Goal: Task Accomplishment & Management: Complete application form

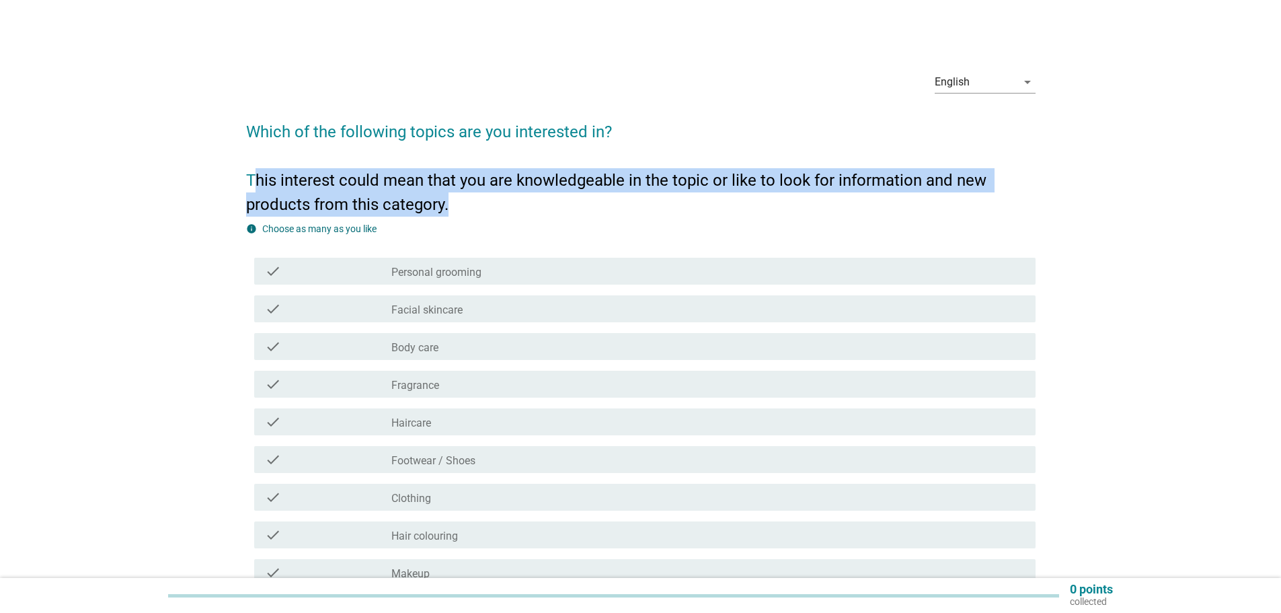
drag, startPoint x: 259, startPoint y: 178, endPoint x: 900, endPoint y: 196, distance: 641.0
click at [900, 196] on h2 "Which of the following topics are you interested in? This interest could mean t…" at bounding box center [640, 161] width 789 height 110
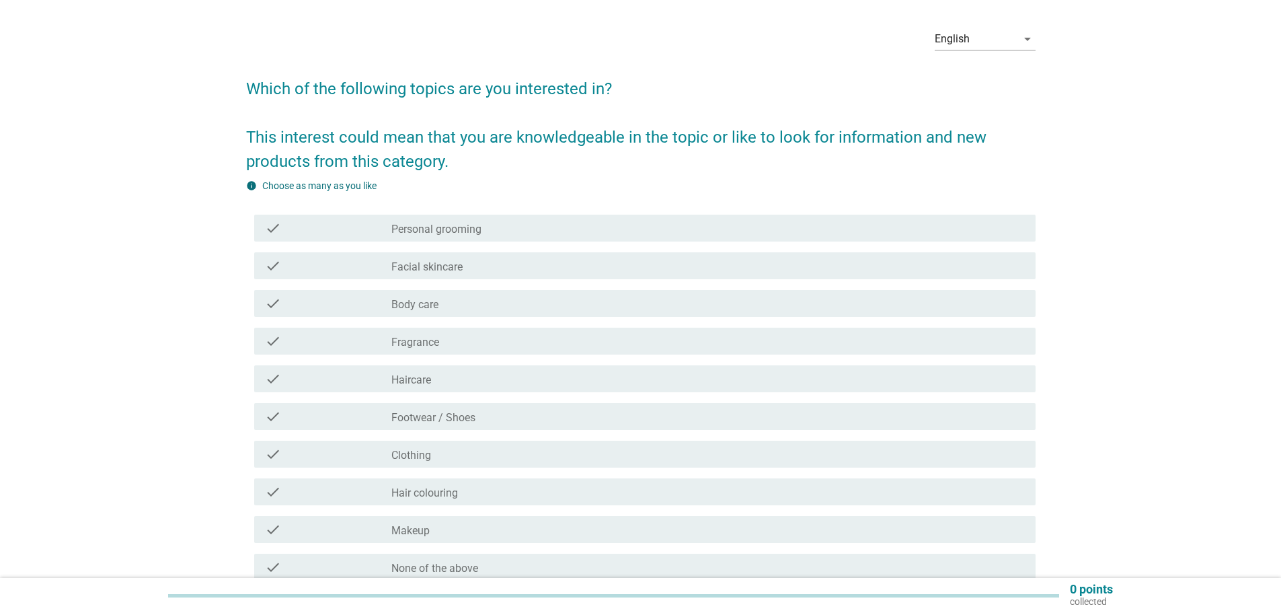
scroll to position [67, 0]
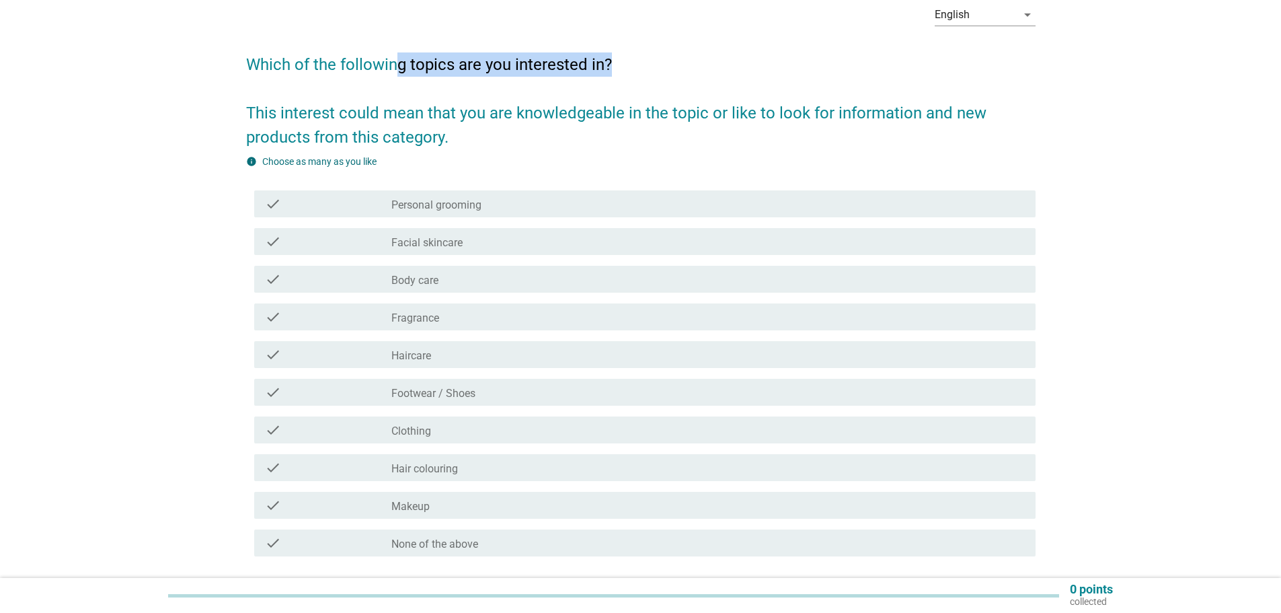
drag, startPoint x: 393, startPoint y: 46, endPoint x: 608, endPoint y: 66, distance: 216.1
click at [608, 66] on h2 "Which of the following topics are you interested in? This interest could mean t…" at bounding box center [640, 94] width 789 height 110
click at [608, 67] on h2 "Which of the following topics are you interested in? This interest could mean t…" at bounding box center [640, 94] width 789 height 110
click at [432, 243] on label "Facial skincare" at bounding box center [426, 242] width 71 height 13
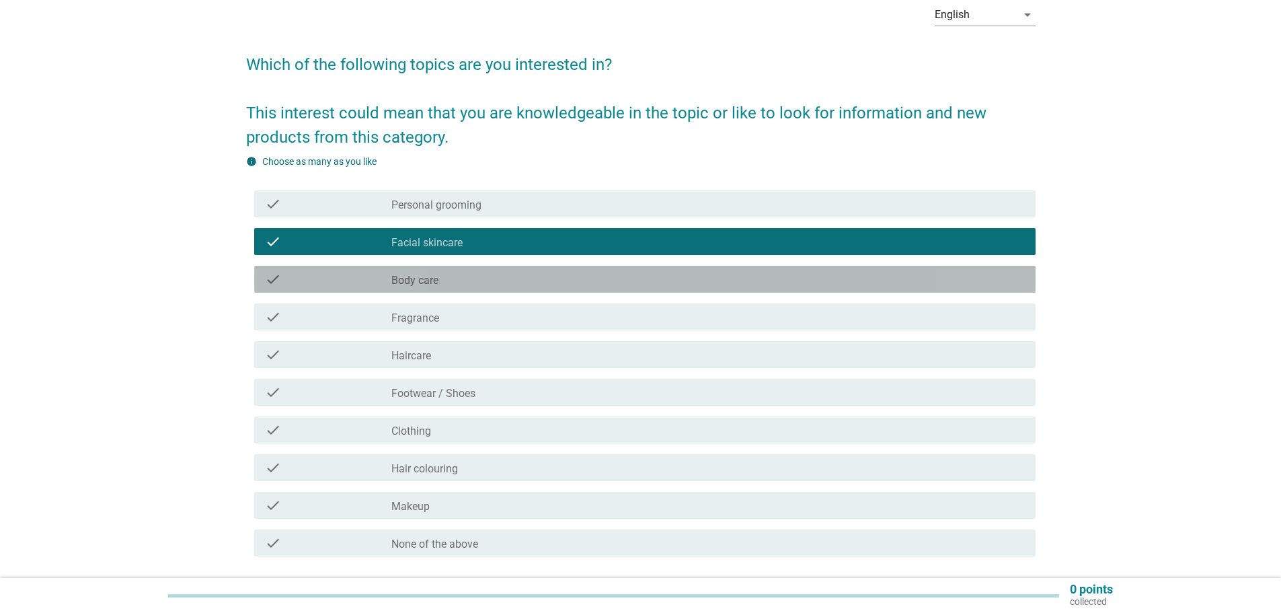
click at [464, 283] on div "check_box_outline_blank Body care" at bounding box center [707, 279] width 633 height 16
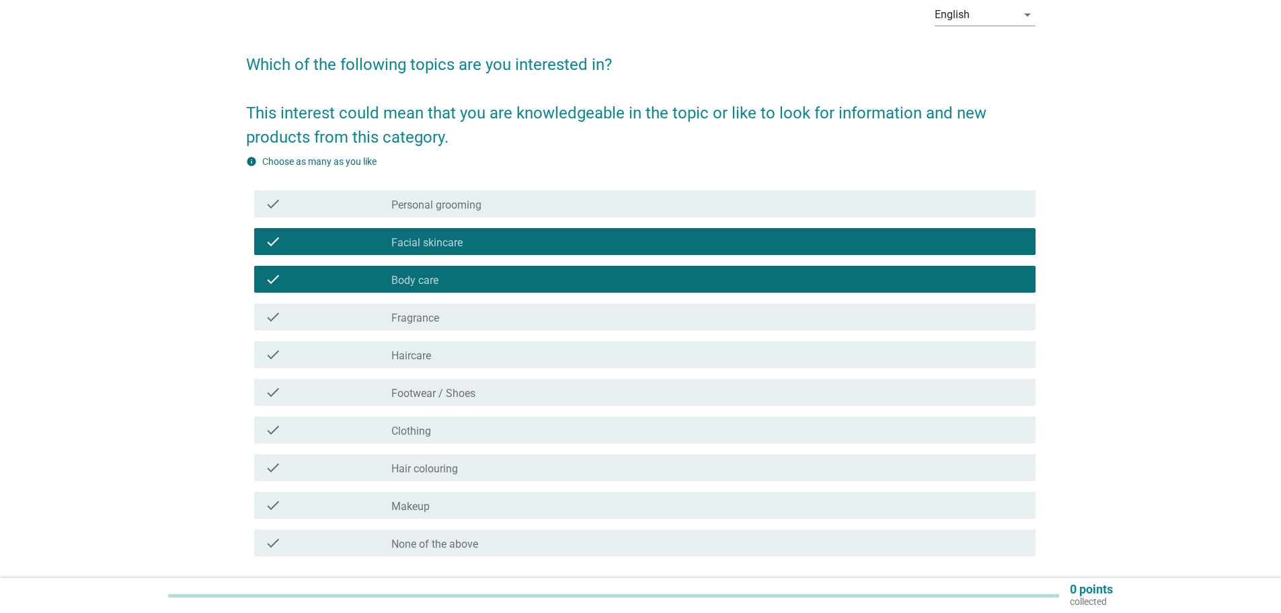
click at [465, 434] on div "check_box_outline_blank Clothing" at bounding box center [707, 430] width 633 height 16
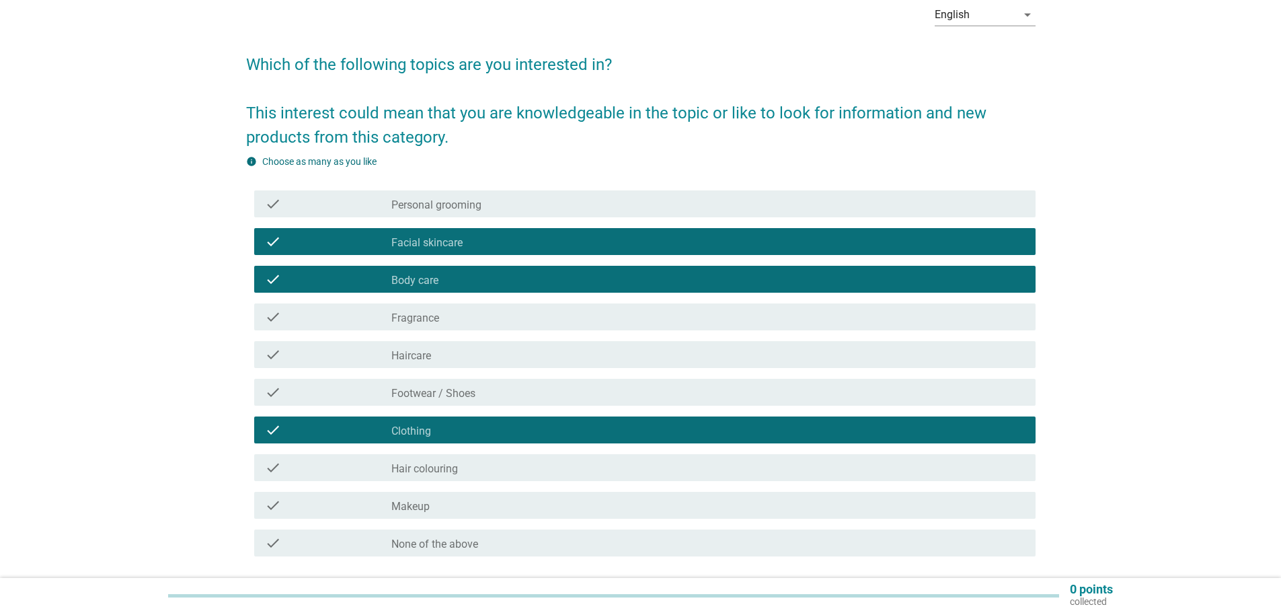
click at [469, 465] on div "check_box_outline_blank Hair colouring" at bounding box center [707, 467] width 633 height 16
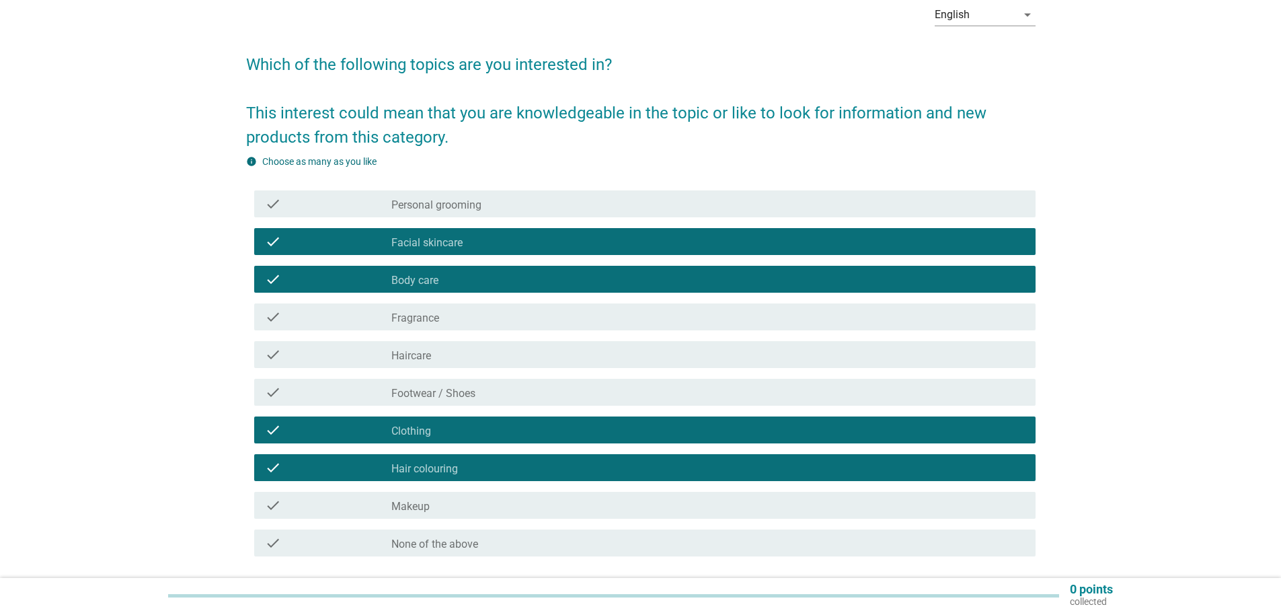
scroll to position [134, 0]
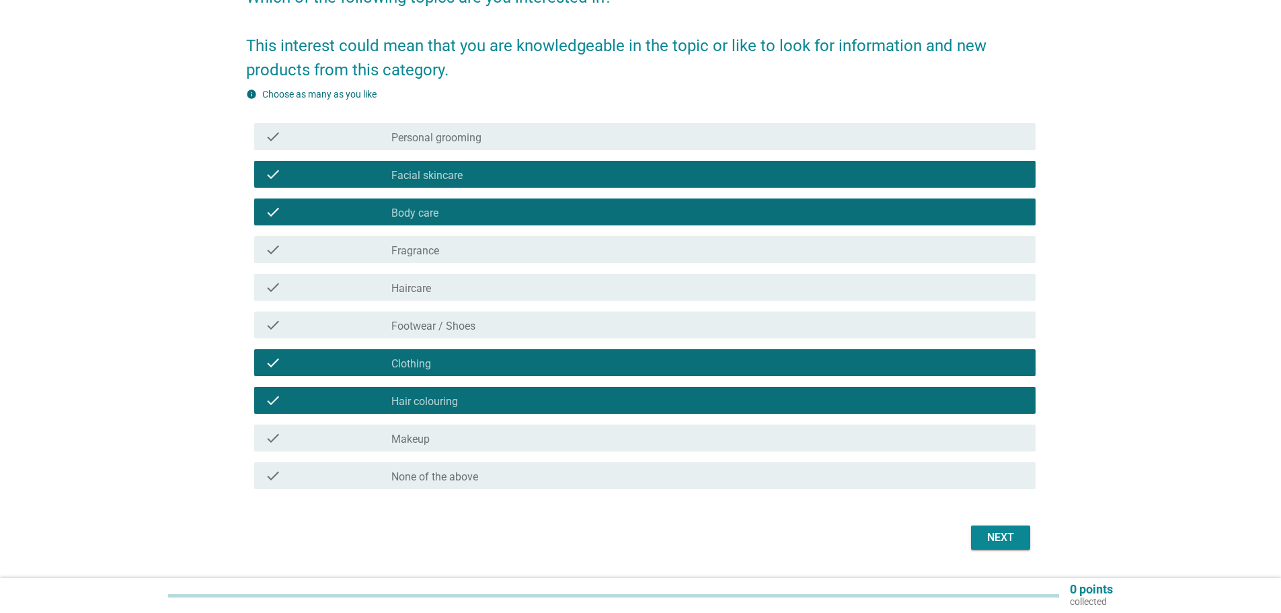
click at [476, 443] on div "check_box_outline_blank Makeup" at bounding box center [707, 438] width 633 height 16
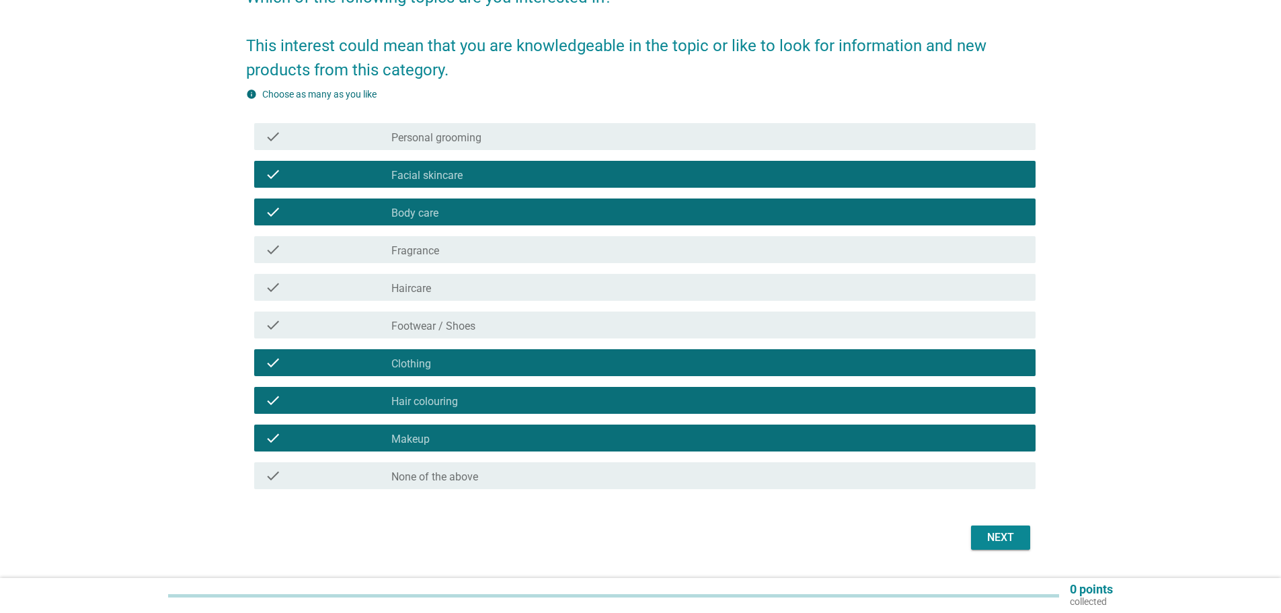
click at [475, 256] on div "check_box_outline_blank Fragrance" at bounding box center [707, 249] width 633 height 16
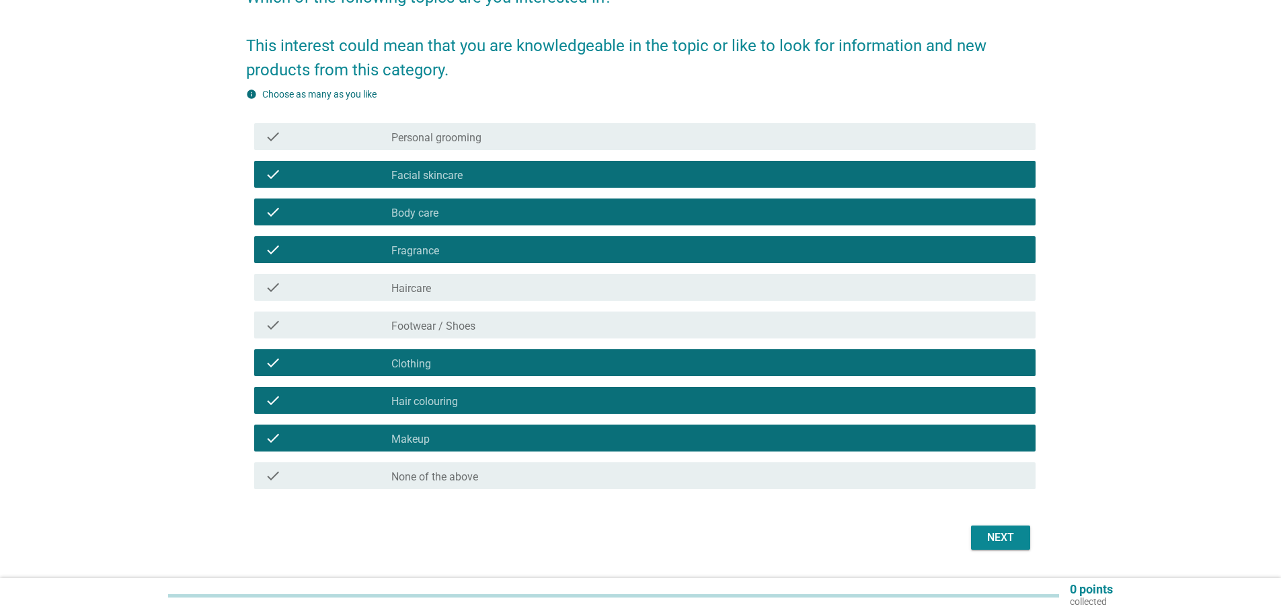
click at [486, 251] on div "check_box_outline_blank Fragrance" at bounding box center [707, 249] width 633 height 16
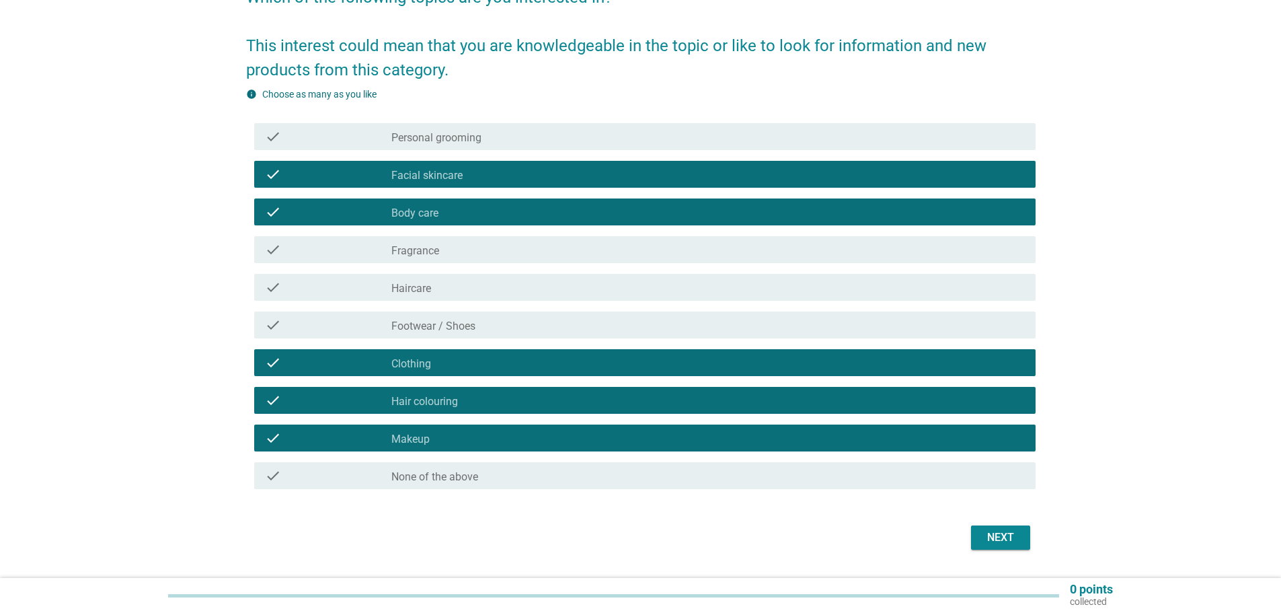
click at [568, 315] on div "check check_box_outline_blank Footwear / Shoes" at bounding box center [644, 324] width 781 height 27
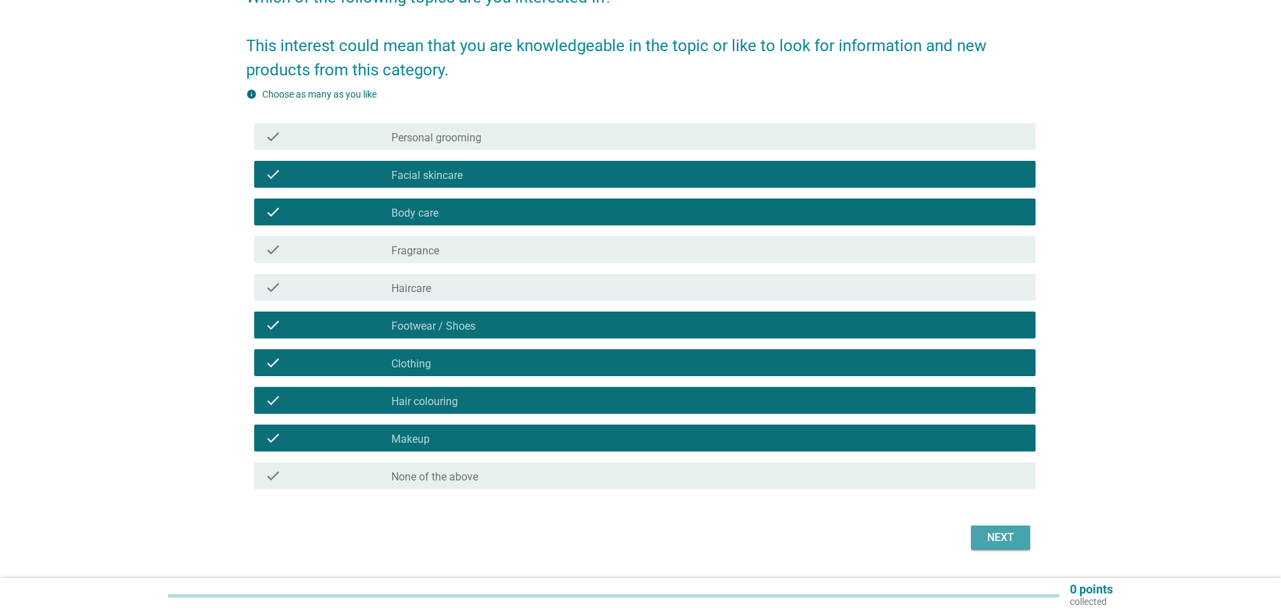
click at [993, 542] on div "Next" at bounding box center [1001, 537] width 38 height 16
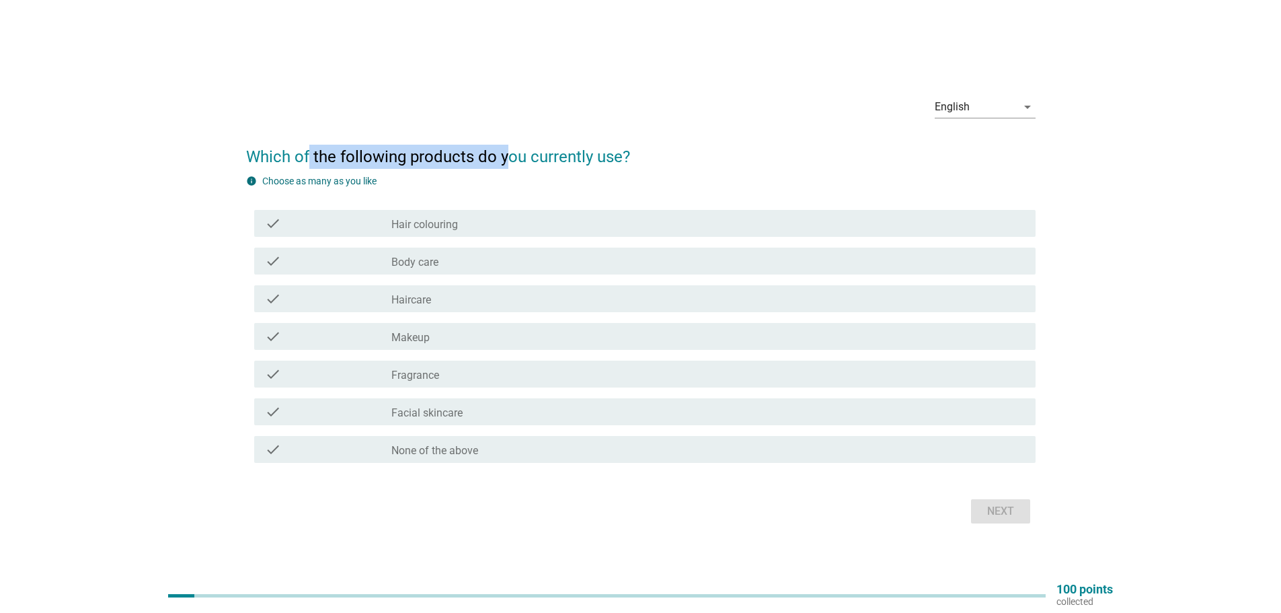
drag, startPoint x: 310, startPoint y: 142, endPoint x: 510, endPoint y: 156, distance: 200.9
click at [511, 156] on h2 "Which of the following products do you currently use?" at bounding box center [640, 150] width 789 height 38
drag, startPoint x: 510, startPoint y: 156, endPoint x: 504, endPoint y: 184, distance: 28.9
click at [509, 156] on h2 "Which of the following products do you currently use?" at bounding box center [640, 150] width 789 height 38
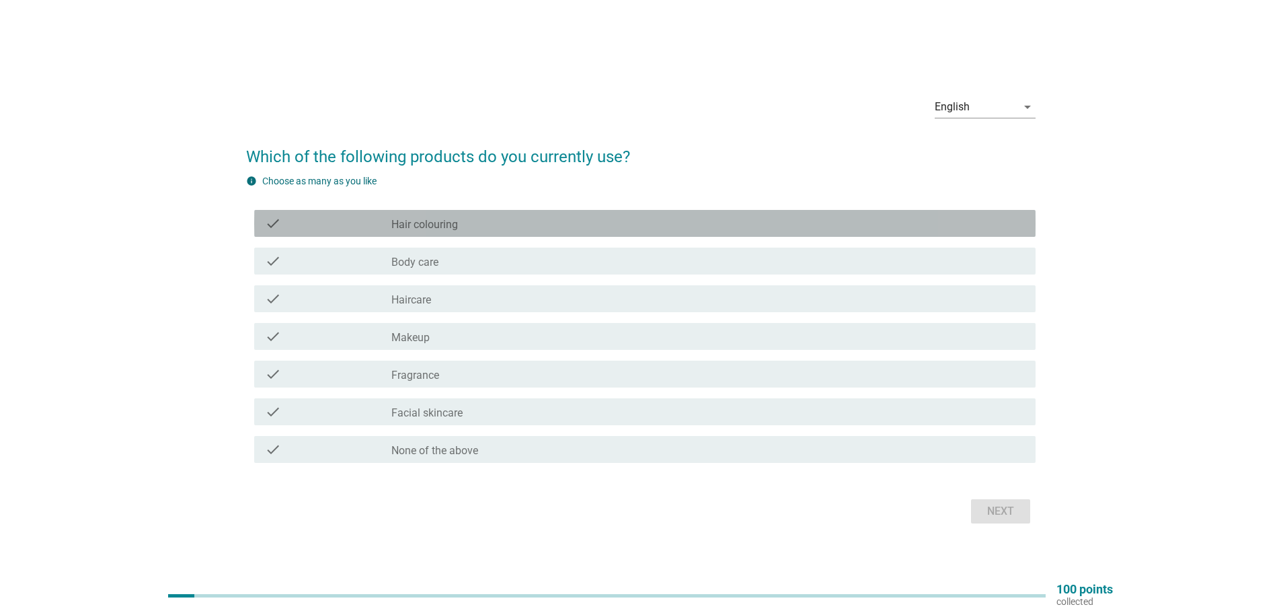
click at [498, 218] on div "check_box_outline_blank Hair colouring" at bounding box center [707, 223] width 633 height 16
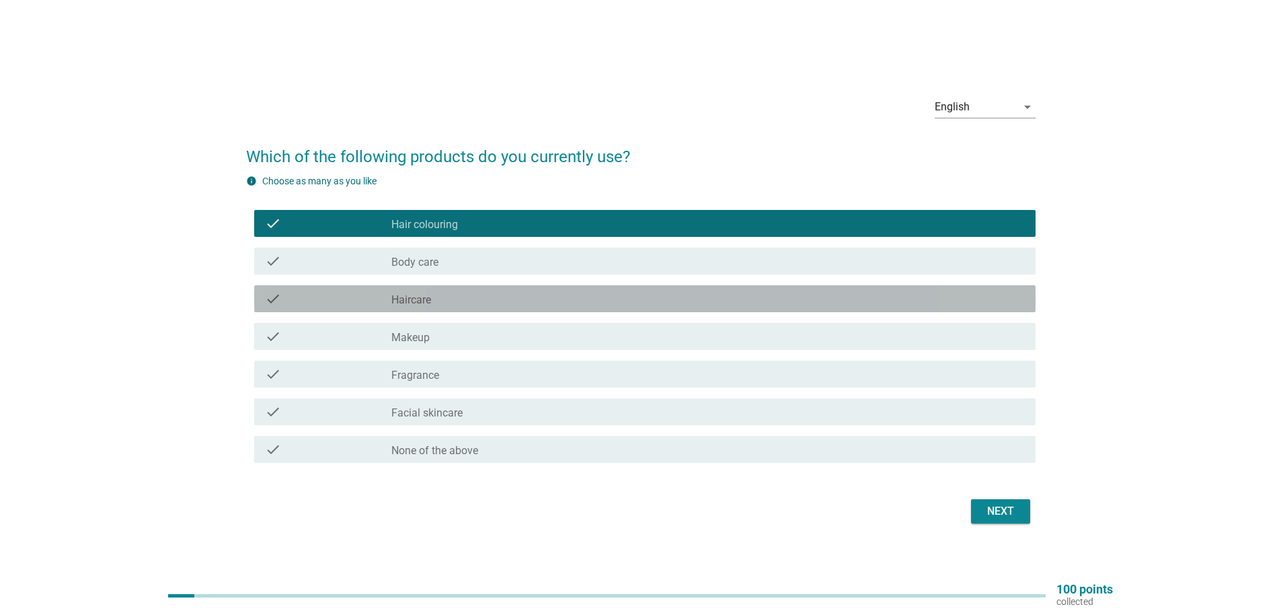
click at [609, 297] on div "check_box_outline_blank Haircare" at bounding box center [707, 298] width 633 height 16
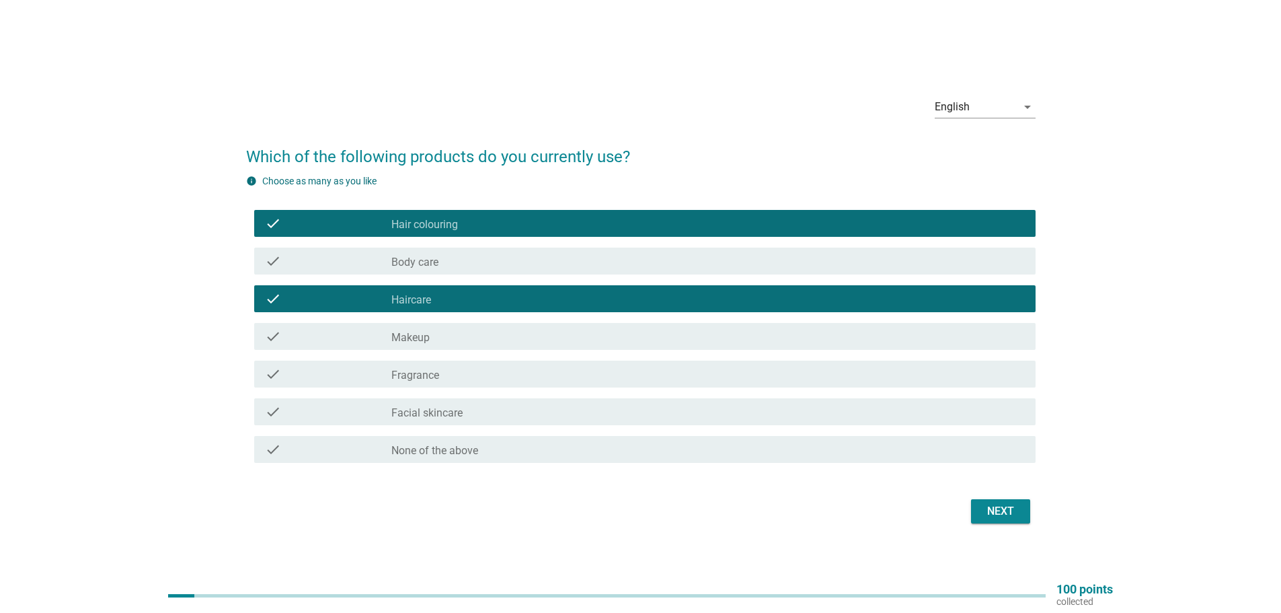
click at [591, 335] on div "check_box_outline_blank Makeup" at bounding box center [707, 336] width 633 height 16
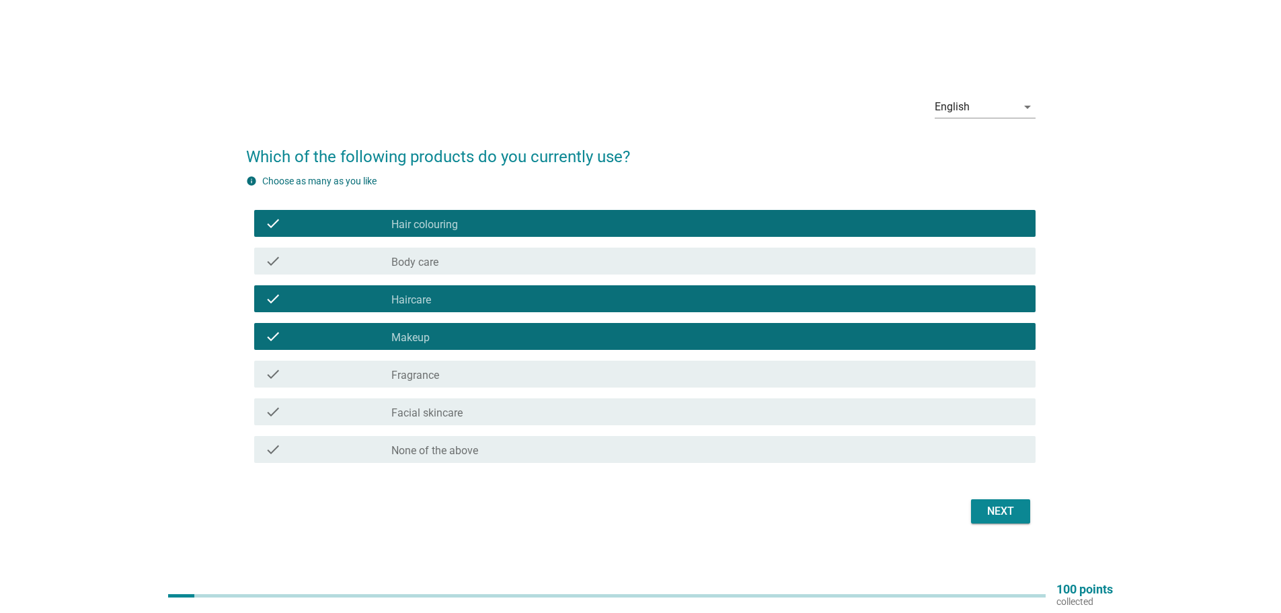
click at [514, 412] on div "check_box_outline_blank Facial skincare" at bounding box center [707, 411] width 633 height 16
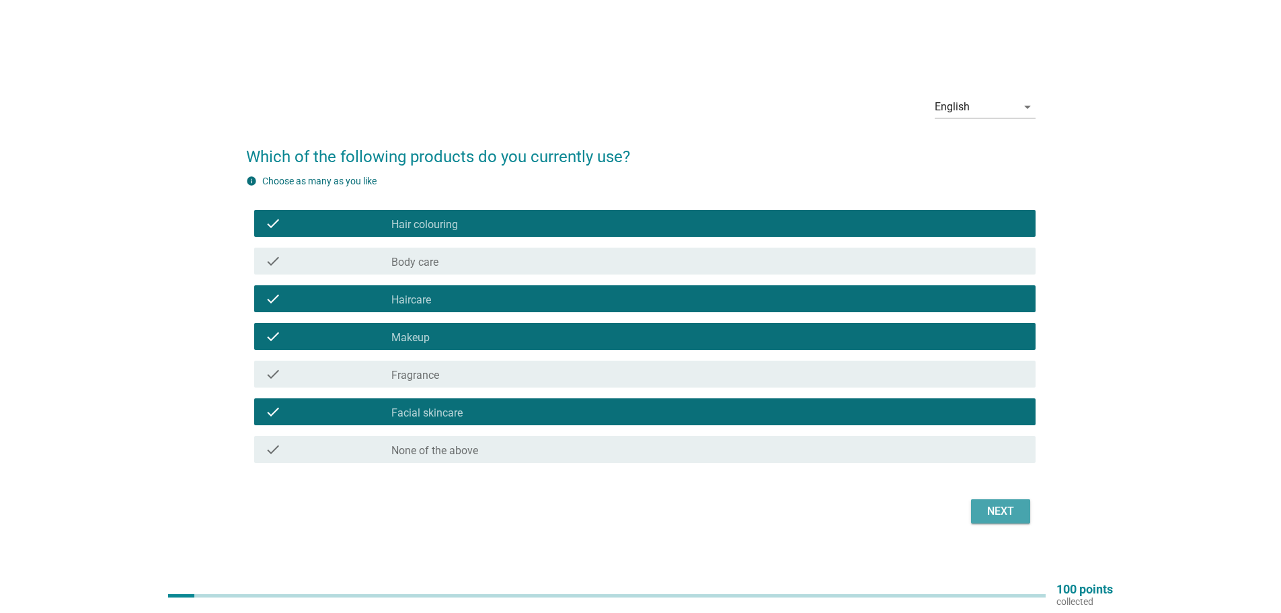
click at [990, 514] on div "Next" at bounding box center [1001, 511] width 38 height 16
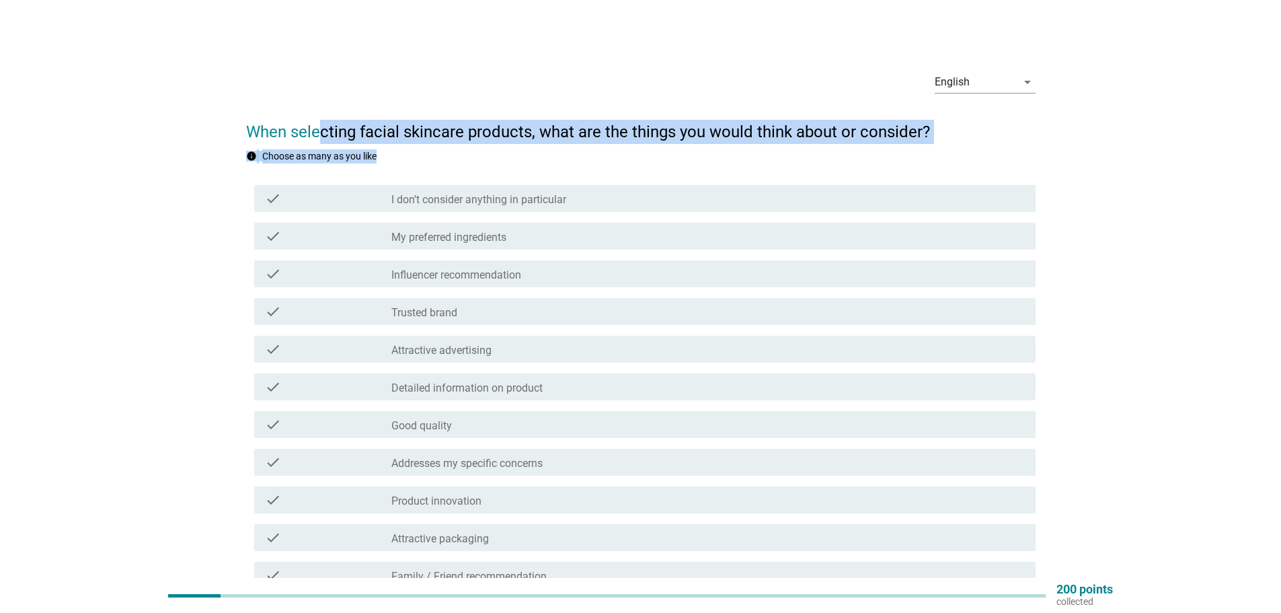
drag, startPoint x: 316, startPoint y: 128, endPoint x: 627, endPoint y: 158, distance: 312.1
click at [627, 158] on form "When selecting facial skincare products, what are the things you would think ab…" at bounding box center [640, 492] width 789 height 773
click at [452, 140] on h2 "When selecting facial skincare products, what are the things you would think ab…" at bounding box center [640, 125] width 789 height 38
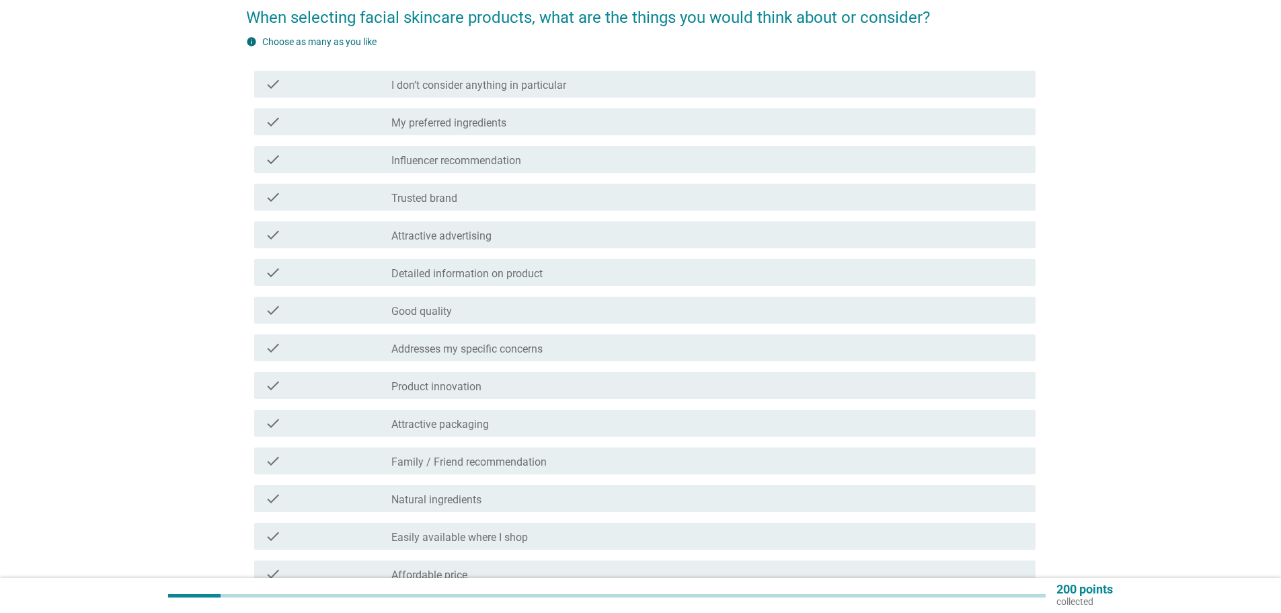
scroll to position [269, 0]
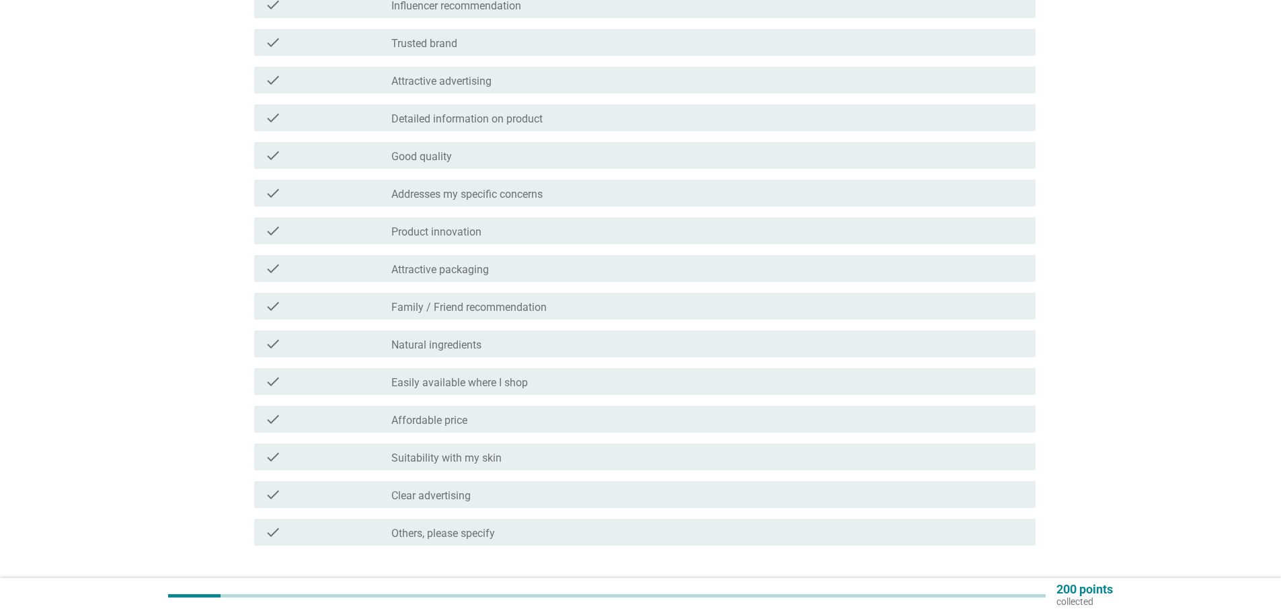
click at [491, 491] on div "check_box_outline_blank Clear advertising" at bounding box center [707, 494] width 633 height 16
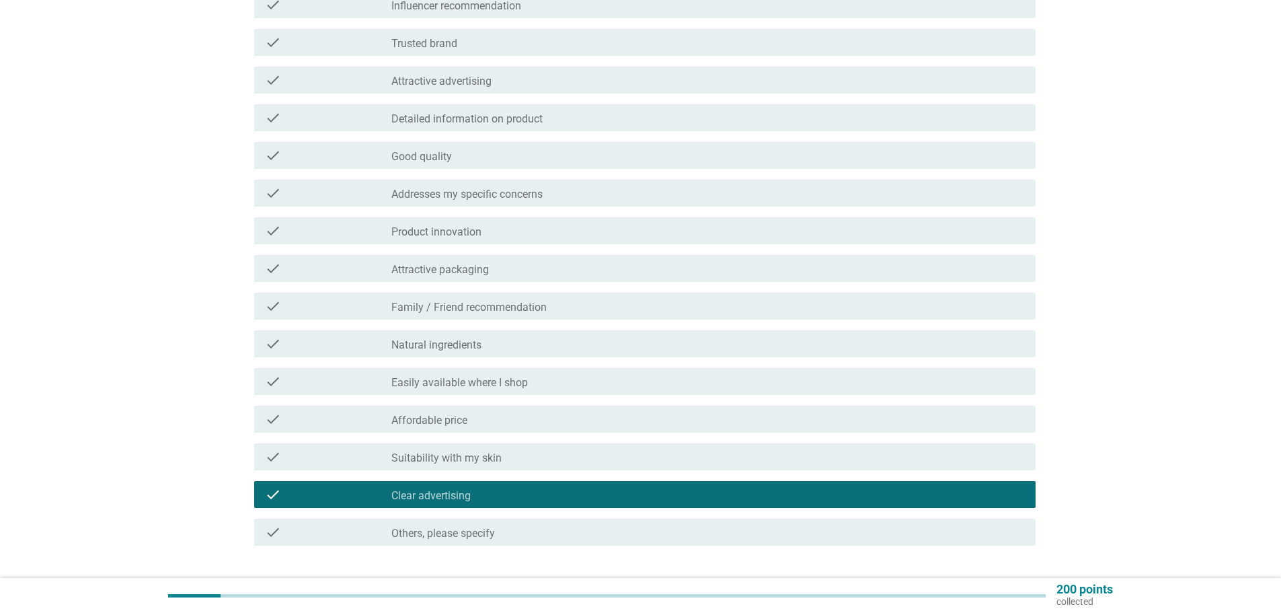
click at [494, 461] on label "Suitability with my skin" at bounding box center [446, 457] width 110 height 13
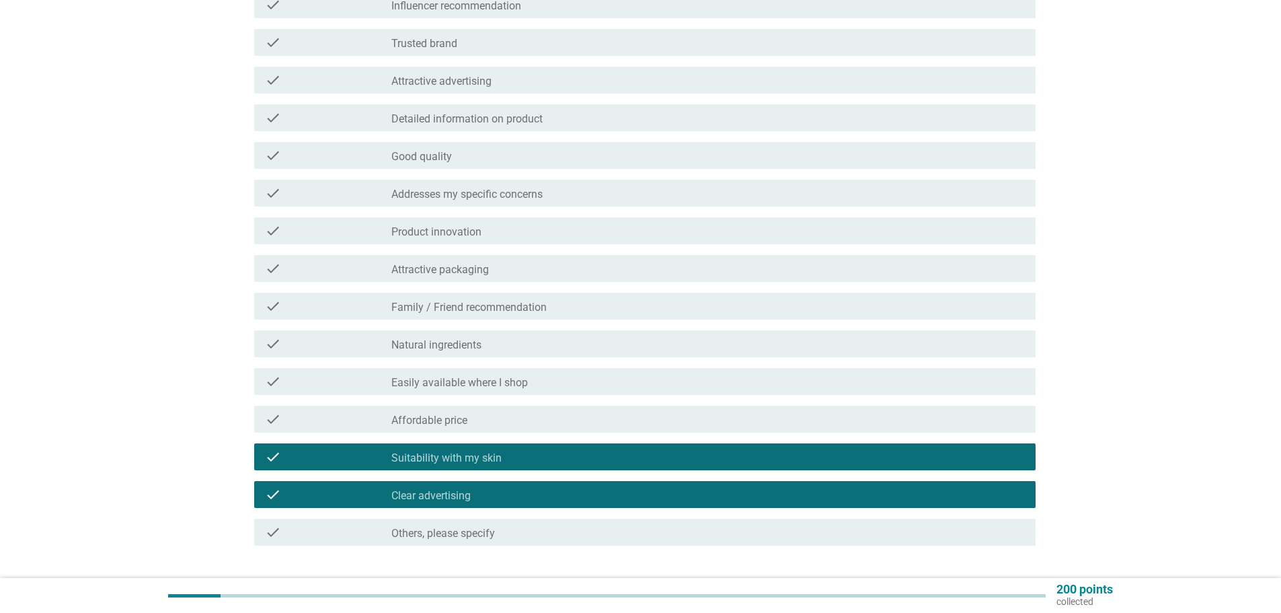
click at [486, 496] on div "check_box_outline_blank Clear advertising" at bounding box center [707, 494] width 633 height 16
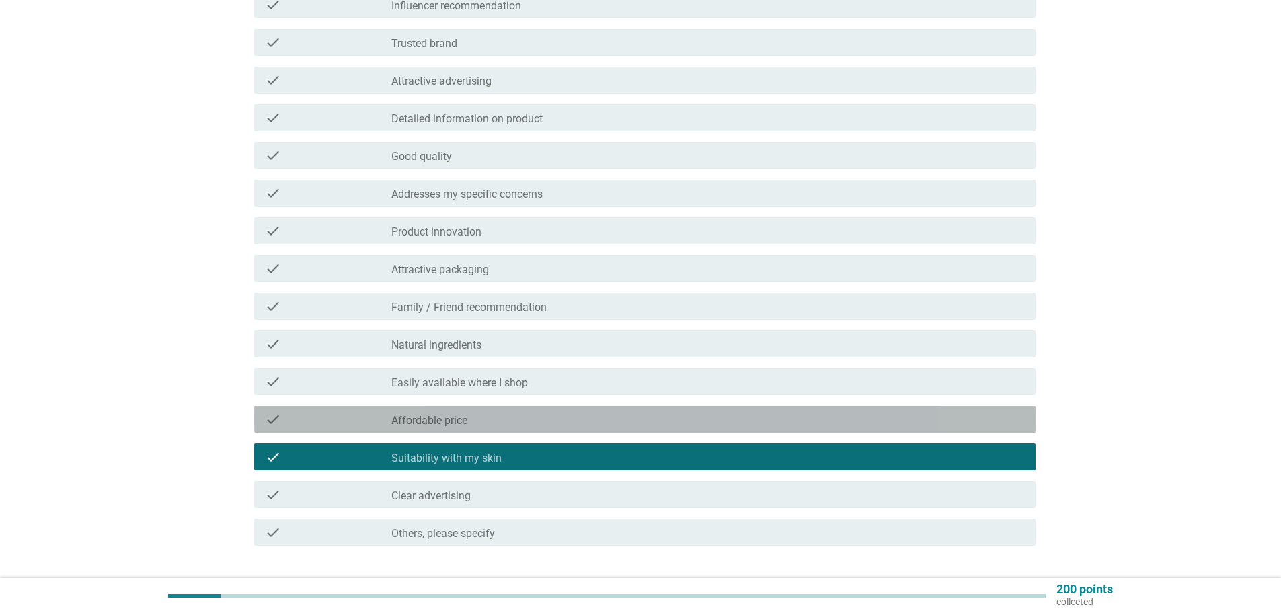
click at [472, 427] on div "check check_box_outline_blank Affordable price" at bounding box center [644, 418] width 781 height 27
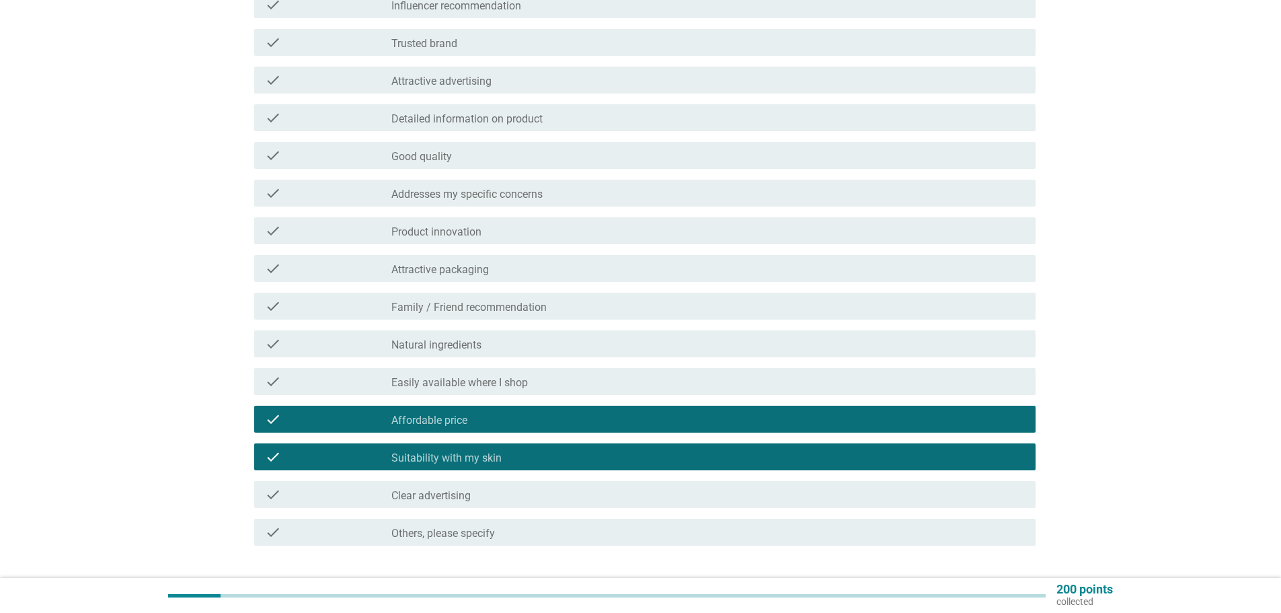
click at [488, 348] on div "check_box_outline_blank Natural ingredients" at bounding box center [707, 344] width 633 height 16
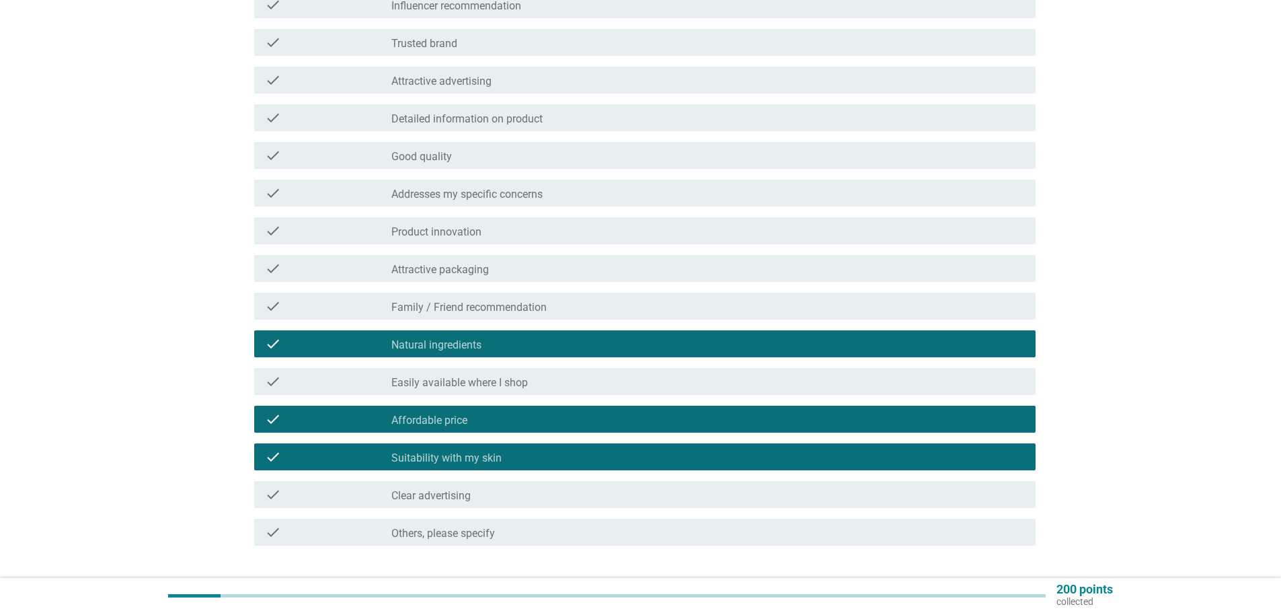
click at [488, 308] on label "Family / Friend recommendation" at bounding box center [468, 307] width 155 height 13
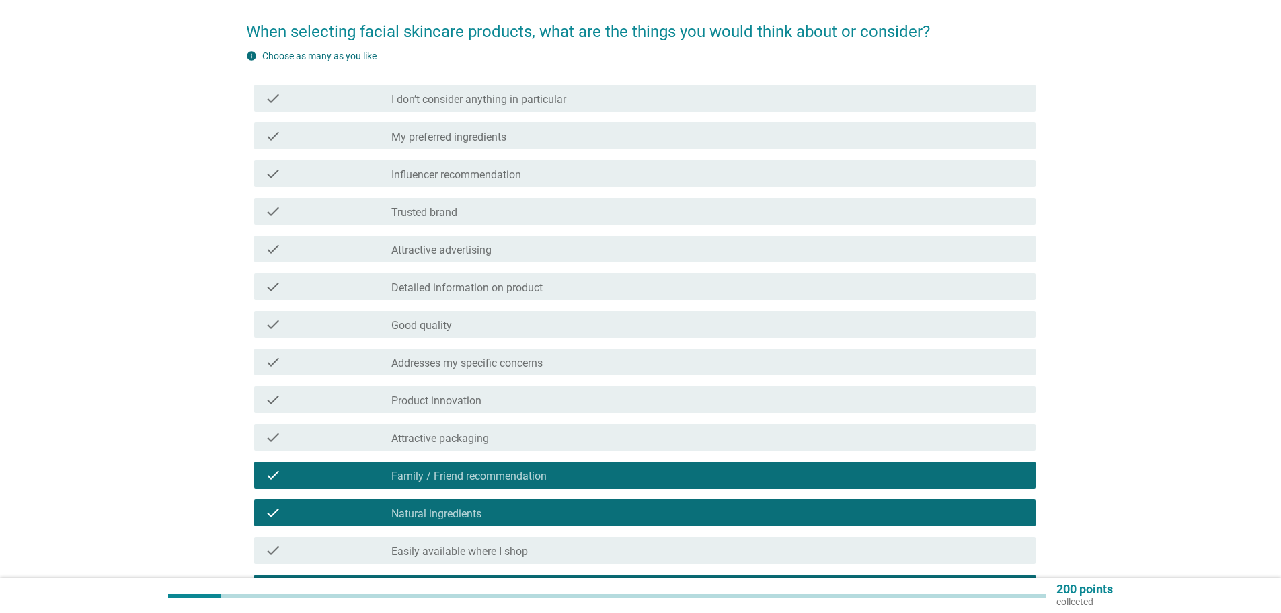
scroll to position [67, 0]
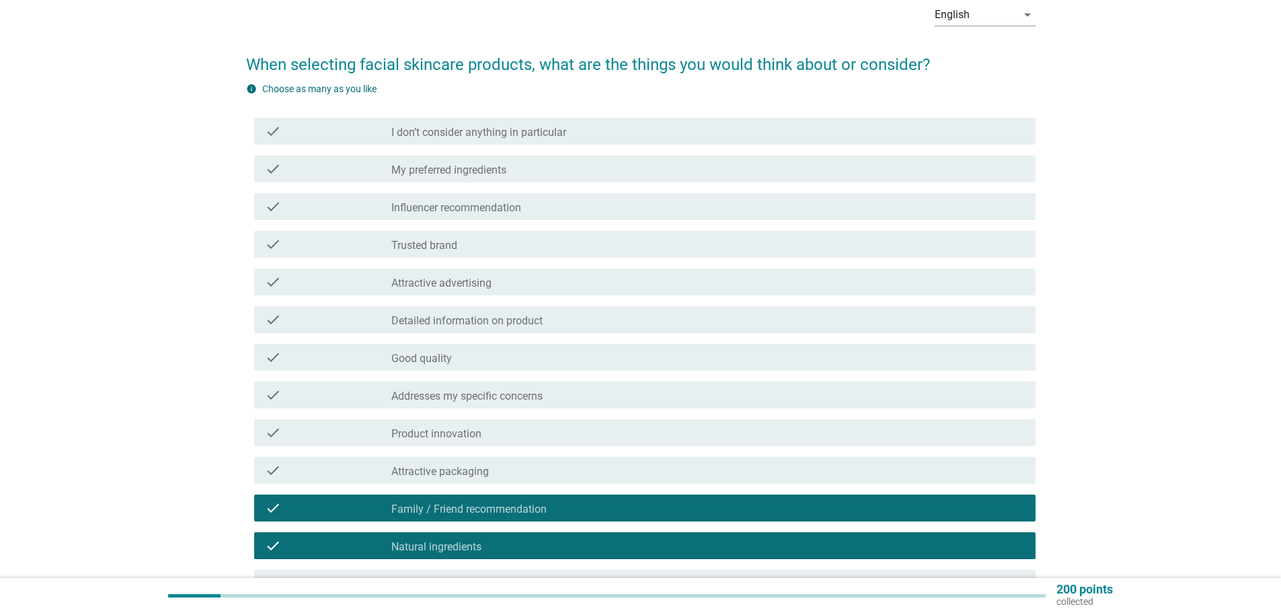
click at [461, 368] on div "check check_box_outline_blank Good quality" at bounding box center [644, 357] width 781 height 27
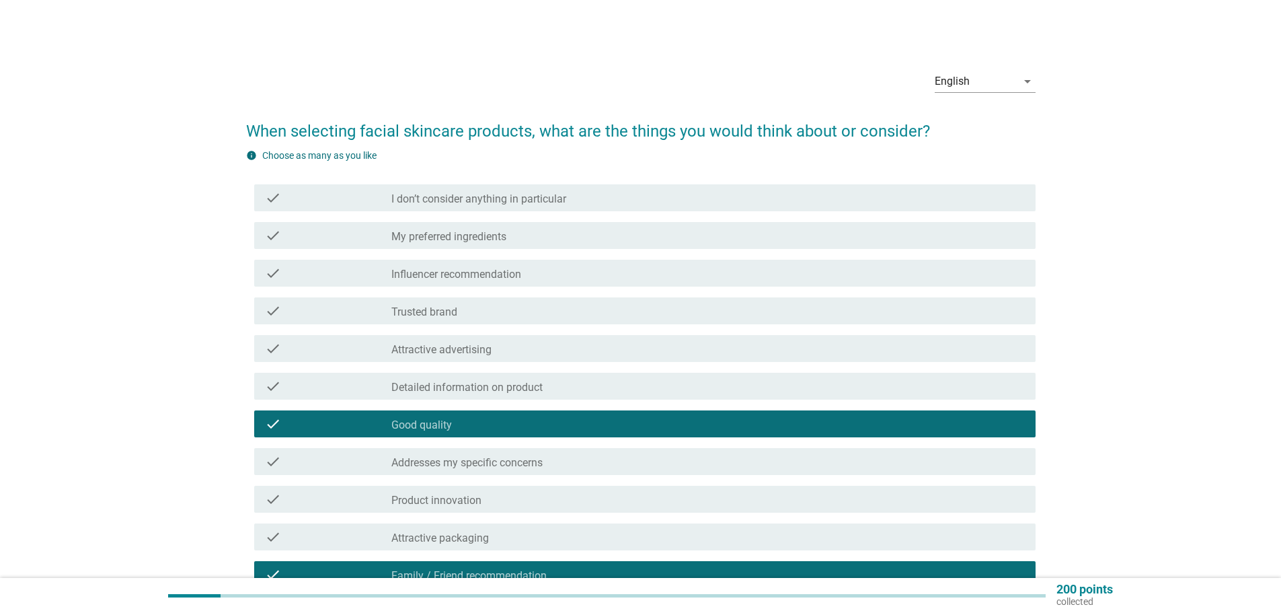
scroll to position [0, 0]
click at [461, 354] on label "Attractive advertising" at bounding box center [441, 350] width 100 height 13
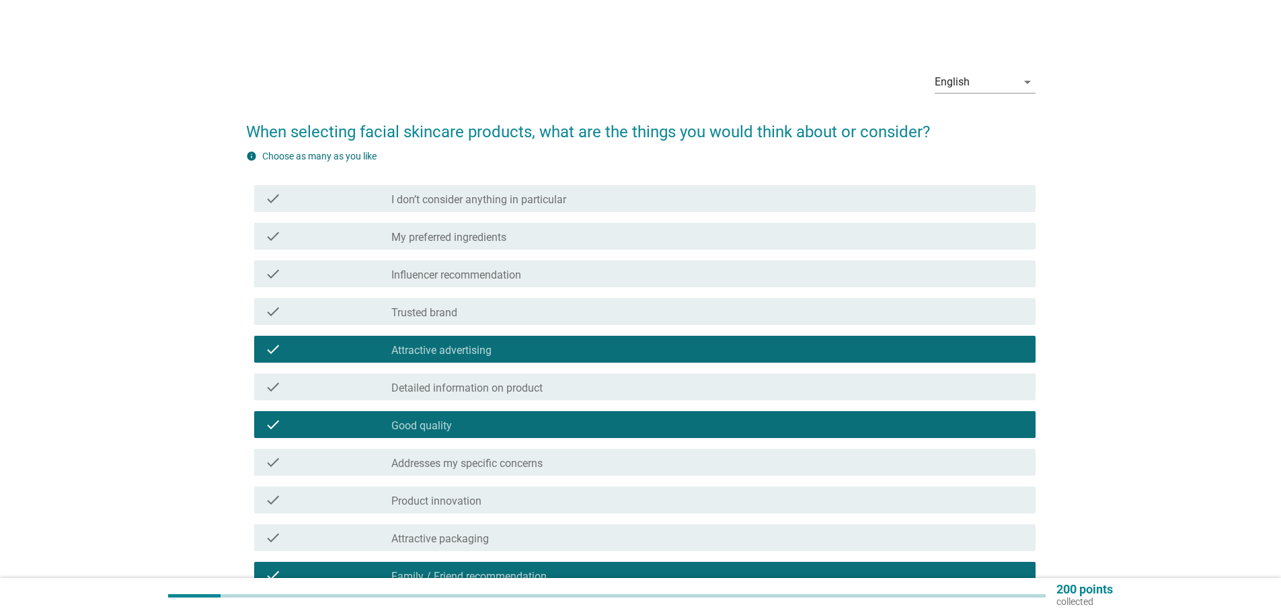
click at [604, 210] on div "check check_box_outline_blank I don’t consider anything in particular" at bounding box center [644, 198] width 781 height 27
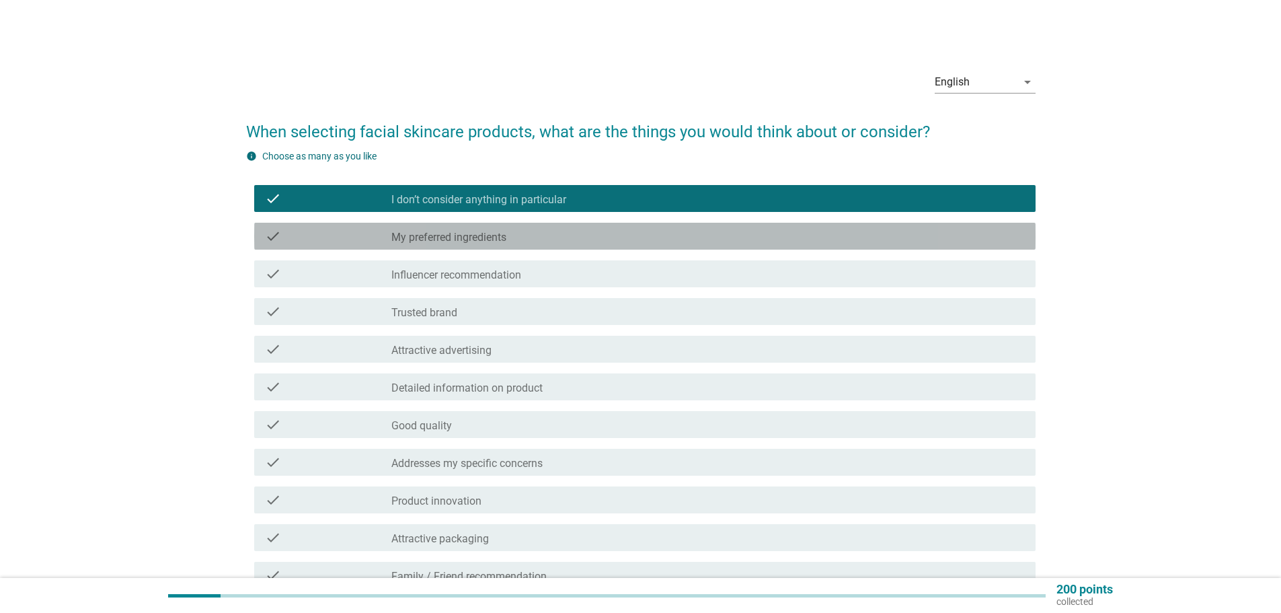
click at [602, 234] on div "check_box_outline_blank My preferred ingredients" at bounding box center [707, 236] width 633 height 16
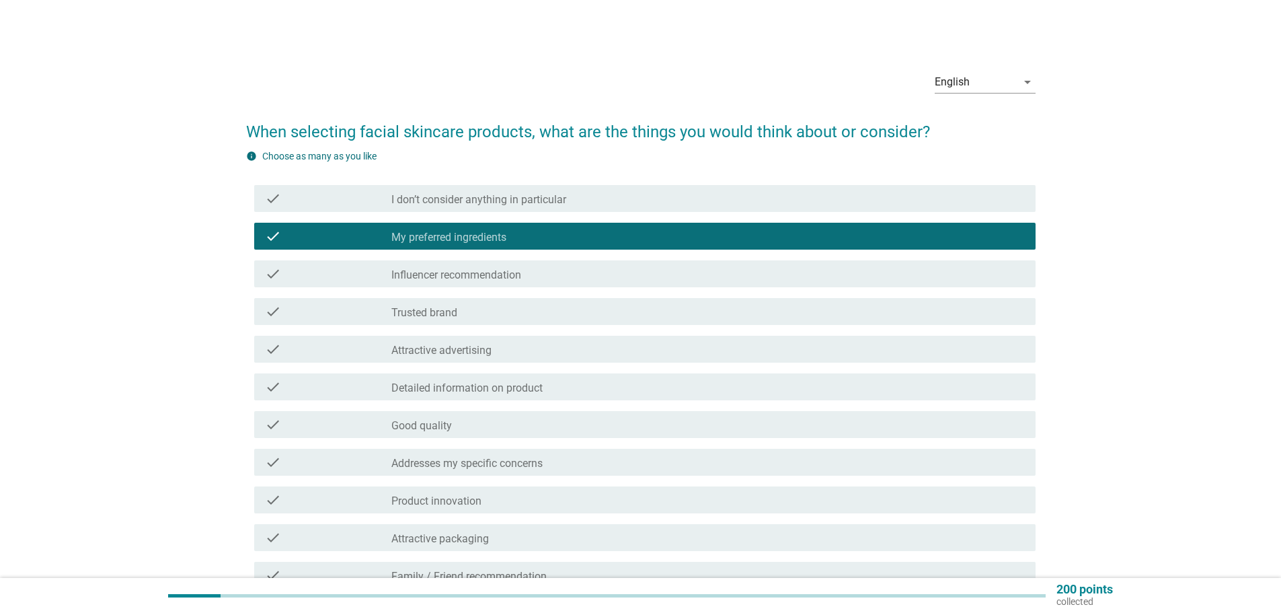
click at [454, 200] on label "I don’t consider anything in particular" at bounding box center [478, 199] width 175 height 13
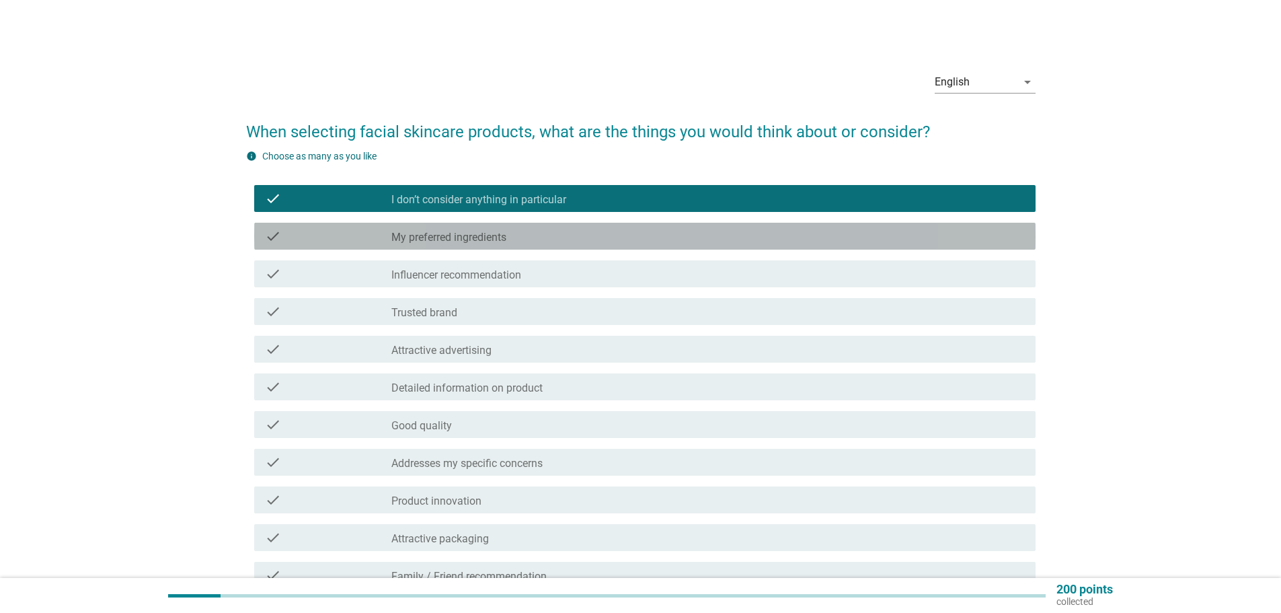
click at [456, 235] on label "My preferred ingredients" at bounding box center [448, 237] width 115 height 13
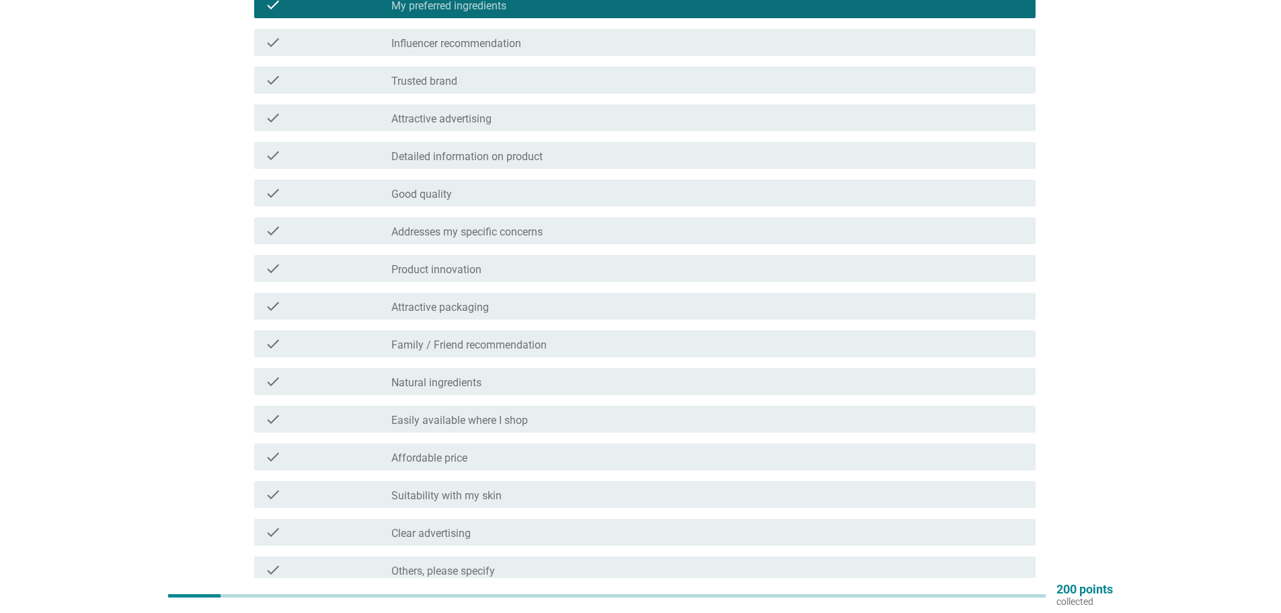
scroll to position [227, 0]
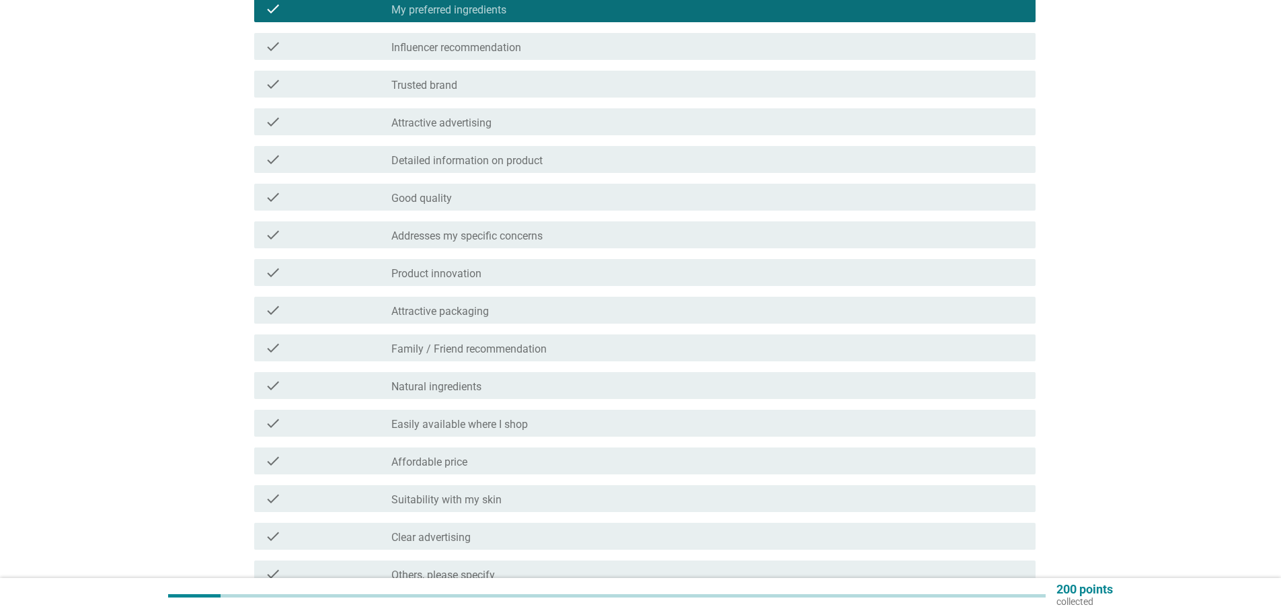
click at [469, 190] on div "check_box_outline_blank Good quality" at bounding box center [707, 197] width 633 height 16
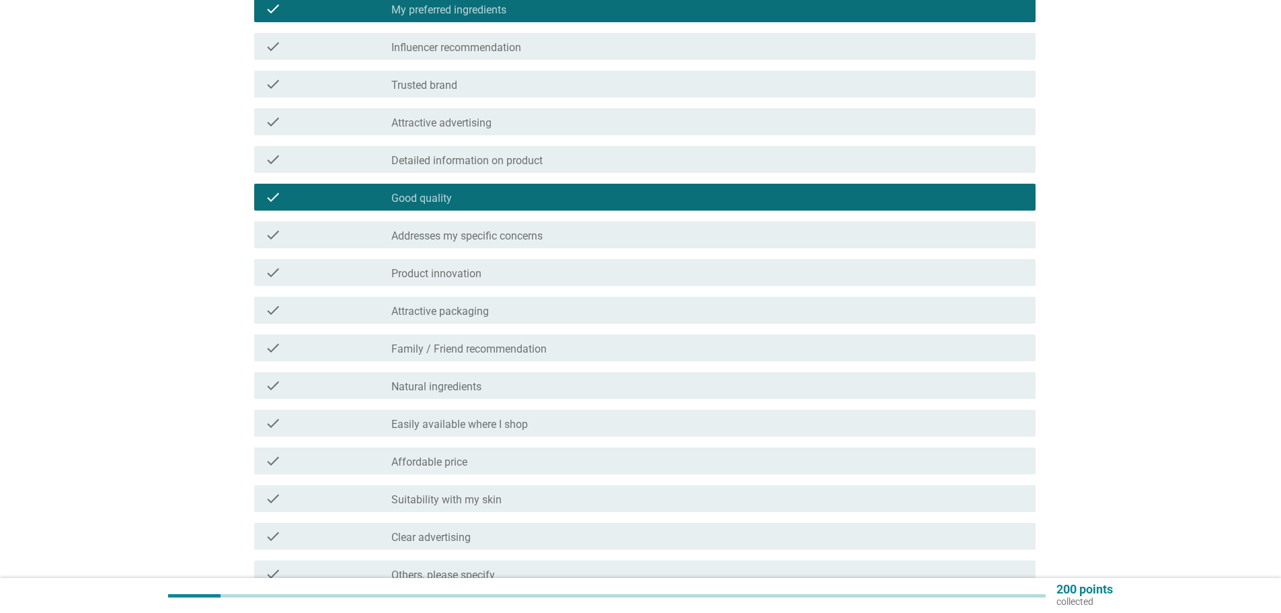
click at [478, 327] on div "check check_box_outline_blank Attractive packaging" at bounding box center [640, 310] width 789 height 38
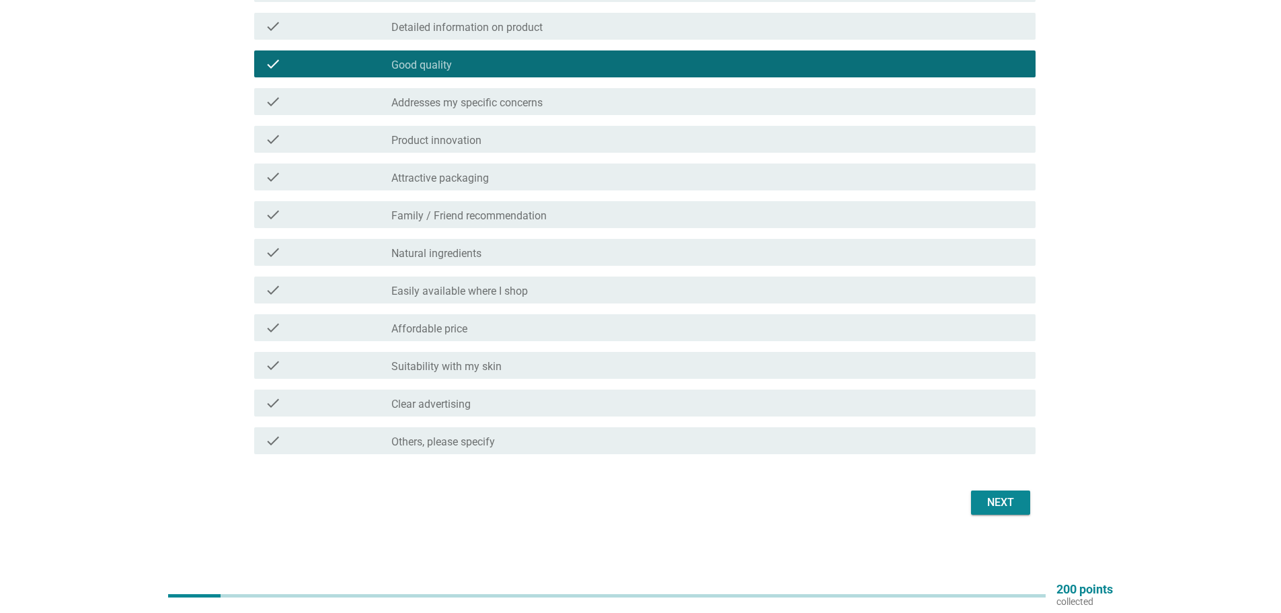
scroll to position [362, 0]
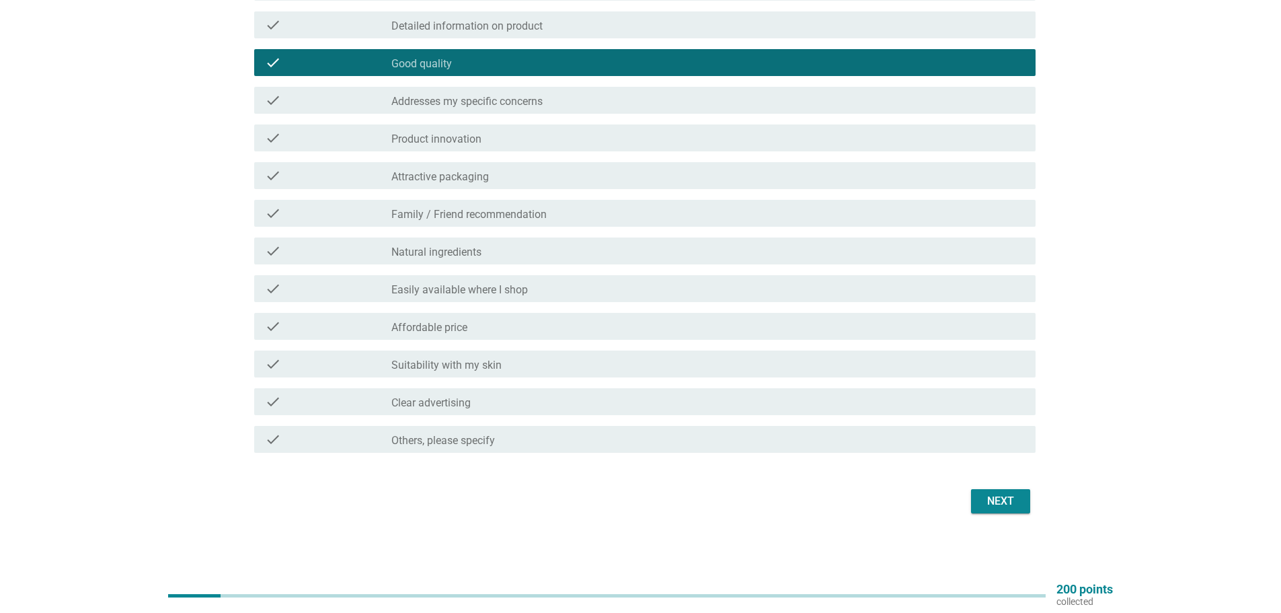
click at [547, 368] on div "check_box Suitability with my skin" at bounding box center [707, 364] width 633 height 16
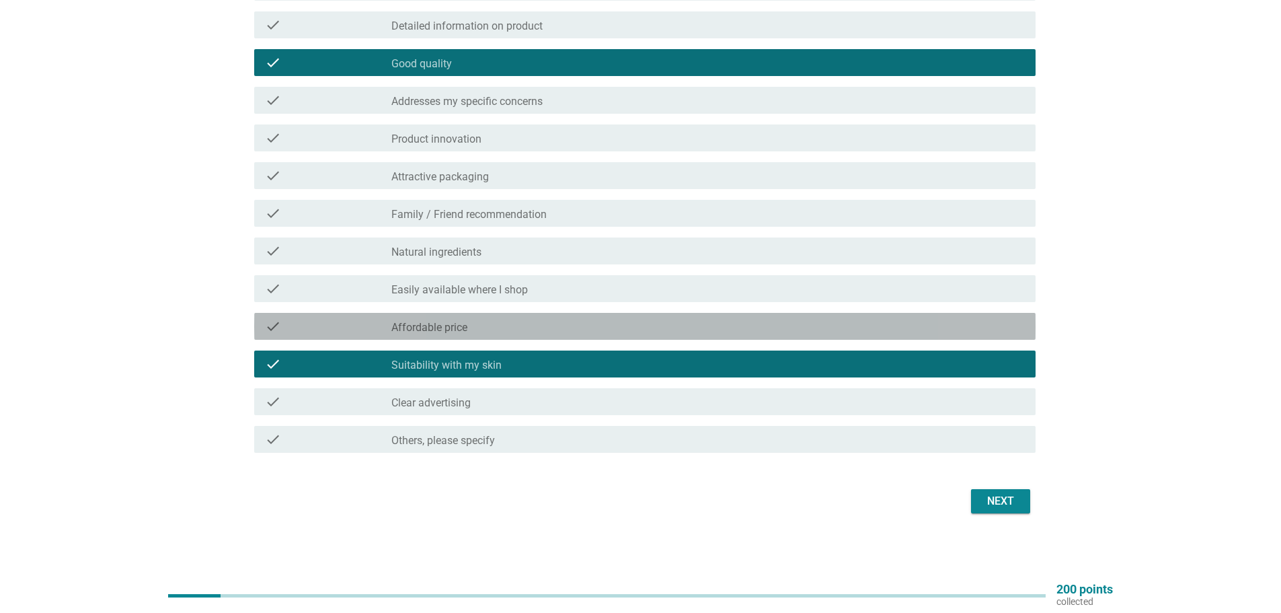
click at [537, 317] on div "check check_box_outline_blank Affordable price" at bounding box center [644, 326] width 781 height 27
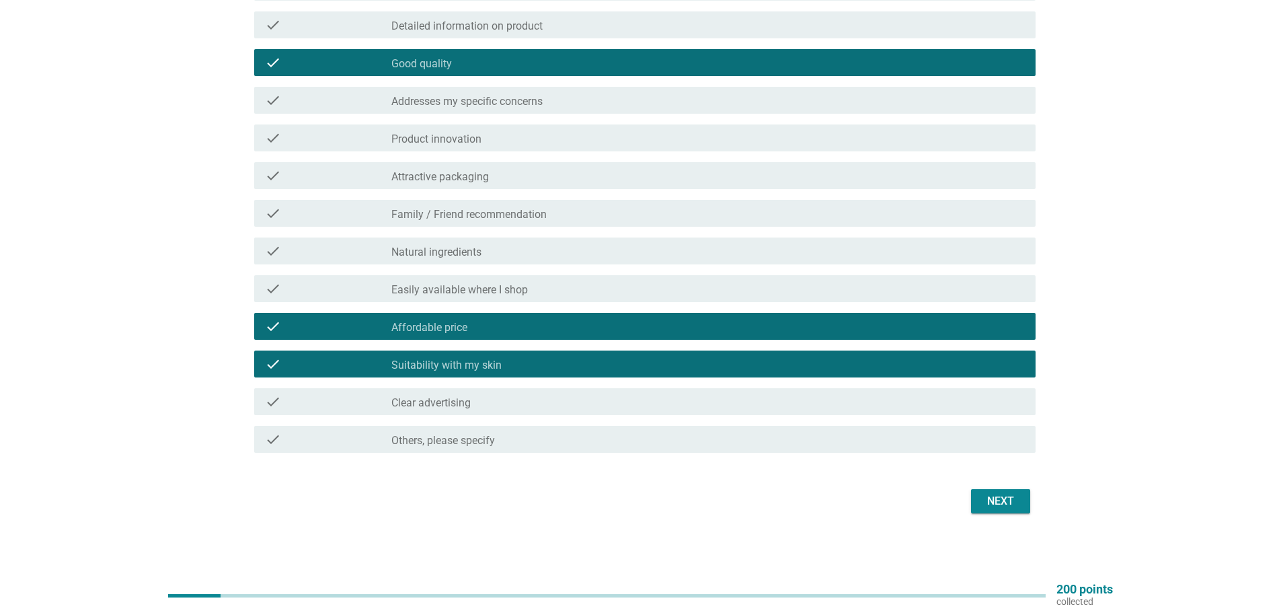
click at [528, 436] on div "check_box_outline_blank Others, please specify" at bounding box center [707, 439] width 633 height 16
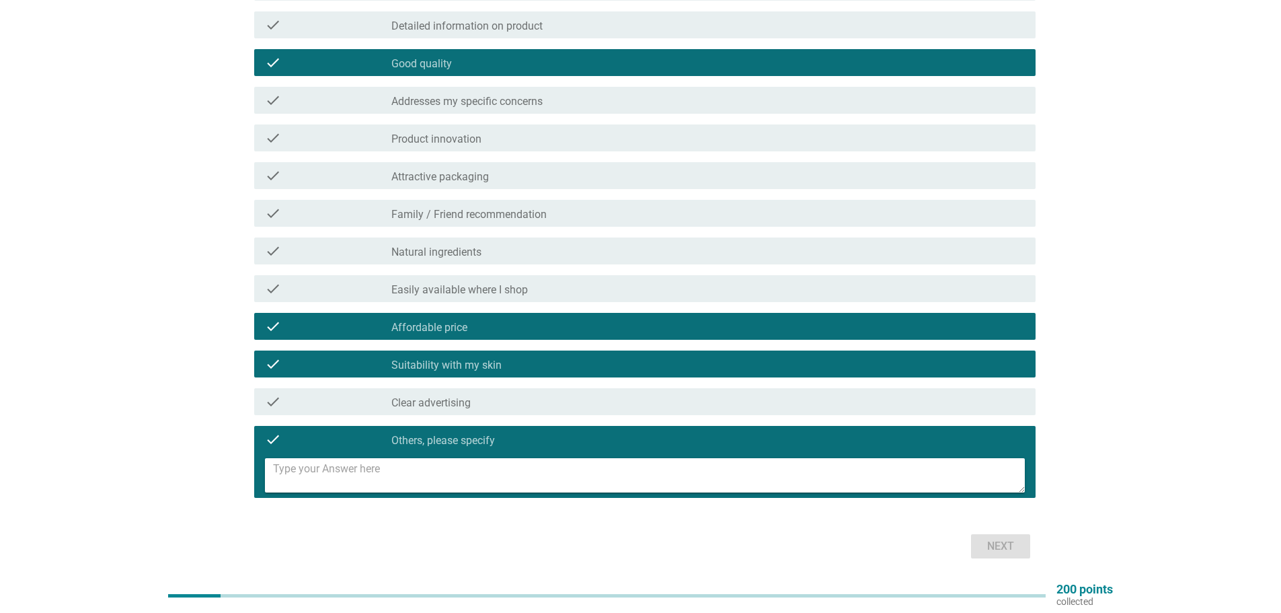
click at [509, 470] on textarea at bounding box center [649, 475] width 752 height 34
type textarea "AI recommend"
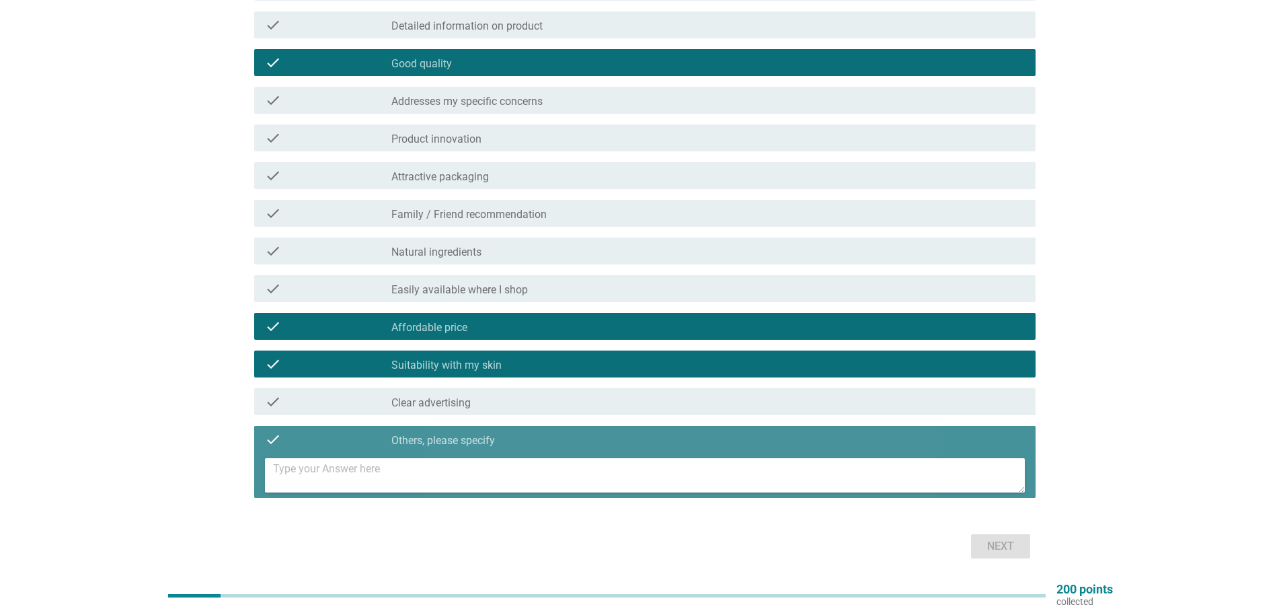
click at [446, 440] on label "Others, please specify" at bounding box center [443, 440] width 104 height 13
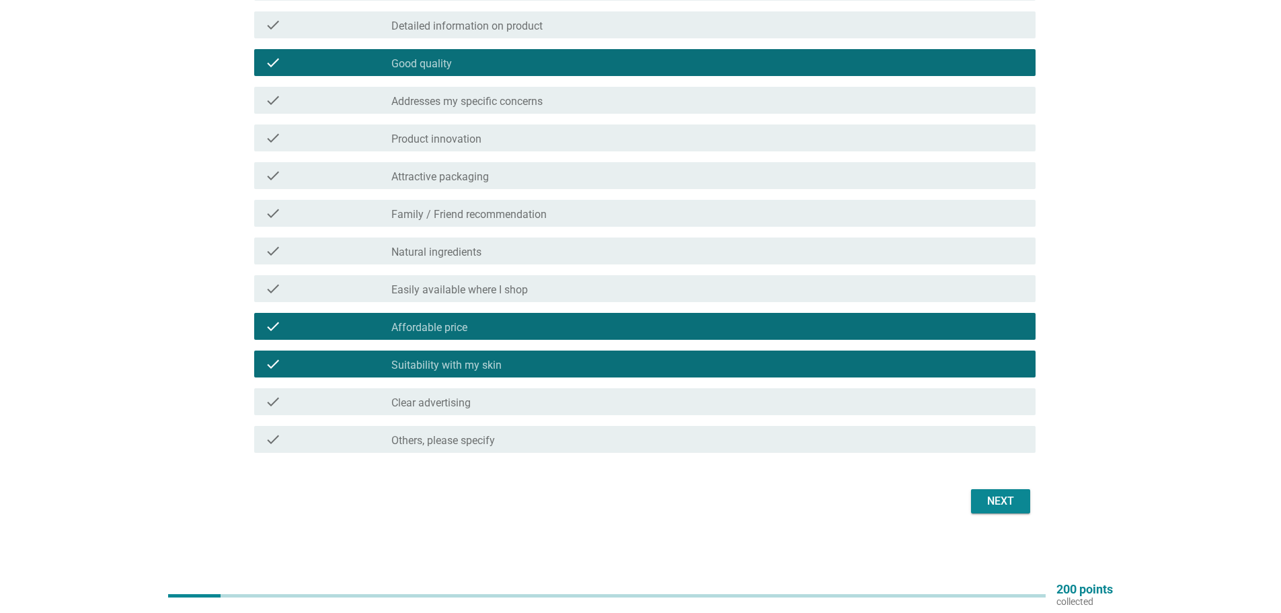
scroll to position [295, 0]
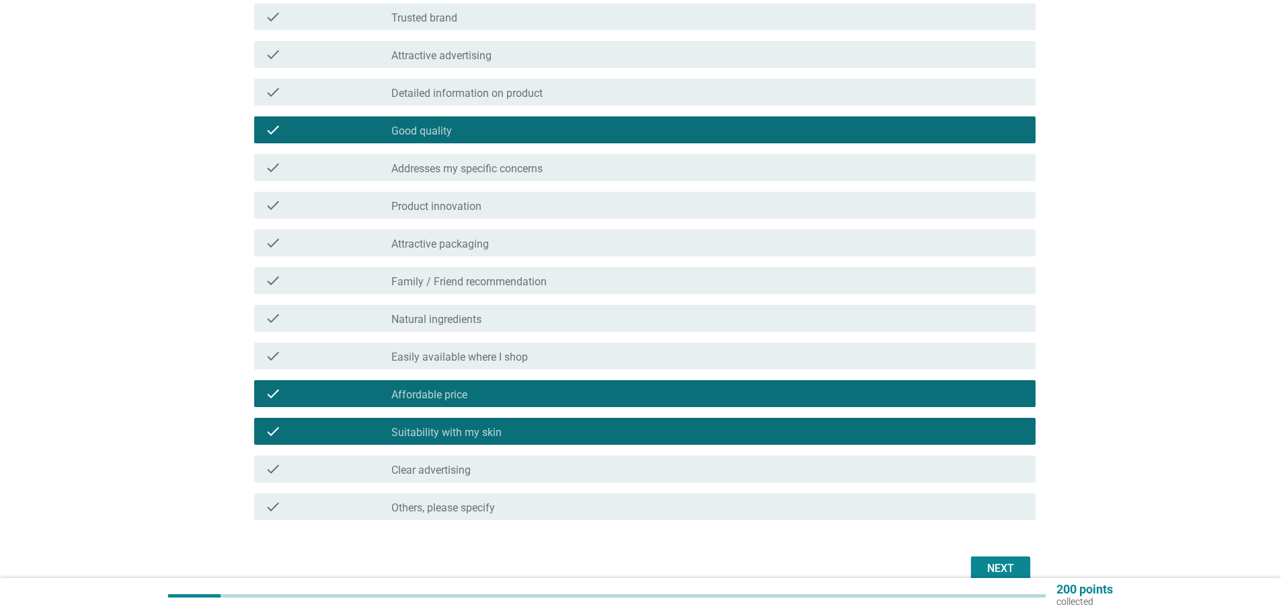
click at [442, 475] on label "Clear advertising" at bounding box center [430, 469] width 79 height 13
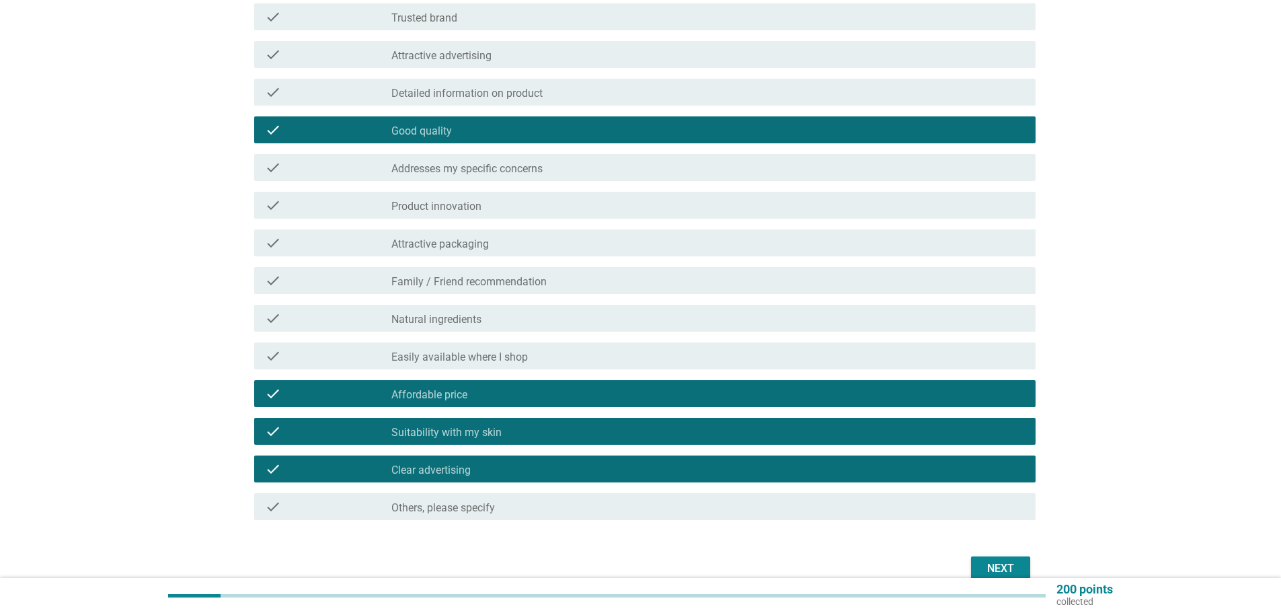
click at [477, 283] on label "Family / Friend recommendation" at bounding box center [468, 281] width 155 height 13
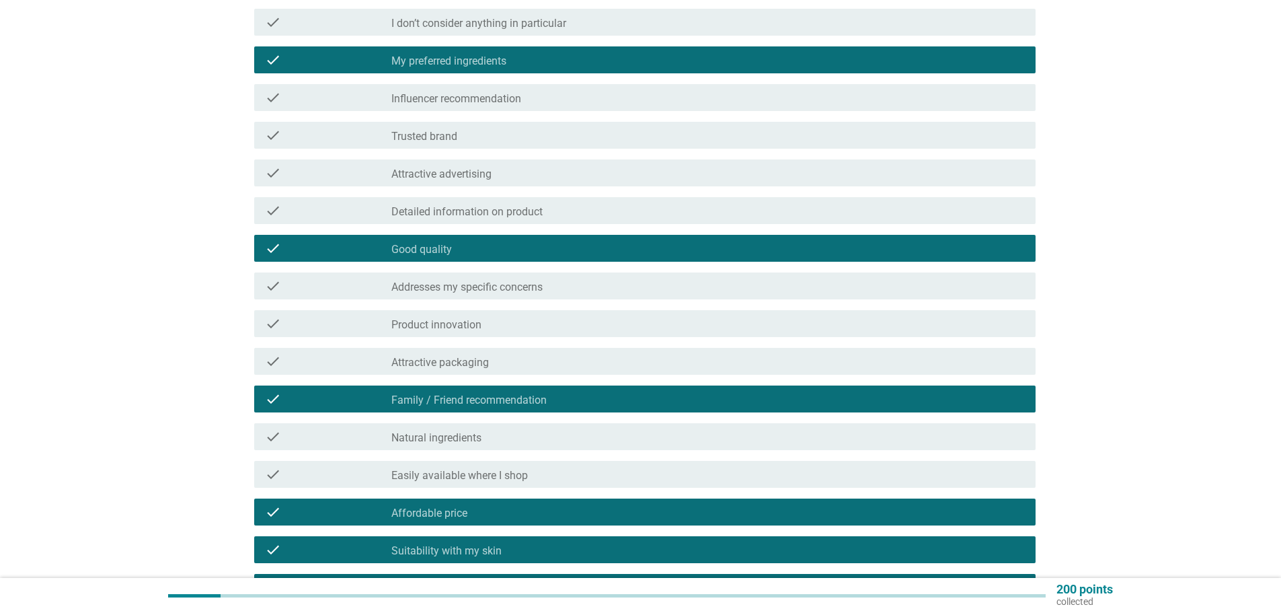
scroll to position [160, 0]
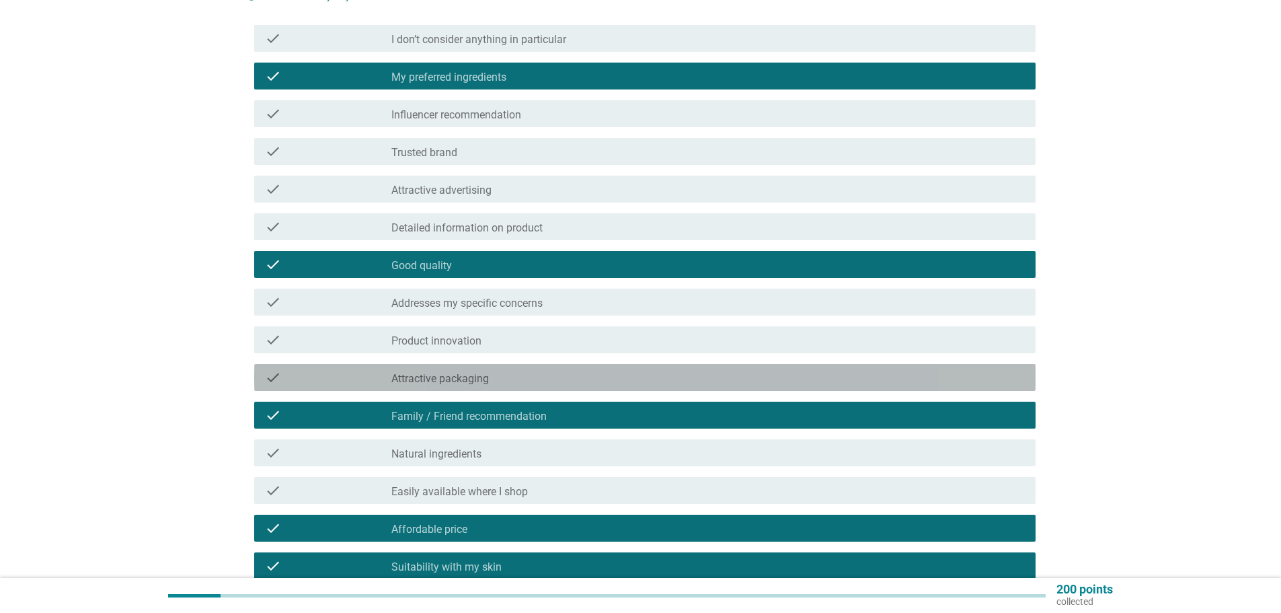
click at [465, 381] on label "Attractive packaging" at bounding box center [439, 378] width 97 height 13
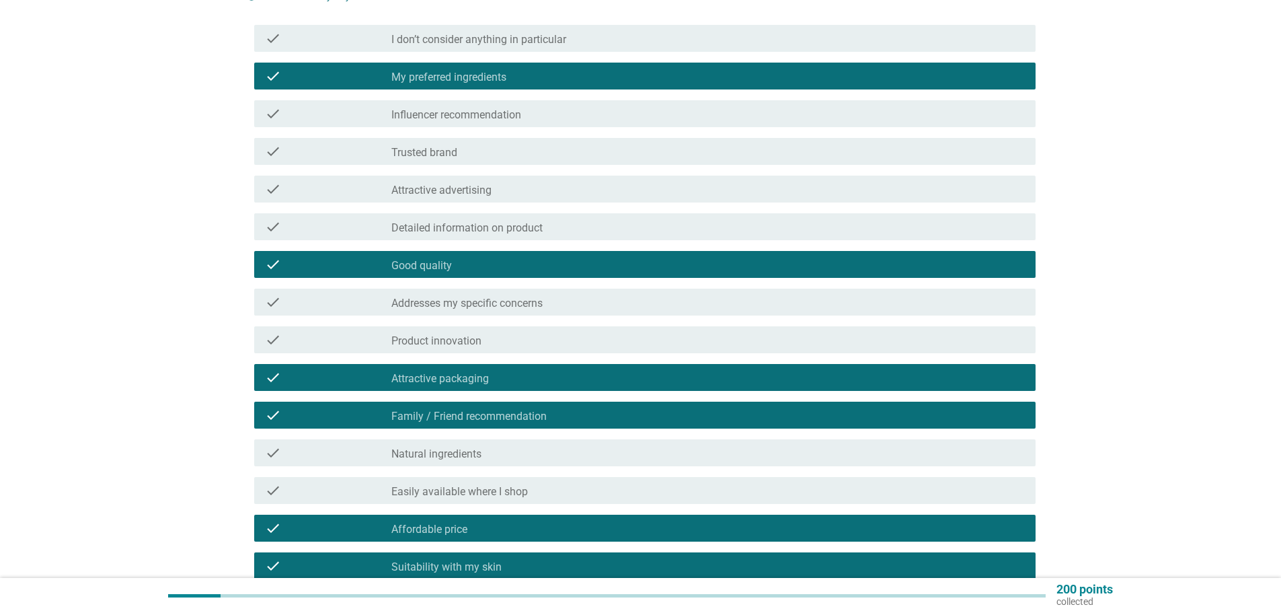
click at [469, 340] on label "Product innovation" at bounding box center [436, 340] width 90 height 13
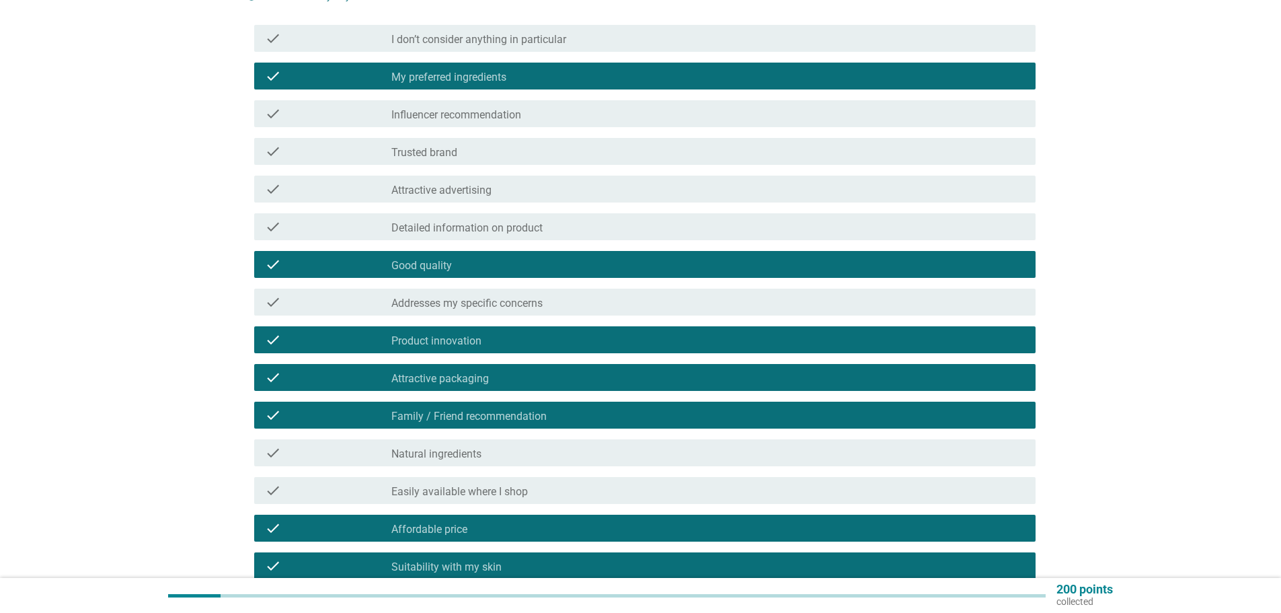
click at [469, 381] on label "Attractive packaging" at bounding box center [439, 378] width 97 height 13
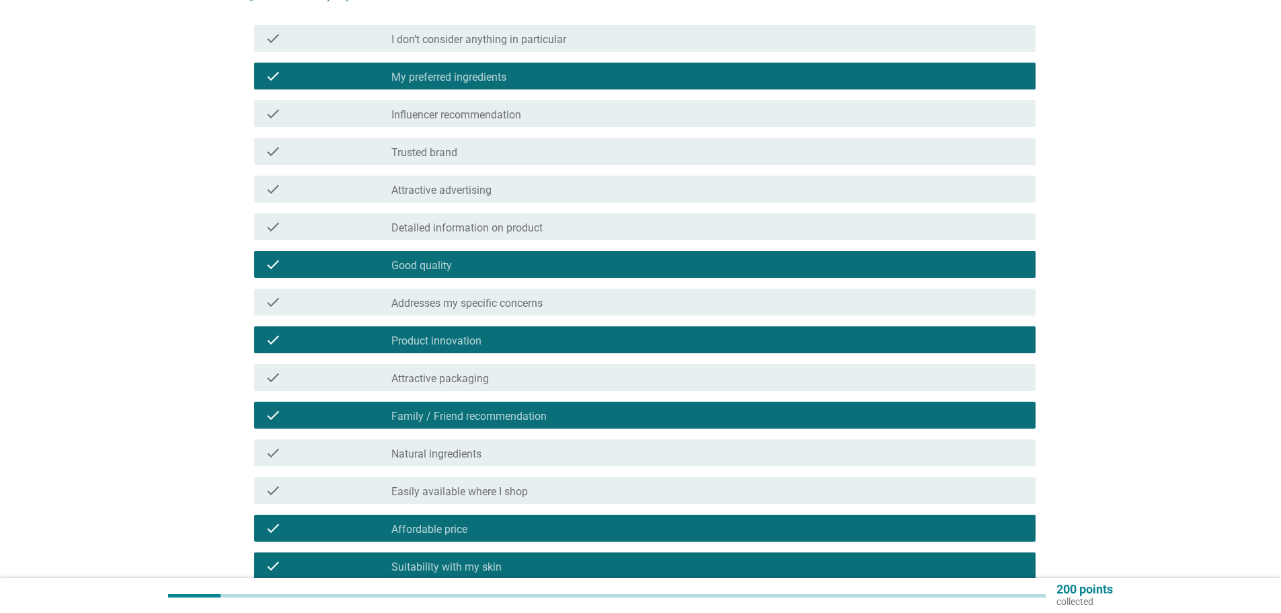
scroll to position [93, 0]
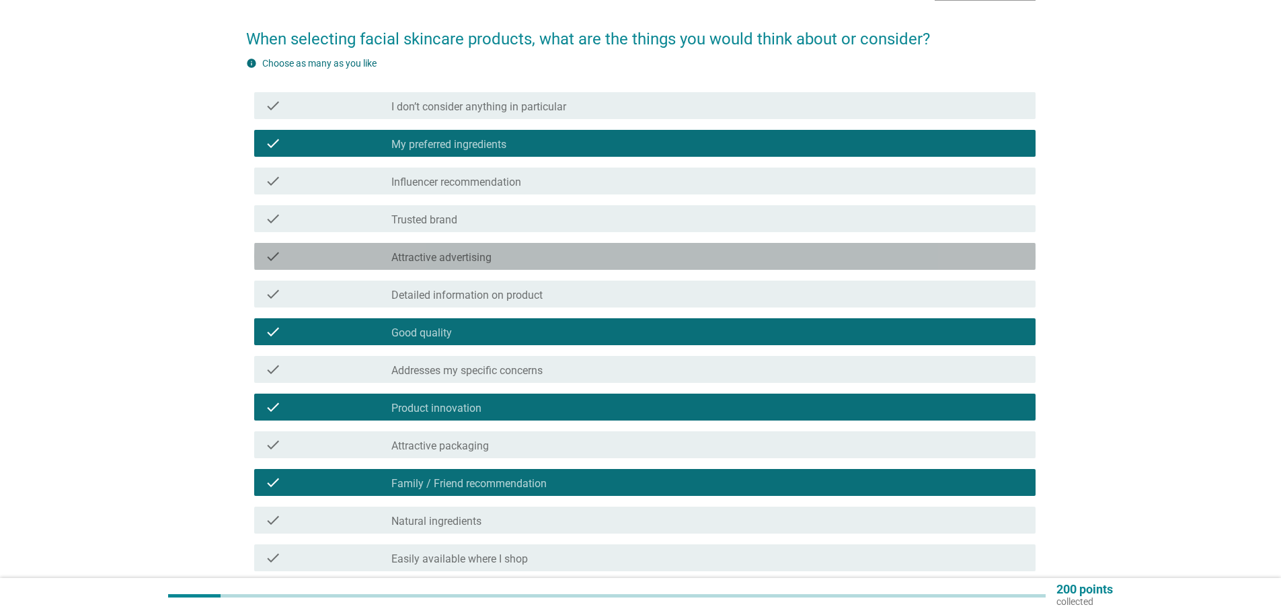
click at [480, 253] on label "Attractive advertising" at bounding box center [441, 257] width 100 height 13
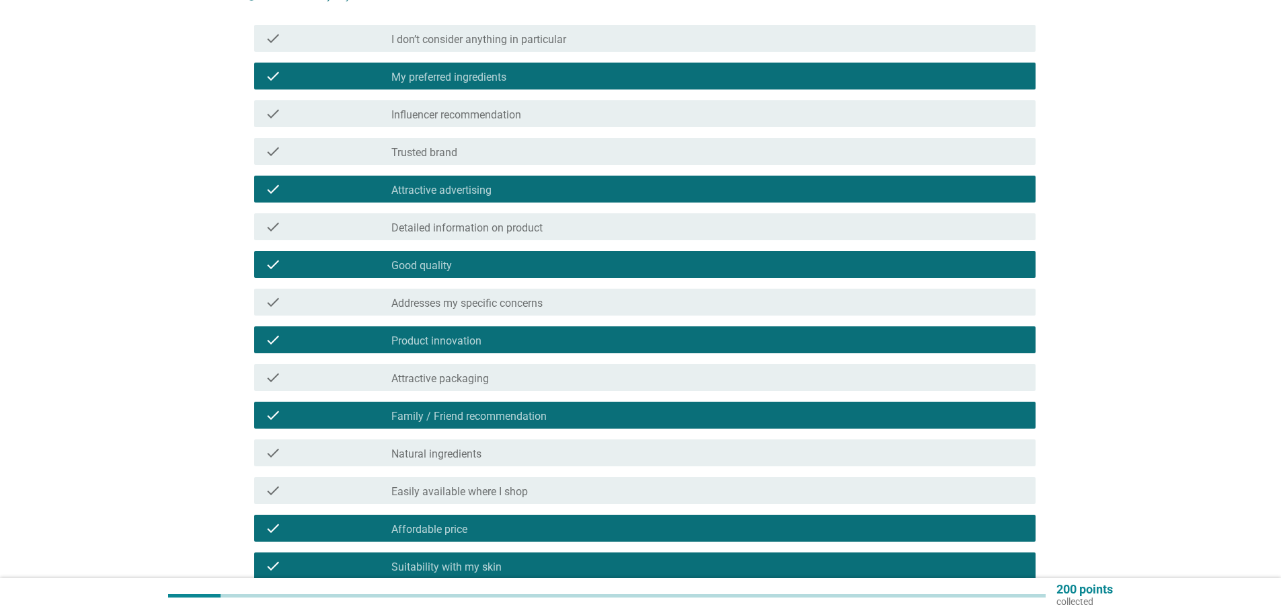
click at [508, 225] on label "Detailed information on product" at bounding box center [466, 227] width 151 height 13
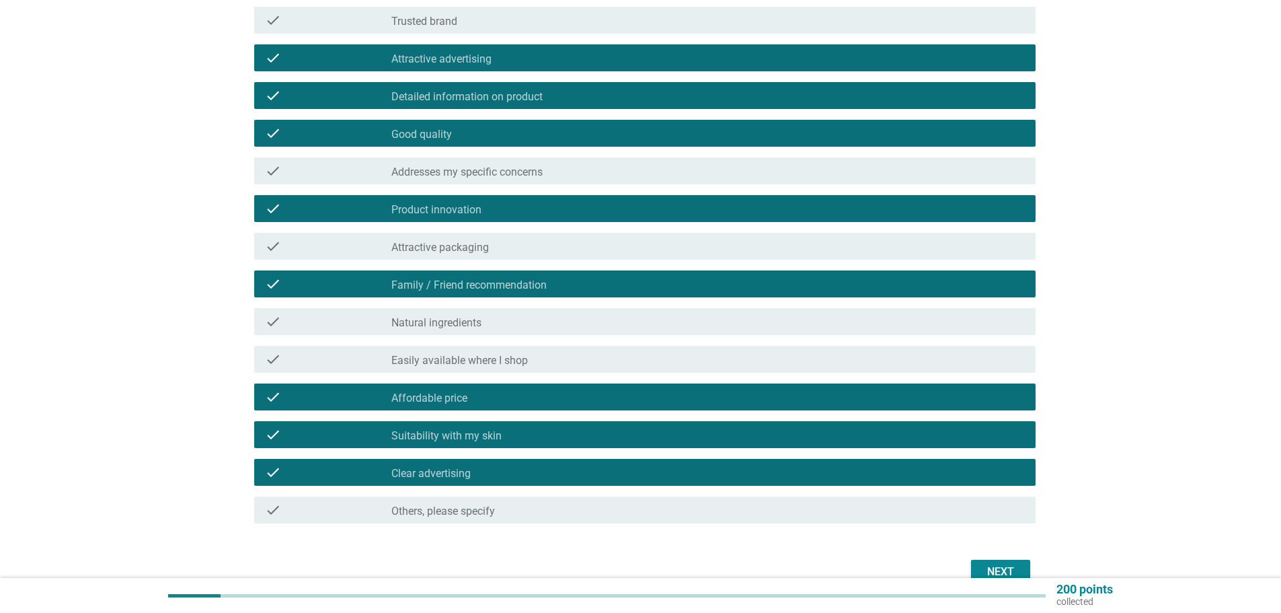
scroll to position [362, 0]
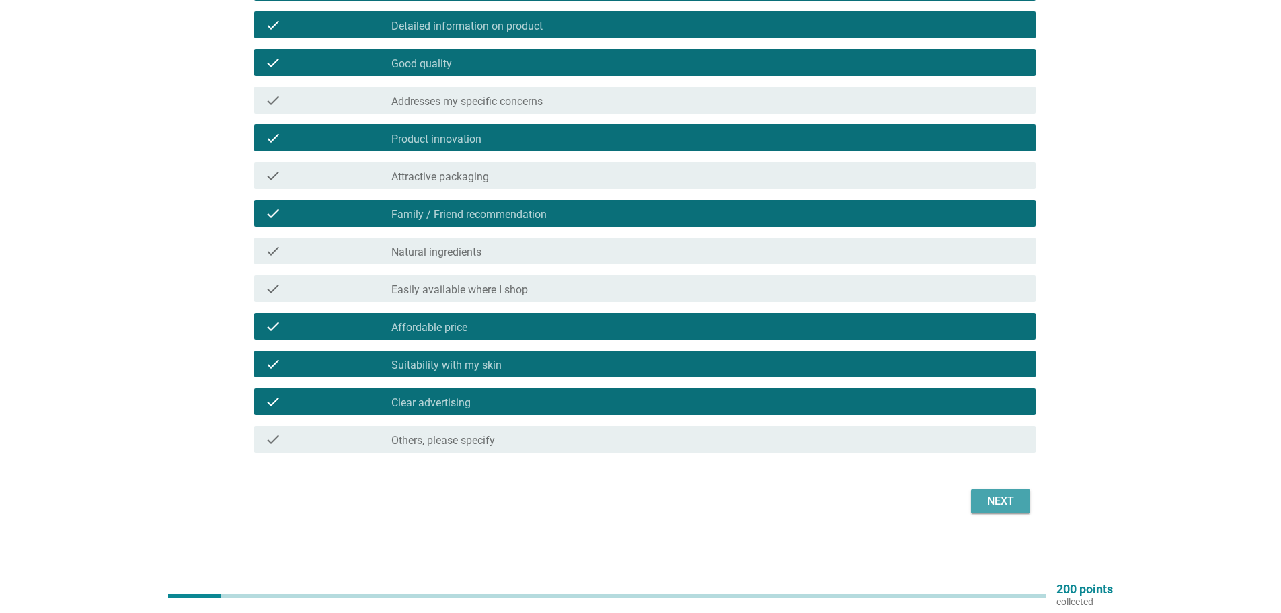
click at [1005, 508] on div "Next" at bounding box center [1001, 501] width 38 height 16
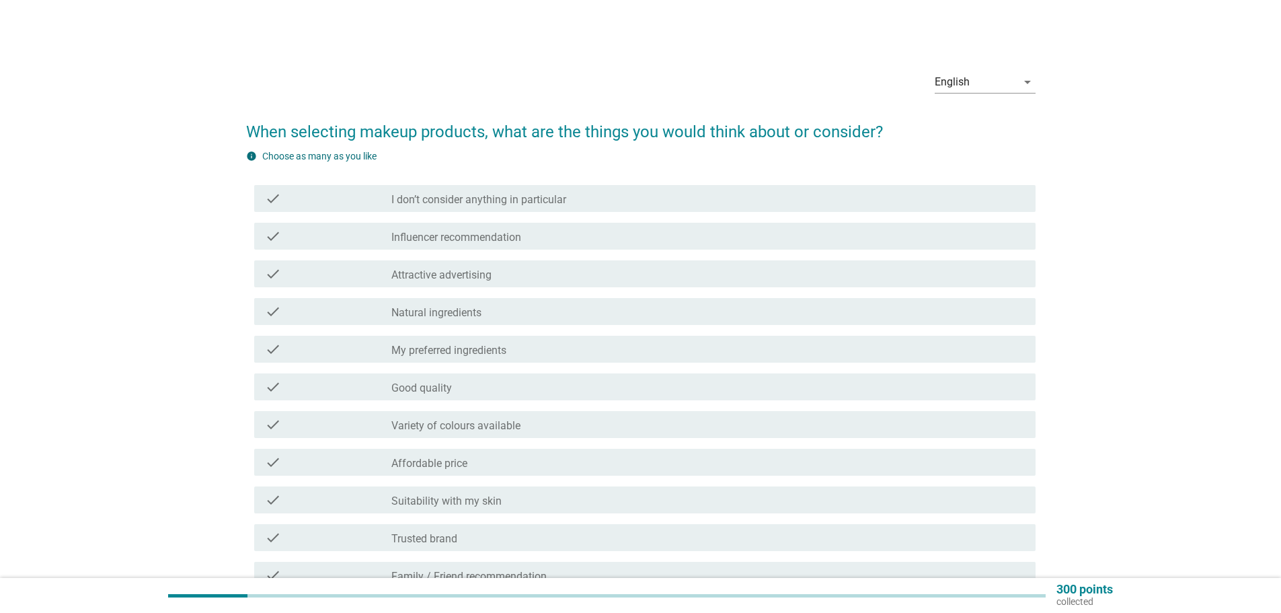
scroll to position [67, 0]
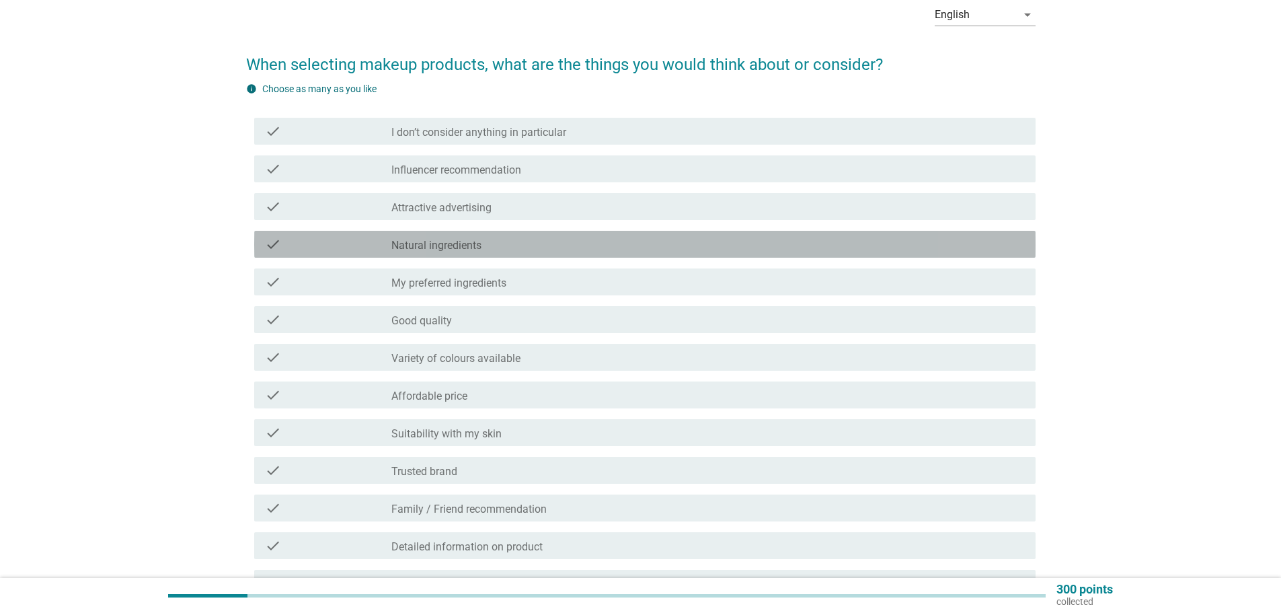
click at [533, 234] on div "check check_box_outline_blank Natural ingredients" at bounding box center [644, 244] width 781 height 27
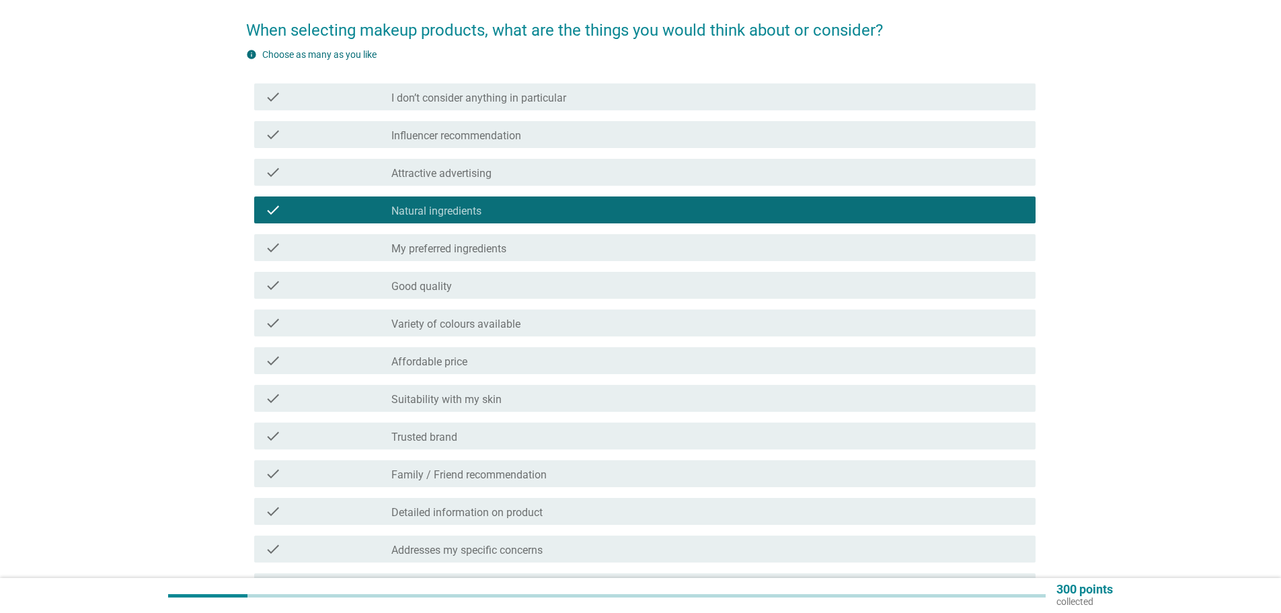
scroll to position [134, 0]
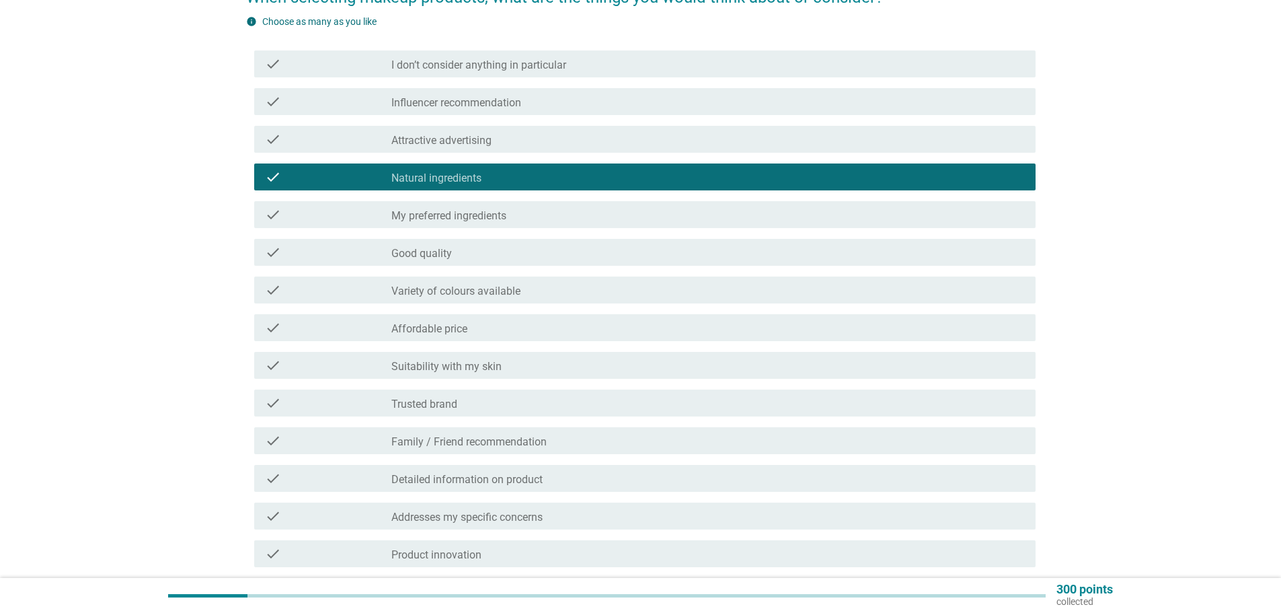
click at [499, 327] on div "check_box_outline_blank Affordable price" at bounding box center [707, 327] width 633 height 16
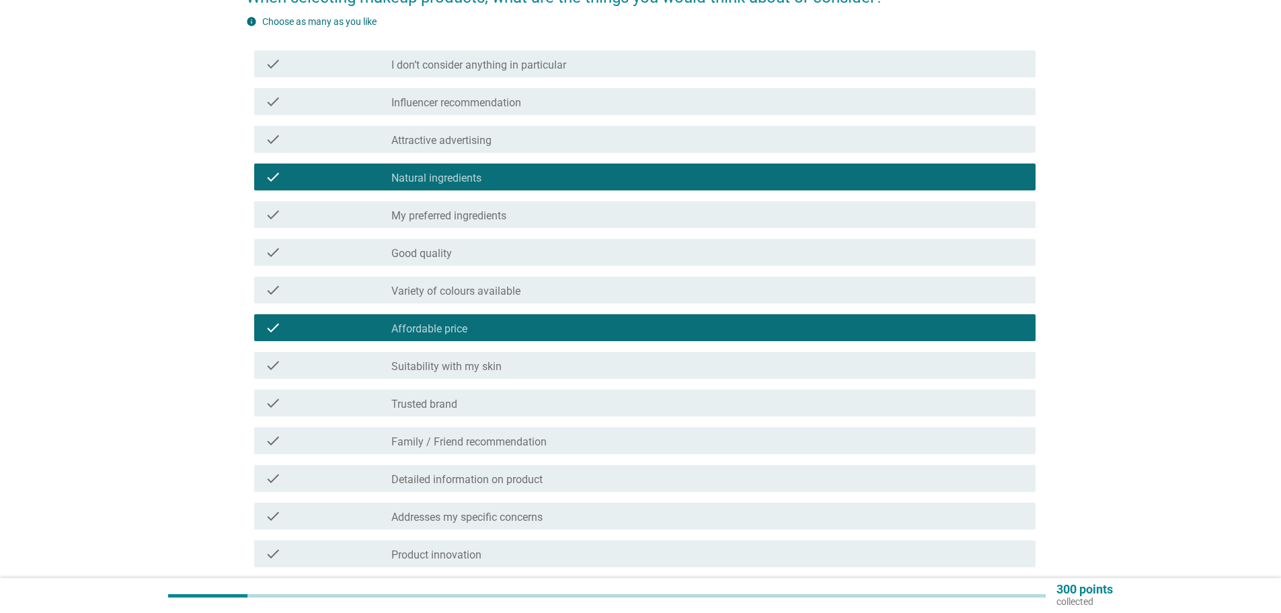
scroll to position [202, 0]
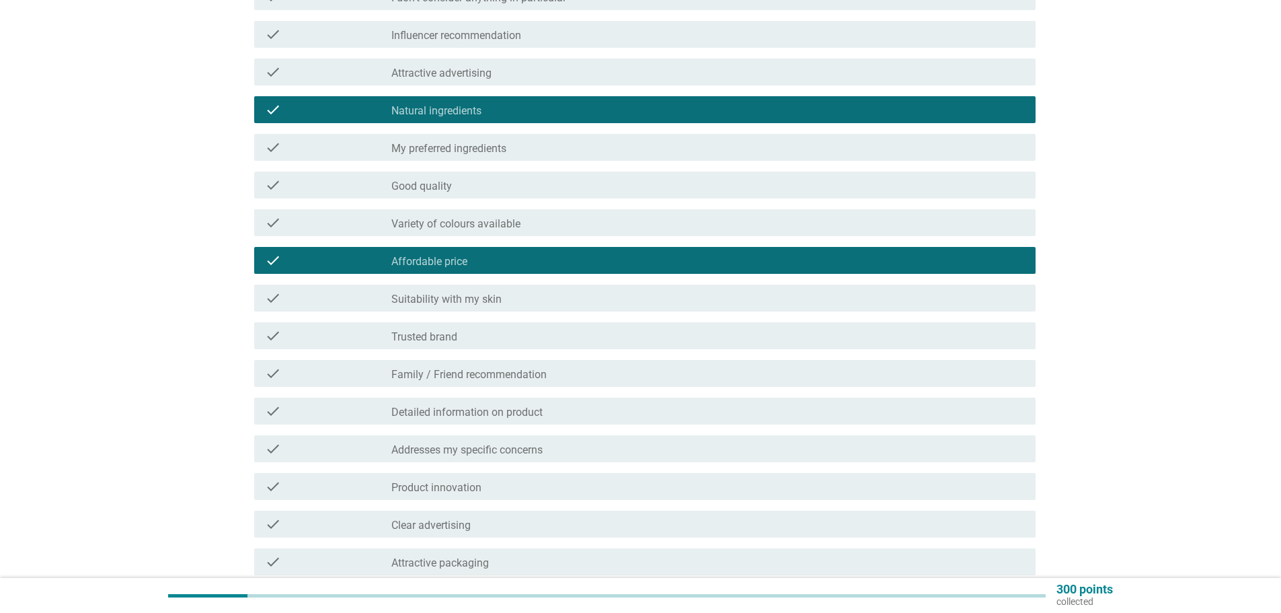
click at [502, 303] on div "check_box_outline_blank Suitability with my skin" at bounding box center [707, 298] width 633 height 16
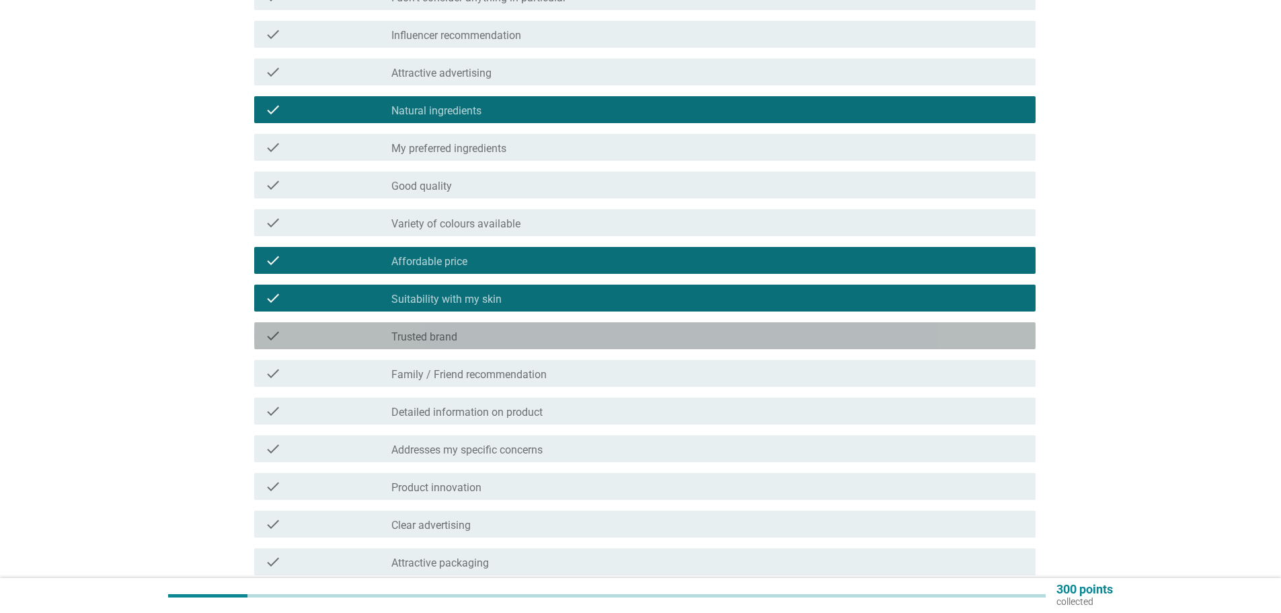
click at [499, 339] on div "check_box_outline_blank Trusted brand" at bounding box center [707, 335] width 633 height 16
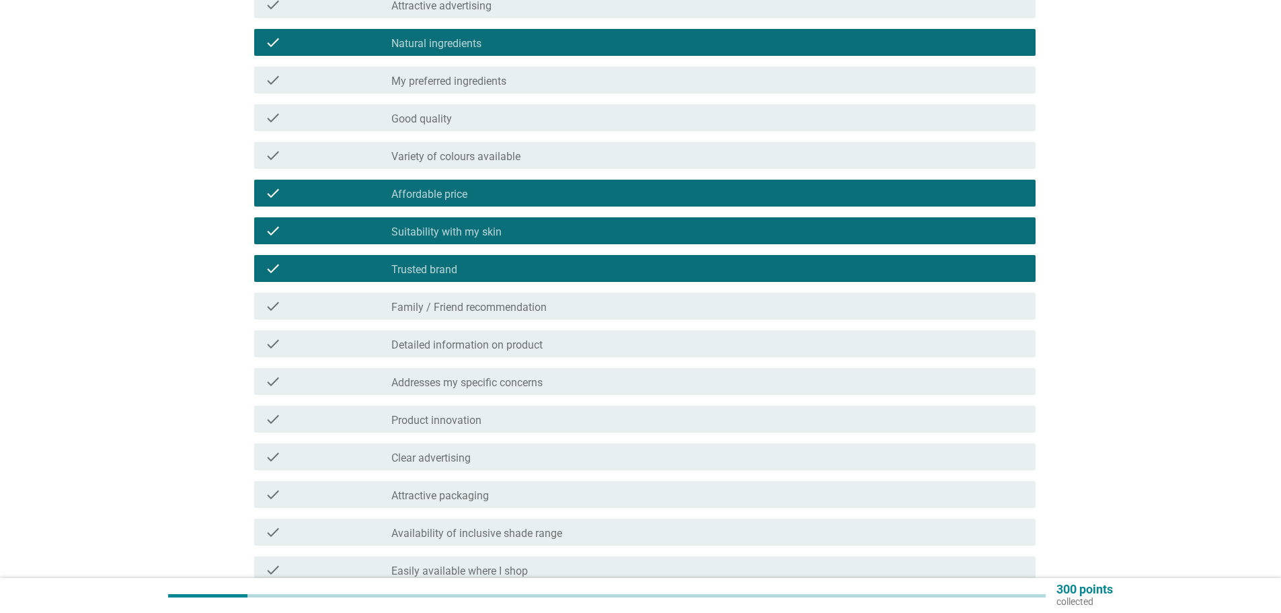
click at [499, 315] on div "check check_box_outline_blank Family / Friend recommendation" at bounding box center [644, 305] width 781 height 27
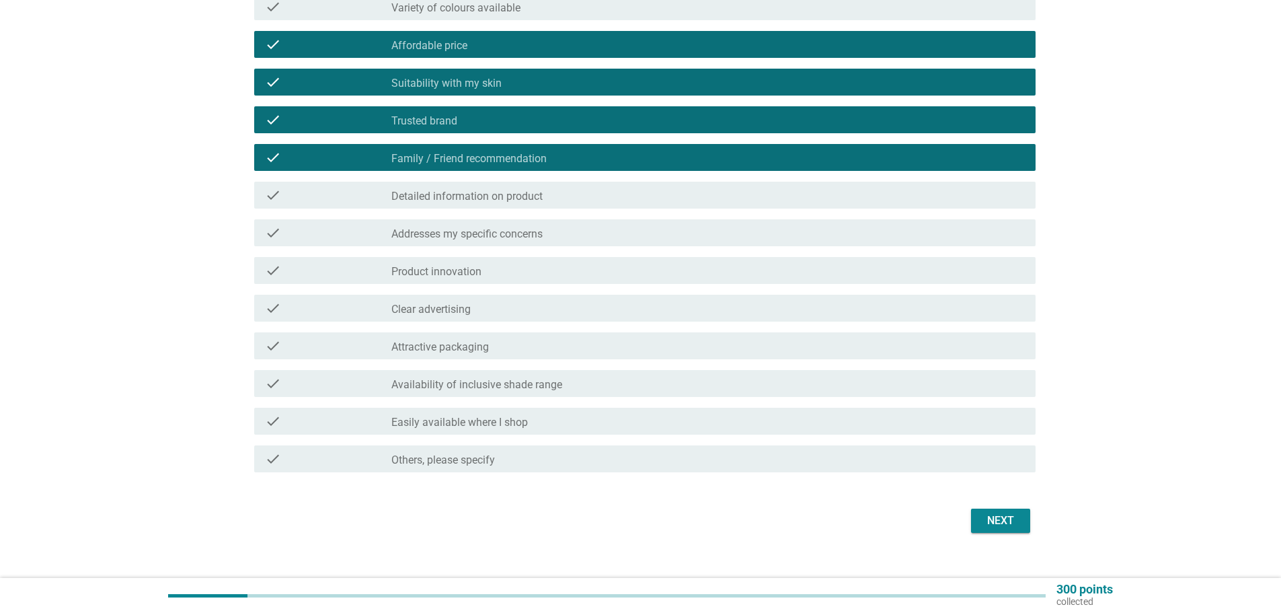
scroll to position [437, 0]
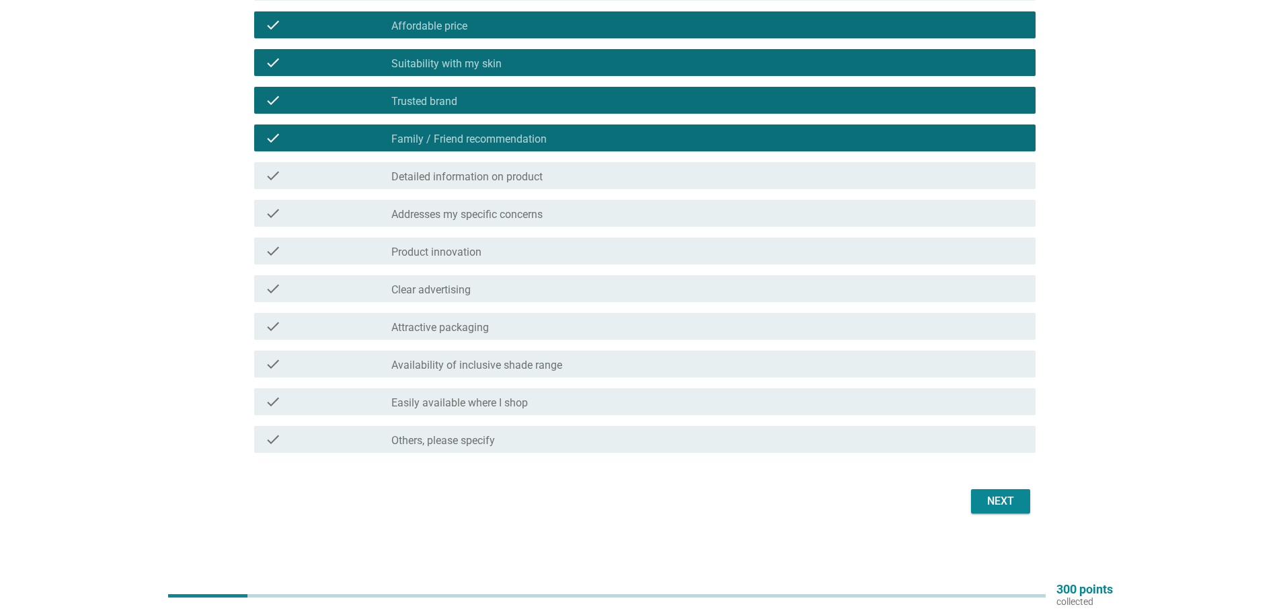
click at [615, 254] on div "check_box_outline_blank Product innovation" at bounding box center [707, 251] width 633 height 16
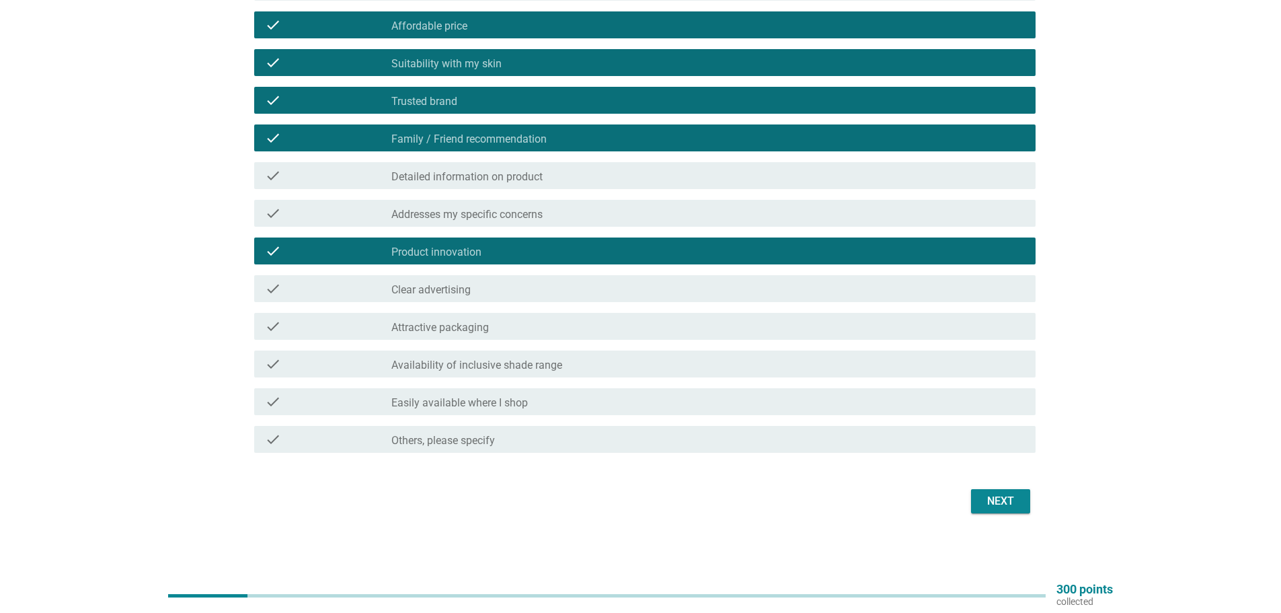
click at [621, 243] on div "check check_box_outline_blank Product innovation" at bounding box center [644, 250] width 781 height 27
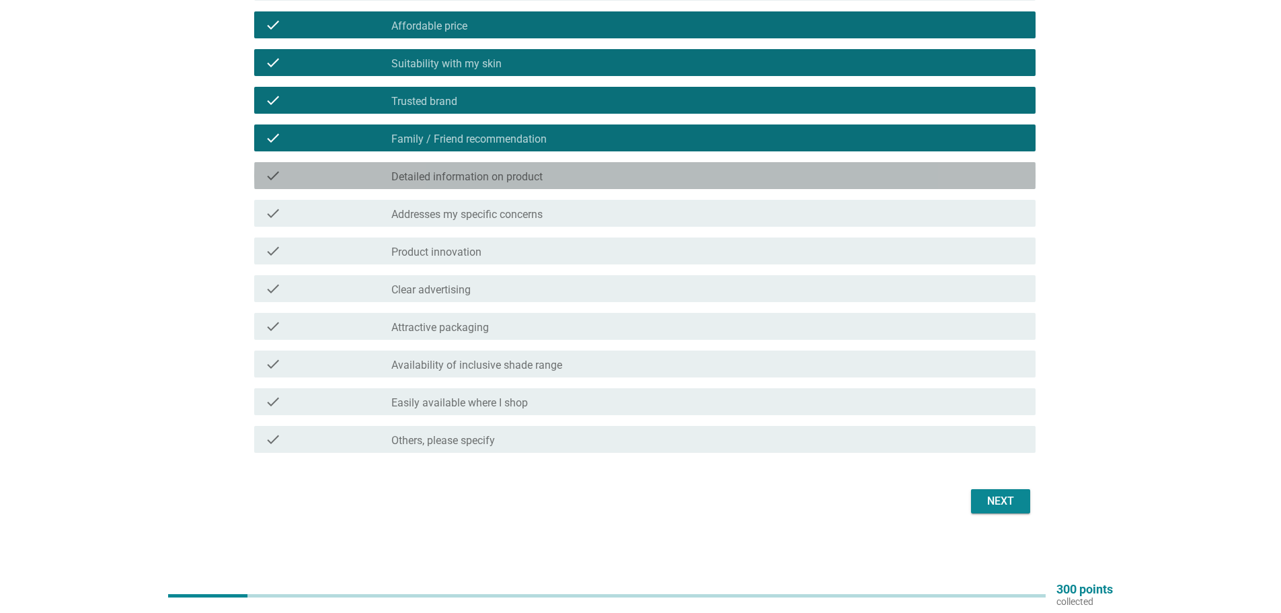
click at [600, 171] on div "check_box_outline_blank Detailed information on product" at bounding box center [707, 175] width 633 height 16
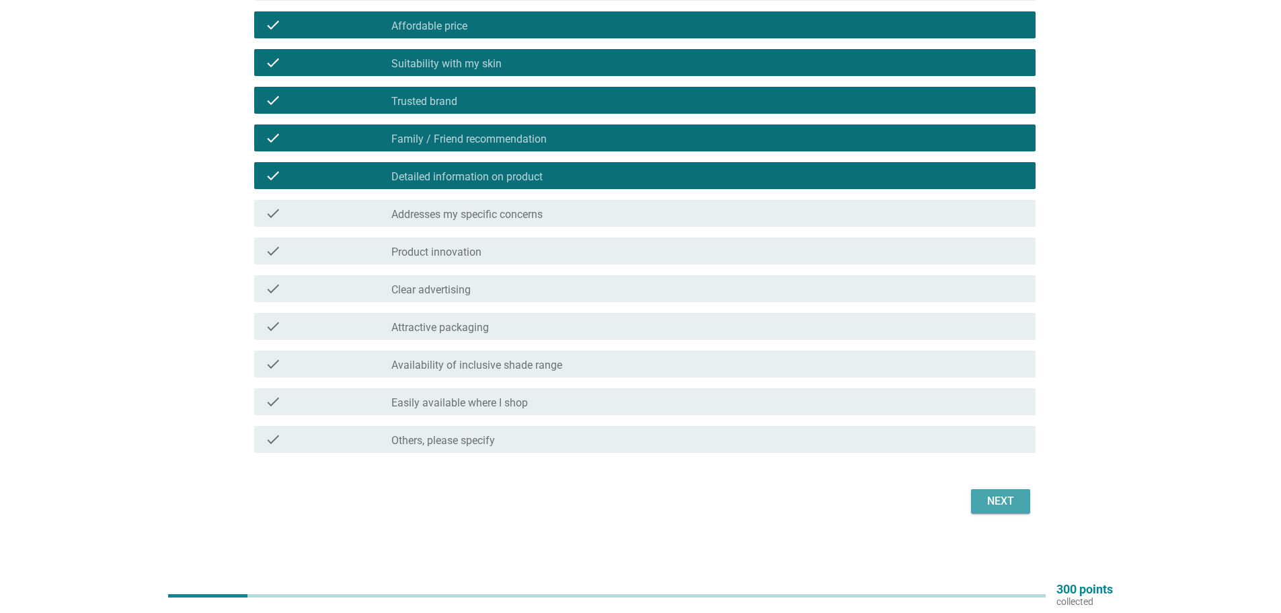
click at [1011, 499] on div "Next" at bounding box center [1001, 501] width 38 height 16
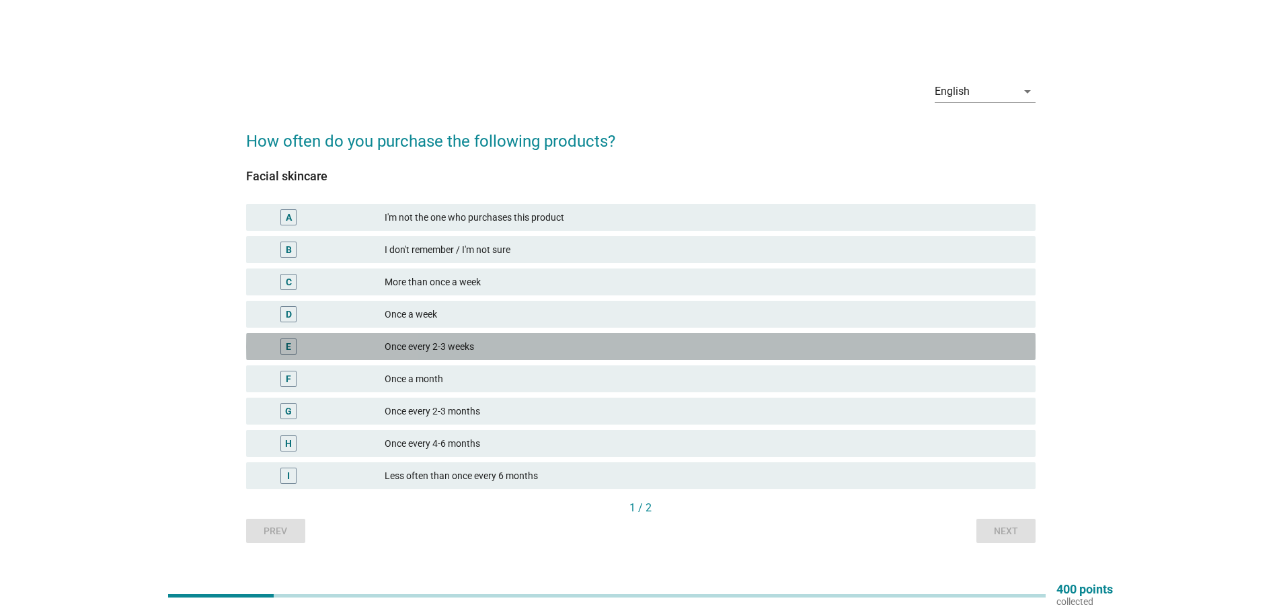
click at [594, 344] on div "Once every 2-3 weeks" at bounding box center [705, 346] width 640 height 16
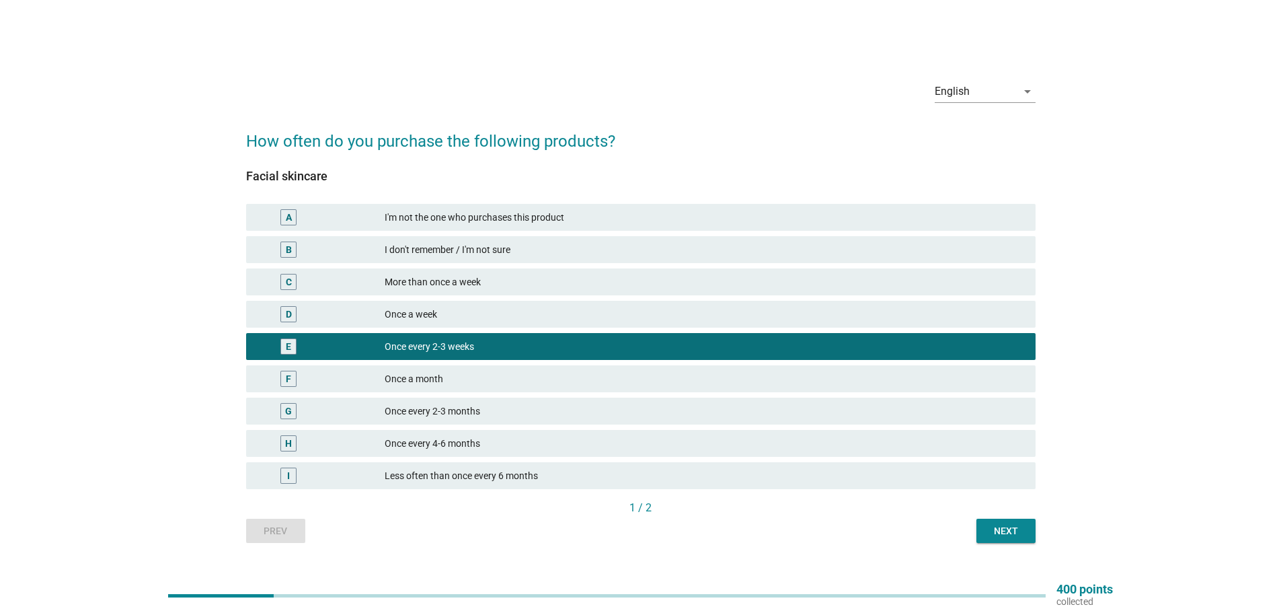
click at [594, 344] on div "Once every 2-3 weeks" at bounding box center [705, 346] width 640 height 16
click at [583, 415] on div "Once every 2-3 months" at bounding box center [705, 411] width 640 height 16
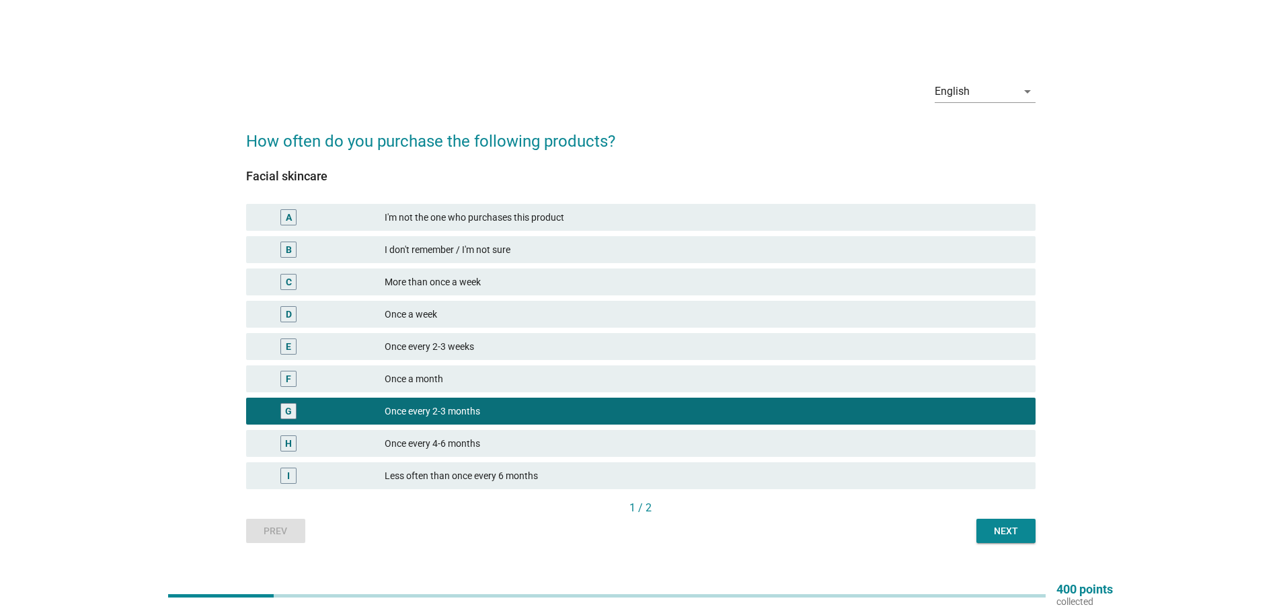
click at [1008, 524] on div "Next" at bounding box center [1006, 531] width 38 height 14
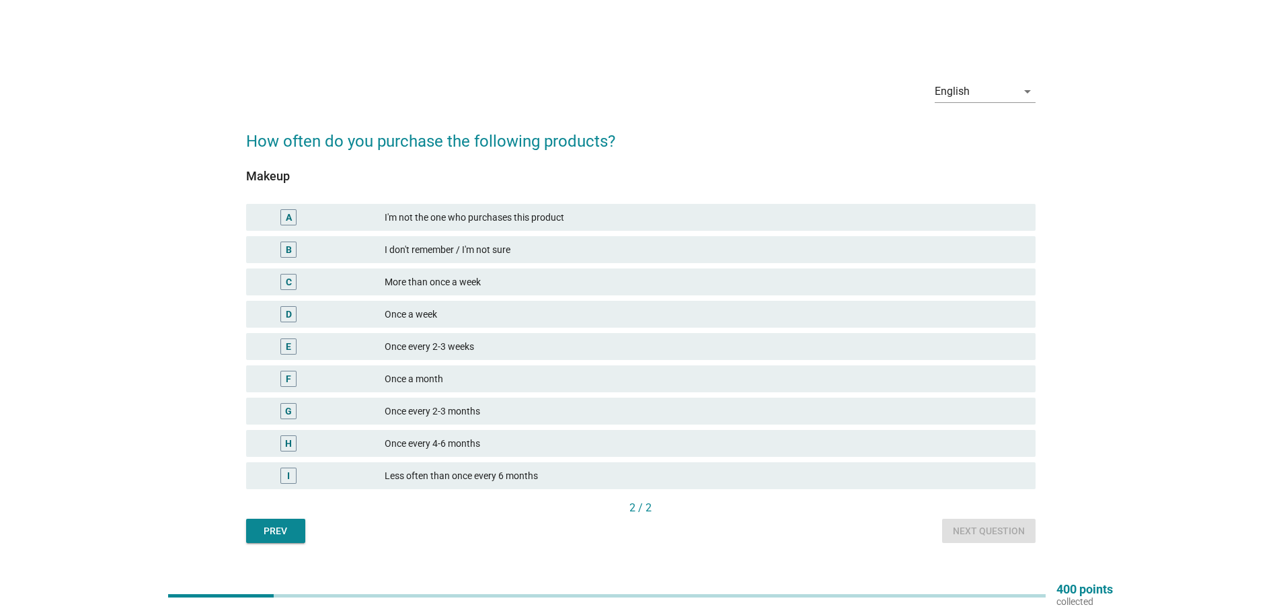
click at [533, 446] on div "Once every 4-6 months" at bounding box center [705, 443] width 640 height 16
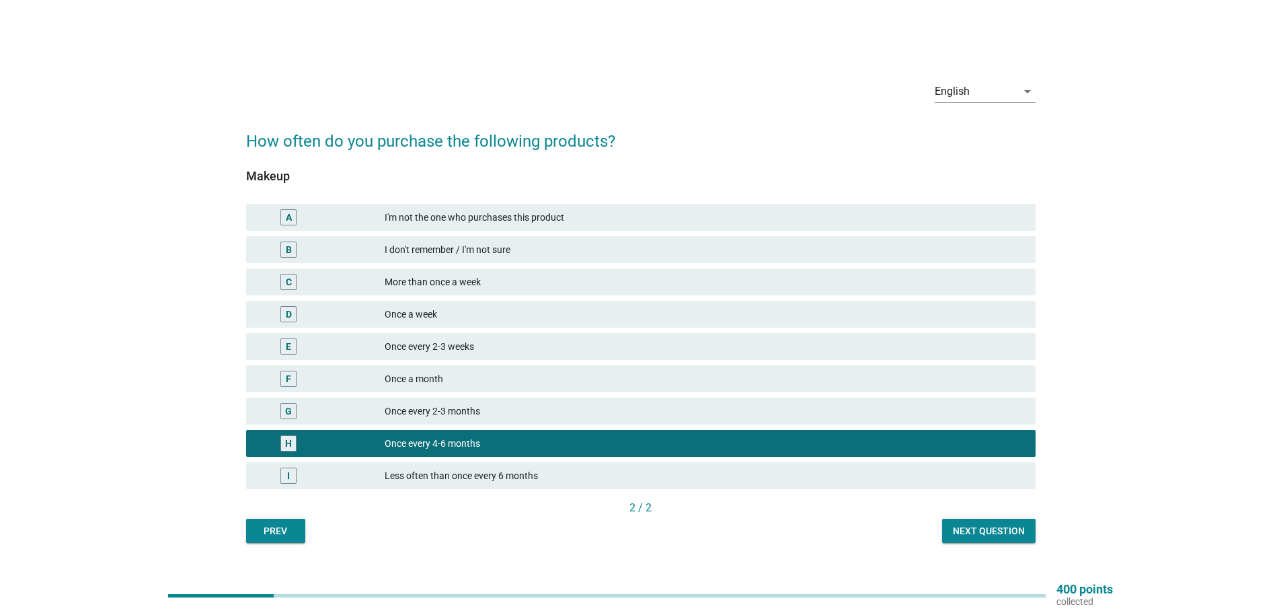
click at [632, 475] on div "Less often than once every 6 months" at bounding box center [705, 475] width 640 height 16
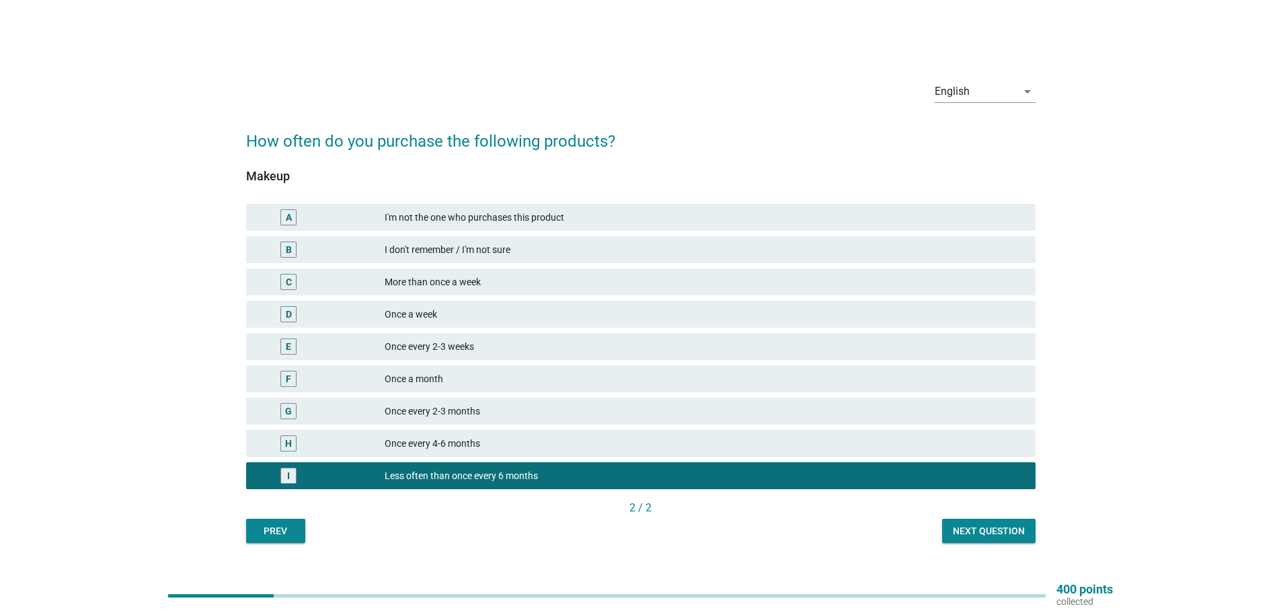
click at [978, 526] on div "Next question" at bounding box center [989, 531] width 72 height 14
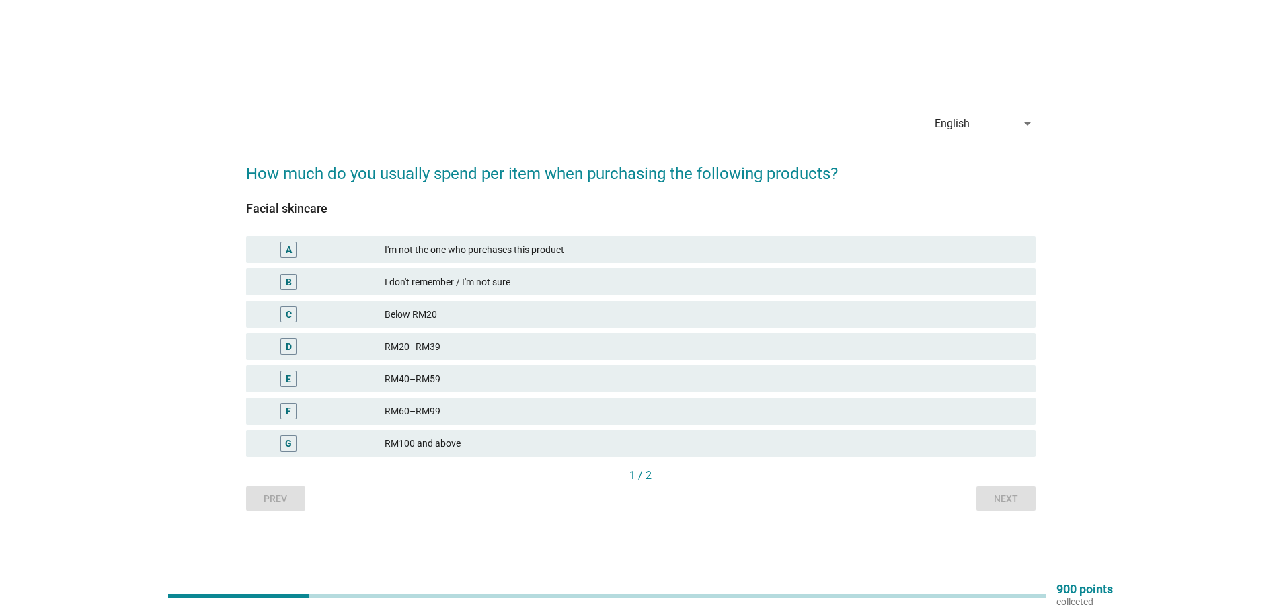
click at [457, 428] on div "G RM100 and above" at bounding box center [640, 443] width 795 height 32
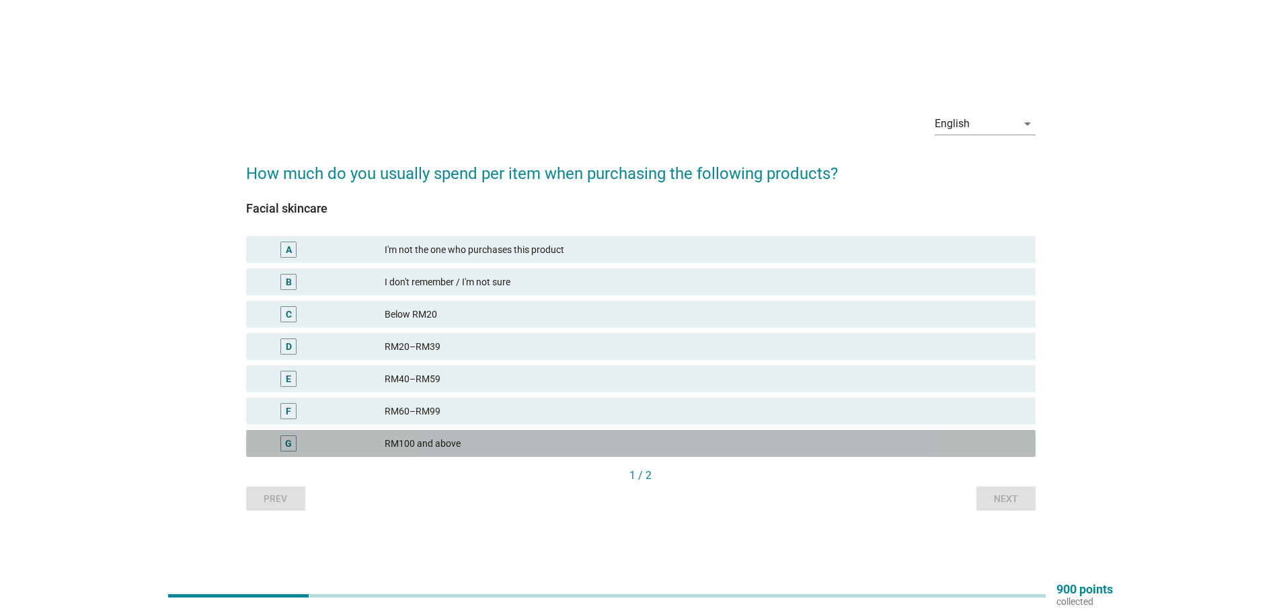
click at [488, 443] on div "RM100 and above" at bounding box center [705, 443] width 640 height 16
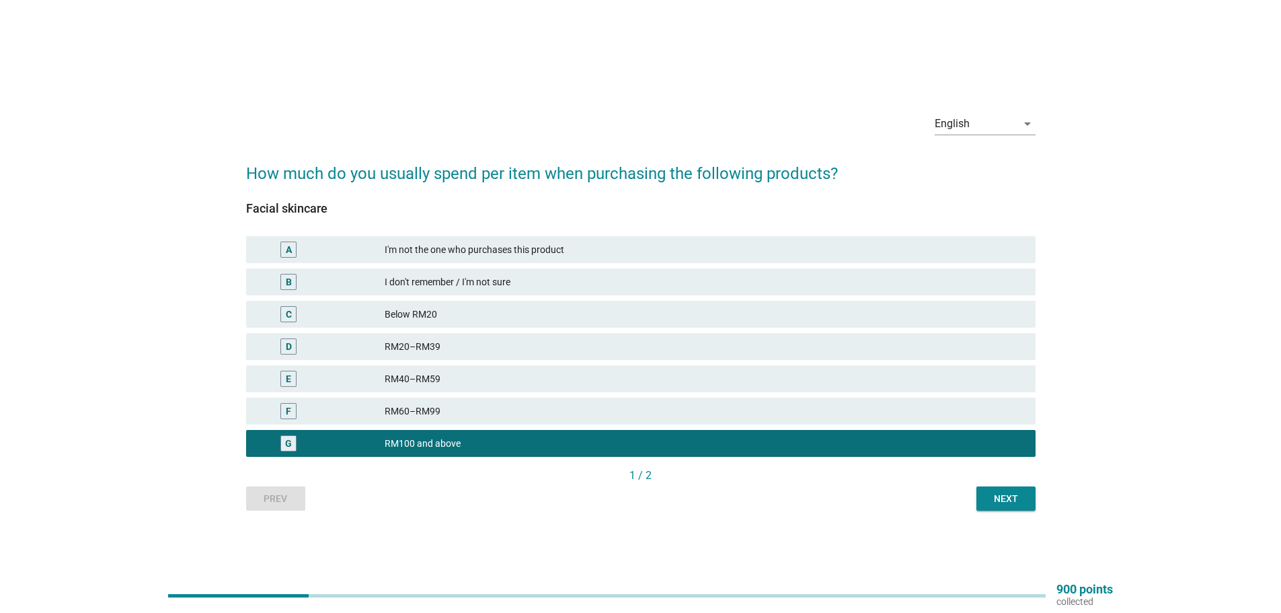
click at [1011, 498] on div "Next" at bounding box center [1006, 499] width 38 height 14
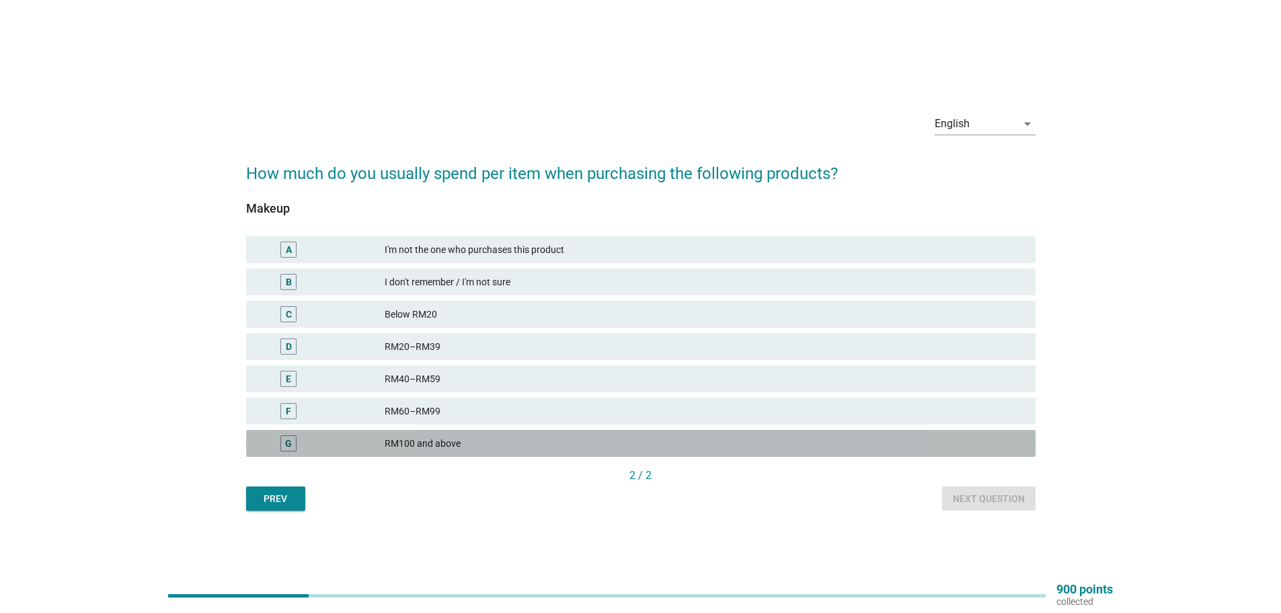
click at [455, 445] on div "RM100 and above" at bounding box center [705, 443] width 640 height 16
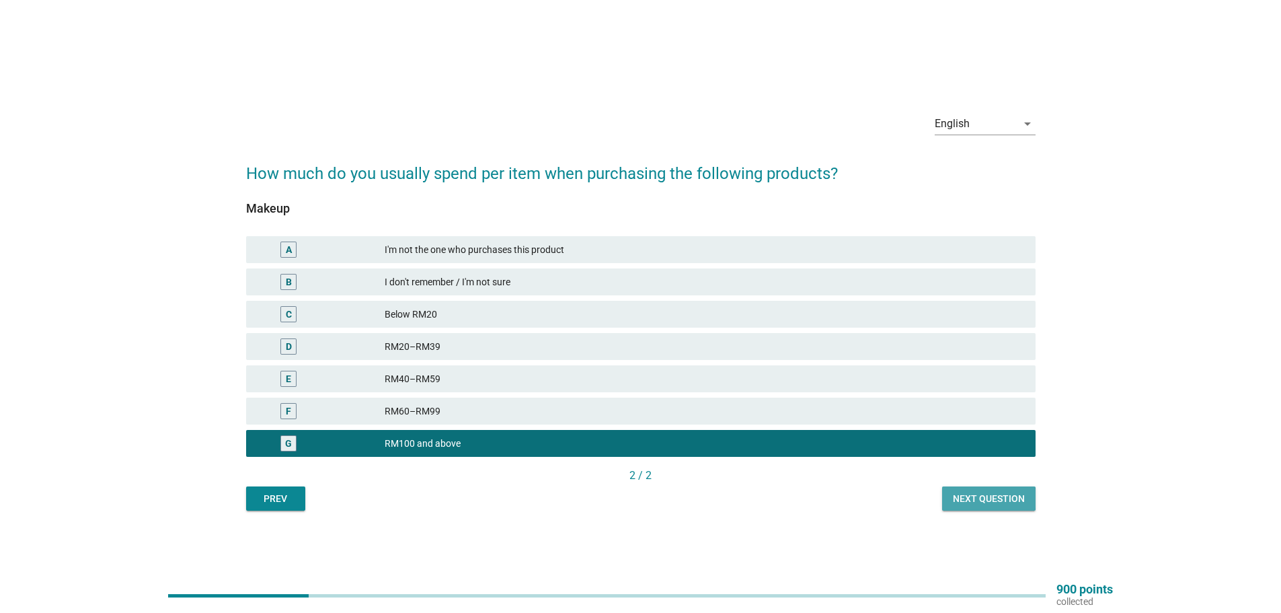
click at [992, 504] on div "Next question" at bounding box center [989, 499] width 72 height 14
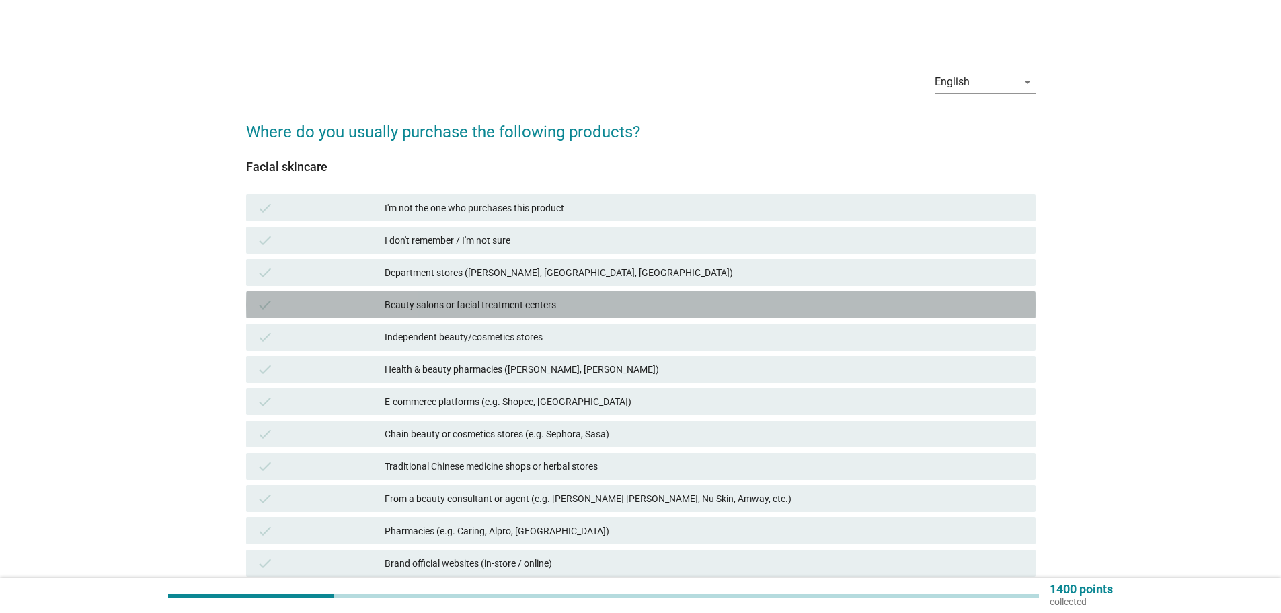
click at [496, 303] on div "Beauty salons or facial treatment centers" at bounding box center [705, 305] width 640 height 16
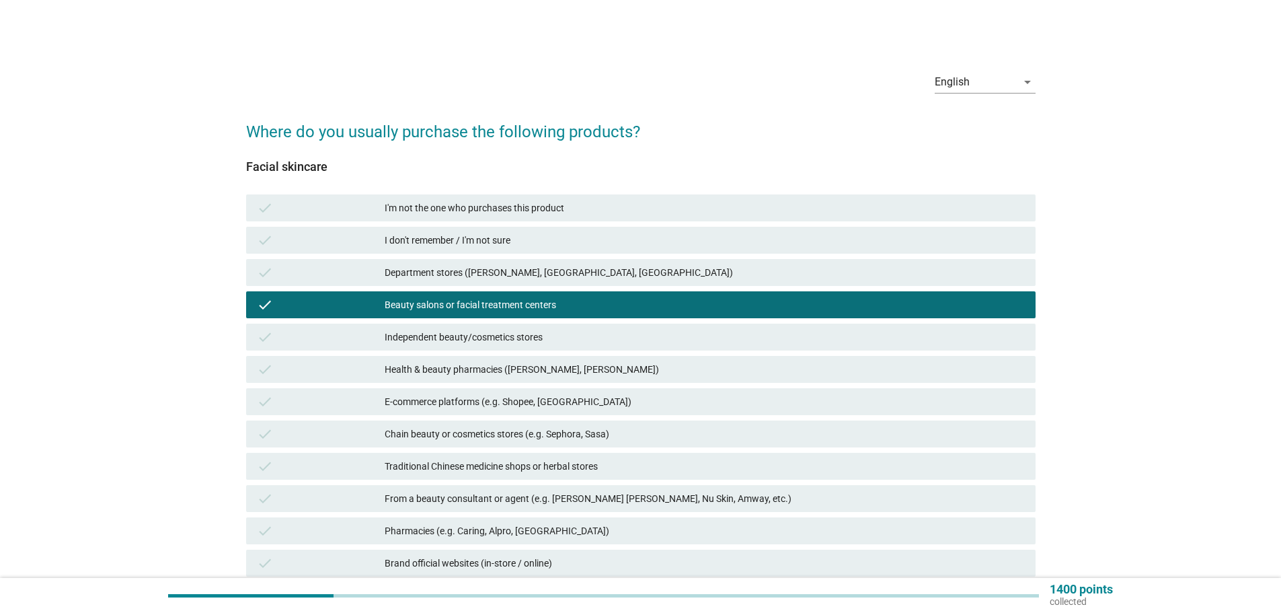
click at [489, 270] on div "Department stores ([PERSON_NAME], [GEOGRAPHIC_DATA], [GEOGRAPHIC_DATA])" at bounding box center [705, 272] width 640 height 16
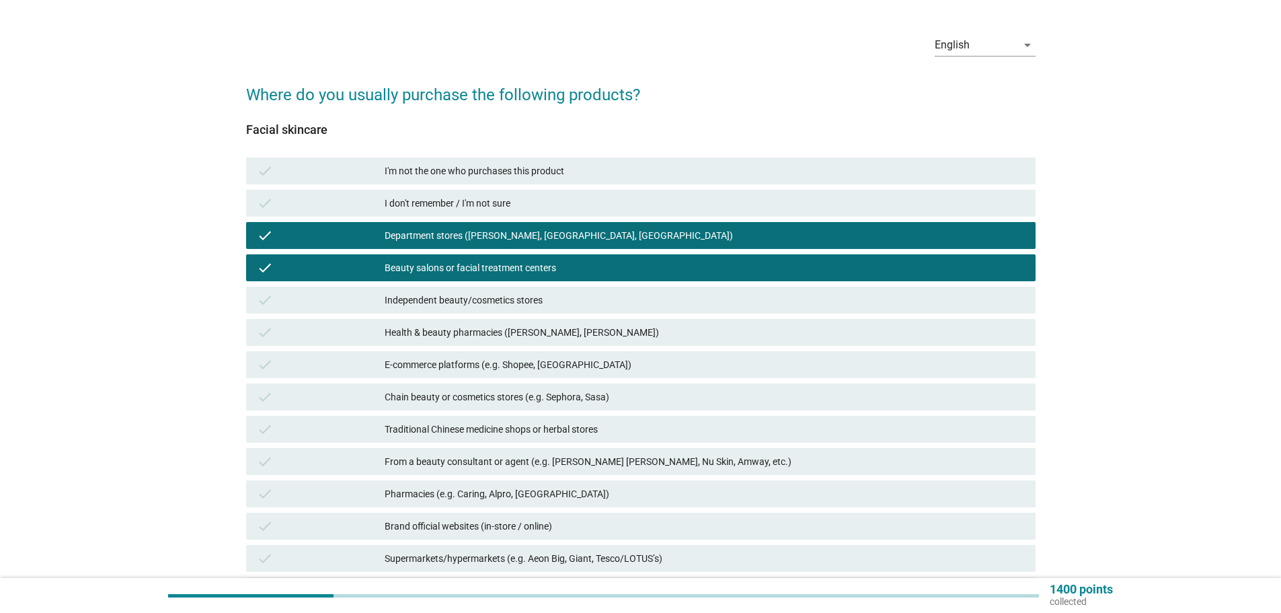
scroll to position [67, 0]
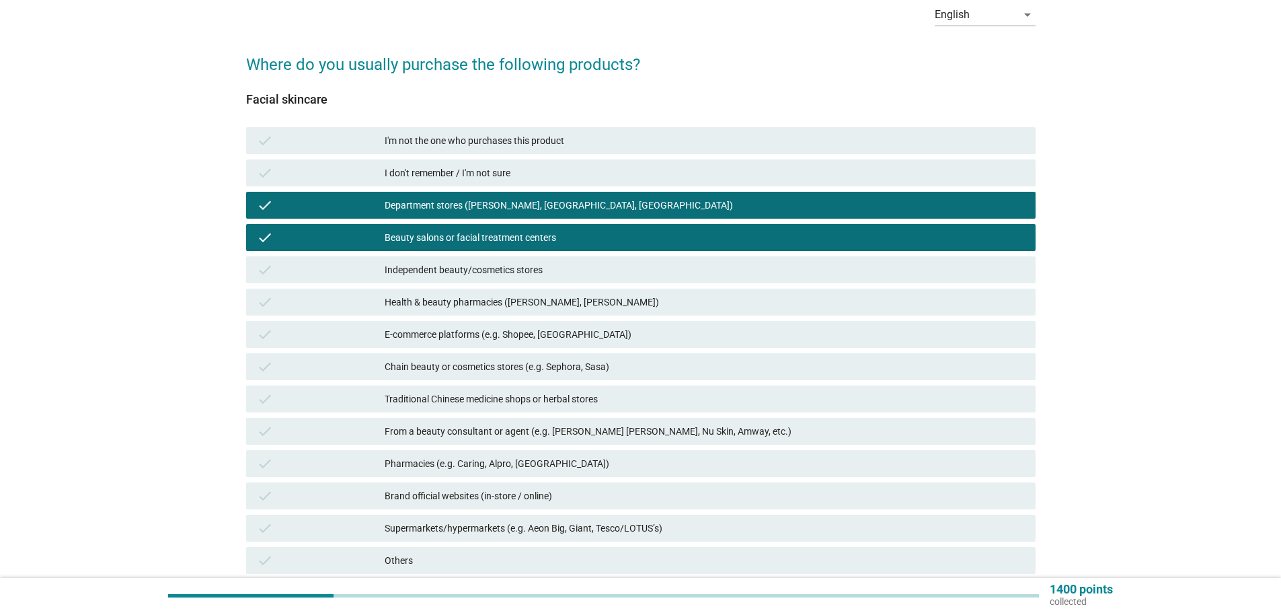
click at [487, 309] on div "Health & beauty pharmacies ([PERSON_NAME], [PERSON_NAME])" at bounding box center [705, 302] width 640 height 16
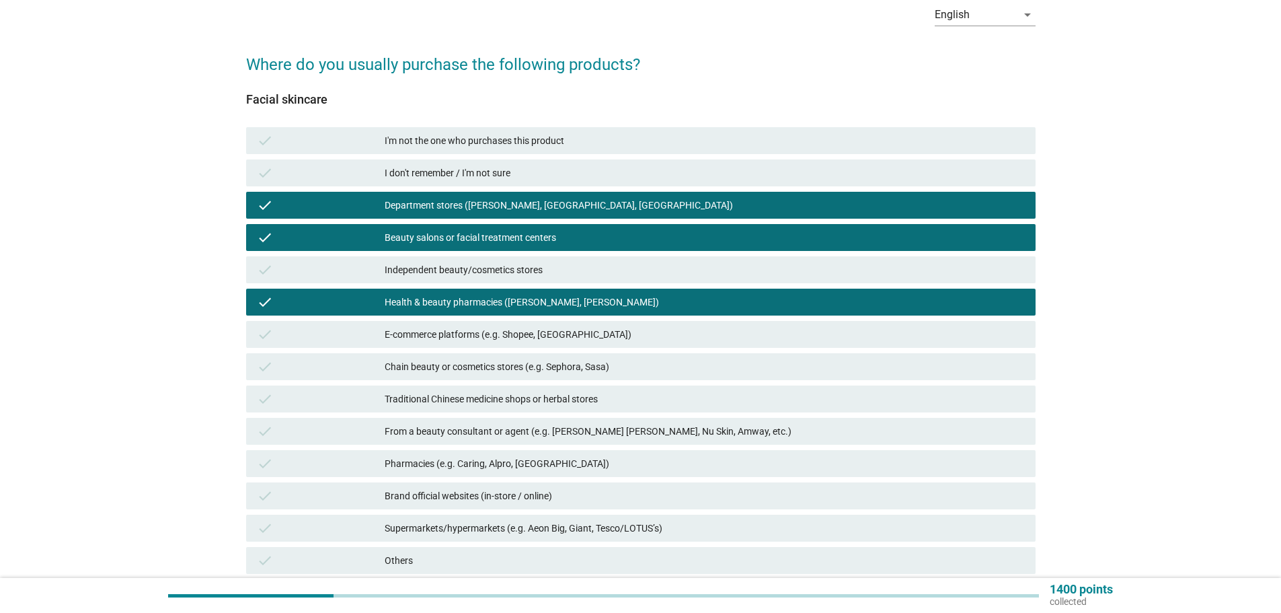
scroll to position [134, 0]
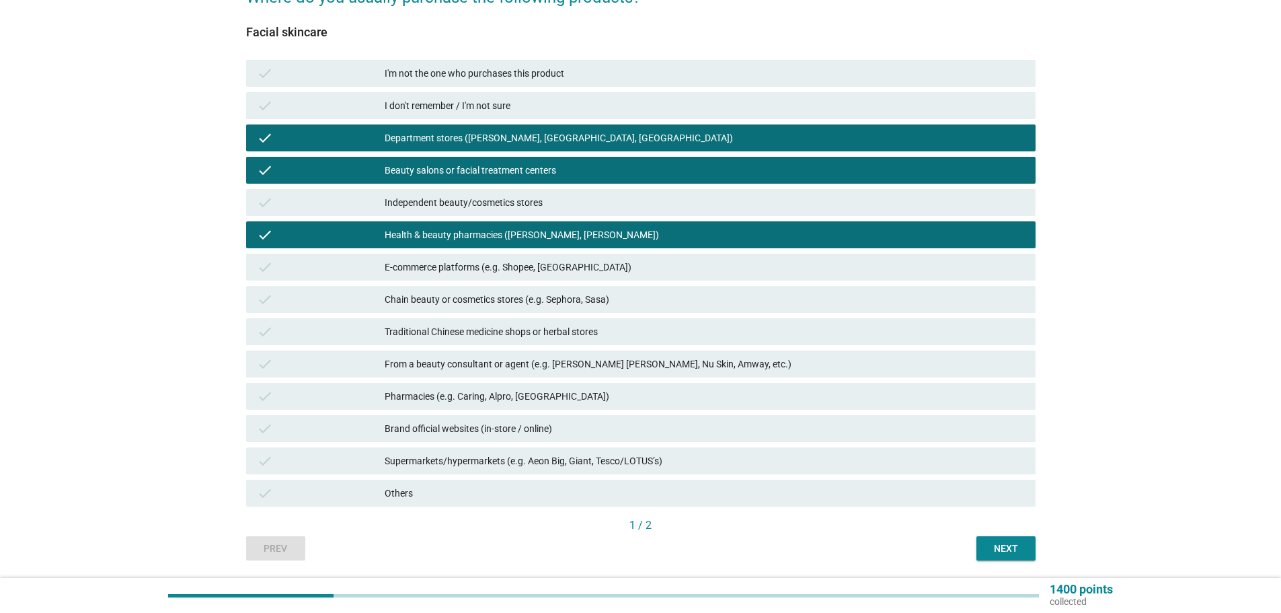
click at [483, 267] on div "E-commerce platforms (e.g. Shopee, [GEOGRAPHIC_DATA])" at bounding box center [705, 267] width 640 height 16
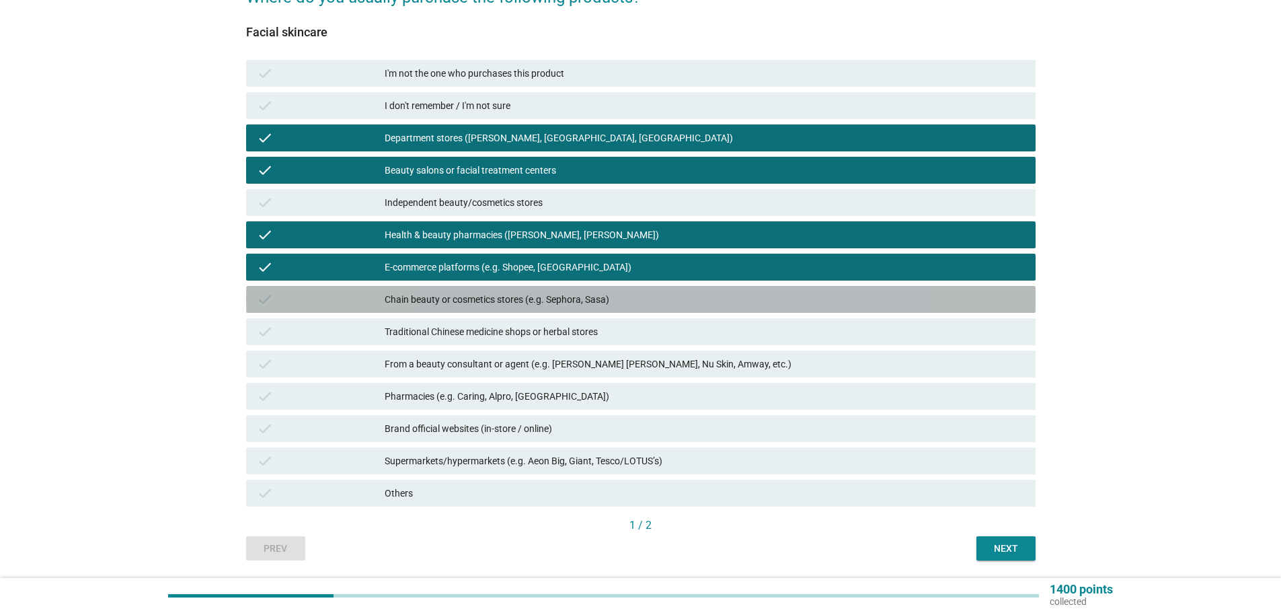
click at [490, 301] on div "Chain beauty or cosmetics stores (e.g. Sephora, Sasa)" at bounding box center [705, 299] width 640 height 16
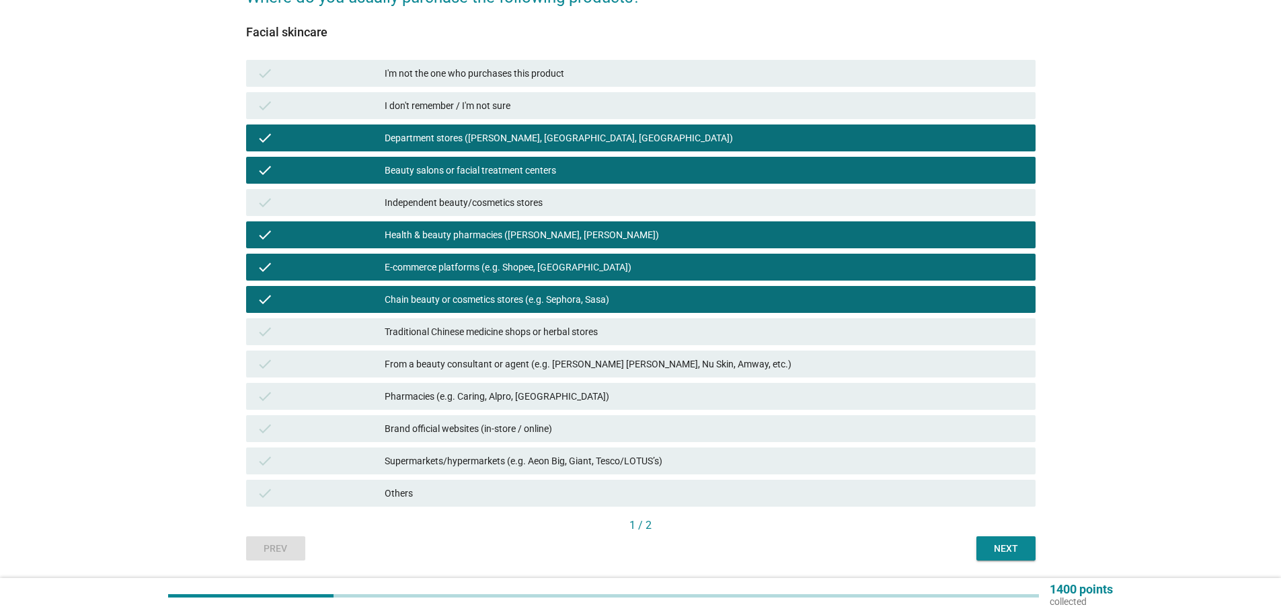
click at [575, 429] on div "Brand official websites (in-store / online)" at bounding box center [705, 428] width 640 height 16
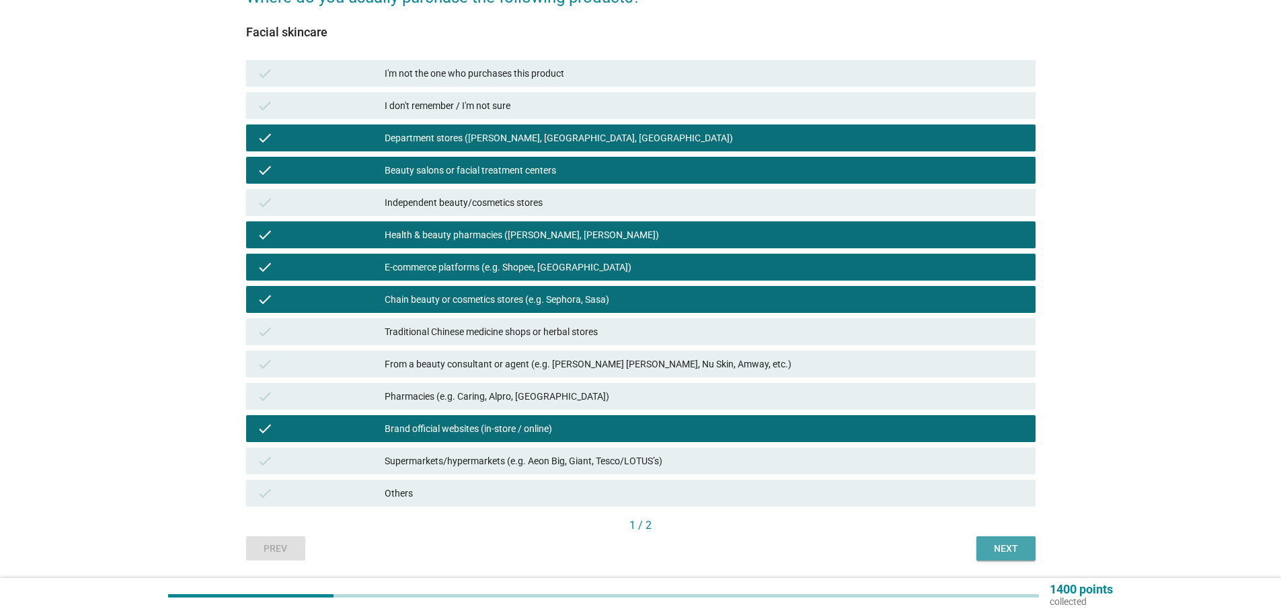
click at [1015, 553] on div "Next" at bounding box center [1006, 548] width 38 height 14
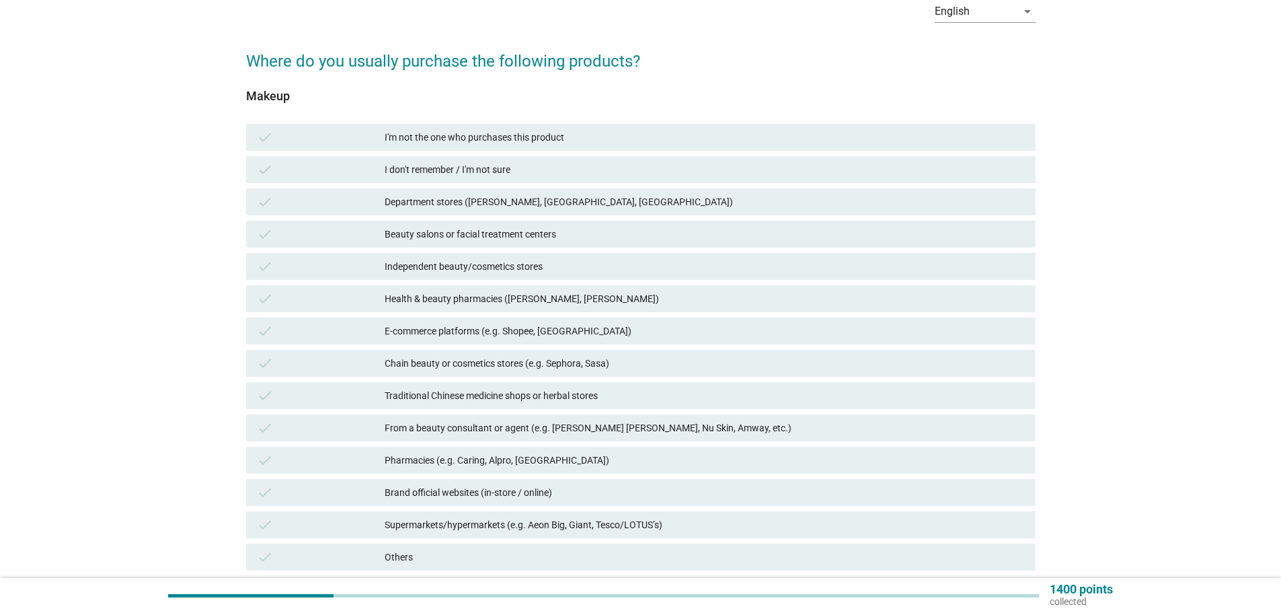
scroll to position [0, 0]
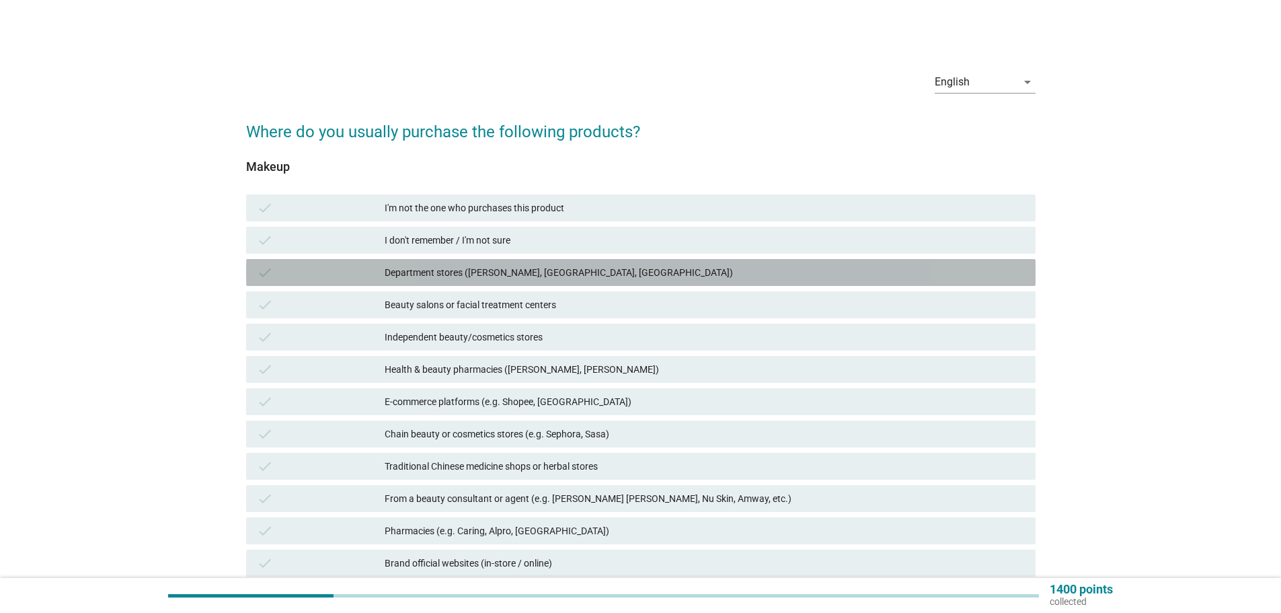
click at [529, 272] on div "Department stores ([PERSON_NAME], [GEOGRAPHIC_DATA], [GEOGRAPHIC_DATA])" at bounding box center [705, 272] width 640 height 16
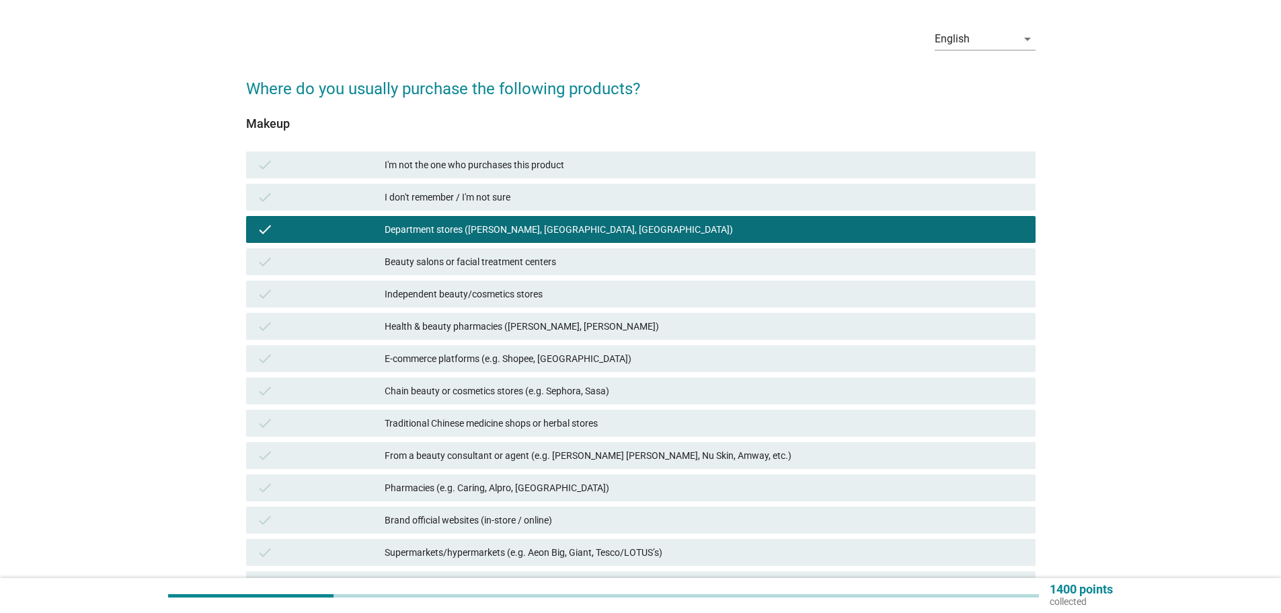
scroll to position [67, 0]
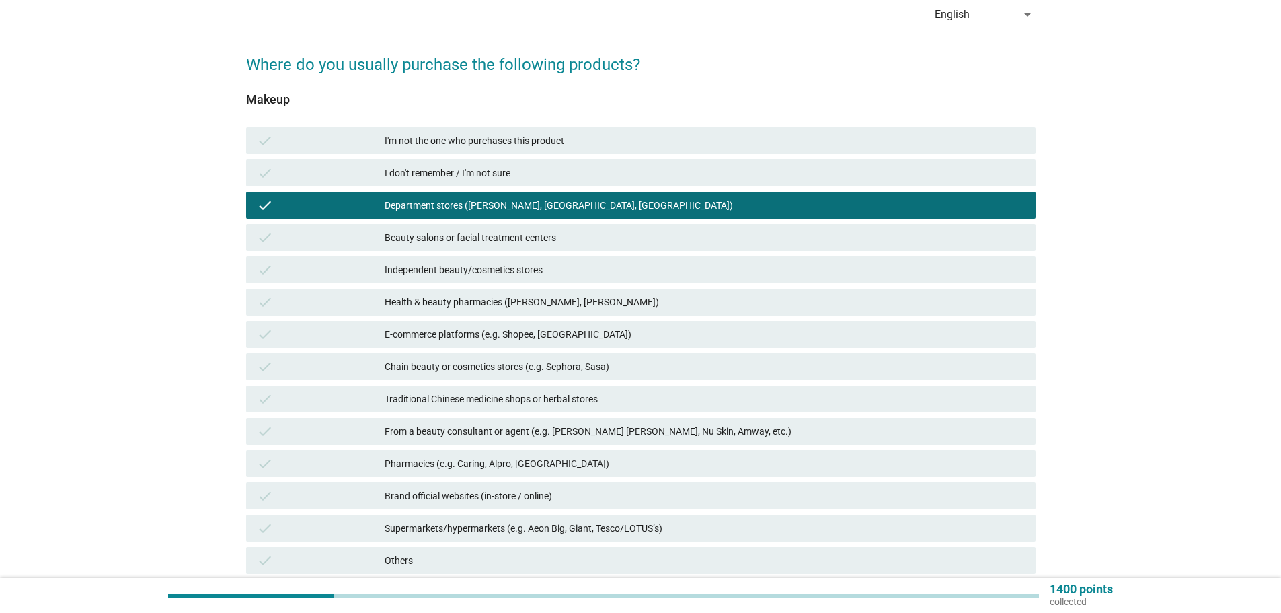
click at [533, 237] on div "Beauty salons or facial treatment centers" at bounding box center [705, 237] width 640 height 16
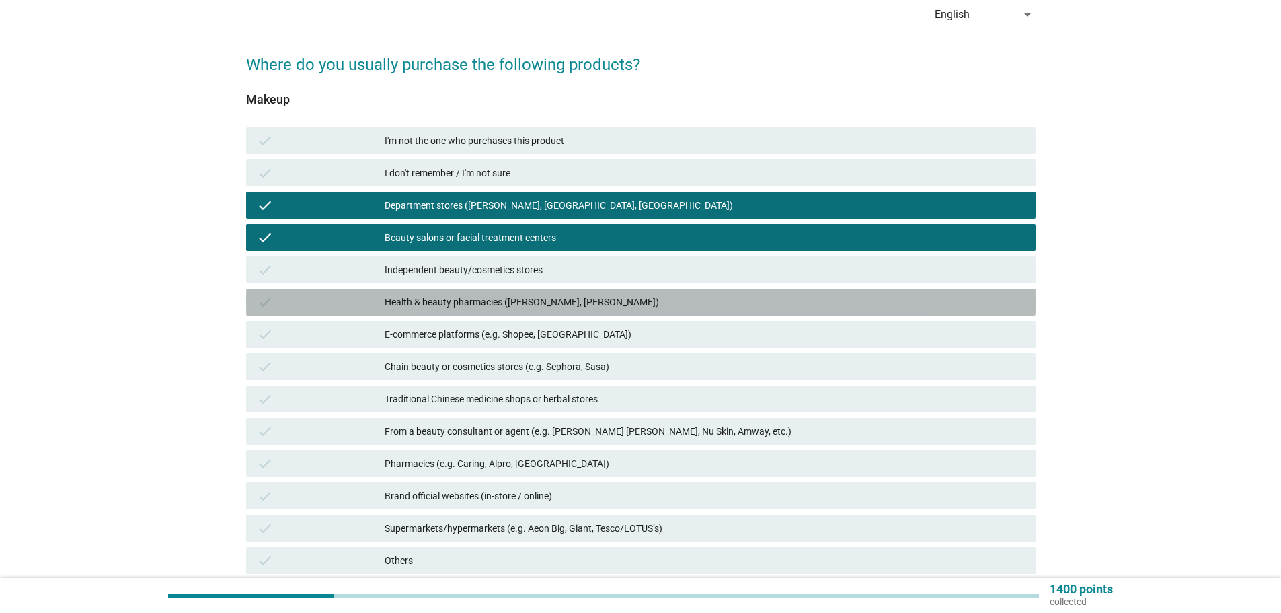
click at [531, 309] on div "Health & beauty pharmacies ([PERSON_NAME], [PERSON_NAME])" at bounding box center [705, 302] width 640 height 16
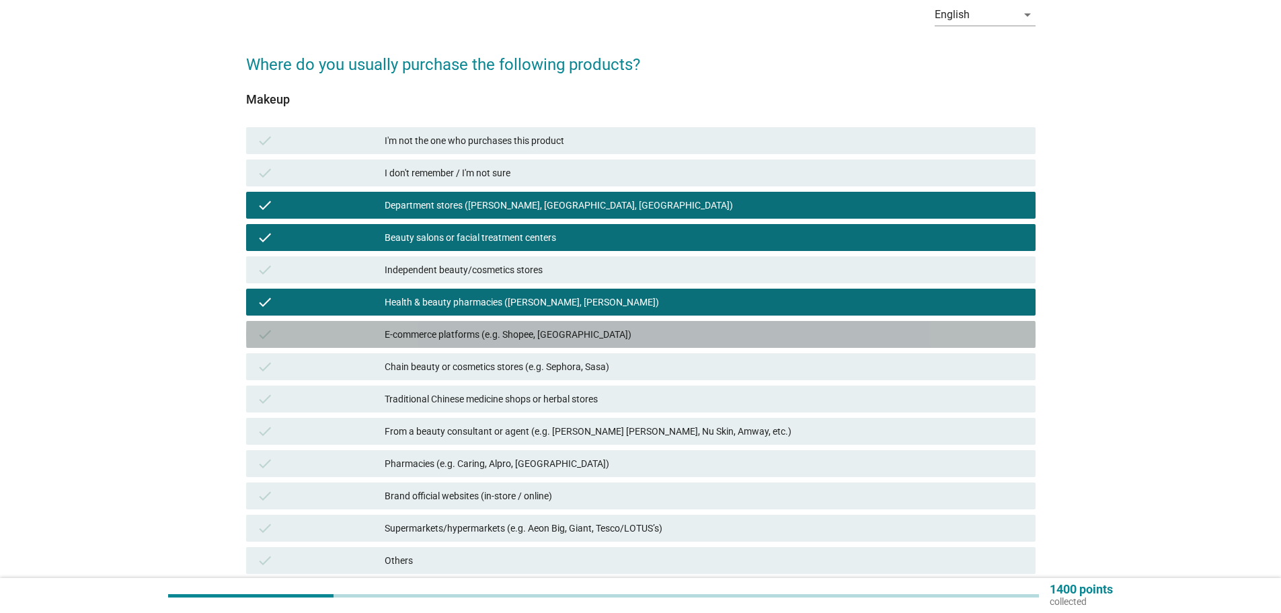
click at [535, 343] on div "check E-commerce platforms (e.g. Shopee, [GEOGRAPHIC_DATA])" at bounding box center [640, 334] width 789 height 27
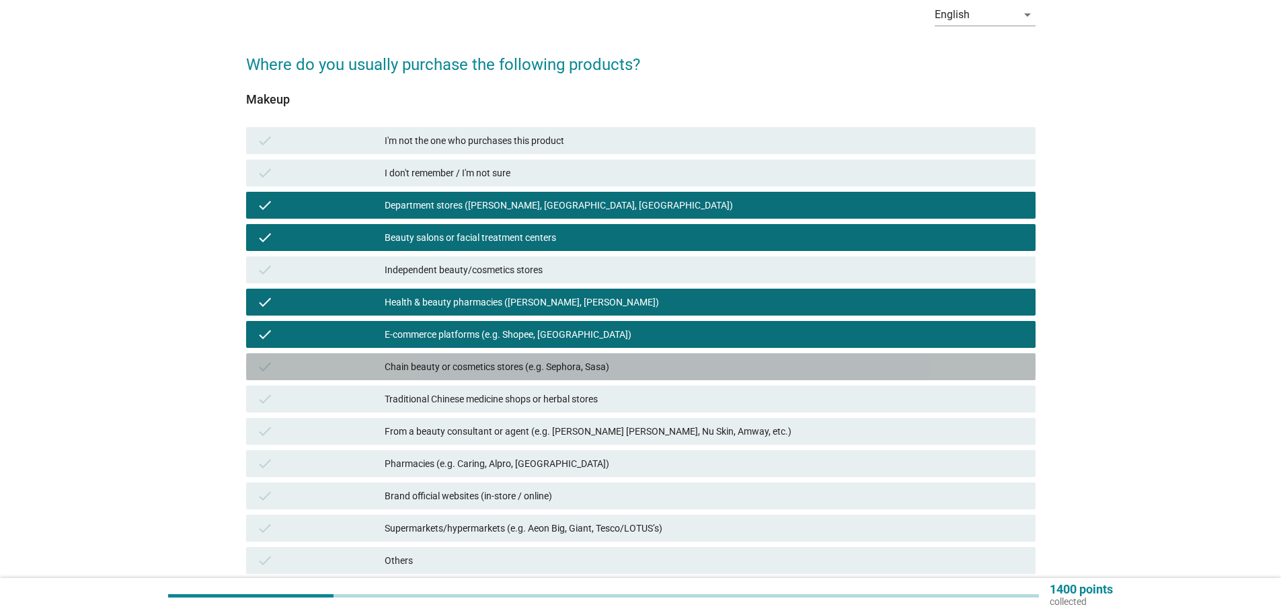
click at [575, 358] on div "Chain beauty or cosmetics stores (e.g. Sephora, Sasa)" at bounding box center [705, 366] width 640 height 16
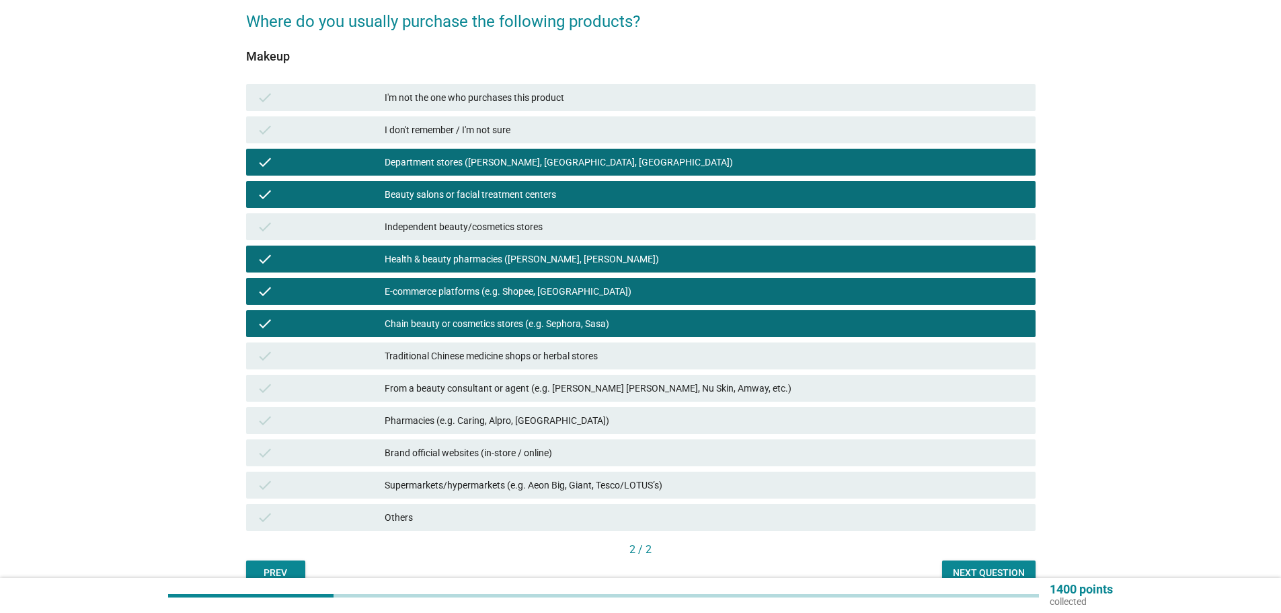
scroll to position [134, 0]
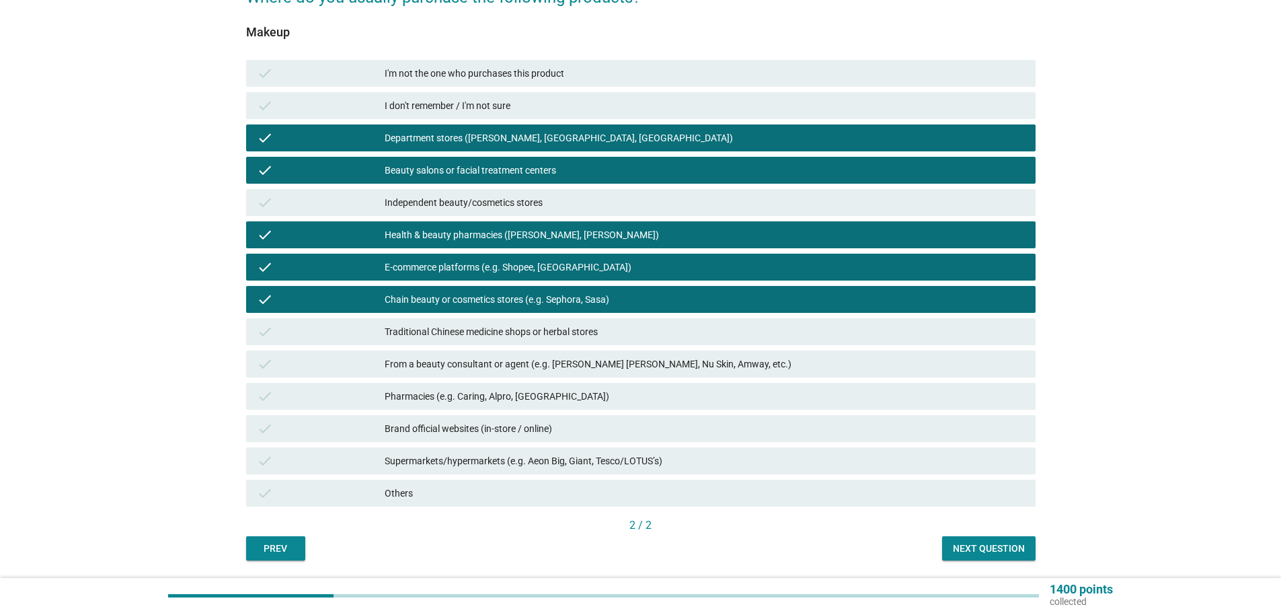
click at [575, 358] on div "From a beauty consultant or agent (e.g. [PERSON_NAME] [PERSON_NAME], Nu Skin, A…" at bounding box center [705, 364] width 640 height 16
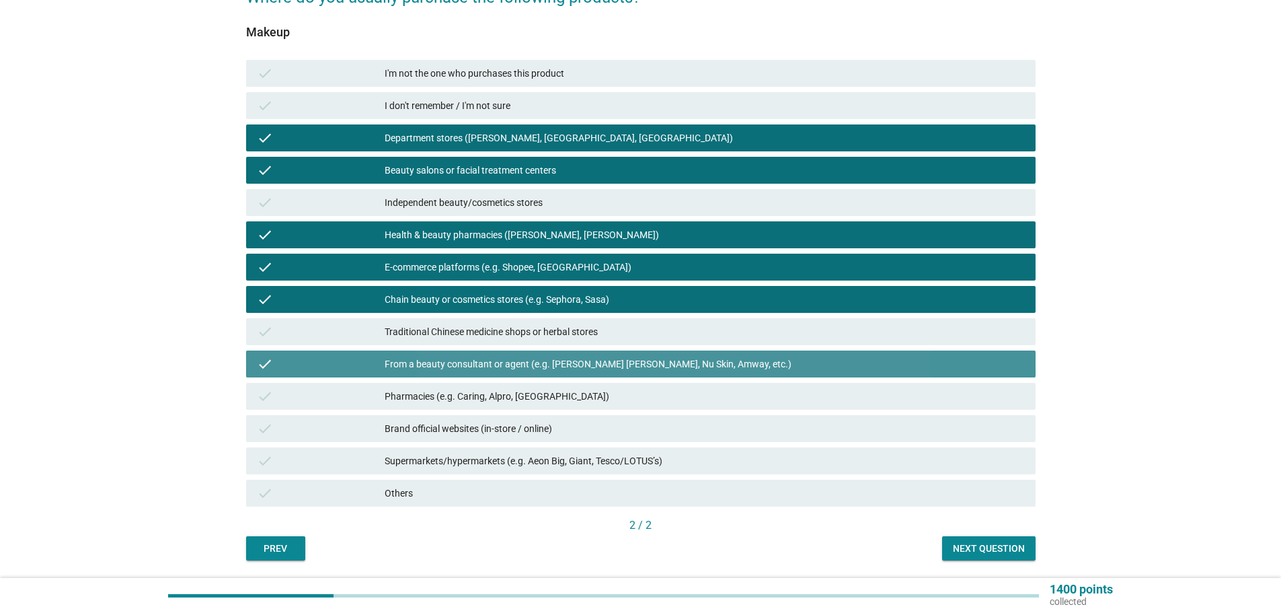
click at [575, 358] on div "From a beauty consultant or agent (e.g. [PERSON_NAME] [PERSON_NAME], Nu Skin, A…" at bounding box center [705, 364] width 640 height 16
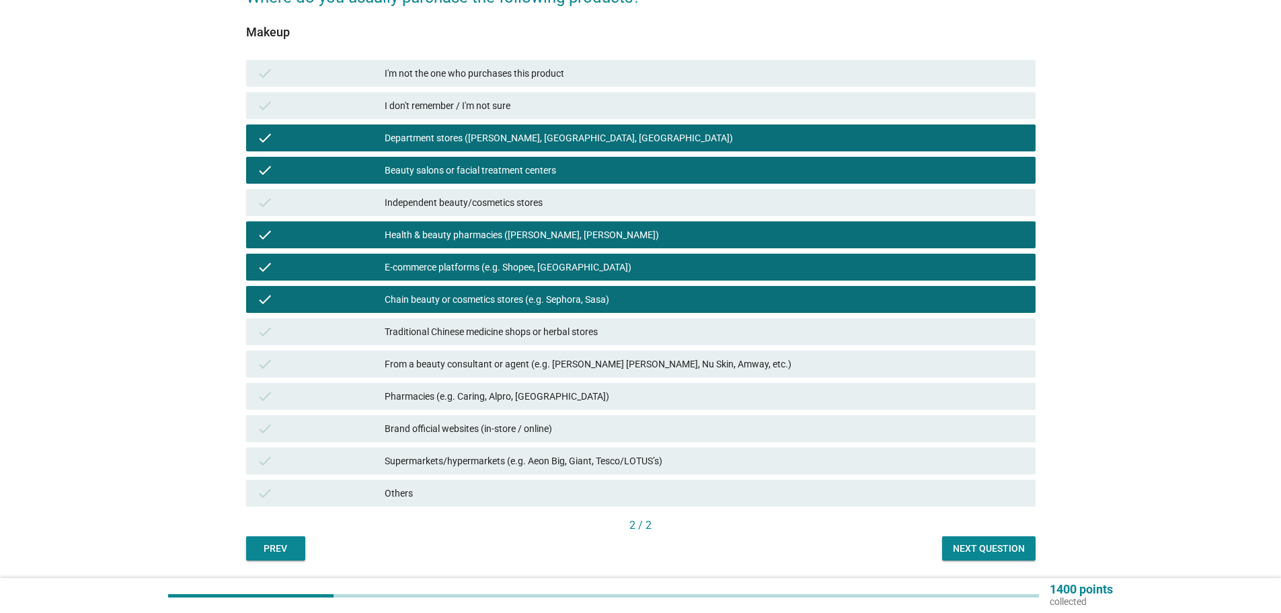
click at [565, 430] on div "Brand official websites (in-store / online)" at bounding box center [705, 428] width 640 height 16
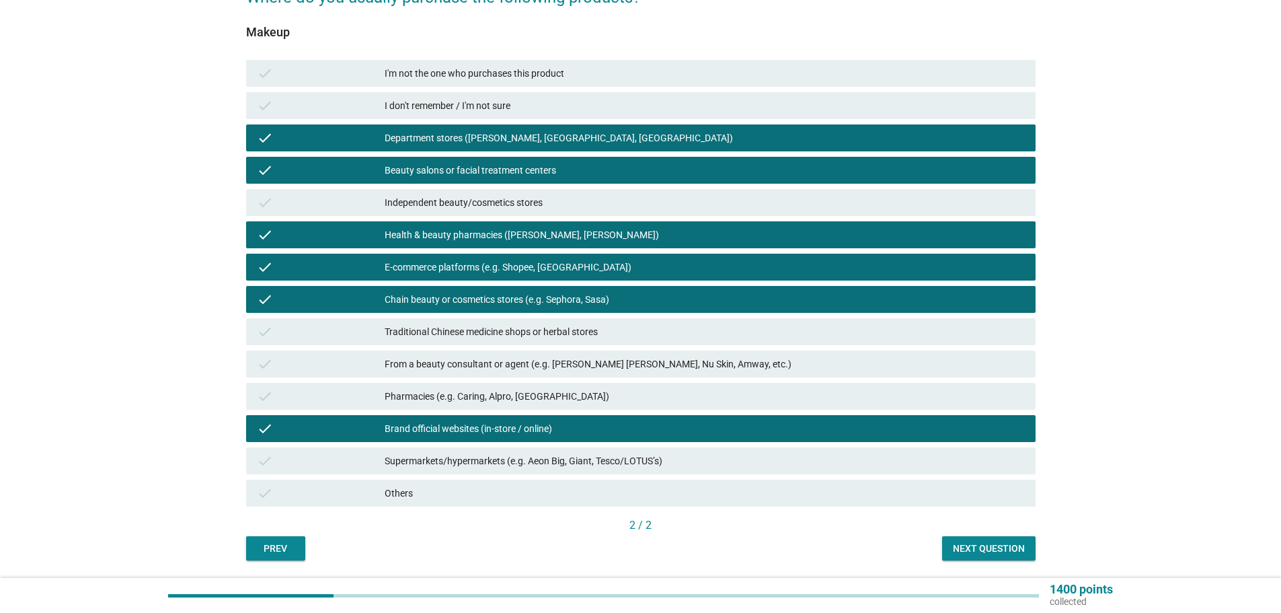
click at [946, 550] on button "Next question" at bounding box center [988, 548] width 93 height 24
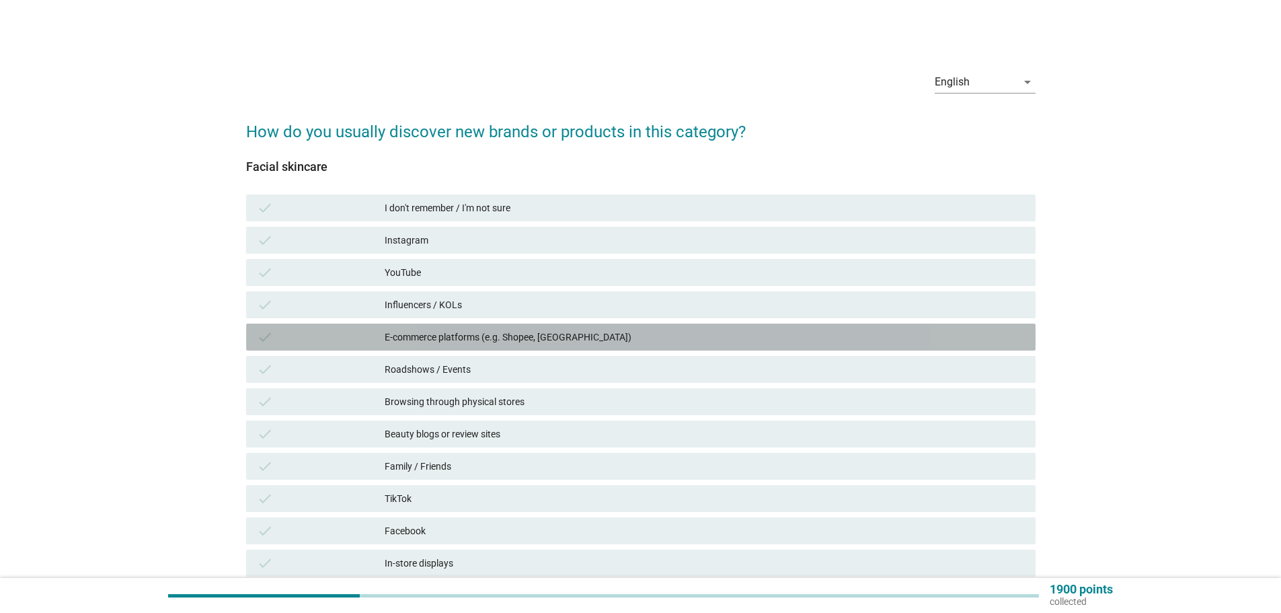
click at [553, 345] on div "check E-commerce platforms (e.g. Shopee, [GEOGRAPHIC_DATA])" at bounding box center [640, 336] width 789 height 27
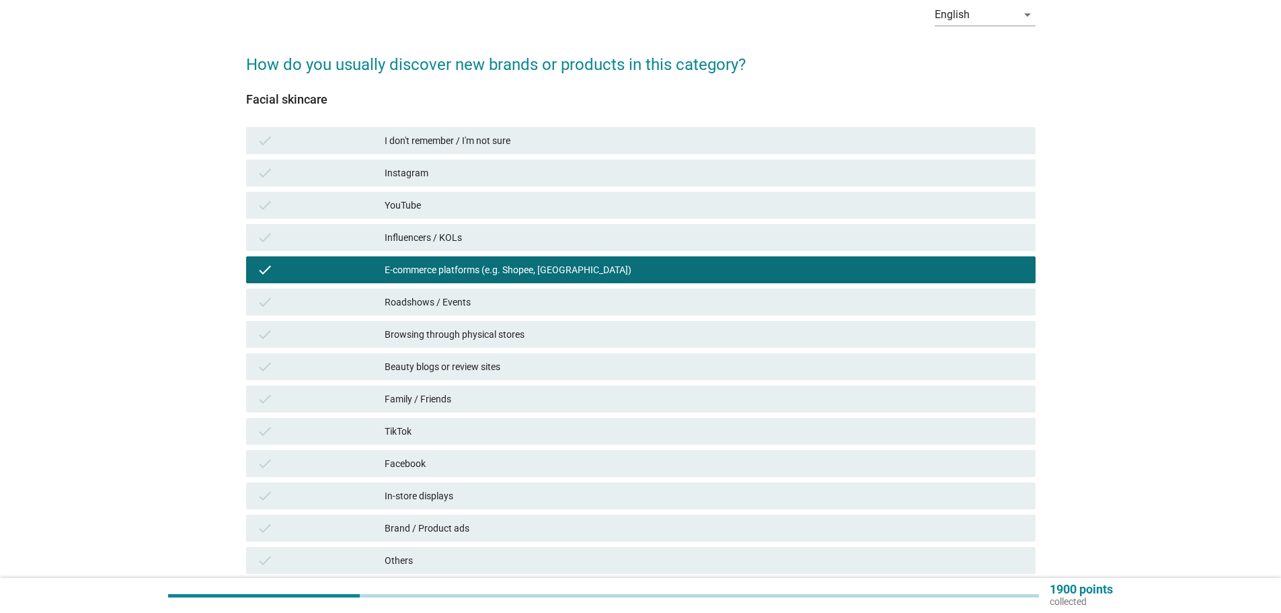
scroll to position [134, 0]
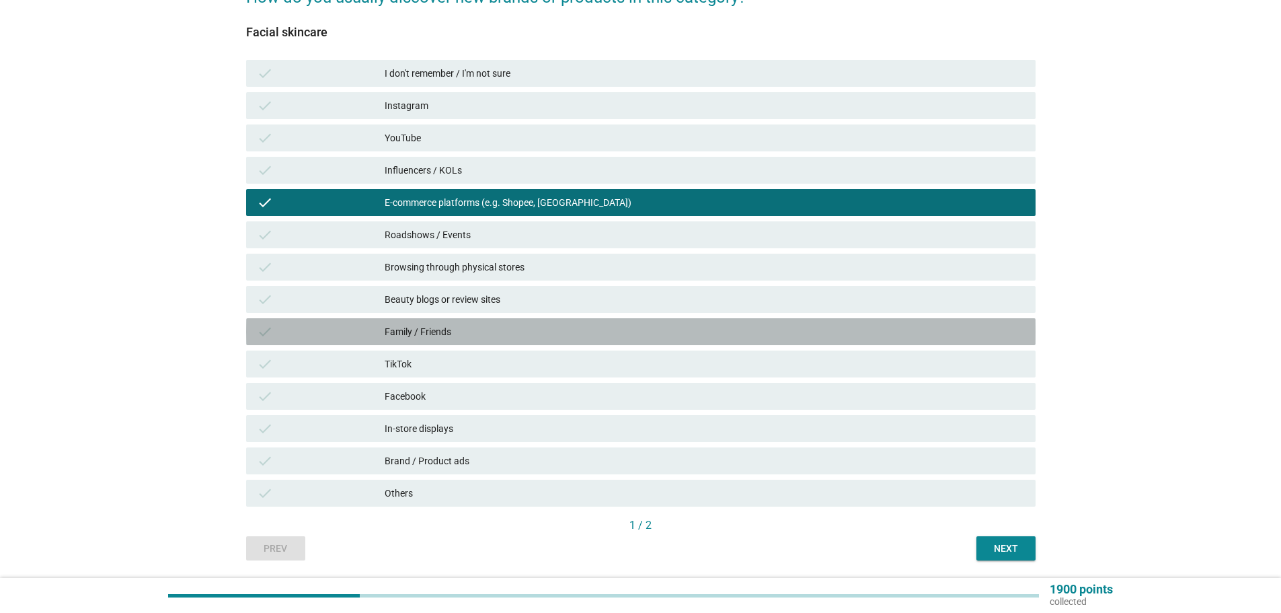
click at [535, 338] on div "Family / Friends" at bounding box center [705, 331] width 640 height 16
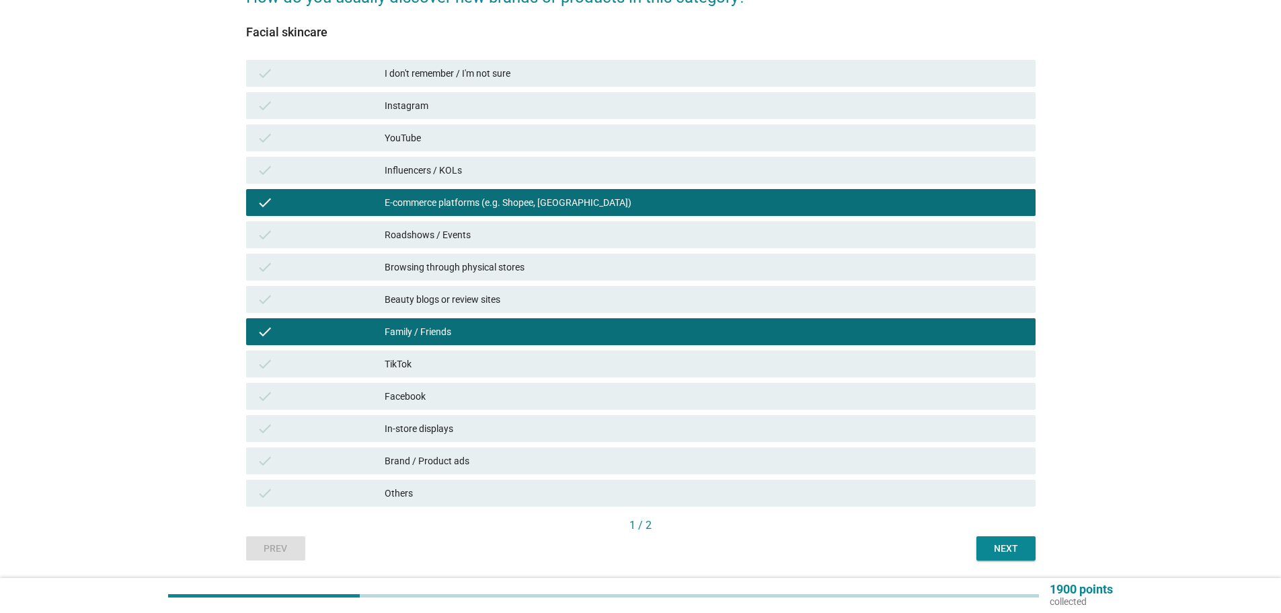
click at [511, 420] on div "check In-store displays" at bounding box center [640, 428] width 789 height 27
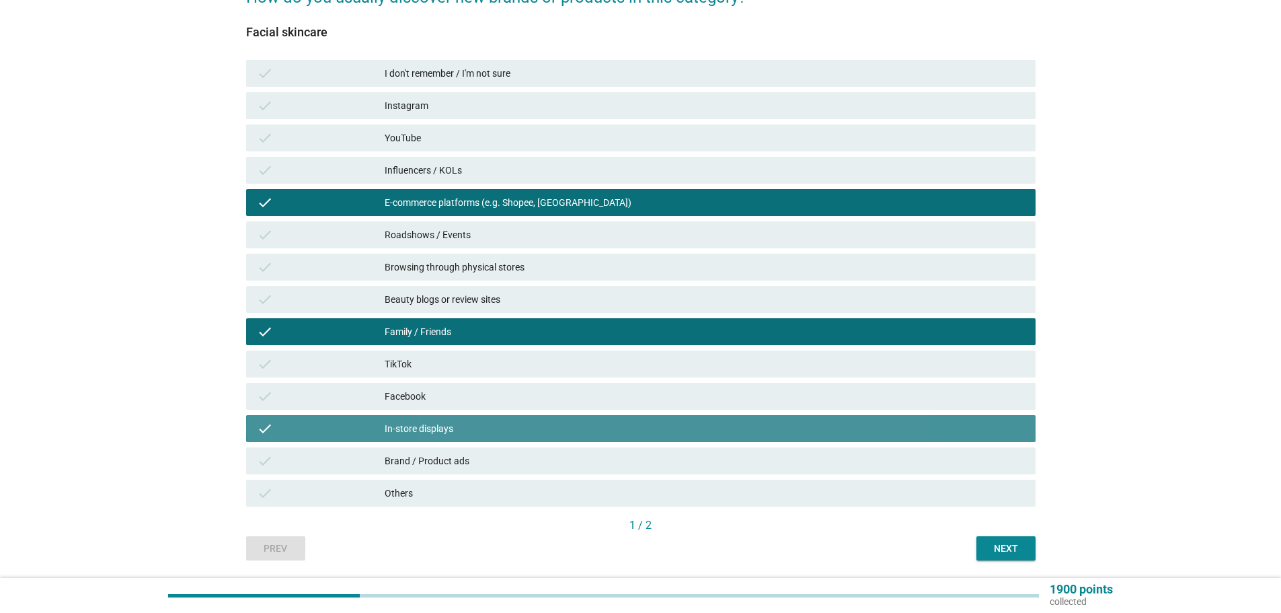
click at [506, 456] on div "Brand / Product ads" at bounding box center [705, 461] width 640 height 16
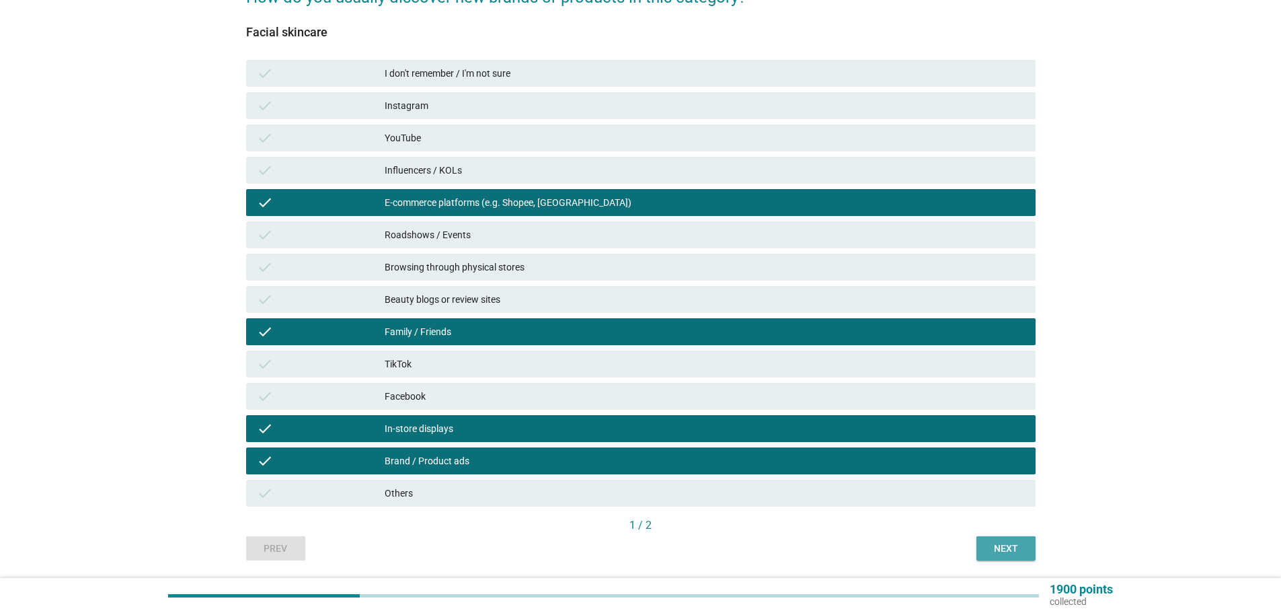
click at [992, 543] on div "Next" at bounding box center [1006, 548] width 38 height 14
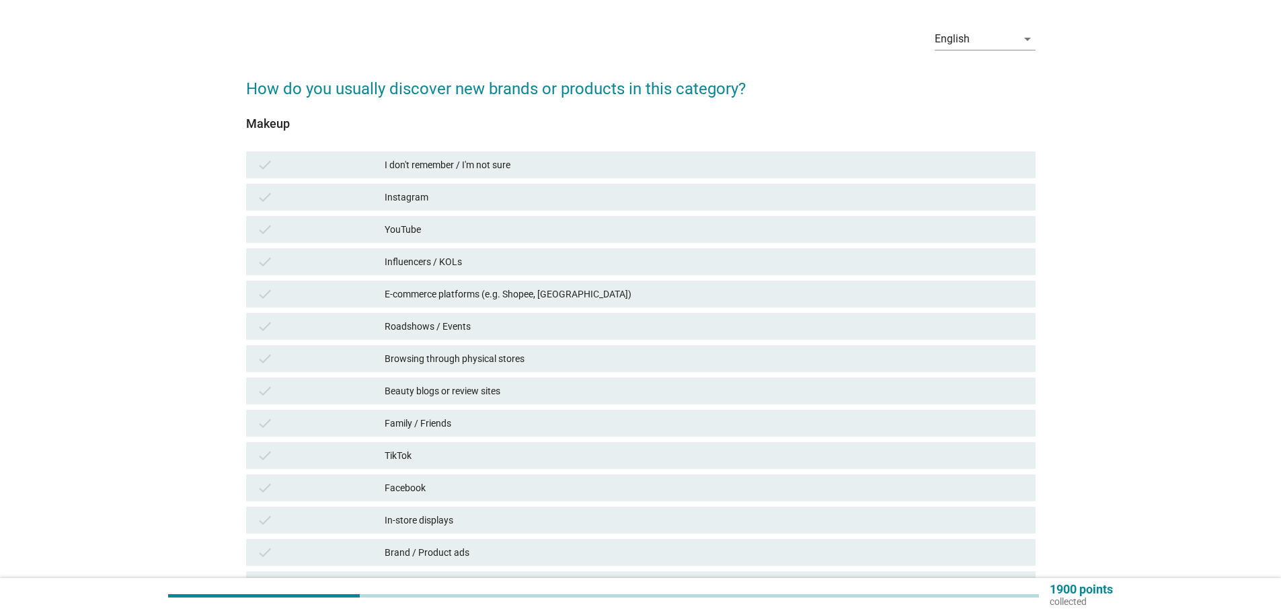
scroll to position [67, 0]
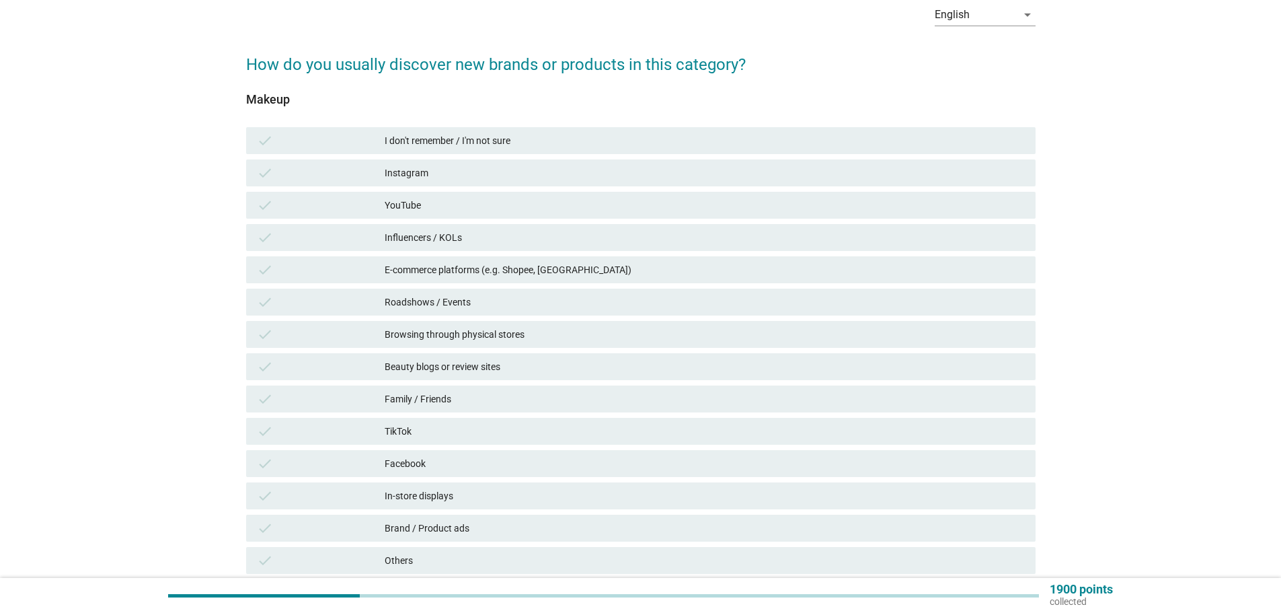
click at [453, 169] on div "Instagram" at bounding box center [705, 173] width 640 height 16
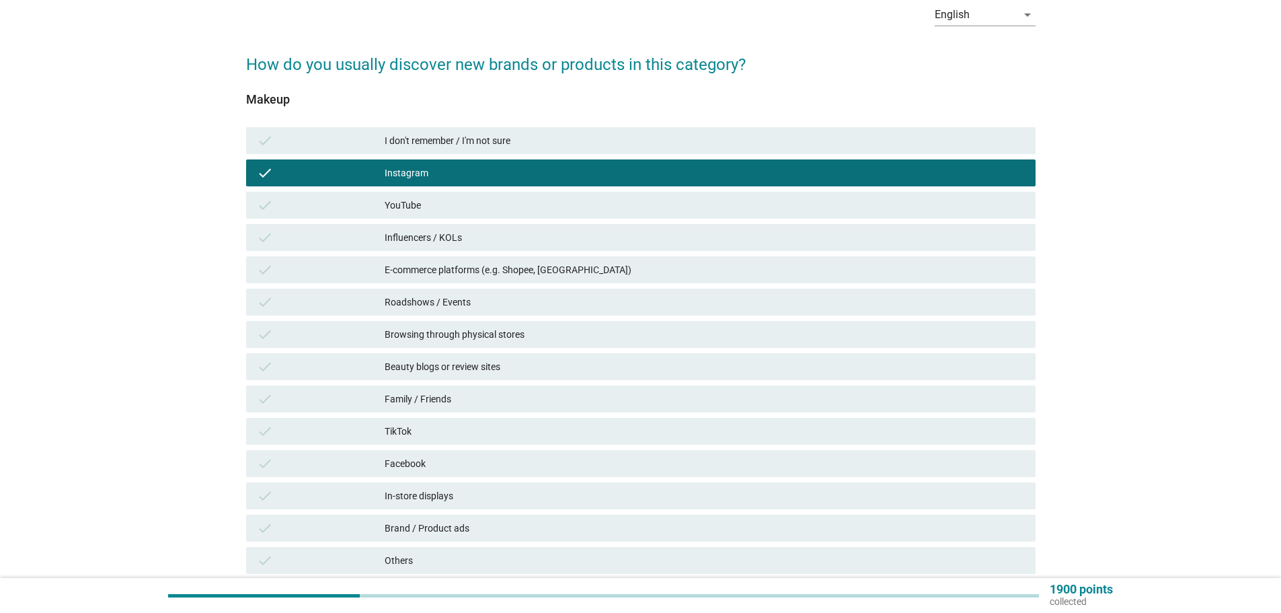
click at [485, 459] on div "Facebook" at bounding box center [705, 463] width 640 height 16
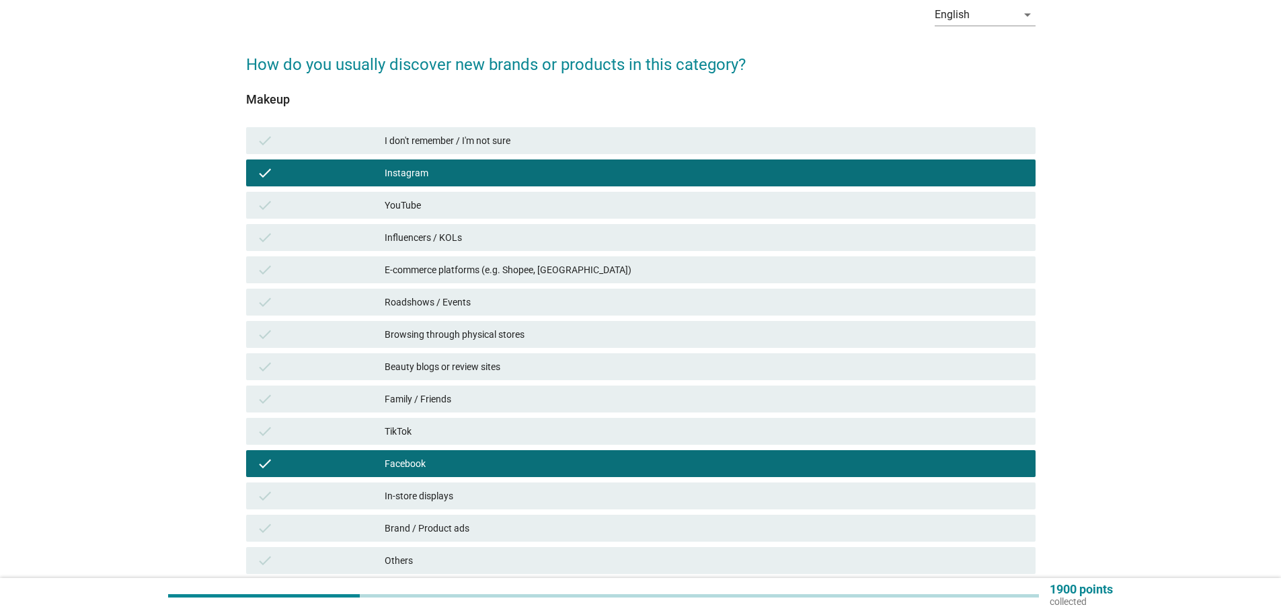
click at [479, 499] on div "In-store displays" at bounding box center [705, 495] width 640 height 16
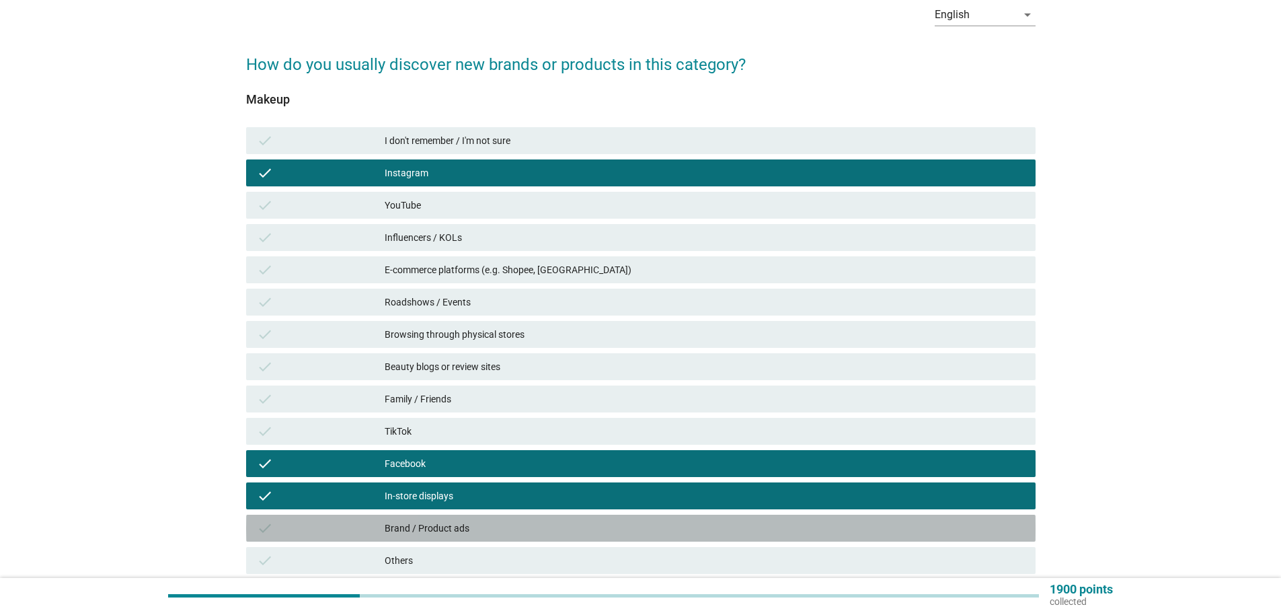
click at [477, 527] on div "Brand / Product ads" at bounding box center [705, 528] width 640 height 16
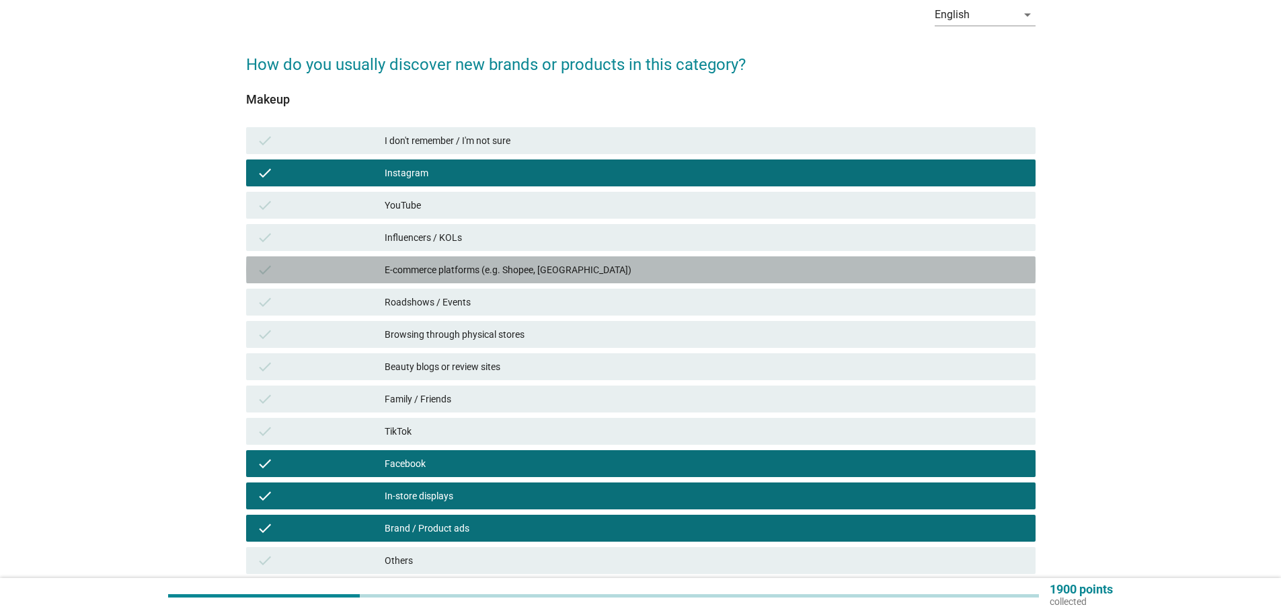
click at [472, 256] on div "check E-commerce platforms (e.g. Shopee, [GEOGRAPHIC_DATA])" at bounding box center [640, 269] width 789 height 27
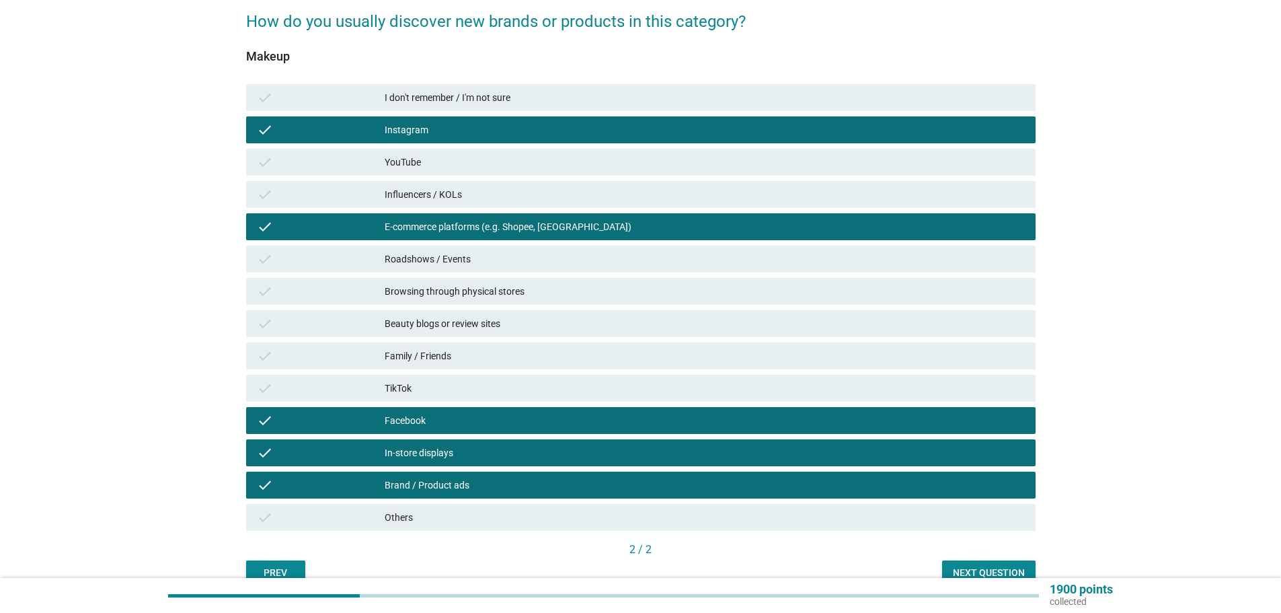
scroll to position [134, 0]
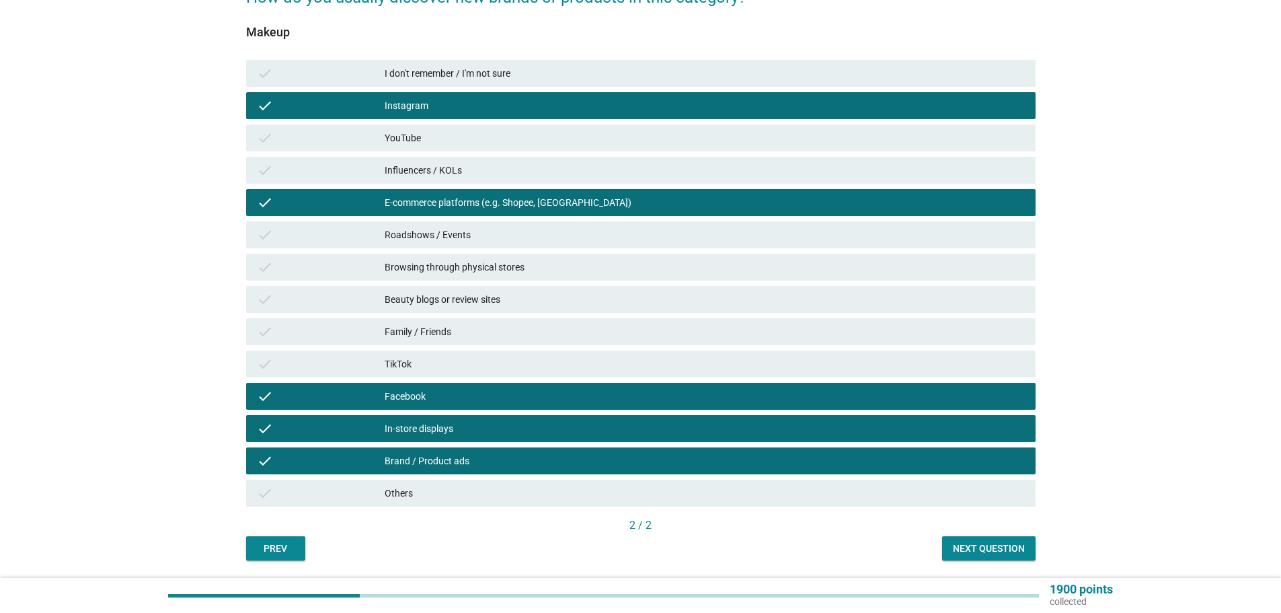
click at [469, 333] on div "Family / Friends" at bounding box center [705, 331] width 640 height 16
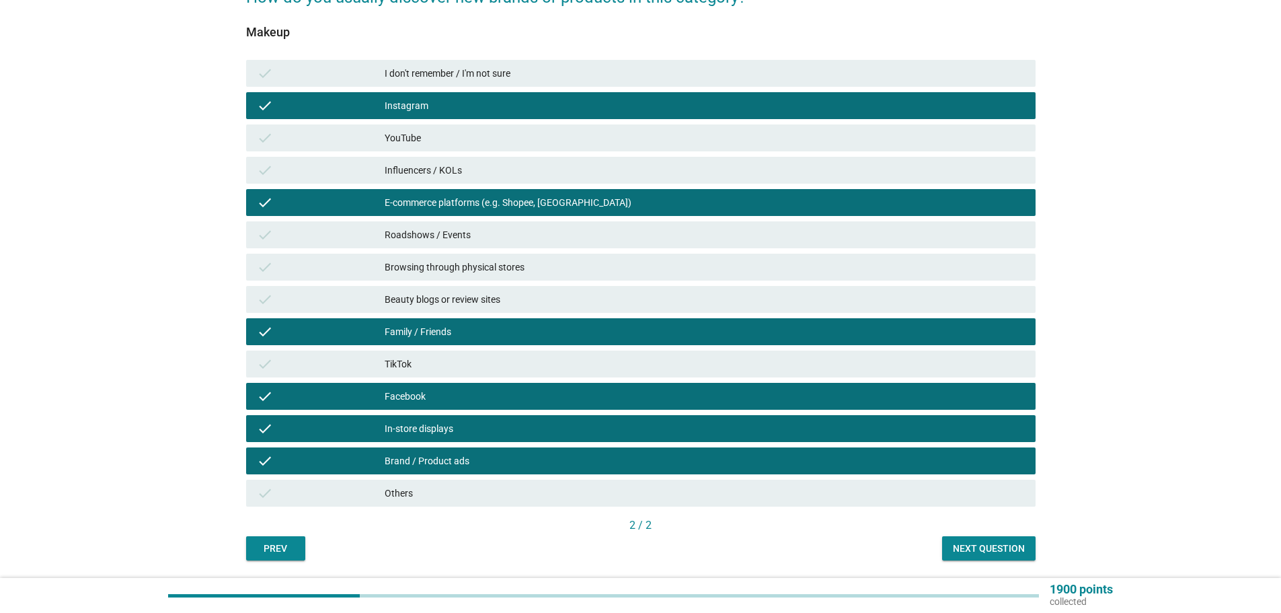
click at [1010, 559] on button "Next question" at bounding box center [988, 548] width 93 height 24
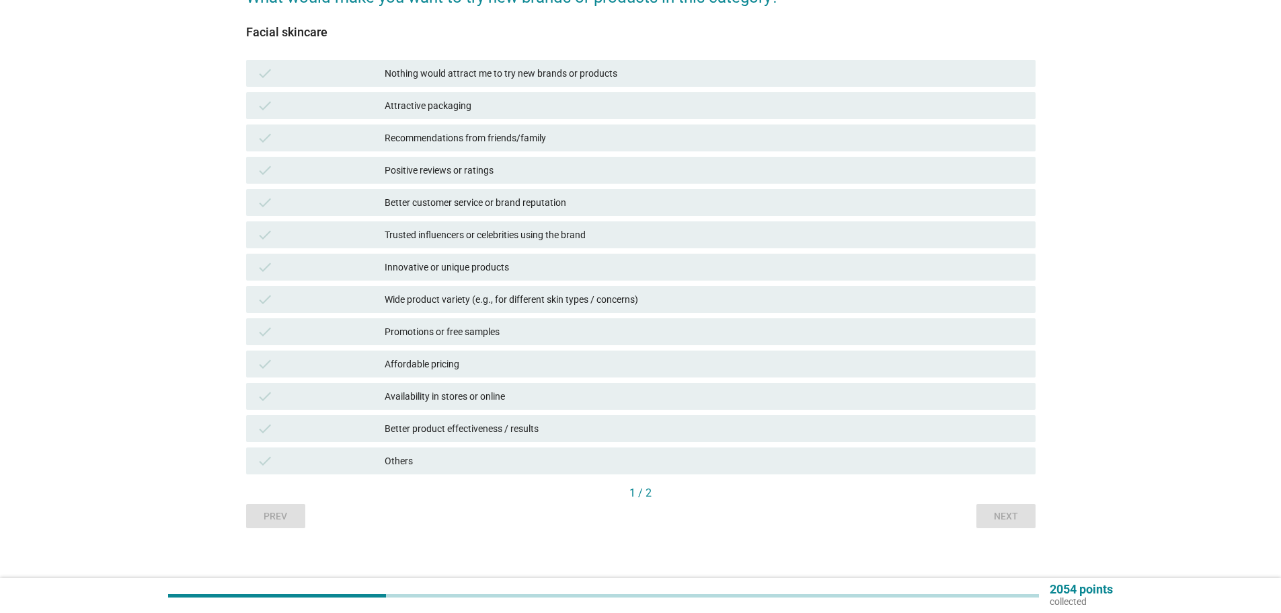
scroll to position [0, 0]
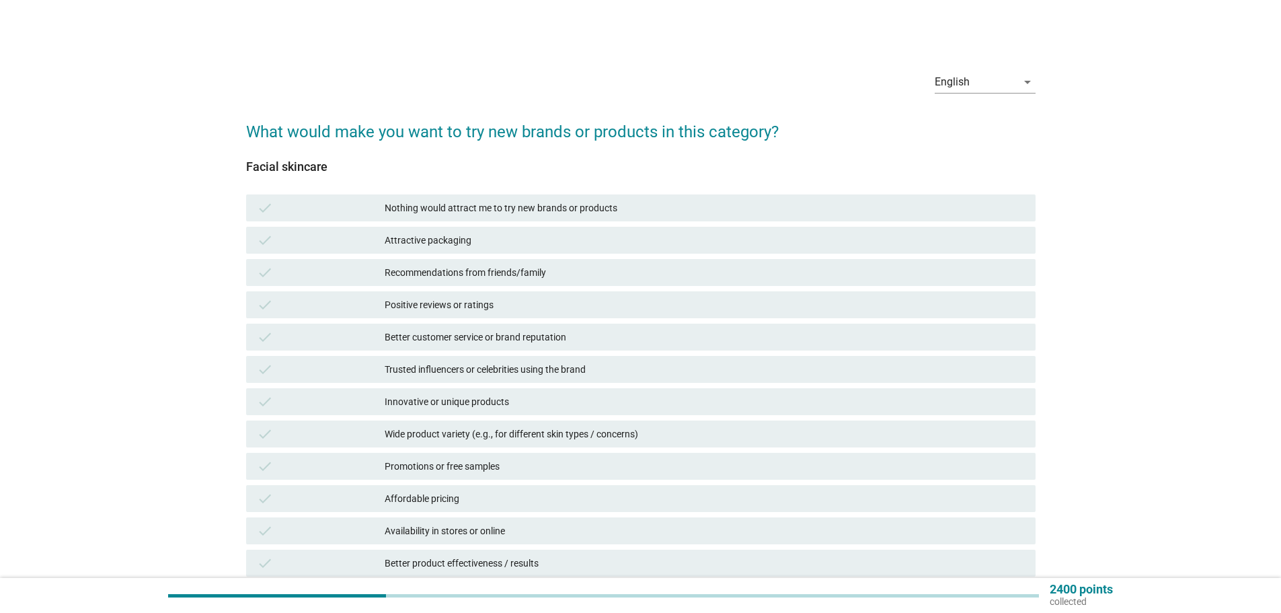
click at [483, 307] on div "Positive reviews or ratings" at bounding box center [705, 305] width 640 height 16
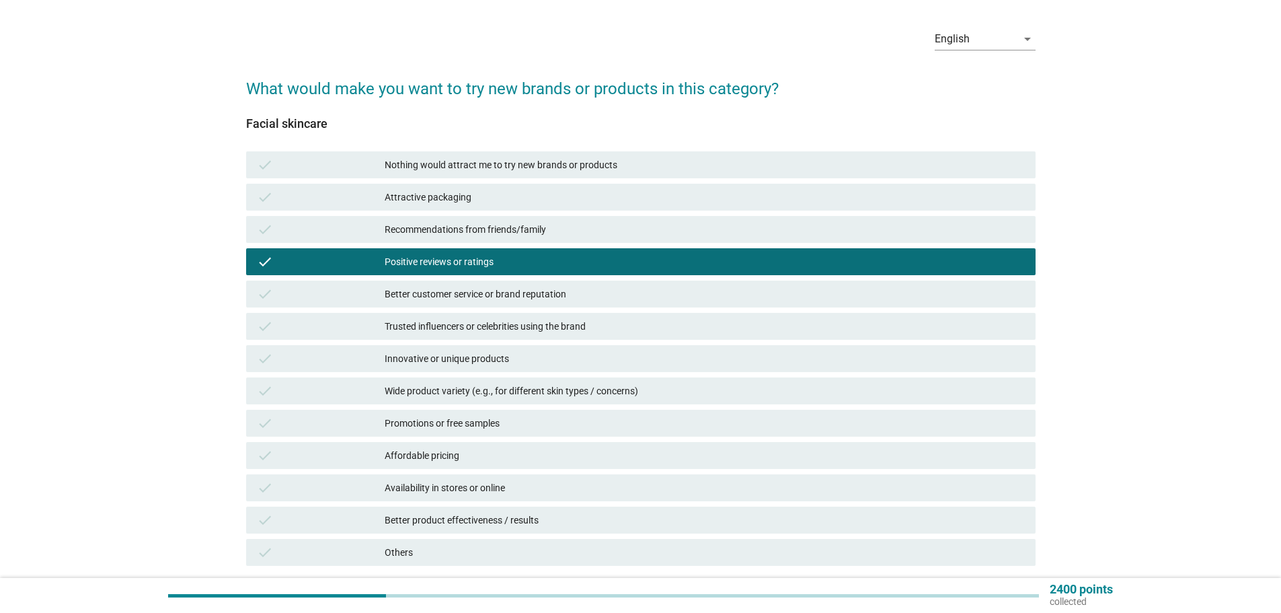
scroll to position [67, 0]
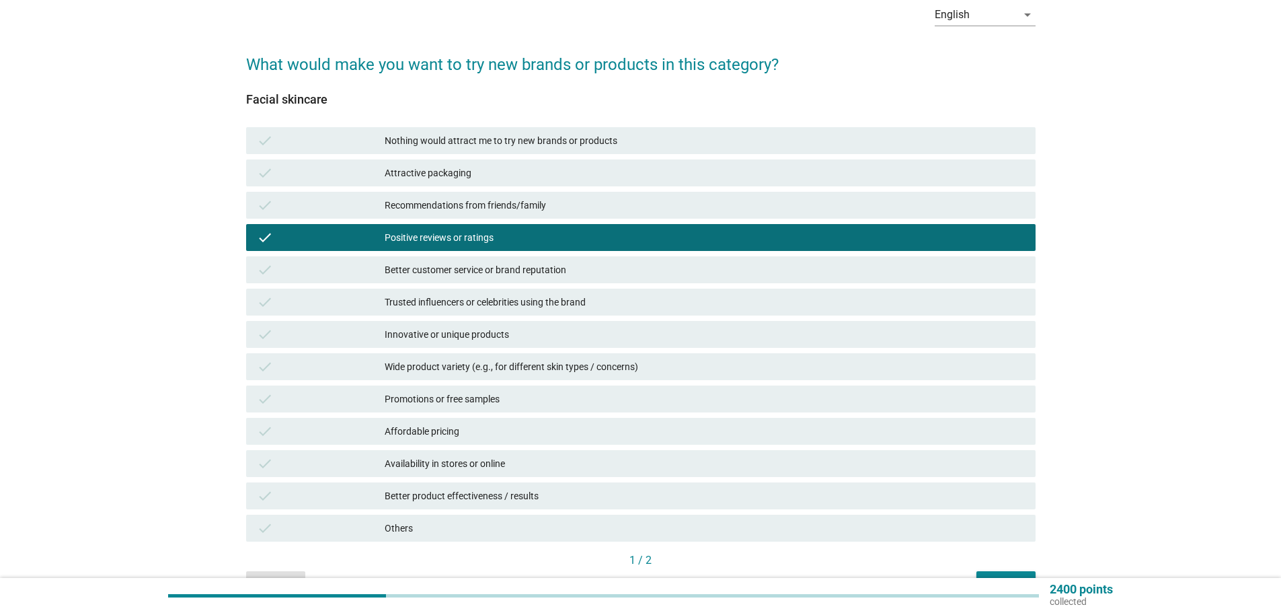
click at [487, 269] on div "Better customer service or brand reputation" at bounding box center [705, 270] width 640 height 16
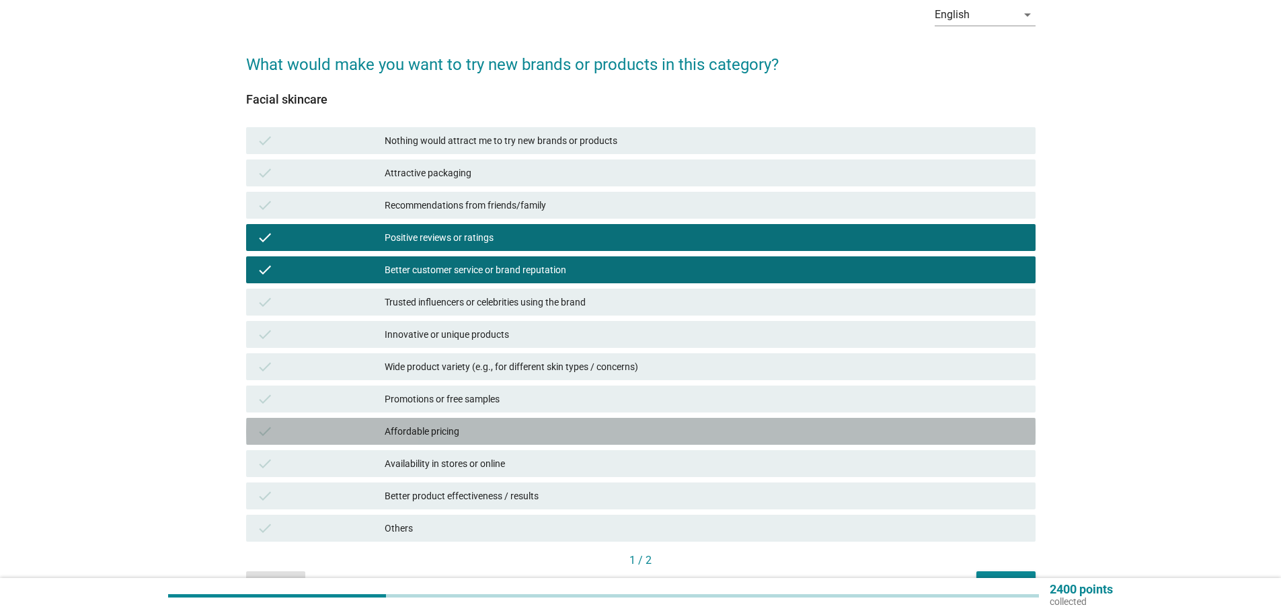
click at [475, 430] on div "Affordable pricing" at bounding box center [705, 431] width 640 height 16
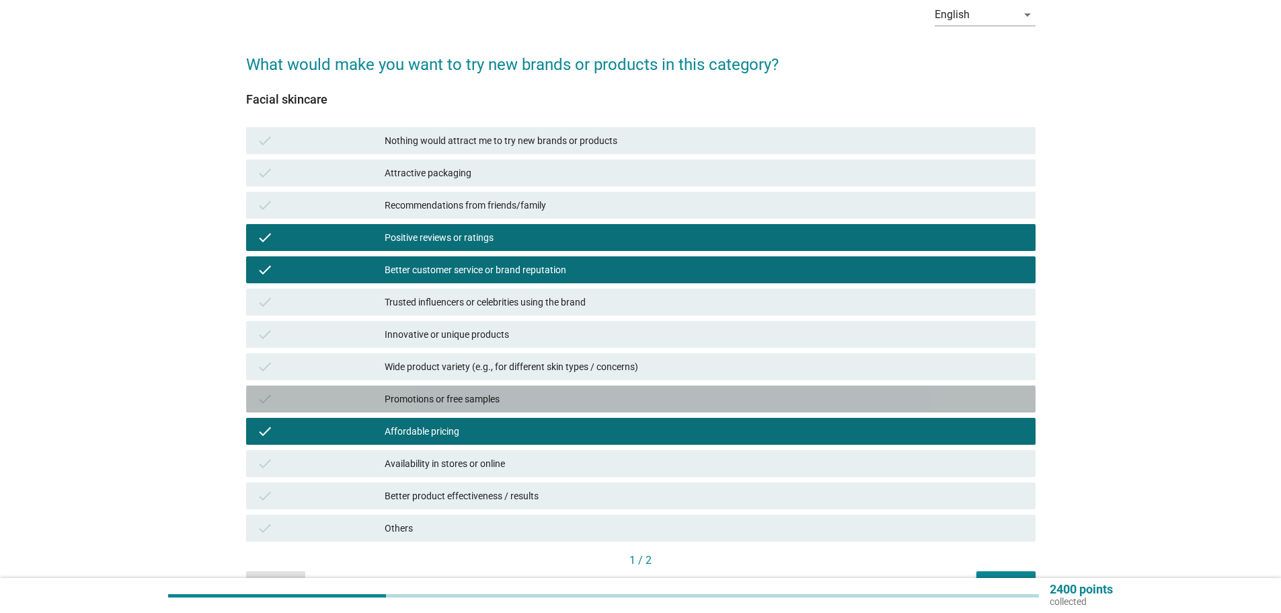
click at [473, 404] on div "Promotions or free samples" at bounding box center [705, 399] width 640 height 16
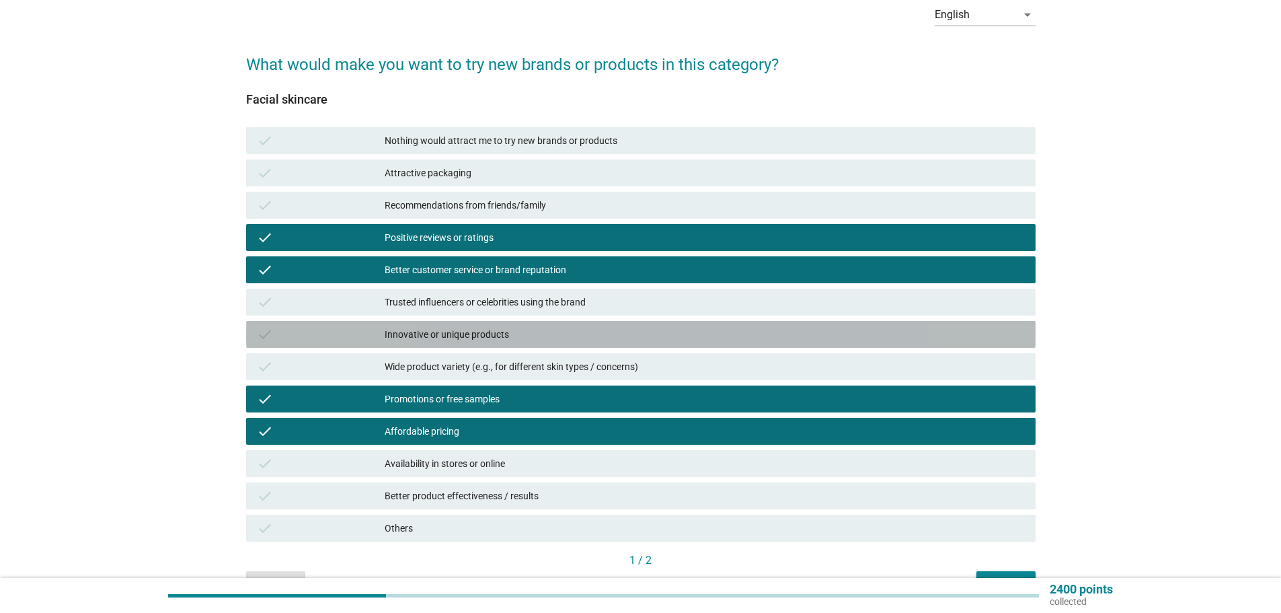
click at [455, 337] on div "Innovative or unique products" at bounding box center [705, 334] width 640 height 16
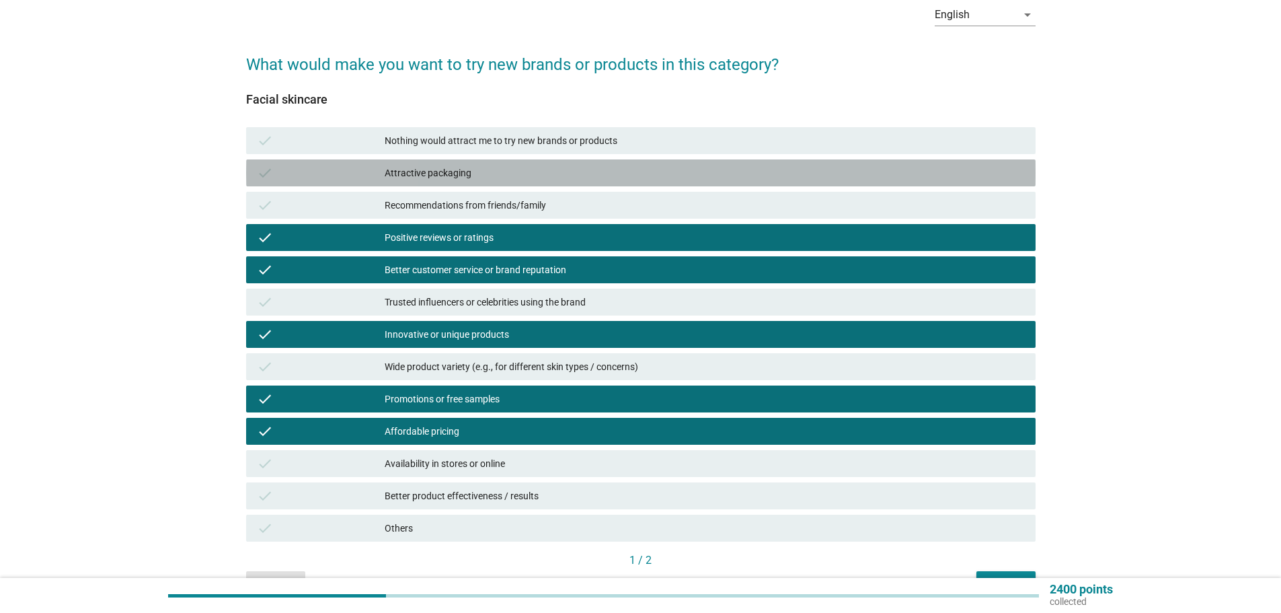
click at [461, 179] on div "Attractive packaging" at bounding box center [705, 173] width 640 height 16
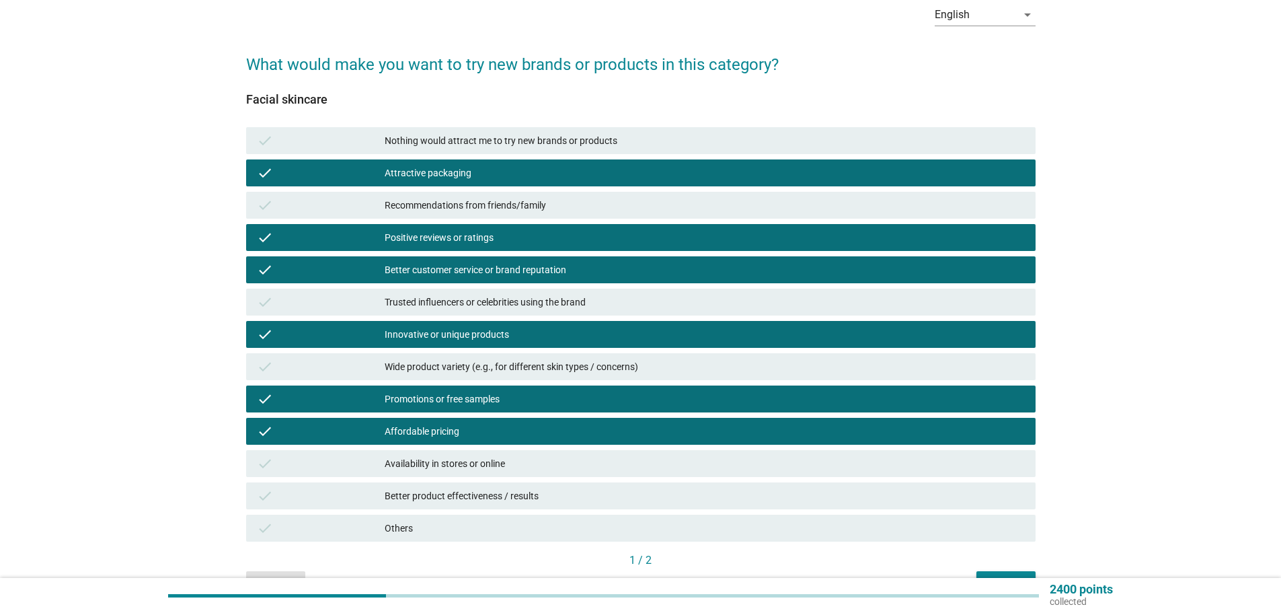
click at [492, 210] on div "Recommendations from friends/family" at bounding box center [705, 205] width 640 height 16
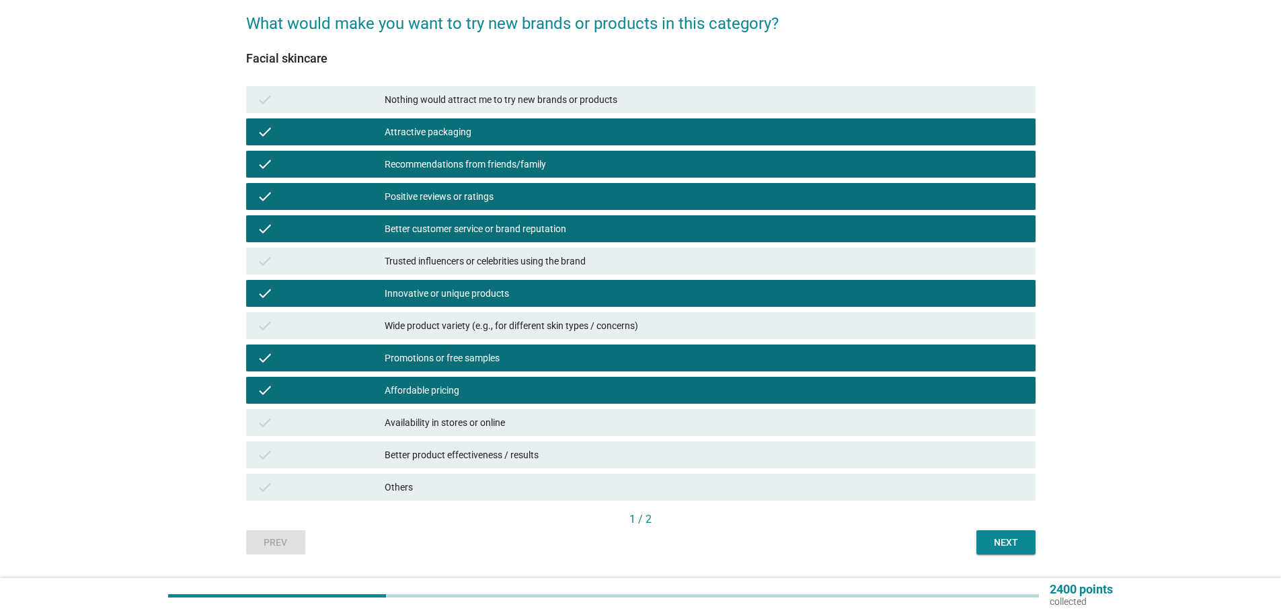
scroll to position [145, 0]
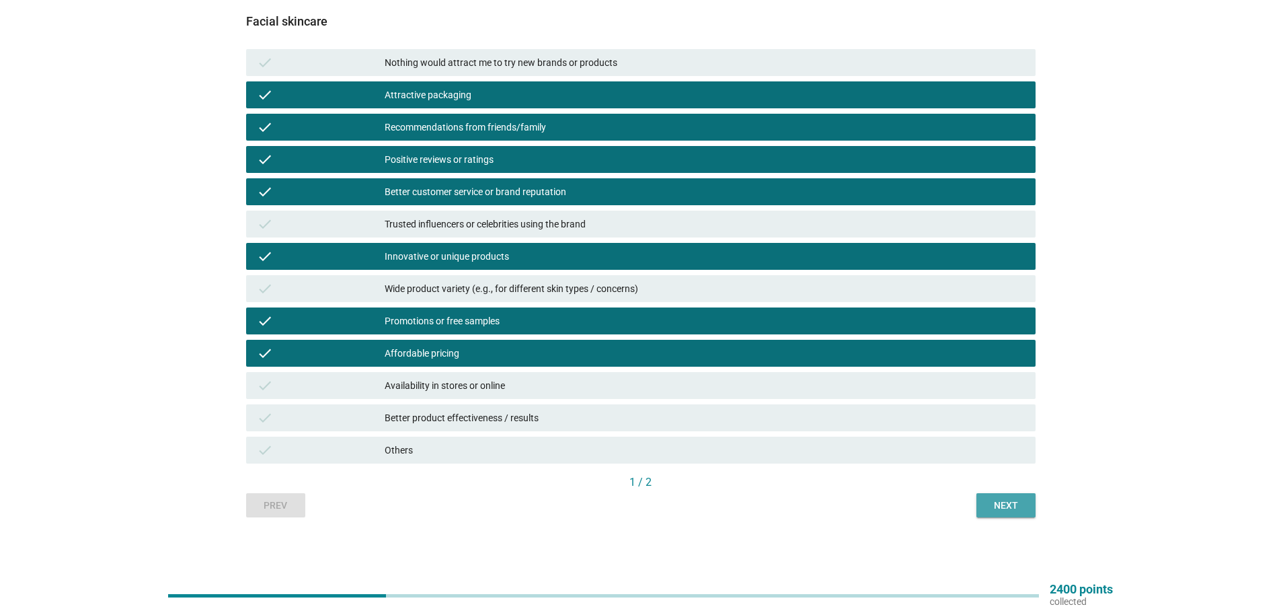
click at [1010, 500] on div "Next" at bounding box center [1006, 505] width 38 height 14
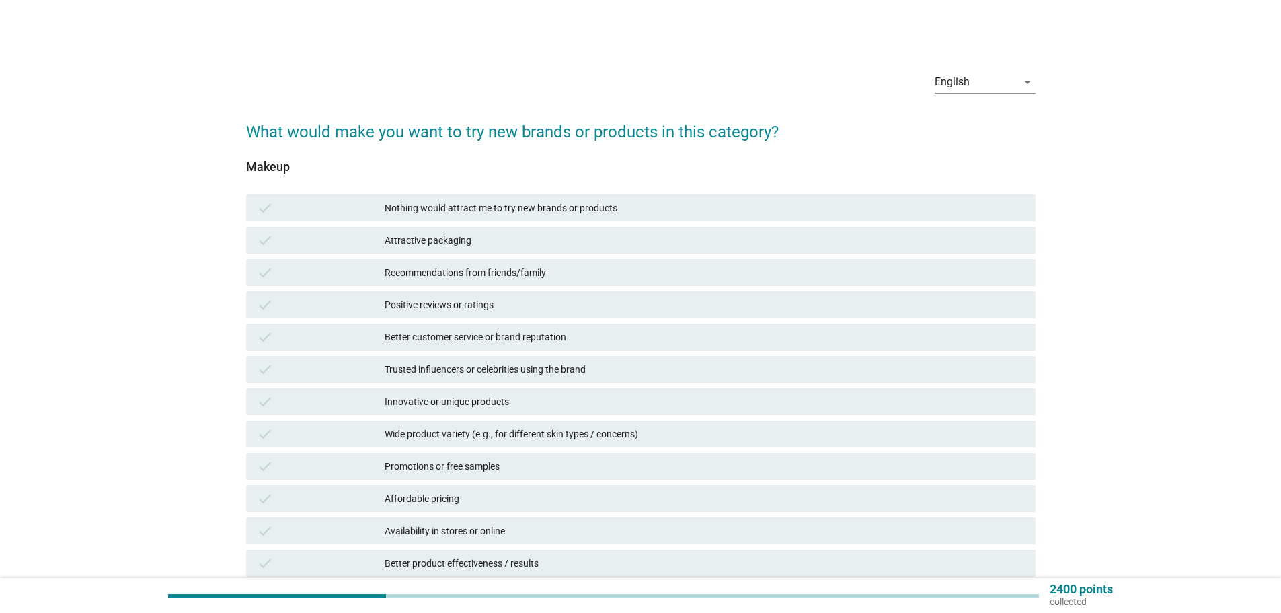
click at [502, 249] on div "check Attractive packaging" at bounding box center [640, 240] width 789 height 27
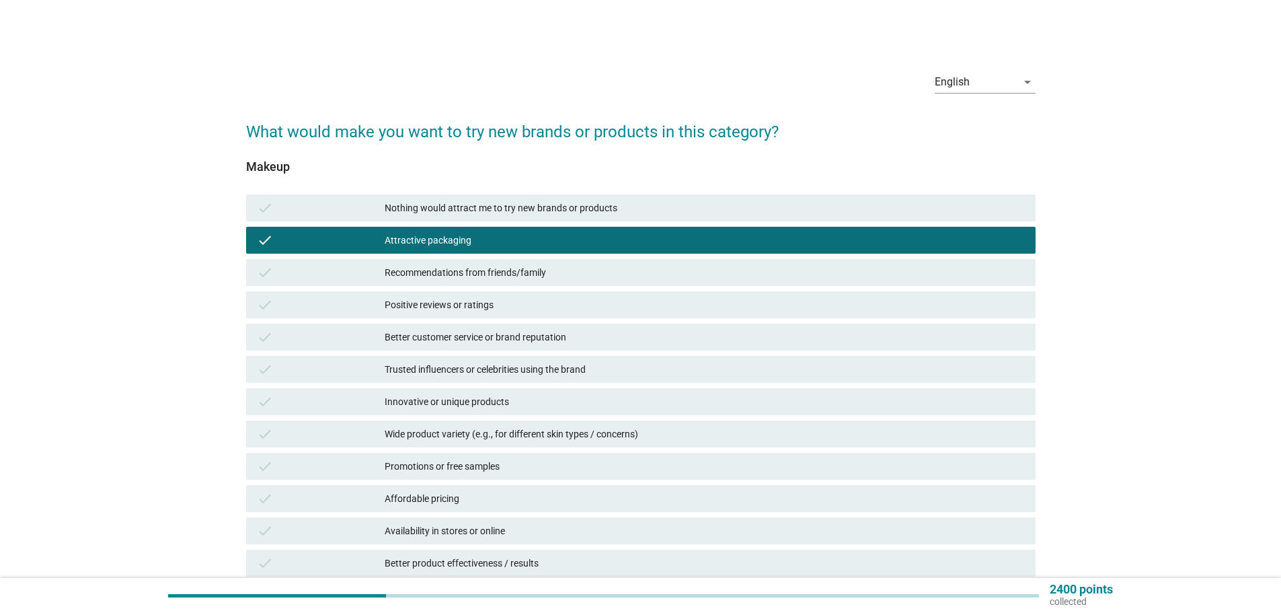
click at [500, 300] on div "Positive reviews or ratings" at bounding box center [705, 305] width 640 height 16
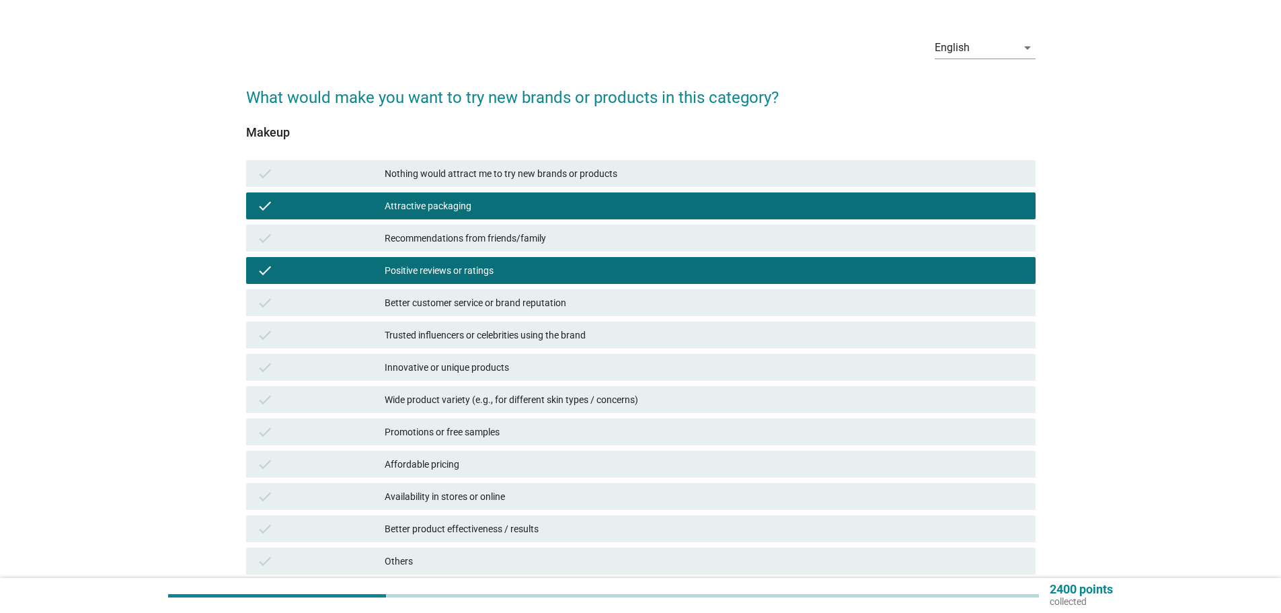
scroll to position [67, 0]
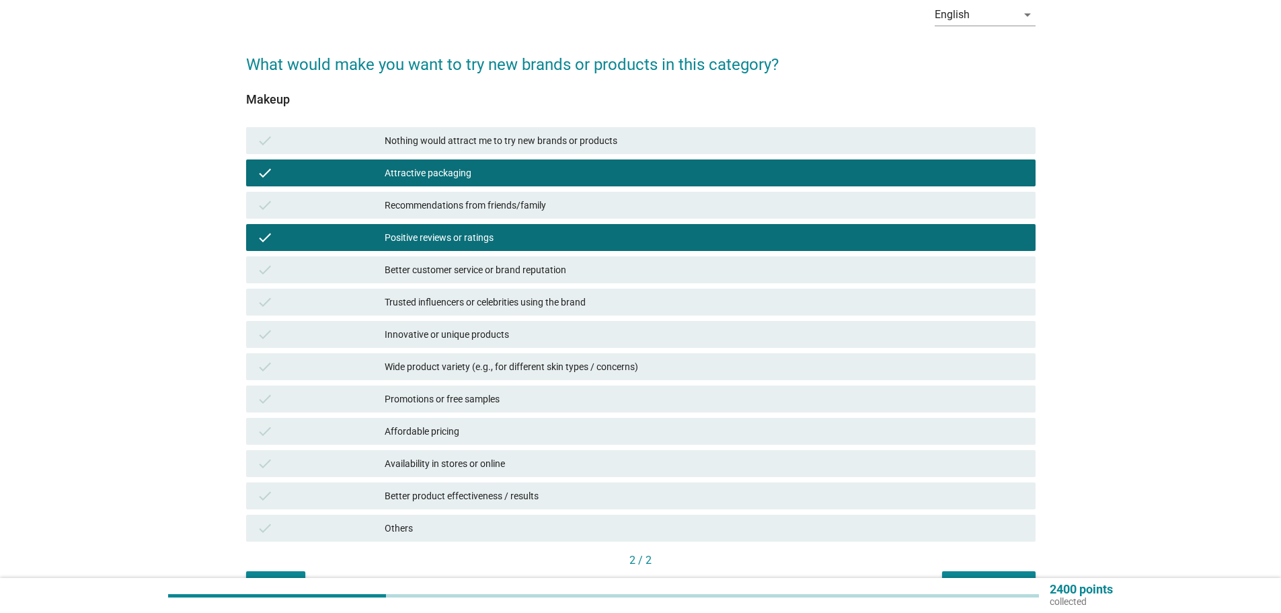
click at [507, 278] on div "check Better customer service or brand reputation" at bounding box center [640, 269] width 789 height 27
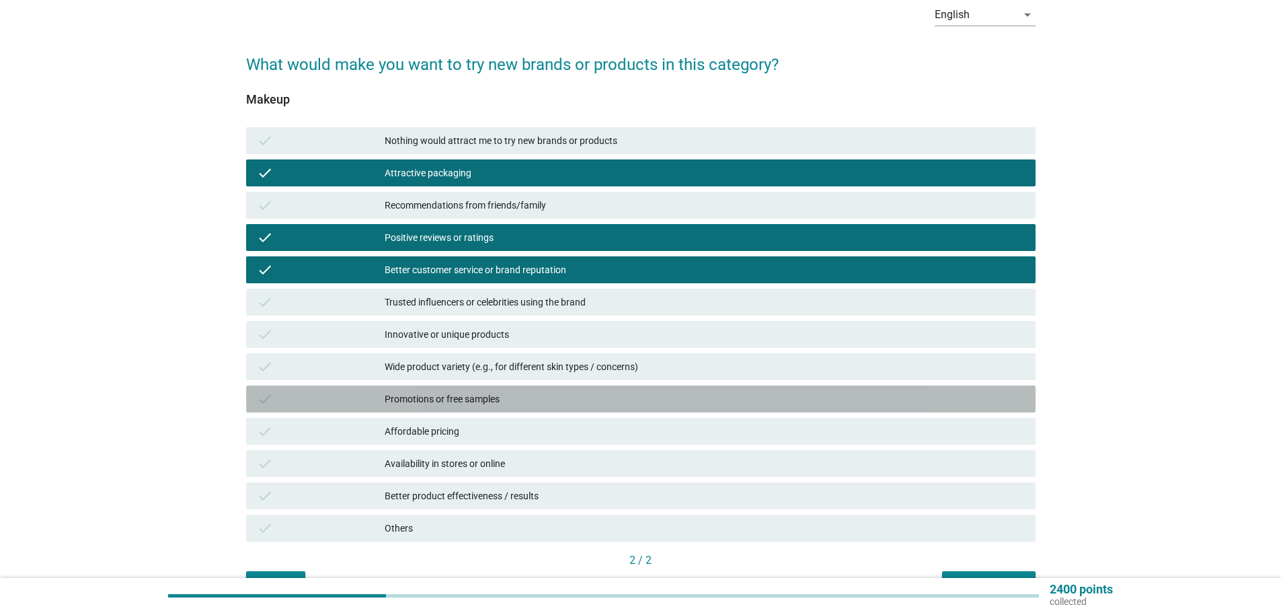
click at [504, 402] on div "Promotions or free samples" at bounding box center [705, 399] width 640 height 16
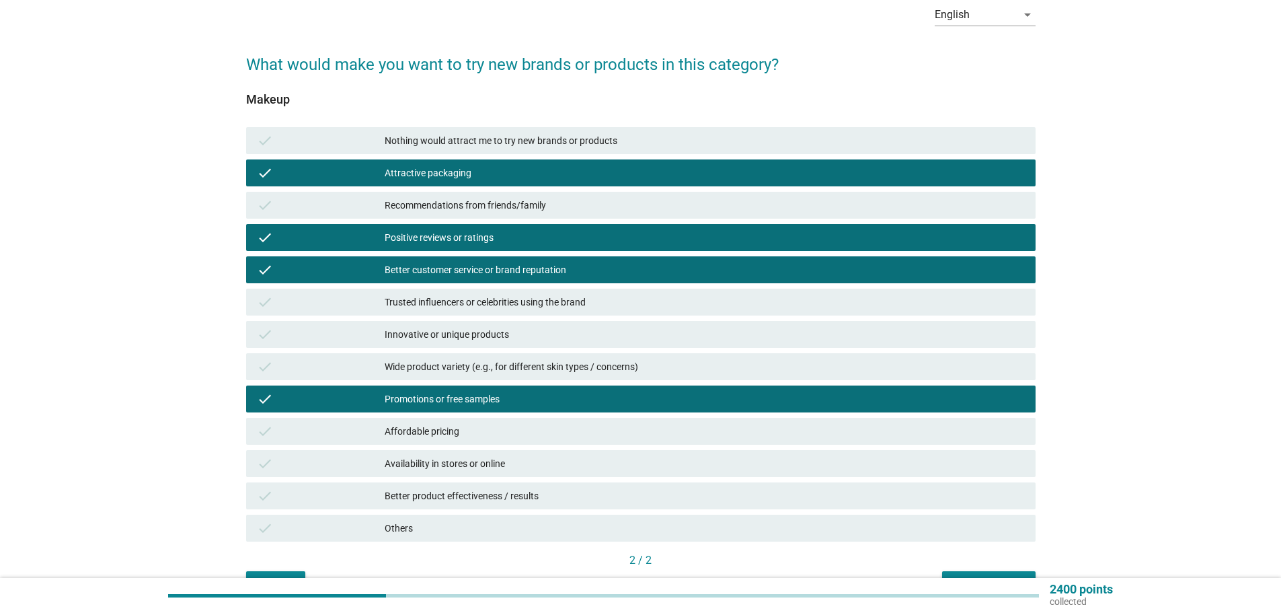
click at [504, 362] on div "Wide product variety (e.g., for different skin types / concerns)" at bounding box center [705, 366] width 640 height 16
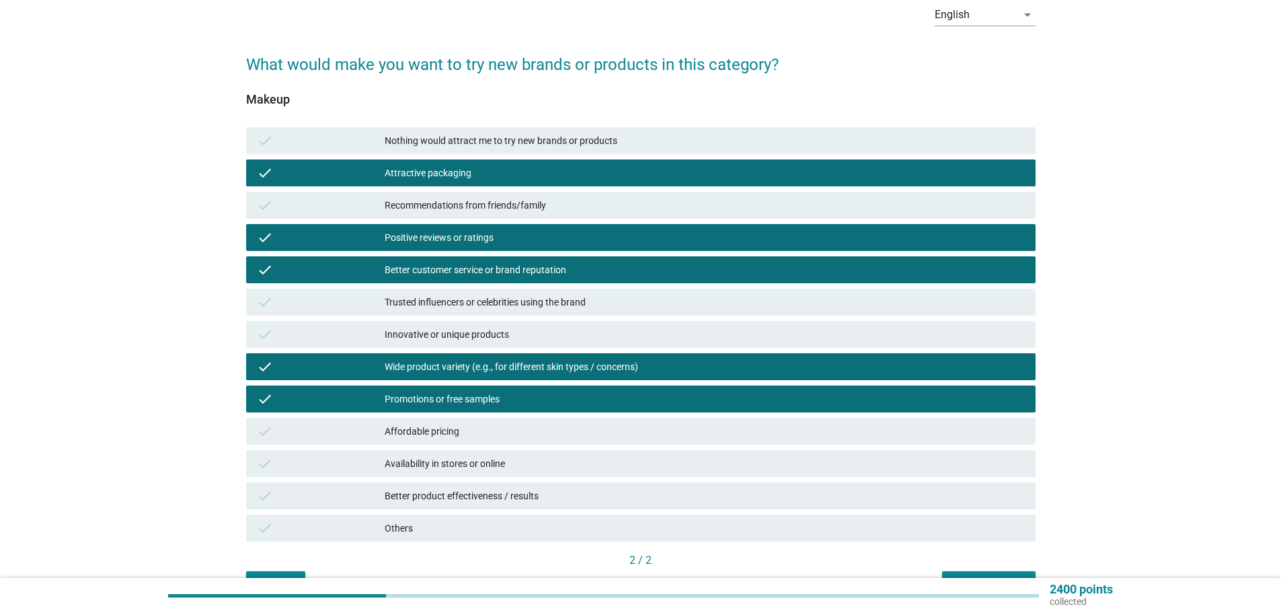
click at [487, 436] on div "Affordable pricing" at bounding box center [705, 431] width 640 height 16
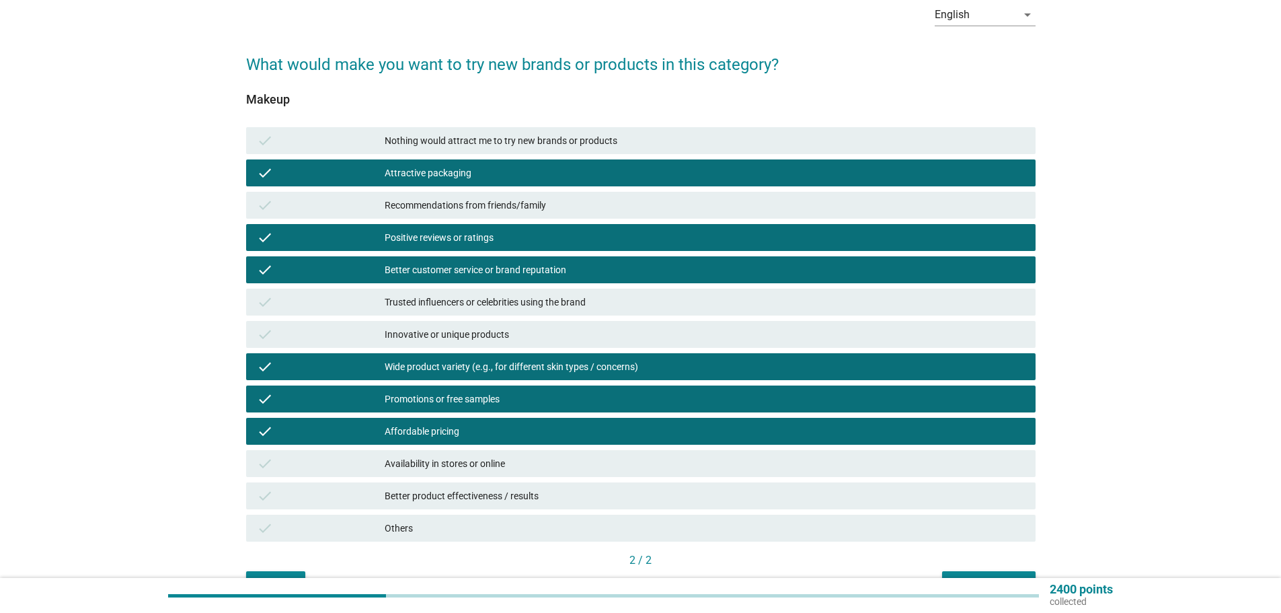
click at [540, 472] on div "check Availability in stores or online" at bounding box center [640, 463] width 789 height 27
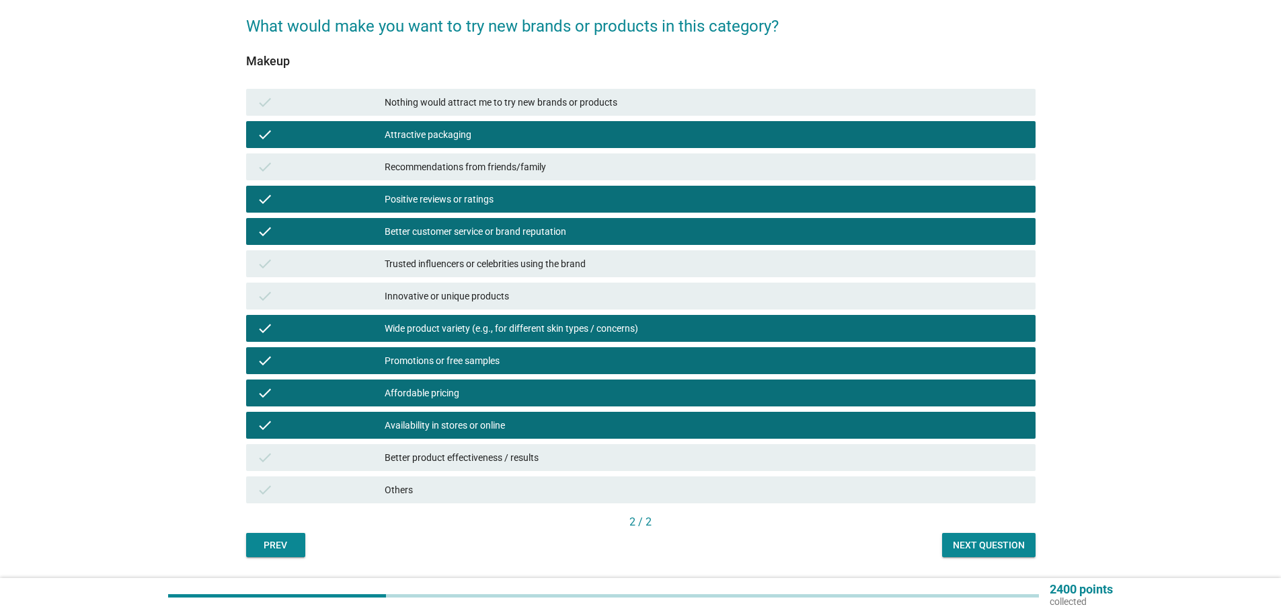
scroll to position [145, 0]
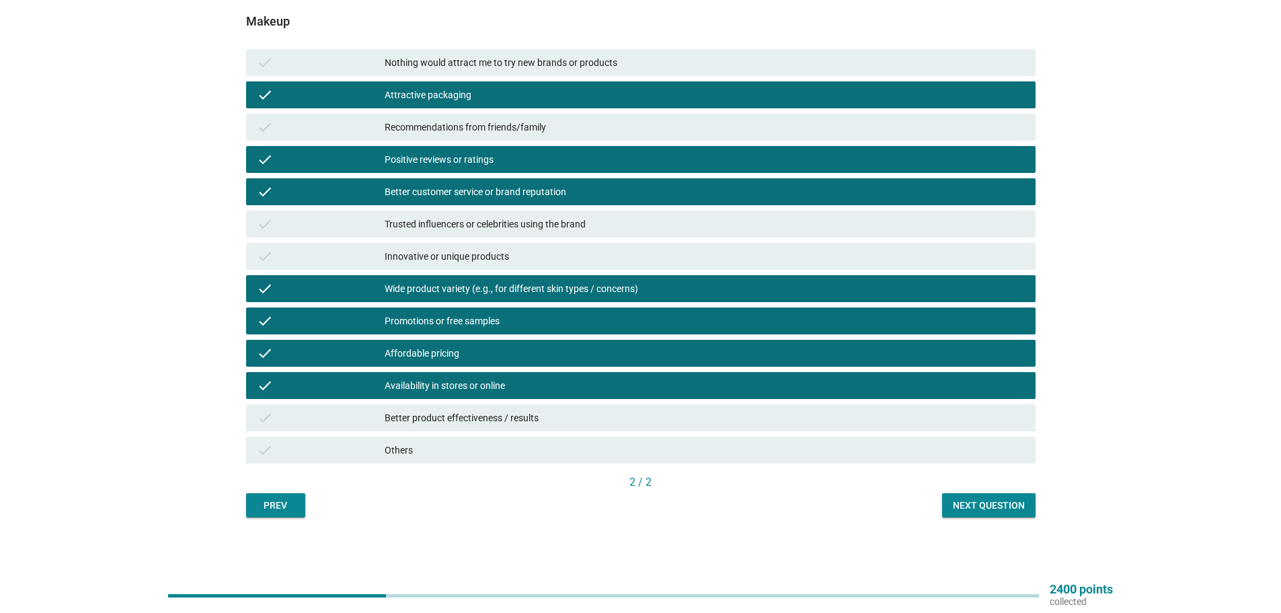
click at [477, 426] on div "check Better product effectiveness / results" at bounding box center [640, 417] width 789 height 27
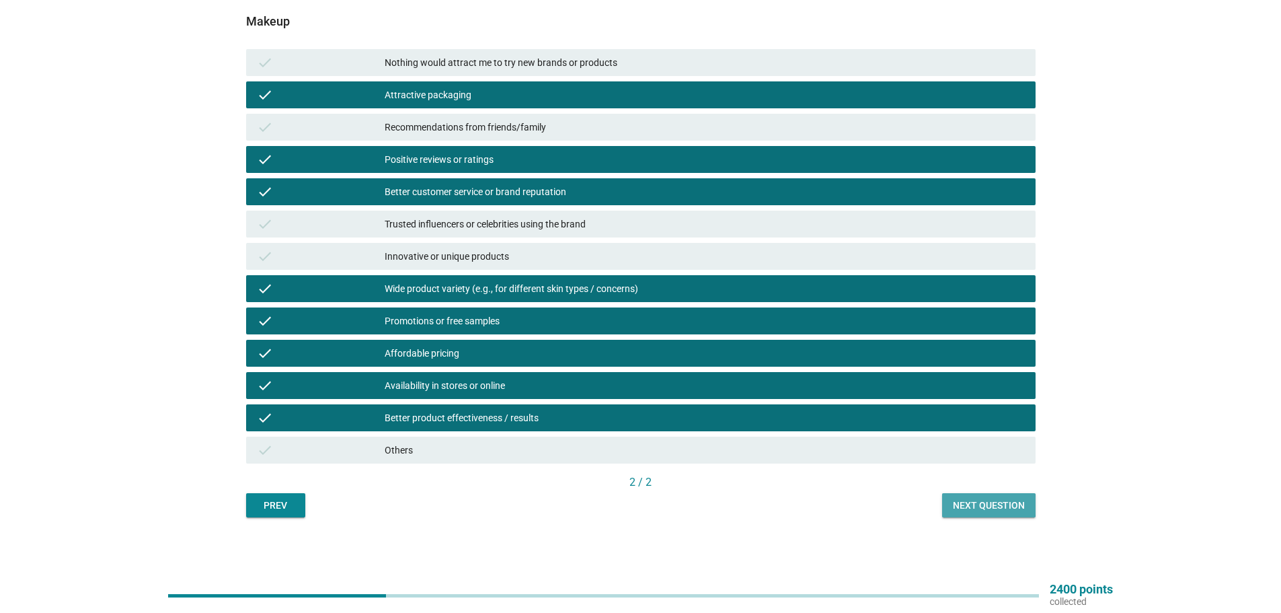
click at [985, 507] on div "Next question" at bounding box center [989, 505] width 72 height 14
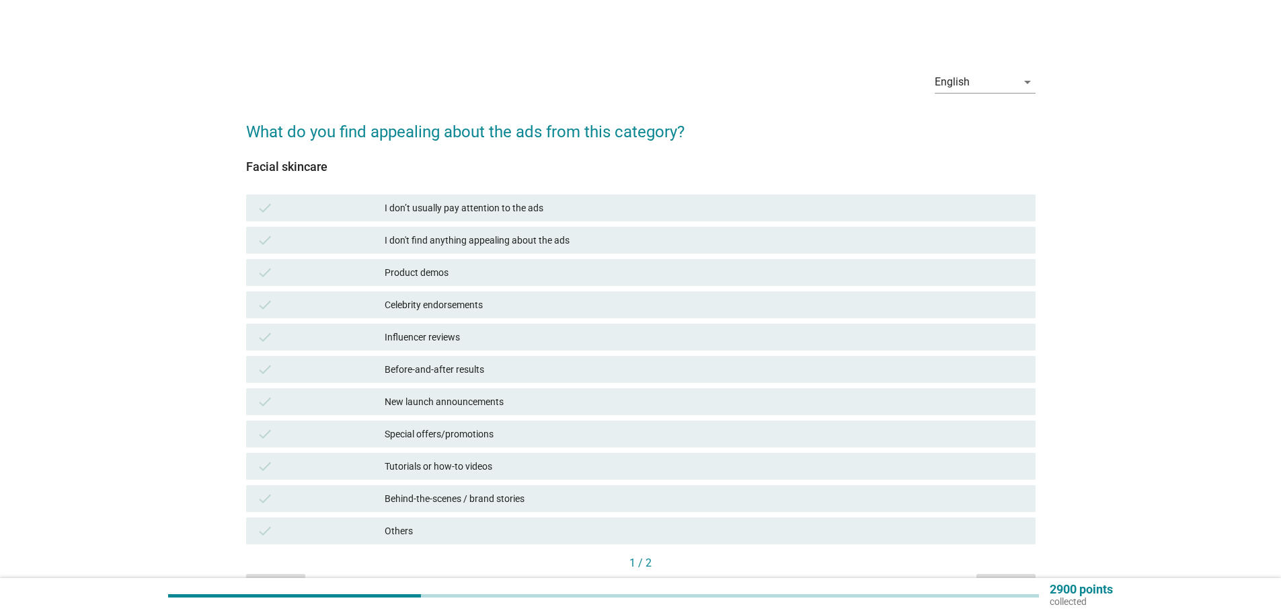
click at [613, 214] on div "I don’t usually pay attention to the ads" at bounding box center [705, 208] width 640 height 16
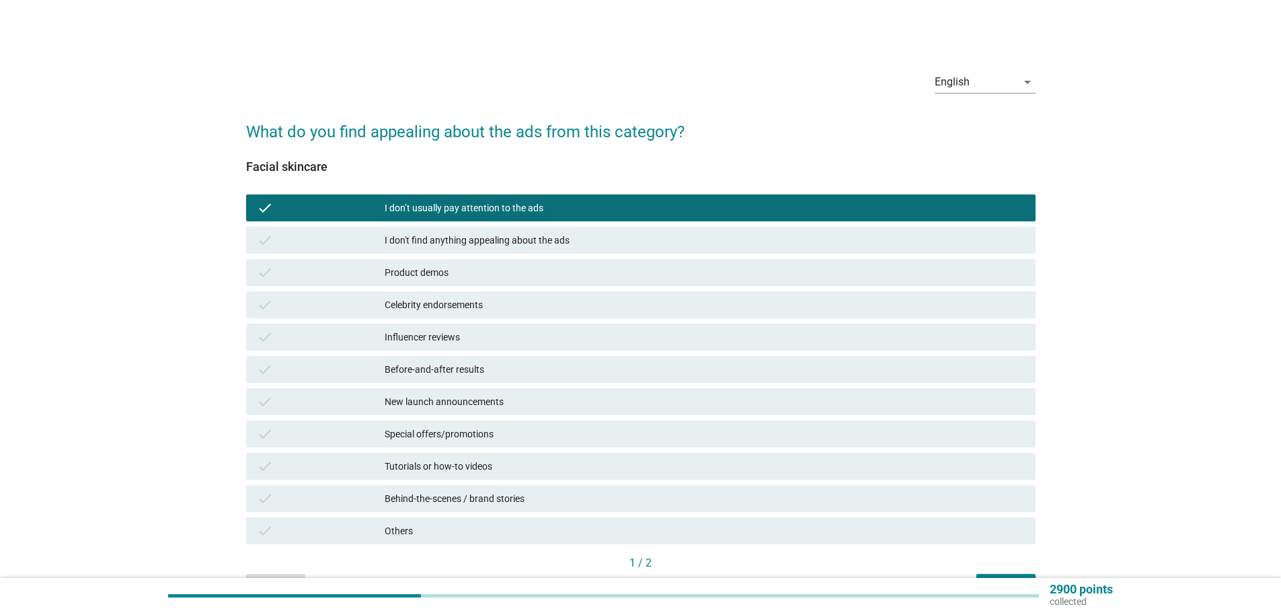
click at [641, 256] on div "check Product demos" at bounding box center [640, 272] width 795 height 32
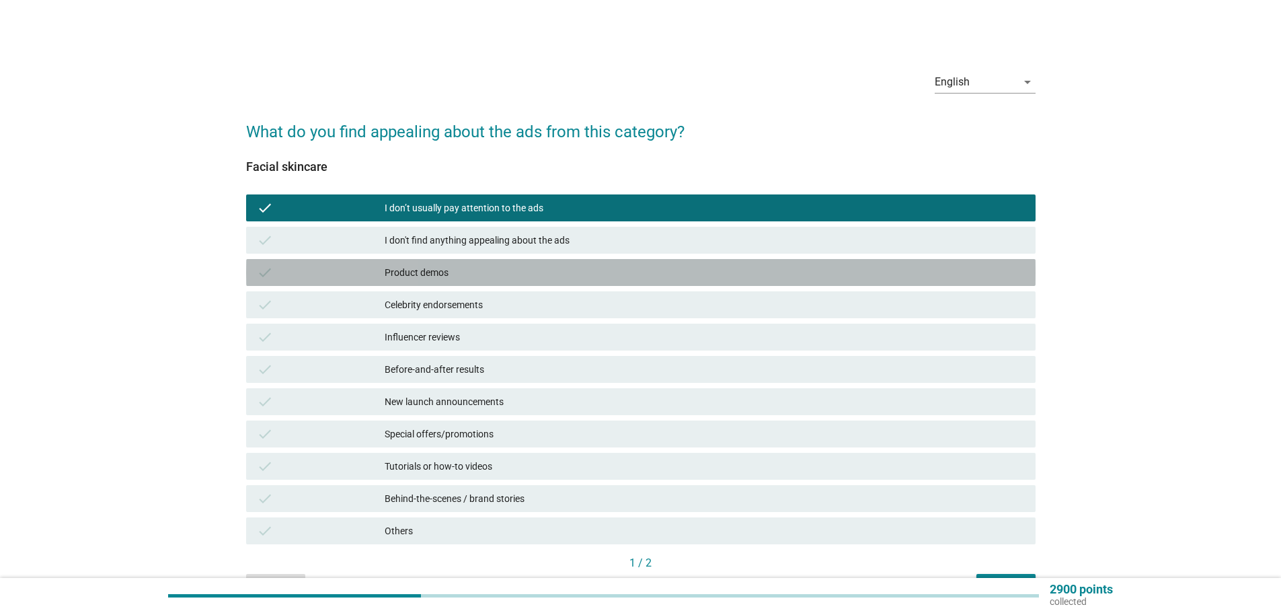
click at [500, 278] on div "Product demos" at bounding box center [705, 272] width 640 height 16
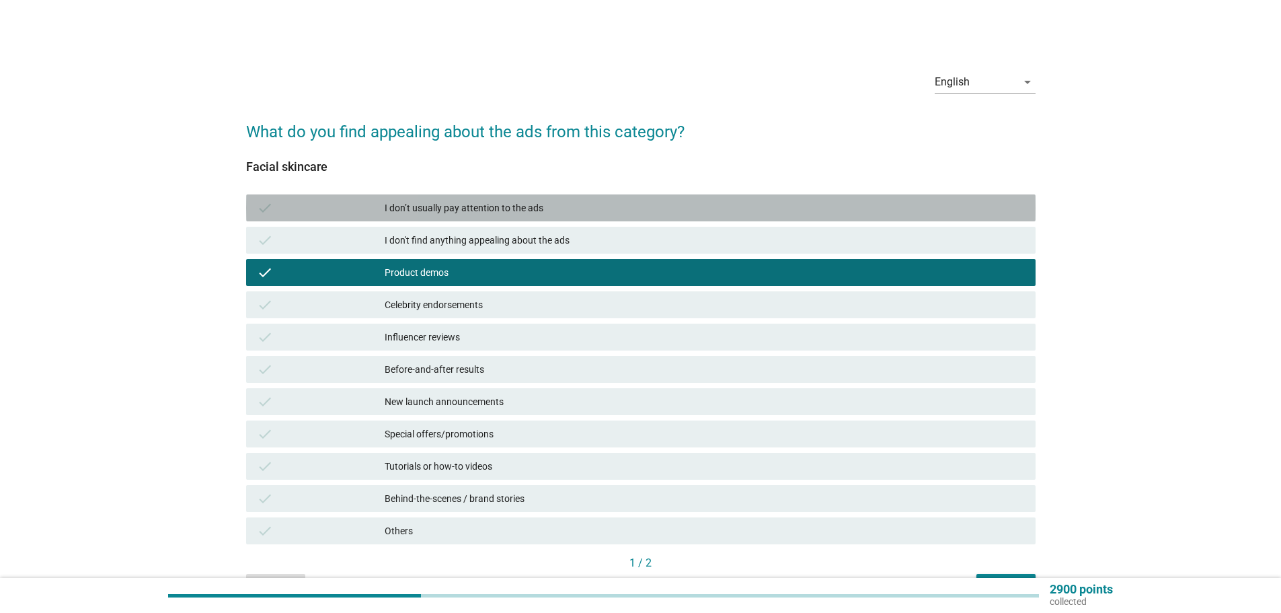
click at [520, 212] on div "I don’t usually pay attention to the ads" at bounding box center [705, 208] width 640 height 16
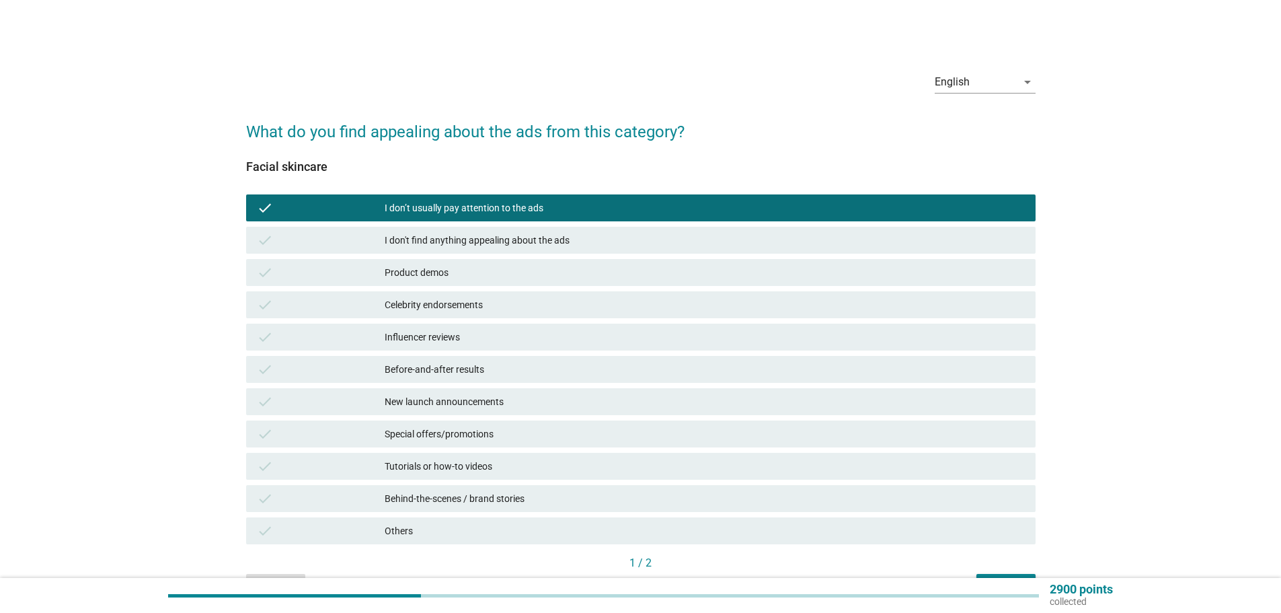
click at [520, 354] on div "check Before-and-after results" at bounding box center [640, 369] width 795 height 32
click at [512, 316] on div "check Celebrity endorsements" at bounding box center [640, 304] width 789 height 27
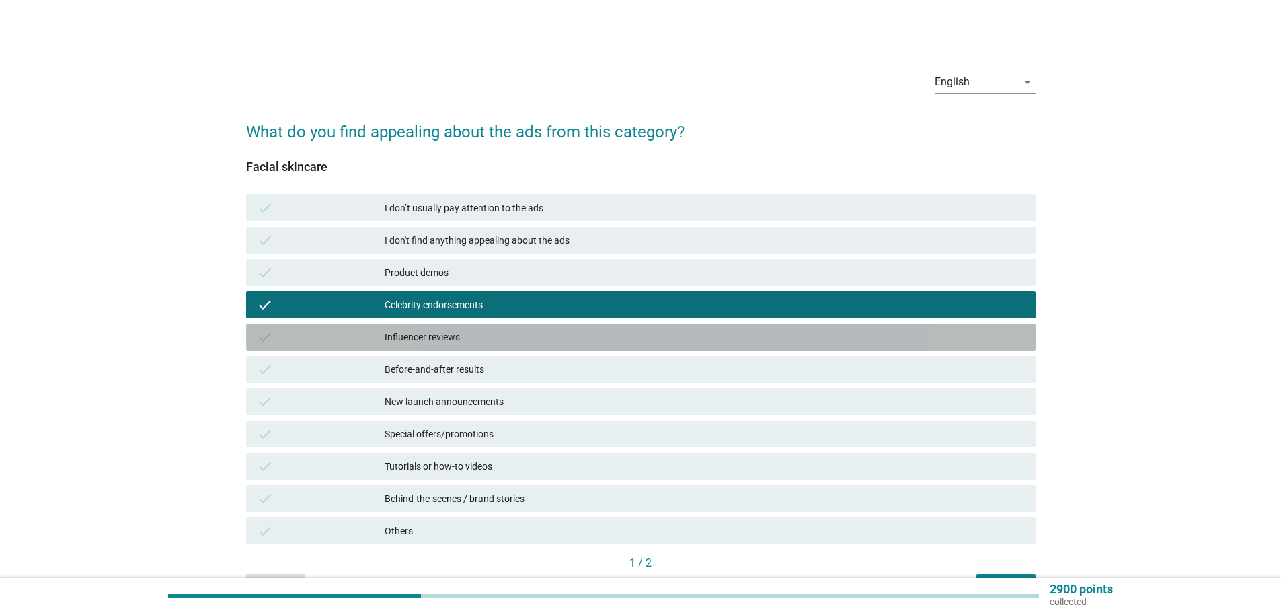
click at [507, 337] on div "Influencer reviews" at bounding box center [705, 337] width 640 height 16
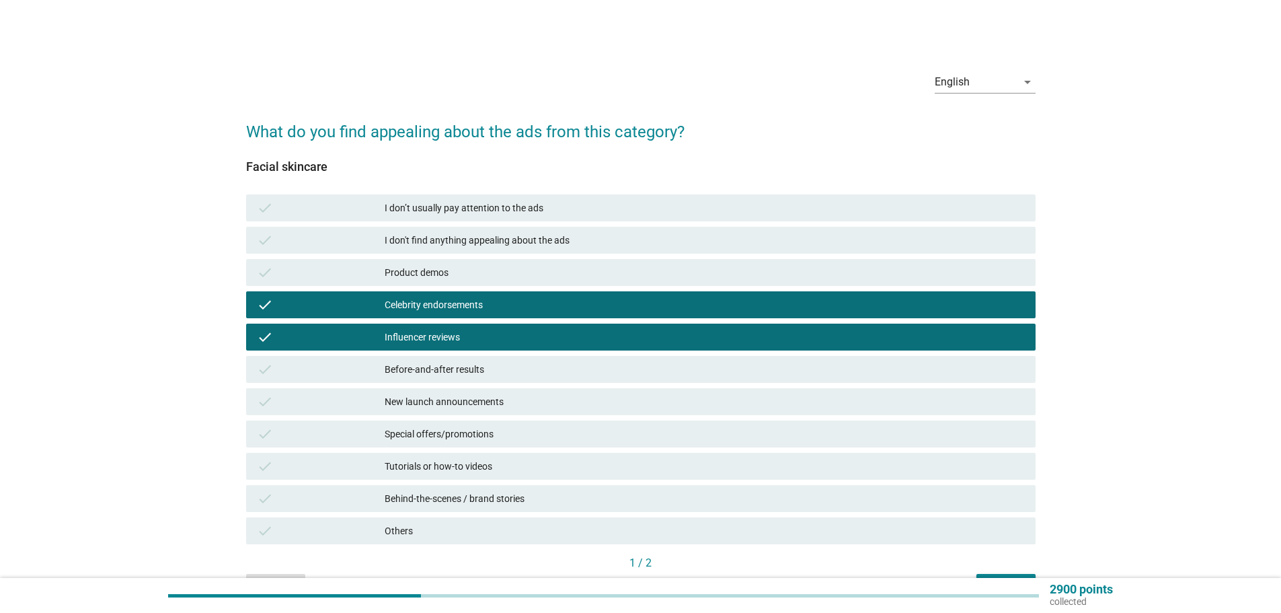
click at [507, 337] on div "Influencer reviews" at bounding box center [705, 337] width 640 height 16
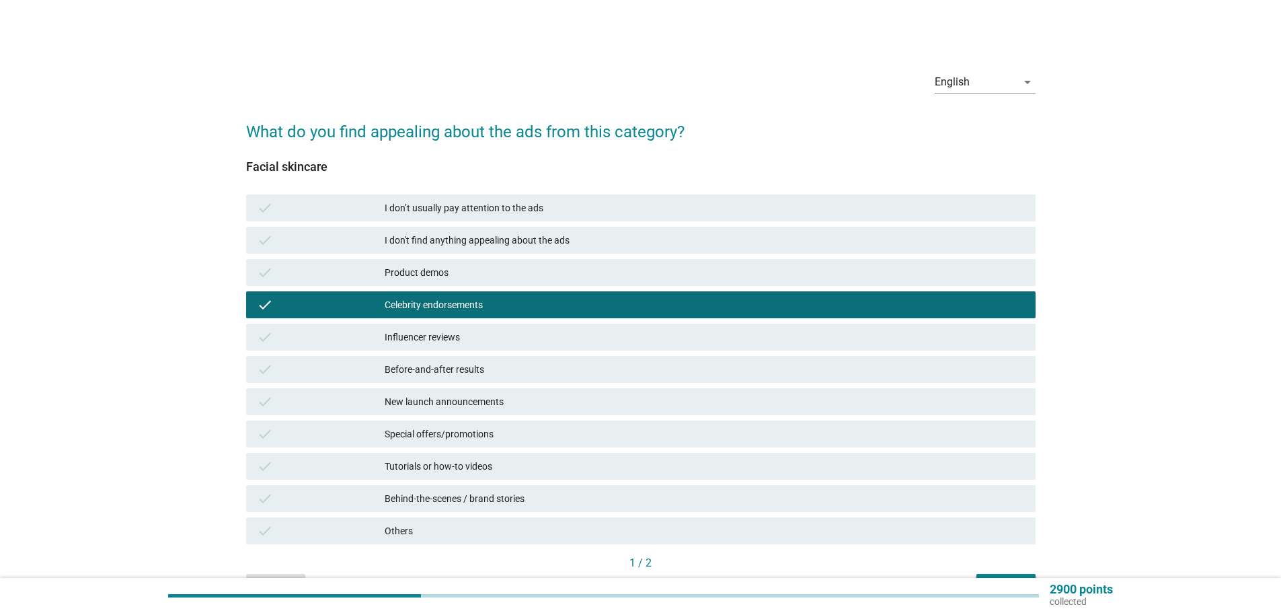
click at [504, 373] on div "Before-and-after results" at bounding box center [705, 369] width 640 height 16
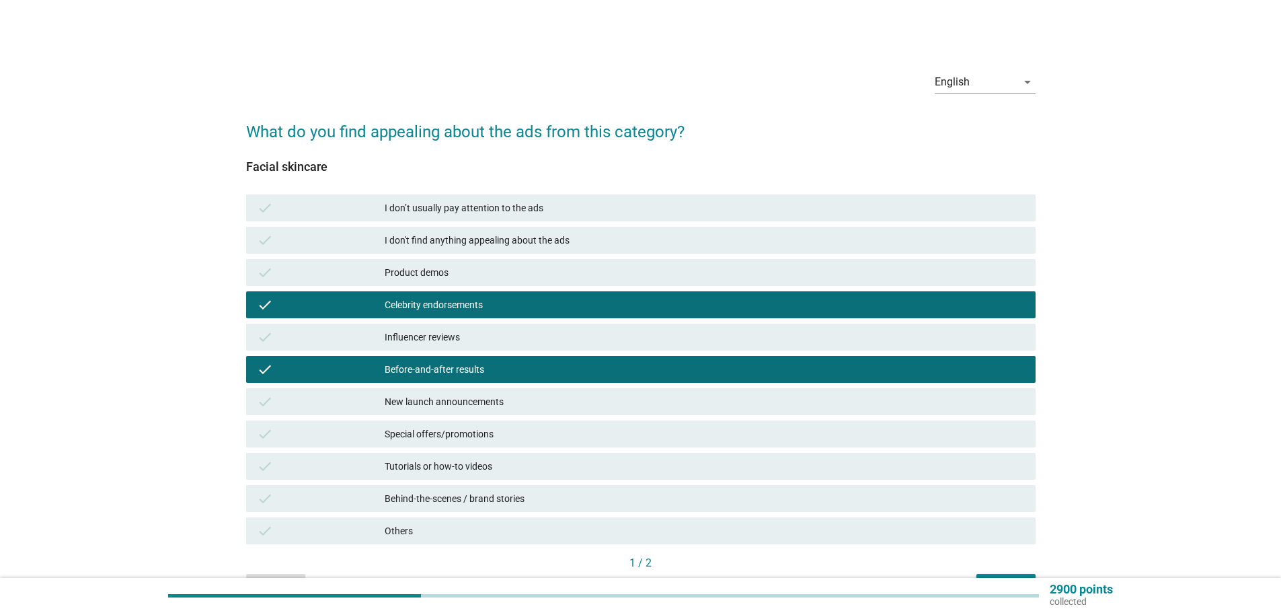
click at [511, 399] on div "New launch announcements" at bounding box center [705, 401] width 640 height 16
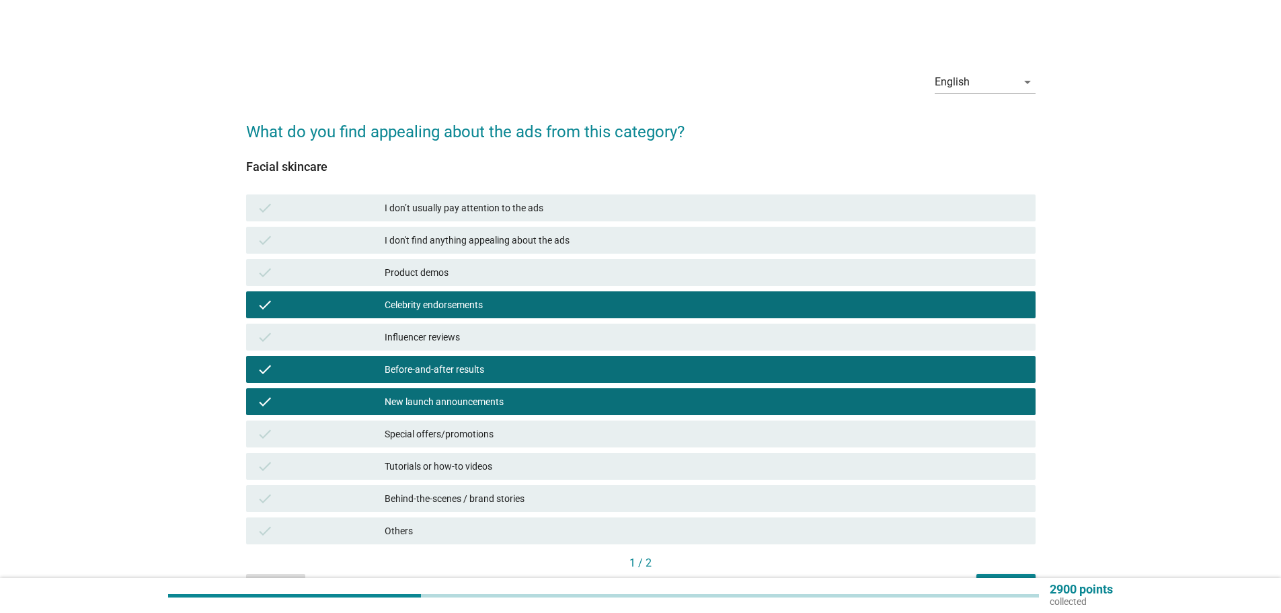
click at [511, 399] on div "New launch announcements" at bounding box center [705, 401] width 640 height 16
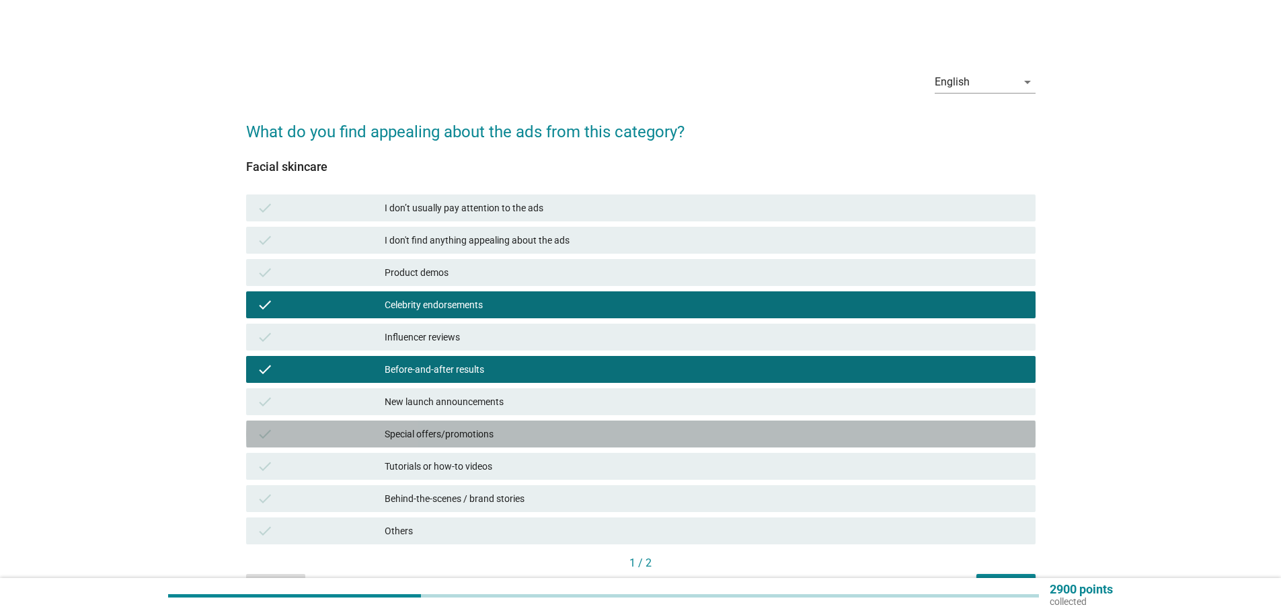
click at [507, 426] on div "Special offers/promotions" at bounding box center [705, 434] width 640 height 16
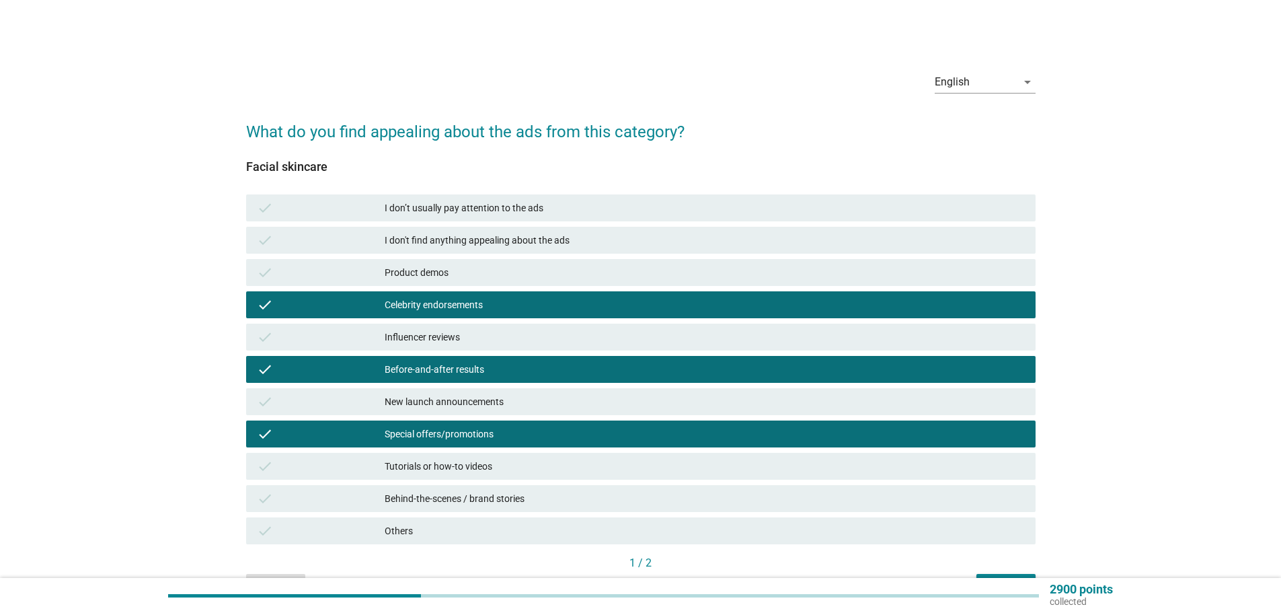
scroll to position [67, 0]
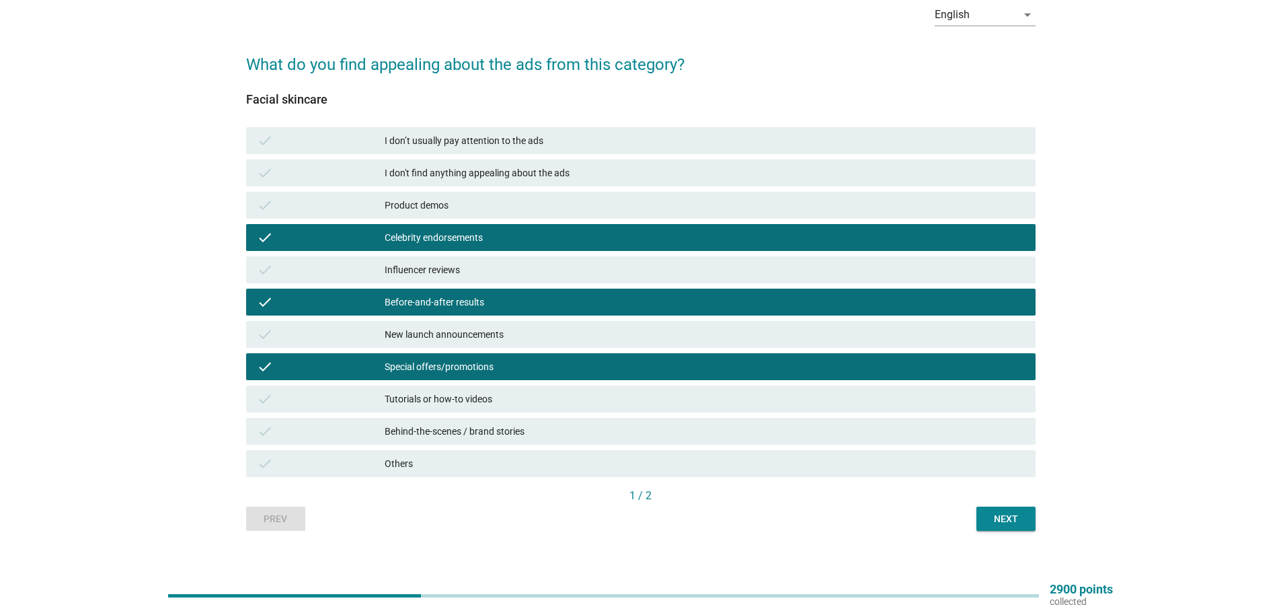
click at [996, 510] on button "Next" at bounding box center [1005, 518] width 59 height 24
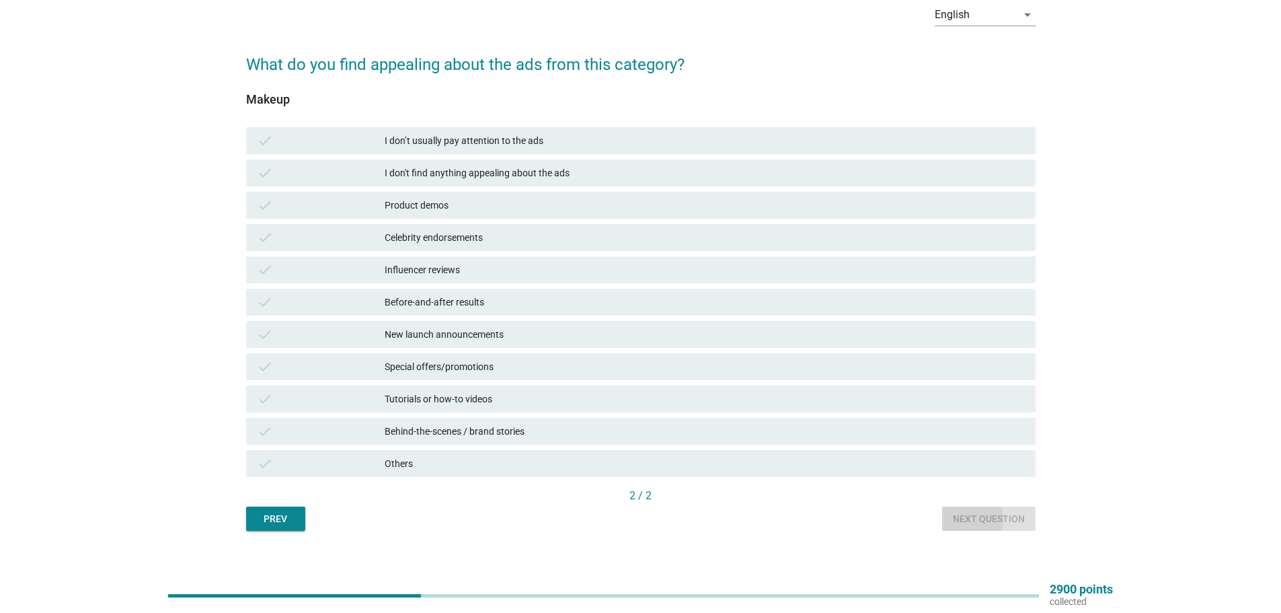
scroll to position [0, 0]
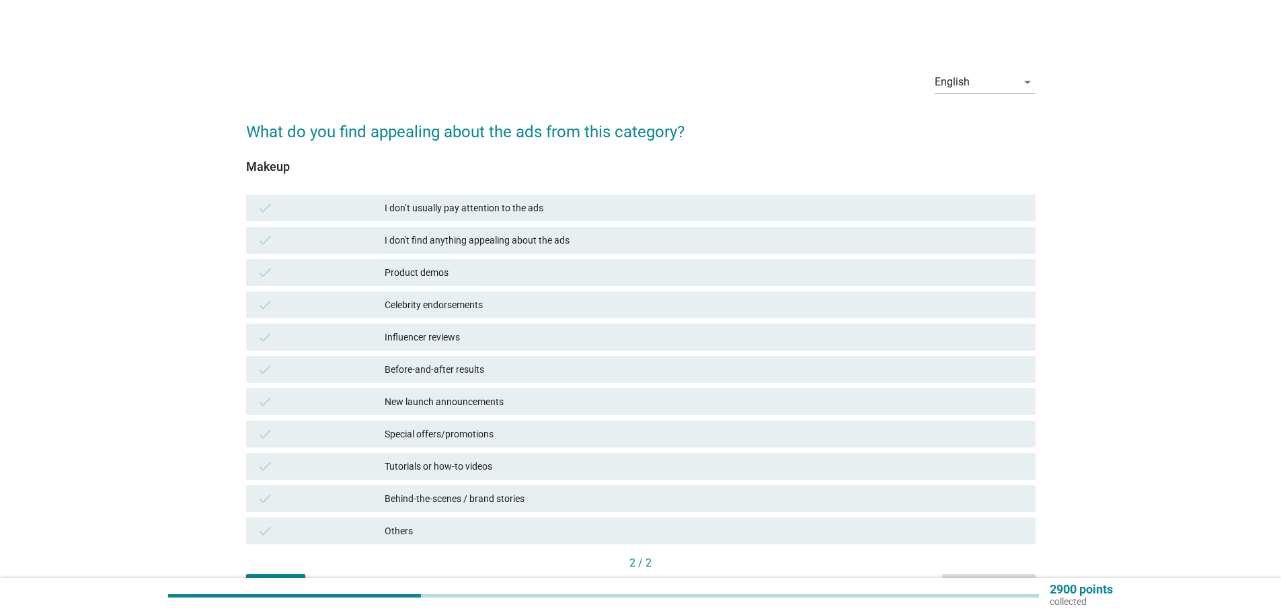
click at [481, 366] on div "Before-and-after results" at bounding box center [705, 369] width 640 height 16
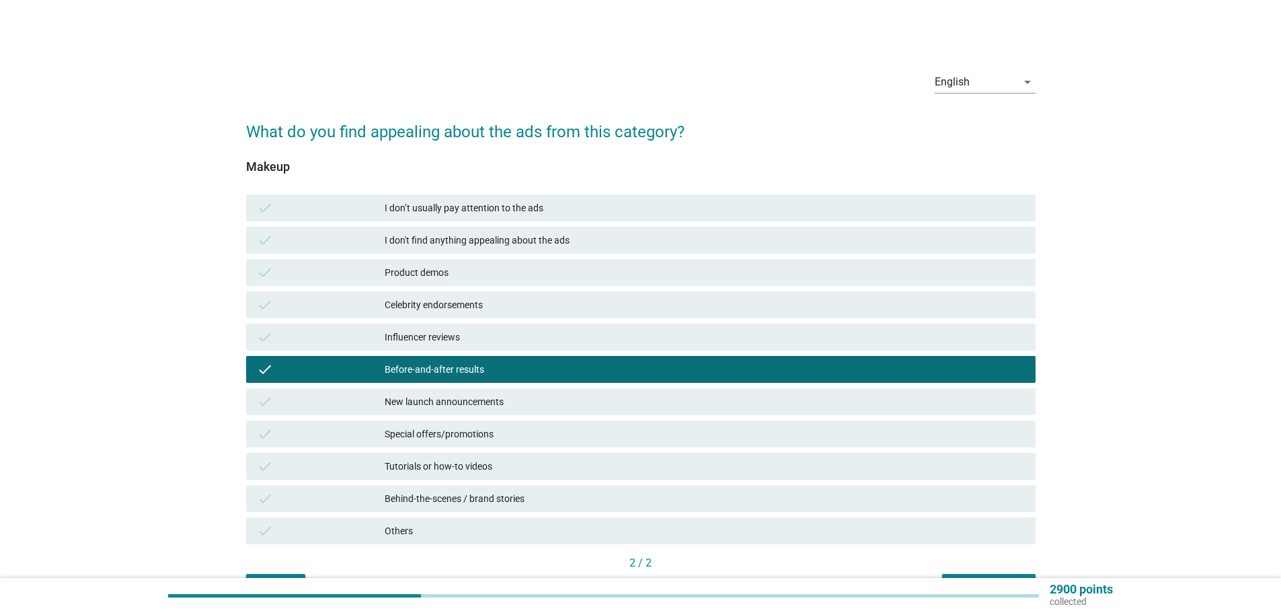
click at [477, 399] on div "New launch announcements" at bounding box center [705, 401] width 640 height 16
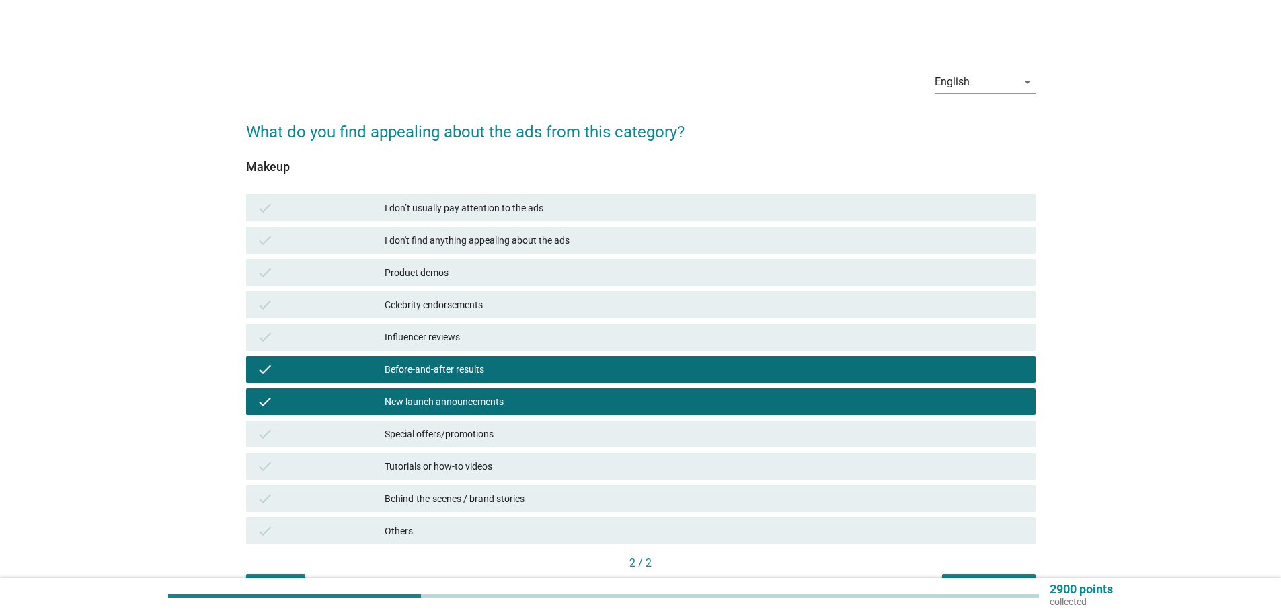
scroll to position [67, 0]
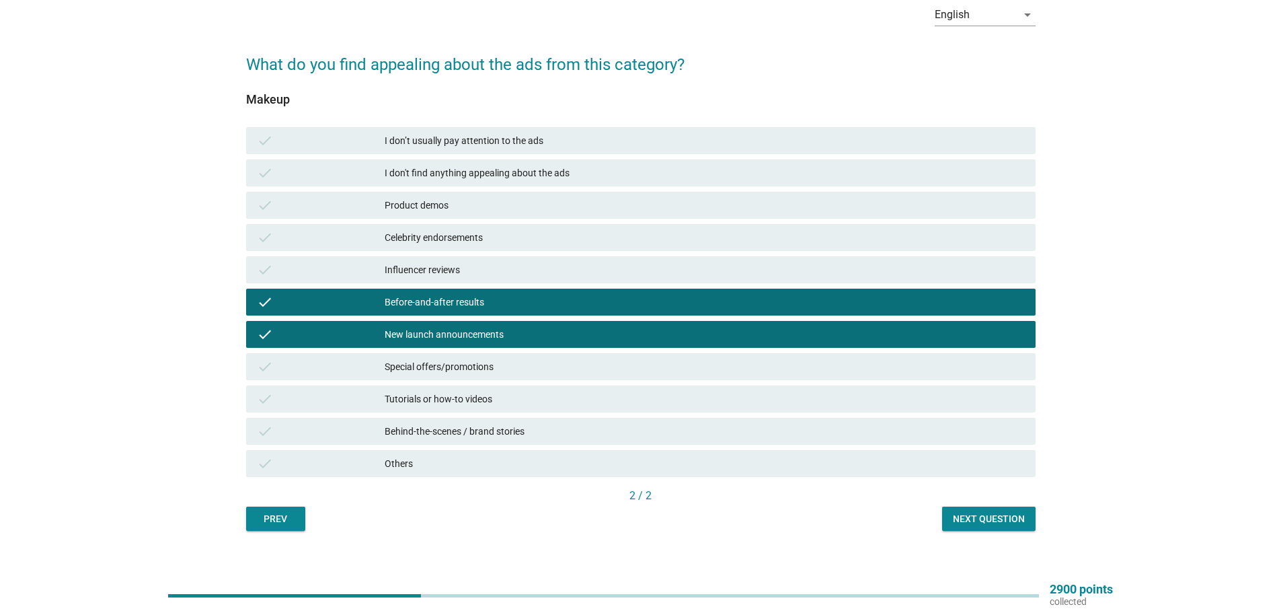
click at [473, 363] on div "Special offers/promotions" at bounding box center [705, 366] width 640 height 16
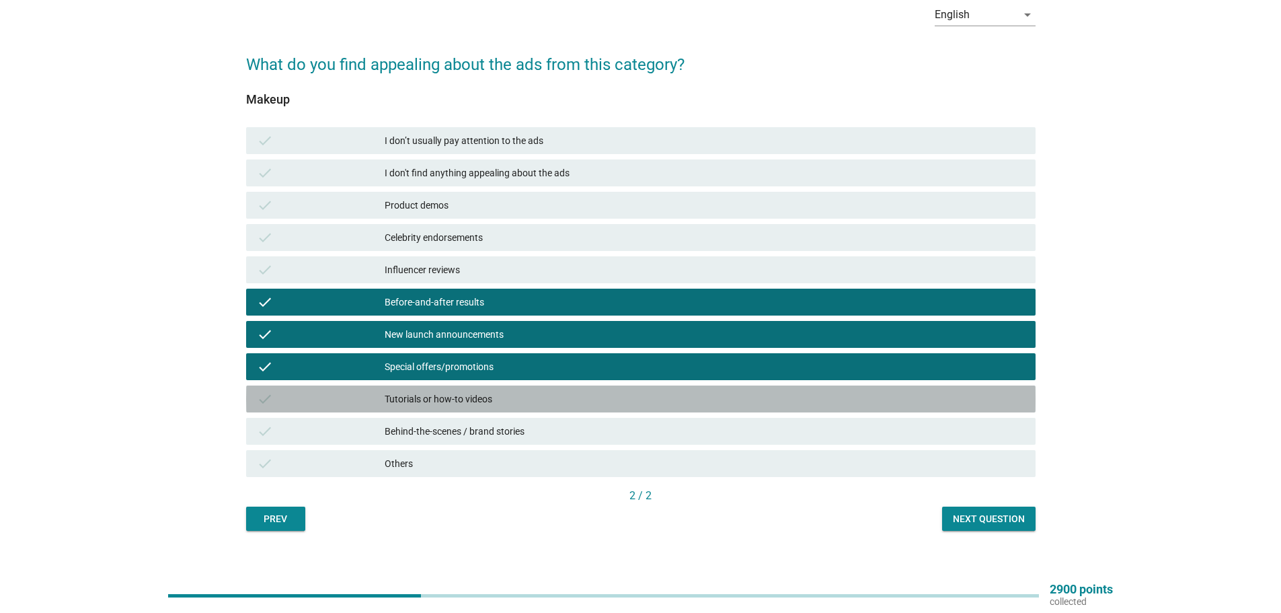
click at [475, 405] on div "Tutorials or how-to videos" at bounding box center [705, 399] width 640 height 16
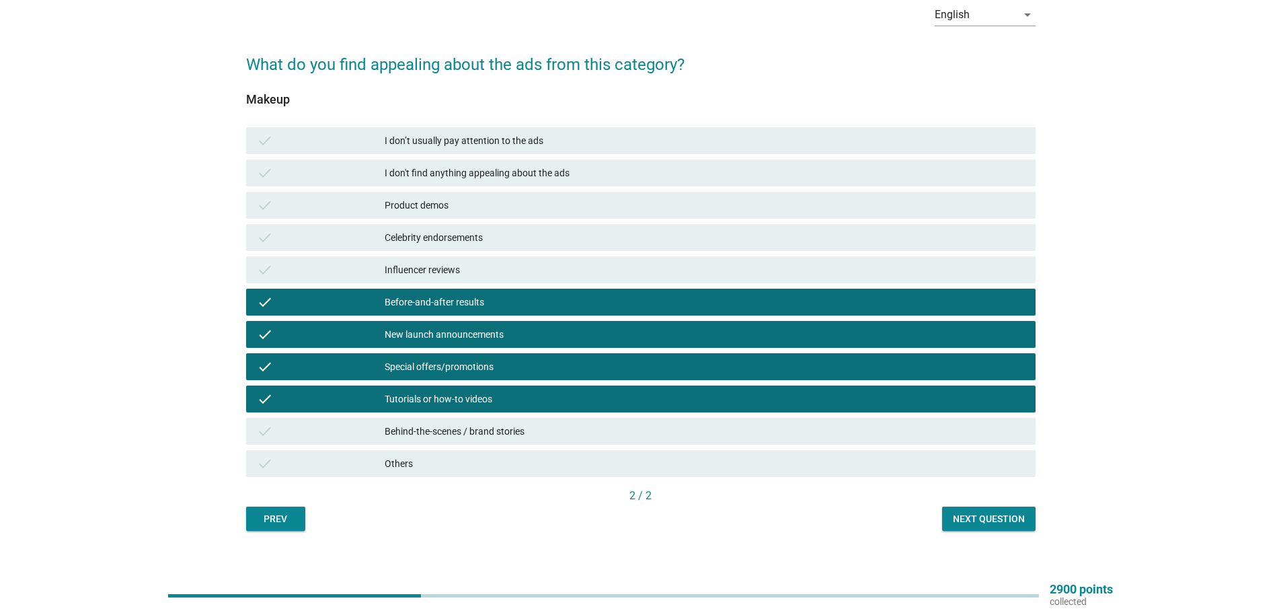
click at [967, 522] on div "Next question" at bounding box center [989, 519] width 72 height 14
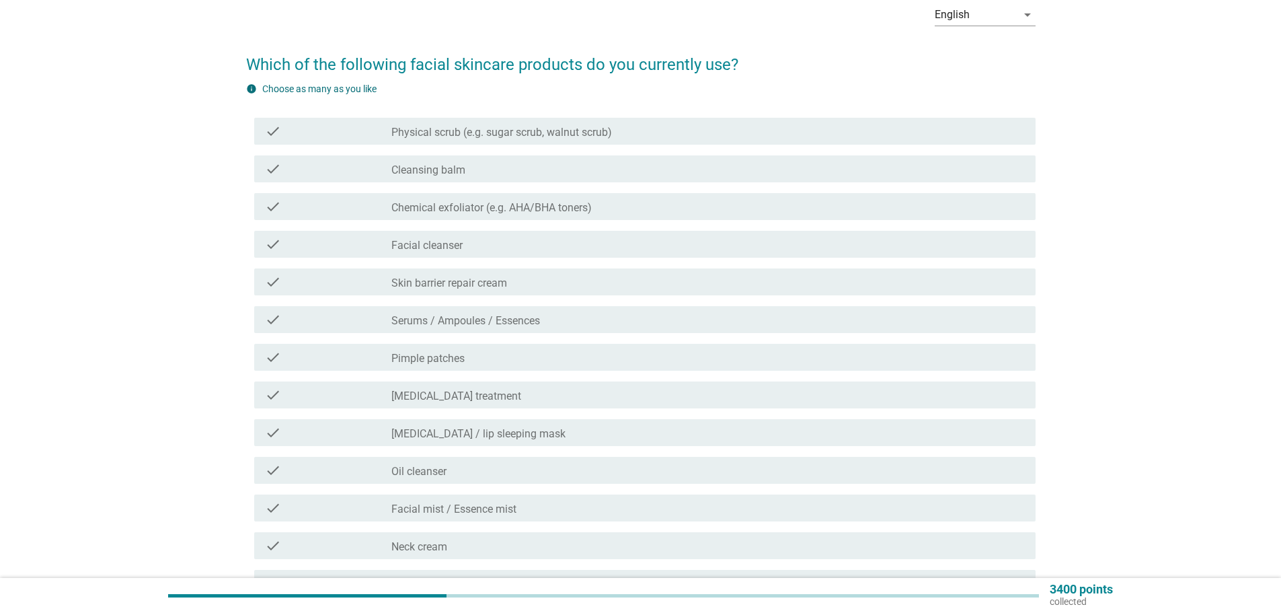
click at [496, 124] on div "check_box_outline_blank Physical scrub (e.g. sugar scrub, walnut scrub)" at bounding box center [707, 131] width 633 height 16
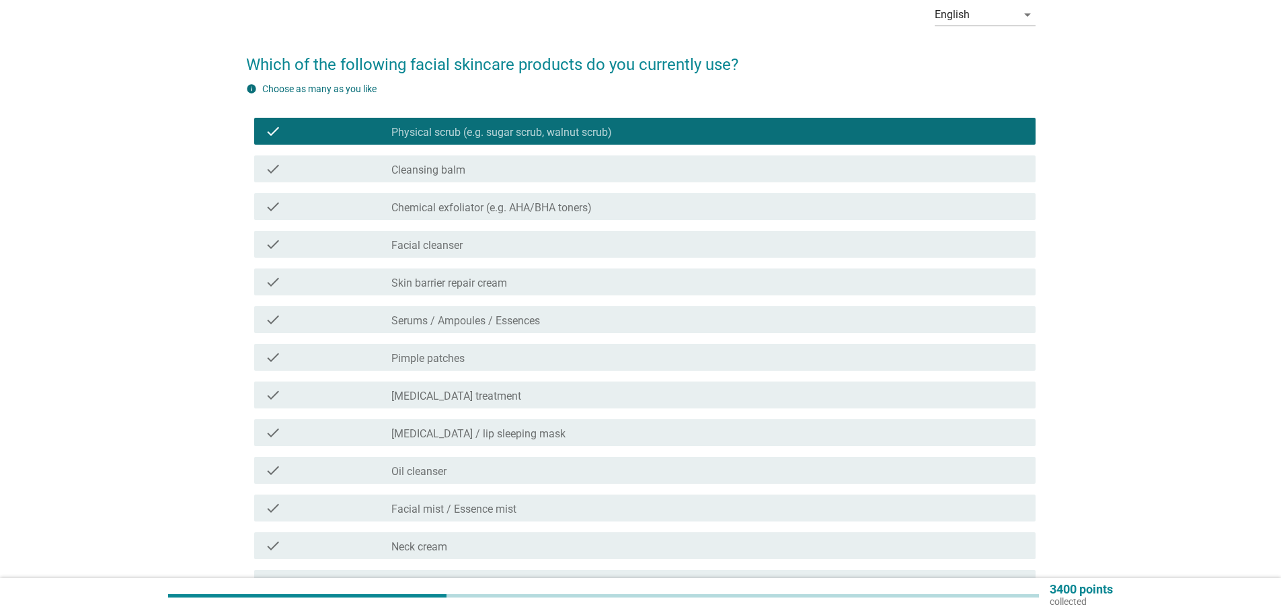
click at [488, 134] on label "Physical scrub (e.g. sugar scrub, walnut scrub)" at bounding box center [501, 132] width 221 height 13
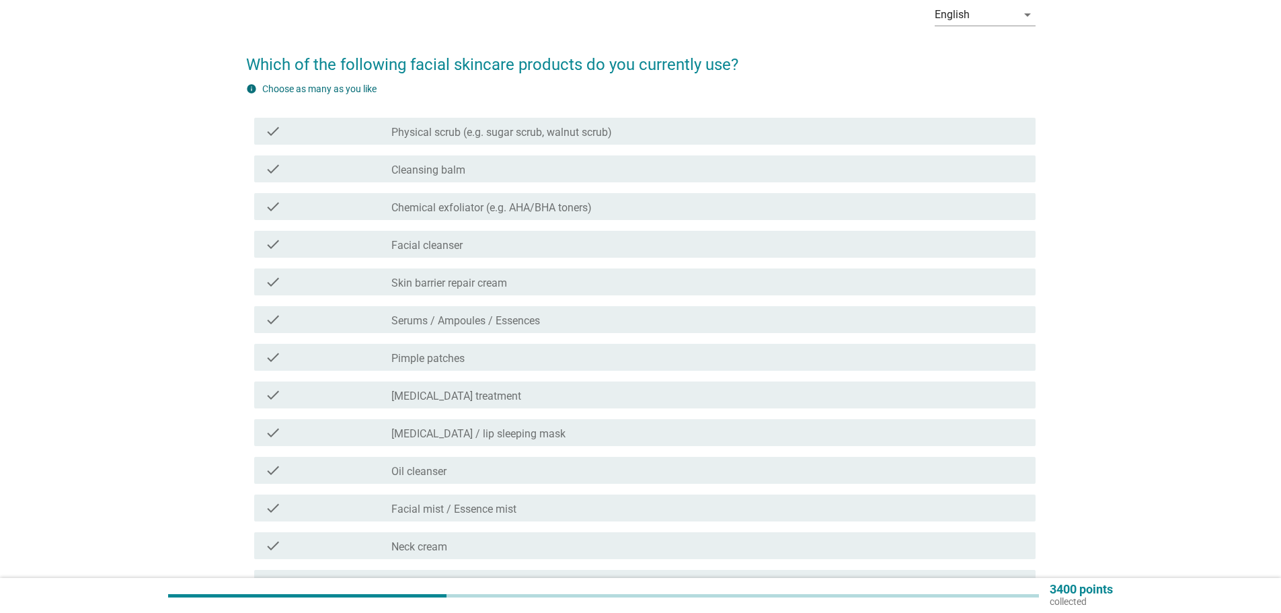
click at [488, 134] on label "Physical scrub (e.g. sugar scrub, walnut scrub)" at bounding box center [501, 132] width 221 height 13
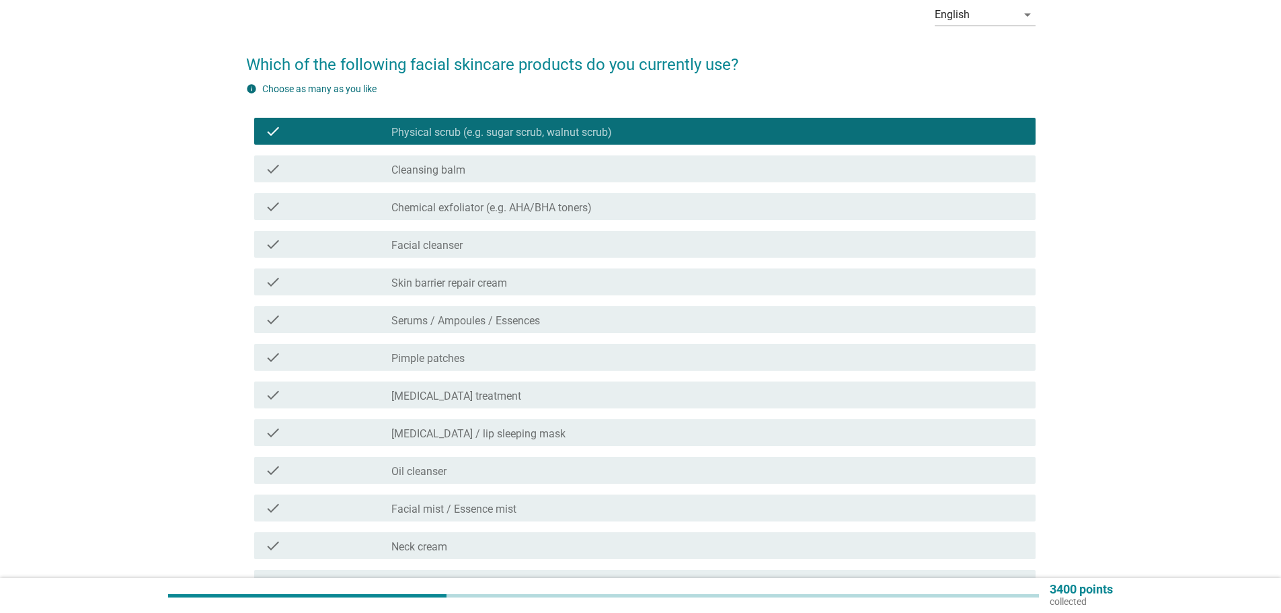
click at [501, 242] on div "check_box_outline_blank Facial cleanser" at bounding box center [707, 244] width 633 height 16
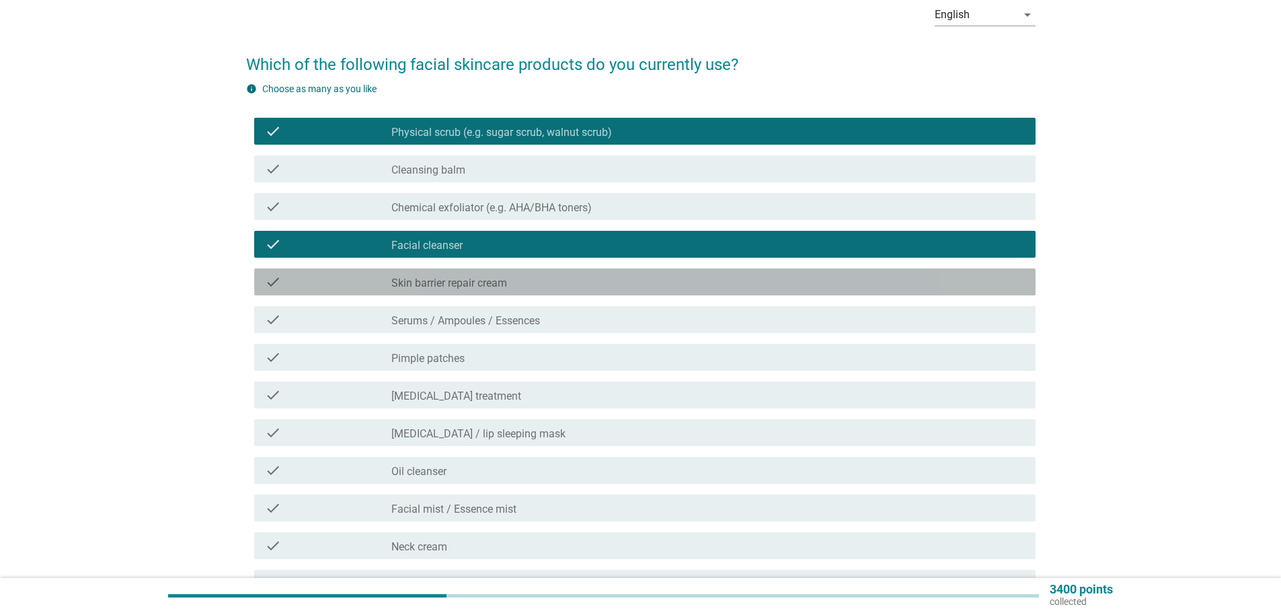
click at [543, 274] on div "check_box_outline_blank Skin barrier repair cream" at bounding box center [707, 282] width 633 height 16
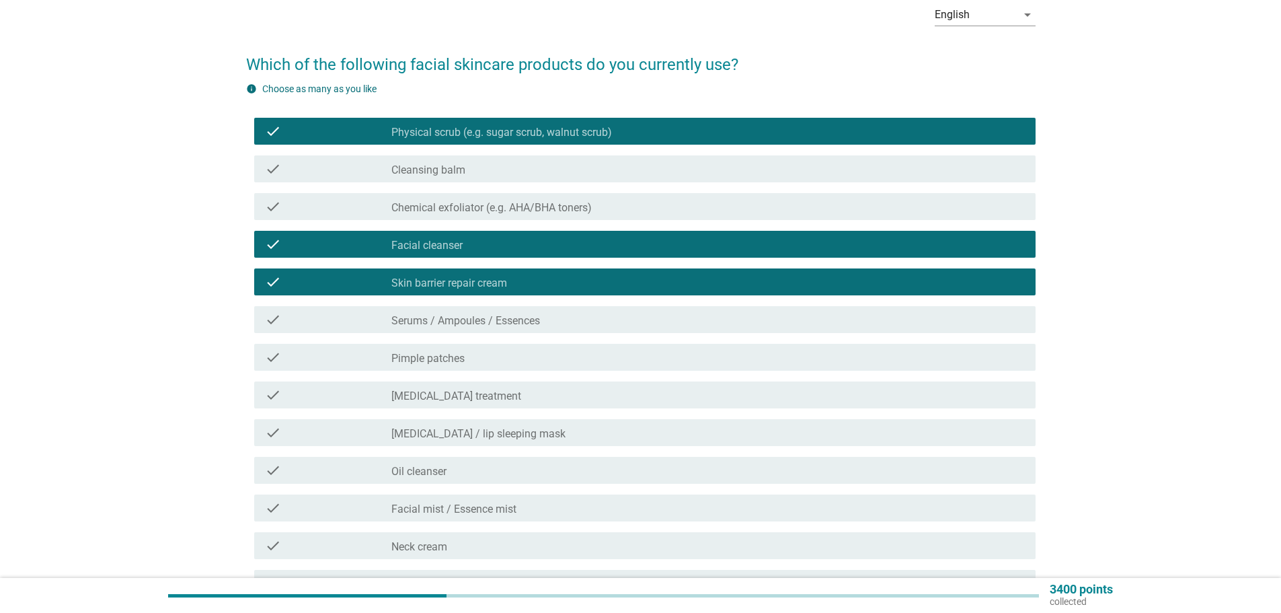
click at [541, 329] on div "check check_box_outline_blank Serums / Ampoules / Essences" at bounding box center [644, 319] width 781 height 27
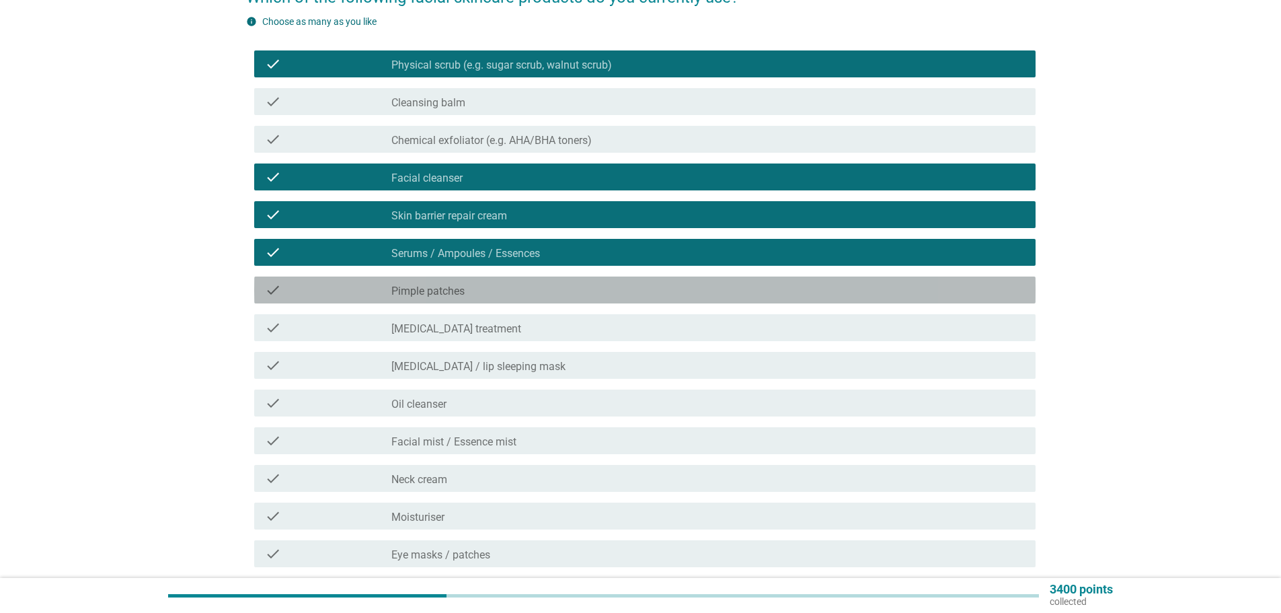
click at [528, 286] on div "check_box_outline_blank Pimple patches" at bounding box center [707, 290] width 633 height 16
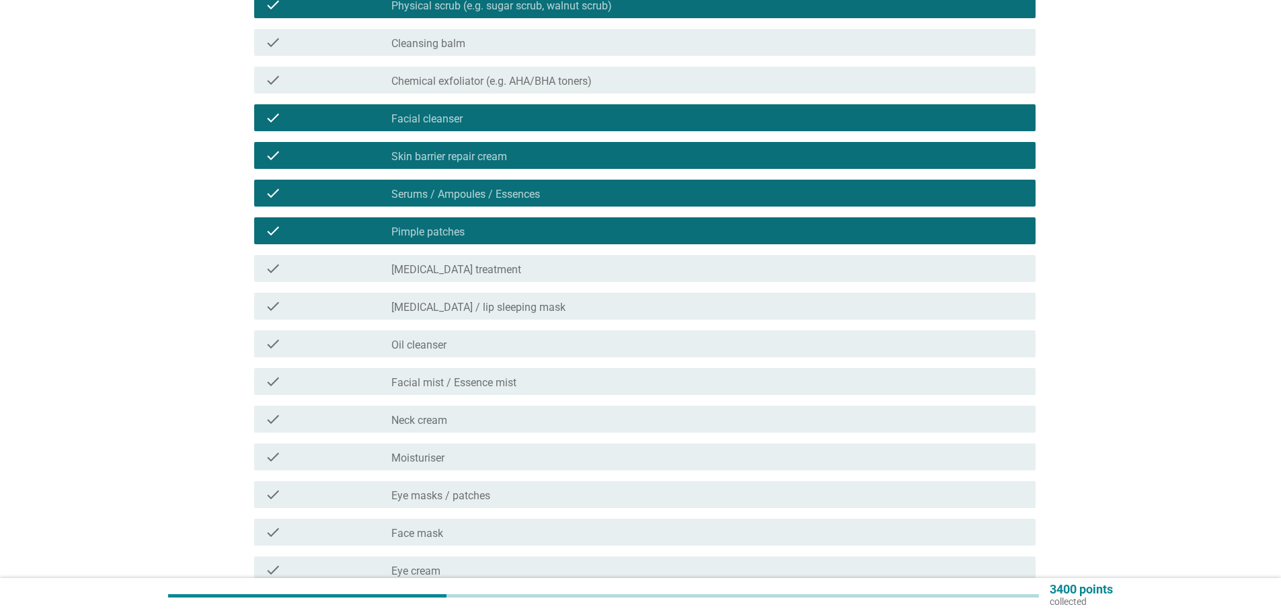
scroll to position [269, 0]
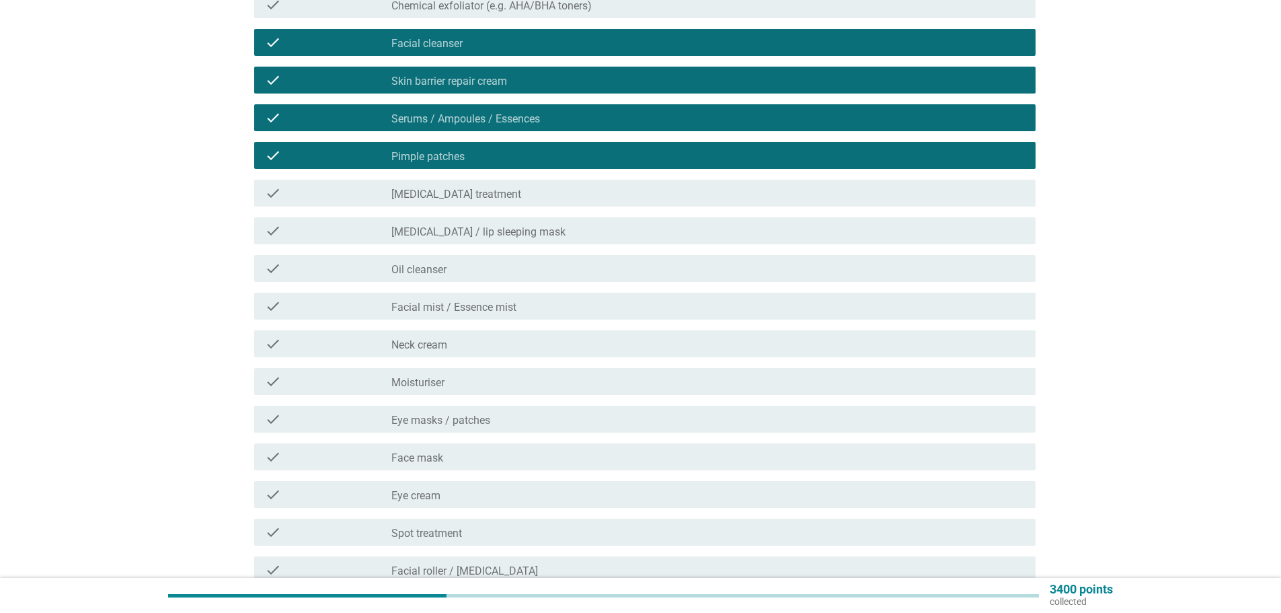
click at [523, 264] on div "check_box_outline_blank Oil cleanser" at bounding box center [707, 268] width 633 height 16
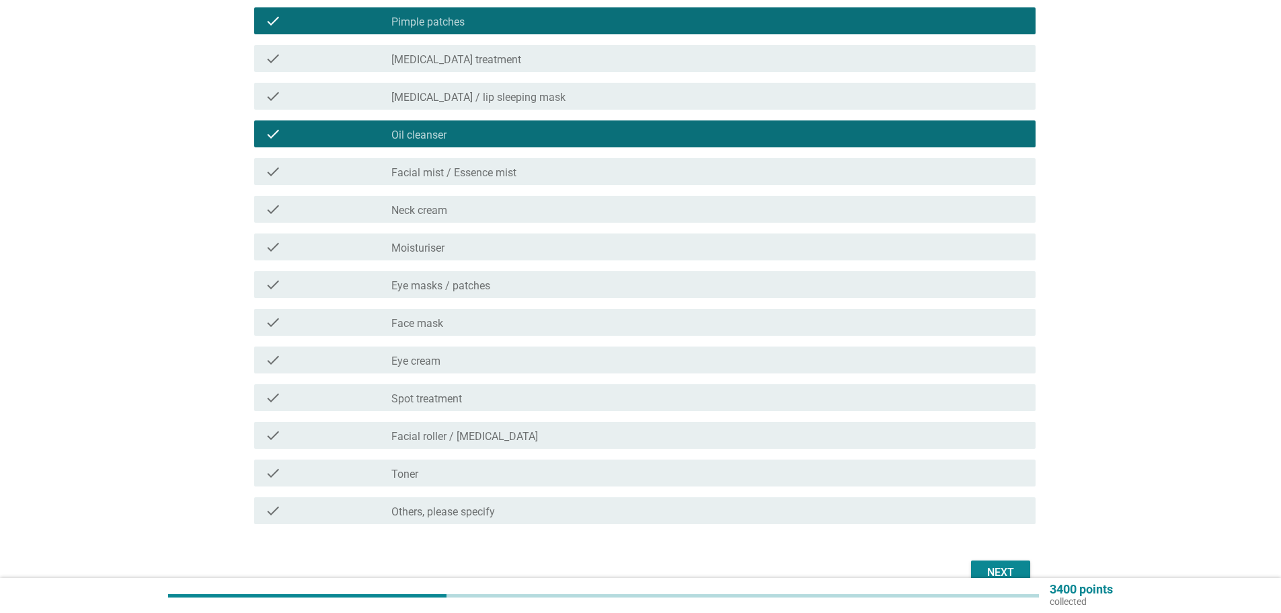
click at [519, 244] on div "check_box_outline_blank Moisturiser" at bounding box center [707, 247] width 633 height 16
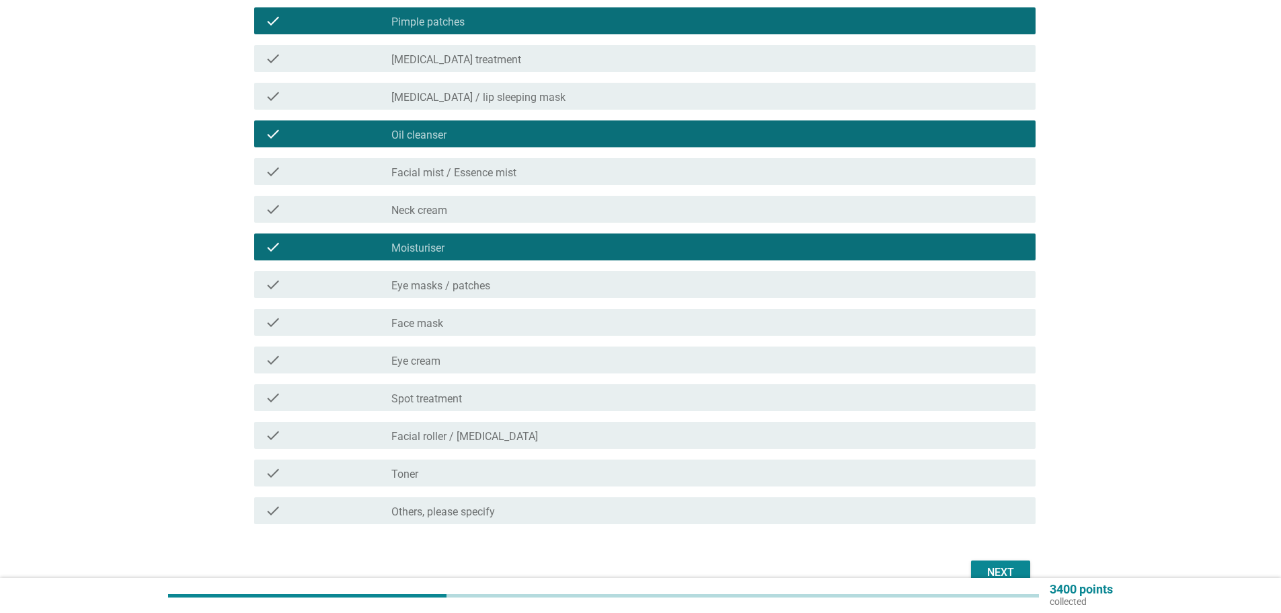
scroll to position [471, 0]
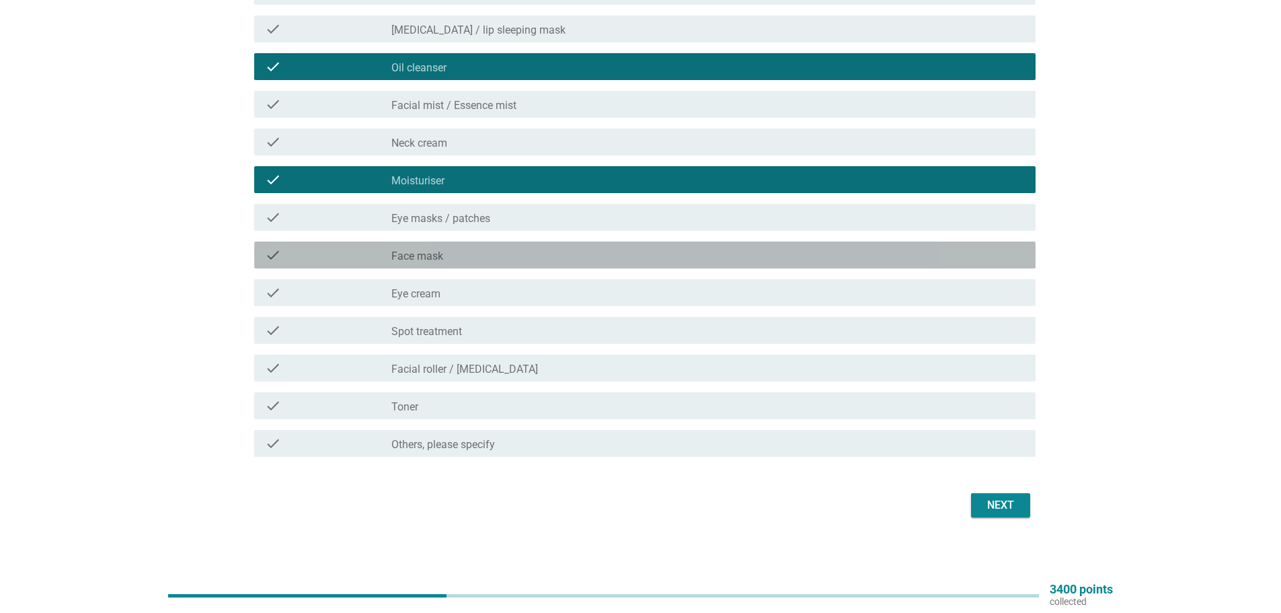
click at [519, 252] on div "check_box_outline_blank Face mask" at bounding box center [707, 255] width 633 height 16
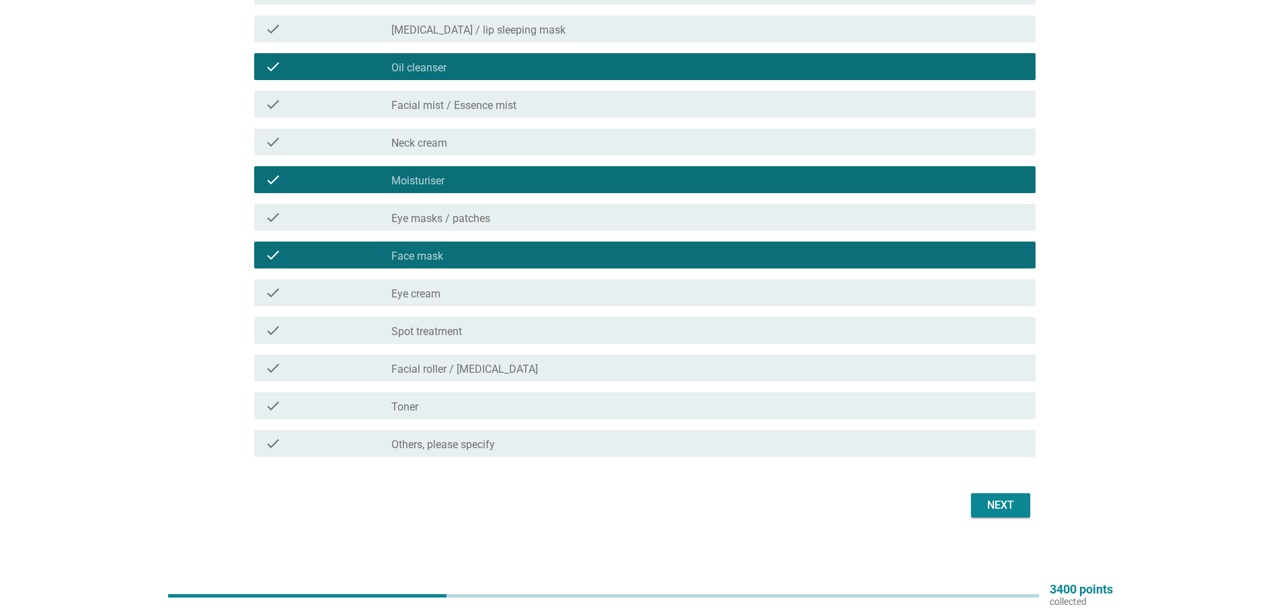
scroll to position [475, 0]
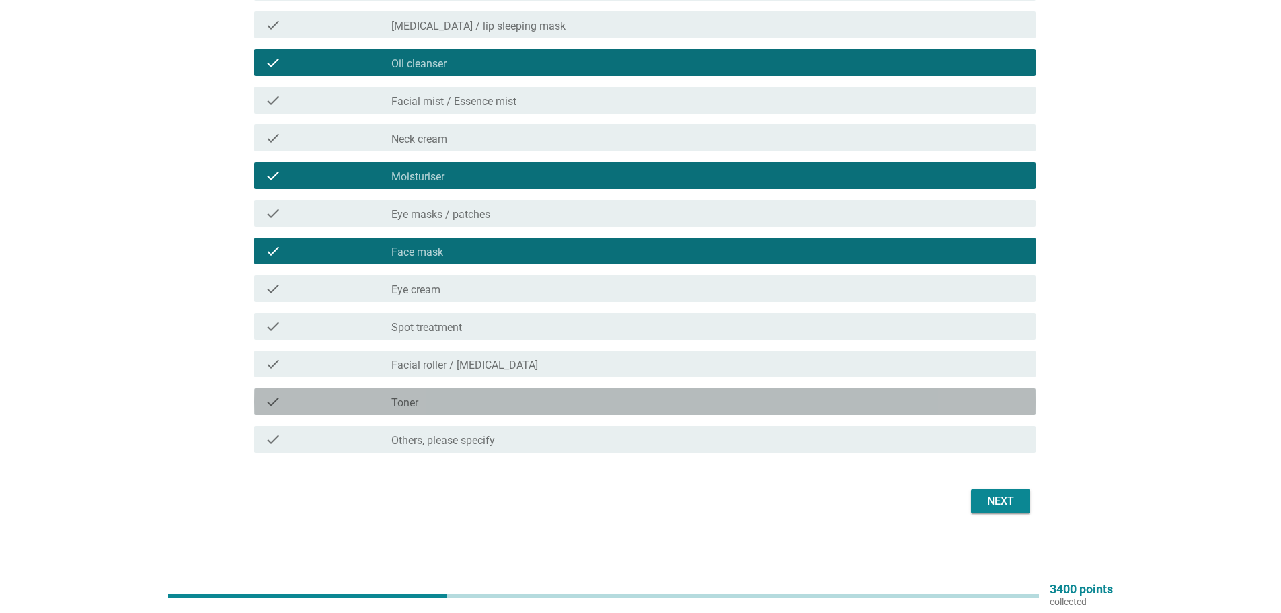
click at [515, 391] on div "check check_box_outline_blank Toner" at bounding box center [644, 401] width 781 height 27
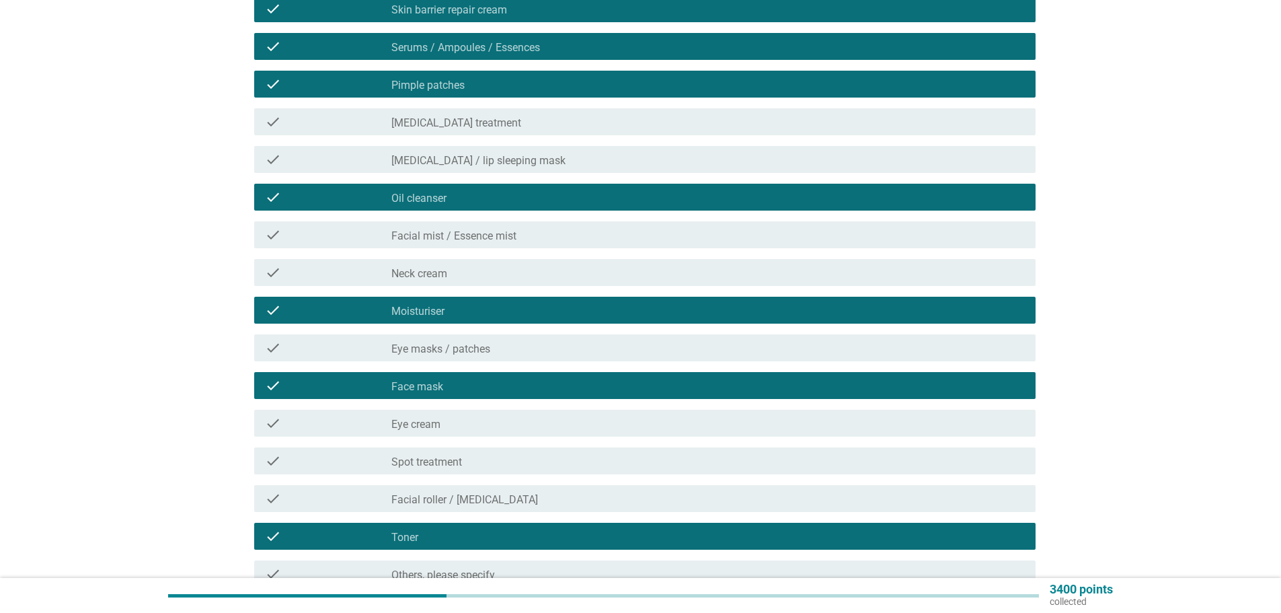
scroll to position [407, 0]
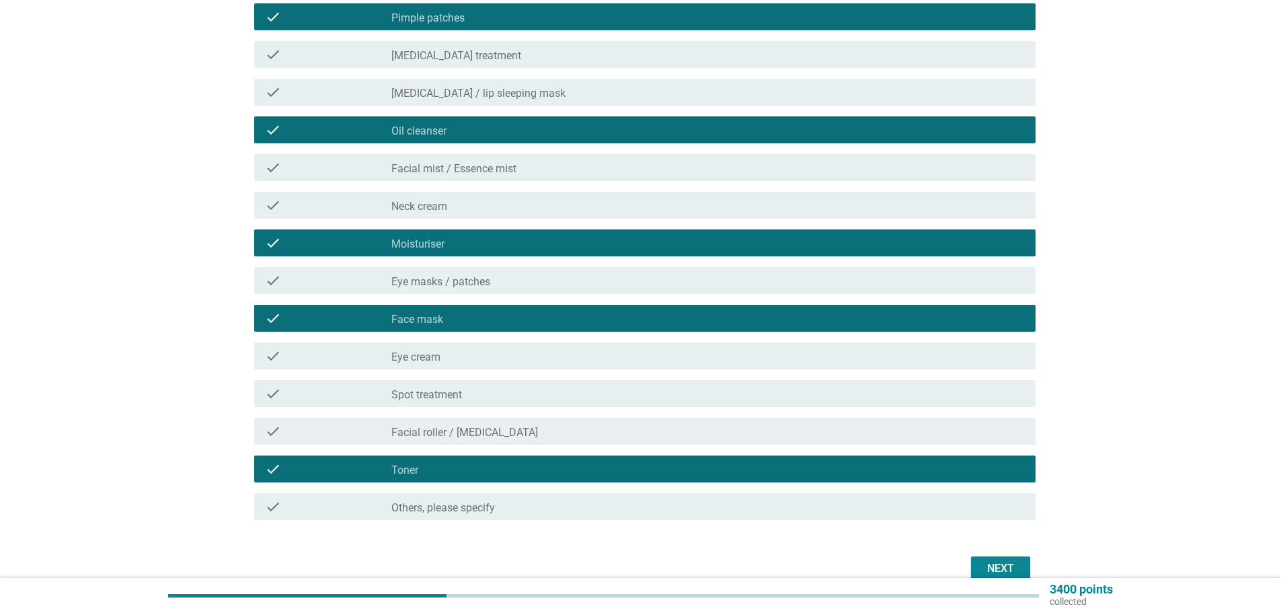
click at [994, 560] on div "Next" at bounding box center [1001, 568] width 38 height 16
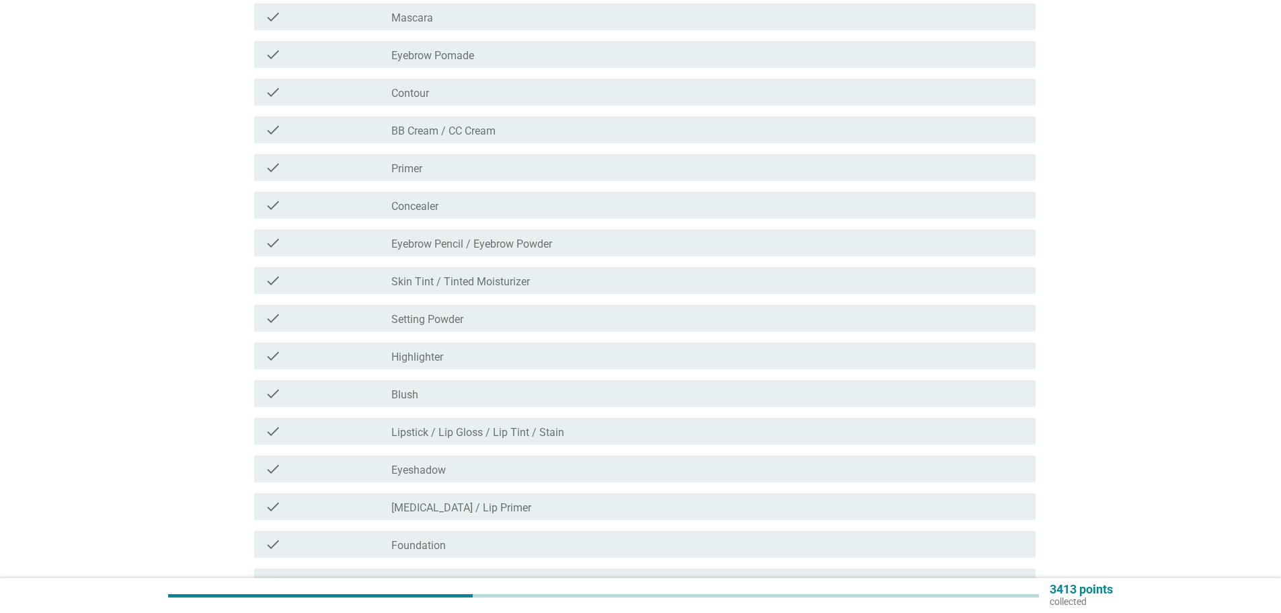
scroll to position [0, 0]
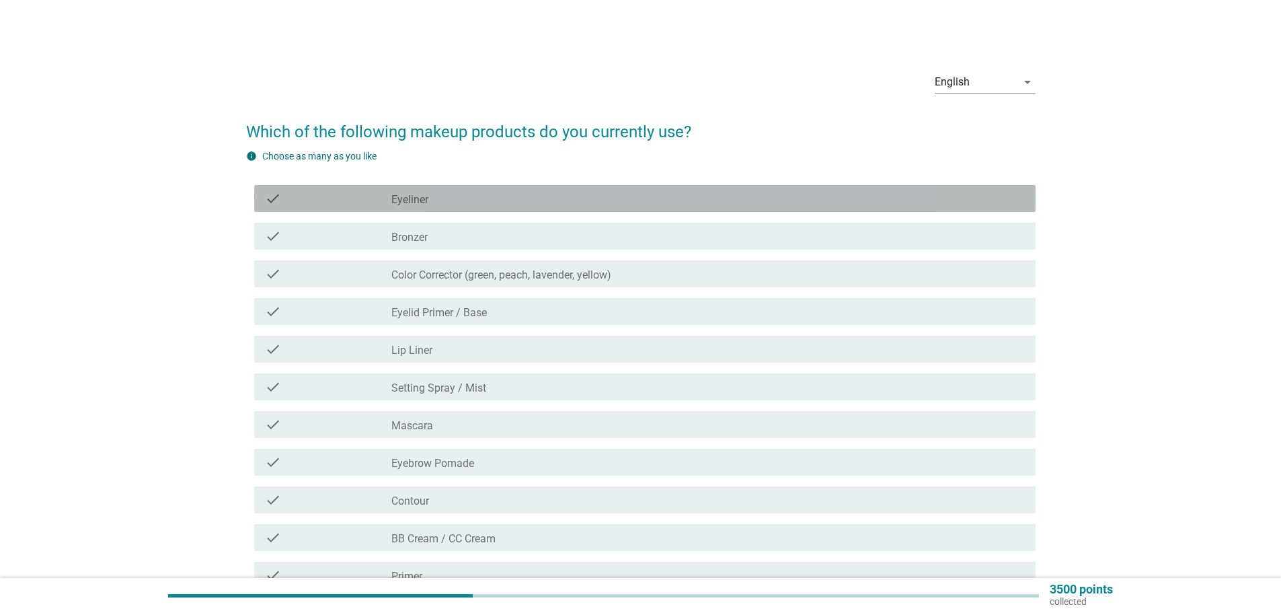
click at [461, 196] on div "check_box_outline_blank Eyeliner" at bounding box center [707, 198] width 633 height 16
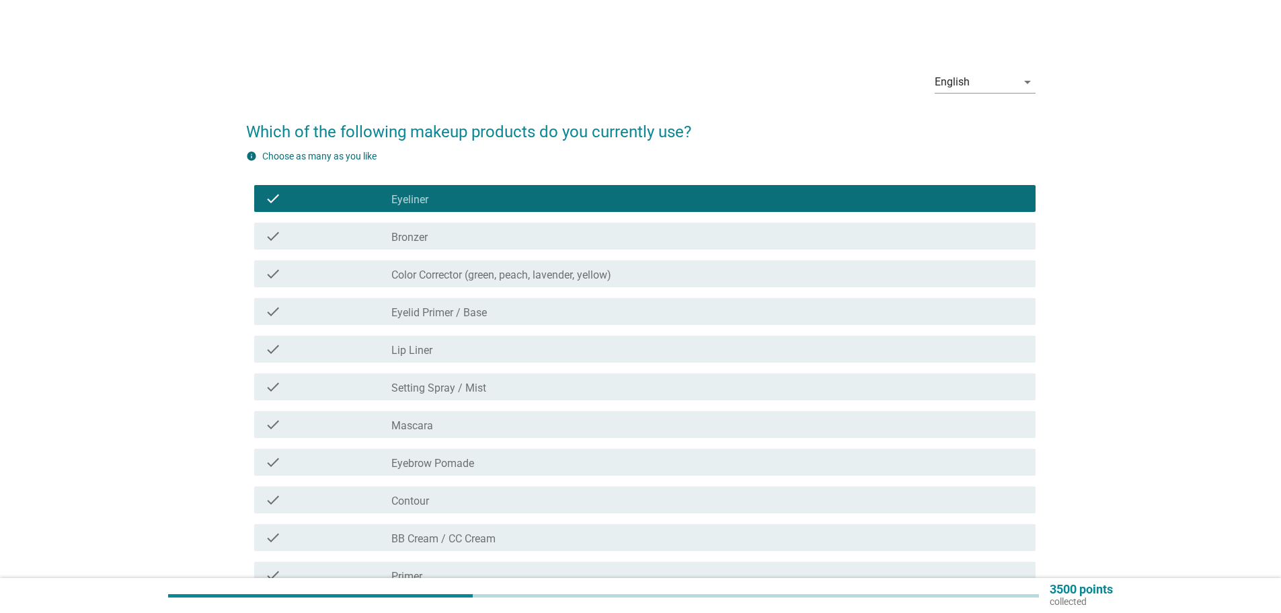
click at [483, 274] on label "Color Corrector (green, peach, lavender, yellow)" at bounding box center [501, 274] width 220 height 13
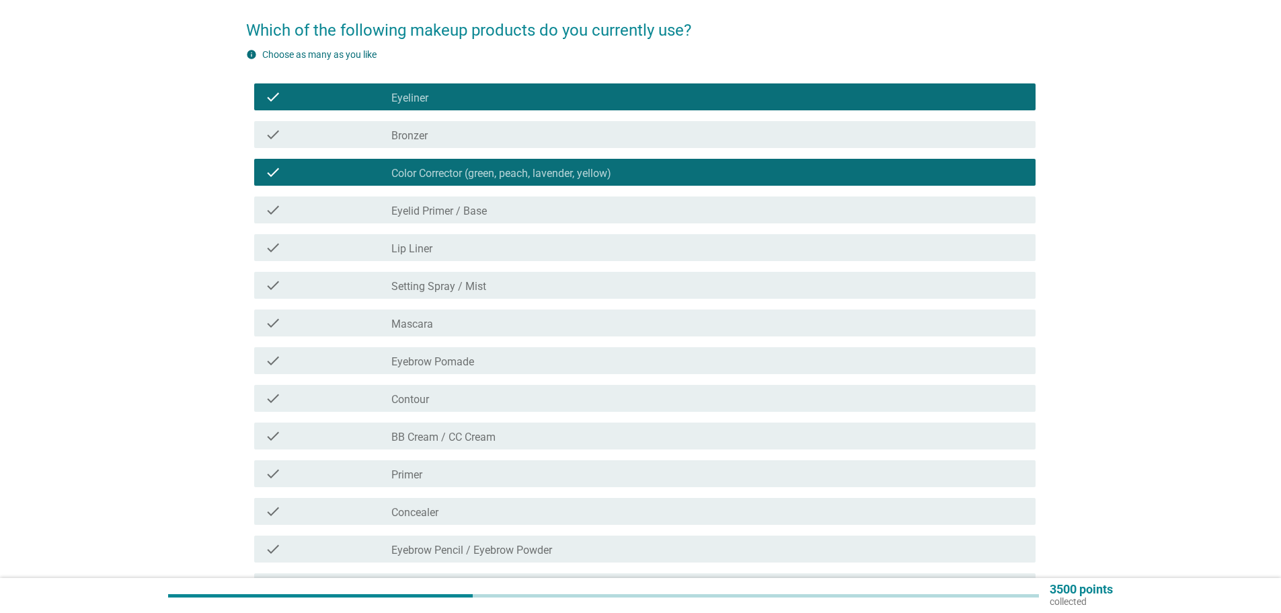
scroll to position [134, 0]
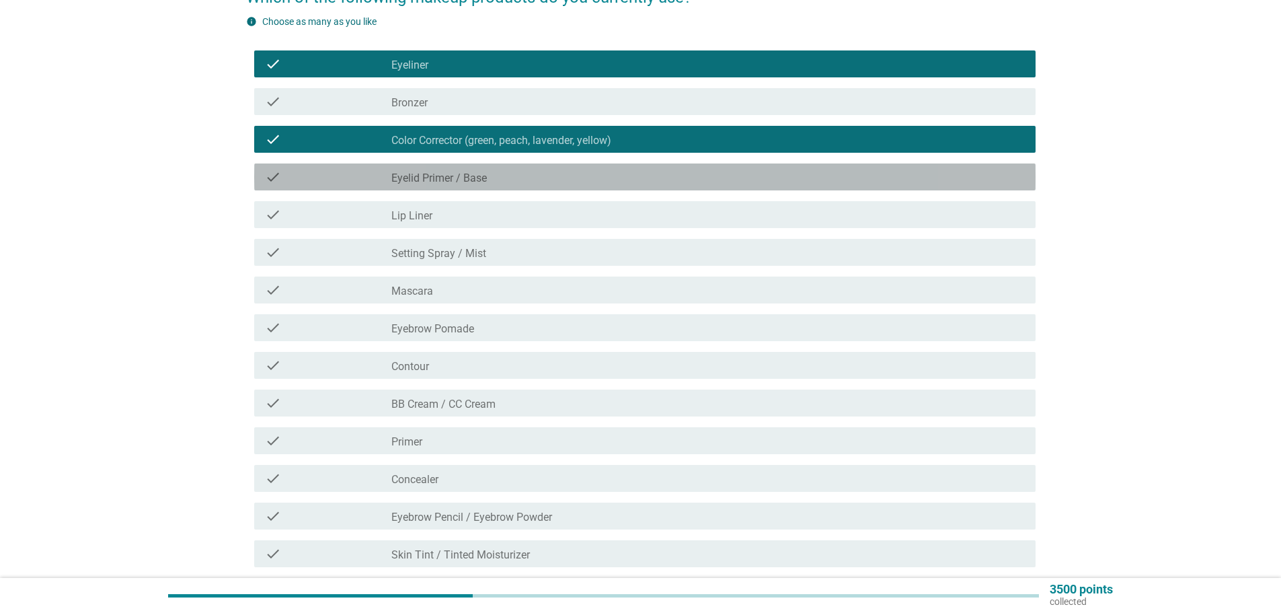
click at [458, 186] on div "check check_box_outline_blank Eyelid Primer / Base" at bounding box center [644, 176] width 781 height 27
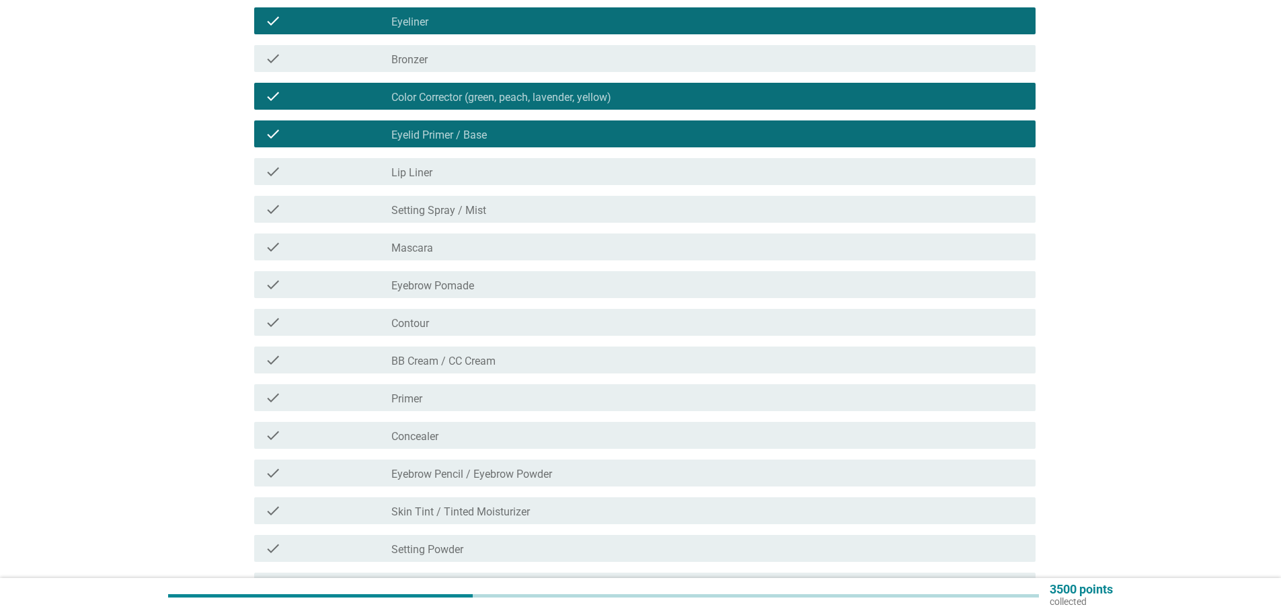
scroll to position [202, 0]
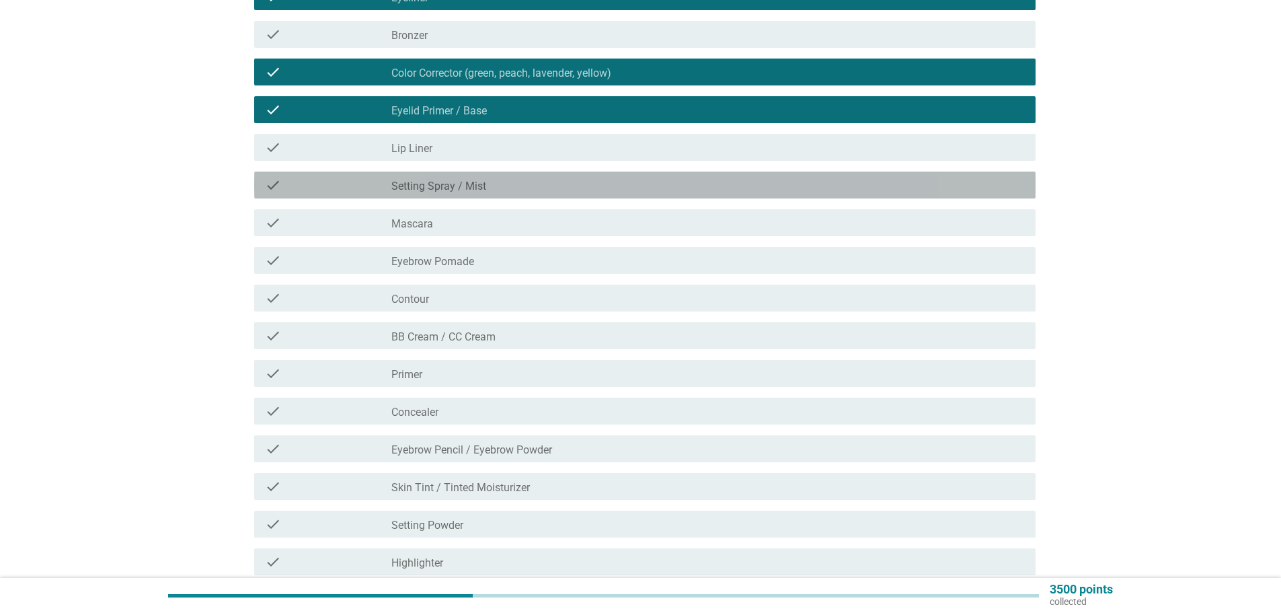
click at [458, 194] on div "check check_box_outline_blank Setting Spray / Mist" at bounding box center [644, 184] width 781 height 27
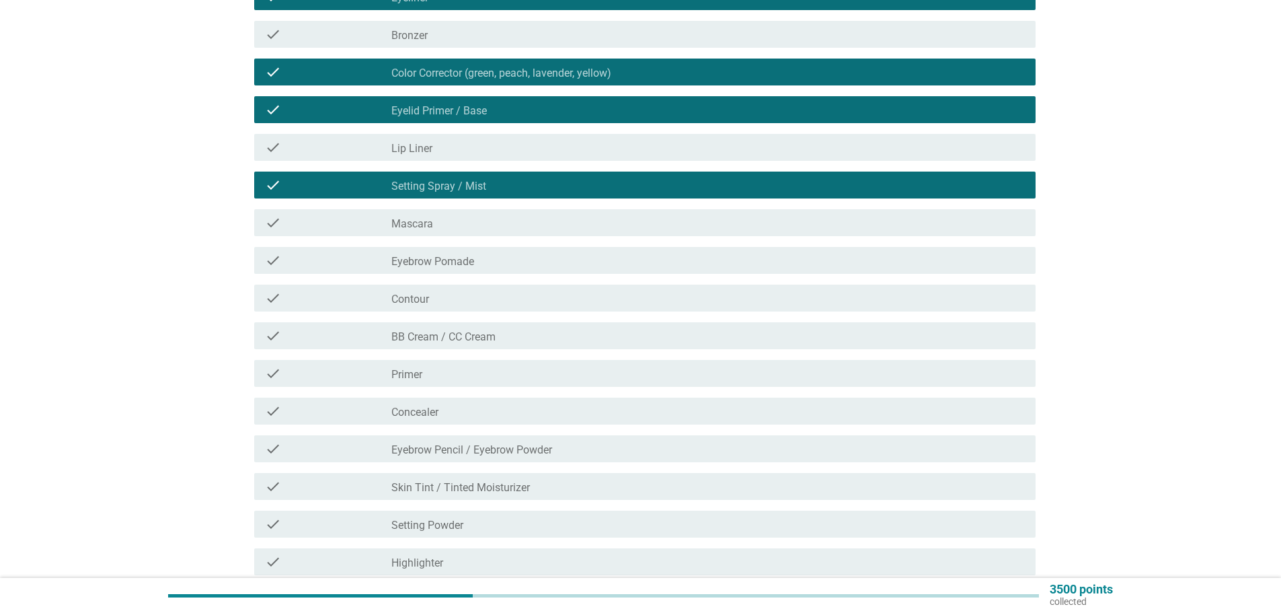
click at [453, 187] on label "Setting Spray / Mist" at bounding box center [438, 186] width 95 height 13
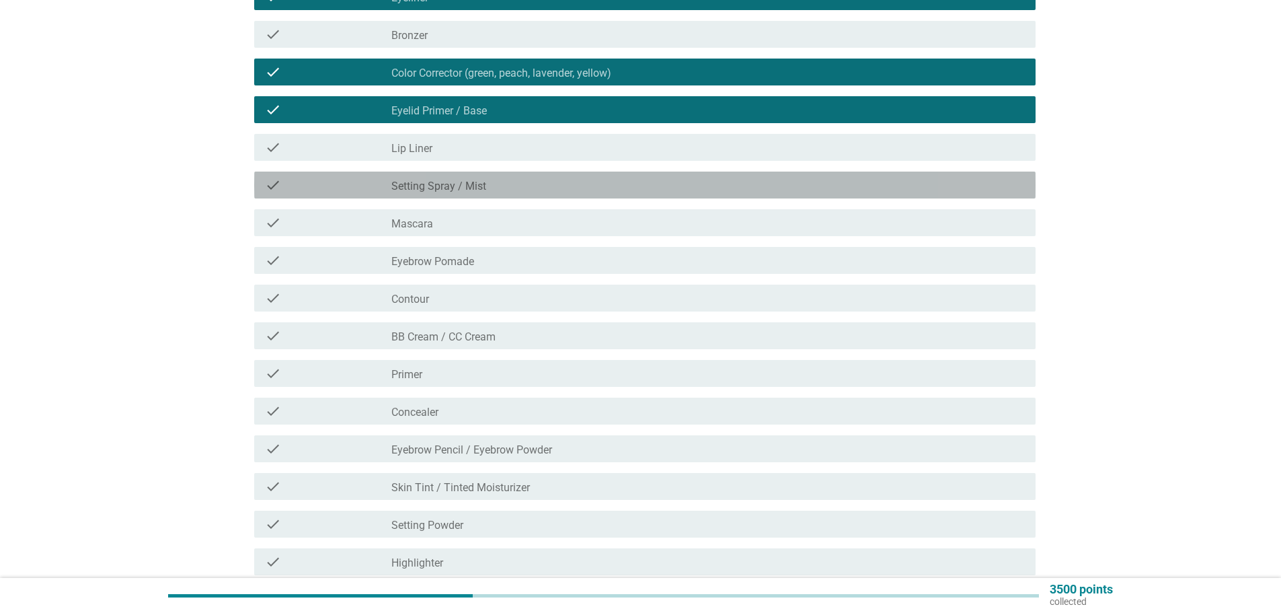
click at [455, 218] on div "check_box_outline_blank Mascara" at bounding box center [707, 222] width 633 height 16
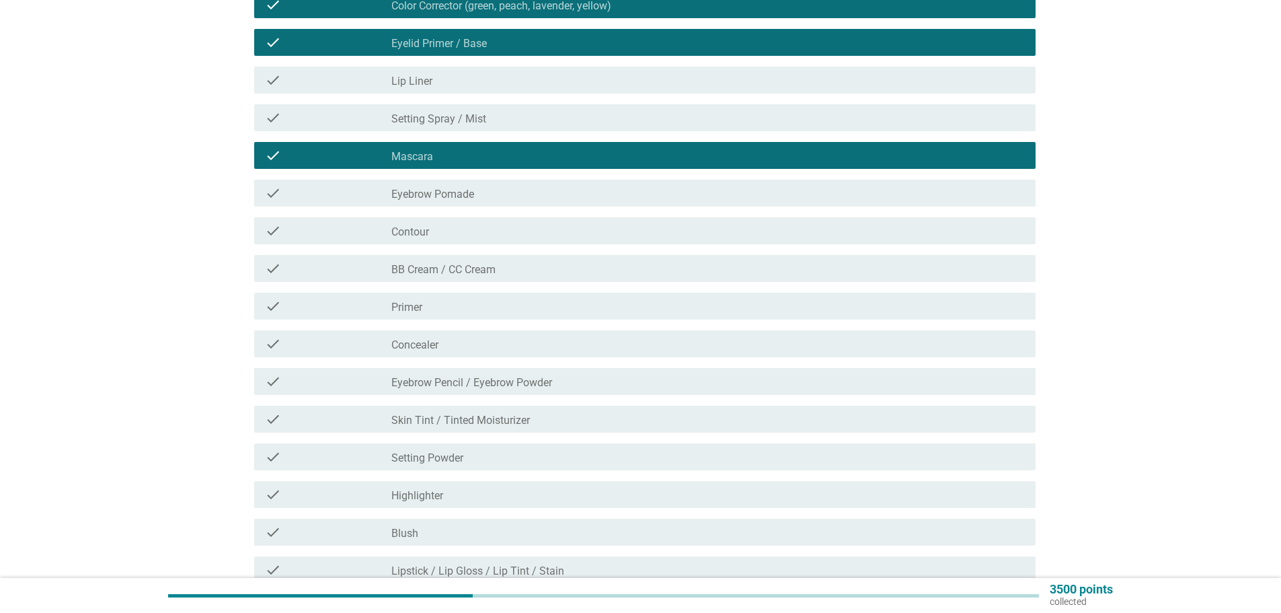
scroll to position [336, 0]
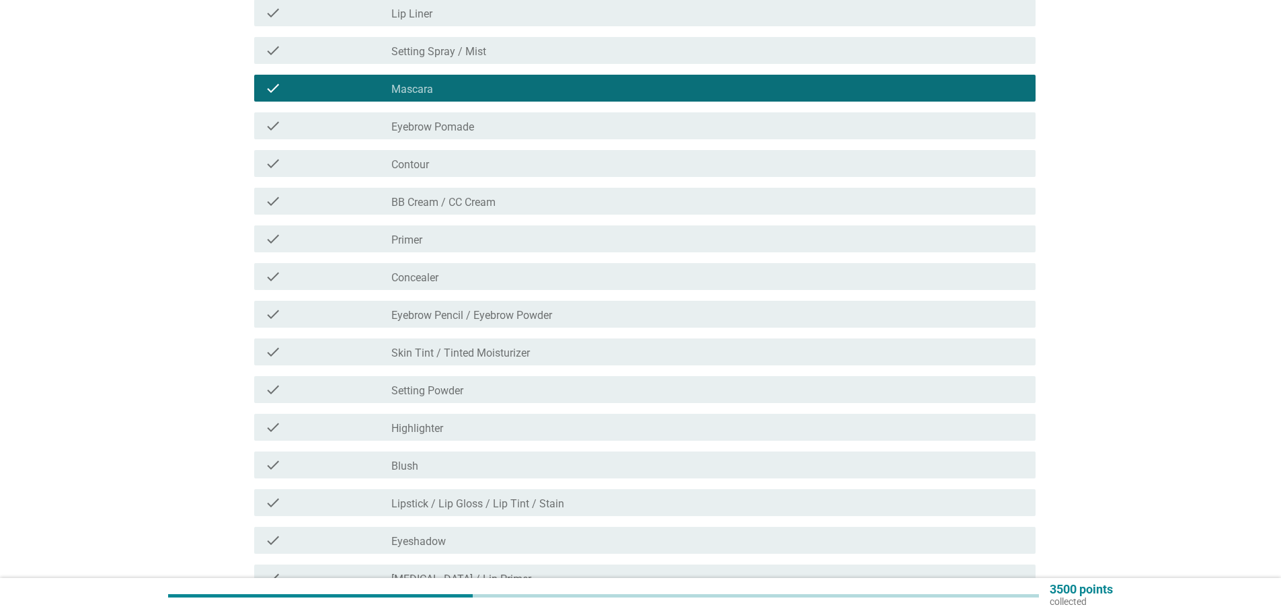
click at [456, 284] on div "check check_box_outline_blank Concealer" at bounding box center [644, 276] width 781 height 27
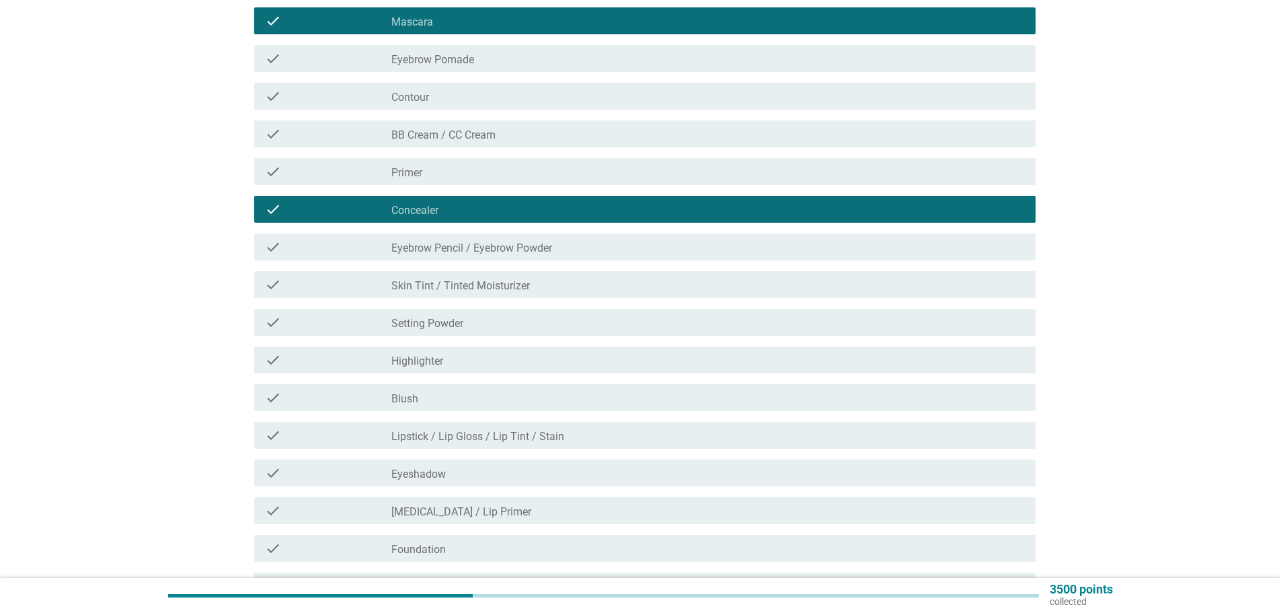
scroll to position [471, 0]
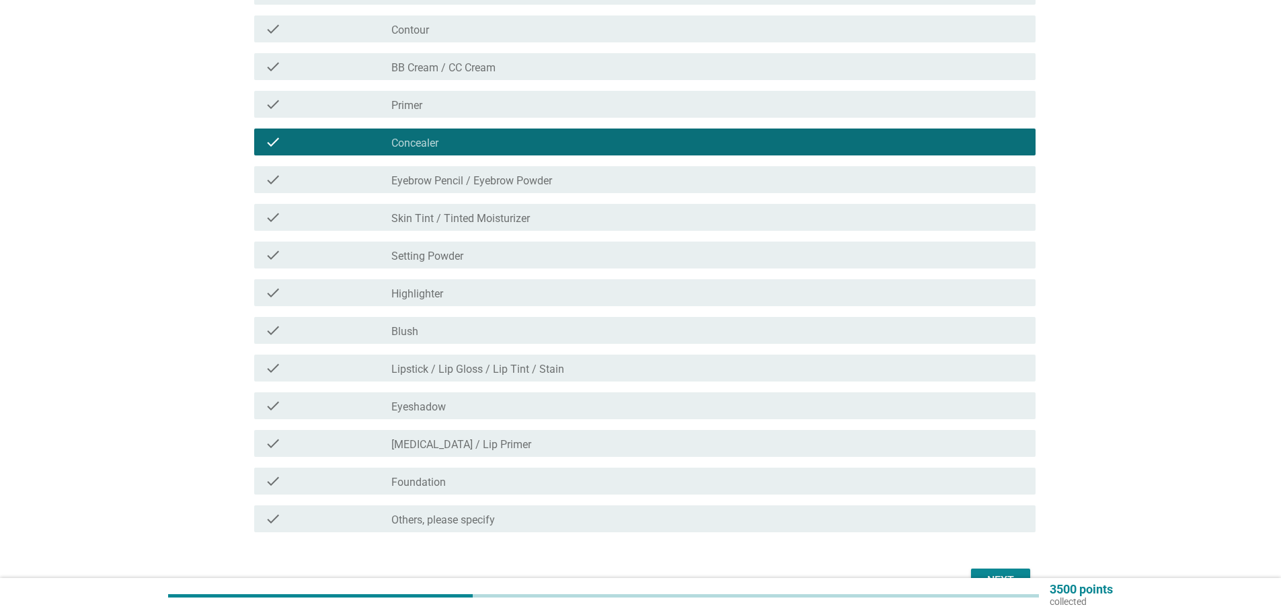
click at [463, 258] on label "Setting Powder" at bounding box center [427, 255] width 72 height 13
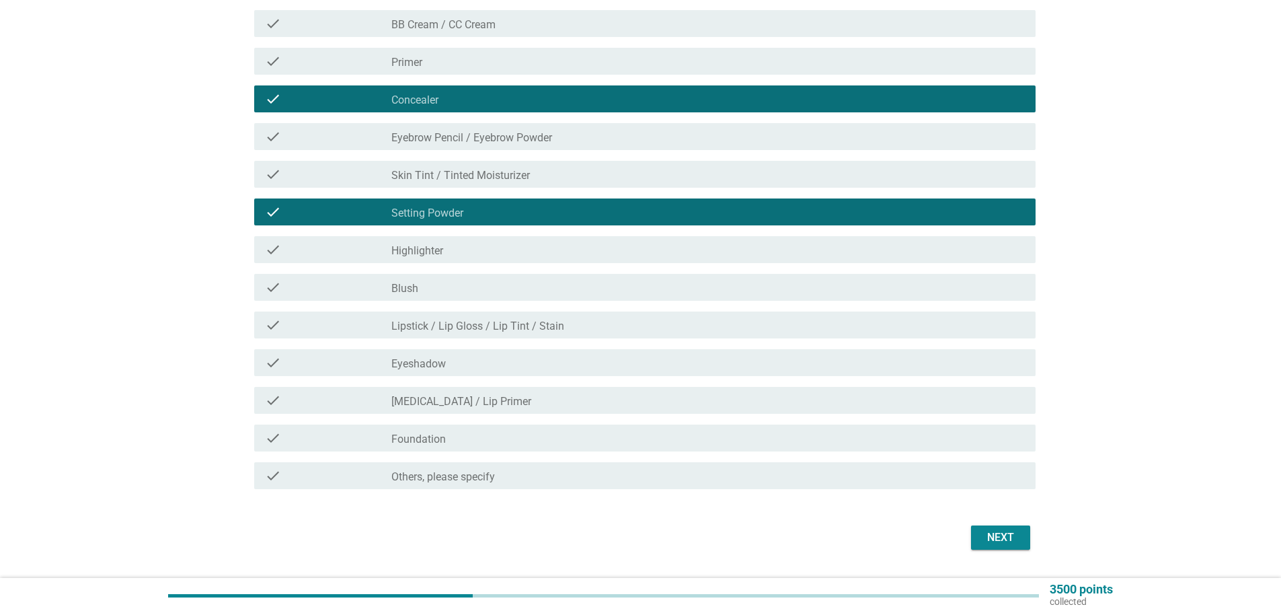
scroll to position [538, 0]
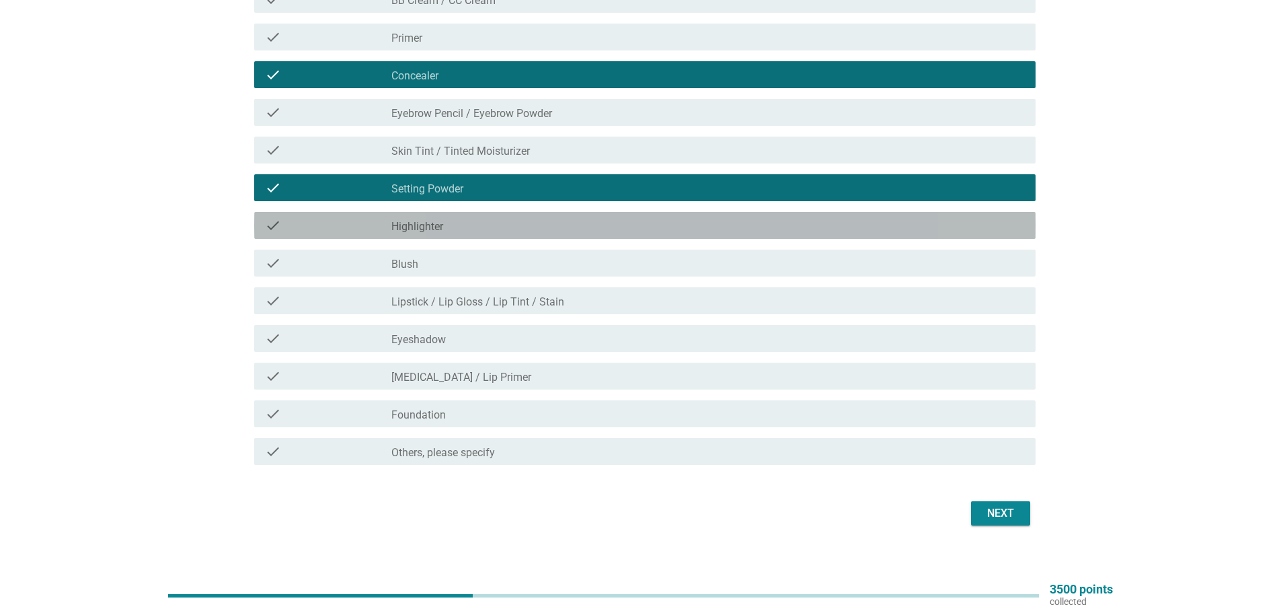
click at [465, 237] on div "check check_box_outline_blank Highlighter" at bounding box center [644, 225] width 781 height 27
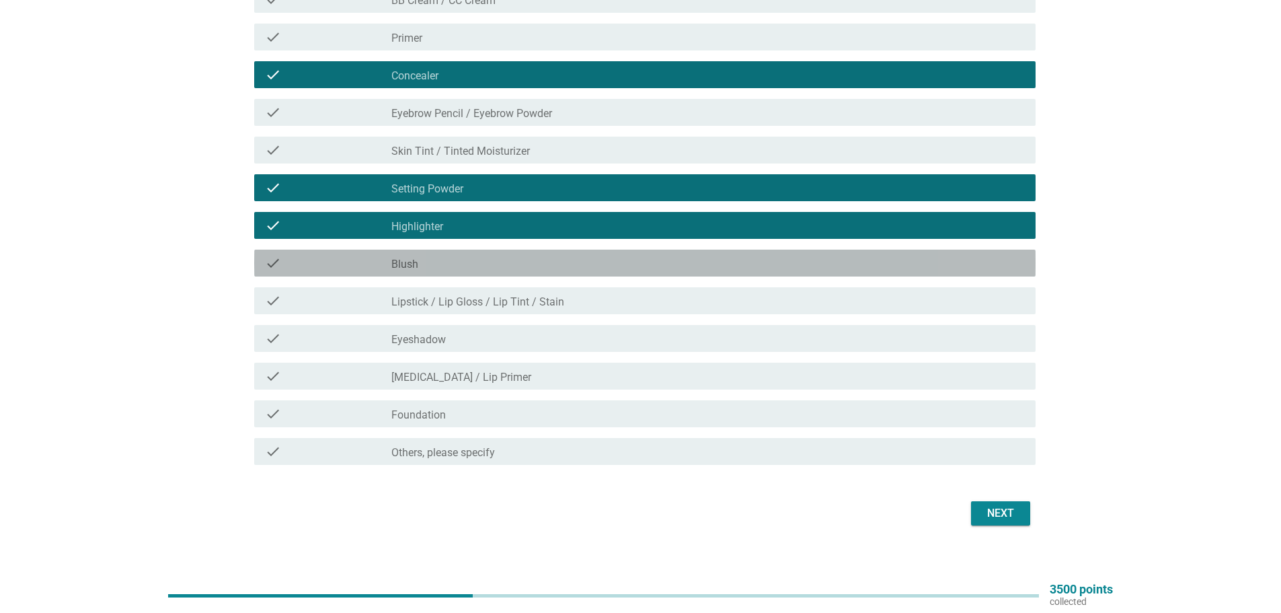
click at [463, 262] on div "check_box_outline_blank Blush" at bounding box center [707, 263] width 633 height 16
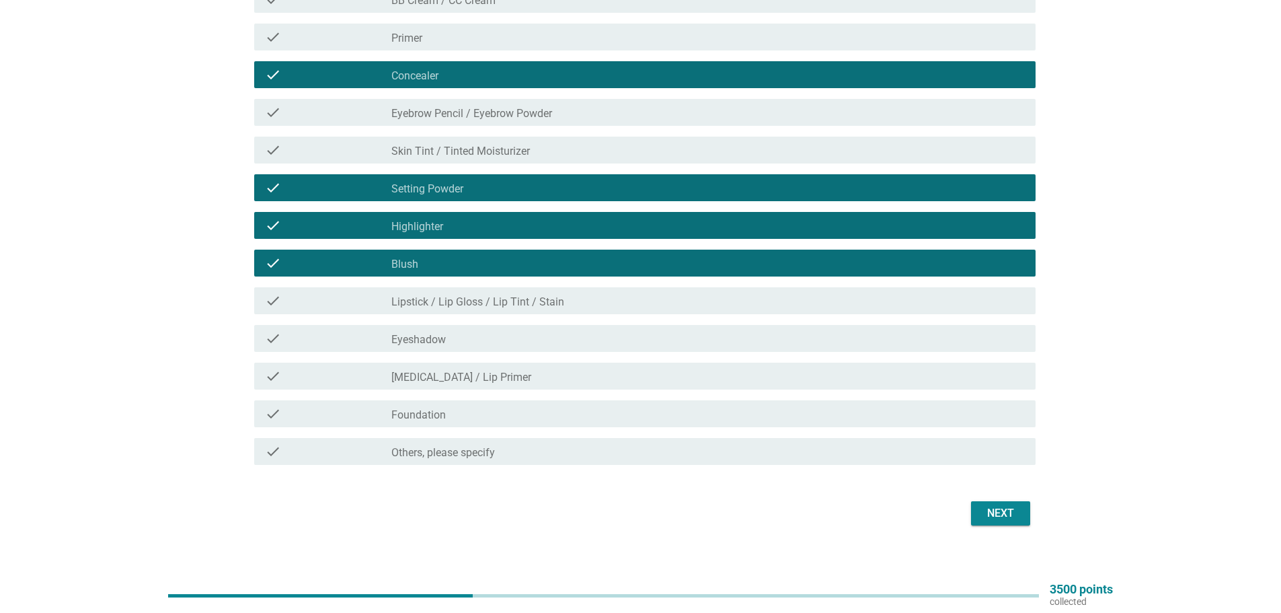
click at [394, 413] on label "Foundation" at bounding box center [418, 414] width 54 height 13
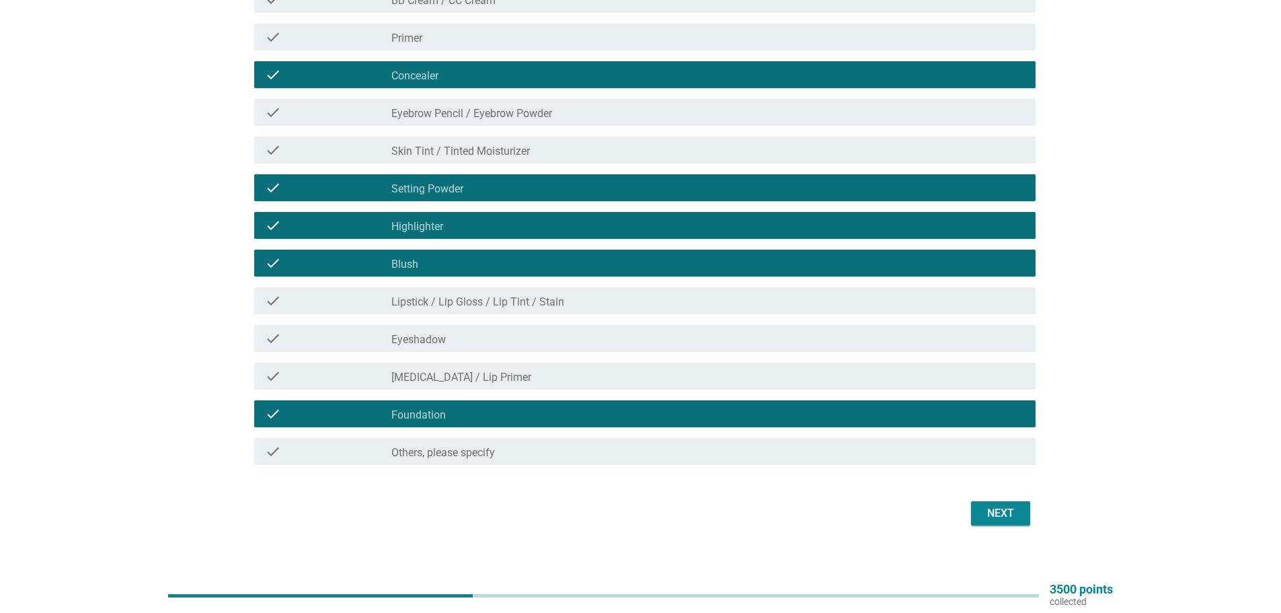
click at [1011, 523] on button "Next" at bounding box center [1000, 513] width 59 height 24
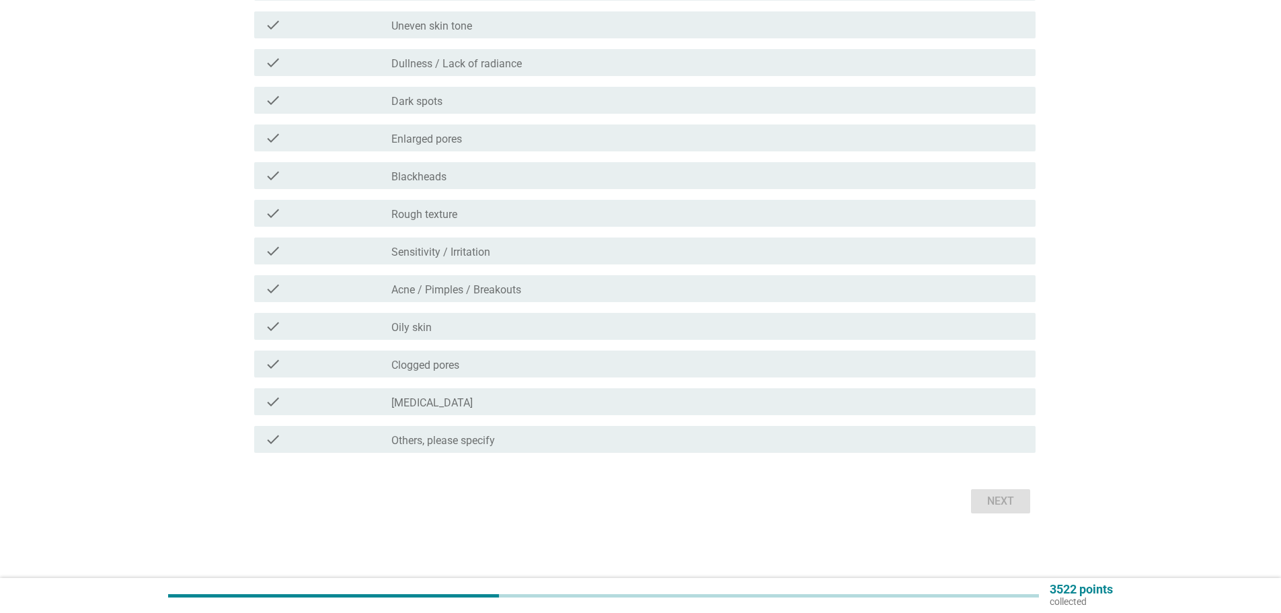
scroll to position [0, 0]
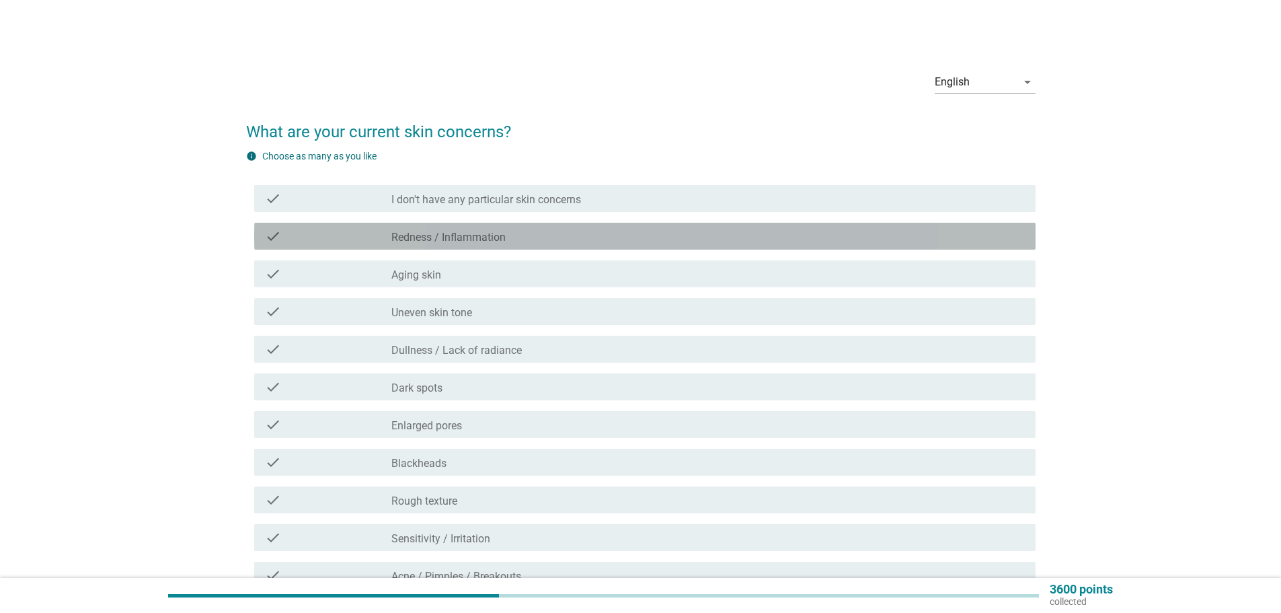
click at [492, 227] on div "check check_box_outline_blank Redness / Inflammation" at bounding box center [644, 236] width 781 height 27
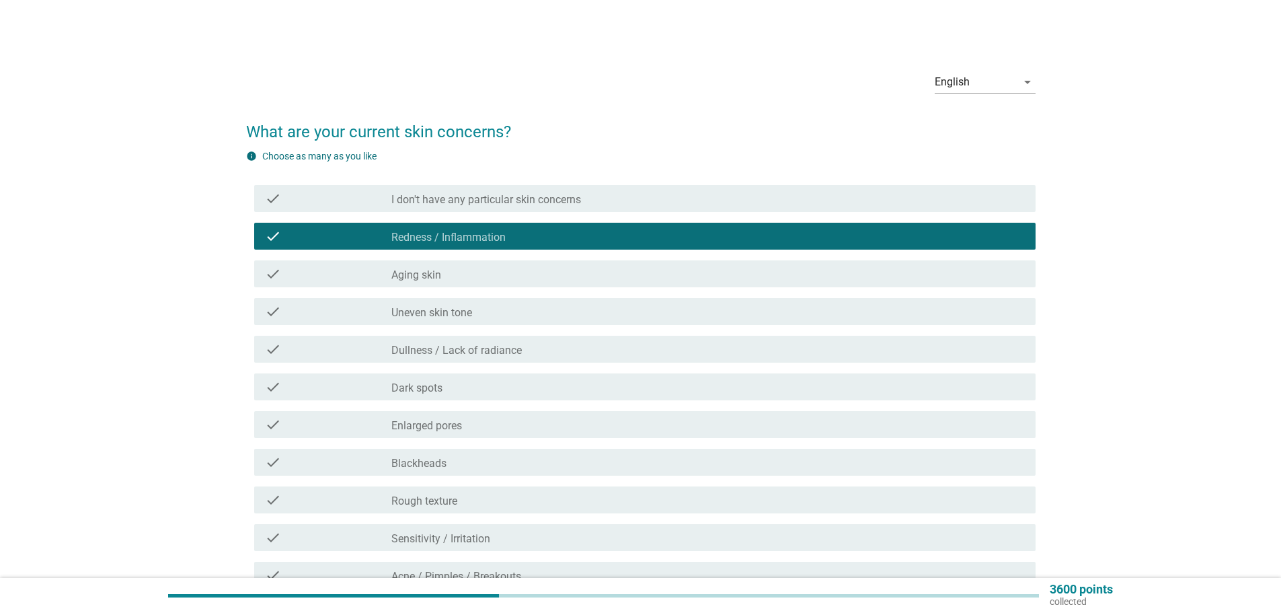
click at [484, 276] on div "check_box_outline_blank Aging skin" at bounding box center [707, 274] width 633 height 16
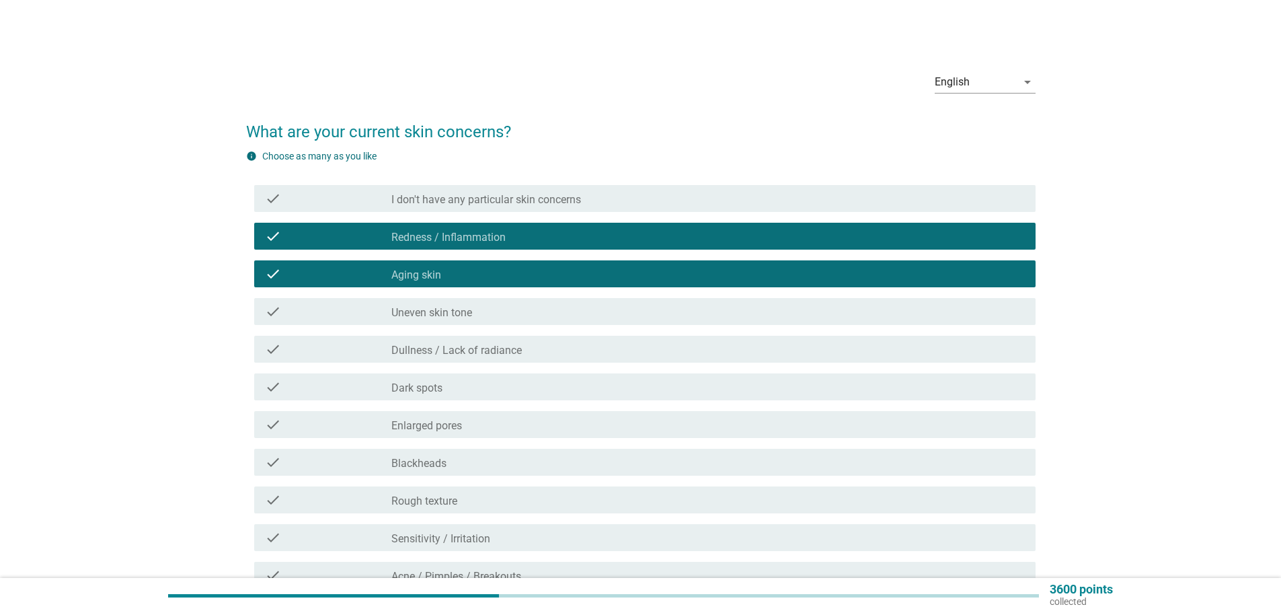
click at [484, 276] on div "check_box_outline_blank Aging skin" at bounding box center [707, 274] width 633 height 16
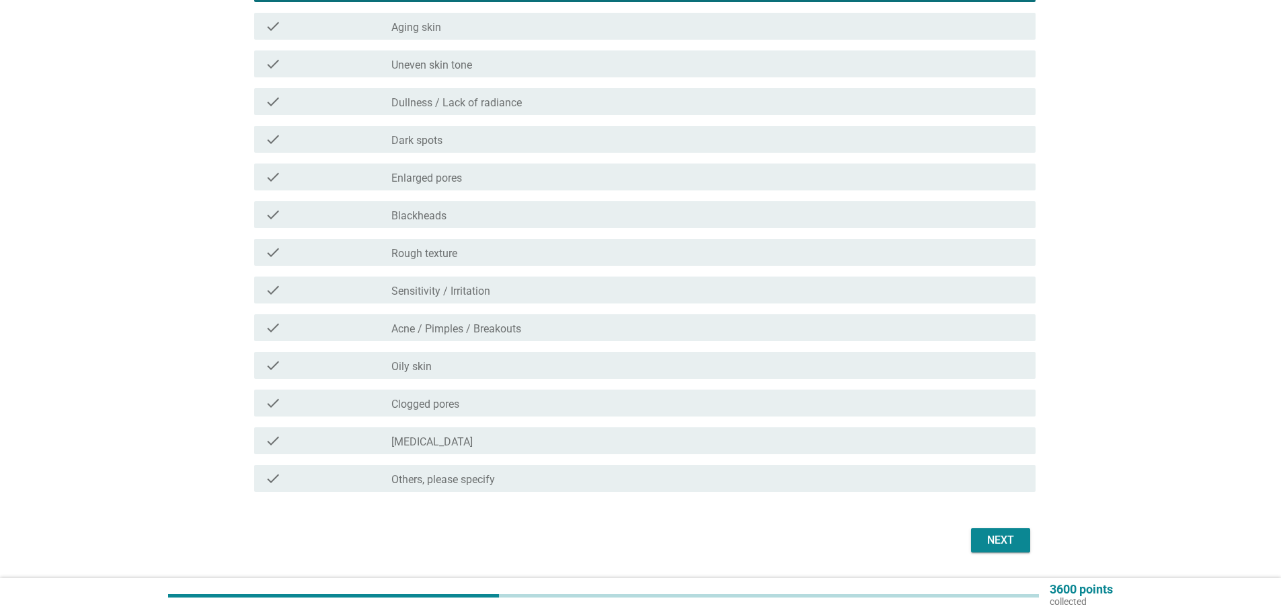
scroll to position [269, 0]
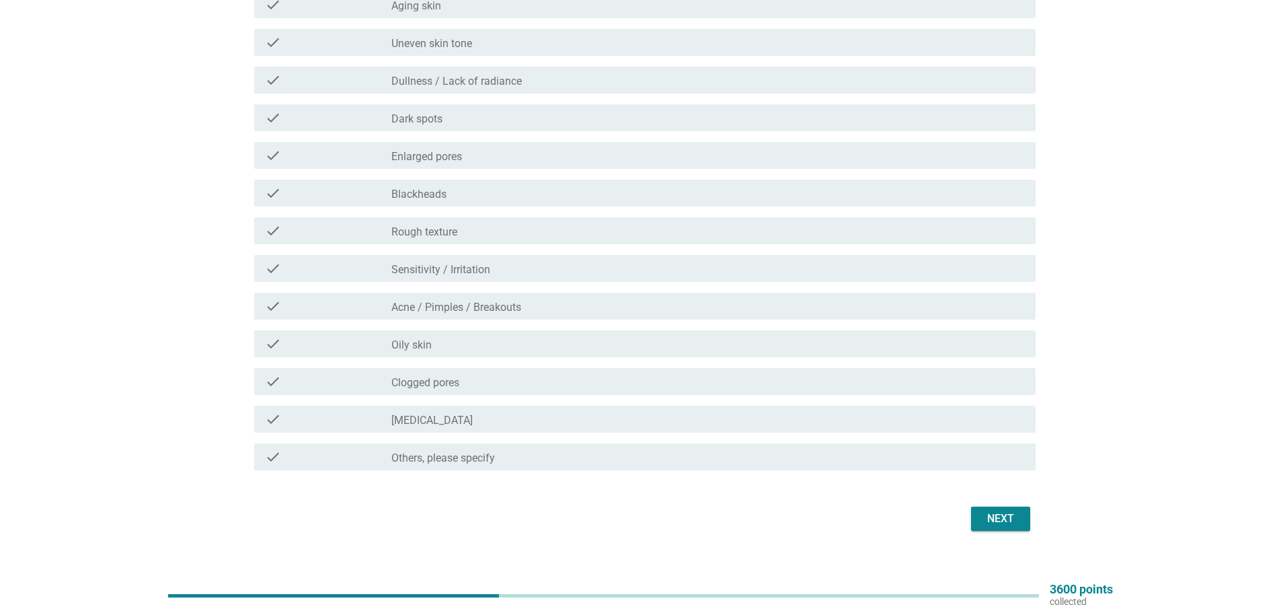
click at [481, 303] on label "Acne / Pimples / Breakouts" at bounding box center [456, 307] width 130 height 13
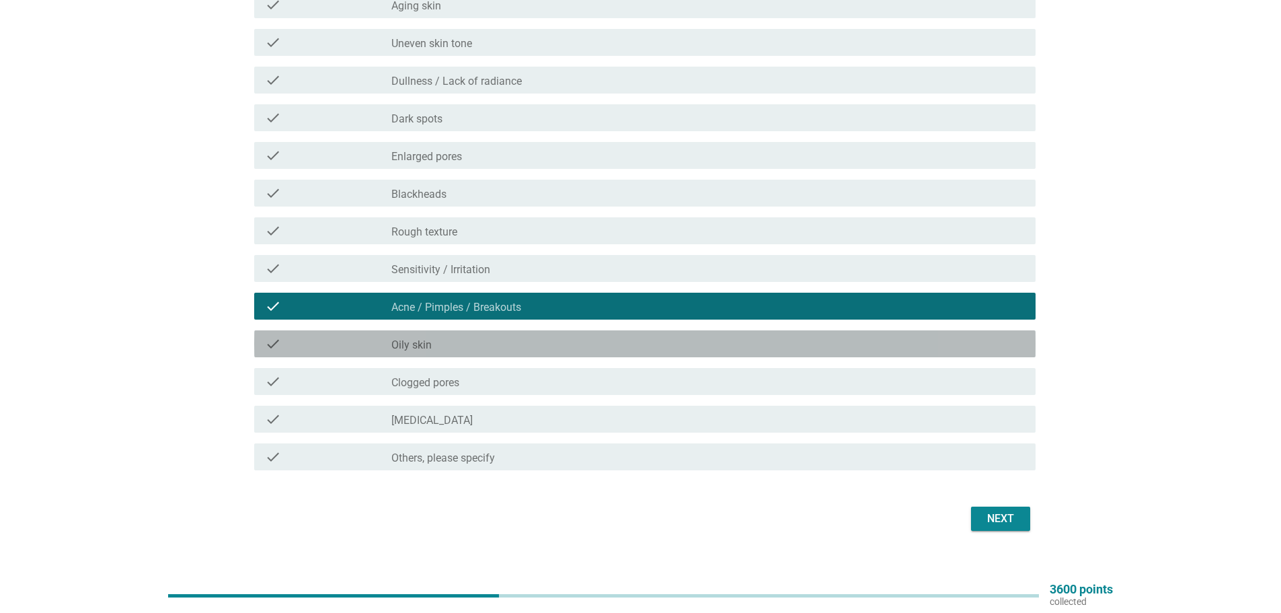
click at [475, 345] on div "check_box_outline_blank Oily skin" at bounding box center [707, 344] width 633 height 16
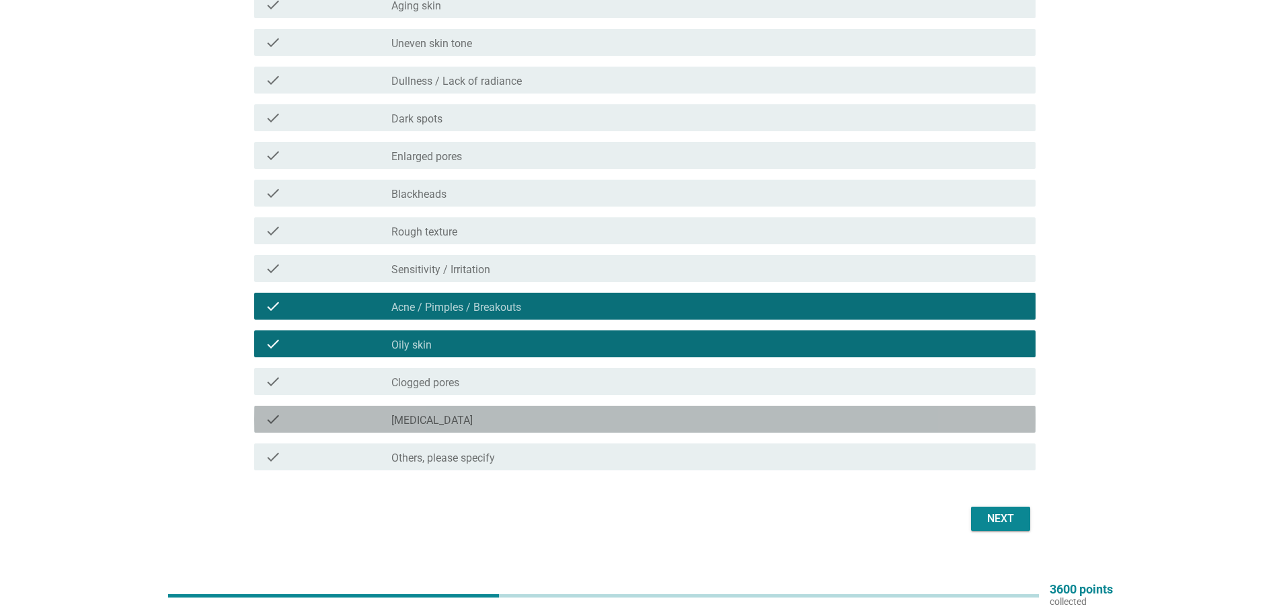
click at [468, 409] on div "check check_box_outline_blank [MEDICAL_DATA]" at bounding box center [644, 418] width 781 height 27
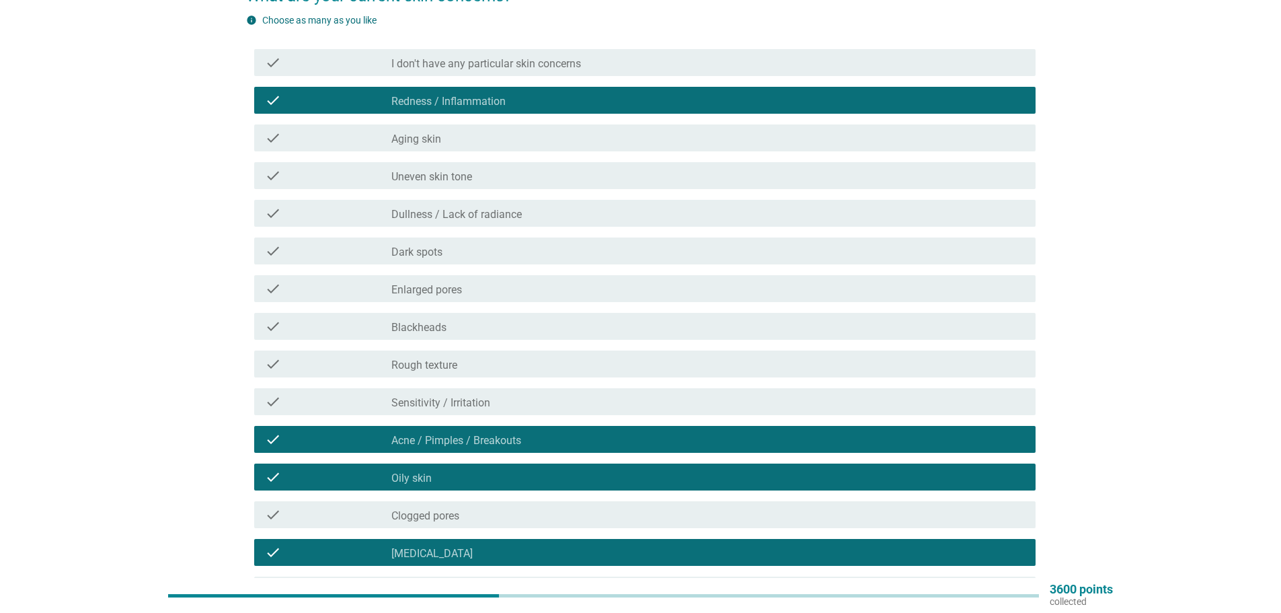
scroll to position [134, 0]
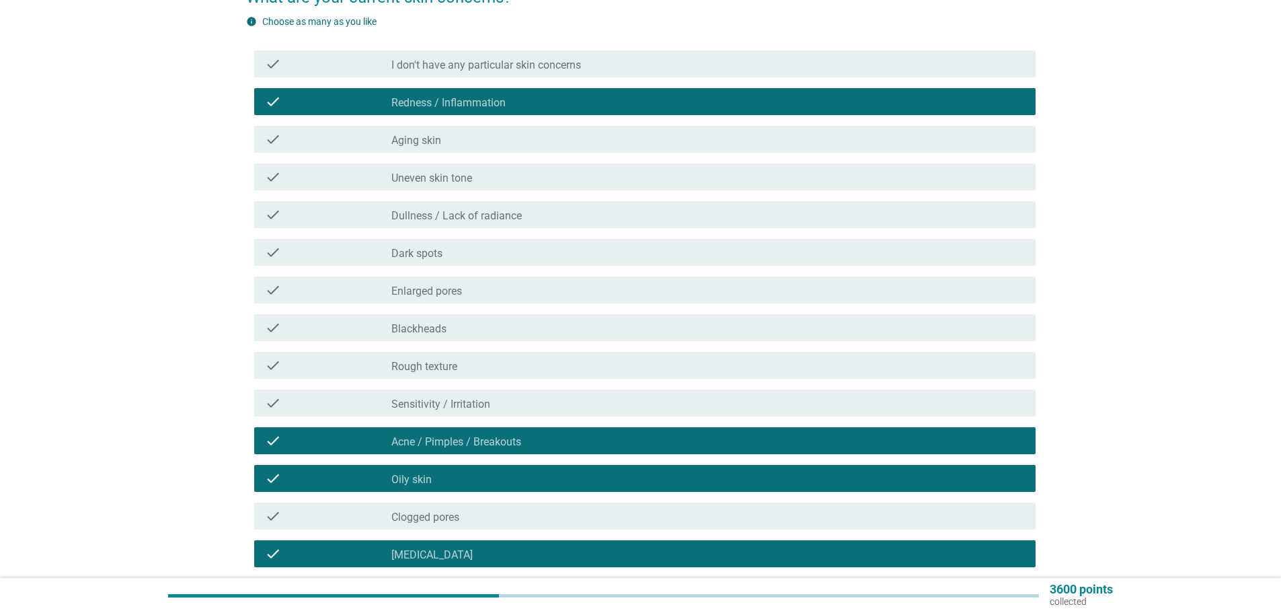
click at [485, 294] on div "check_box_outline_blank Enlarged pores" at bounding box center [707, 290] width 633 height 16
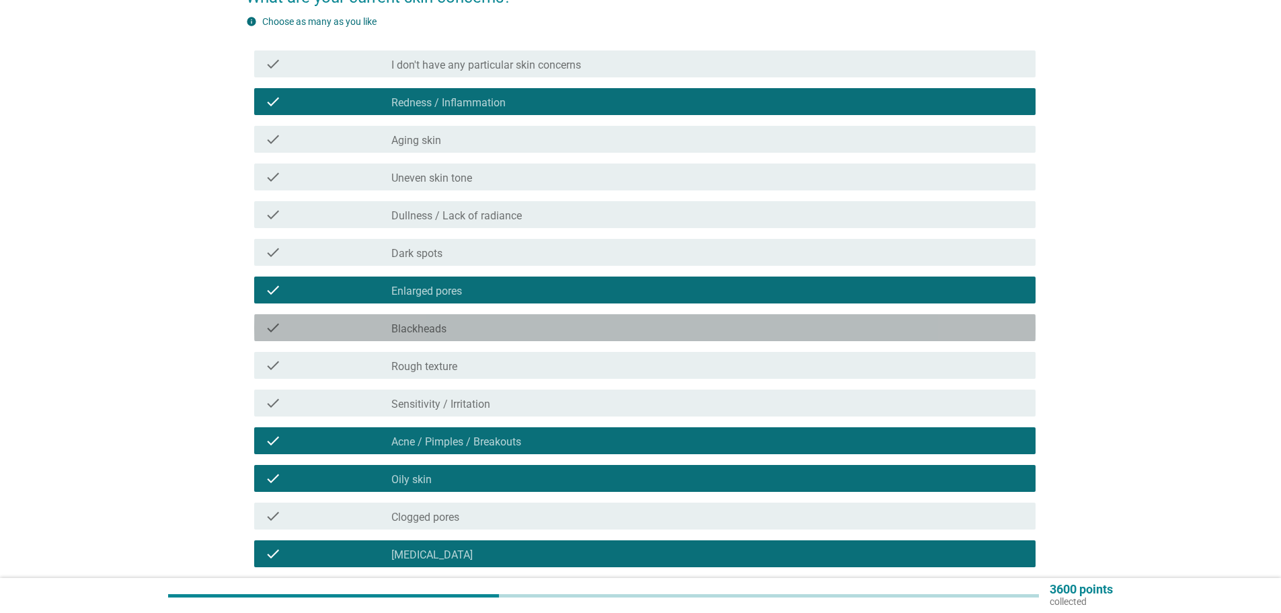
click at [481, 331] on div "check_box_outline_blank Blackheads" at bounding box center [707, 327] width 633 height 16
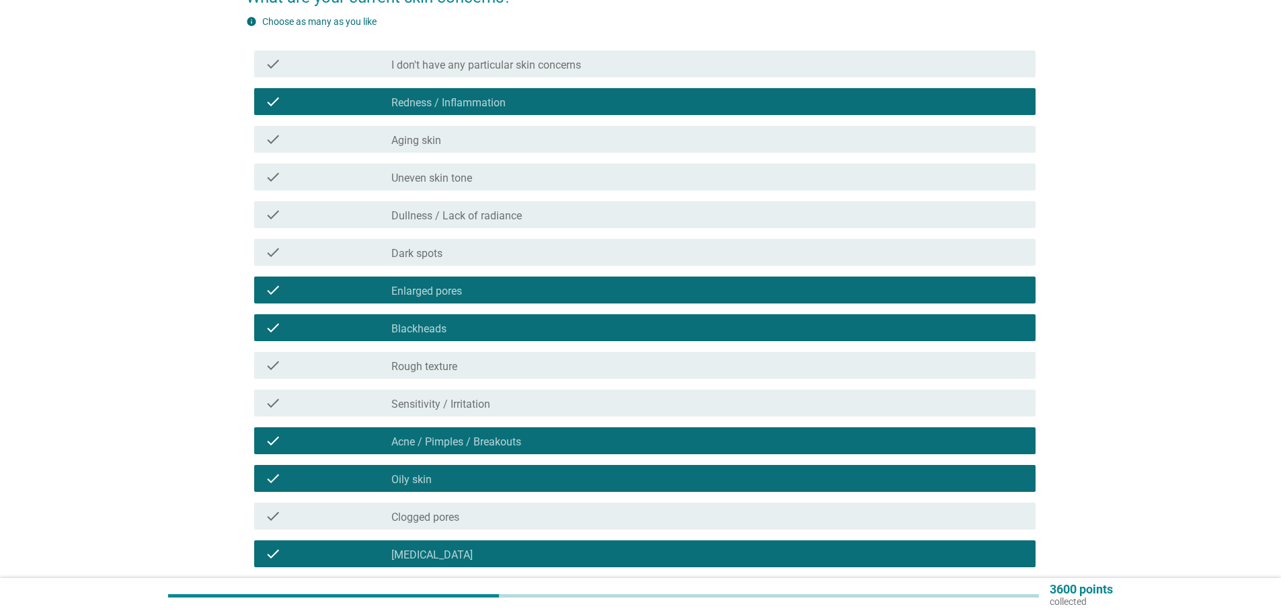
click at [481, 401] on label "Sensitivity / Irritation" at bounding box center [440, 403] width 99 height 13
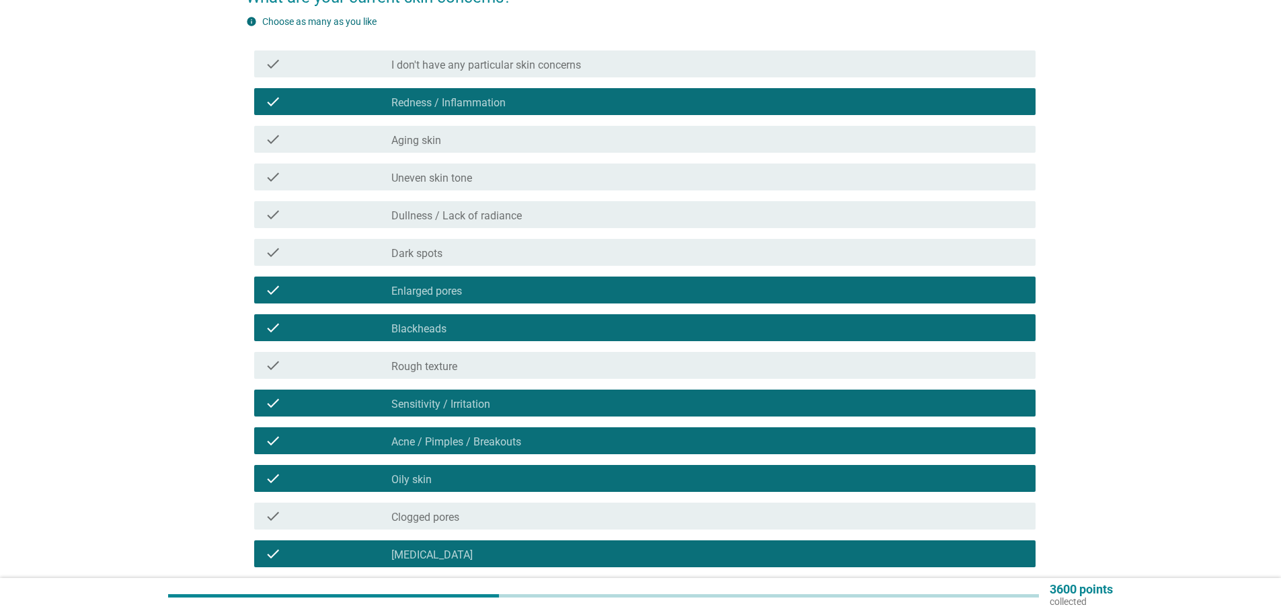
scroll to position [286, 0]
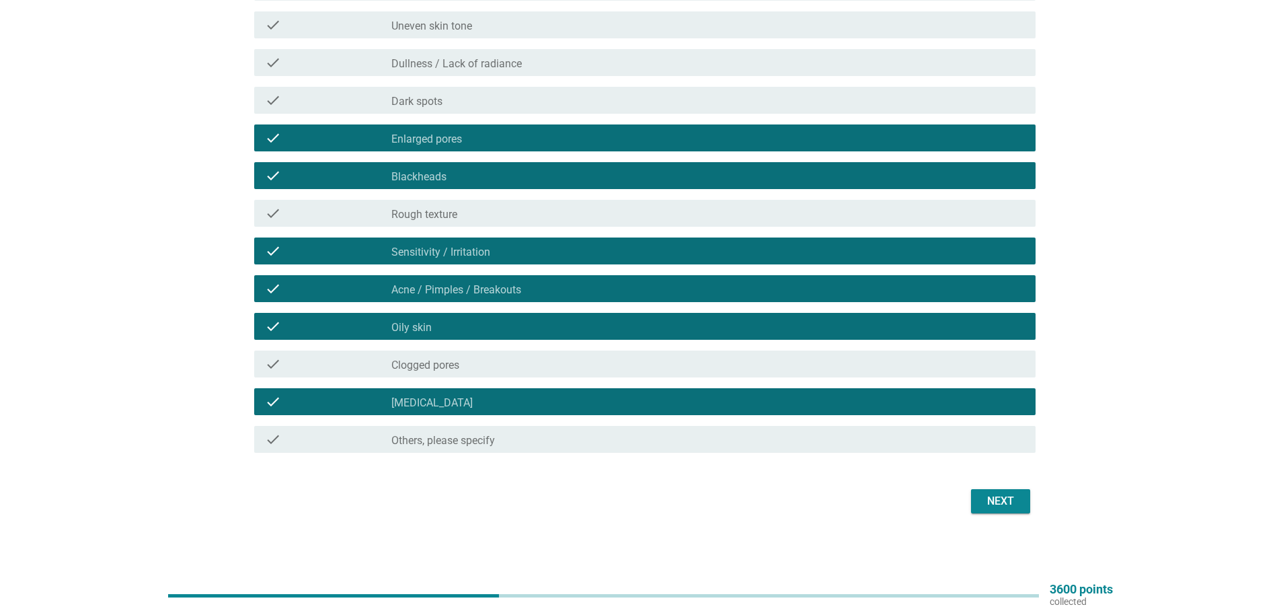
click at [1018, 508] on div "Next" at bounding box center [1001, 501] width 38 height 16
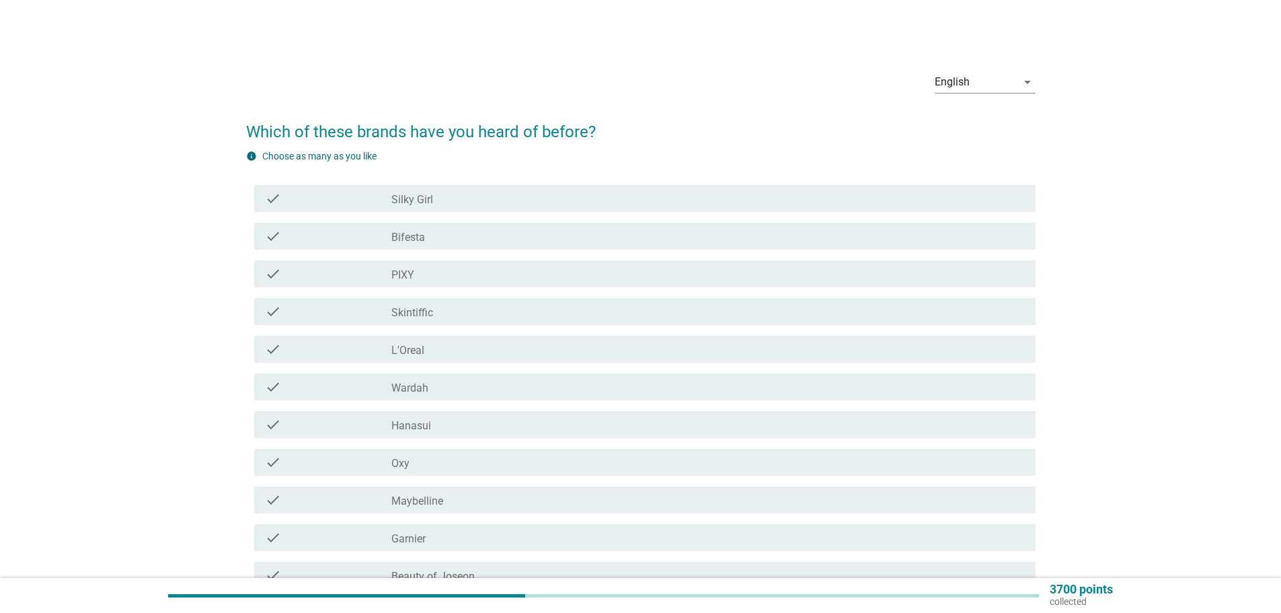
scroll to position [134, 0]
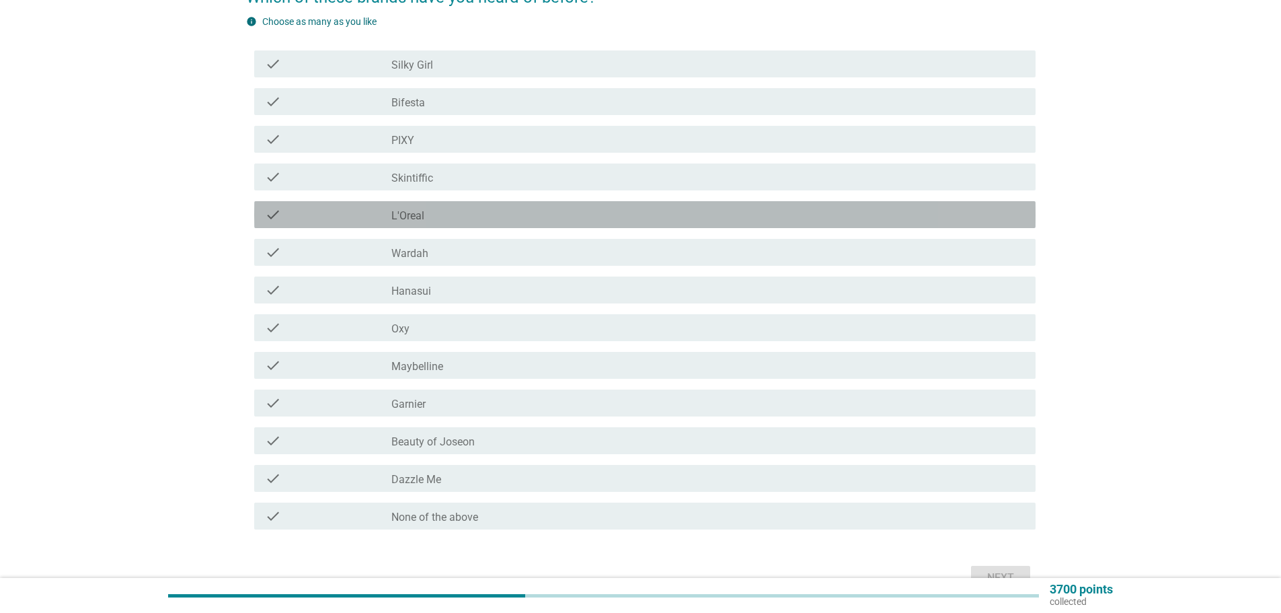
click at [439, 210] on div "check_box_outline_blank L'Oreal" at bounding box center [707, 214] width 633 height 16
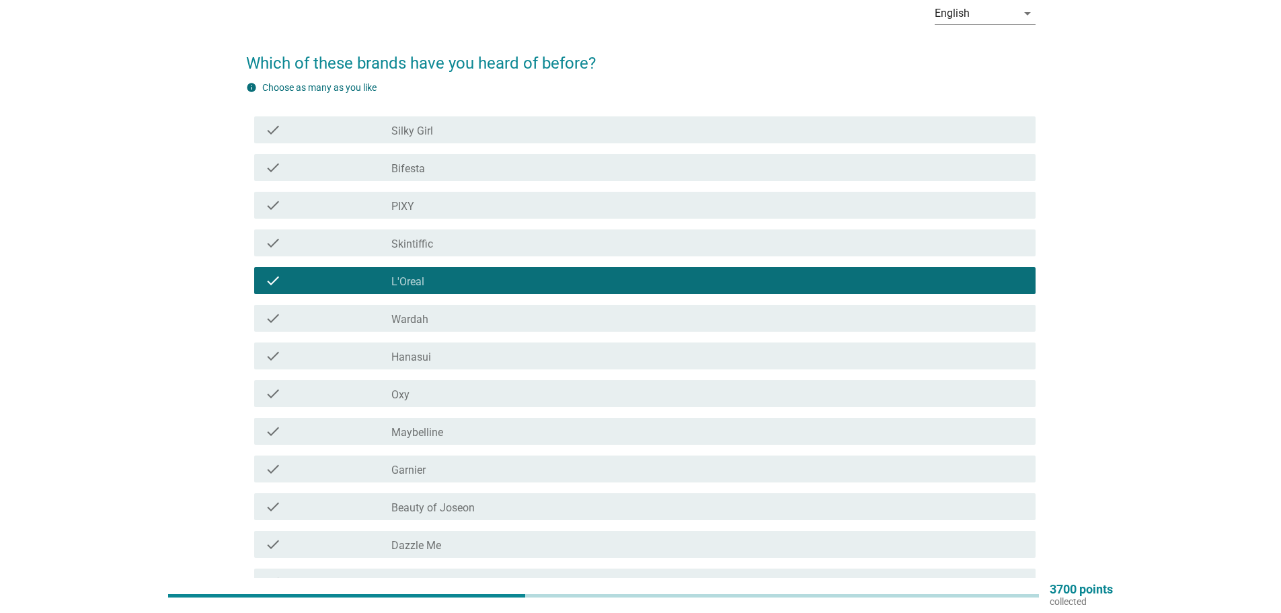
scroll to position [67, 0]
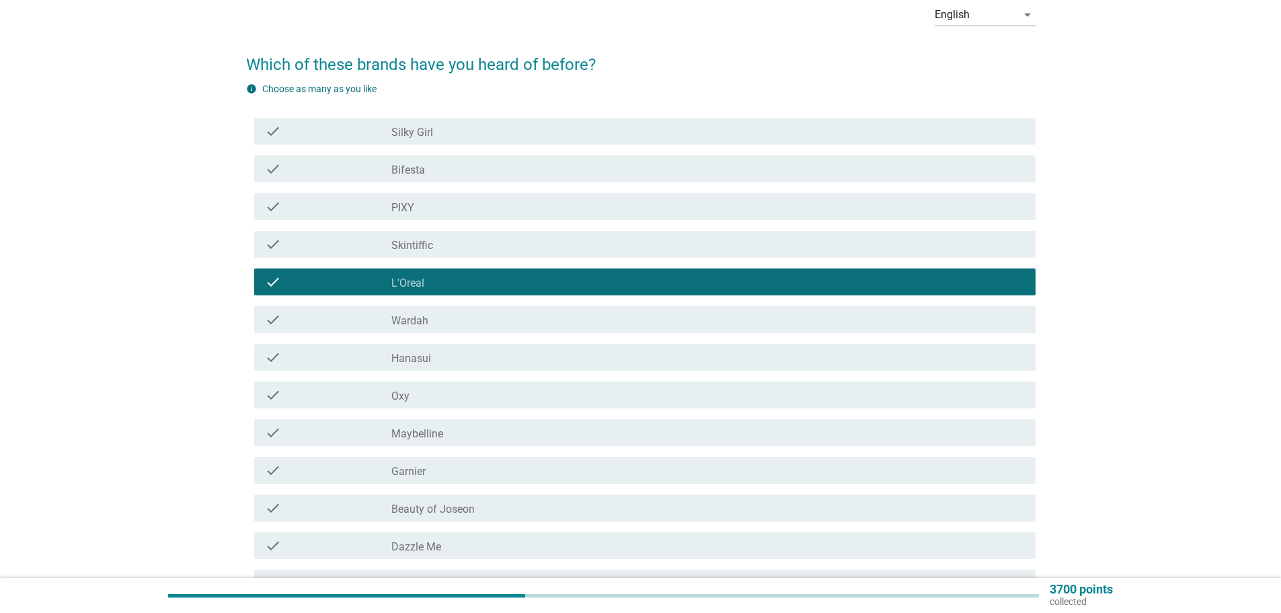
click at [478, 268] on div "check check_box_outline_blank L'Oreal" at bounding box center [640, 282] width 789 height 38
click at [477, 277] on div "check_box_outline_blank L'Oreal" at bounding box center [707, 282] width 633 height 16
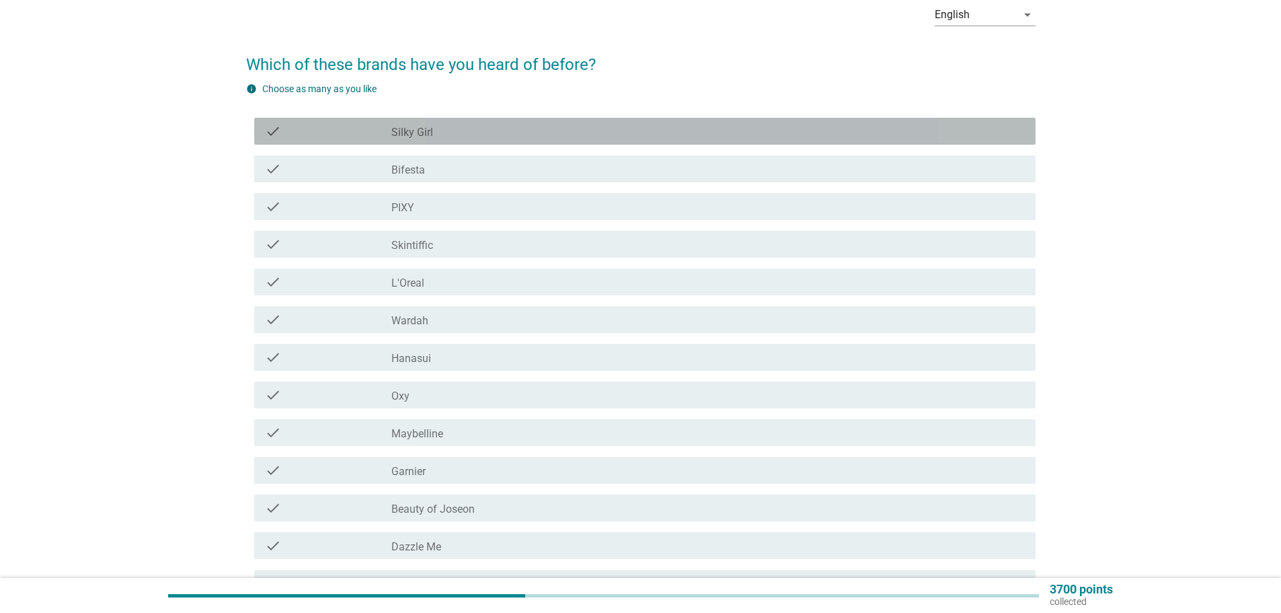
click at [496, 134] on div "check_box_outline_blank Silky Girl" at bounding box center [707, 131] width 633 height 16
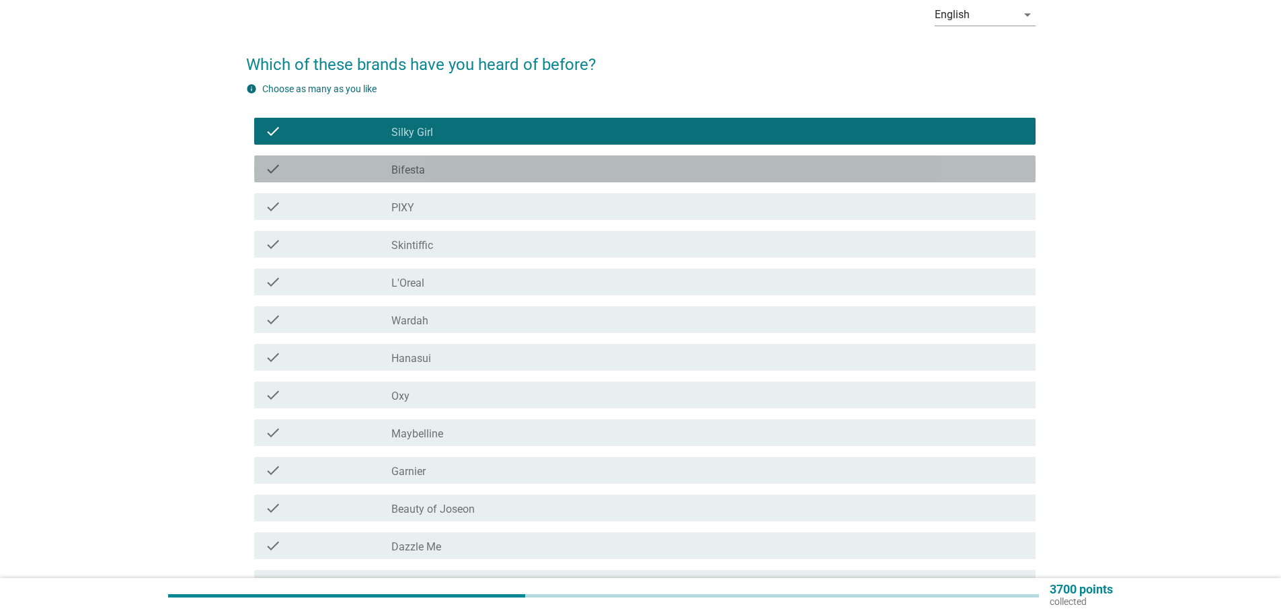
click at [491, 159] on div "check check_box_outline_blank Bifesta" at bounding box center [644, 168] width 781 height 27
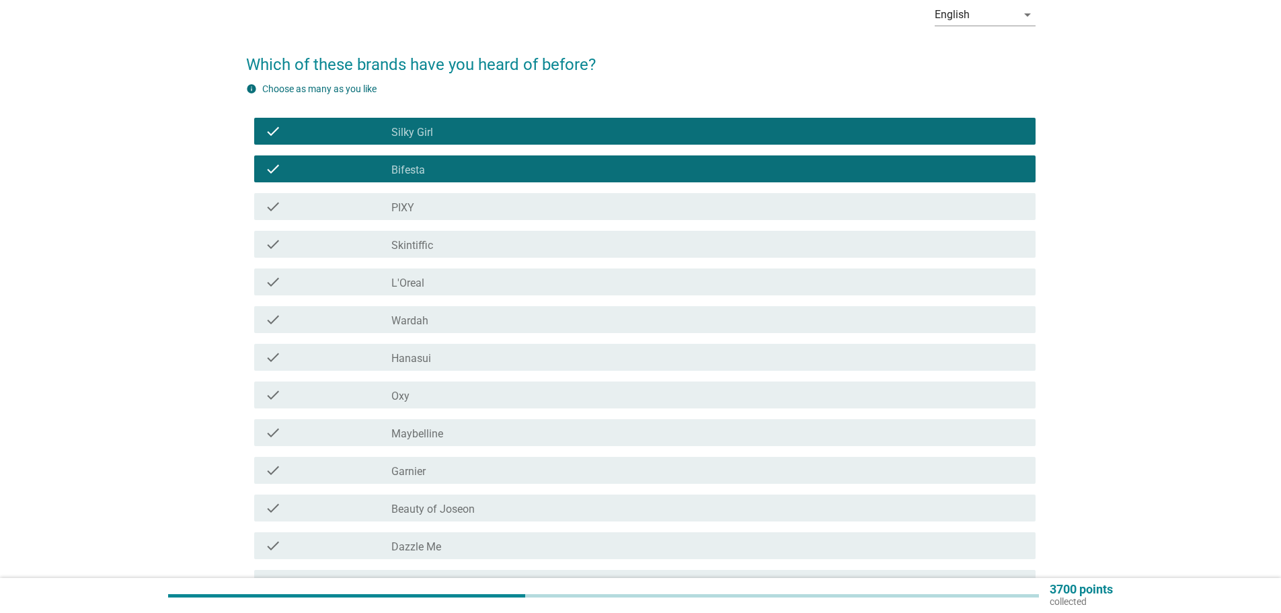
click at [475, 283] on div "check_box_outline_blank L'Oreal" at bounding box center [707, 282] width 633 height 16
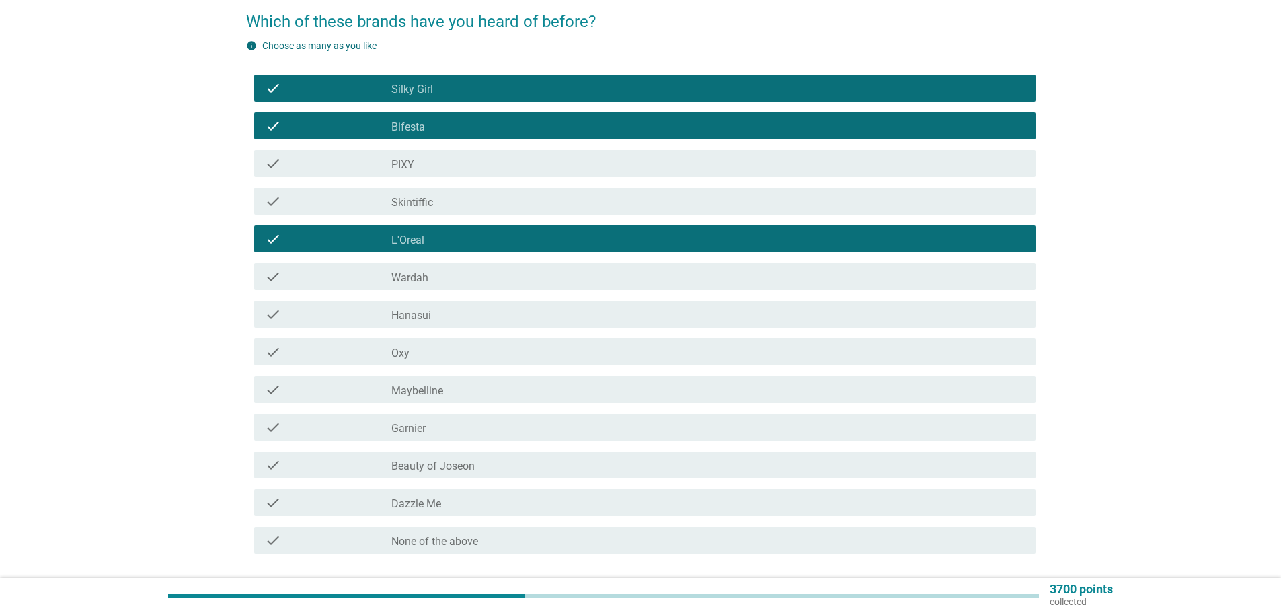
scroll to position [134, 0]
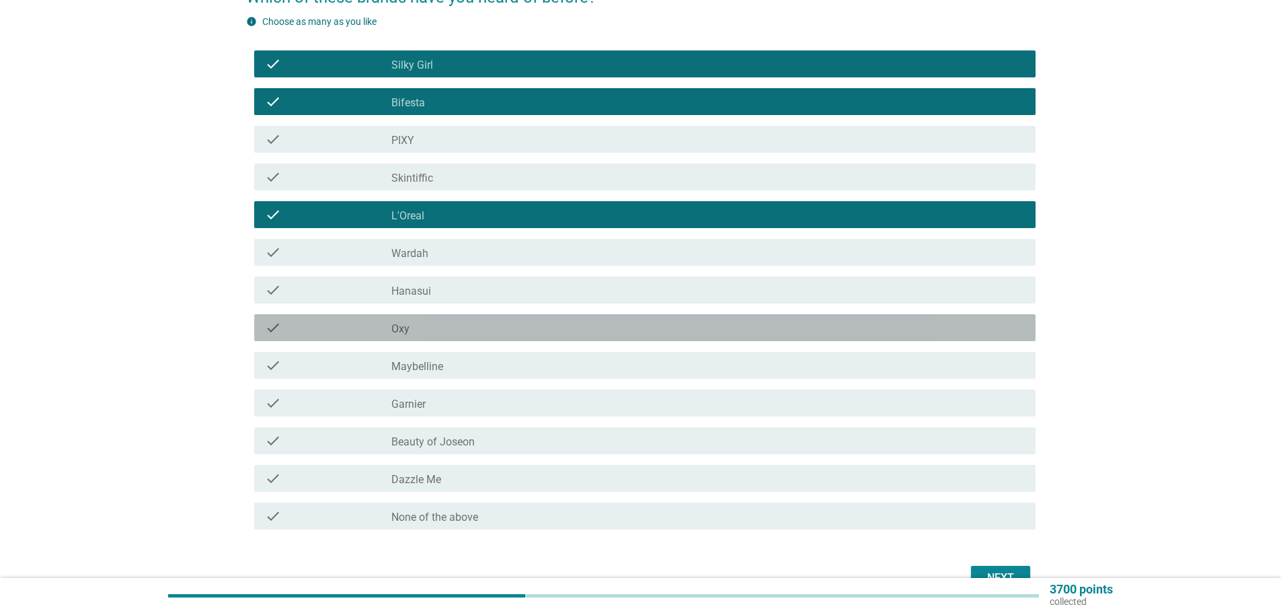
click at [469, 339] on div "check check_box_outline_blank Oxy" at bounding box center [644, 327] width 781 height 27
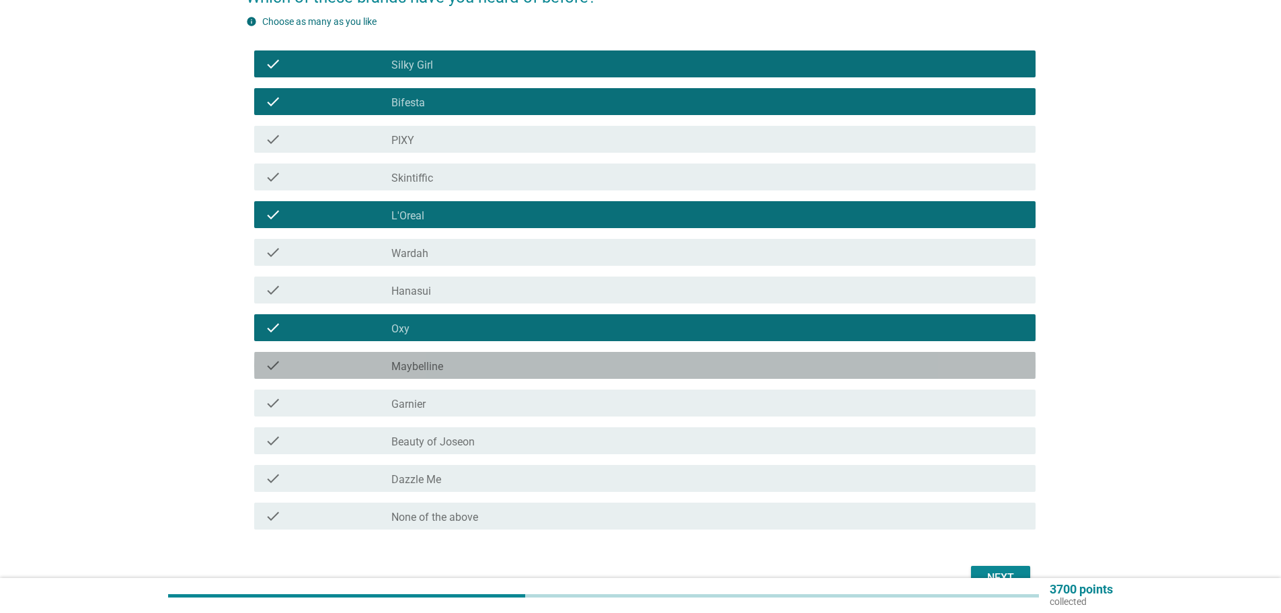
click at [469, 361] on div "check_box_outline_blank Maybelline" at bounding box center [707, 365] width 633 height 16
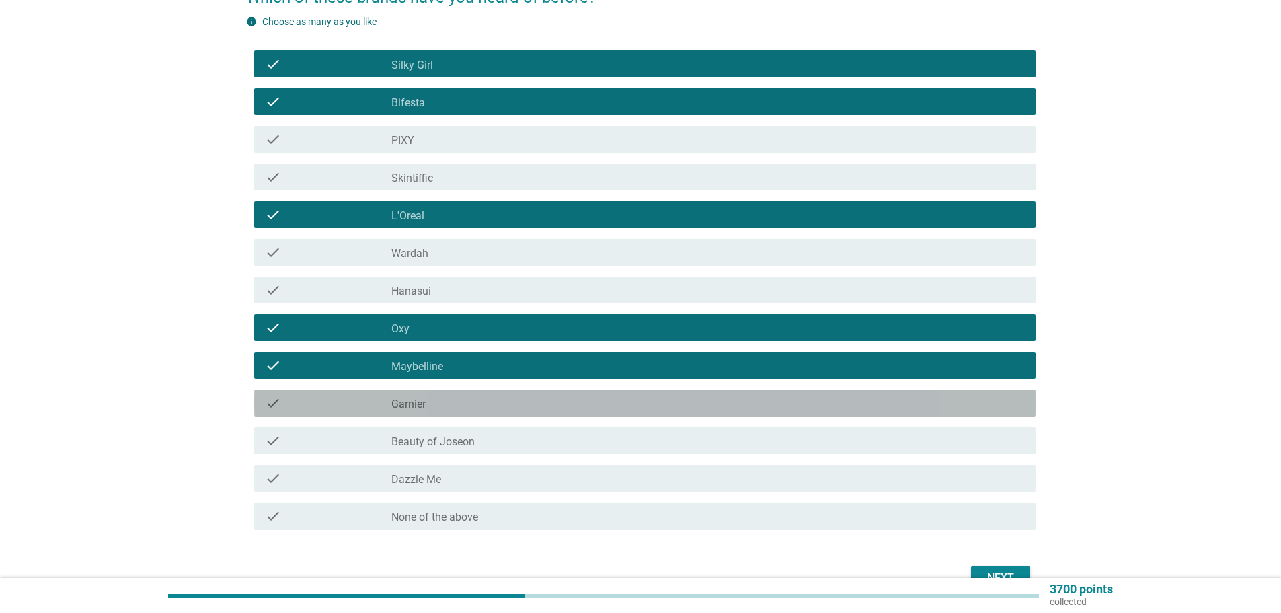
click at [483, 412] on div "check check_box_outline_blank Garnier" at bounding box center [644, 402] width 781 height 27
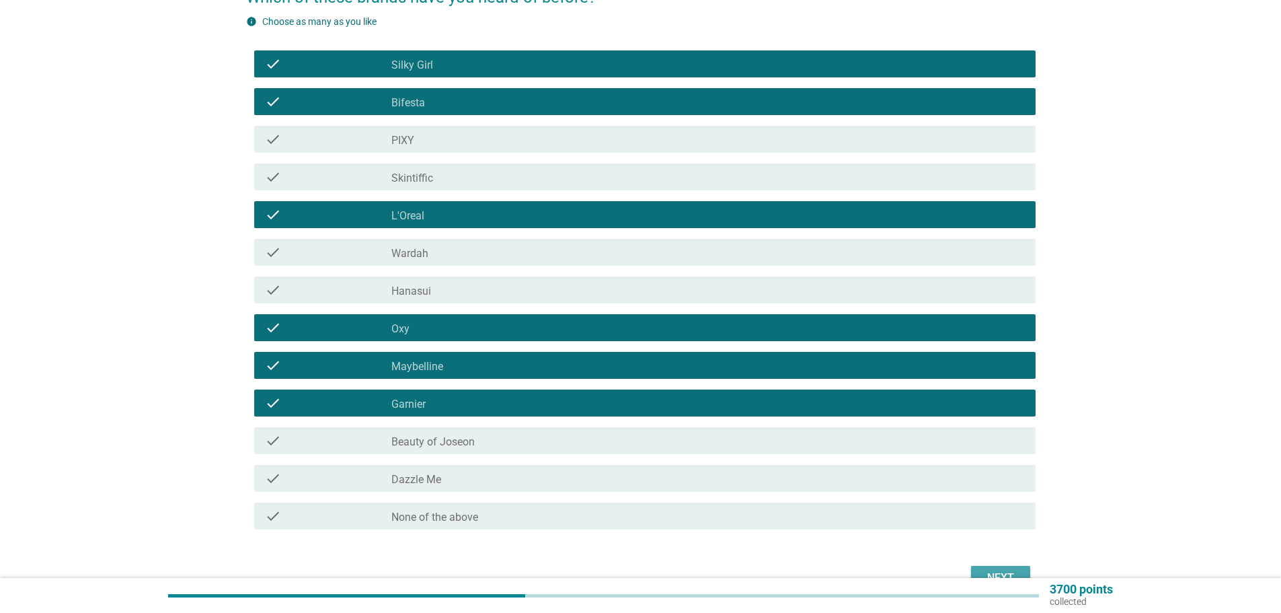
click at [1011, 565] on button "Next" at bounding box center [1000, 577] width 59 height 24
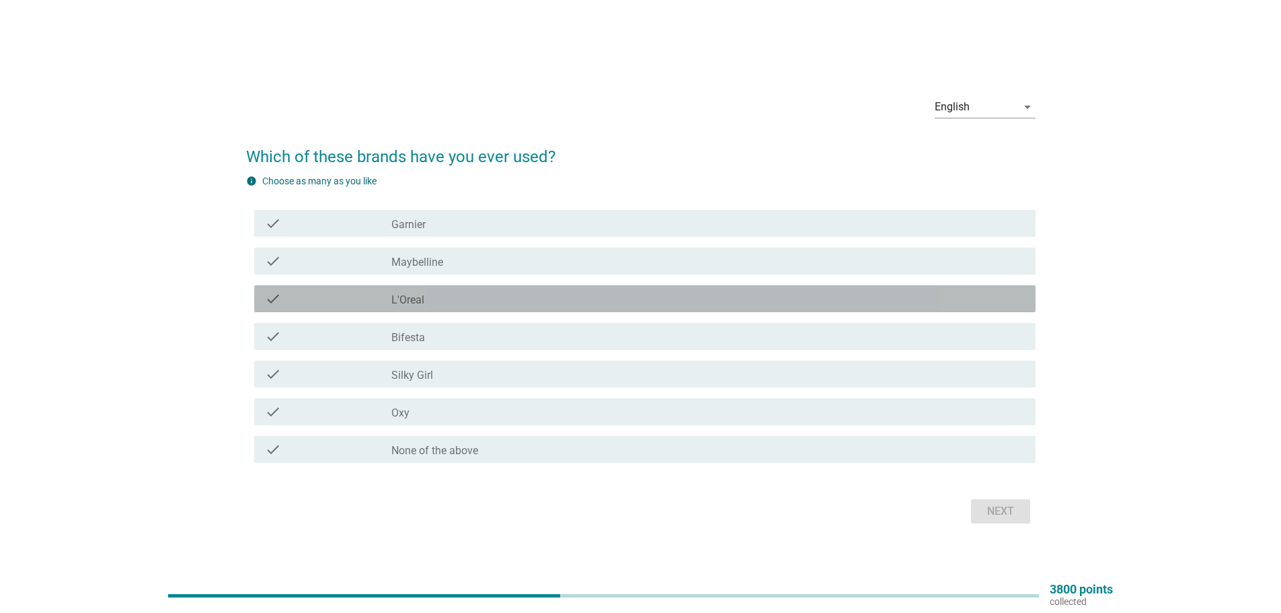
click at [440, 298] on div "check_box_outline_blank L'Oreal" at bounding box center [707, 298] width 633 height 16
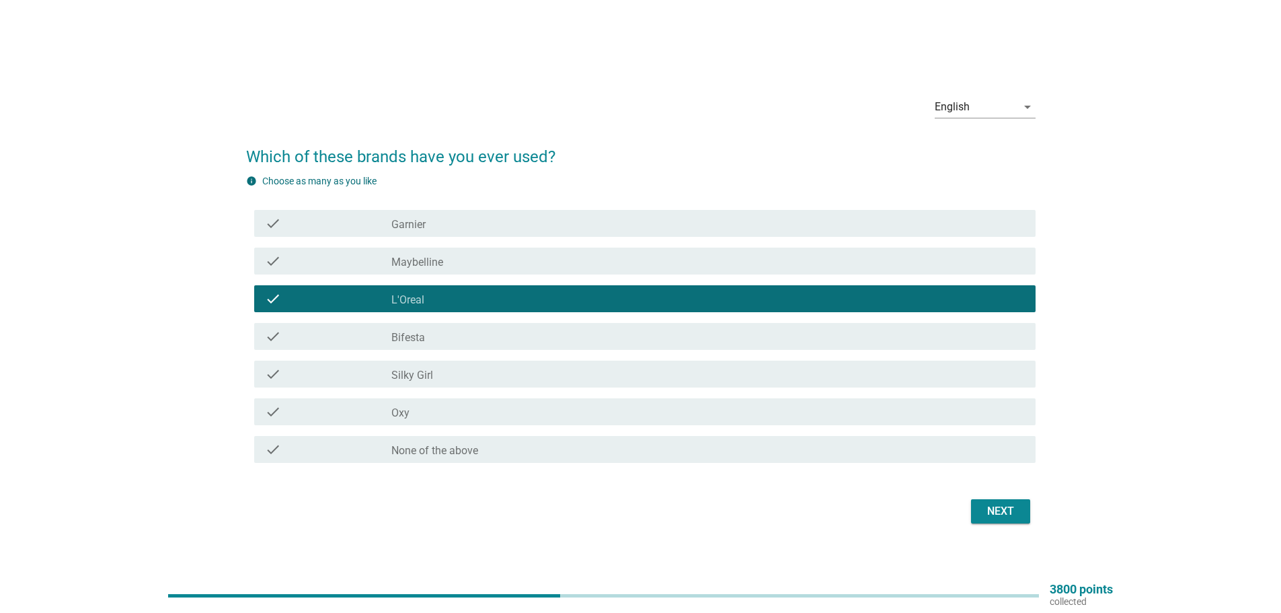
click at [541, 416] on div "check_box_outline_blank Oxy" at bounding box center [707, 411] width 633 height 16
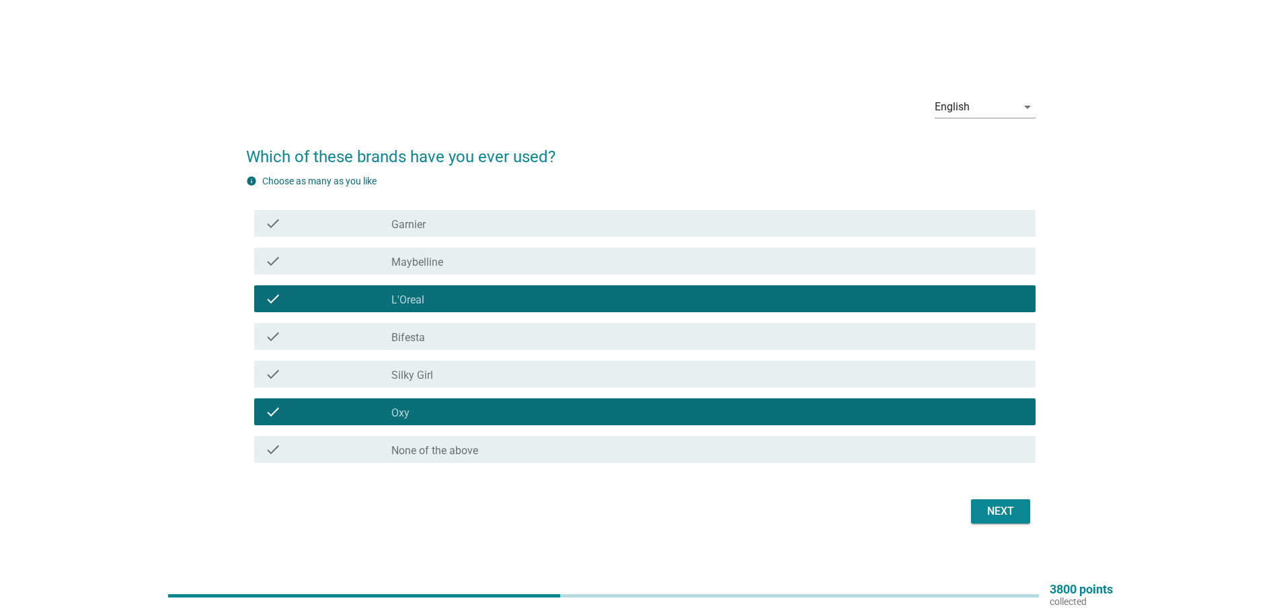
click at [541, 334] on div "check_box_outline_blank Bifesta" at bounding box center [707, 336] width 633 height 16
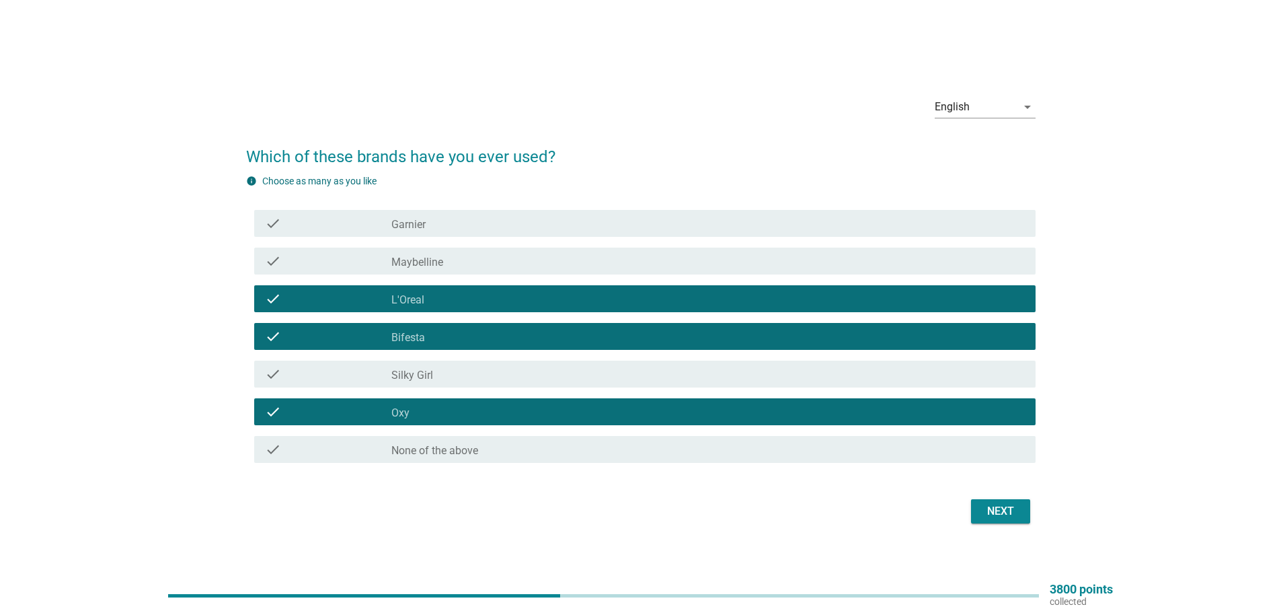
click at [984, 479] on form "Which of these brands have you ever used? info Choose as many as you like check…" at bounding box center [640, 329] width 789 height 396
click at [1001, 509] on div "Next" at bounding box center [1001, 511] width 38 height 16
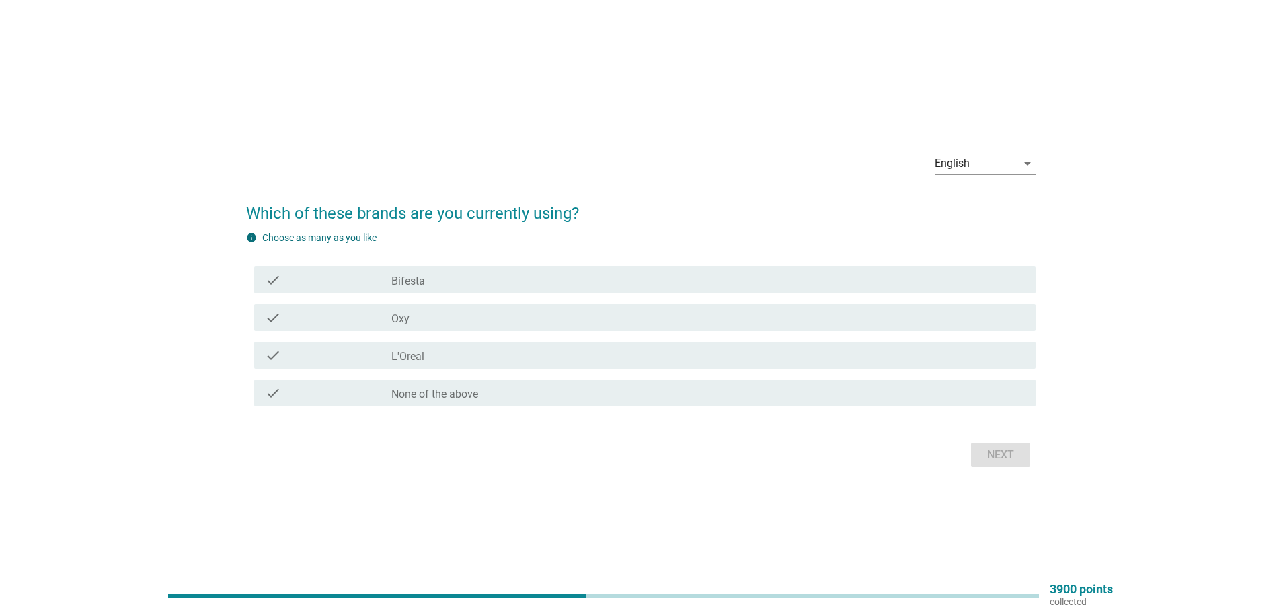
click at [448, 281] on div "check_box Bifesta" at bounding box center [707, 280] width 633 height 16
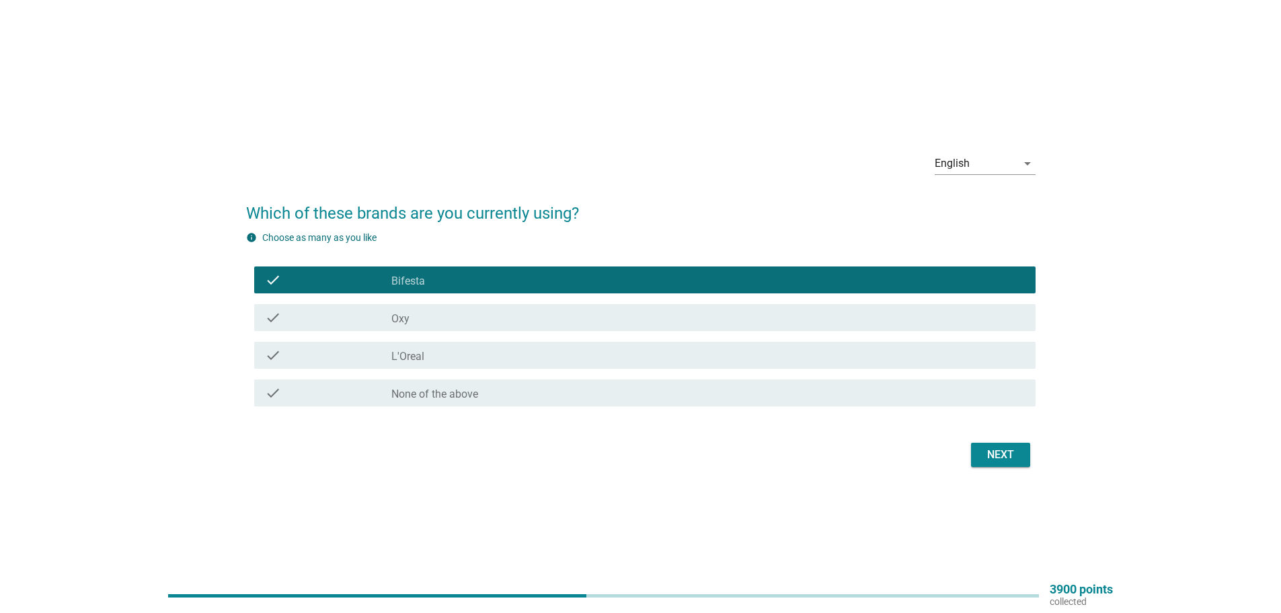
click at [982, 451] on div "Next" at bounding box center [1001, 454] width 38 height 16
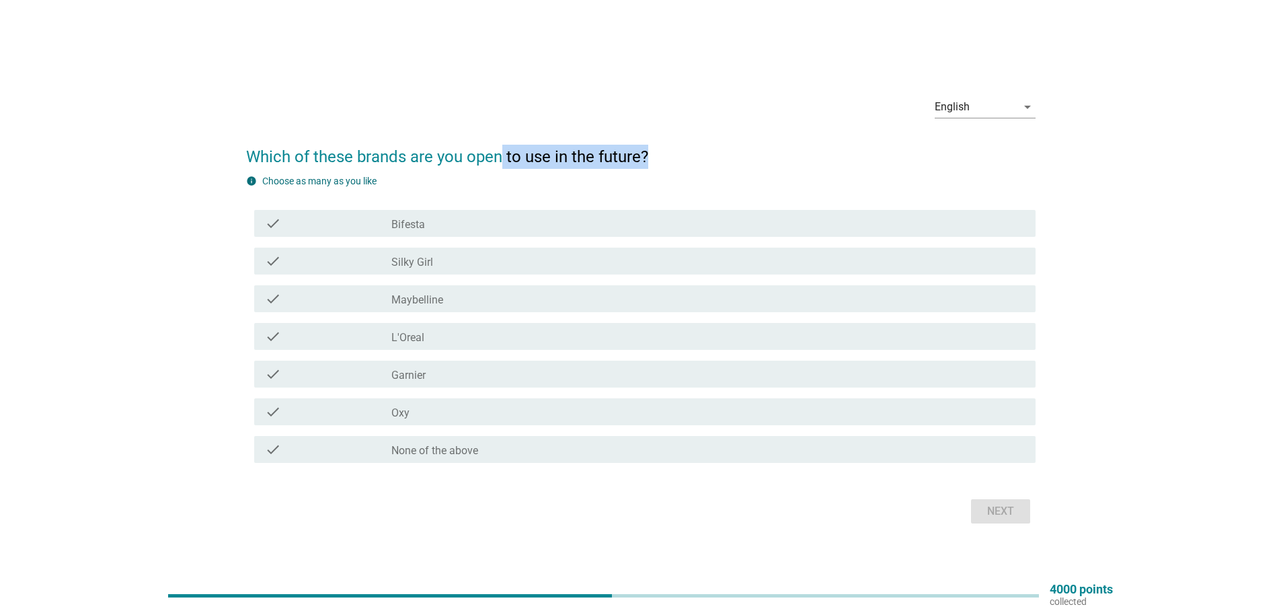
drag, startPoint x: 500, startPoint y: 159, endPoint x: 670, endPoint y: 164, distance: 170.2
click at [670, 164] on h2 "Which of these brands are you open to use in the future?" at bounding box center [640, 150] width 789 height 38
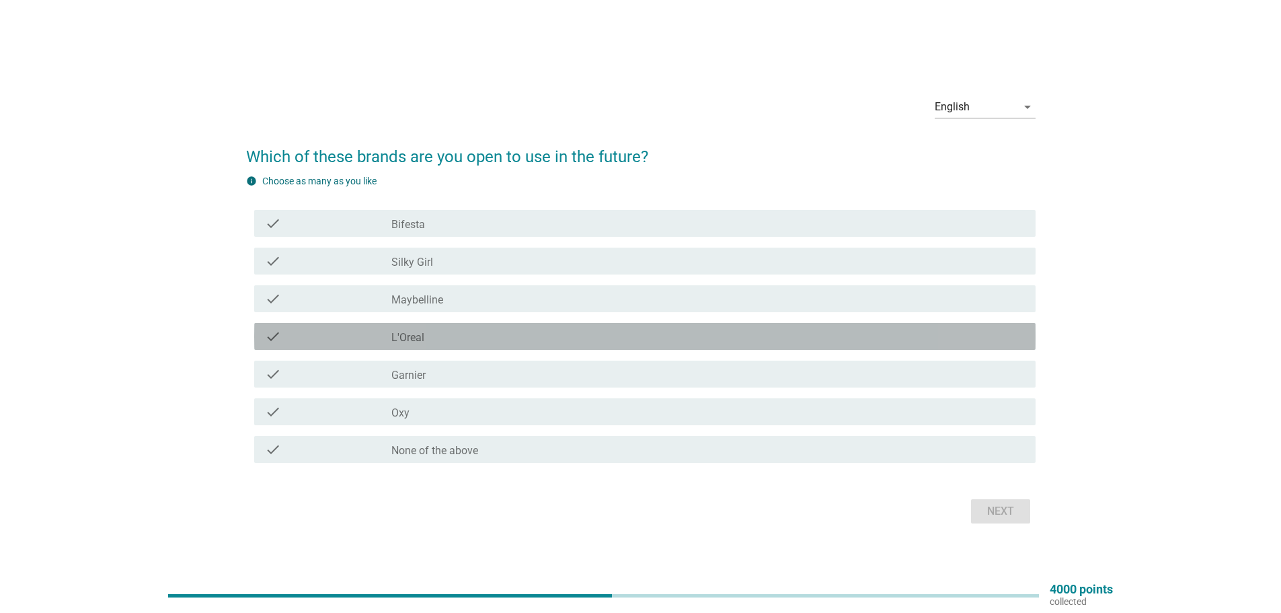
click at [446, 335] on div "check_box L'Oreal" at bounding box center [707, 336] width 633 height 16
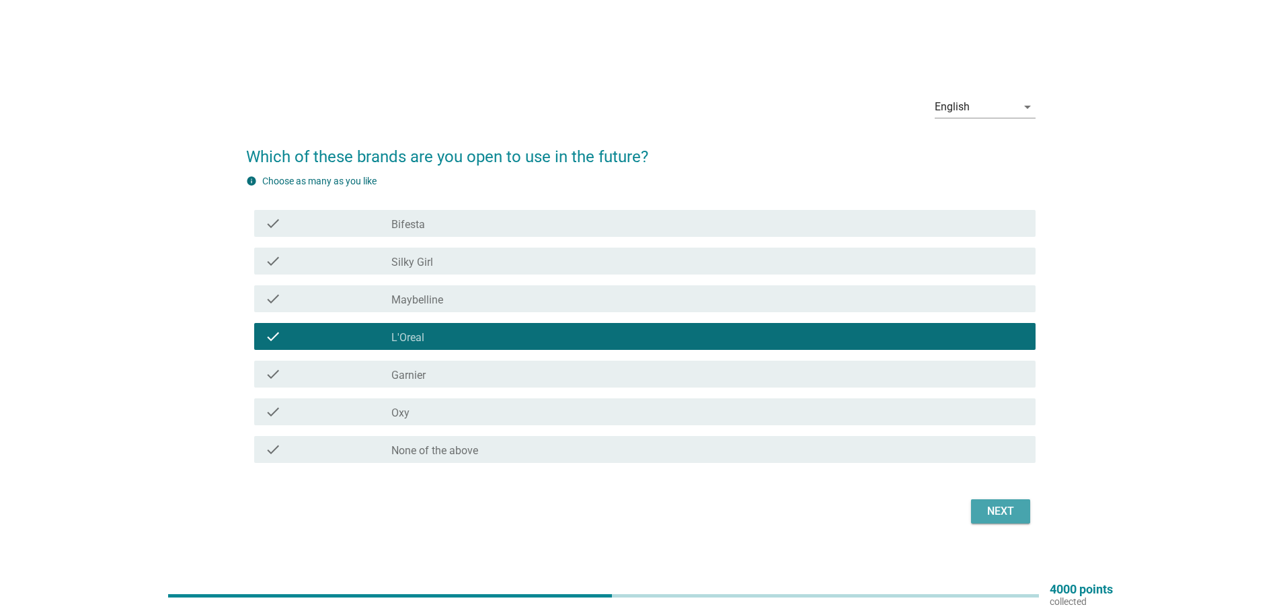
click at [977, 502] on button "Next" at bounding box center [1000, 511] width 59 height 24
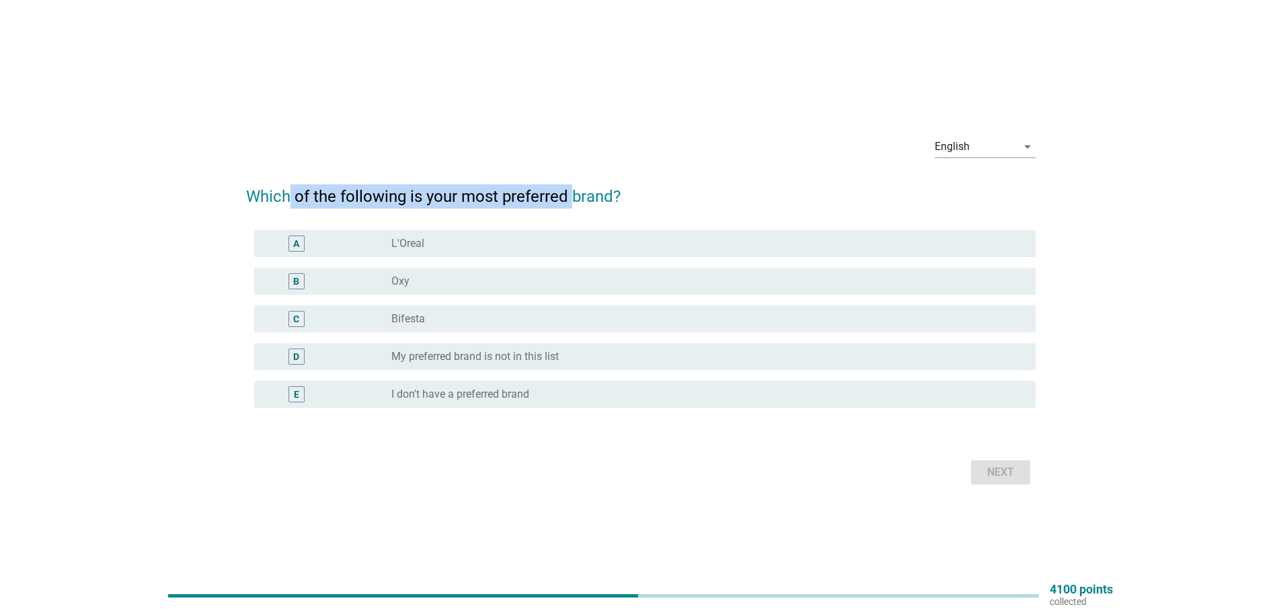
drag, startPoint x: 323, startPoint y: 190, endPoint x: 572, endPoint y: 196, distance: 249.5
click at [572, 196] on h2 "Which of the following is your most preferred brand?" at bounding box center [640, 190] width 789 height 38
click at [496, 243] on div "radio_button_unchecked L'Oreal" at bounding box center [702, 243] width 623 height 13
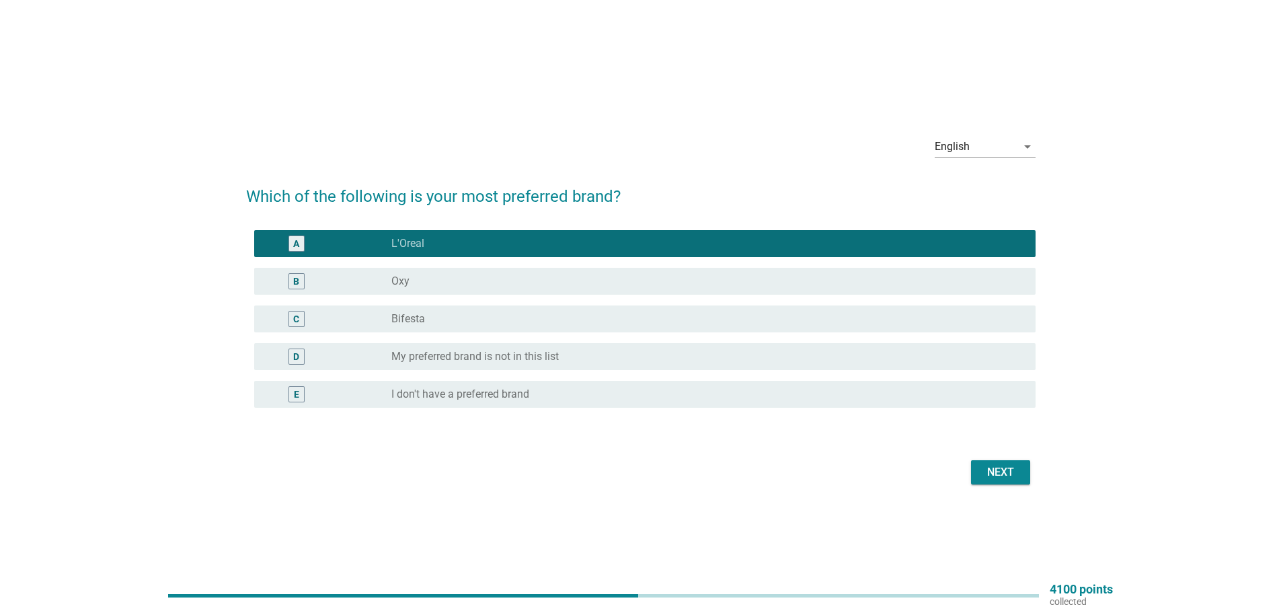
drag, startPoint x: 986, startPoint y: 452, endPoint x: 989, endPoint y: 462, distance: 10.4
click at [987, 458] on form "Which of the following is your most preferred brand? A radio_button_checked L'O…" at bounding box center [640, 329] width 789 height 317
click at [993, 471] on div "Next" at bounding box center [1001, 472] width 38 height 16
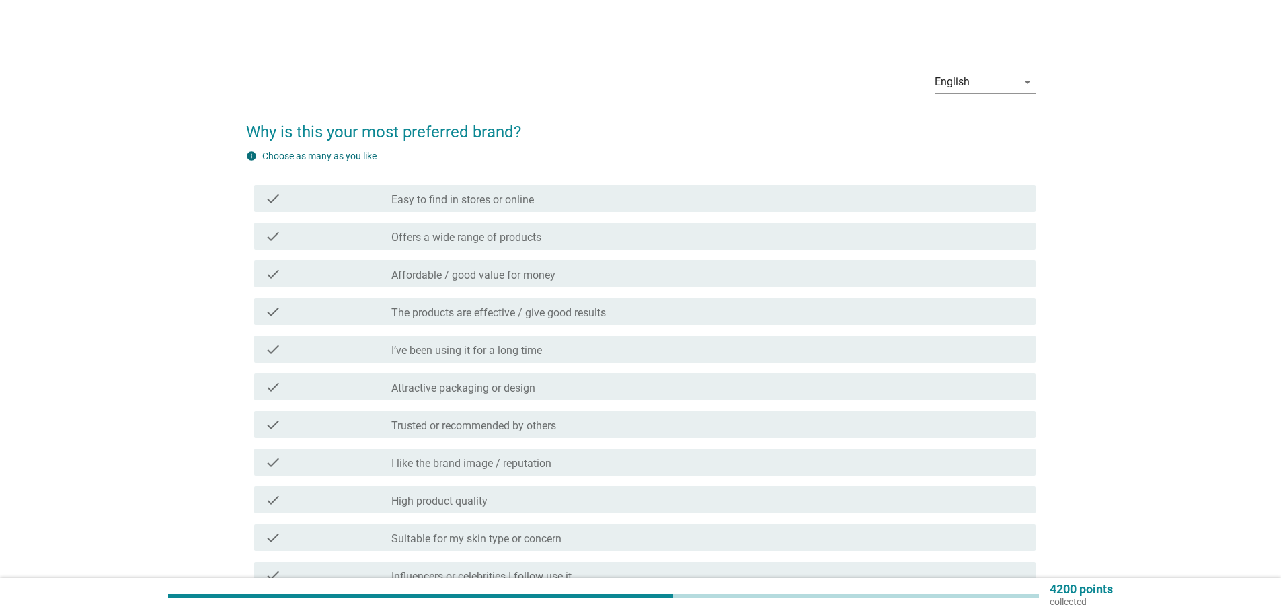
click at [457, 207] on div "check check_box_outline_blank Easy to find in stores or online" at bounding box center [644, 198] width 781 height 27
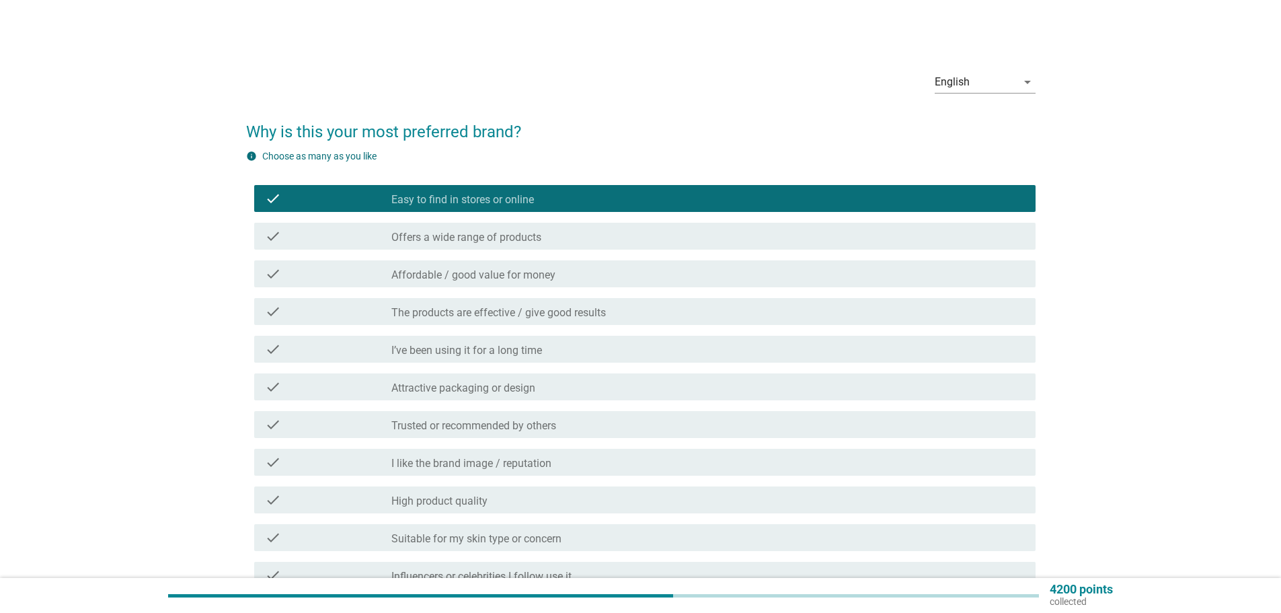
click at [521, 237] on label "Offers a wide range of products" at bounding box center [466, 237] width 150 height 13
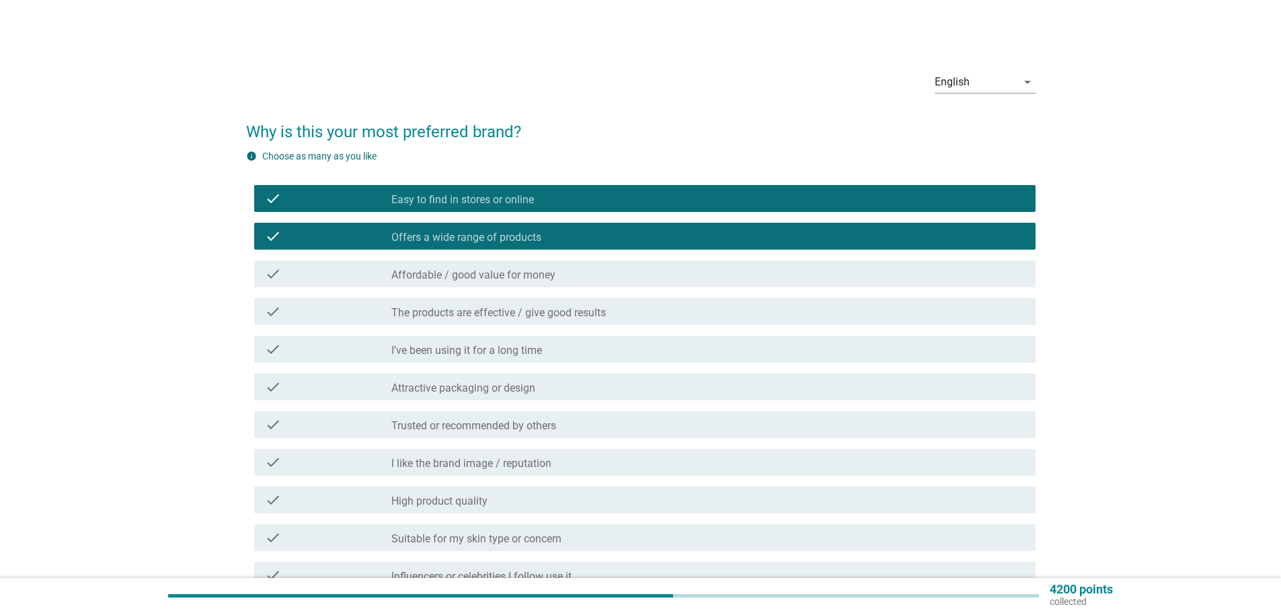
scroll to position [67, 0]
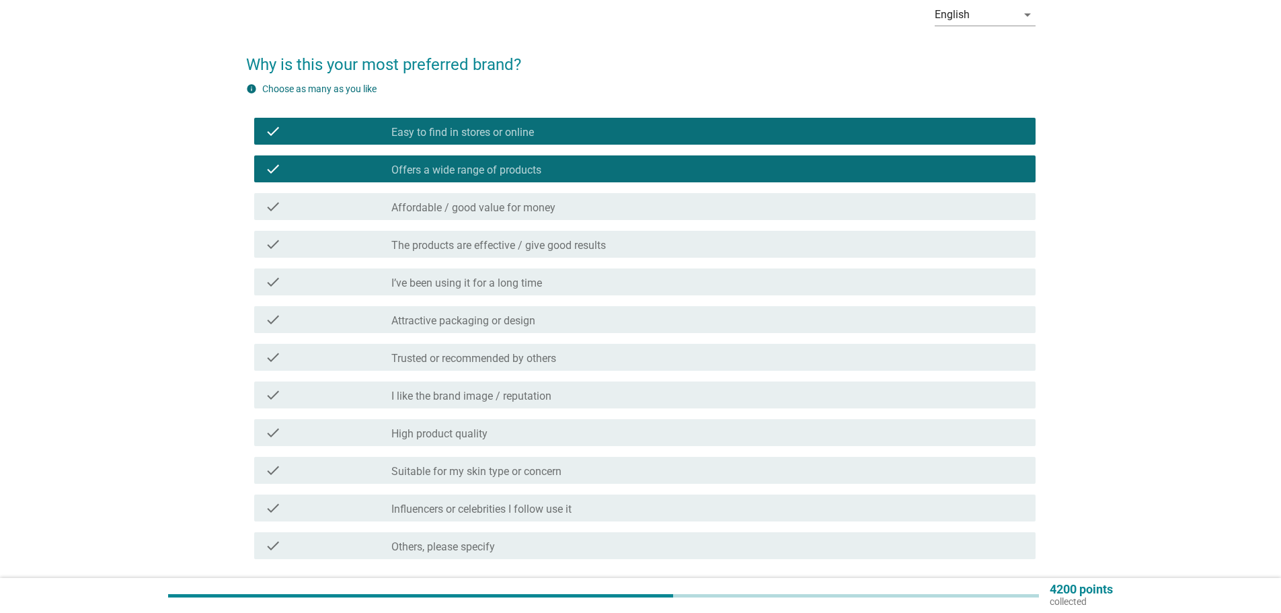
click at [529, 206] on label "Affordable / good value for money" at bounding box center [473, 207] width 164 height 13
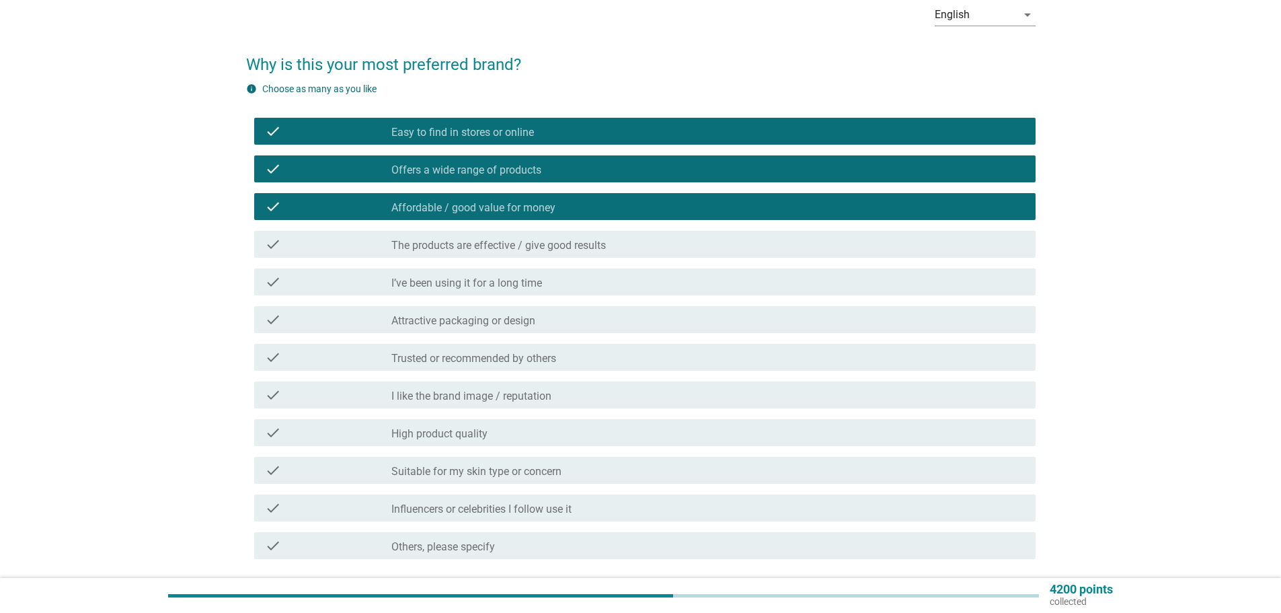
click at [512, 247] on label "The products are effective / give good results" at bounding box center [498, 245] width 214 height 13
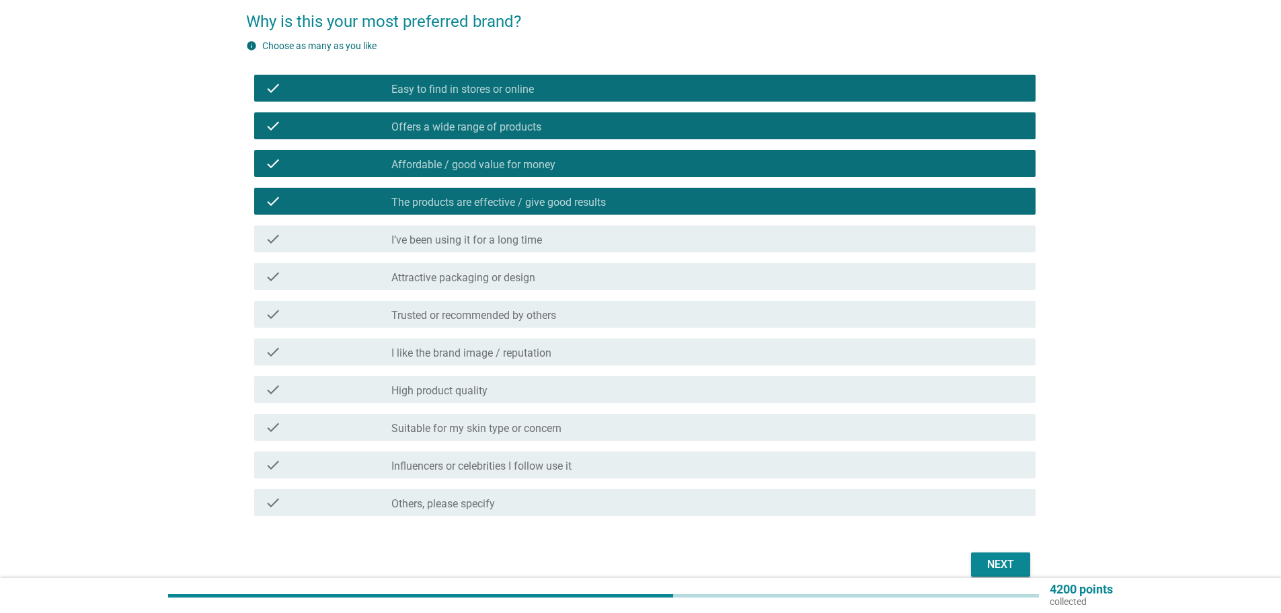
scroll to position [134, 0]
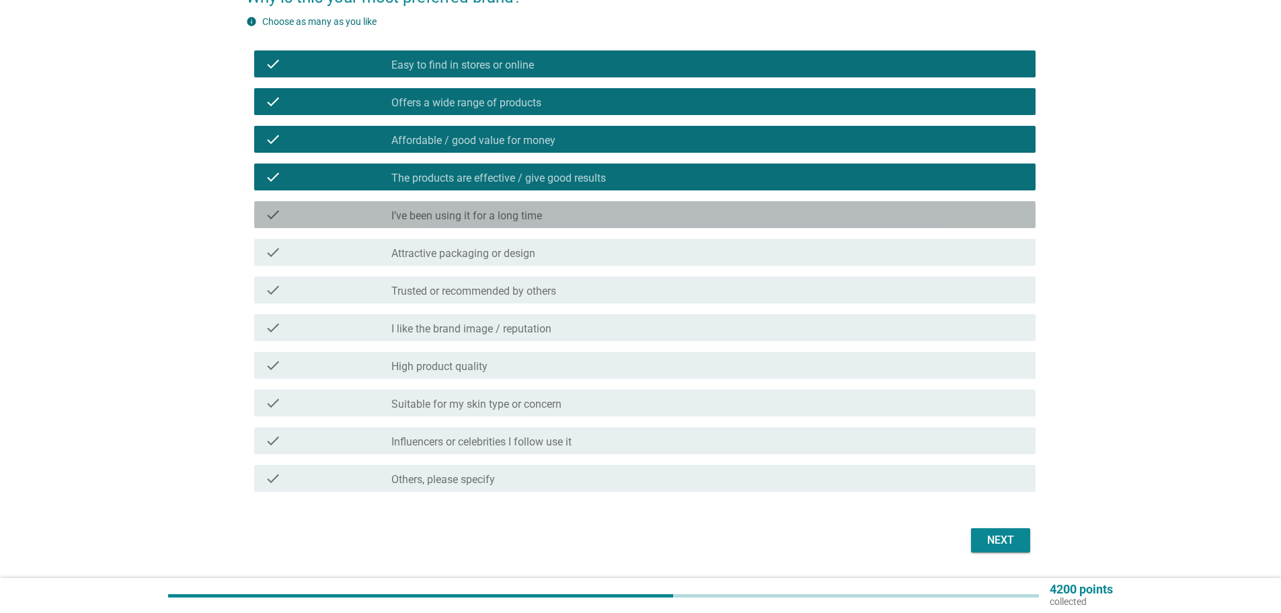
click at [522, 205] on div "check check_box_outline_blank I’ve been using it for a long time" at bounding box center [644, 214] width 781 height 27
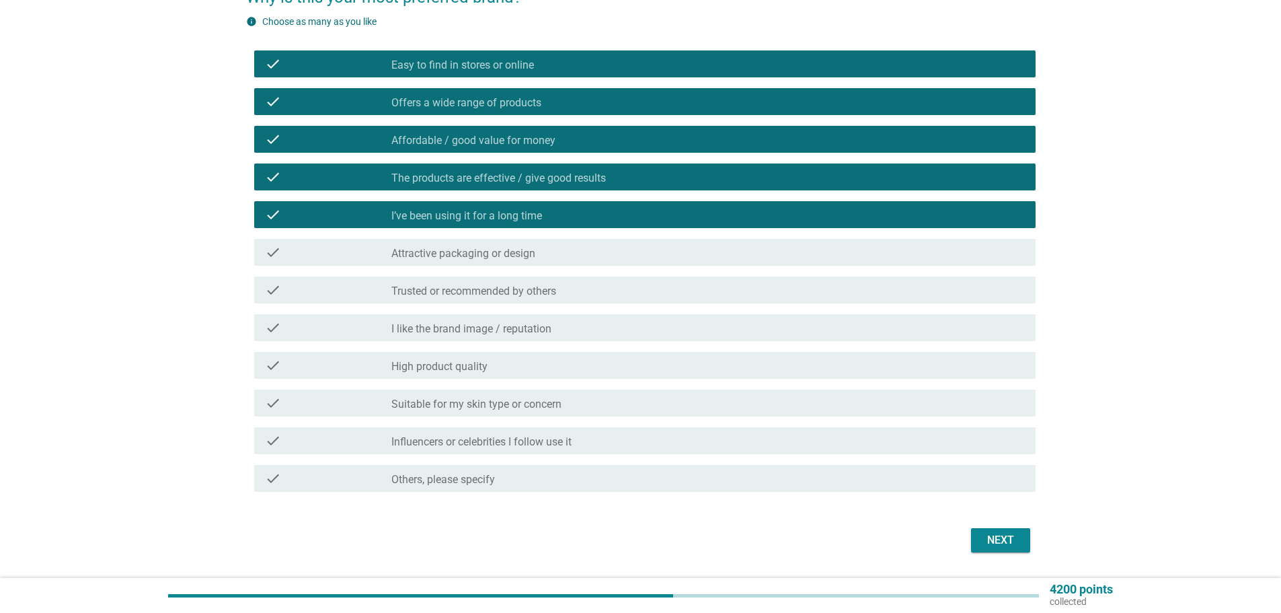
click at [535, 308] on div "check check_box_outline_blank Trusted or recommended by others" at bounding box center [640, 290] width 789 height 38
click at [534, 298] on div "check check_box_outline_blank Trusted or recommended by others" at bounding box center [644, 289] width 781 height 27
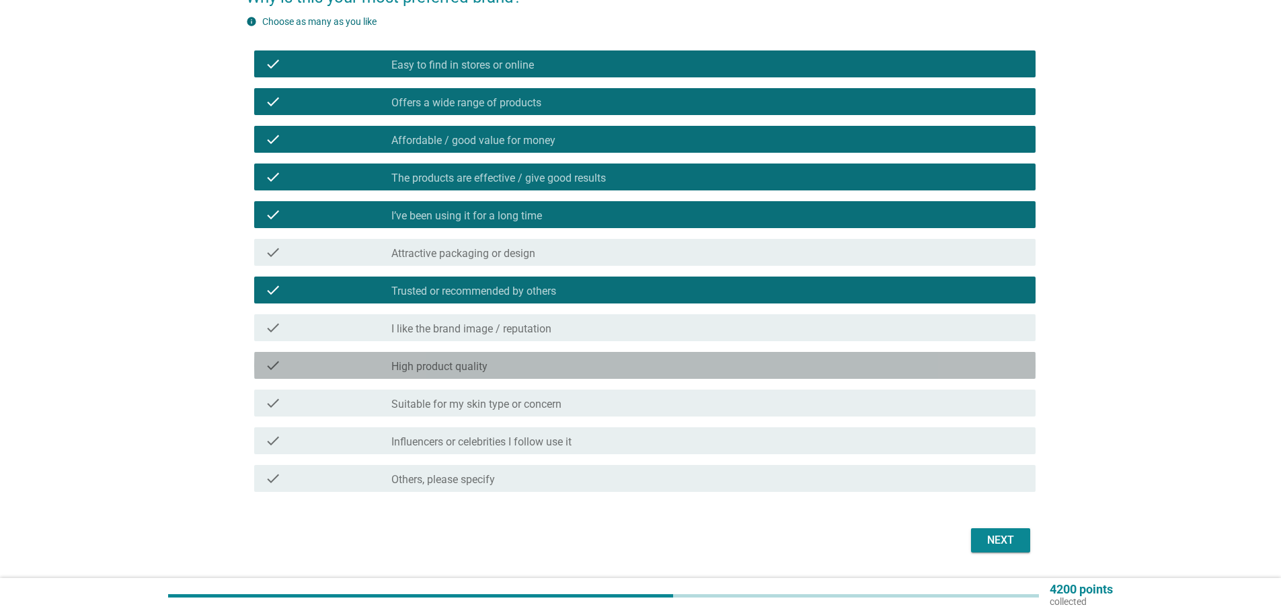
click at [525, 368] on div "check_box_outline_blank High product quality" at bounding box center [707, 365] width 633 height 16
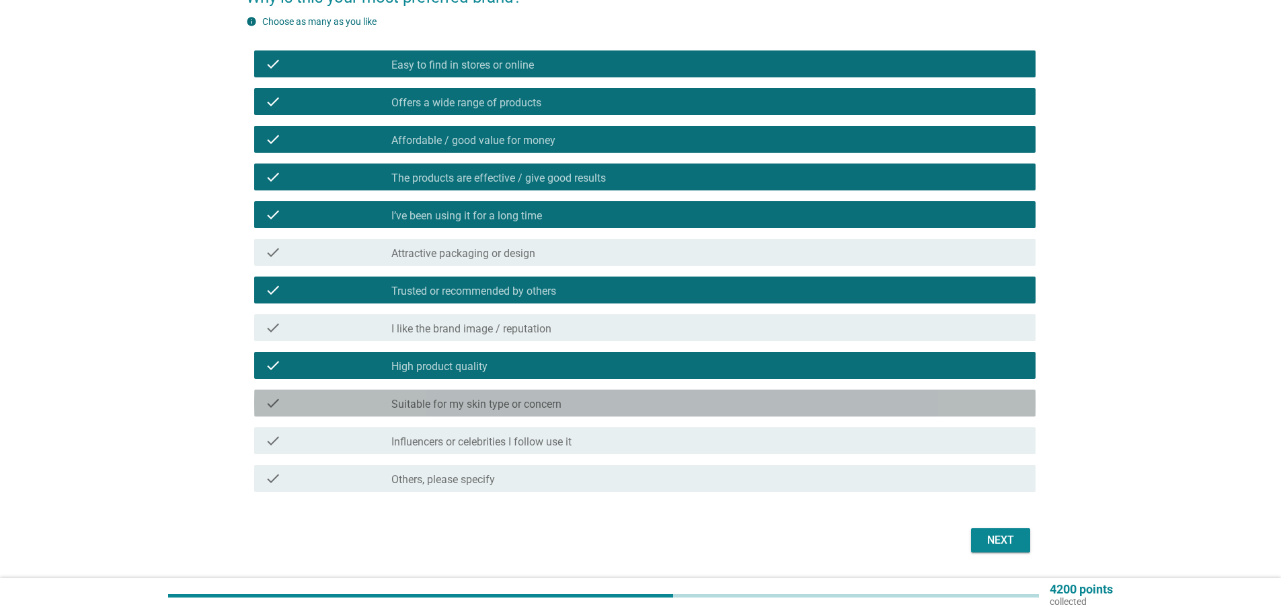
click at [545, 404] on label "Suitable for my skin type or concern" at bounding box center [476, 403] width 170 height 13
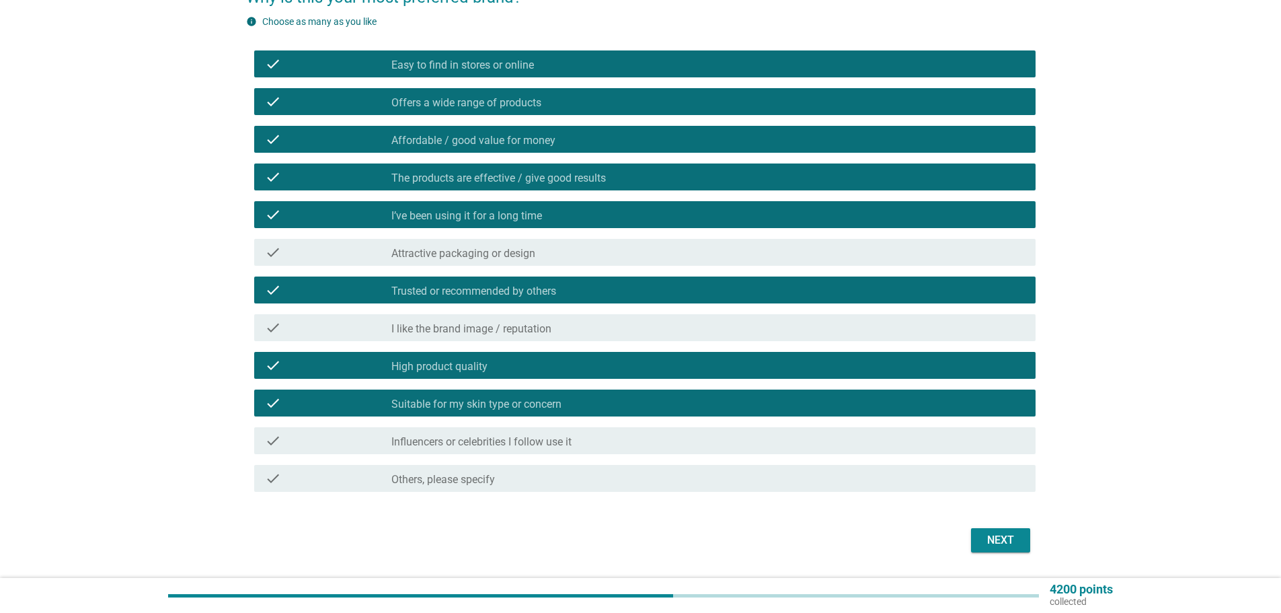
click at [993, 546] on div "Next" at bounding box center [1001, 540] width 38 height 16
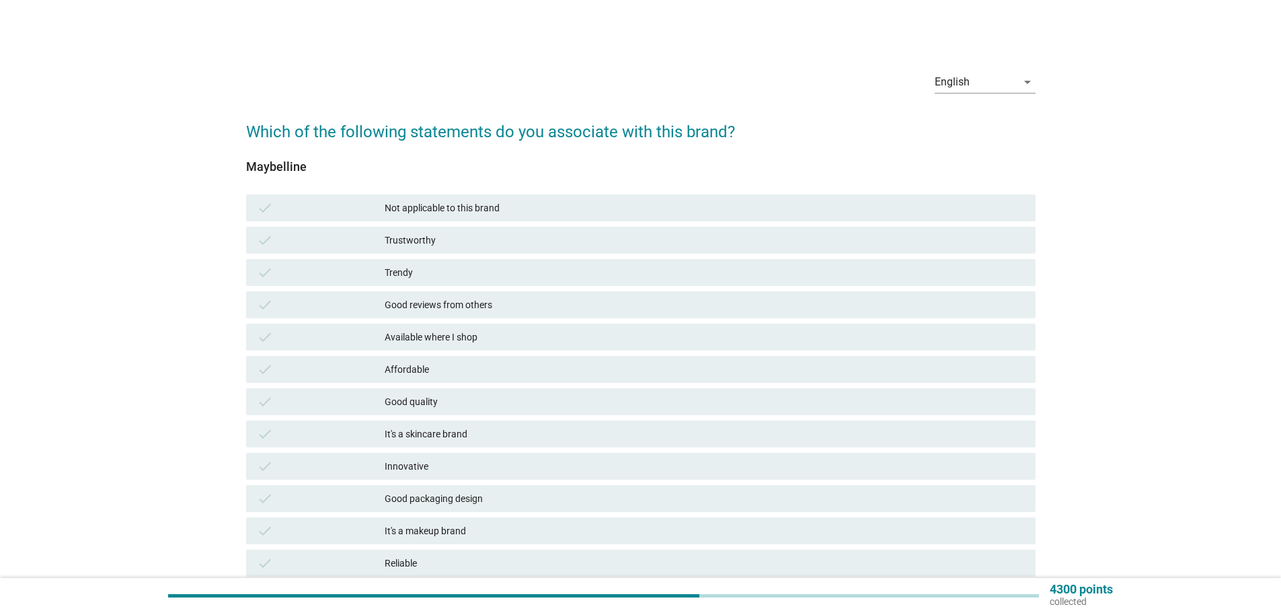
click at [455, 240] on div "Trustworthy" at bounding box center [705, 240] width 640 height 16
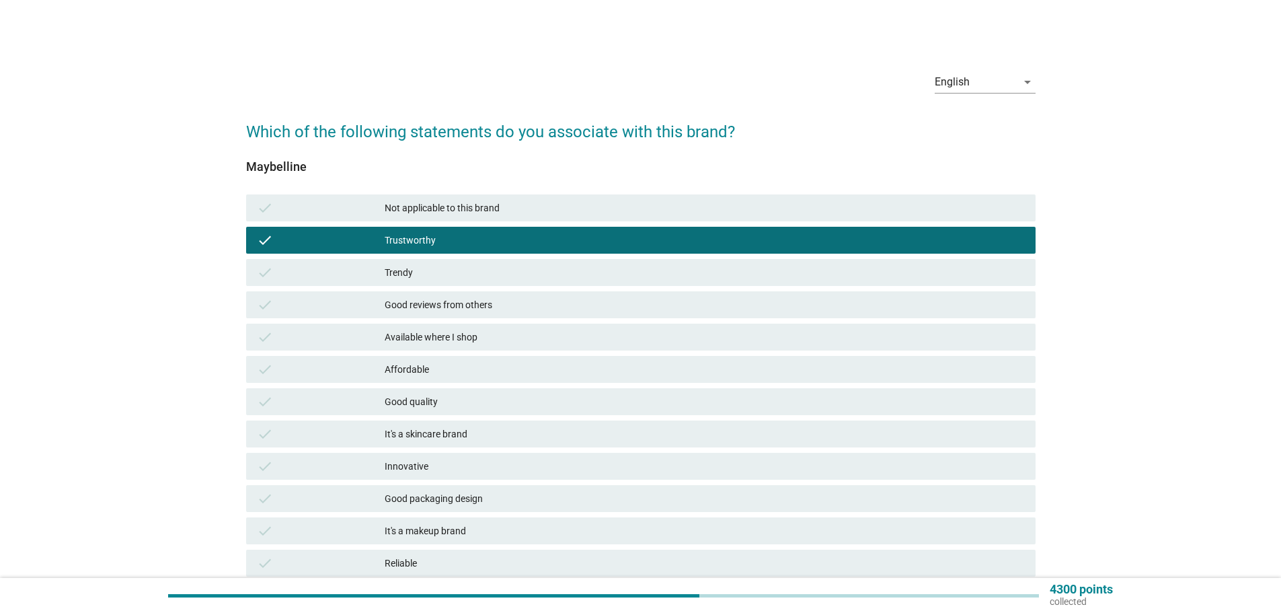
click at [457, 308] on div "Good reviews from others" at bounding box center [705, 305] width 640 height 16
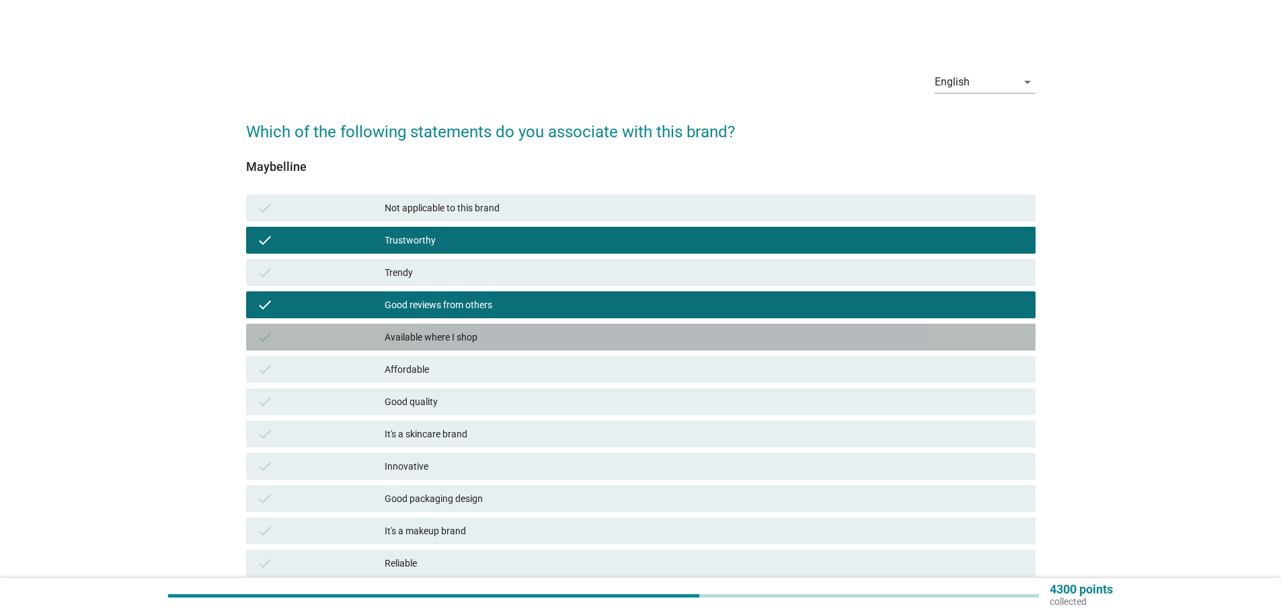
click at [625, 328] on div "check Available where I shop" at bounding box center [640, 336] width 789 height 27
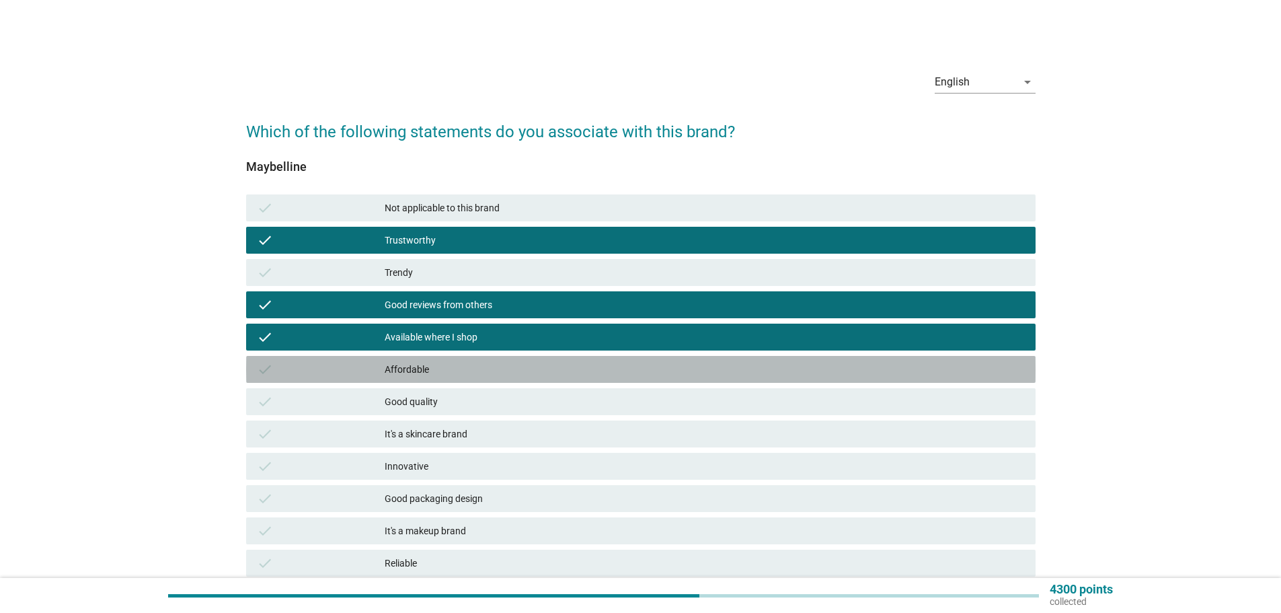
click at [568, 367] on div "Affordable" at bounding box center [705, 369] width 640 height 16
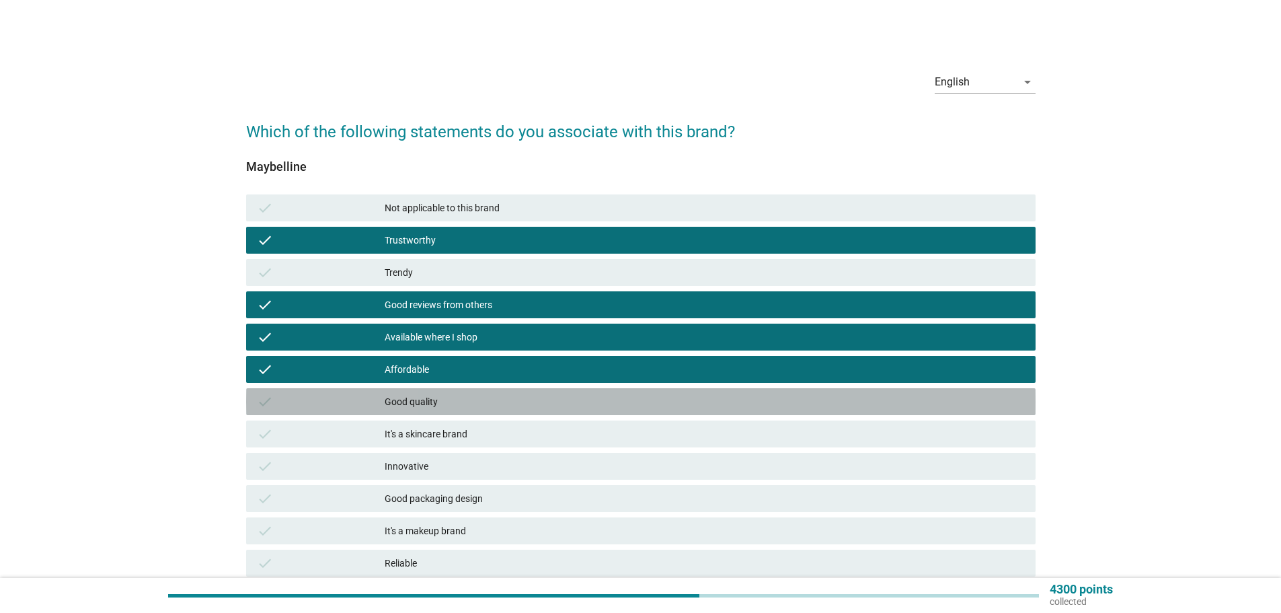
click at [563, 395] on div "Good quality" at bounding box center [705, 401] width 640 height 16
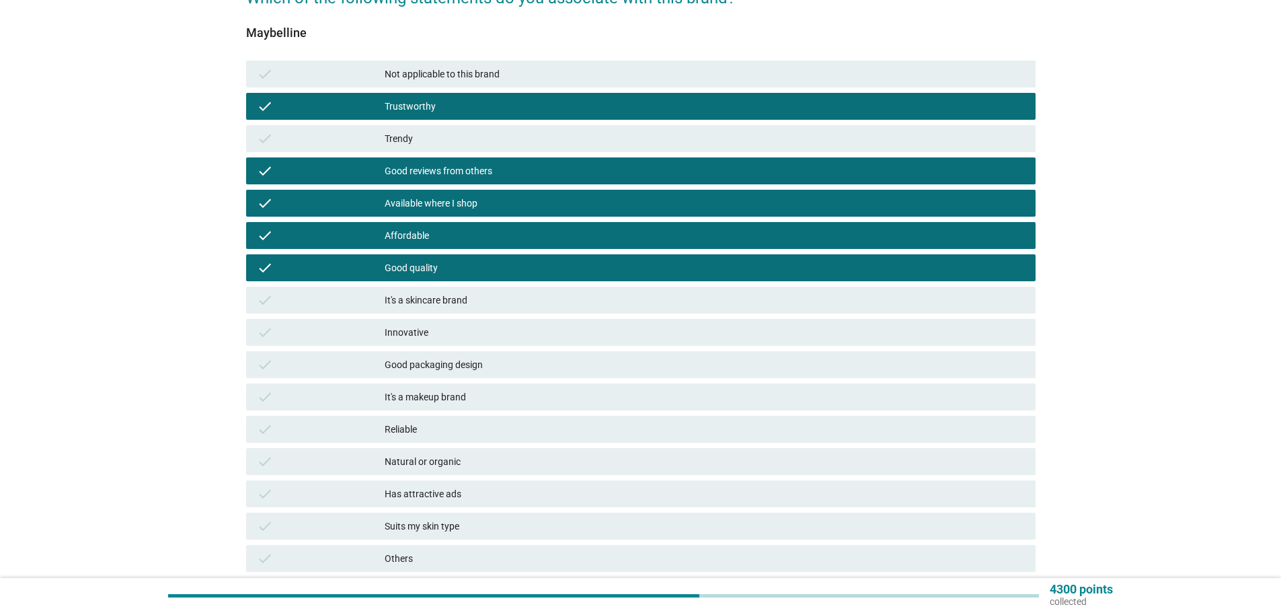
scroll to position [134, 0]
click at [534, 283] on div "check It's a skincare brand" at bounding box center [640, 299] width 795 height 32
click at [530, 299] on div "It's a skincare brand" at bounding box center [705, 299] width 640 height 16
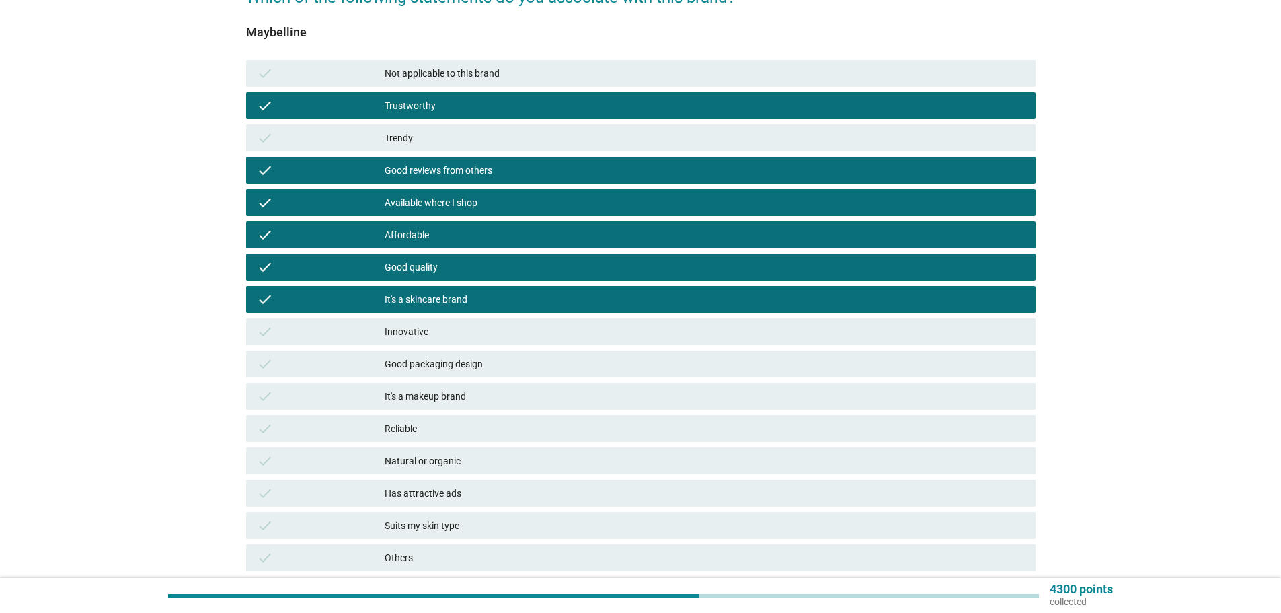
scroll to position [202, 0]
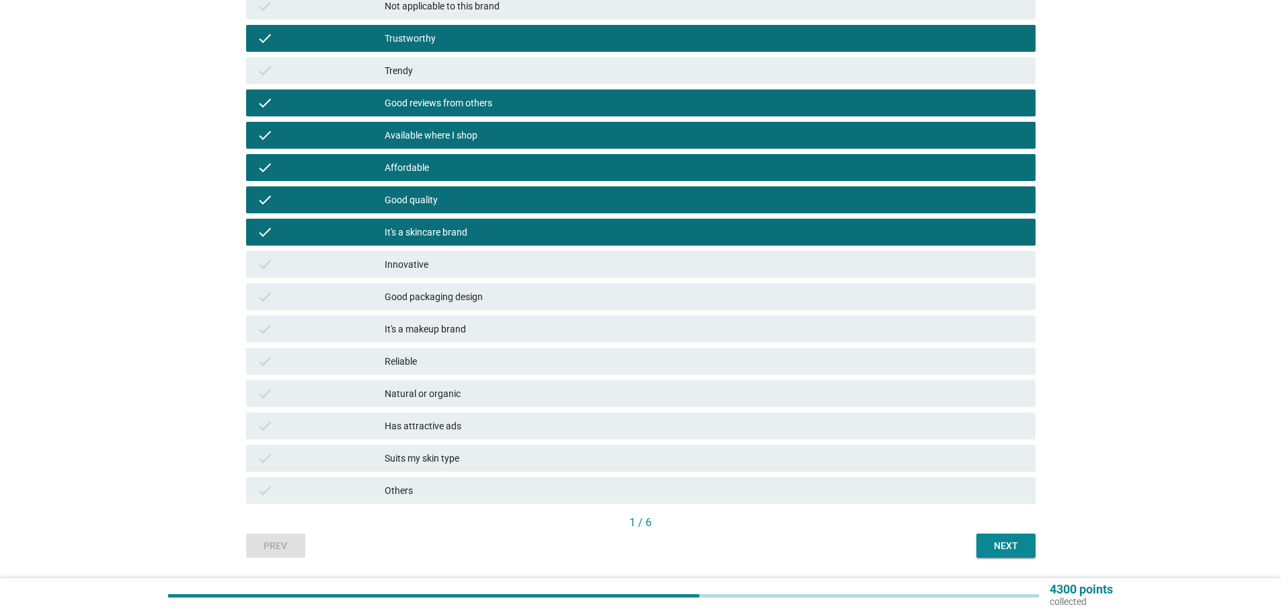
click at [525, 363] on div "Reliable" at bounding box center [705, 361] width 640 height 16
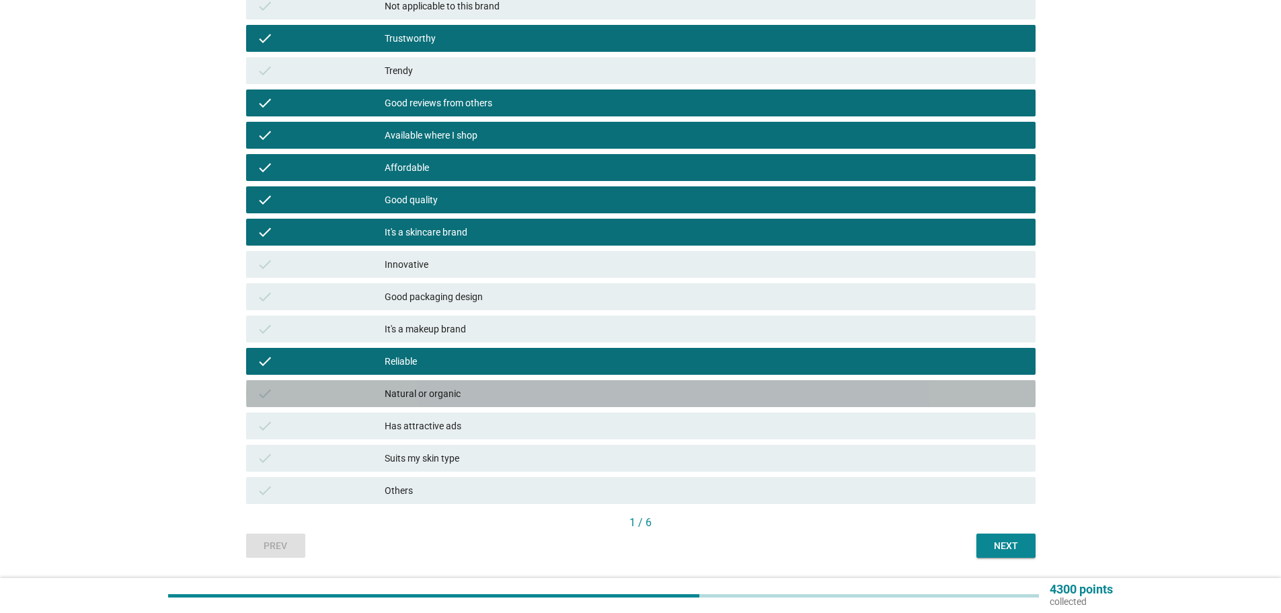
click at [526, 396] on div "Natural or organic" at bounding box center [705, 393] width 640 height 16
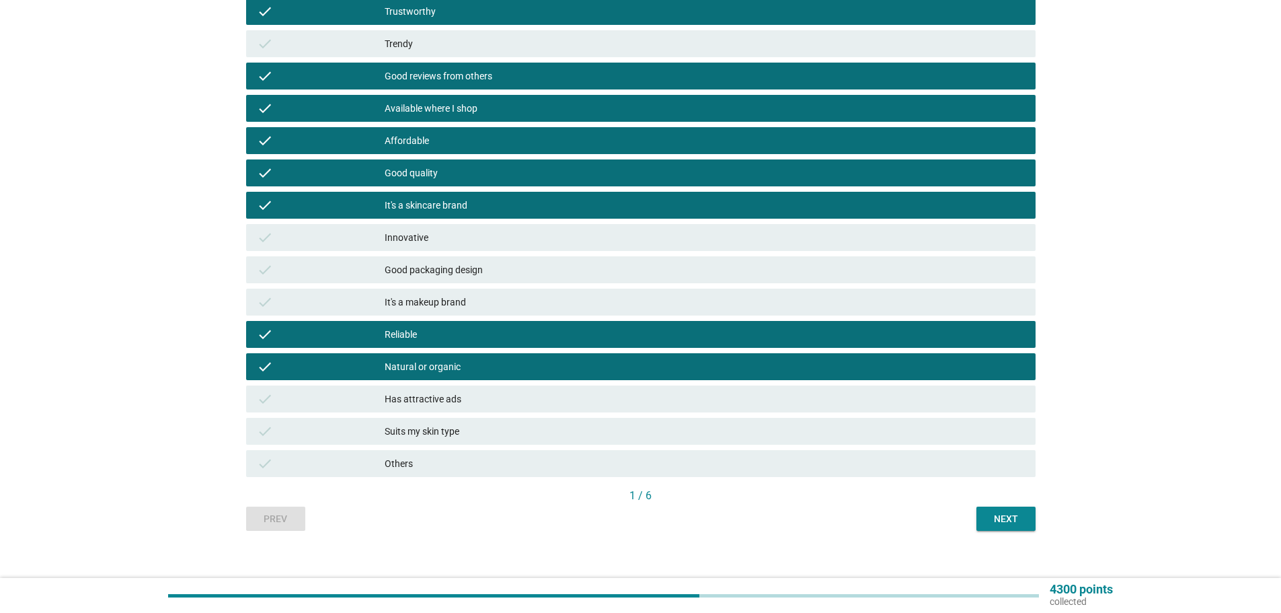
scroll to position [242, 0]
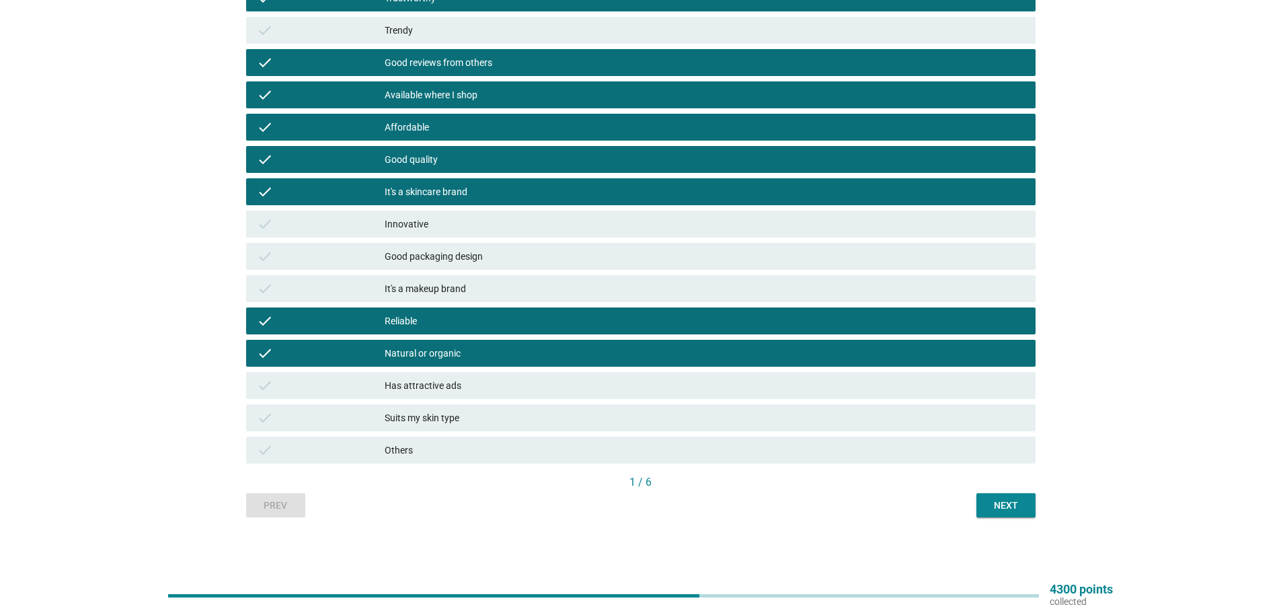
click at [496, 389] on div "Has attractive ads" at bounding box center [705, 385] width 640 height 16
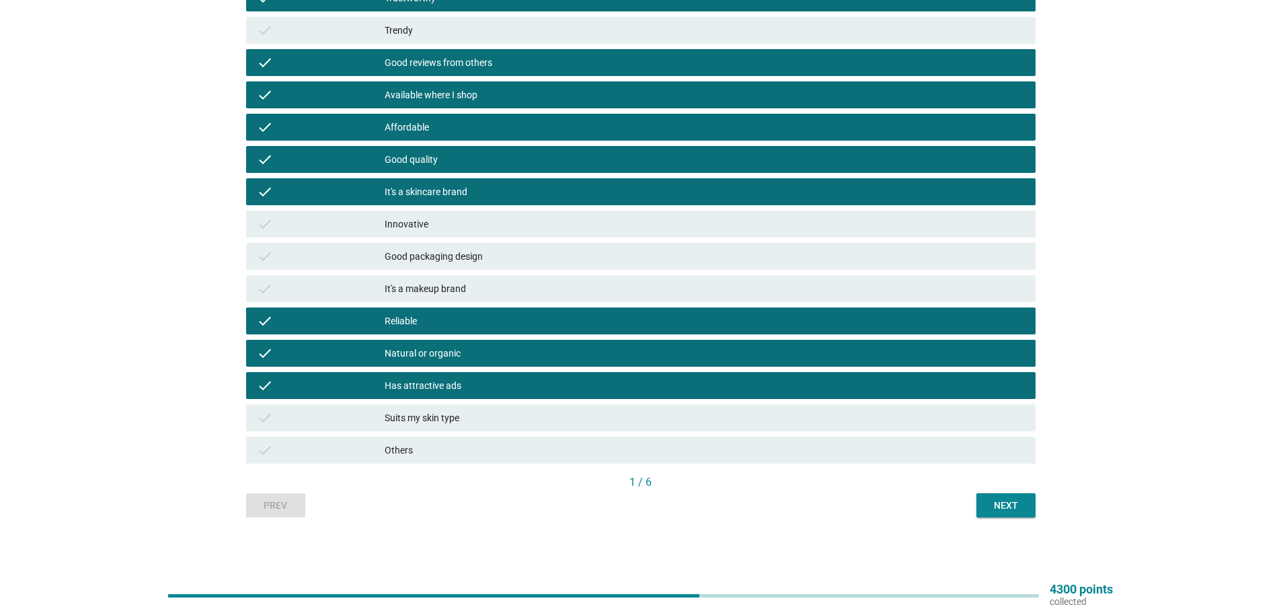
click at [496, 389] on div "Has attractive ads" at bounding box center [705, 385] width 640 height 16
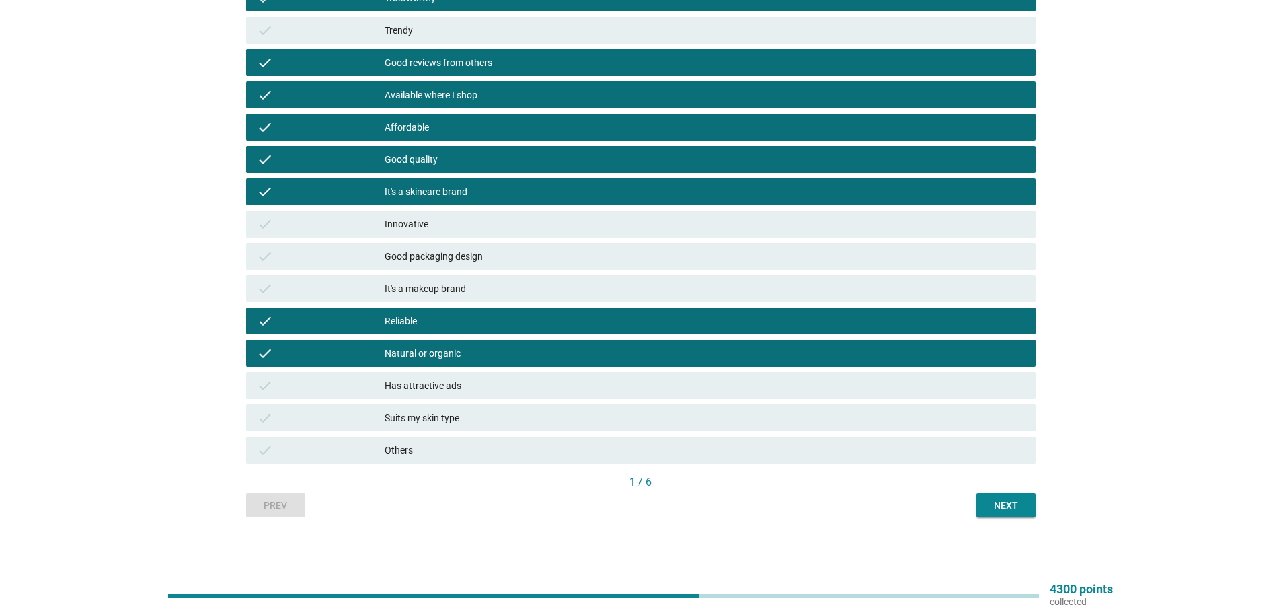
click at [1002, 502] on div "Next" at bounding box center [1006, 505] width 38 height 14
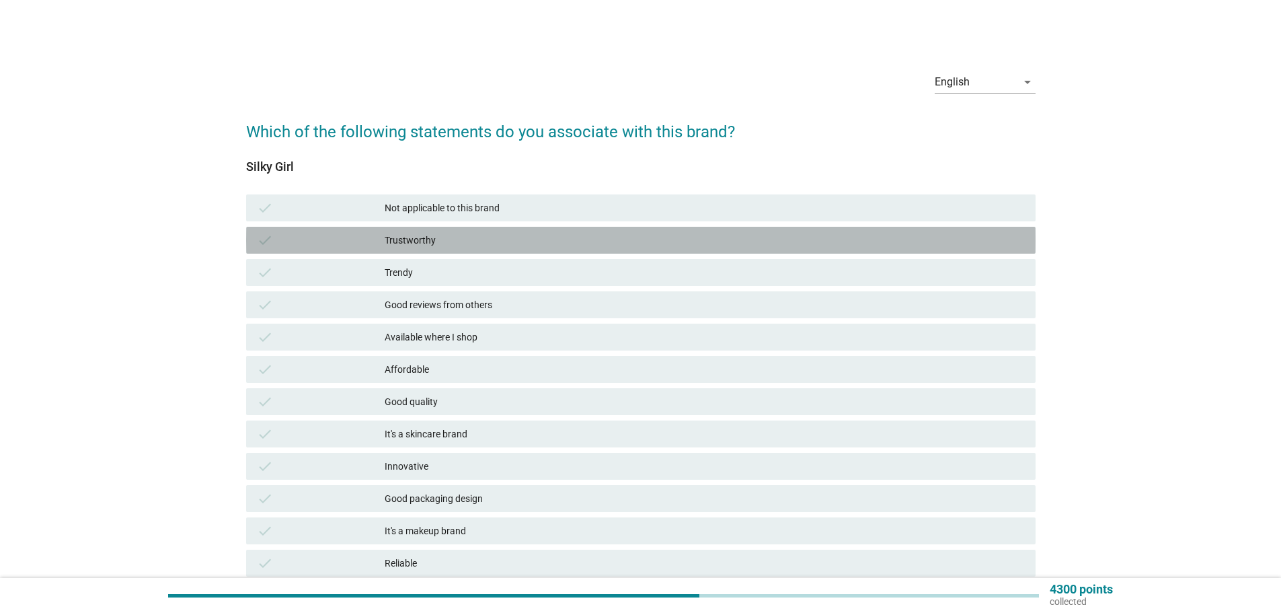
click at [458, 242] on div "Trustworthy" at bounding box center [705, 240] width 640 height 16
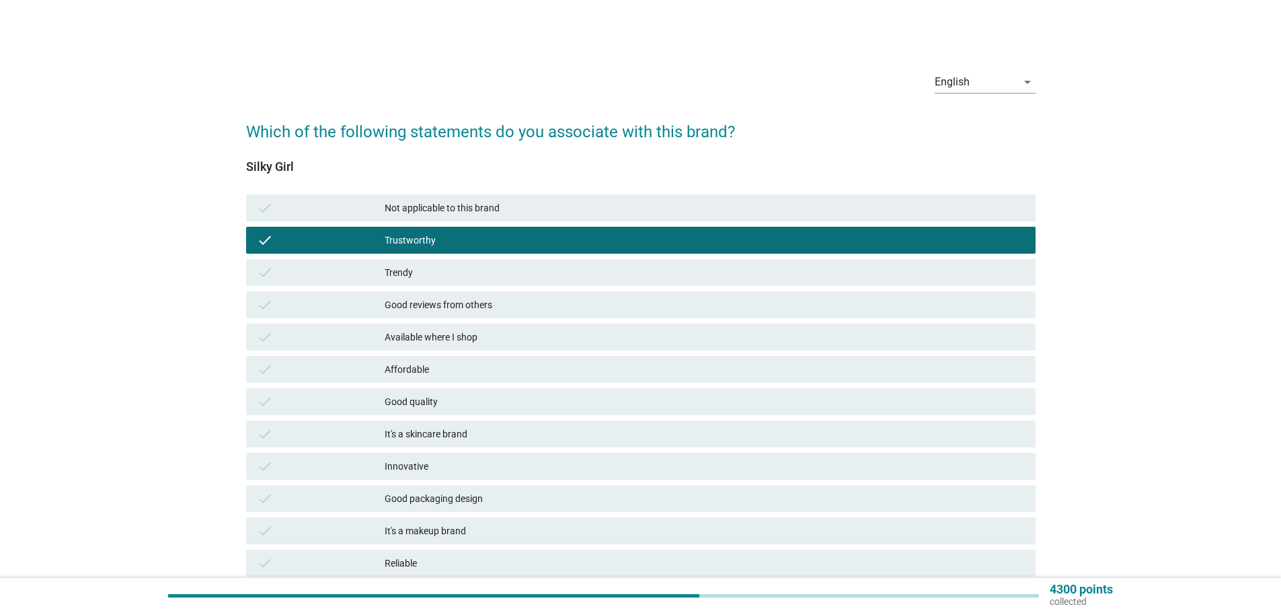
scroll to position [67, 0]
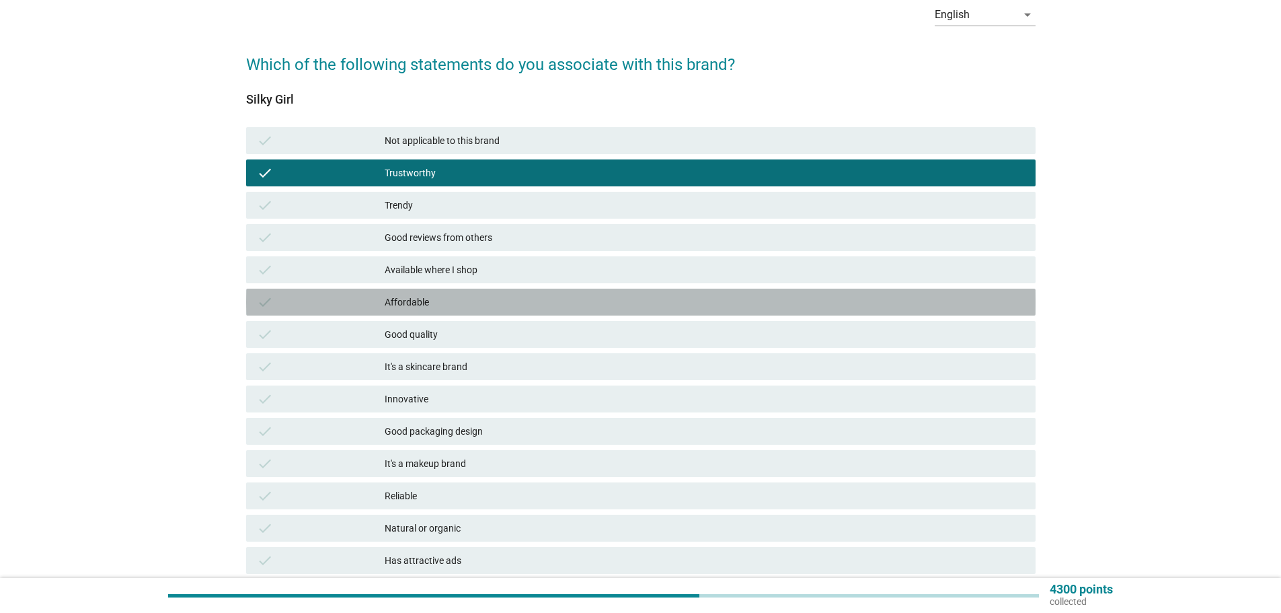
click at [477, 299] on div "Affordable" at bounding box center [705, 302] width 640 height 16
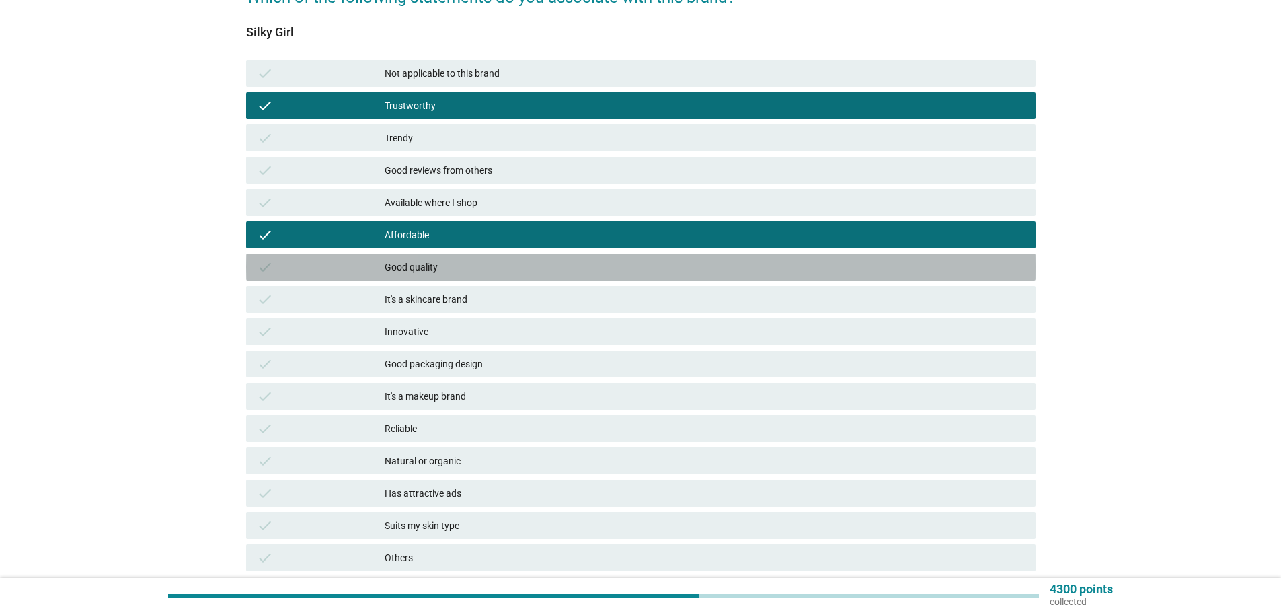
click at [475, 270] on div "Good quality" at bounding box center [705, 267] width 640 height 16
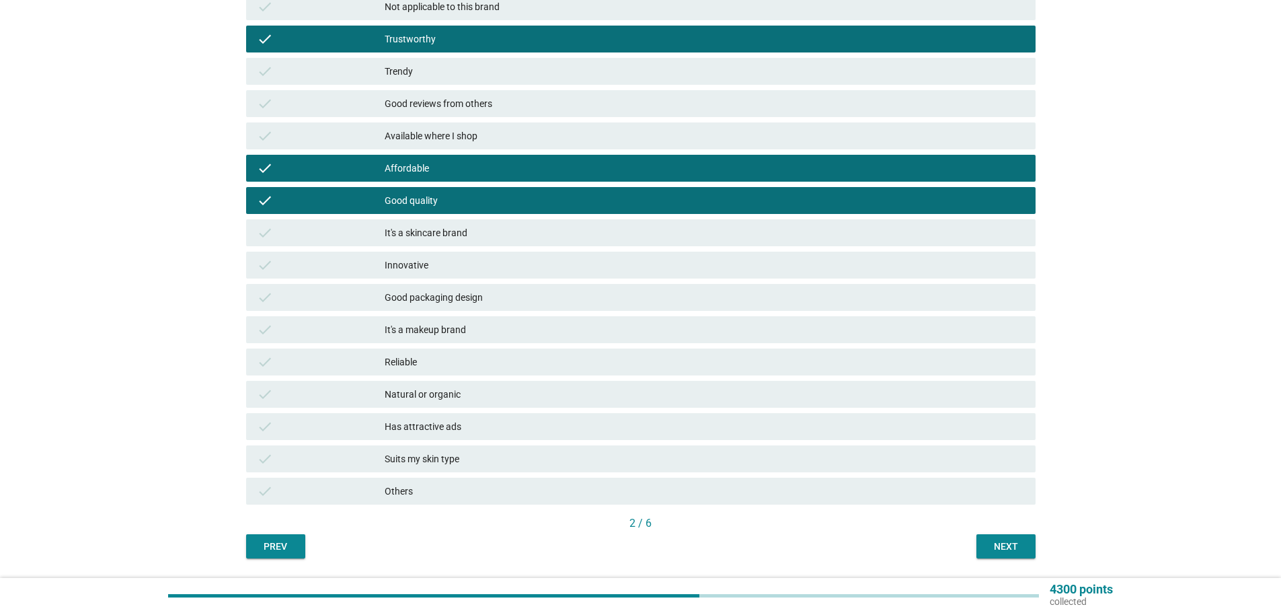
scroll to position [202, 0]
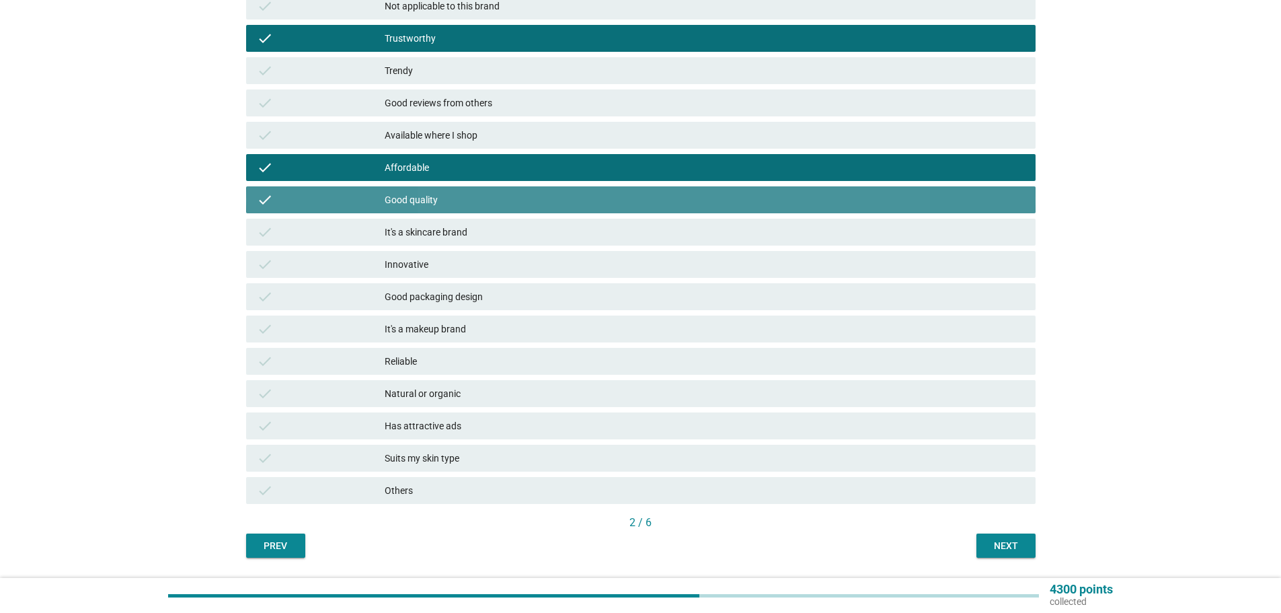
click at [483, 201] on div "Good quality" at bounding box center [705, 200] width 640 height 16
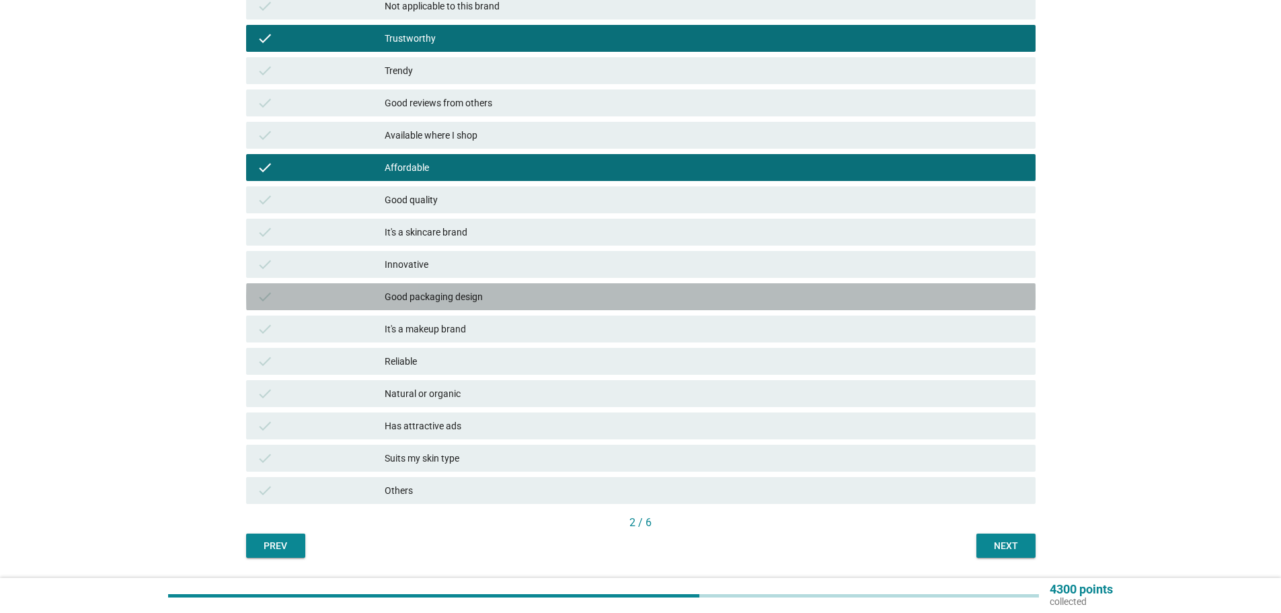
click at [475, 299] on div "Good packaging design" at bounding box center [705, 296] width 640 height 16
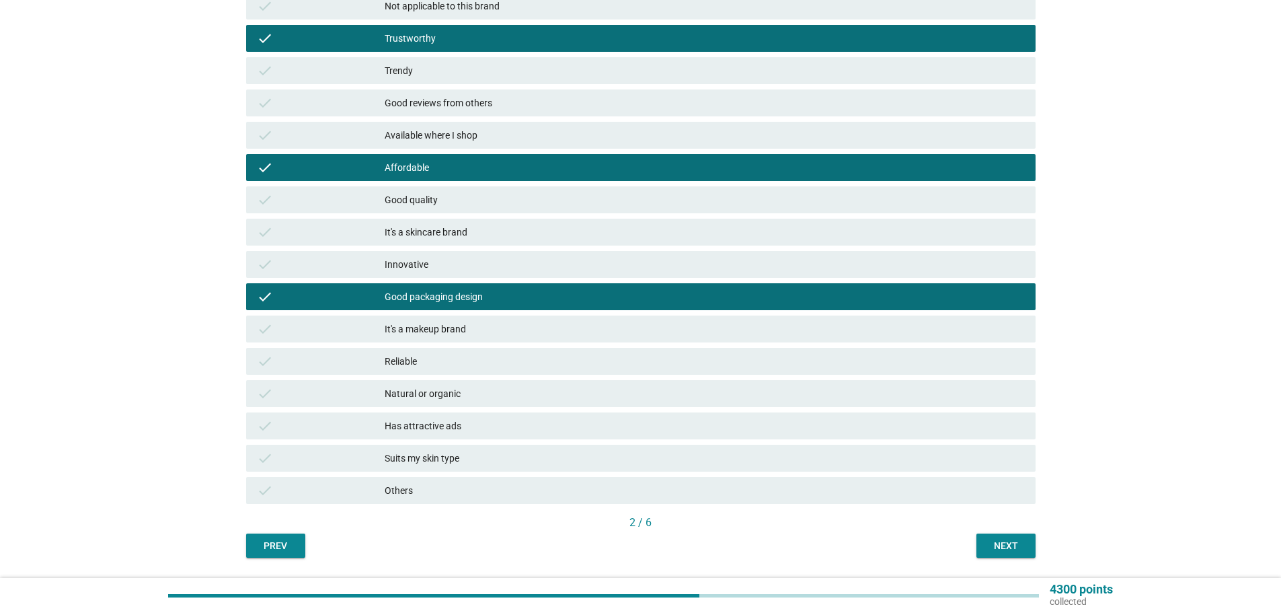
scroll to position [242, 0]
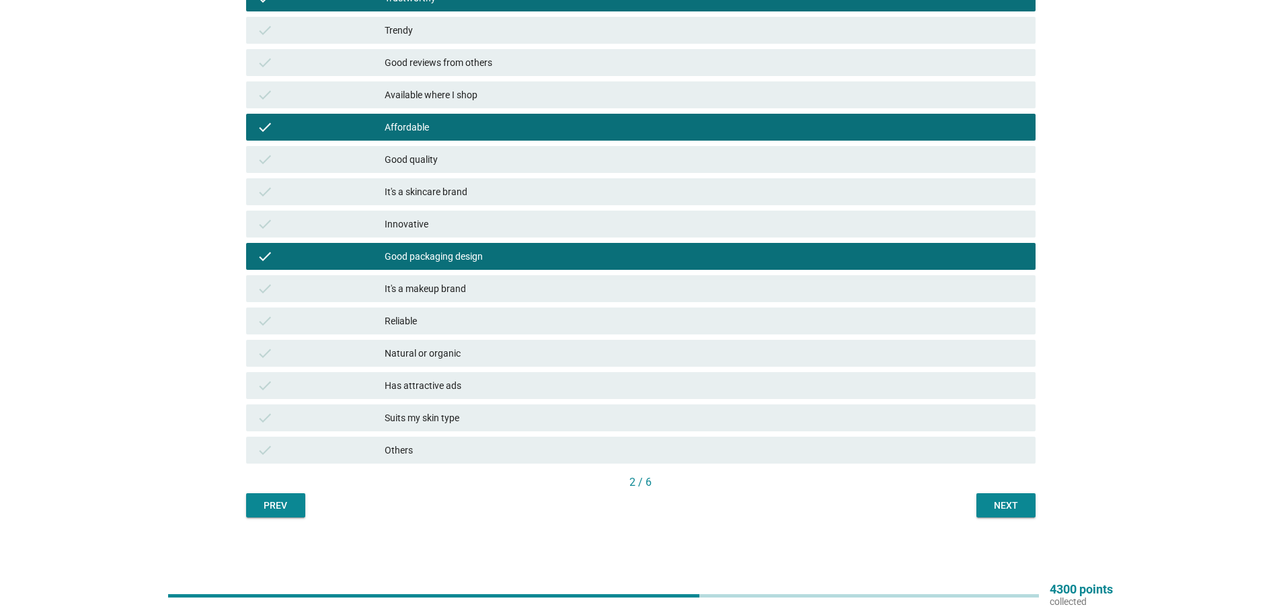
click at [473, 315] on div "Reliable" at bounding box center [705, 321] width 640 height 16
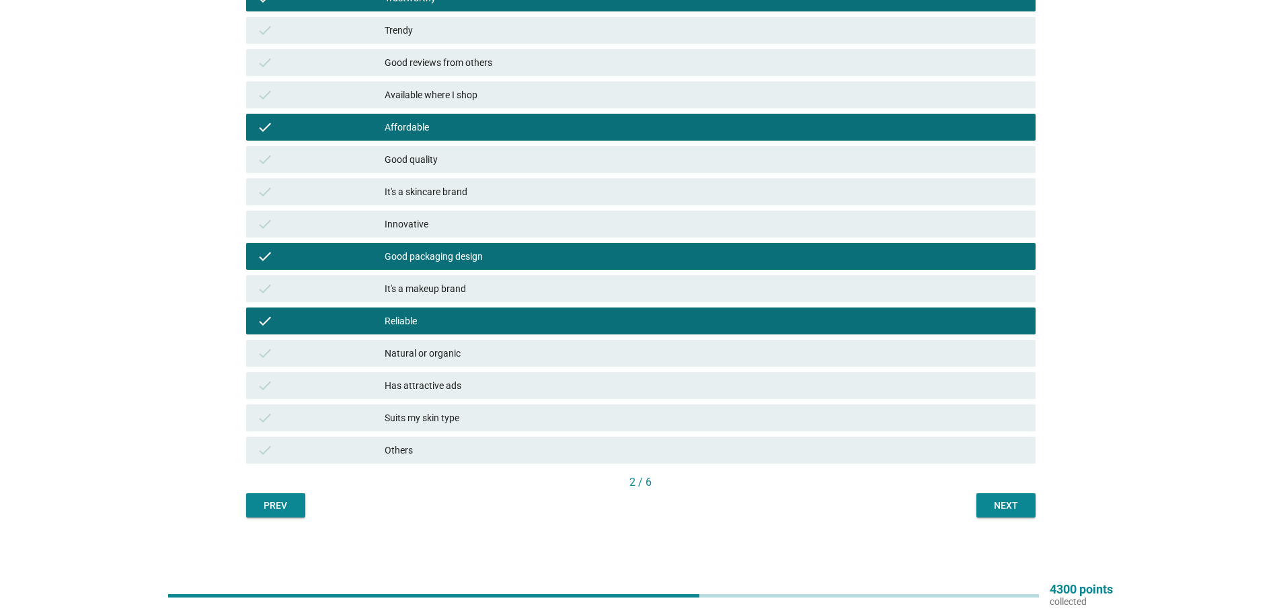
drag, startPoint x: 478, startPoint y: 320, endPoint x: 477, endPoint y: 331, distance: 11.5
click at [477, 320] on div "Reliable" at bounding box center [705, 321] width 640 height 16
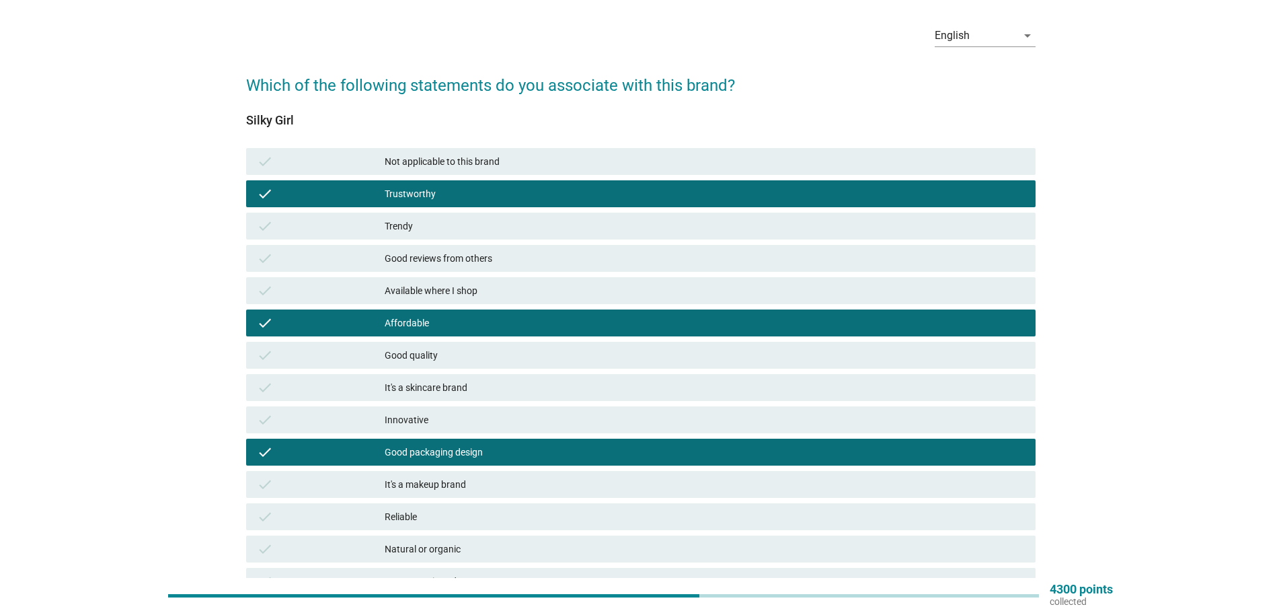
scroll to position [40, 0]
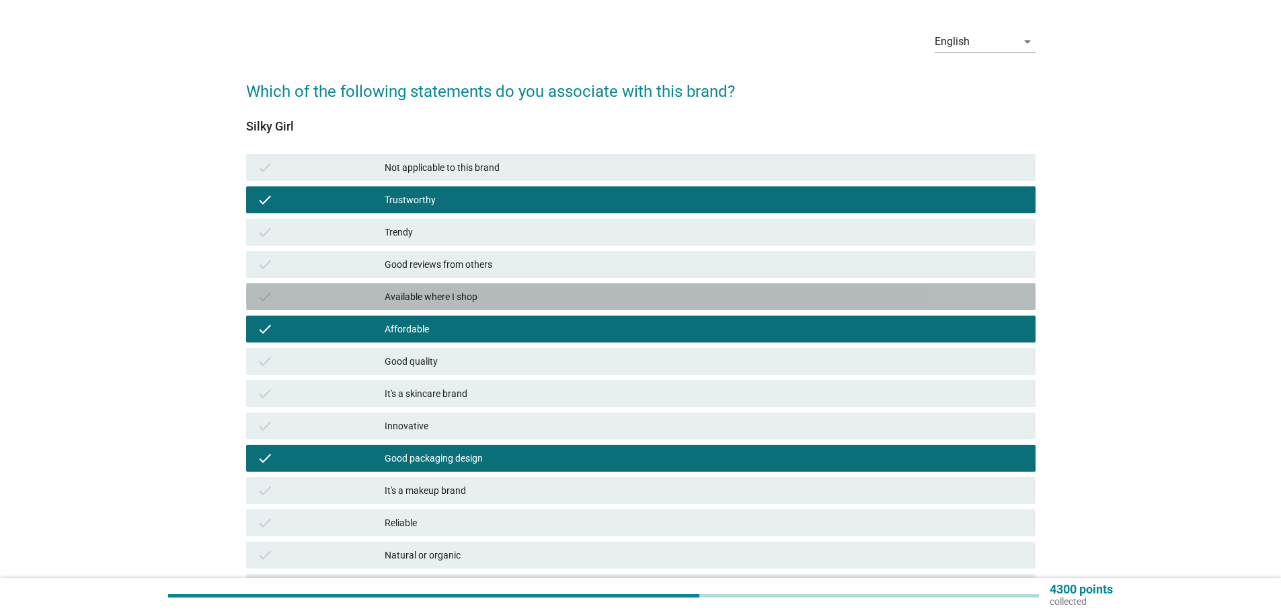
click at [492, 299] on div "Available where I shop" at bounding box center [705, 296] width 640 height 16
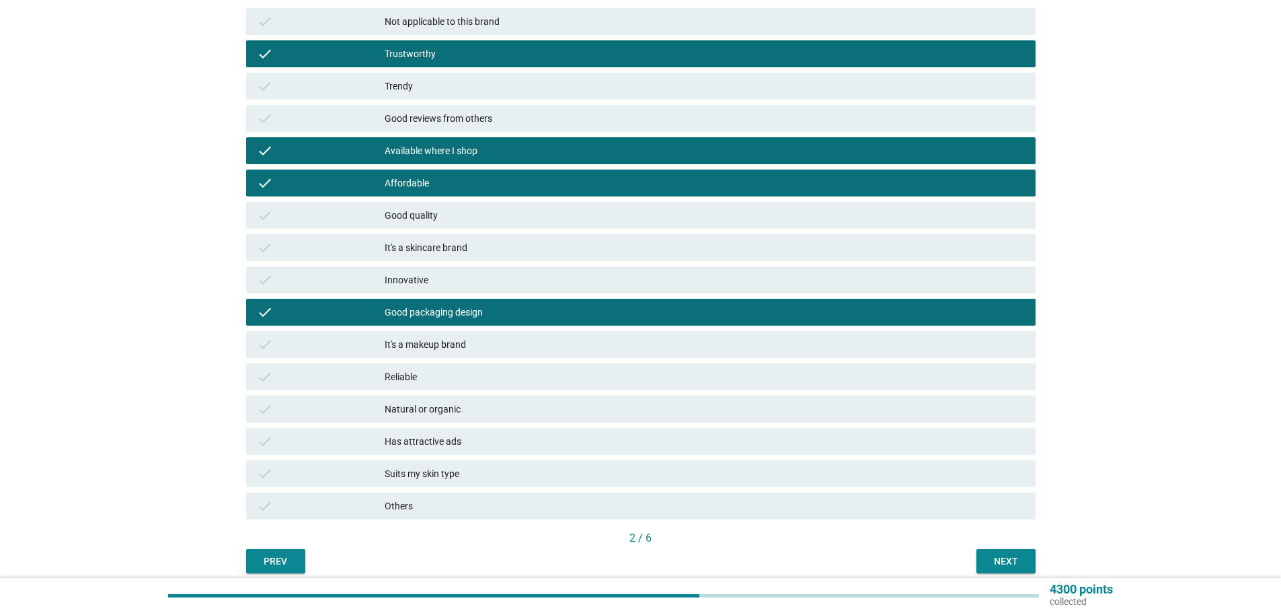
scroll to position [242, 0]
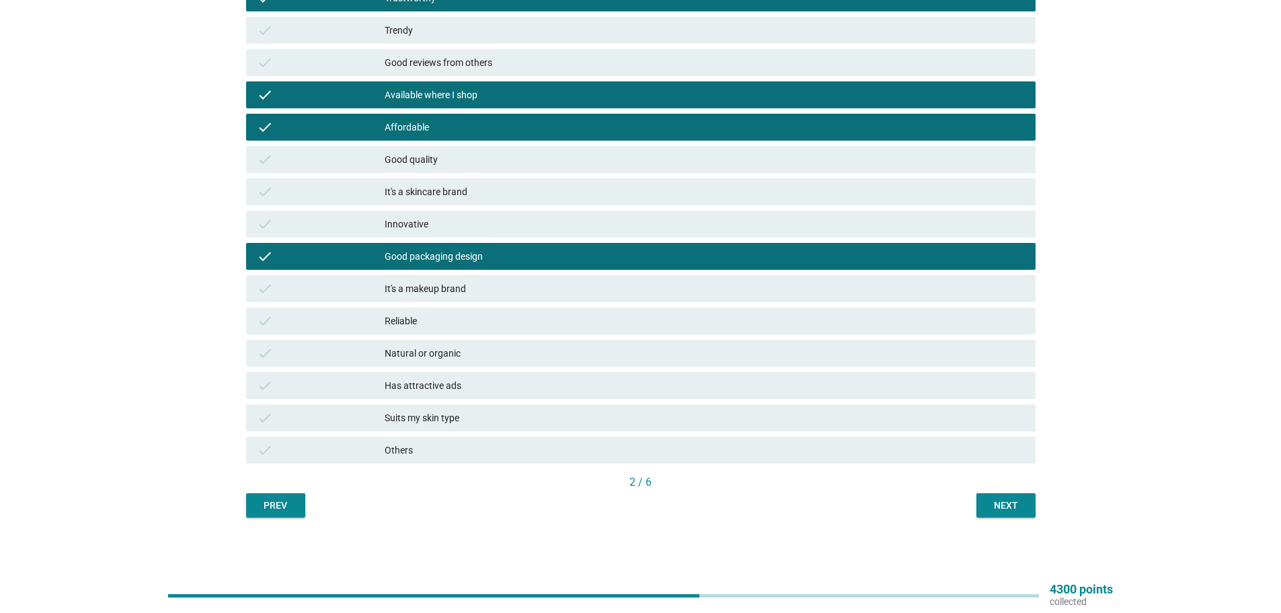
click at [1036, 504] on div "English arrow_drop_down Which of the following statements do you associate with…" at bounding box center [640, 168] width 811 height 720
click at [983, 505] on button "Next" at bounding box center [1005, 505] width 59 height 24
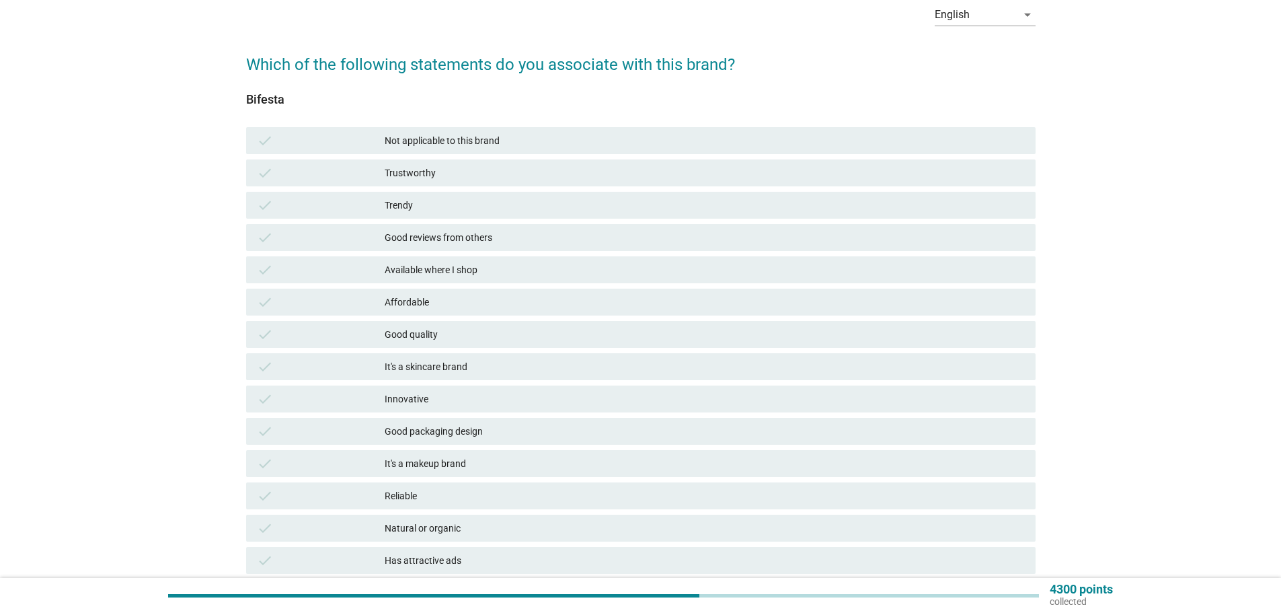
scroll to position [134, 0]
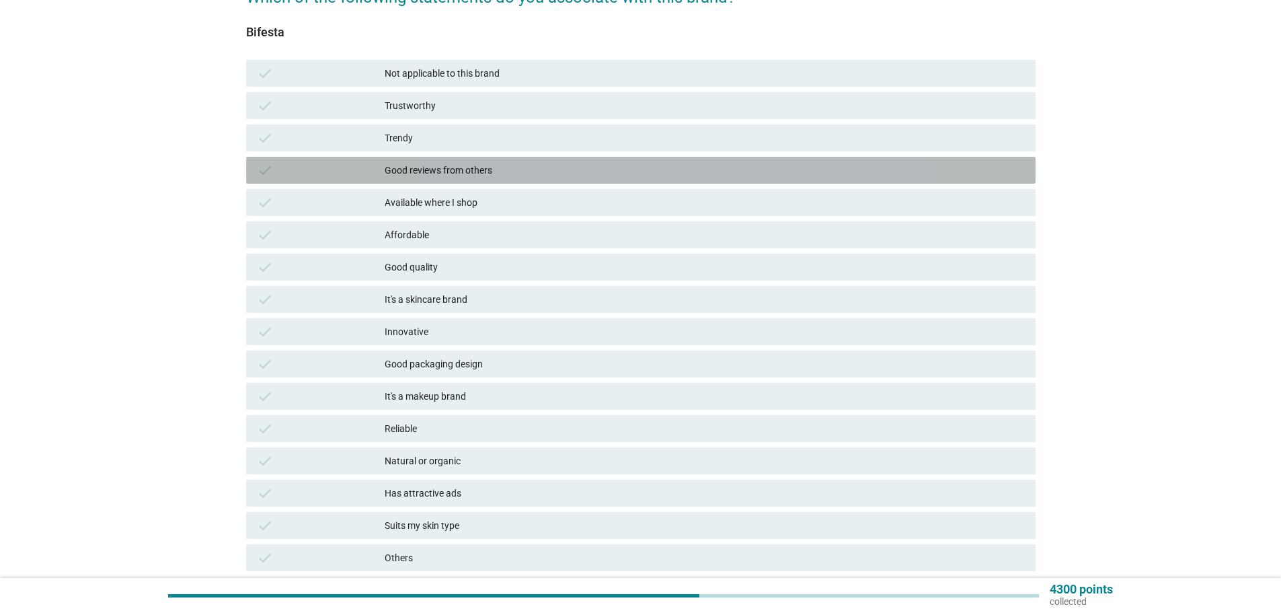
click at [479, 169] on div "Good reviews from others" at bounding box center [705, 170] width 640 height 16
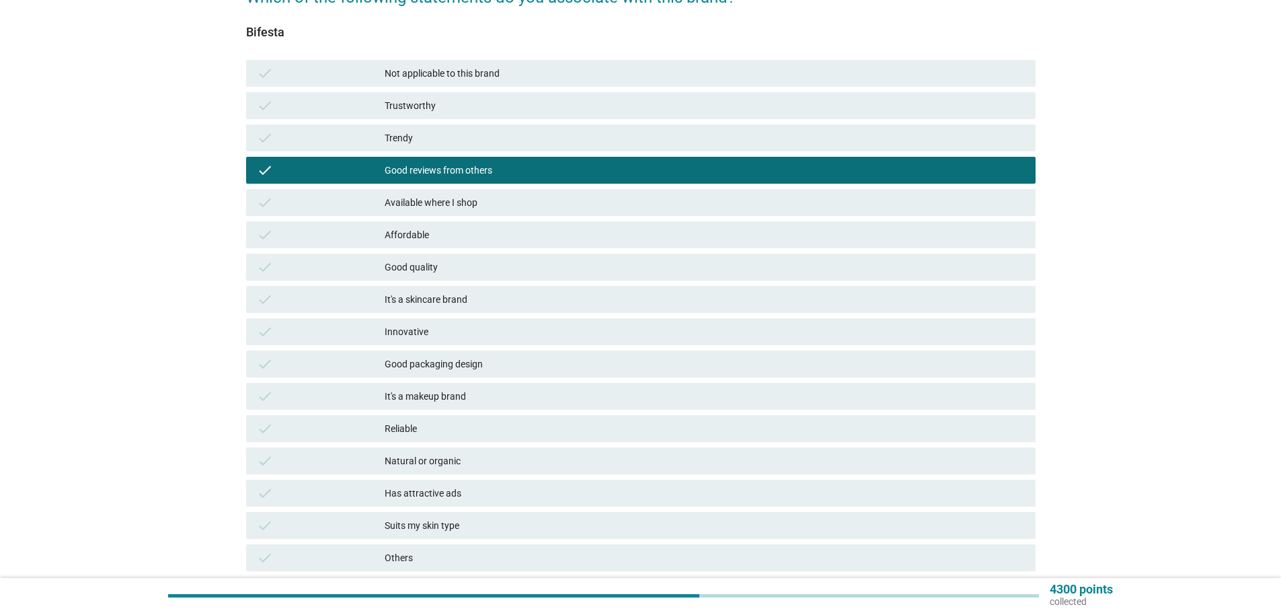
click at [496, 203] on div "Available where I shop" at bounding box center [705, 202] width 640 height 16
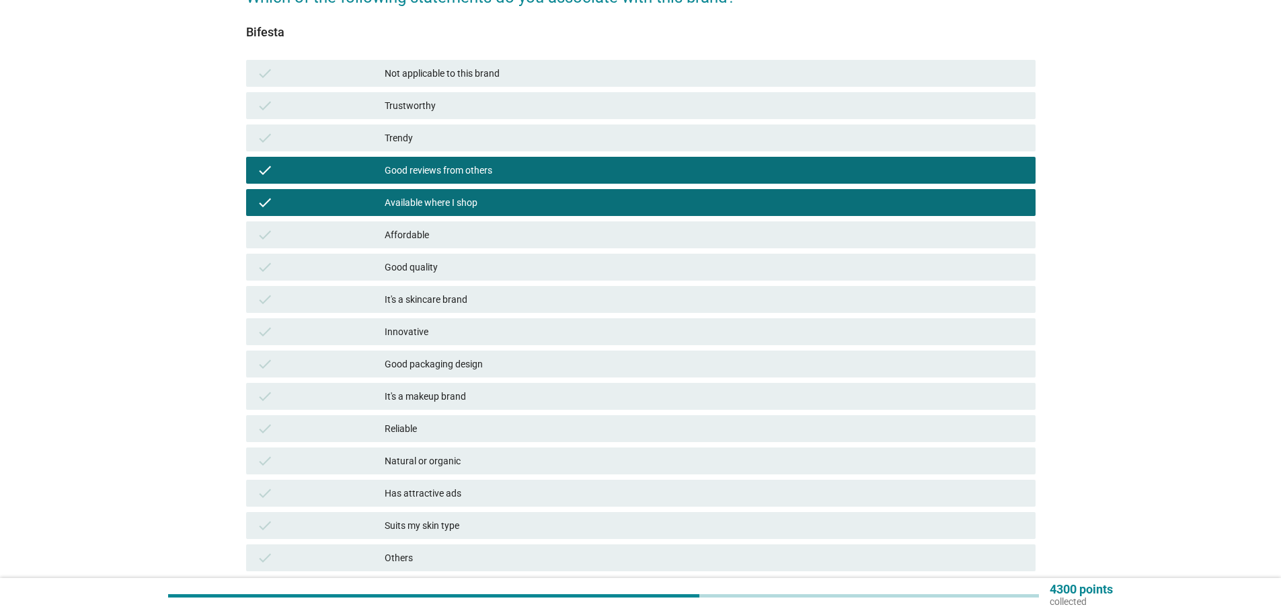
click at [496, 229] on div "Affordable" at bounding box center [705, 235] width 640 height 16
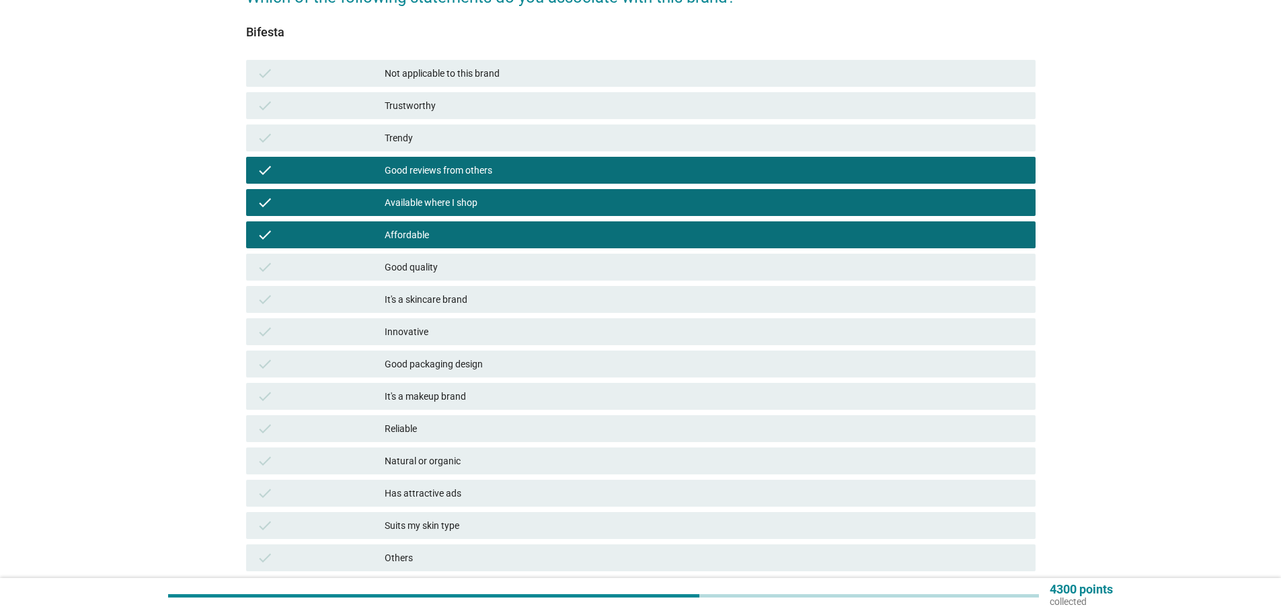
scroll to position [202, 0]
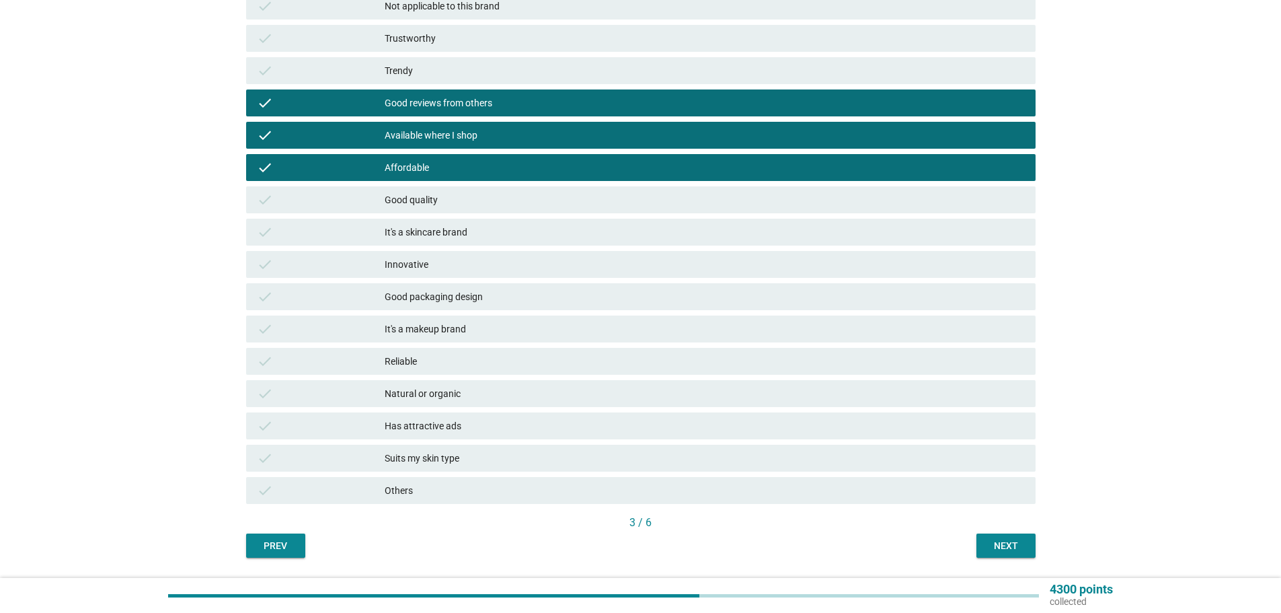
click at [491, 200] on div "Good quality" at bounding box center [705, 200] width 640 height 16
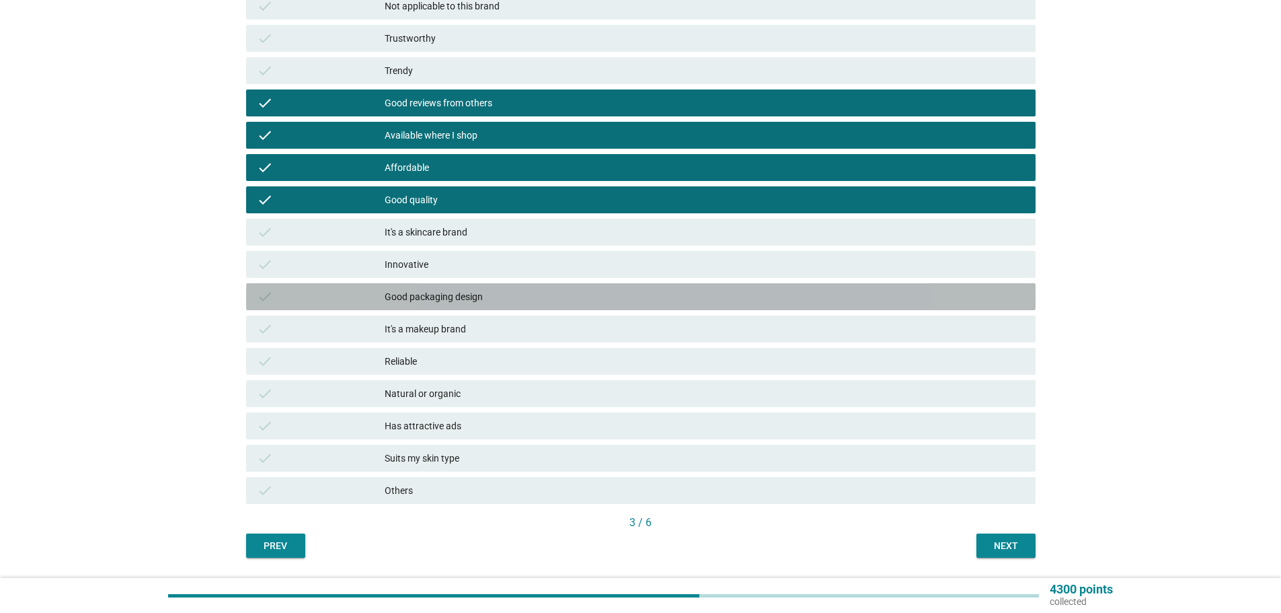
drag, startPoint x: 535, startPoint y: 298, endPoint x: 543, endPoint y: 293, distance: 8.8
click at [535, 297] on div "Good packaging design" at bounding box center [705, 296] width 640 height 16
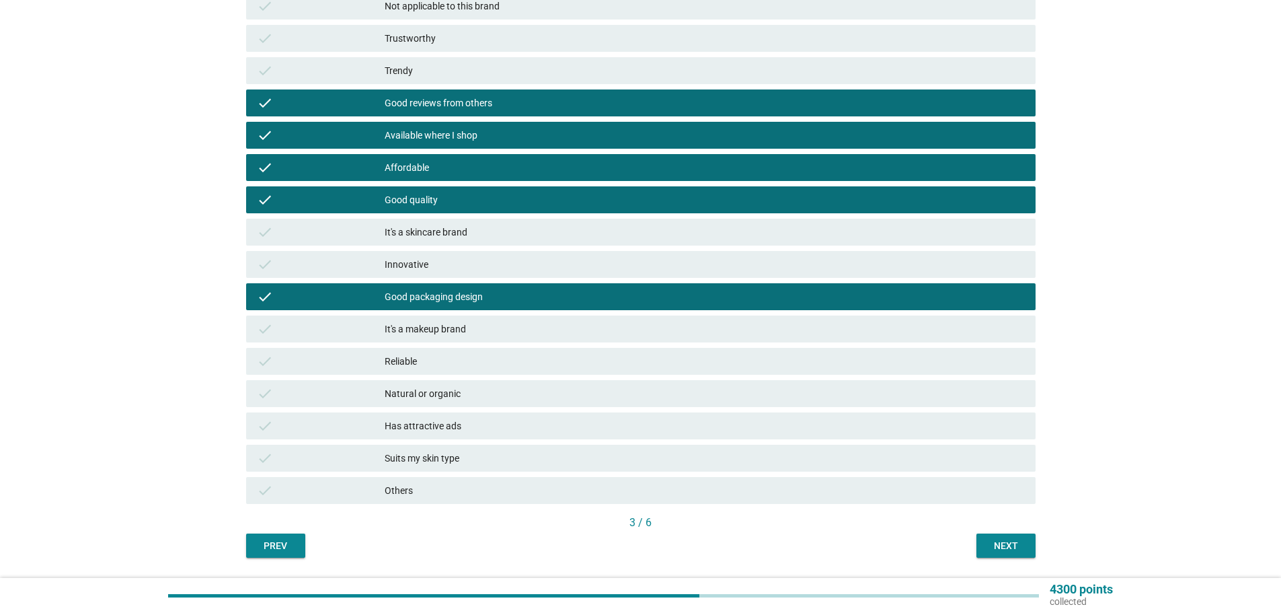
click at [516, 367] on div "Reliable" at bounding box center [705, 361] width 640 height 16
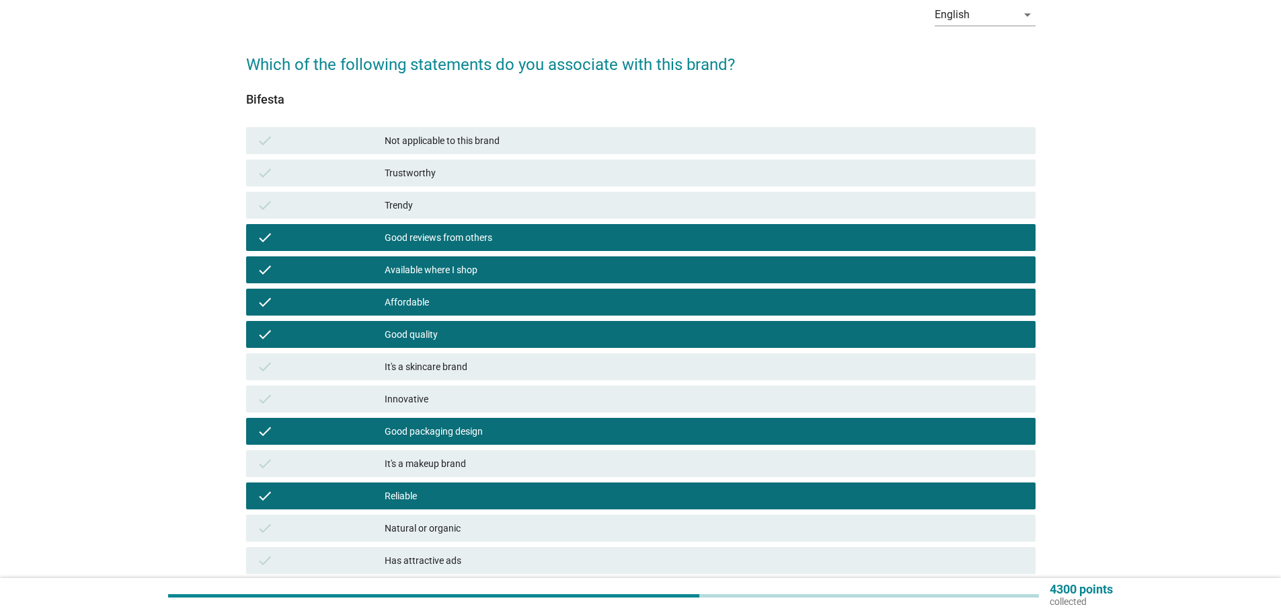
scroll to position [242, 0]
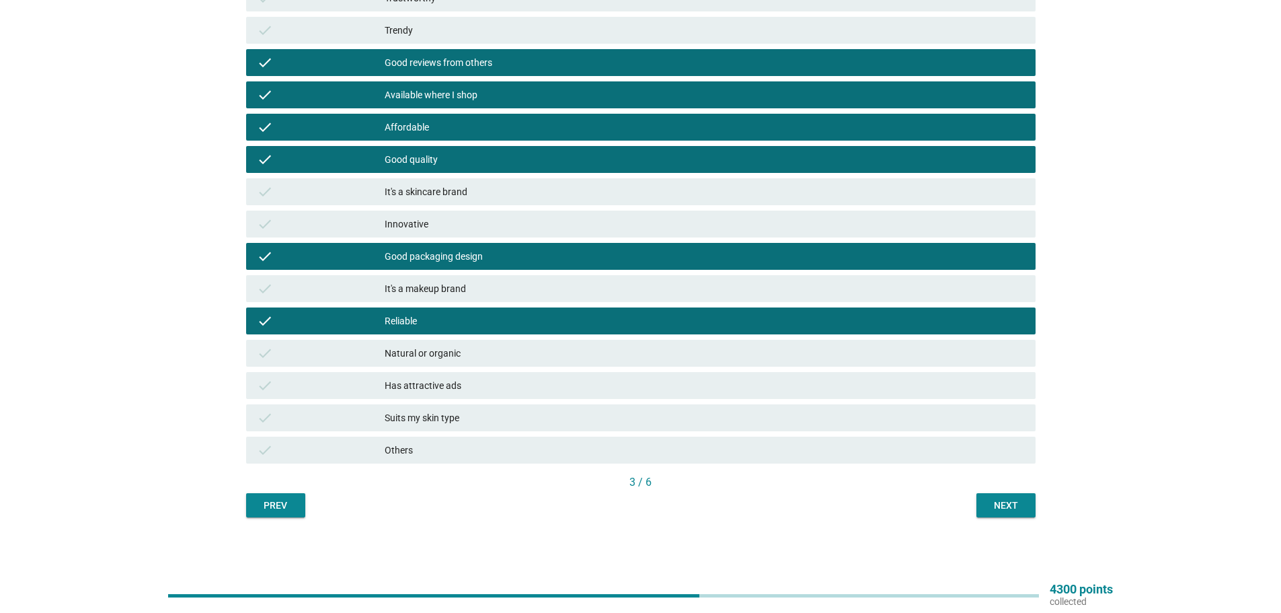
click at [976, 492] on div "3 / 6" at bounding box center [640, 483] width 789 height 19
click at [981, 495] on button "Next" at bounding box center [1005, 505] width 59 height 24
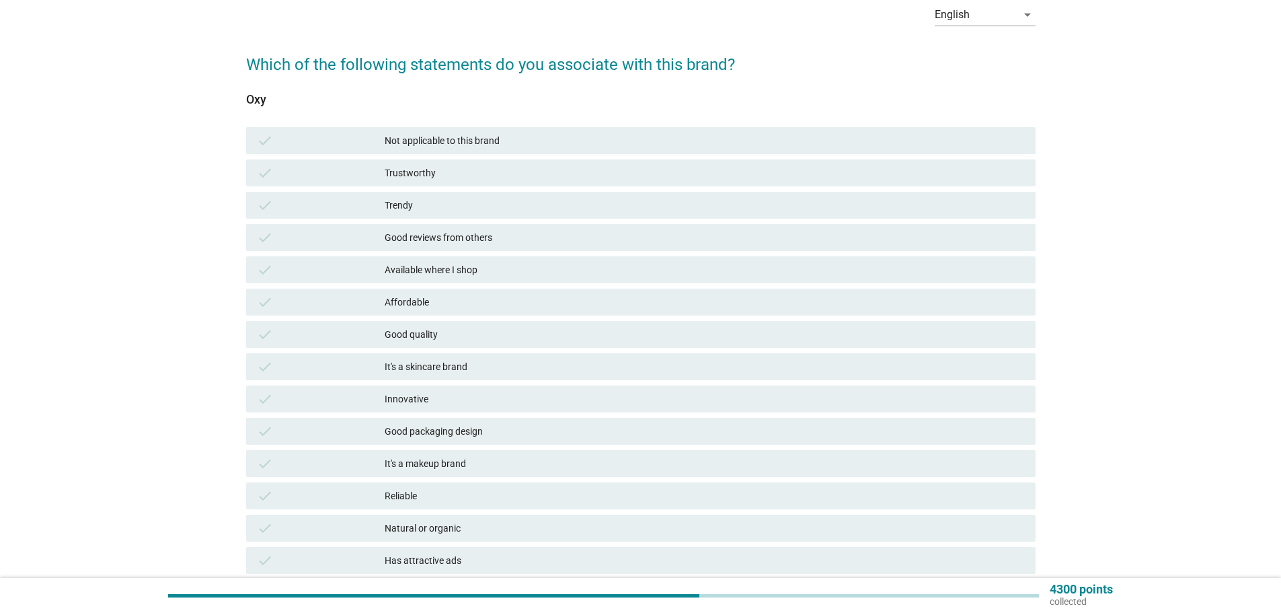
scroll to position [134, 0]
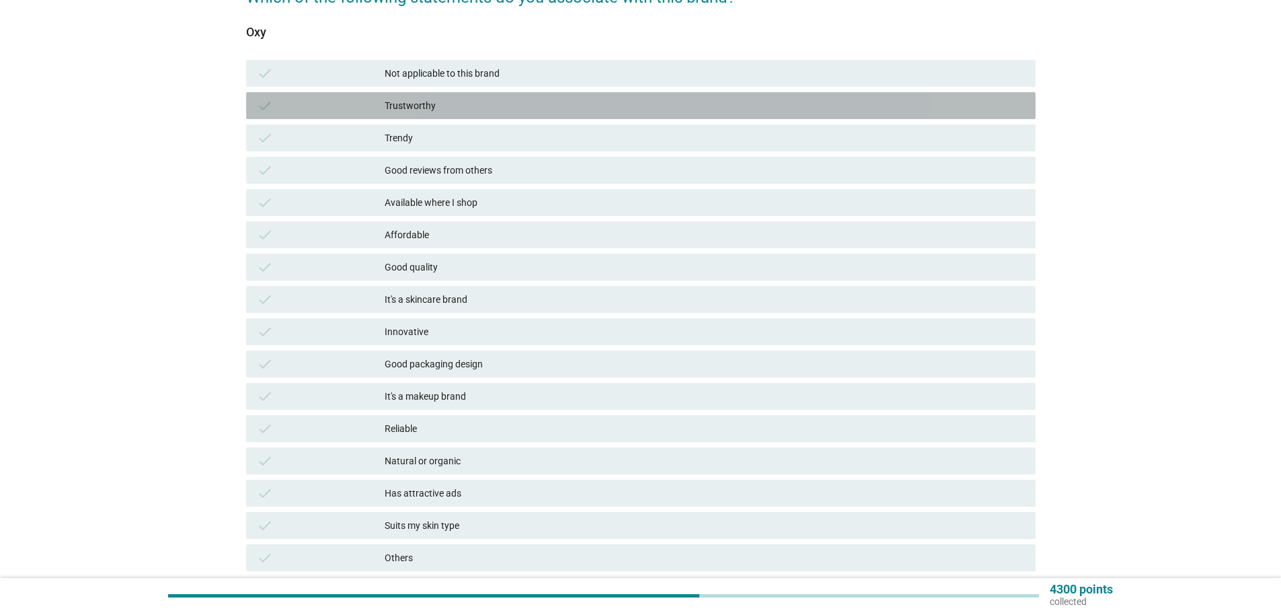
click at [502, 98] on div "Trustworthy" at bounding box center [705, 105] width 640 height 16
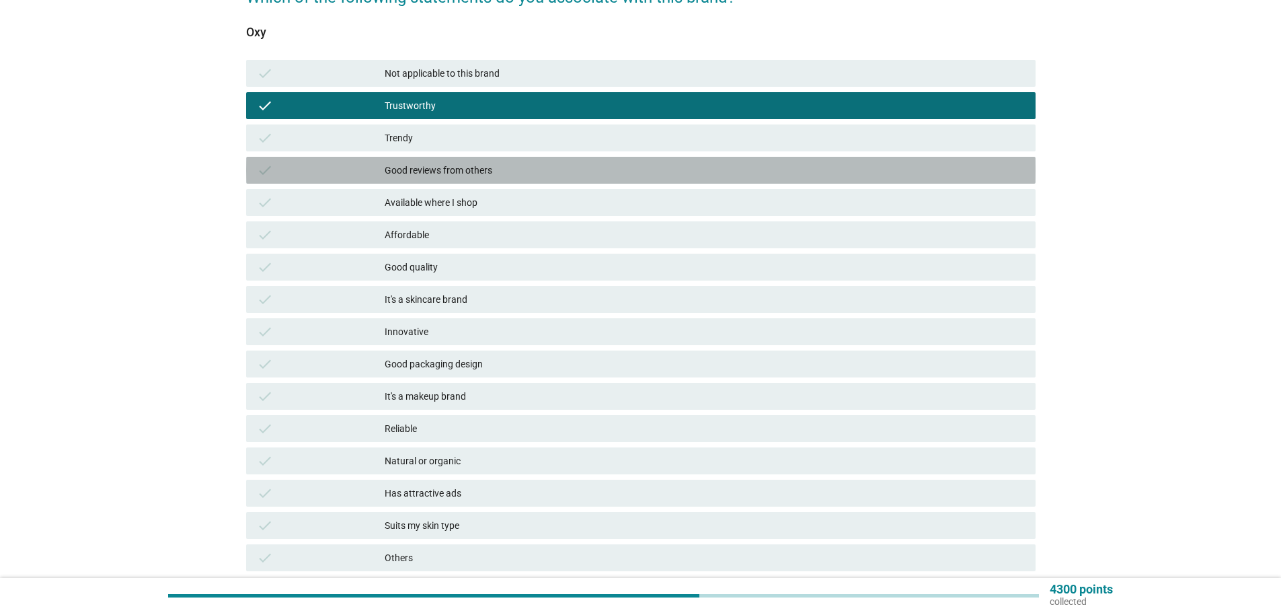
click at [510, 180] on div "check Good reviews from others" at bounding box center [640, 170] width 789 height 27
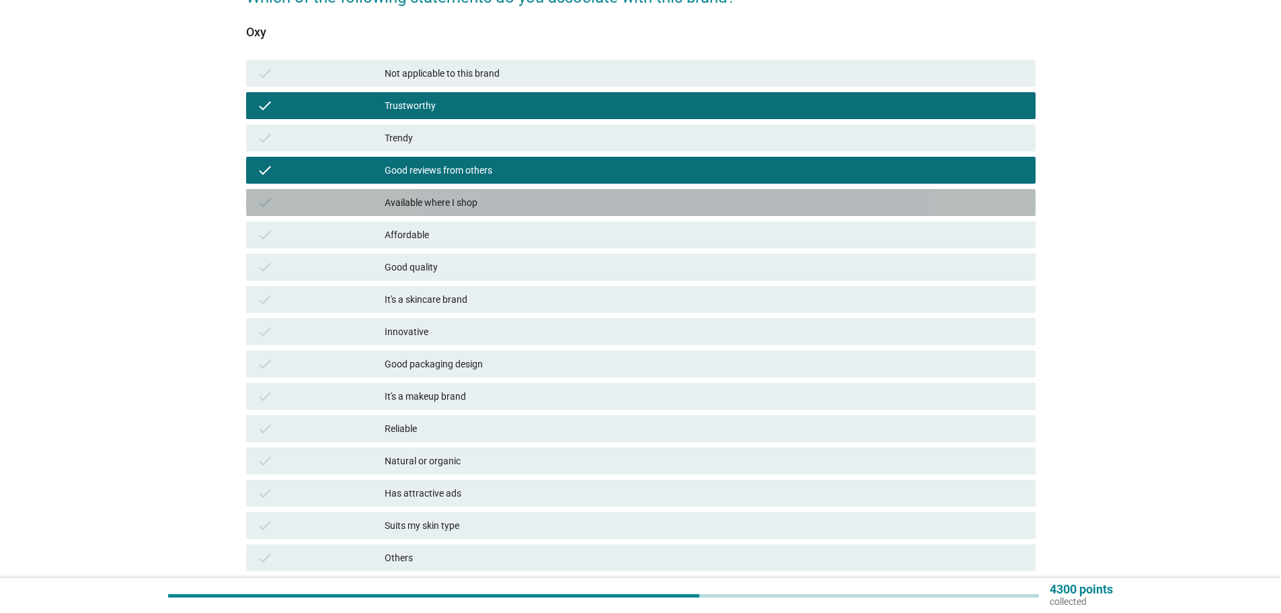
click at [511, 210] on div "Available where I shop" at bounding box center [705, 202] width 640 height 16
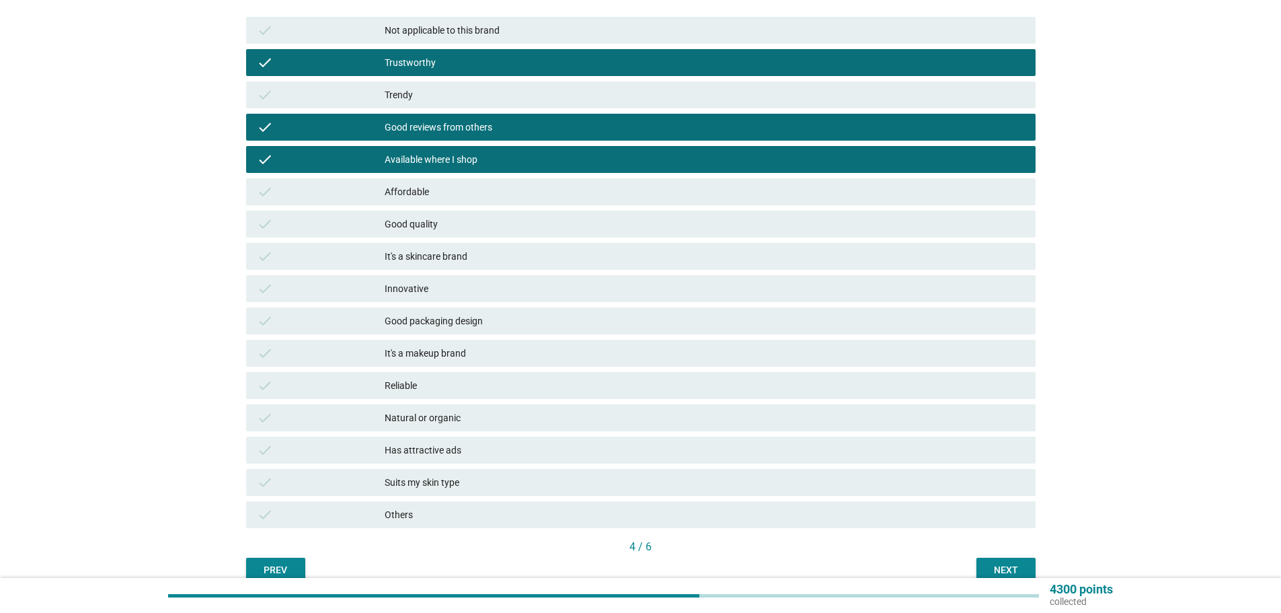
scroll to position [202, 0]
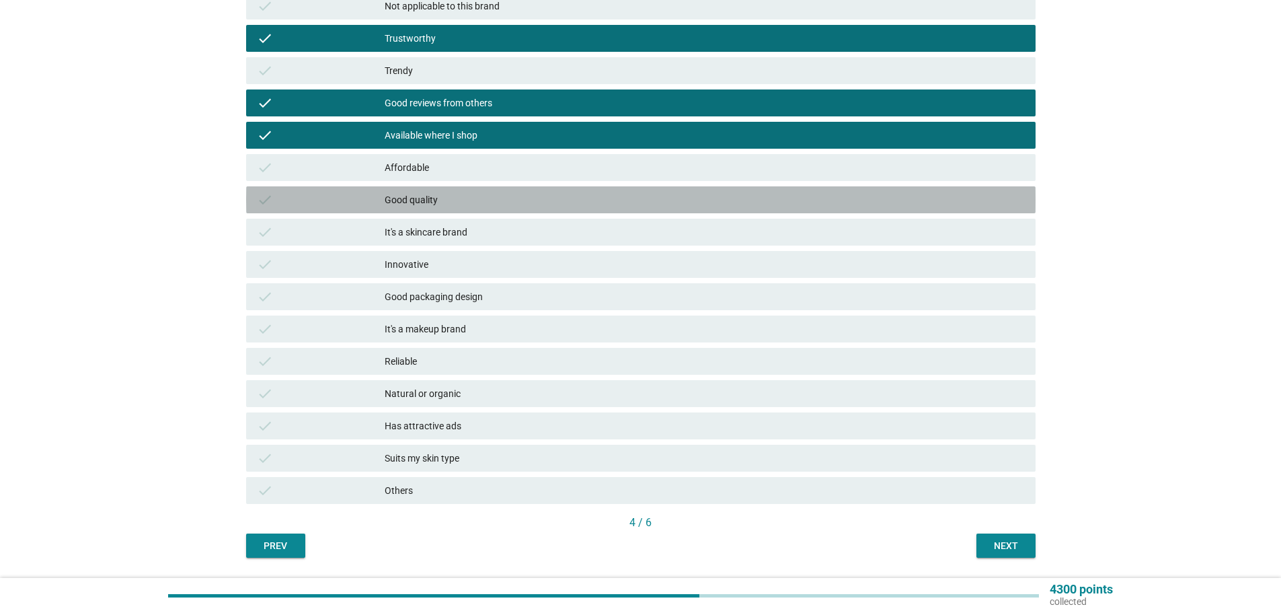
click at [510, 195] on div "Good quality" at bounding box center [705, 200] width 640 height 16
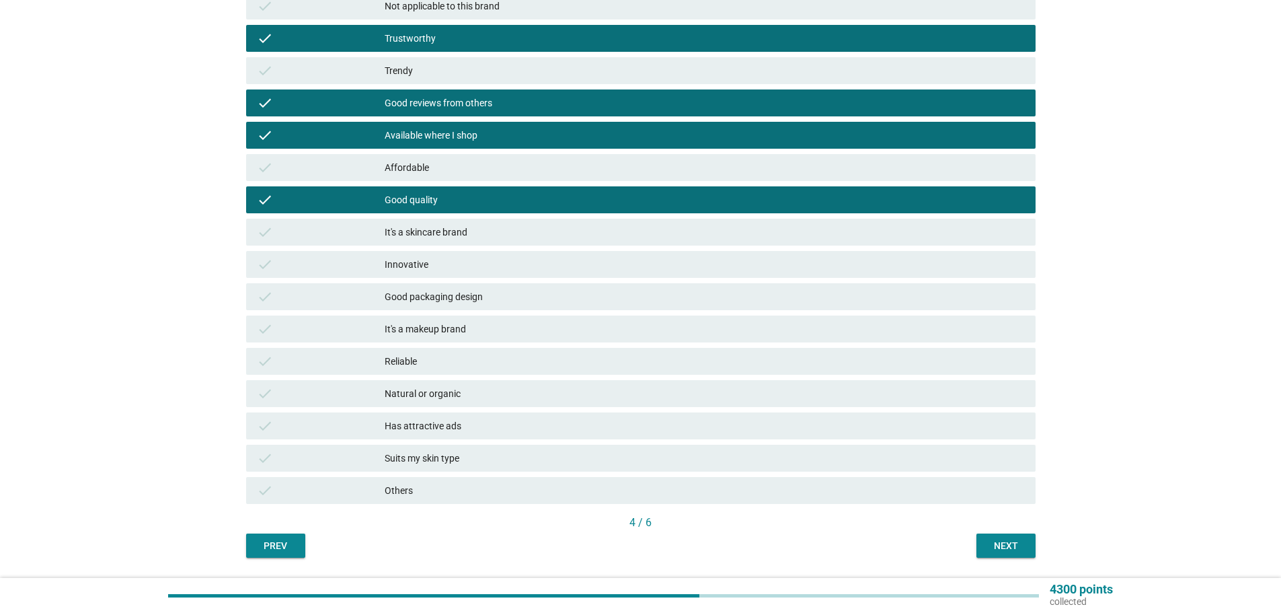
click at [1011, 520] on div "4 / 6" at bounding box center [640, 522] width 789 height 16
click at [1011, 547] on div "Next" at bounding box center [1006, 546] width 38 height 14
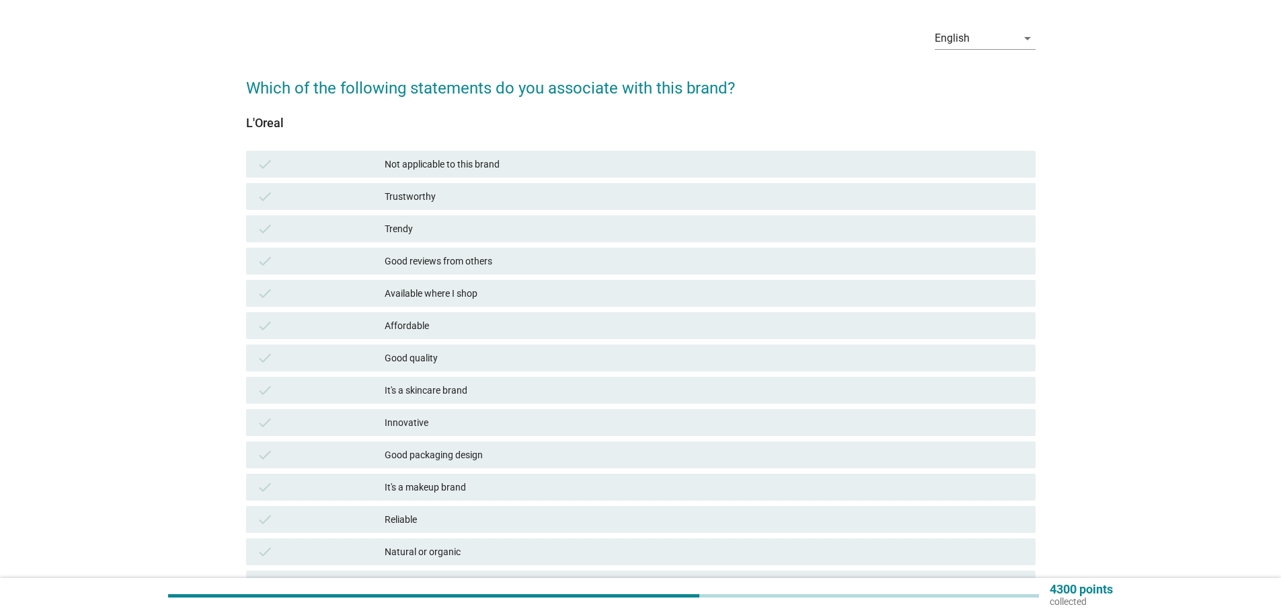
scroll to position [67, 0]
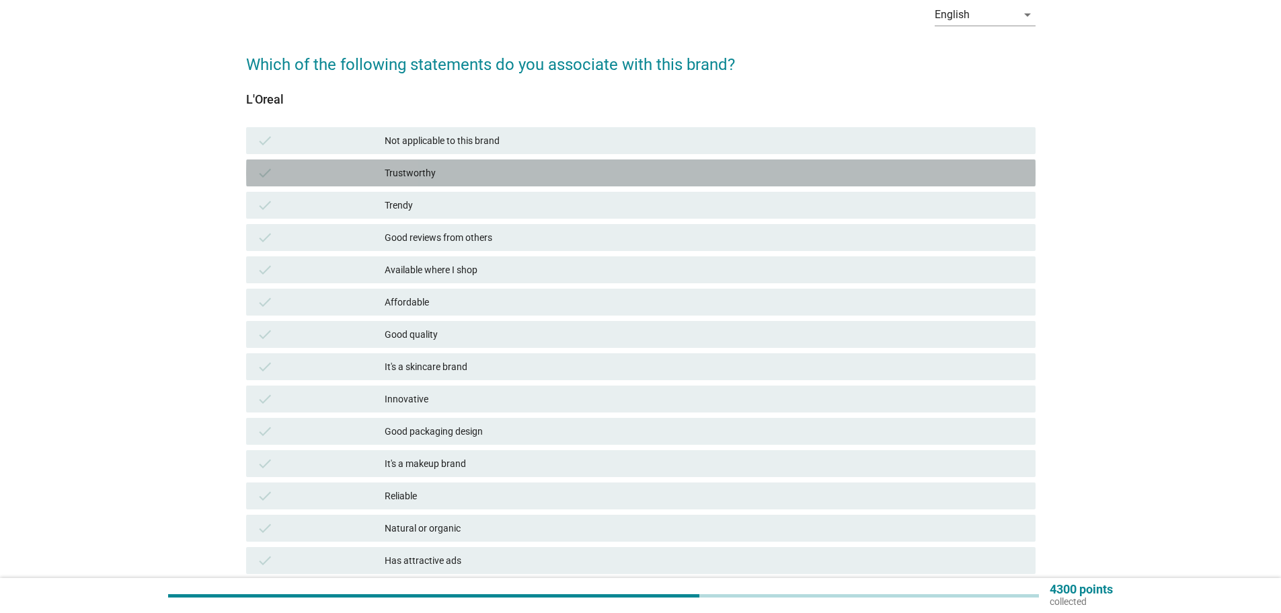
click at [513, 177] on div "Trustworthy" at bounding box center [705, 173] width 640 height 16
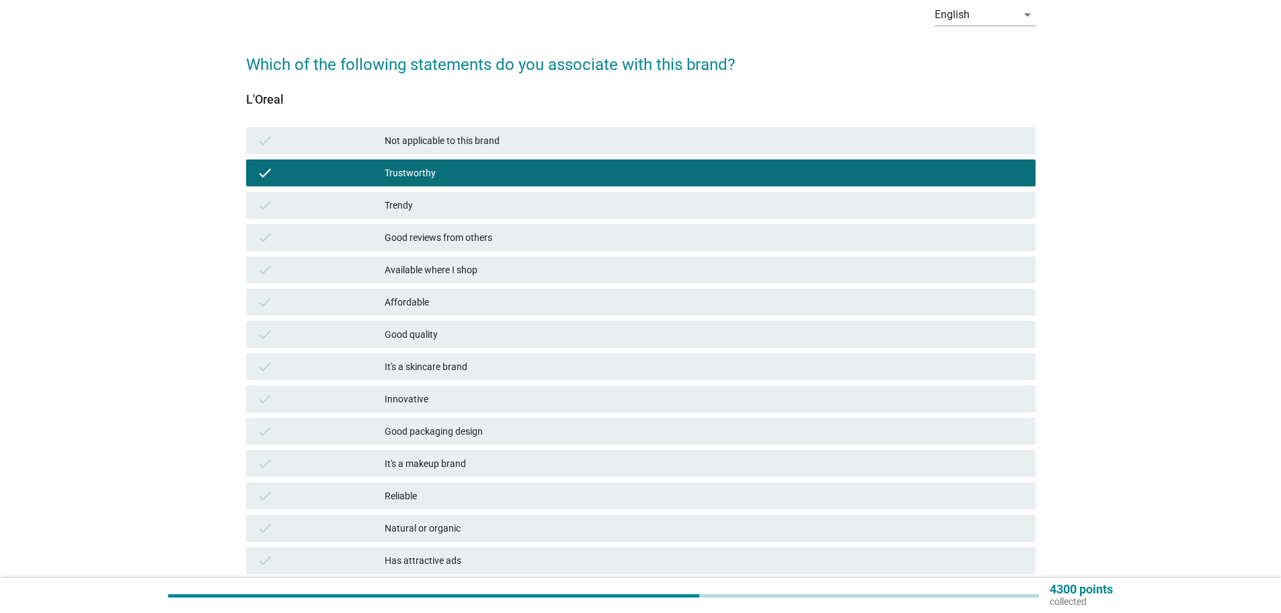
click at [508, 198] on div "Trendy" at bounding box center [705, 205] width 640 height 16
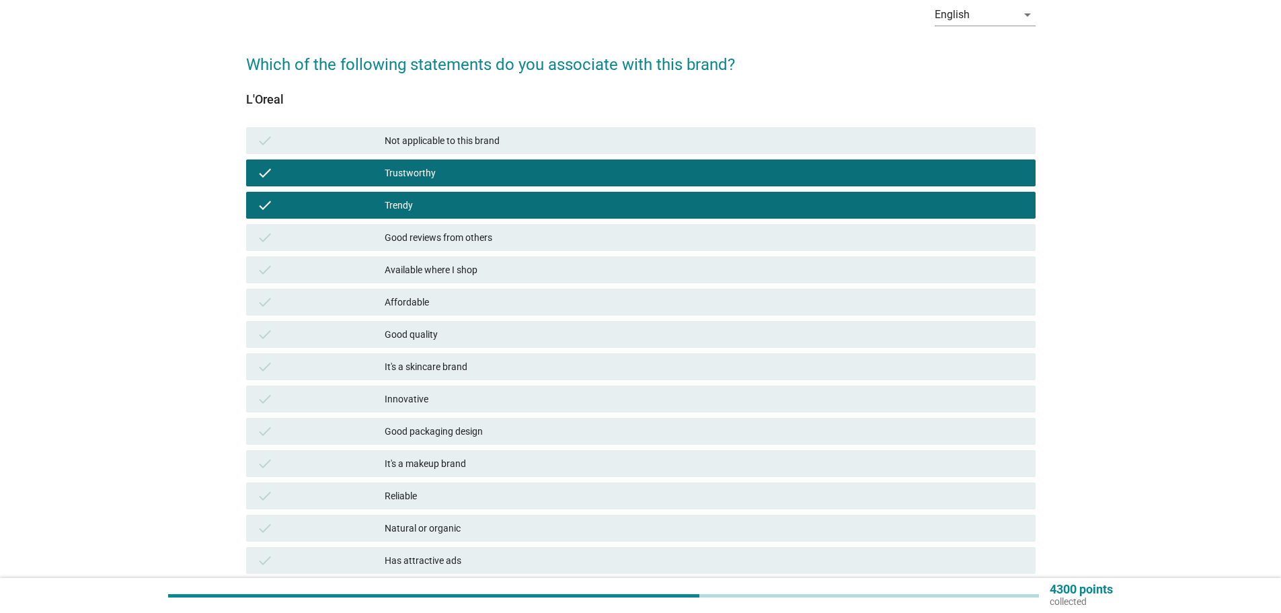
click at [545, 283] on div "check Available where I shop" at bounding box center [640, 269] width 795 height 32
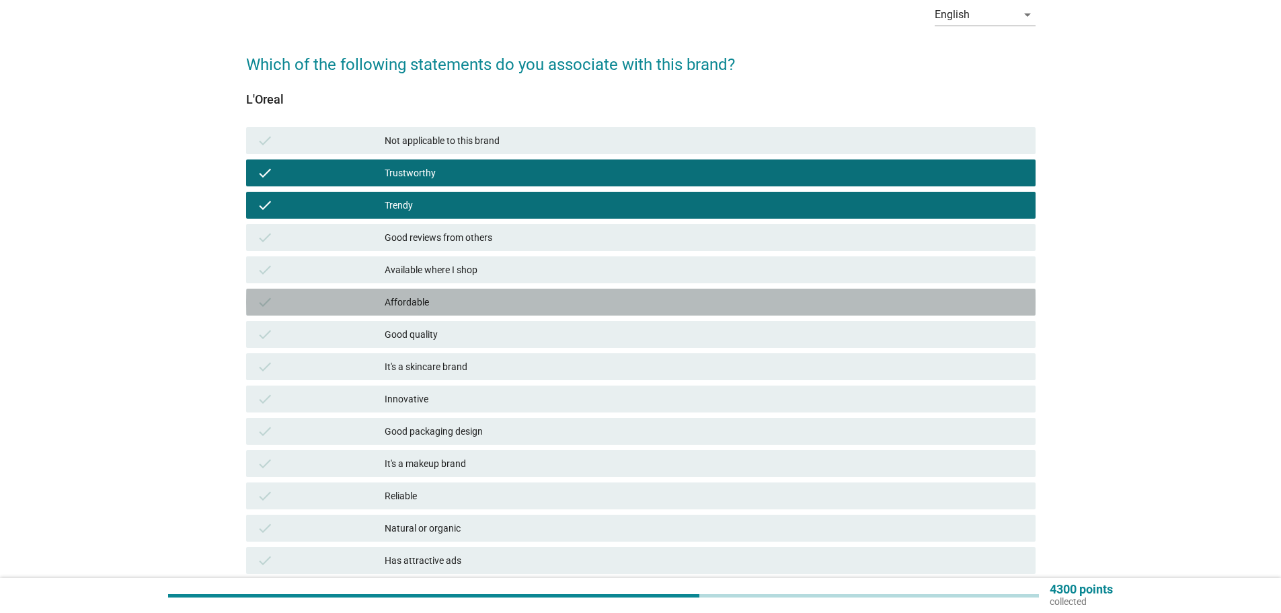
click at [548, 296] on div "Affordable" at bounding box center [705, 302] width 640 height 16
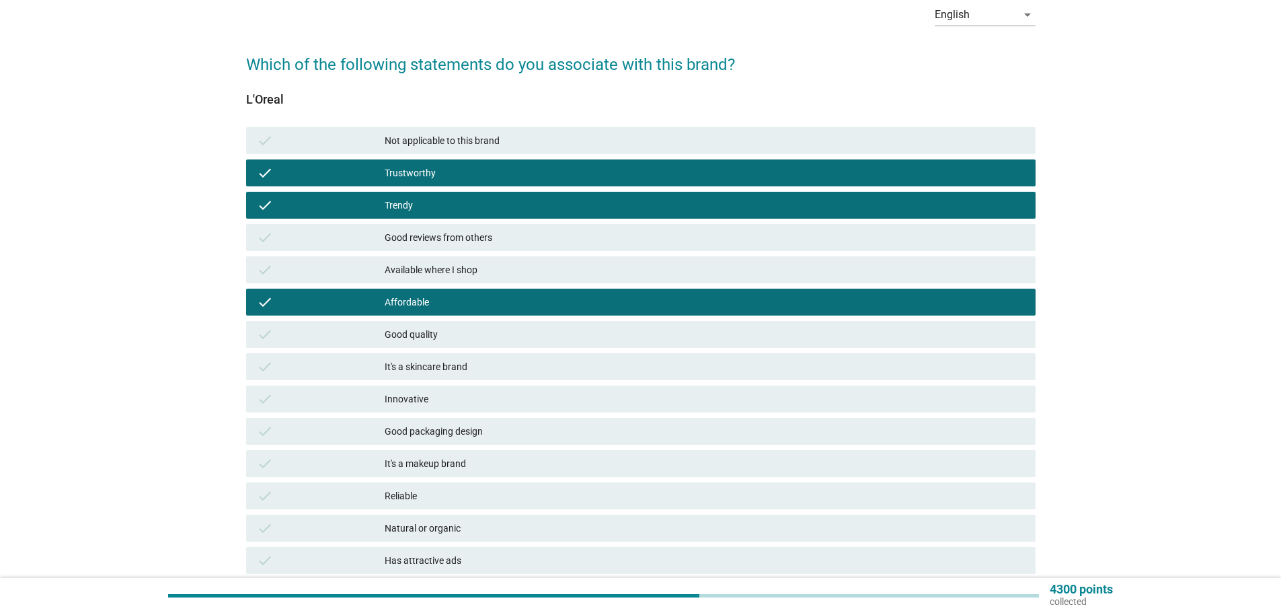
click at [548, 296] on div "Affordable" at bounding box center [705, 302] width 640 height 16
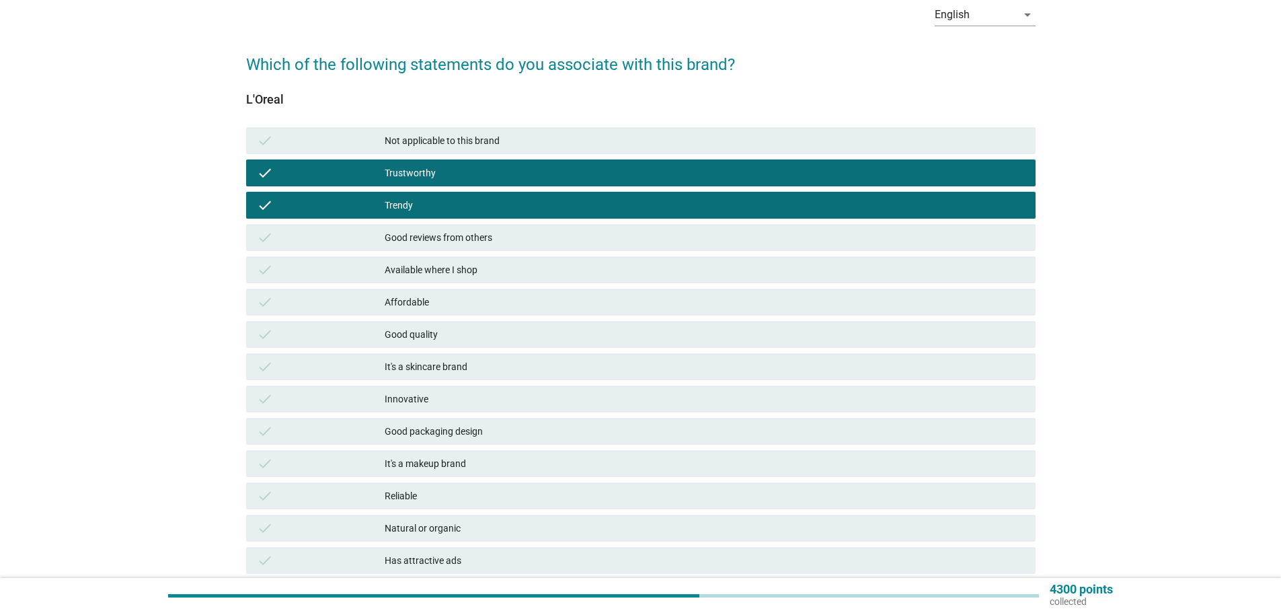
click at [483, 275] on div "Available where I shop" at bounding box center [705, 270] width 640 height 16
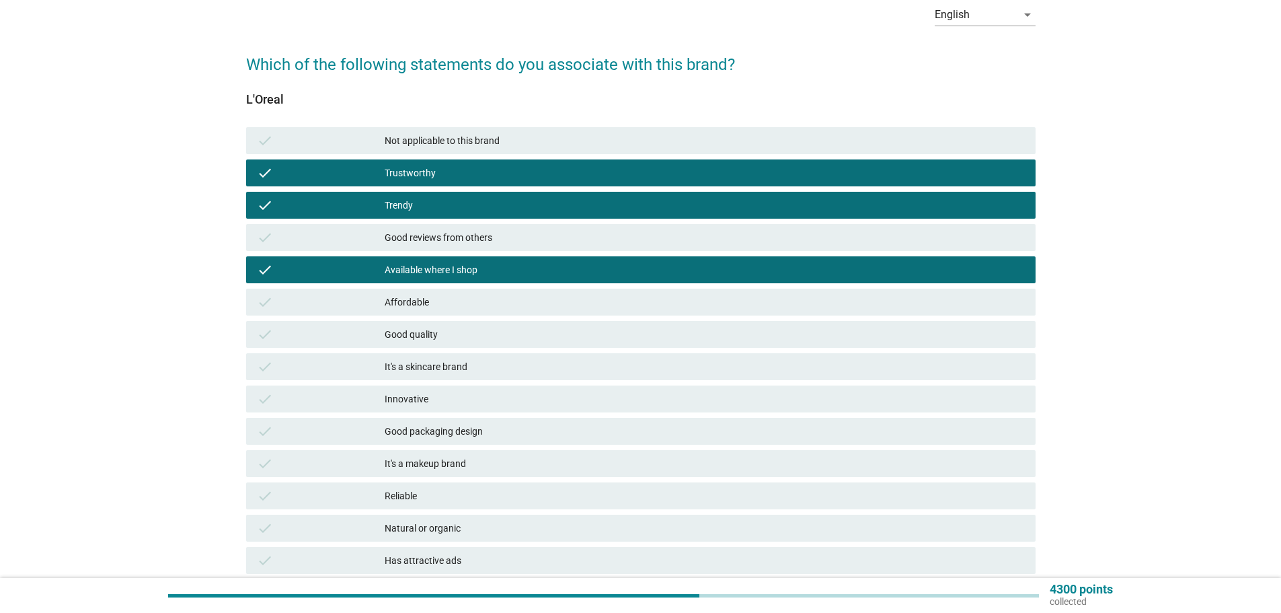
click at [471, 338] on div "Good quality" at bounding box center [705, 334] width 640 height 16
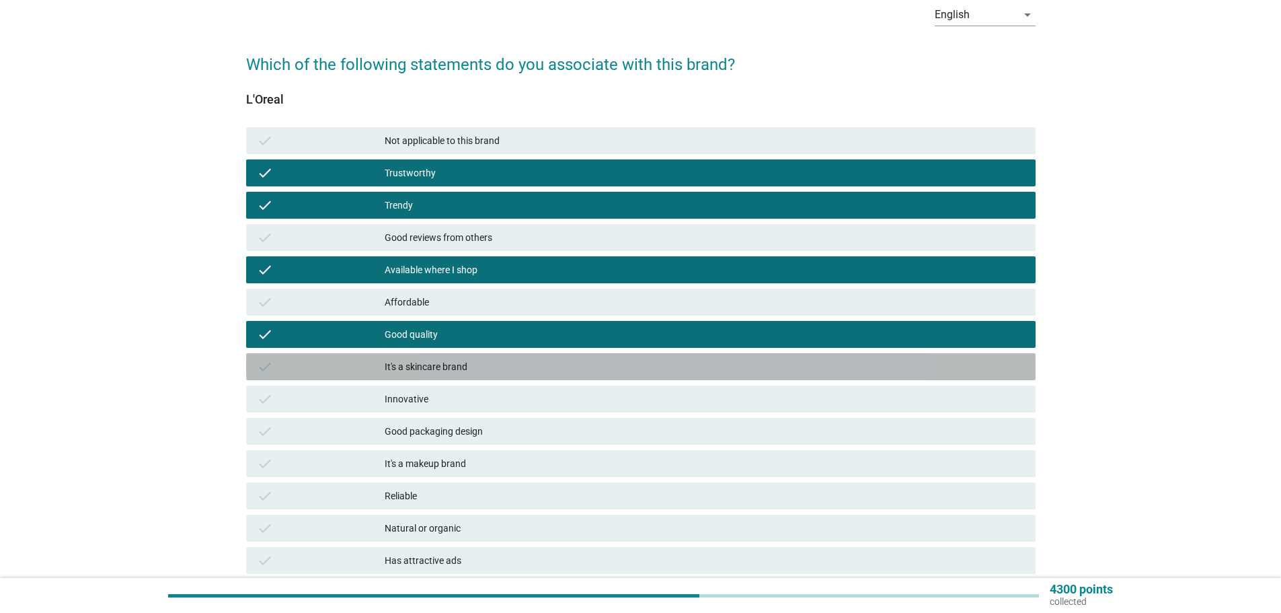
click at [472, 377] on div "check It's a skincare brand" at bounding box center [640, 366] width 789 height 27
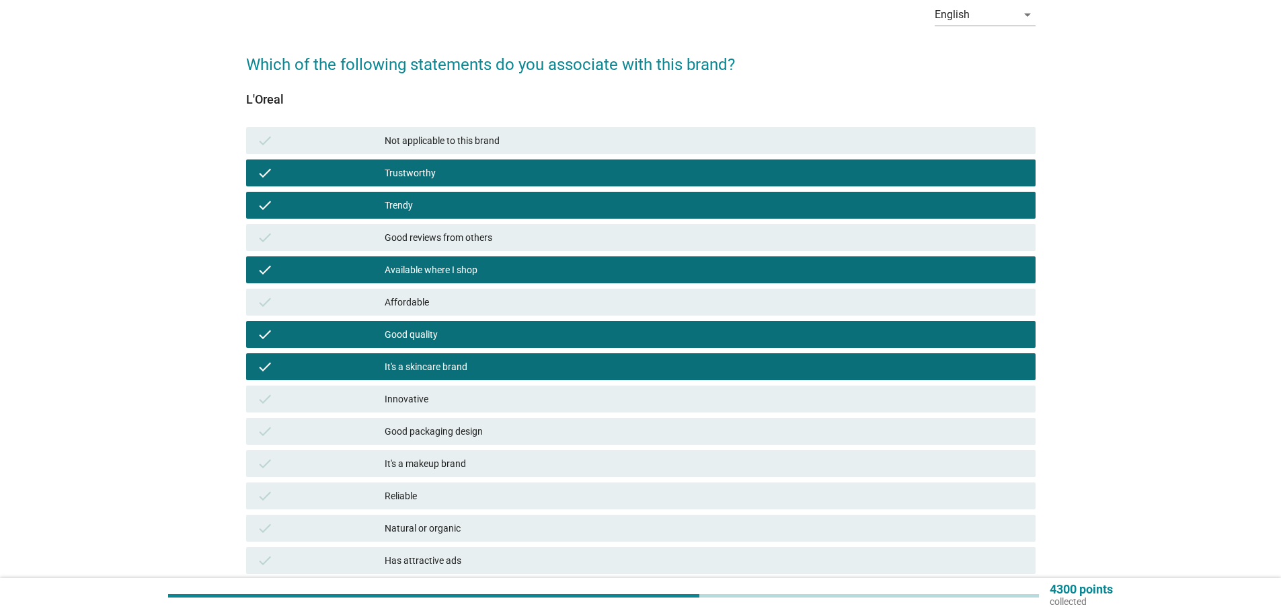
scroll to position [134, 0]
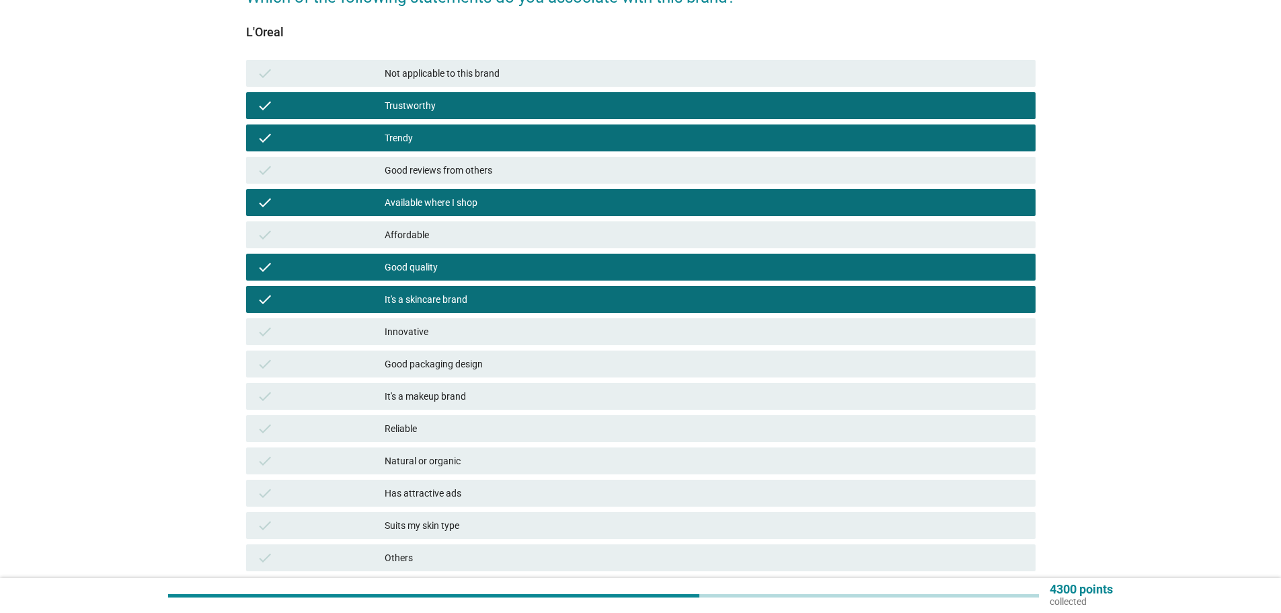
click at [476, 356] on div "Good packaging design" at bounding box center [705, 364] width 640 height 16
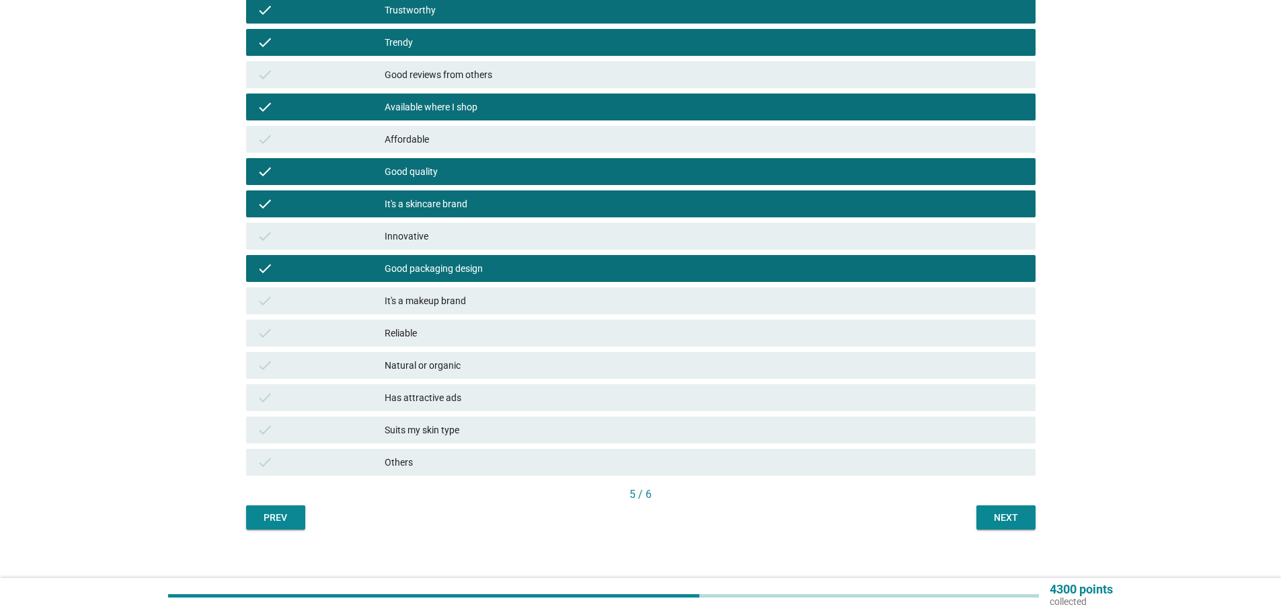
scroll to position [242, 0]
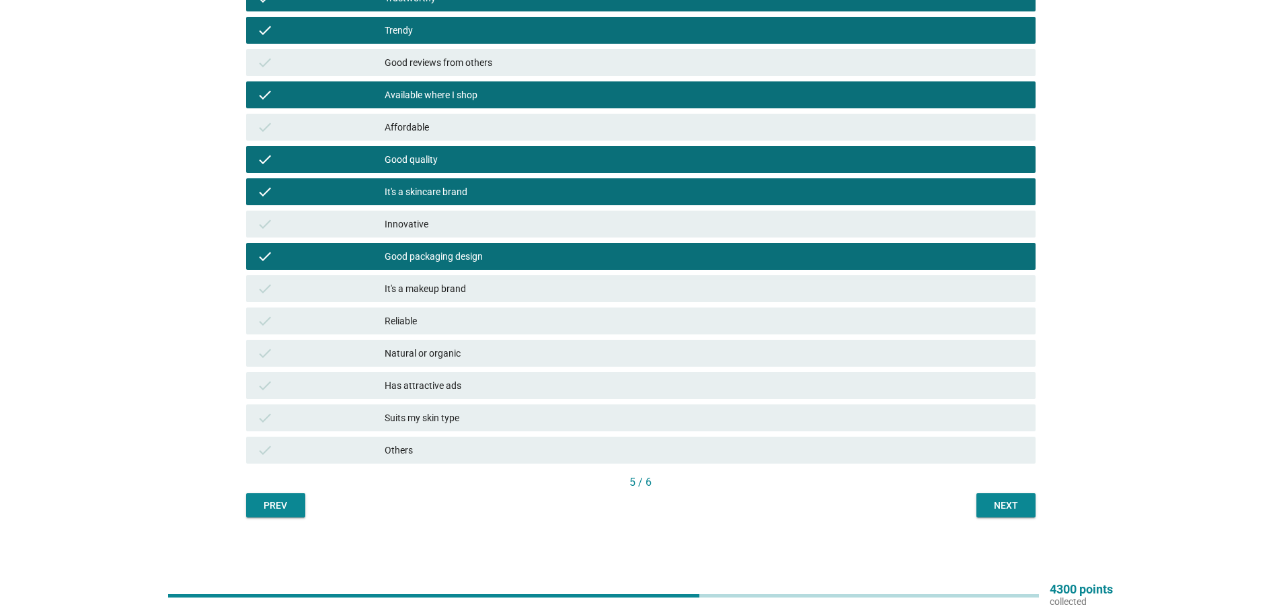
click at [475, 364] on div "check Natural or organic" at bounding box center [640, 353] width 789 height 27
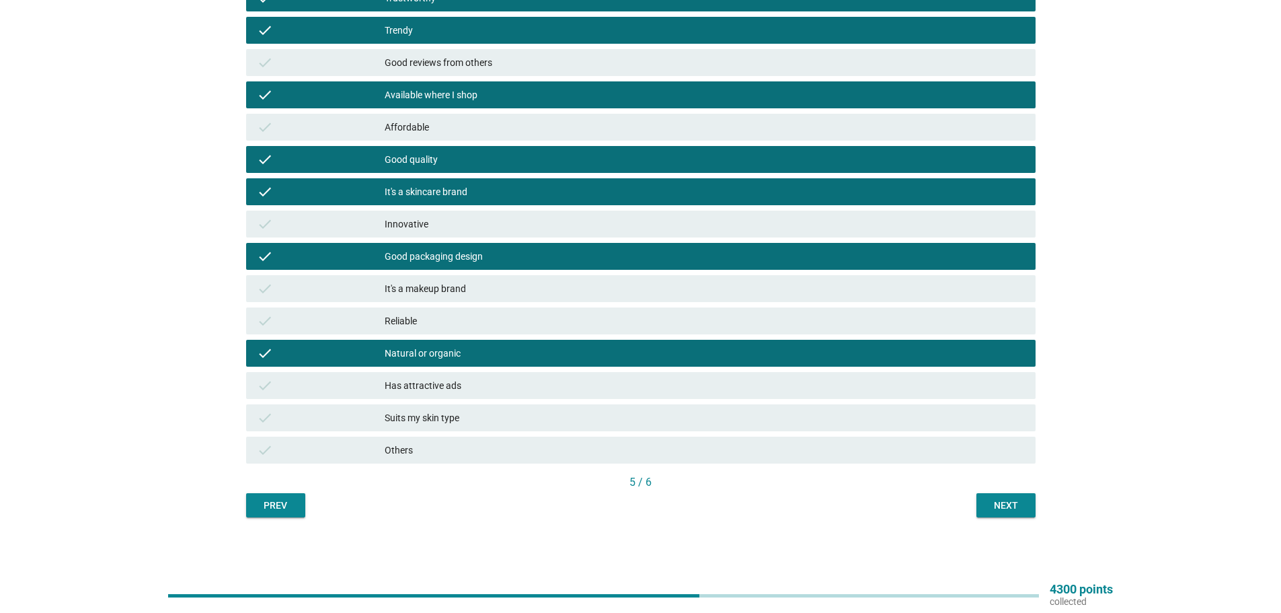
click at [481, 426] on div "check Suits my skin type" at bounding box center [640, 417] width 789 height 27
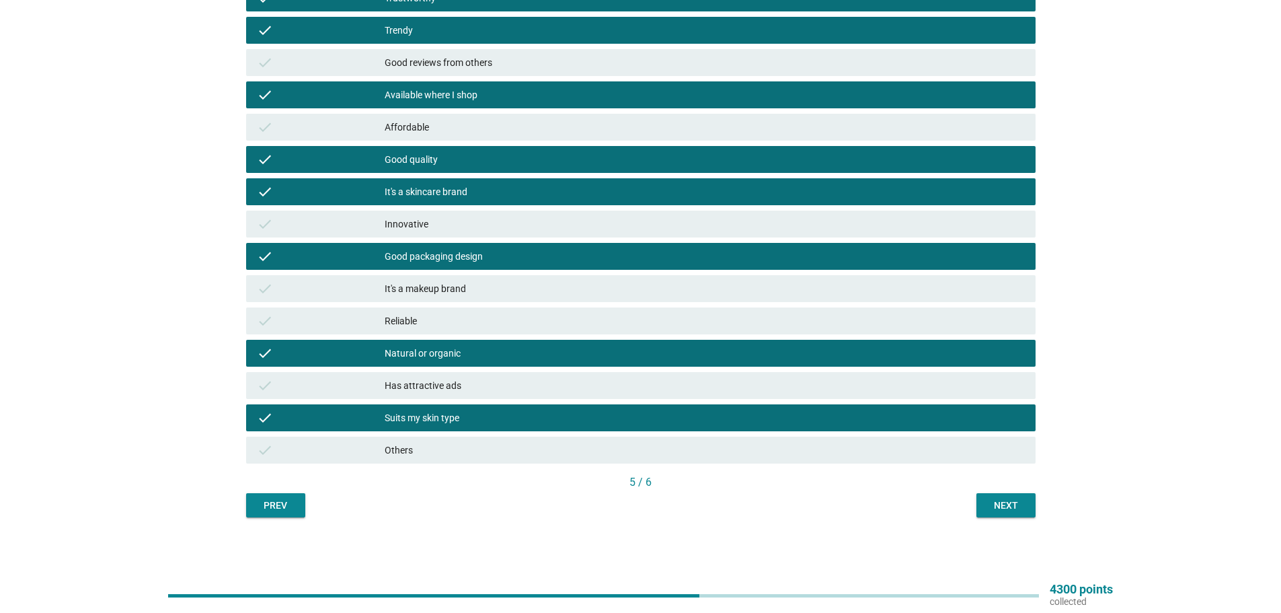
click at [481, 426] on div "check Suits my skin type" at bounding box center [640, 417] width 789 height 27
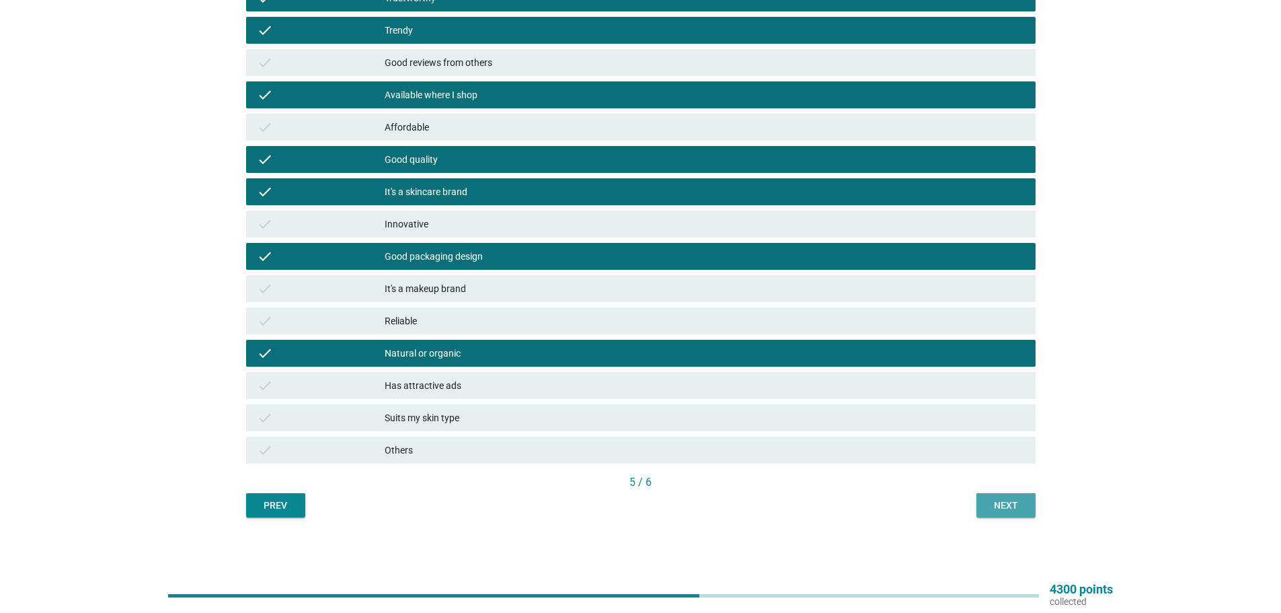
click at [994, 506] on div "Next" at bounding box center [1006, 505] width 38 height 14
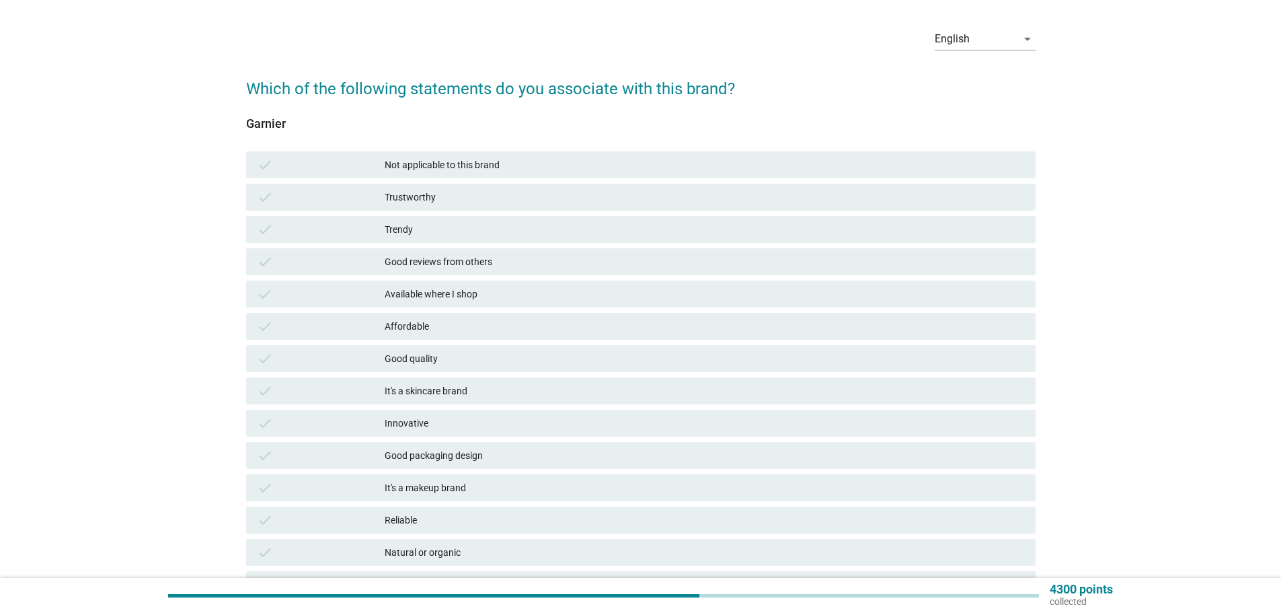
scroll to position [67, 0]
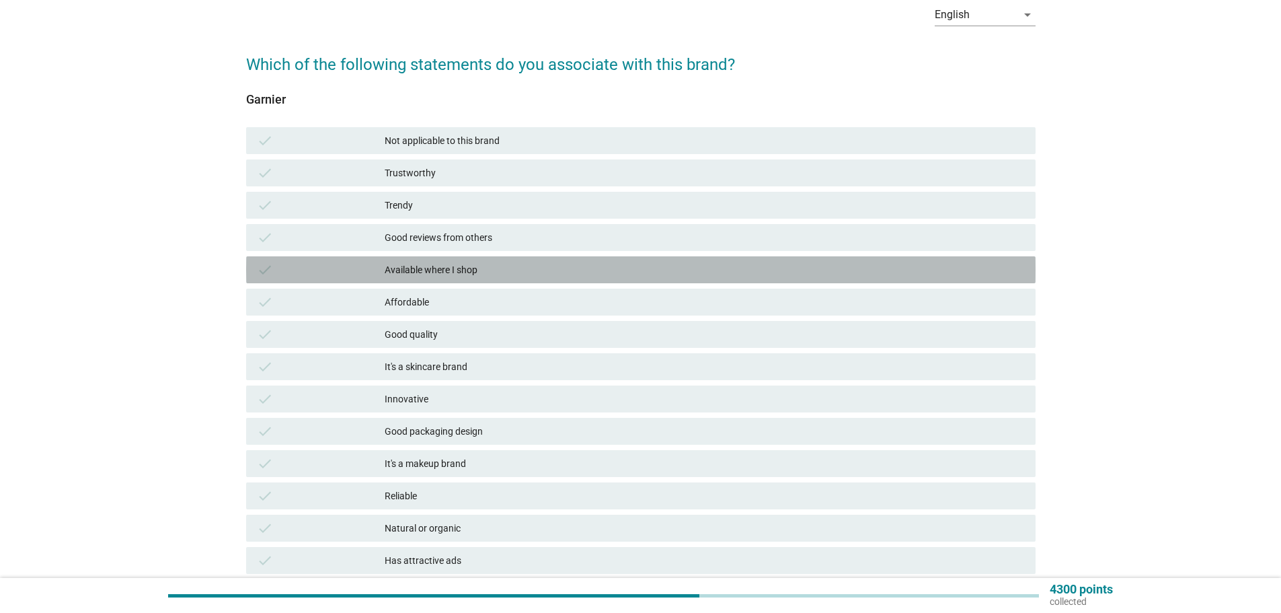
click at [475, 270] on div "Available where I shop" at bounding box center [705, 270] width 640 height 16
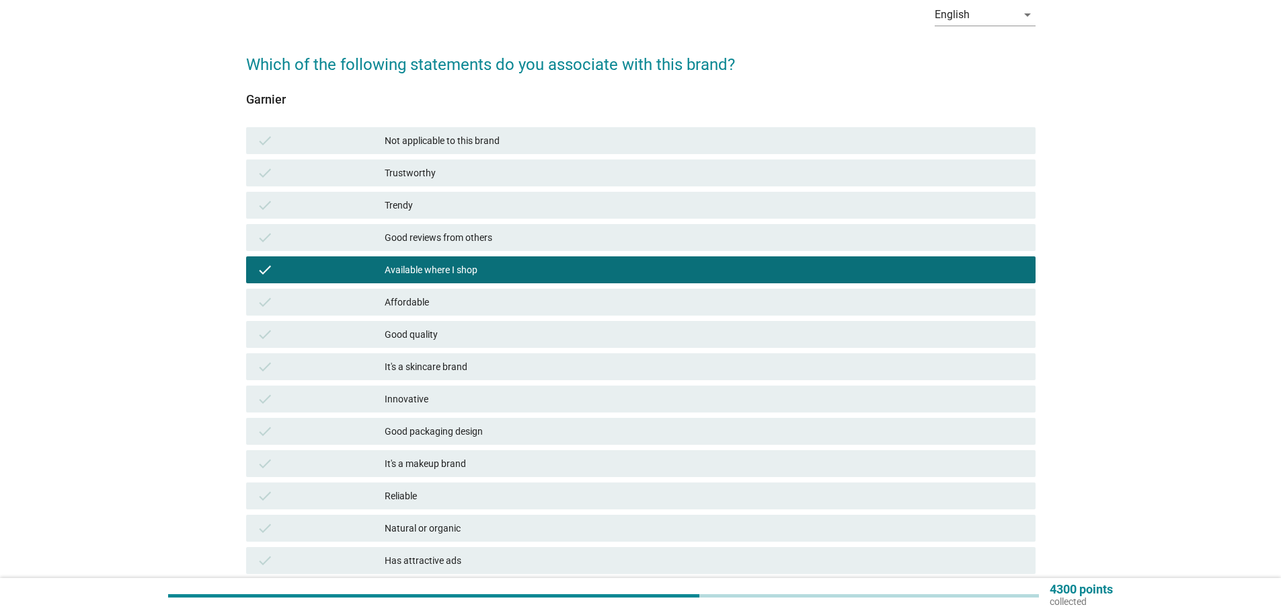
click at [485, 240] on div "Good reviews from others" at bounding box center [705, 237] width 640 height 16
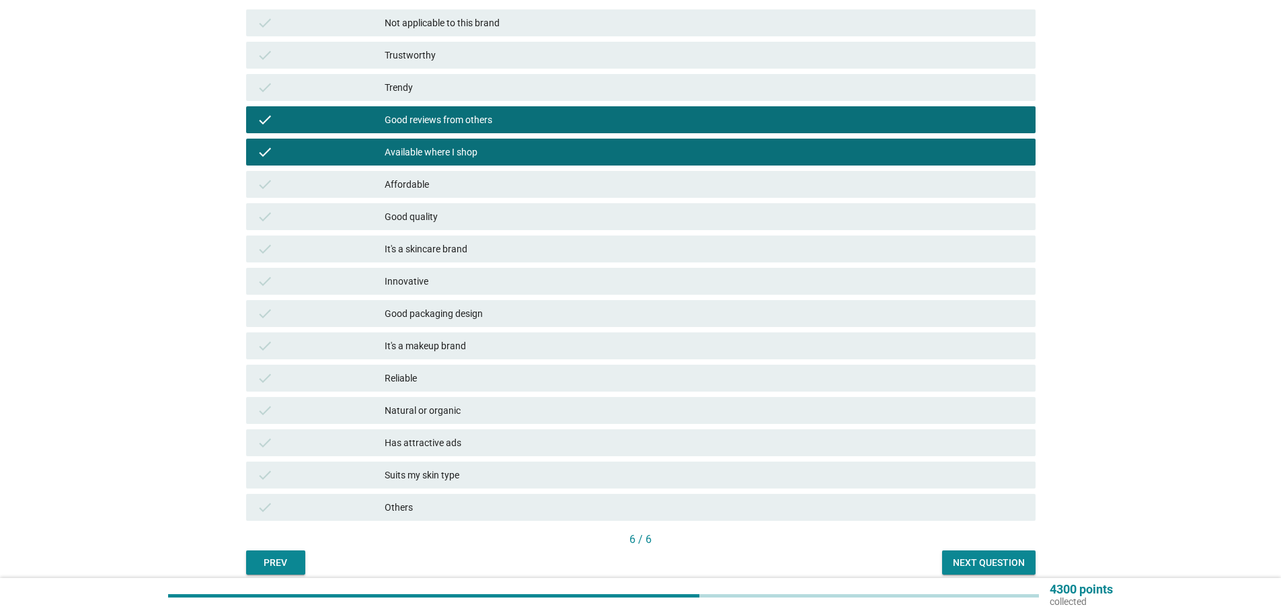
scroll to position [202, 0]
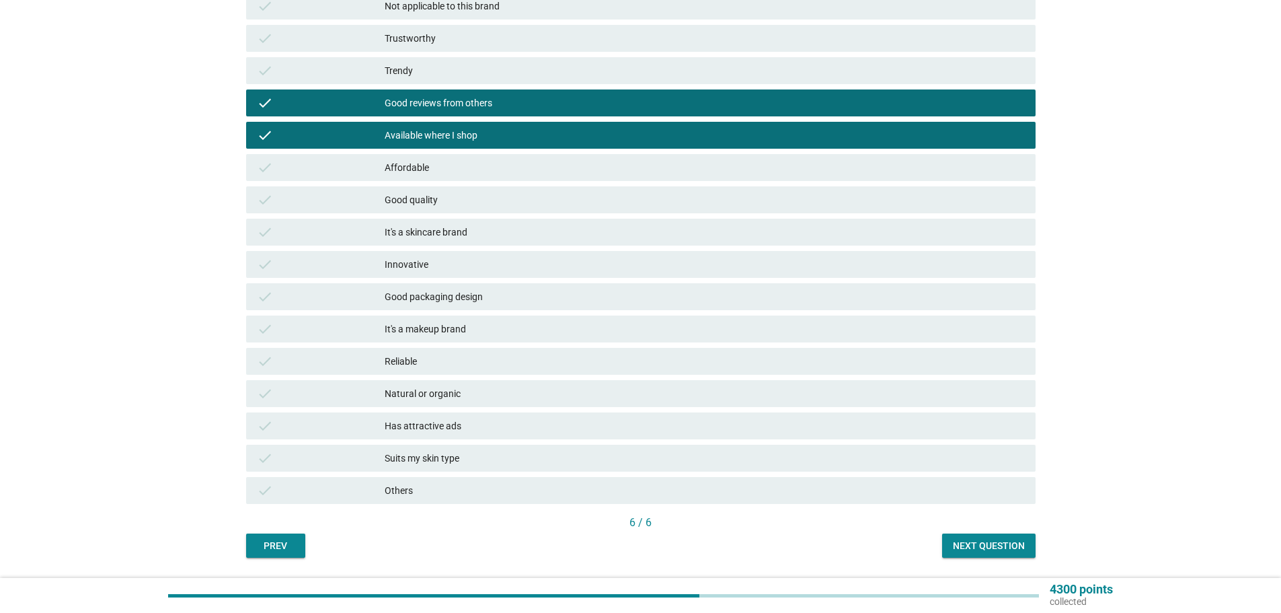
click at [507, 40] on div "Trustworthy" at bounding box center [705, 38] width 640 height 16
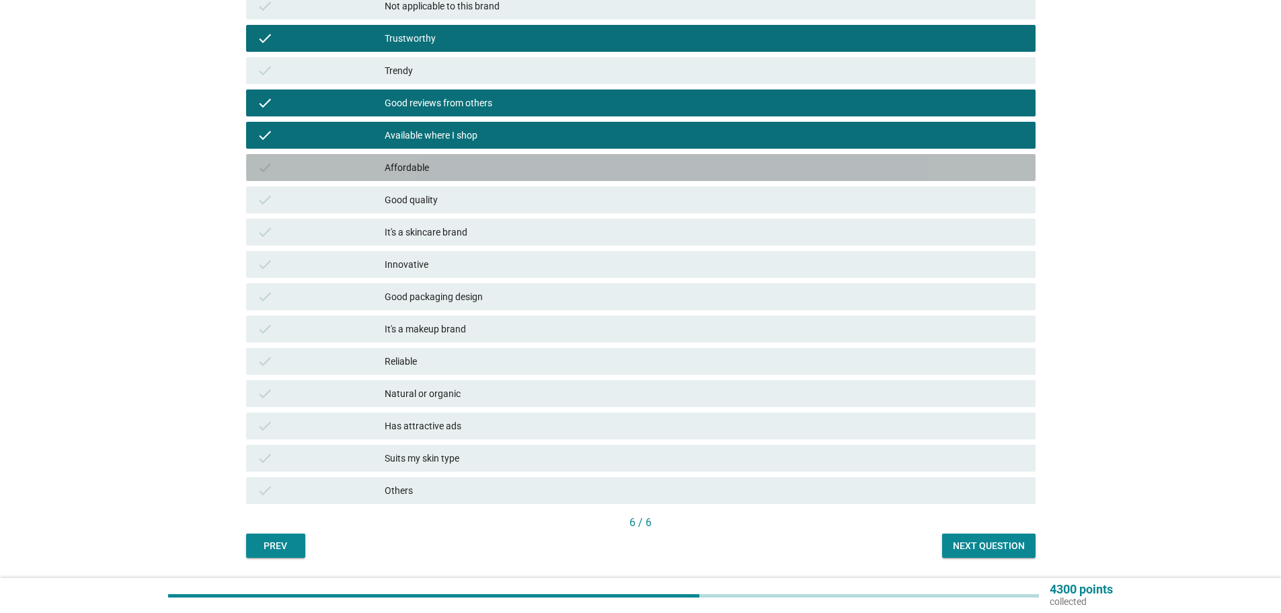
click at [511, 180] on div "check Affordable" at bounding box center [640, 167] width 789 height 27
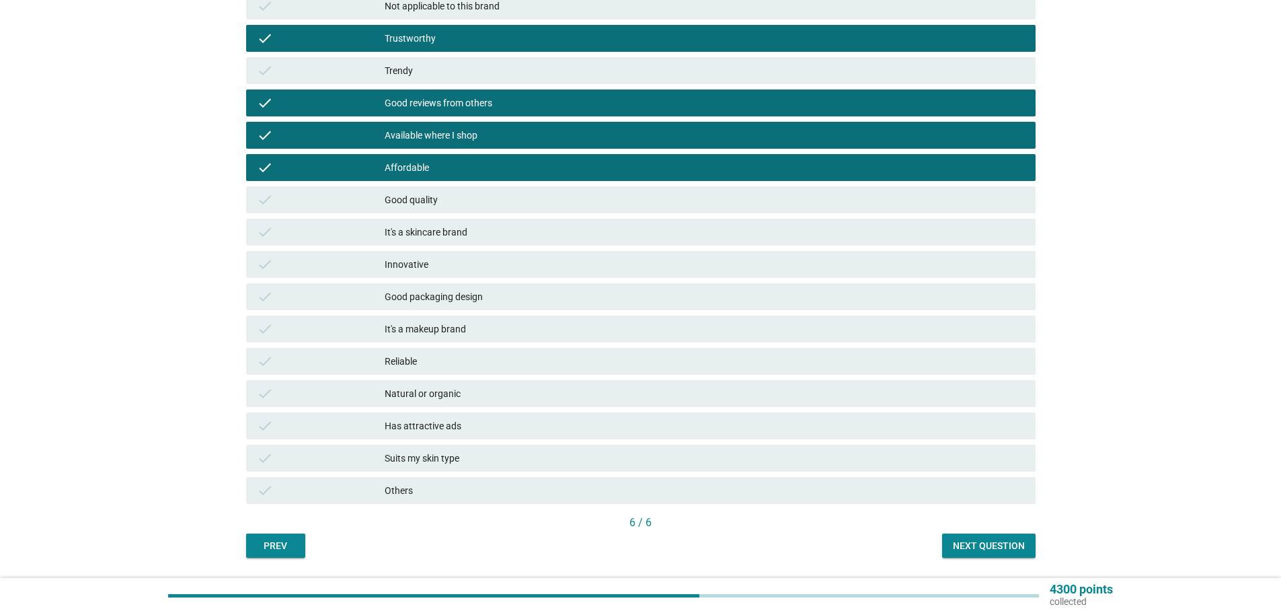
click at [507, 199] on div "Good quality" at bounding box center [705, 200] width 640 height 16
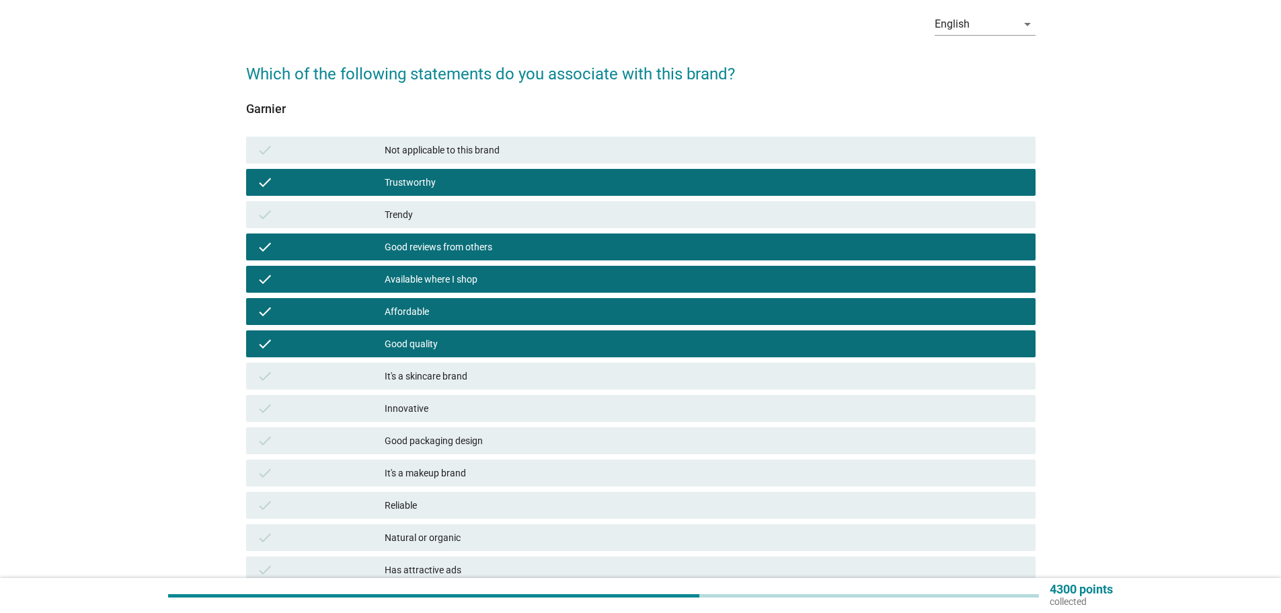
scroll to position [0, 0]
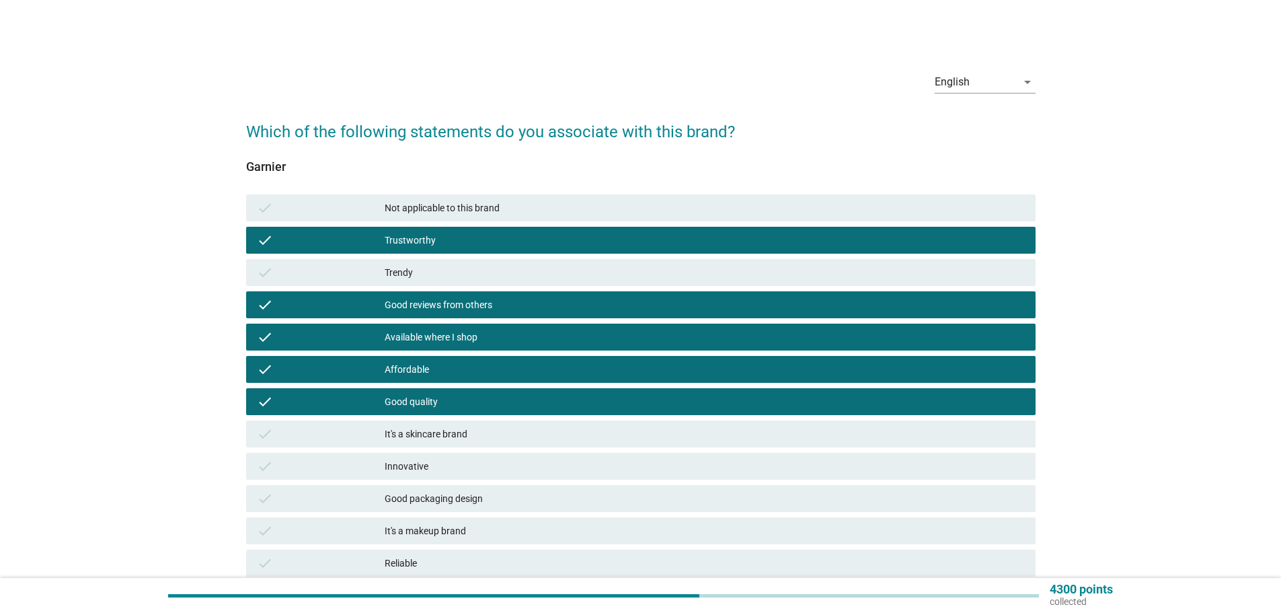
click at [486, 399] on div "Good quality" at bounding box center [705, 401] width 640 height 16
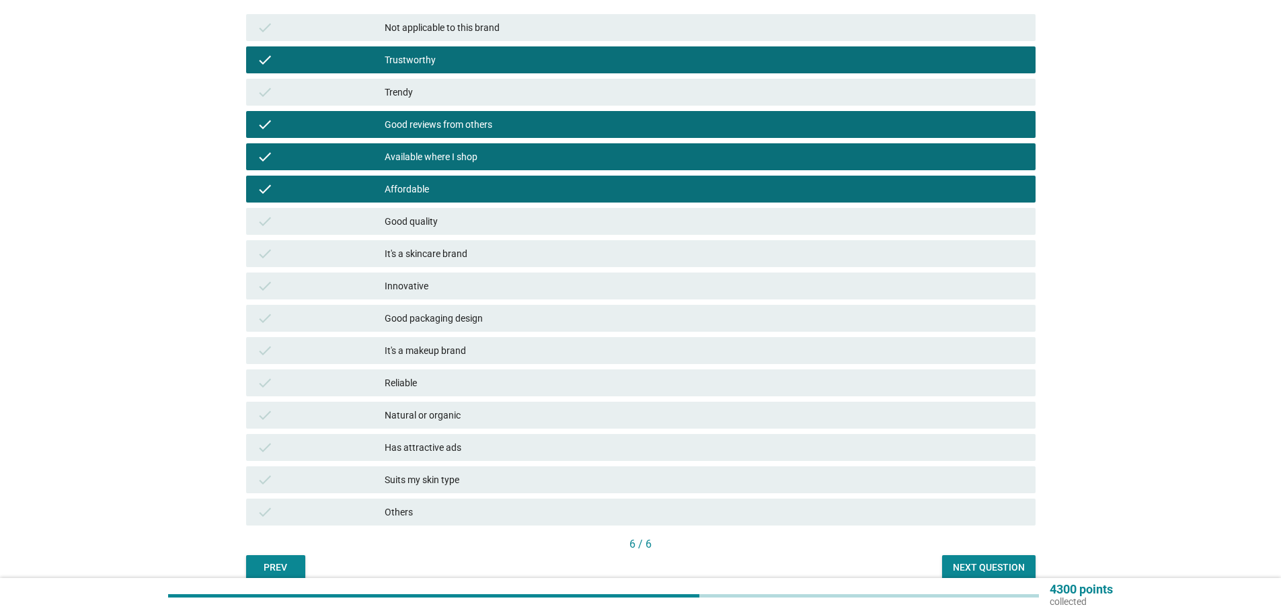
scroll to position [202, 0]
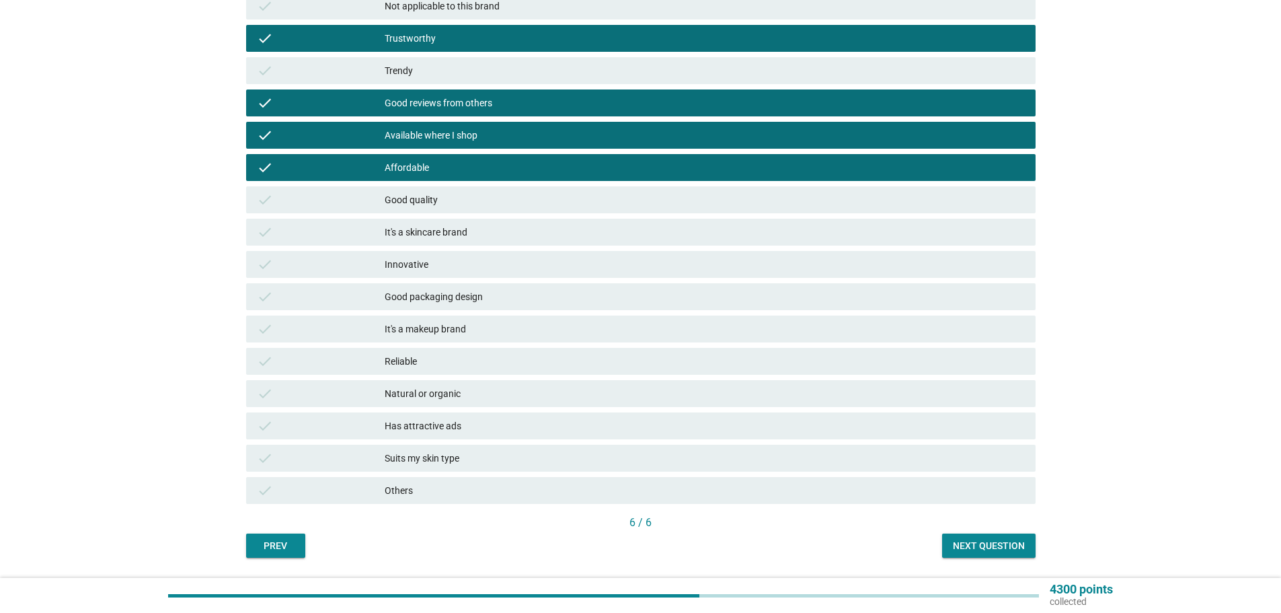
click at [1003, 545] on div "Next question" at bounding box center [989, 546] width 72 height 14
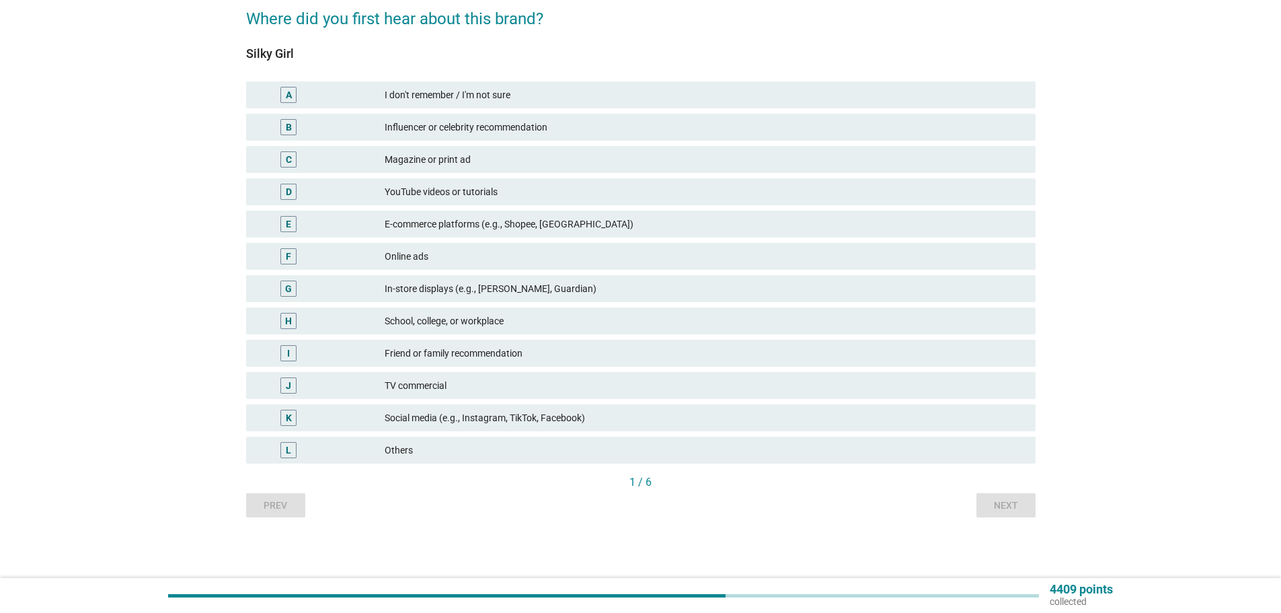
scroll to position [0, 0]
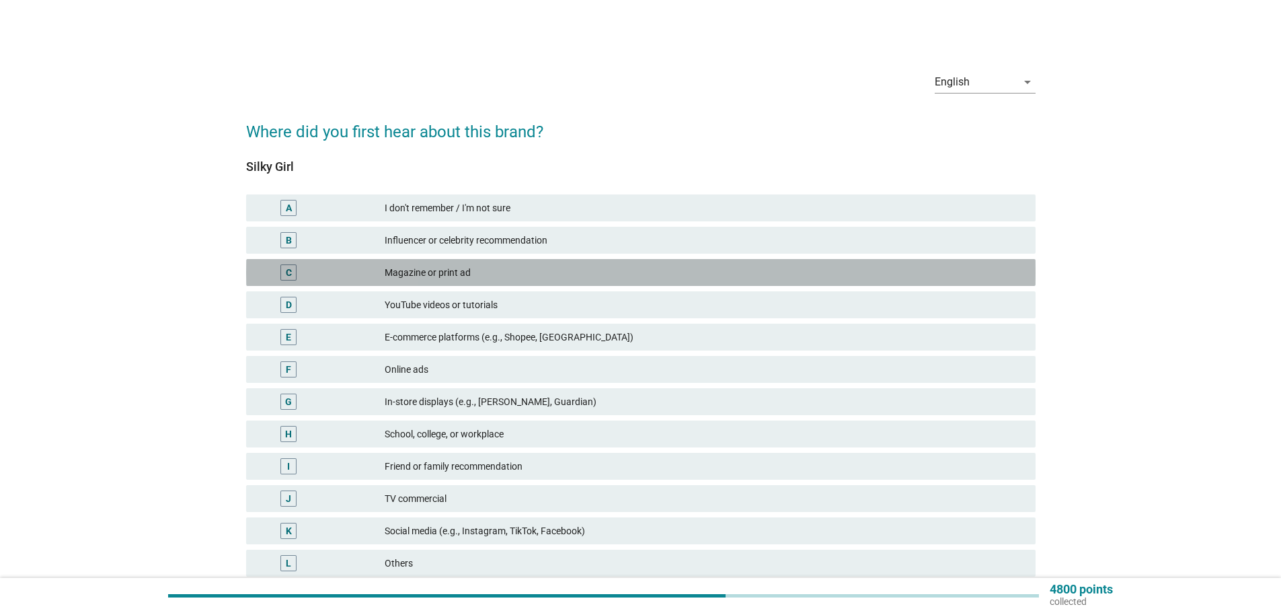
click at [452, 282] on div "C Magazine or print ad" at bounding box center [640, 272] width 789 height 27
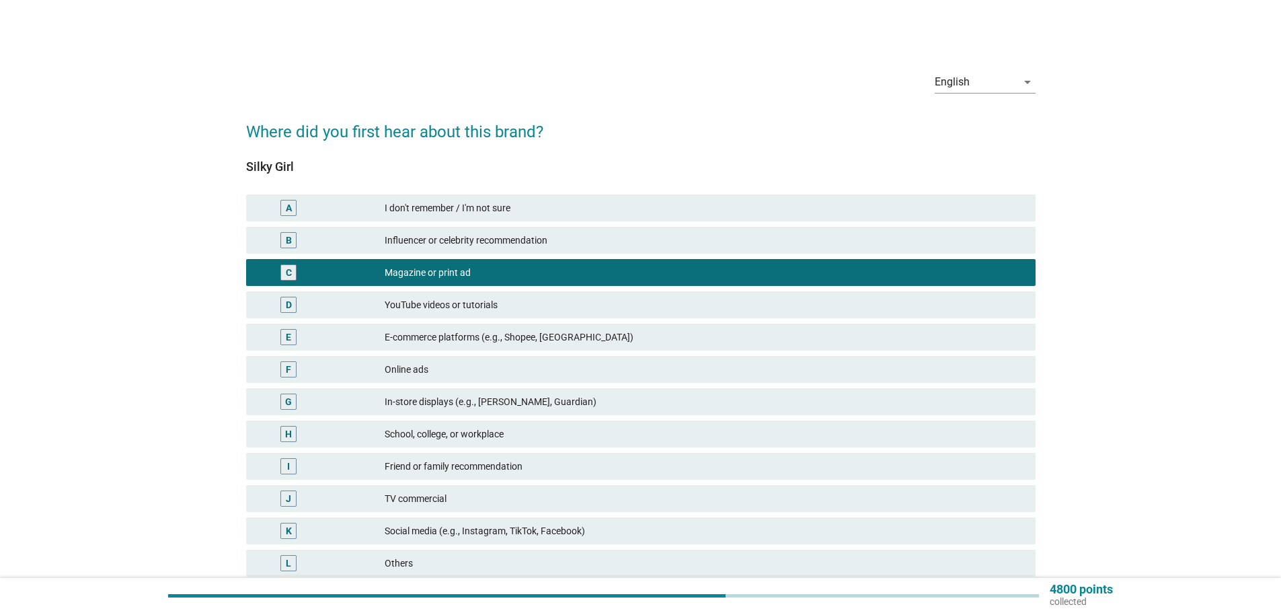
click at [455, 273] on div "Magazine or print ad" at bounding box center [705, 272] width 640 height 16
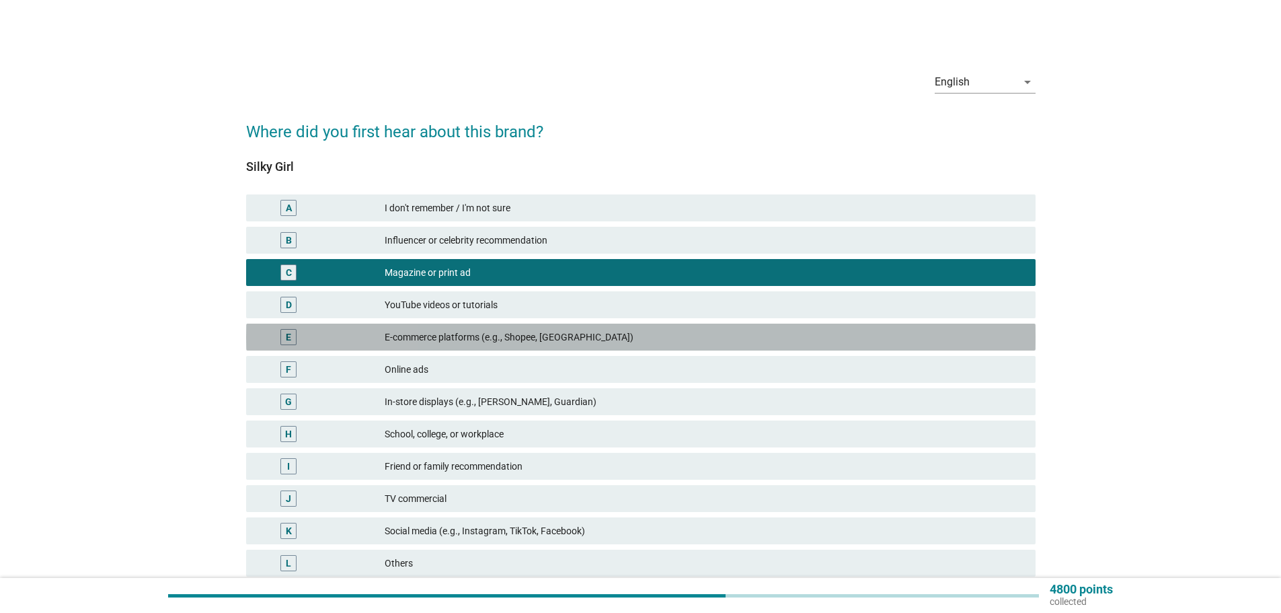
click at [459, 337] on div "E-commerce platforms (e.g., Shopee, [GEOGRAPHIC_DATA])" at bounding box center [705, 337] width 640 height 16
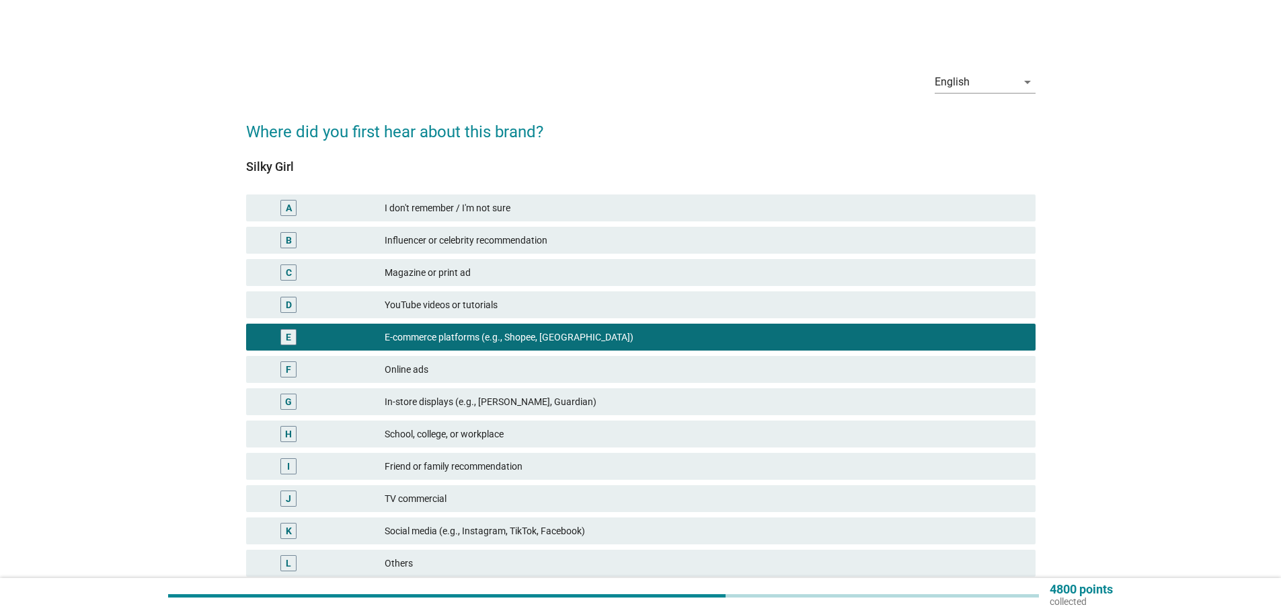
scroll to position [67, 0]
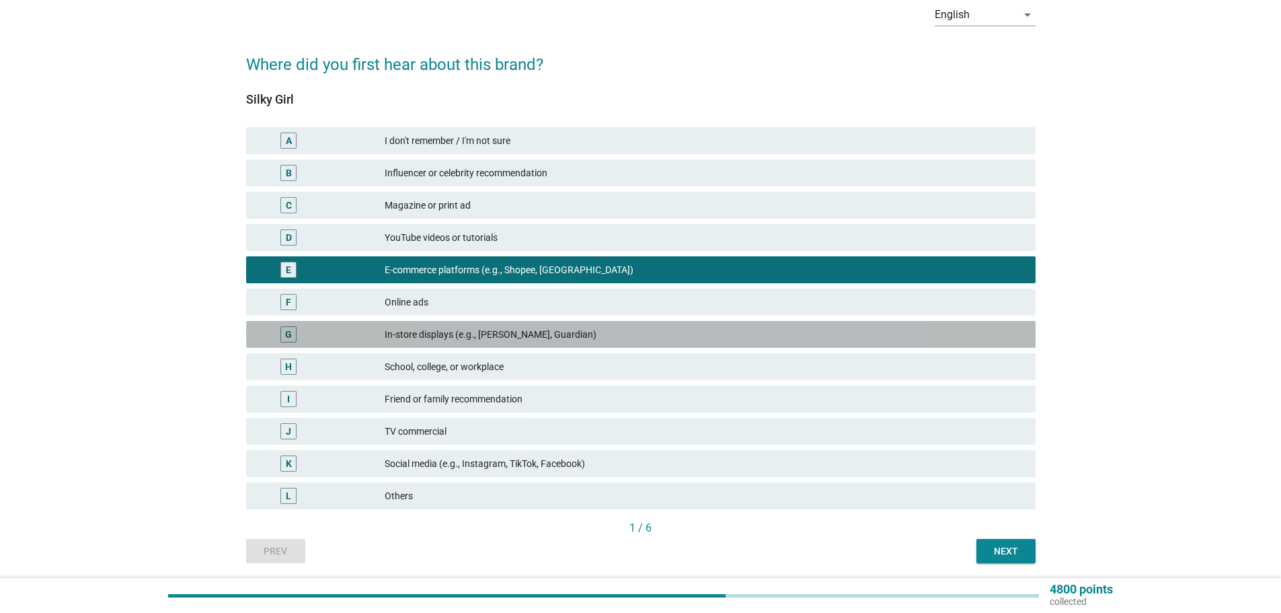
click at [453, 322] on div "G In-store displays (e.g., [PERSON_NAME], Guardian)" at bounding box center [640, 334] width 789 height 27
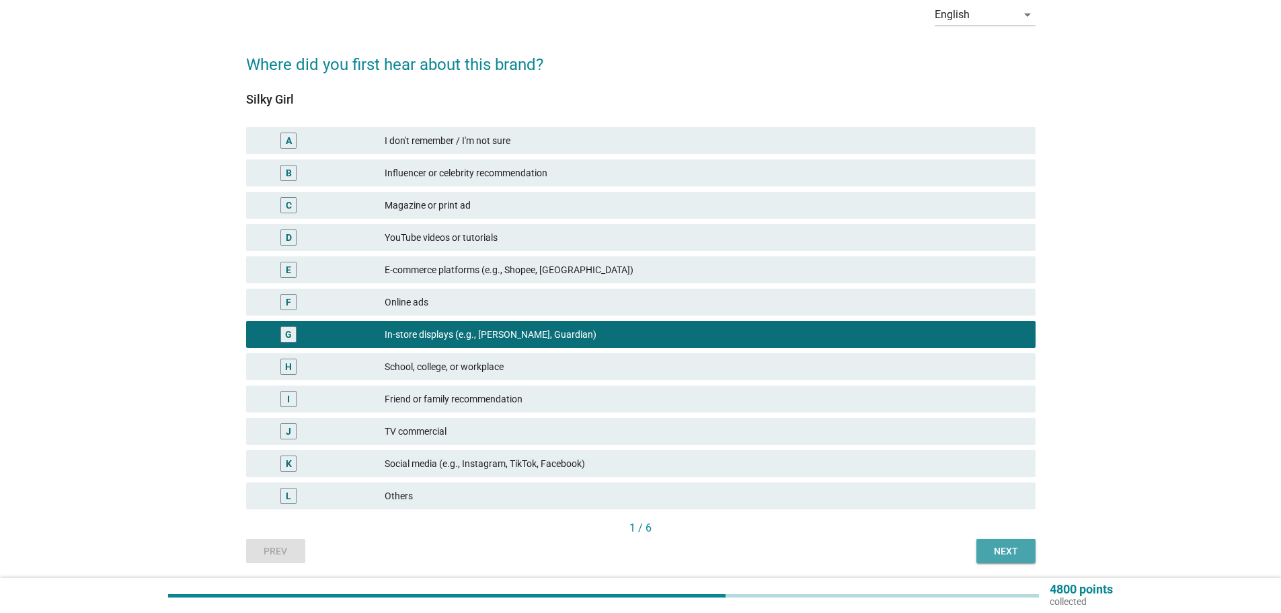
click at [985, 547] on button "Next" at bounding box center [1005, 551] width 59 height 24
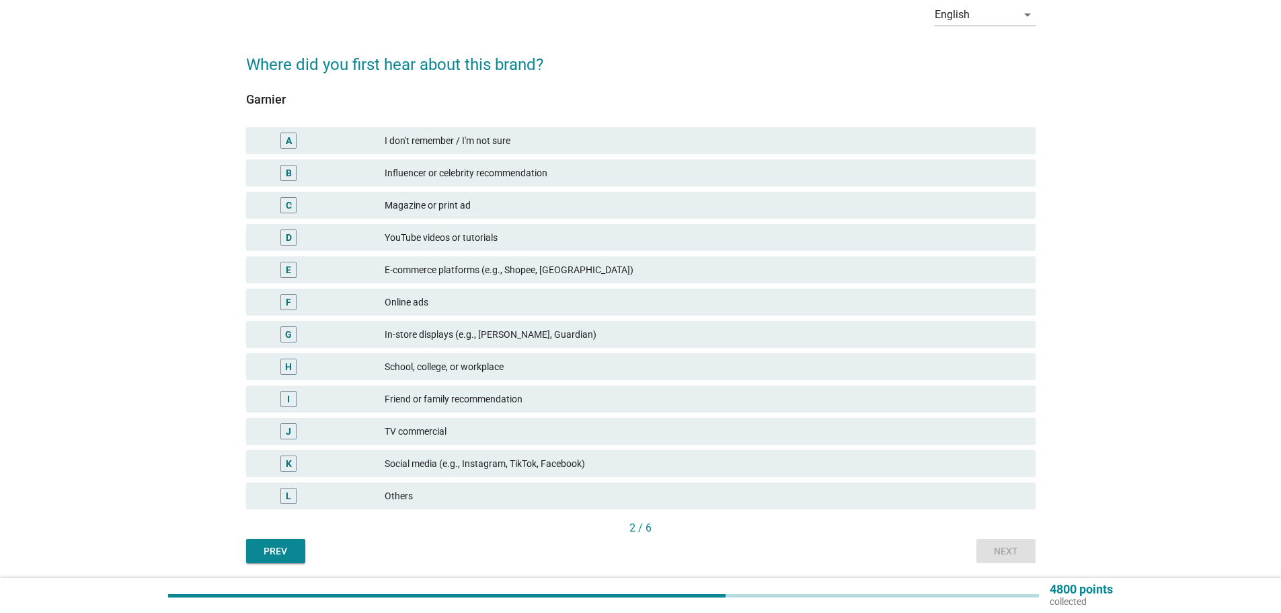
click at [492, 328] on div "In-store displays (e.g., [PERSON_NAME], Guardian)" at bounding box center [705, 334] width 640 height 16
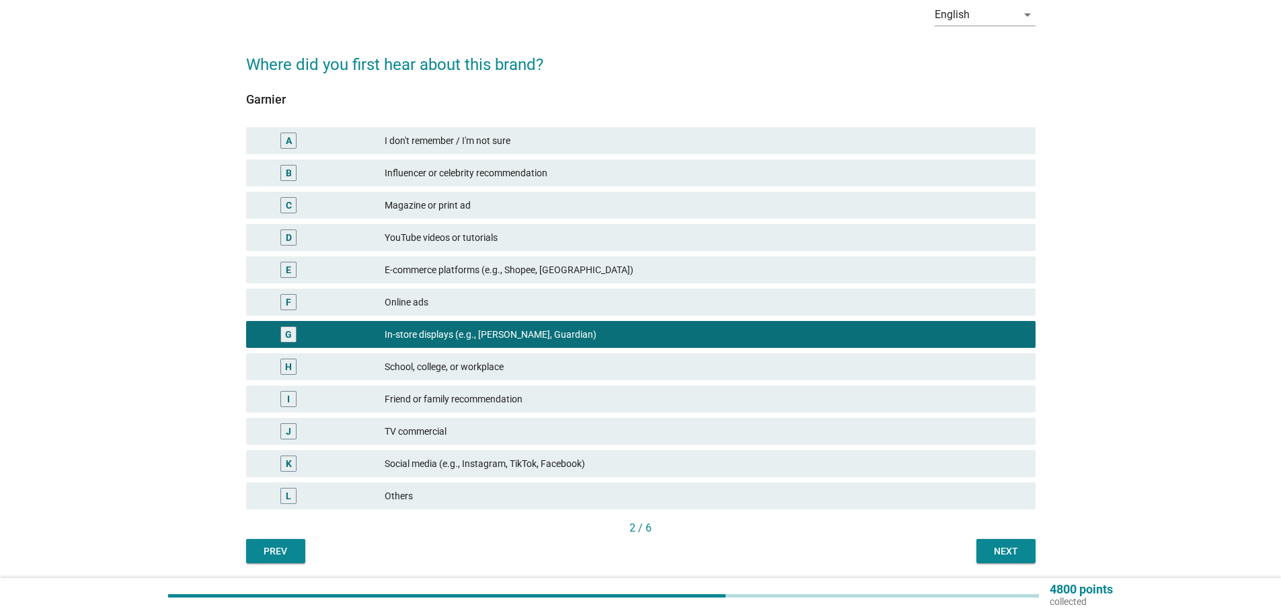
click at [1016, 547] on div "Next" at bounding box center [1006, 551] width 38 height 14
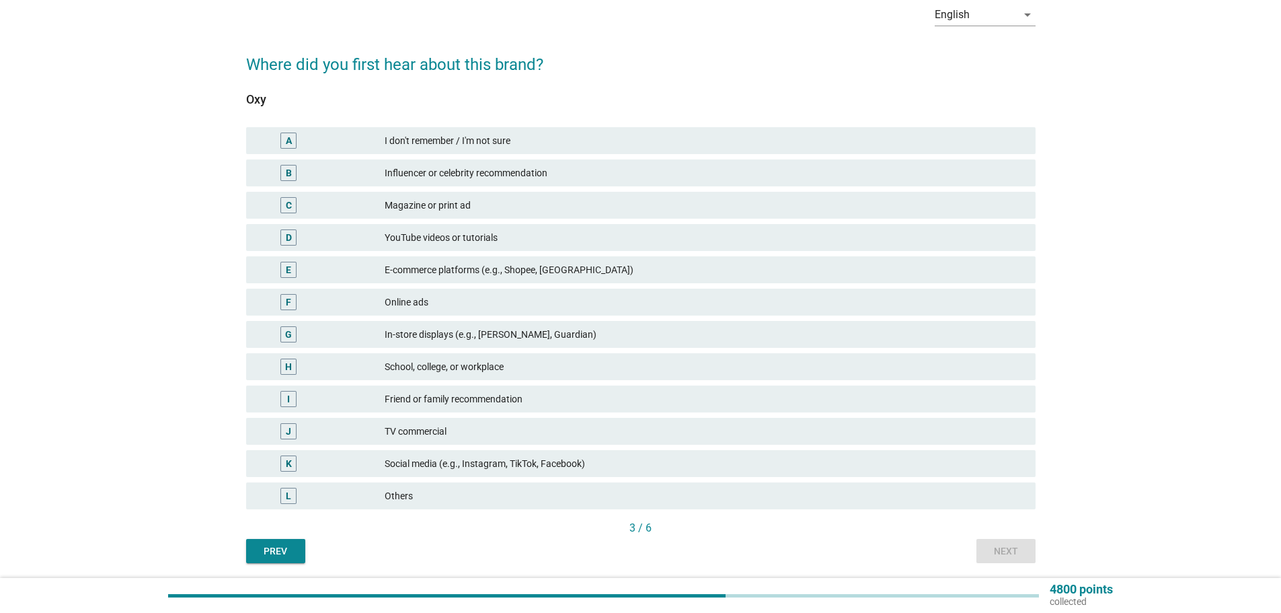
click at [500, 329] on div "In-store displays (e.g., [PERSON_NAME], Guardian)" at bounding box center [705, 334] width 640 height 16
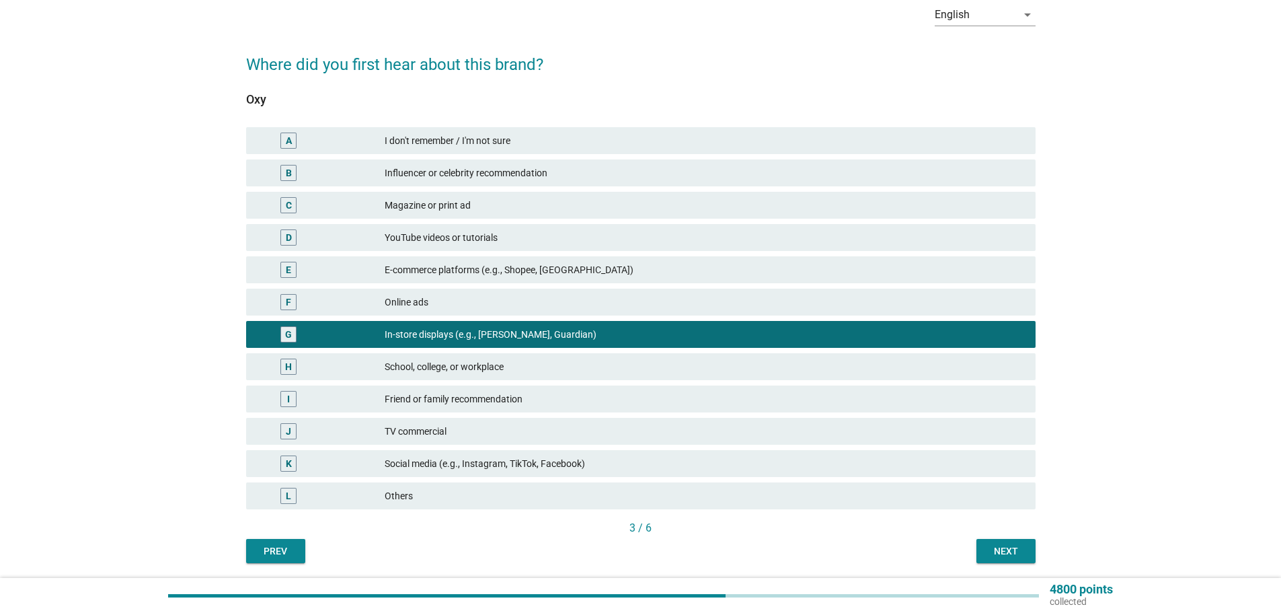
click at [485, 398] on div "Friend or family recommendation" at bounding box center [705, 399] width 640 height 16
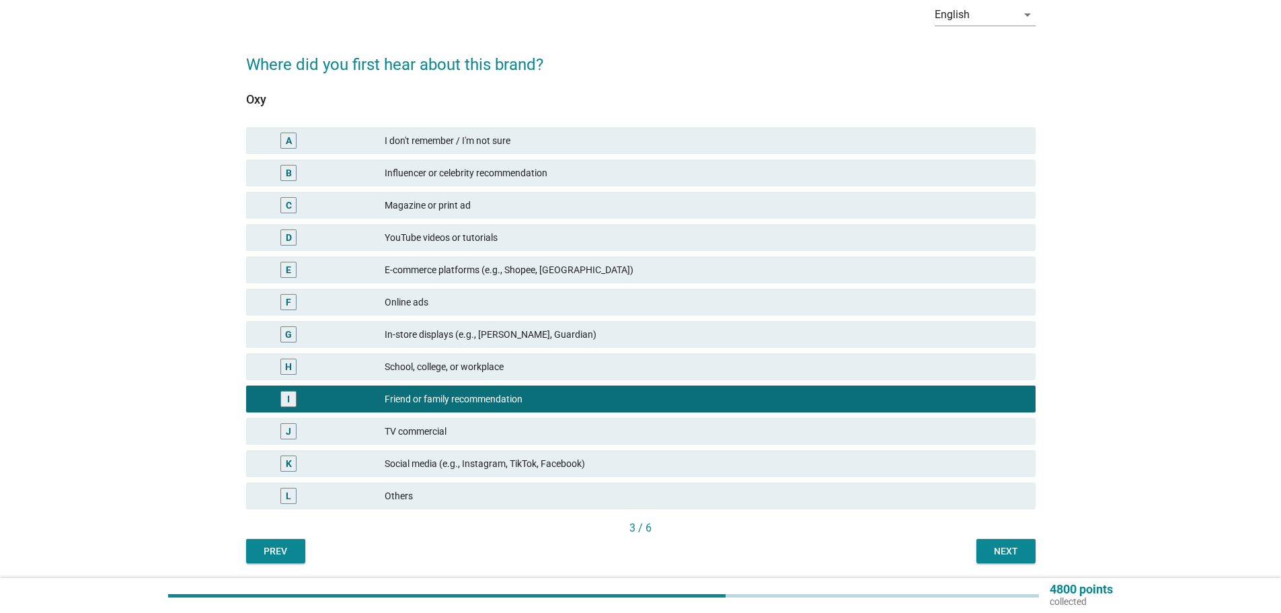
click at [1001, 538] on div "3 / 6" at bounding box center [640, 529] width 789 height 19
click at [1006, 545] on div "Next" at bounding box center [1006, 551] width 38 height 14
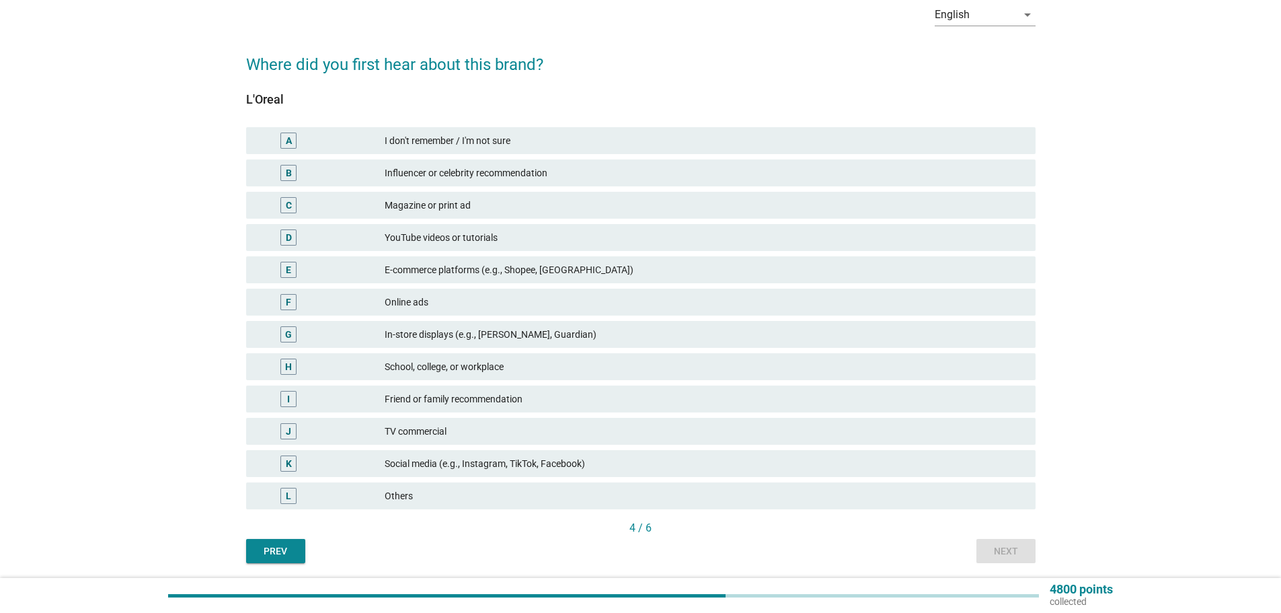
click at [513, 208] on div "Magazine or print ad" at bounding box center [705, 205] width 640 height 16
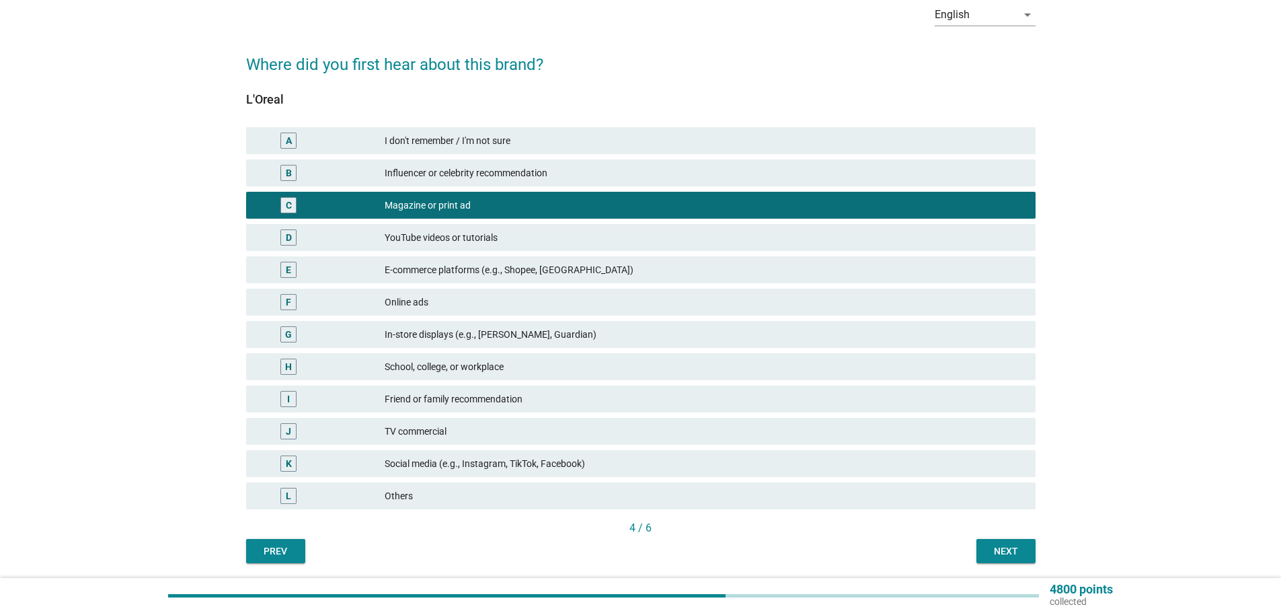
drag, startPoint x: 966, startPoint y: 545, endPoint x: 990, endPoint y: 551, distance: 25.5
click at [966, 545] on div "Prev Next" at bounding box center [640, 551] width 789 height 24
click at [990, 551] on div "Next" at bounding box center [1006, 551] width 38 height 14
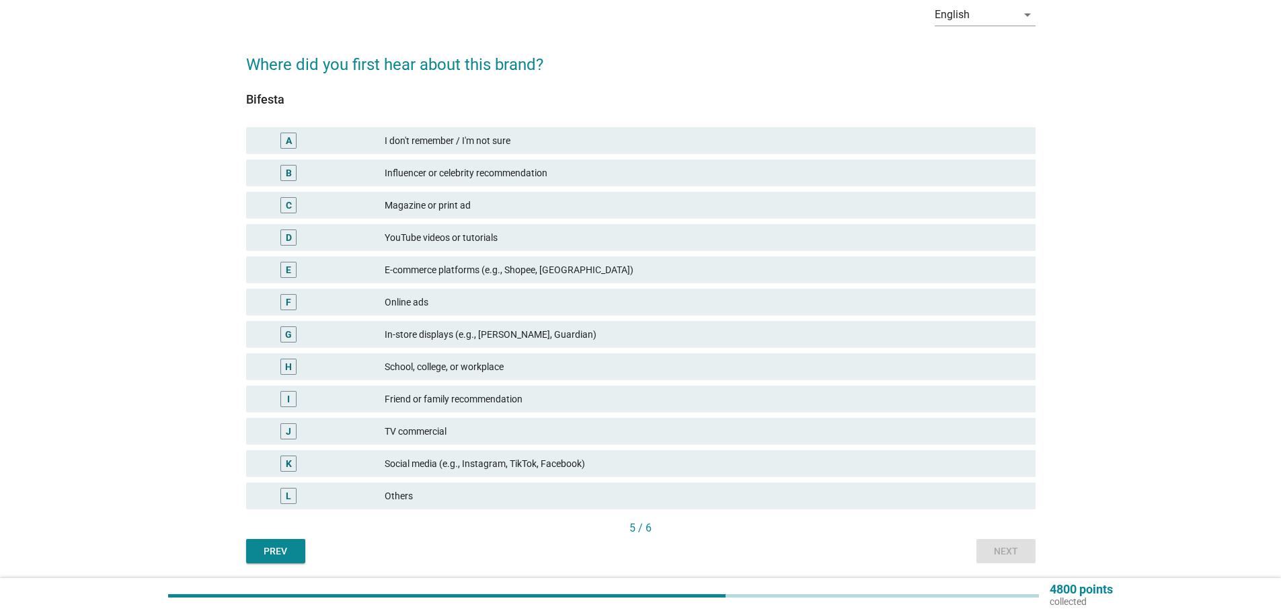
click at [633, 415] on div "J TV commercial" at bounding box center [640, 431] width 795 height 32
drag, startPoint x: 642, startPoint y: 397, endPoint x: 680, endPoint y: 430, distance: 50.5
click at [641, 397] on div "Friend or family recommendation" at bounding box center [705, 399] width 640 height 16
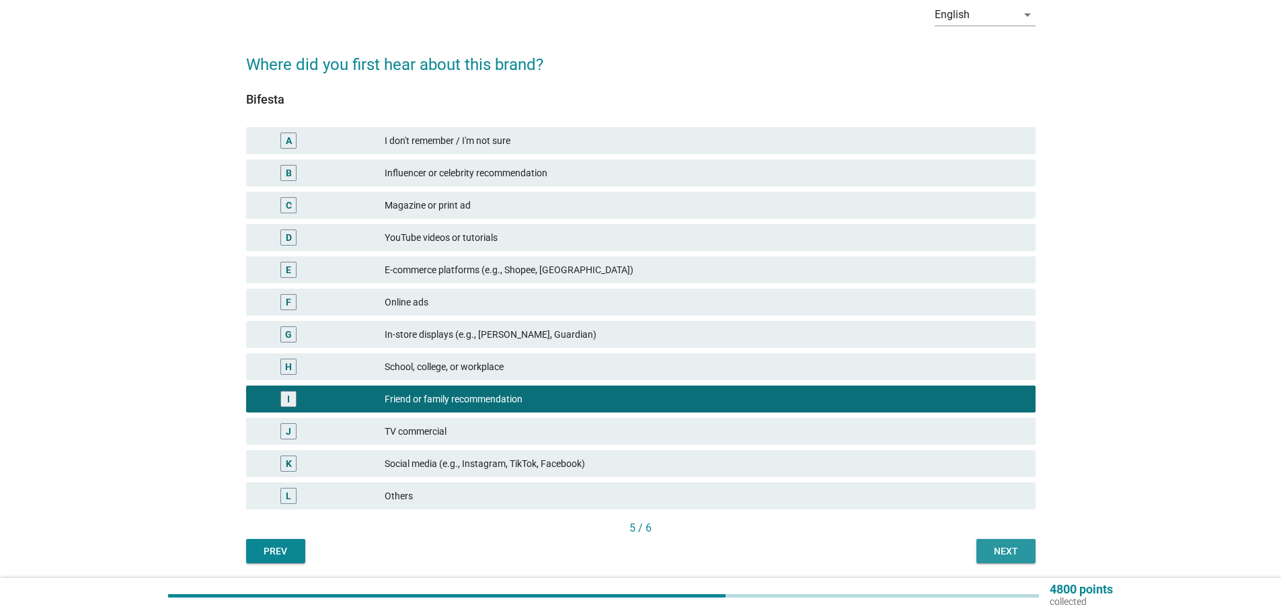
click at [1013, 554] on div "Next" at bounding box center [1006, 551] width 38 height 14
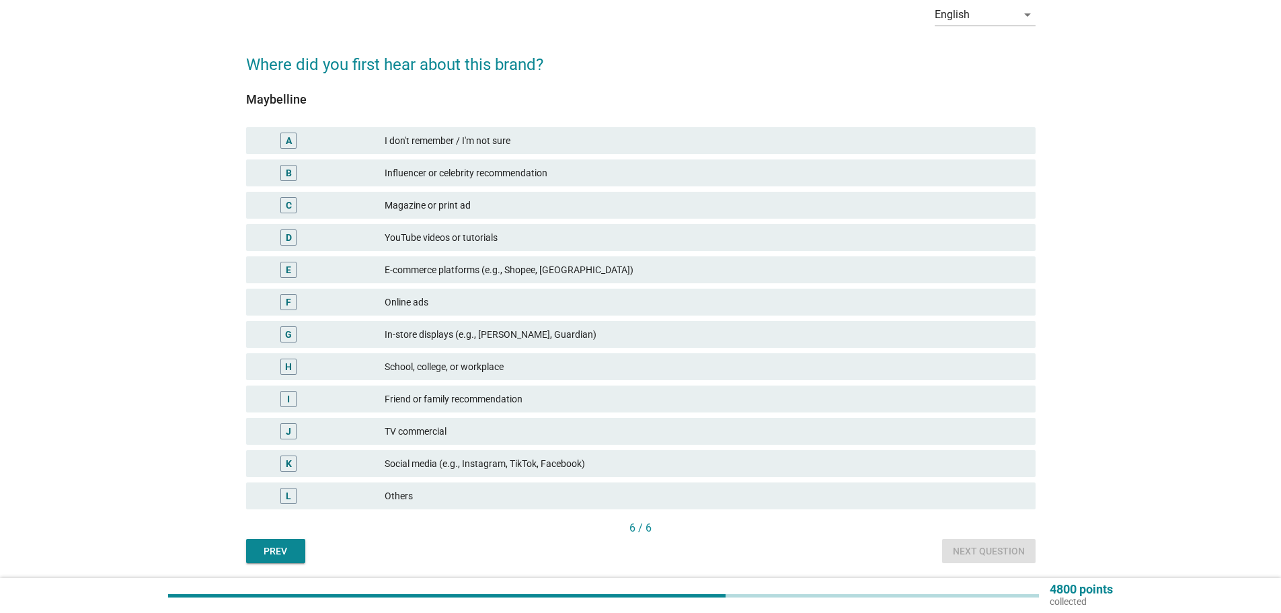
click at [500, 361] on div "School, college, or workplace" at bounding box center [705, 366] width 640 height 16
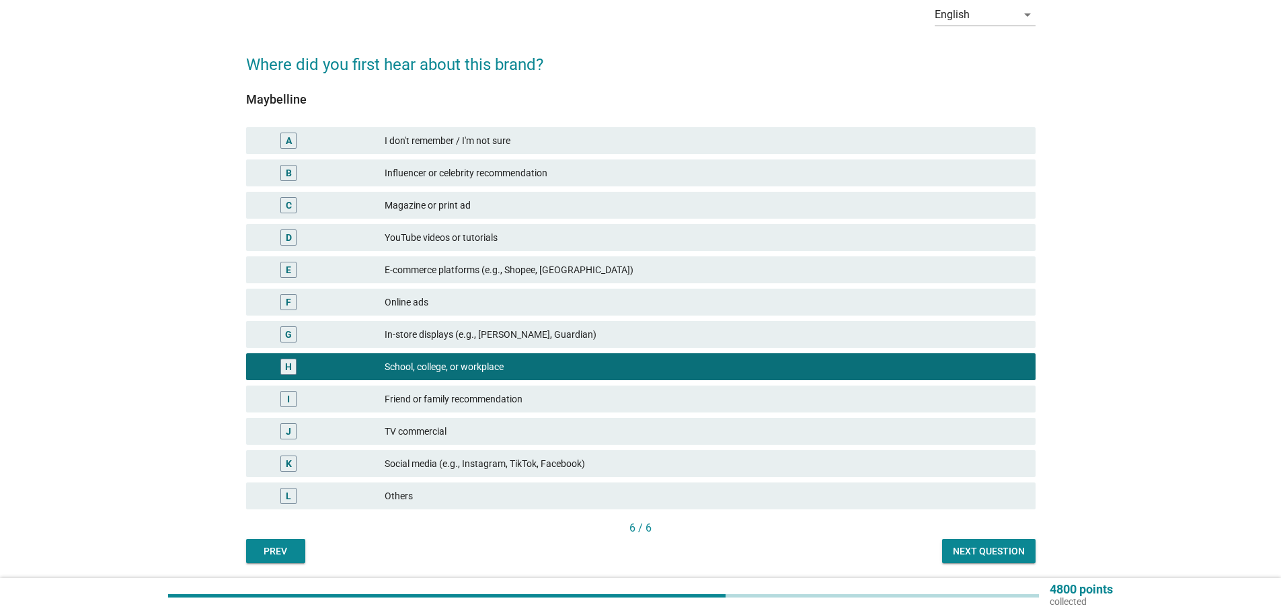
click at [520, 277] on div "E-commerce platforms (e.g., Shopee, [GEOGRAPHIC_DATA])" at bounding box center [705, 270] width 640 height 16
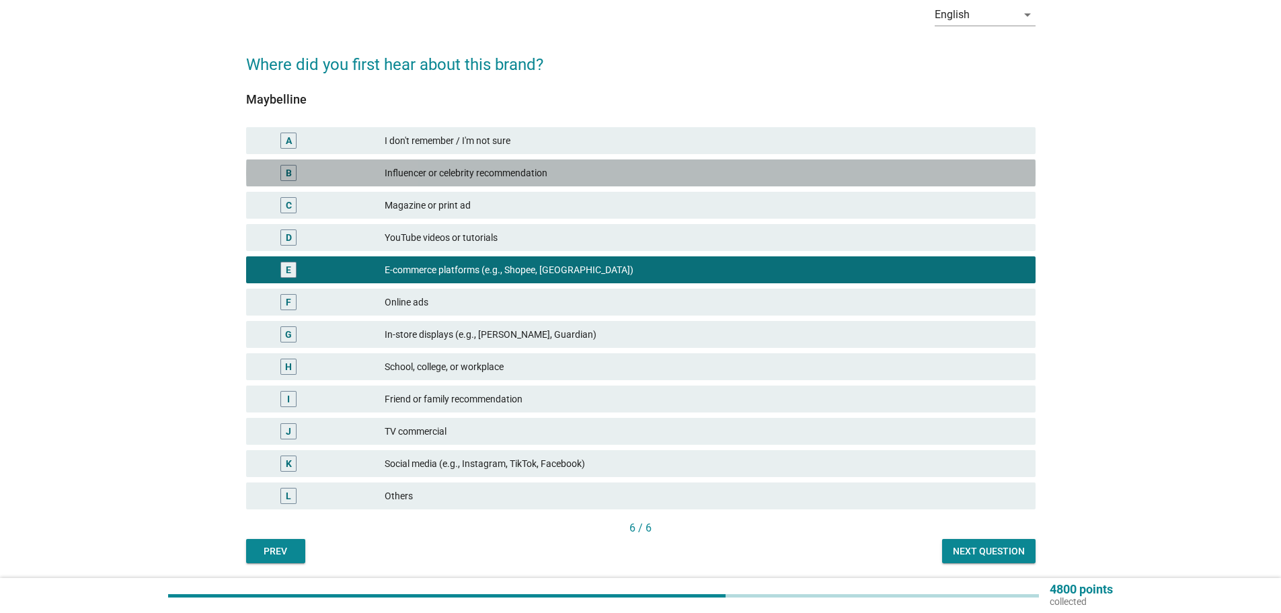
click at [561, 185] on div "B Influencer or celebrity recommendation" at bounding box center [640, 172] width 789 height 27
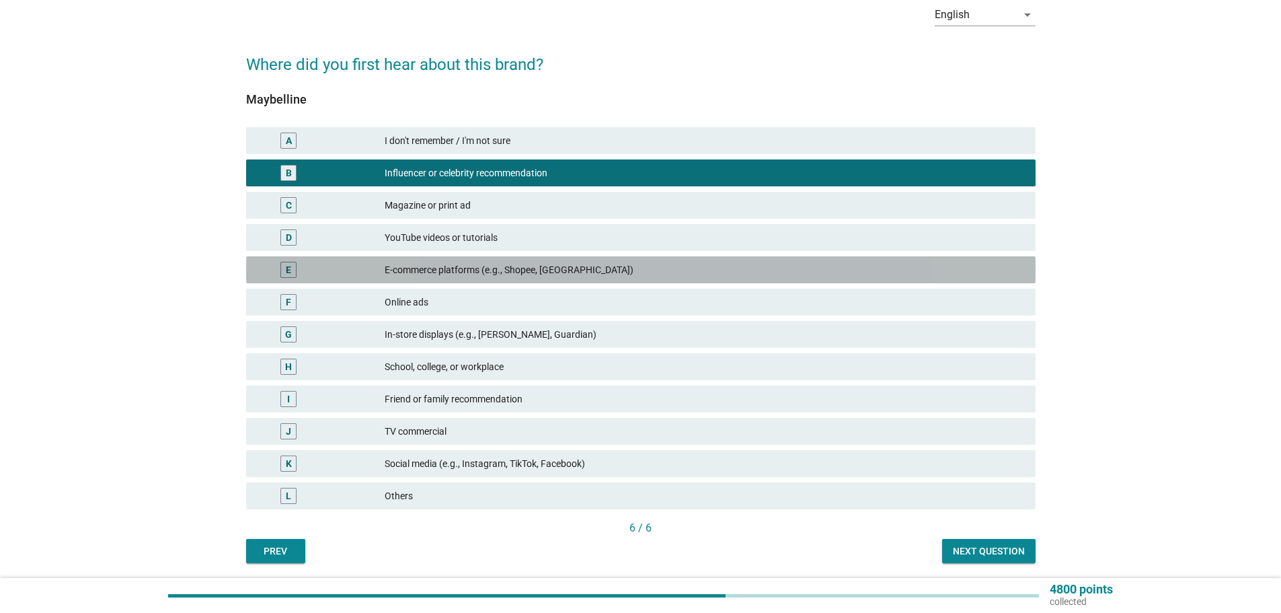
click at [541, 267] on div "E-commerce platforms (e.g., Shopee, [GEOGRAPHIC_DATA])" at bounding box center [705, 270] width 640 height 16
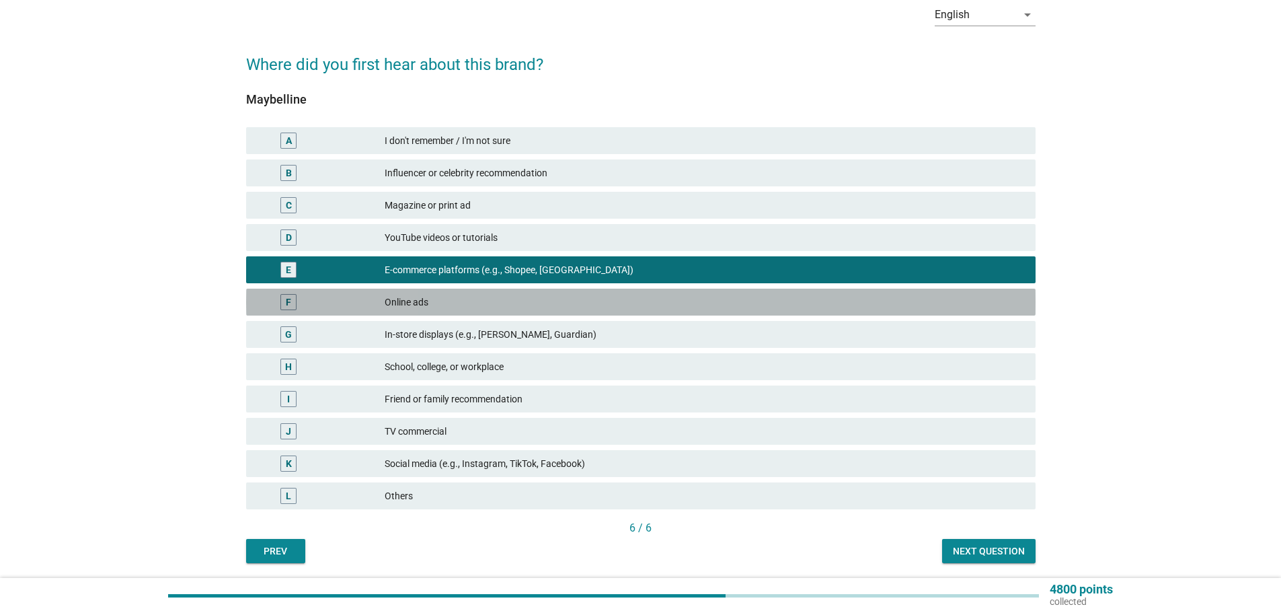
click at [549, 313] on div "F Online ads" at bounding box center [640, 301] width 789 height 27
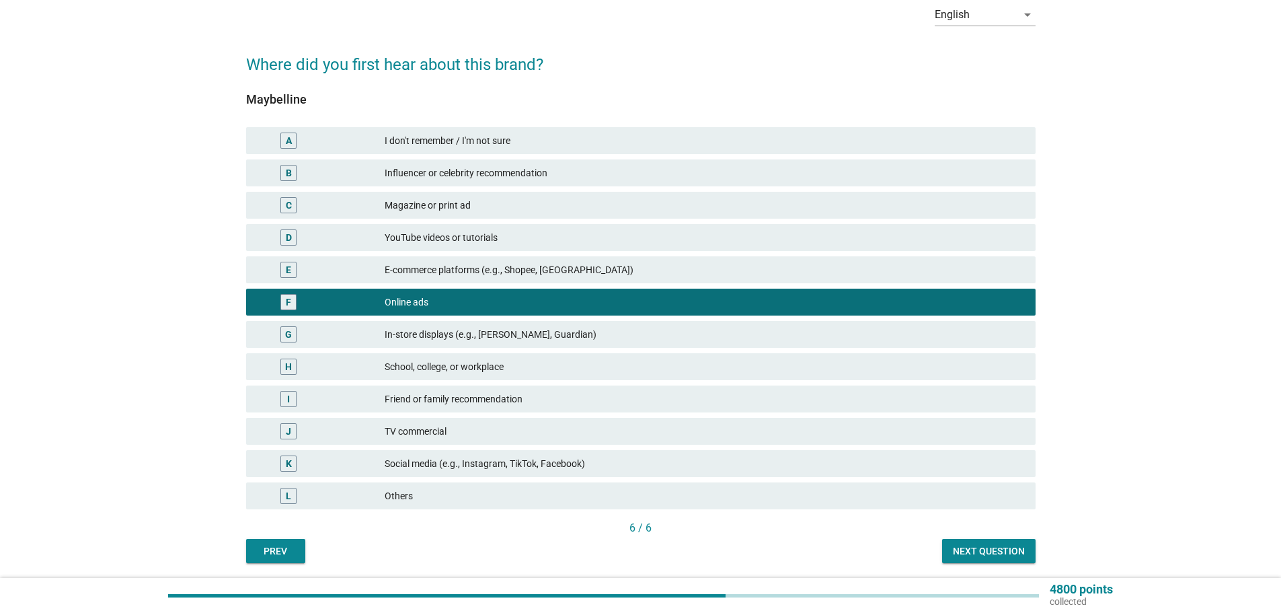
click at [551, 330] on div "In-store displays (e.g., [PERSON_NAME], Guardian)" at bounding box center [705, 334] width 640 height 16
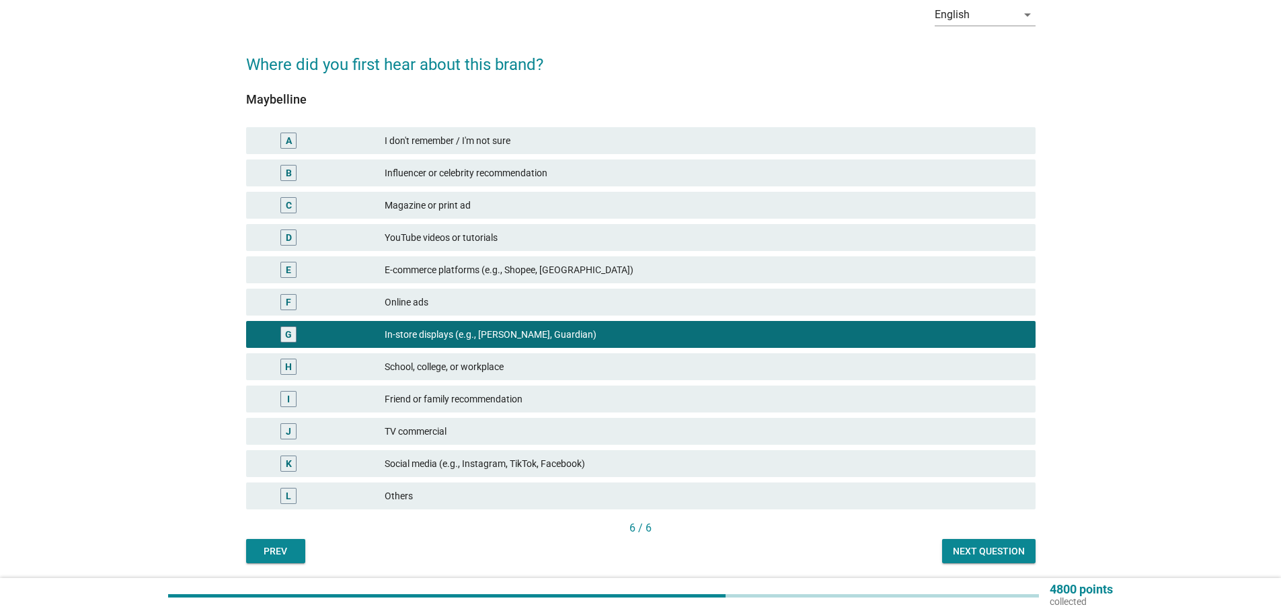
click at [1022, 565] on div "English arrow_drop_down Where did you first hear about this brand? Maybelline A…" at bounding box center [640, 278] width 811 height 591
click at [1016, 557] on div "Next question" at bounding box center [989, 551] width 72 height 14
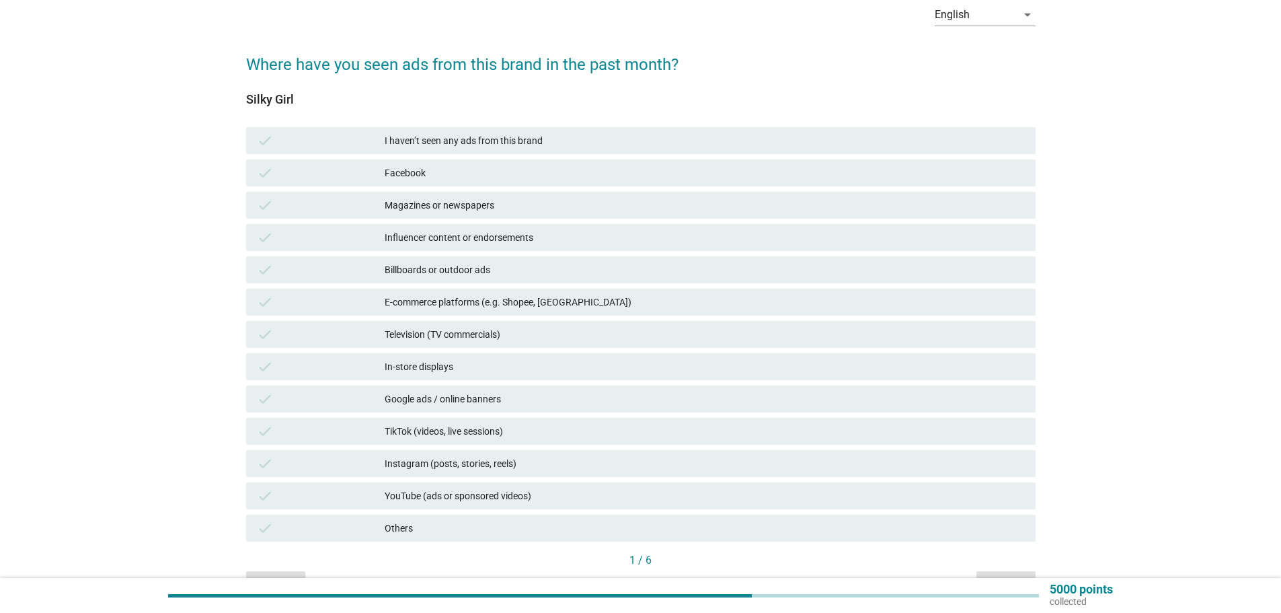
click at [535, 292] on div "check E-commerce platforms (e.g. Shopee, [GEOGRAPHIC_DATA])" at bounding box center [640, 301] width 789 height 27
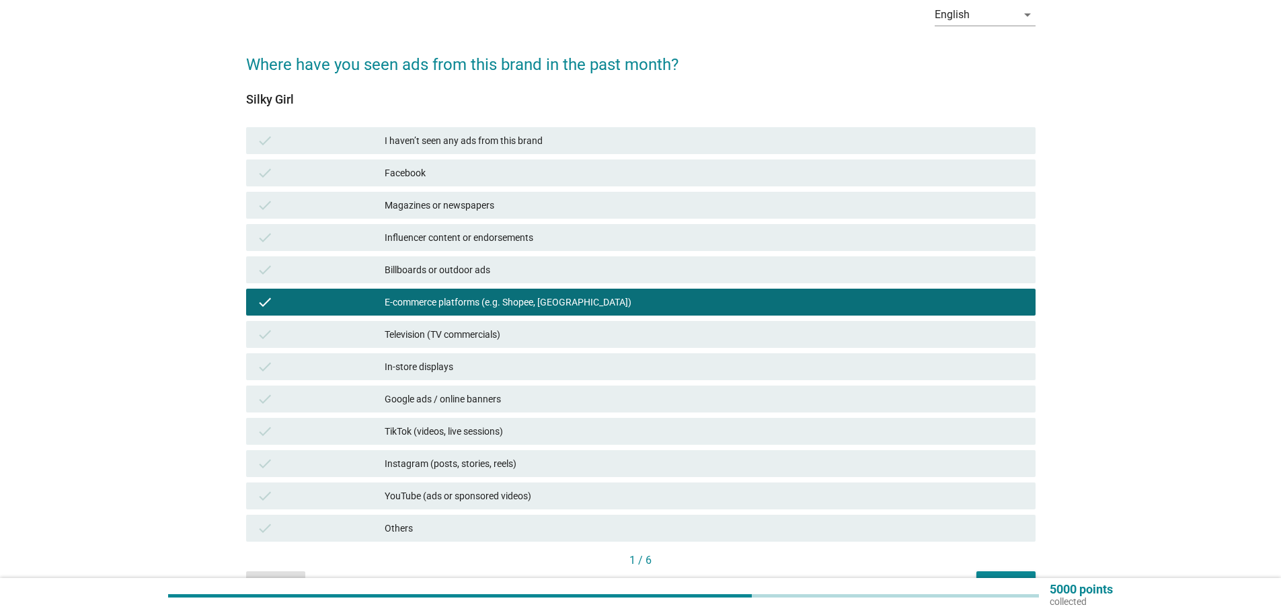
click at [504, 233] on div "Influencer content or endorsements" at bounding box center [705, 237] width 640 height 16
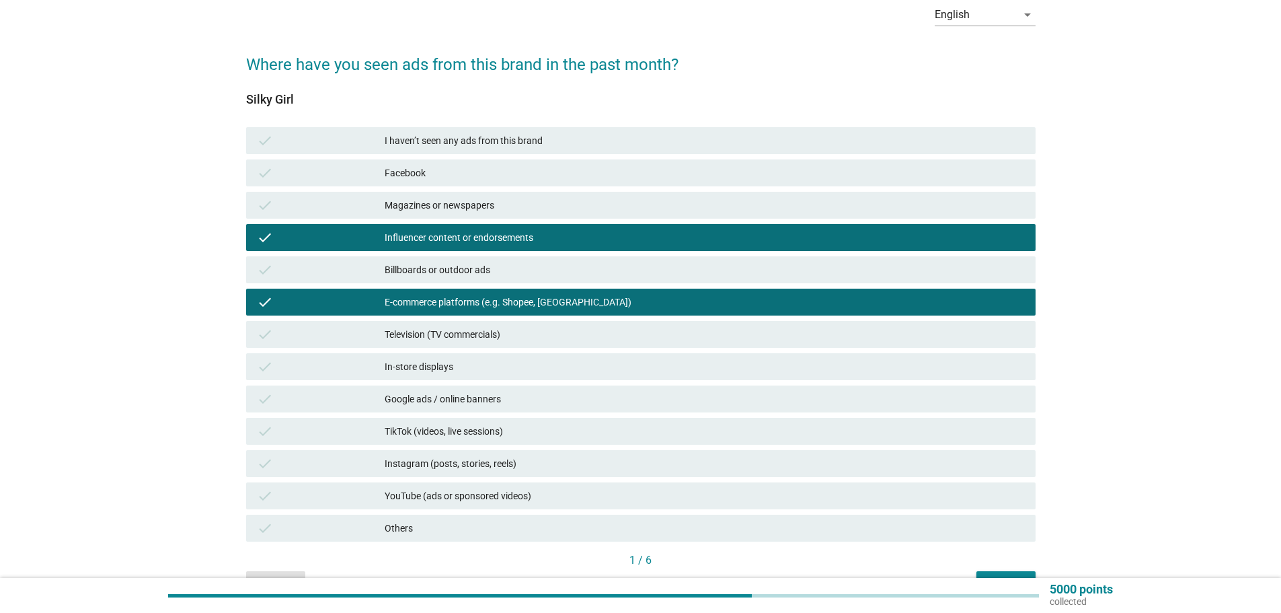
click at [513, 207] on div "Magazines or newspapers" at bounding box center [705, 205] width 640 height 16
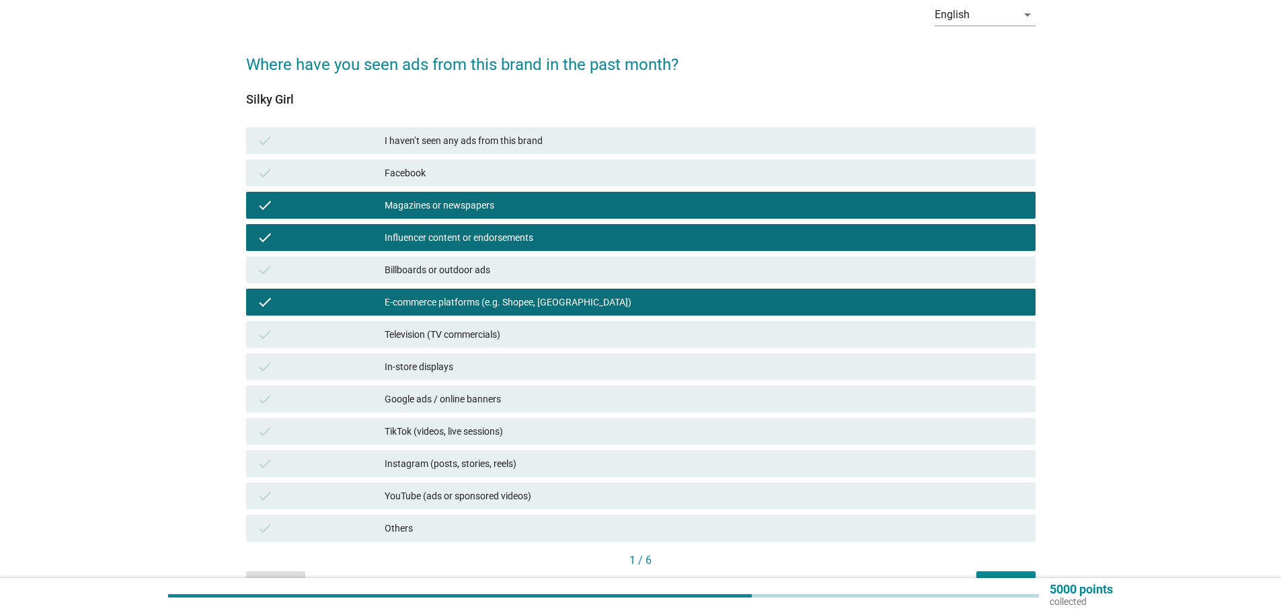
click at [513, 171] on div "Facebook" at bounding box center [705, 173] width 640 height 16
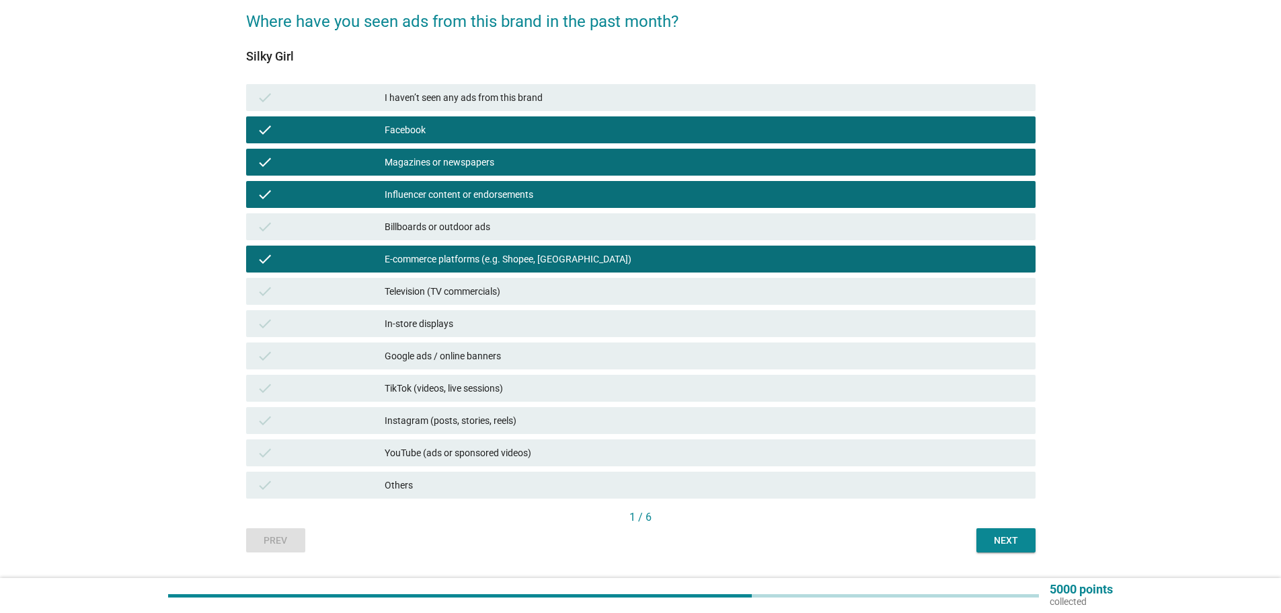
scroll to position [134, 0]
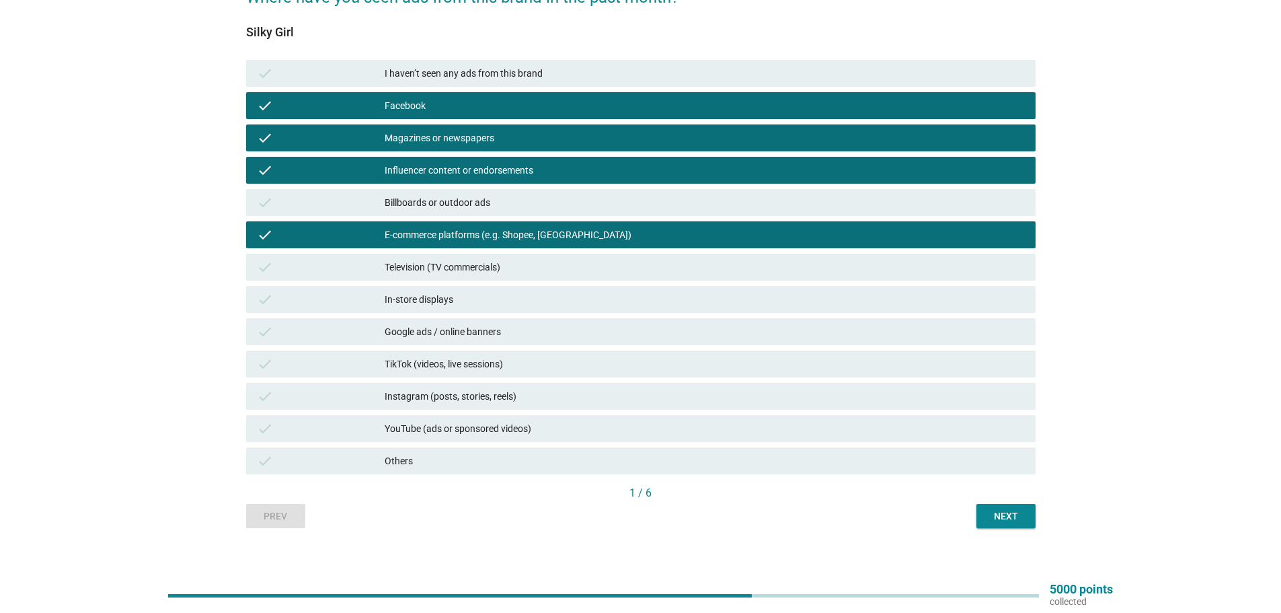
click at [489, 301] on div "In-store displays" at bounding box center [705, 299] width 640 height 16
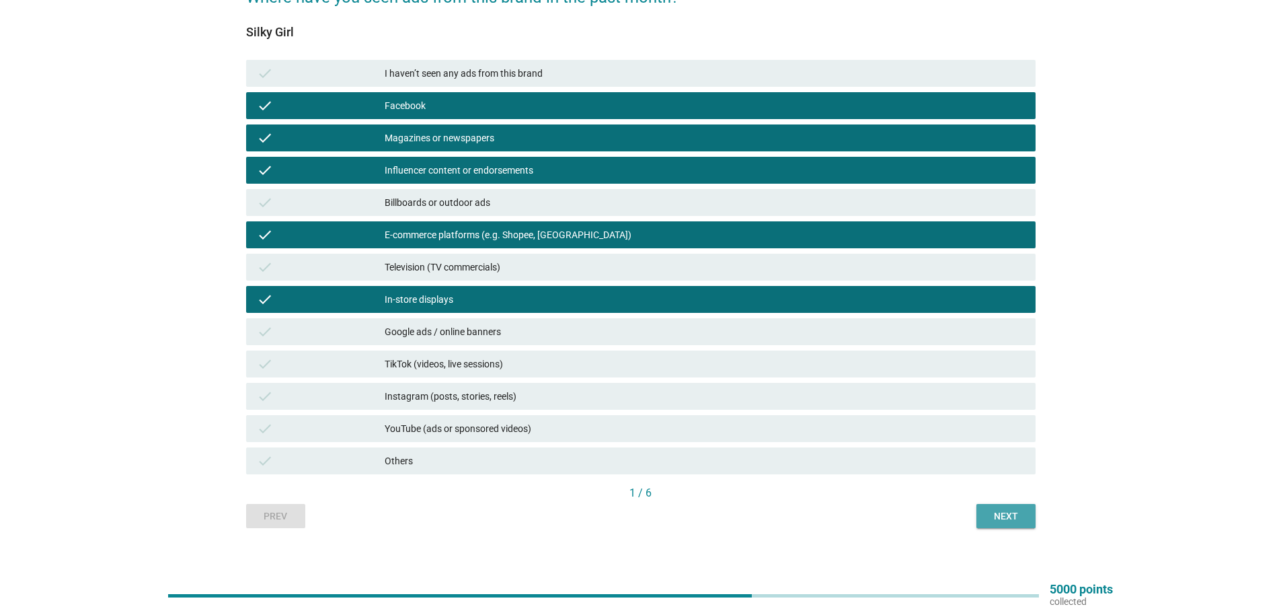
click at [1028, 518] on button "Next" at bounding box center [1005, 516] width 59 height 24
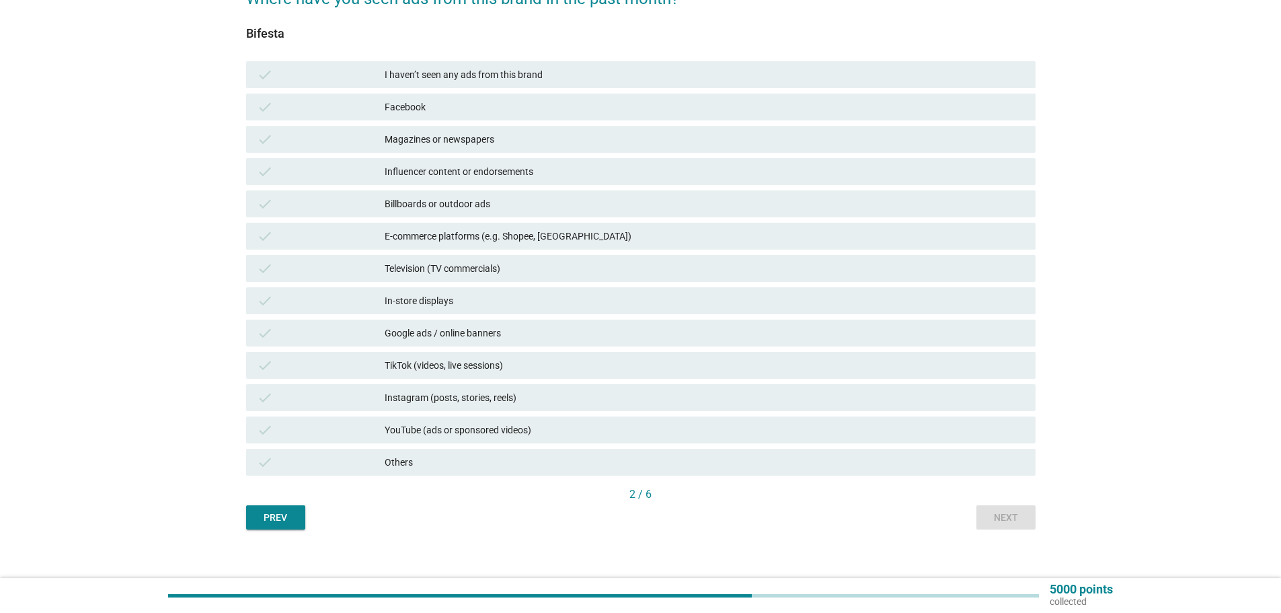
scroll to position [145, 0]
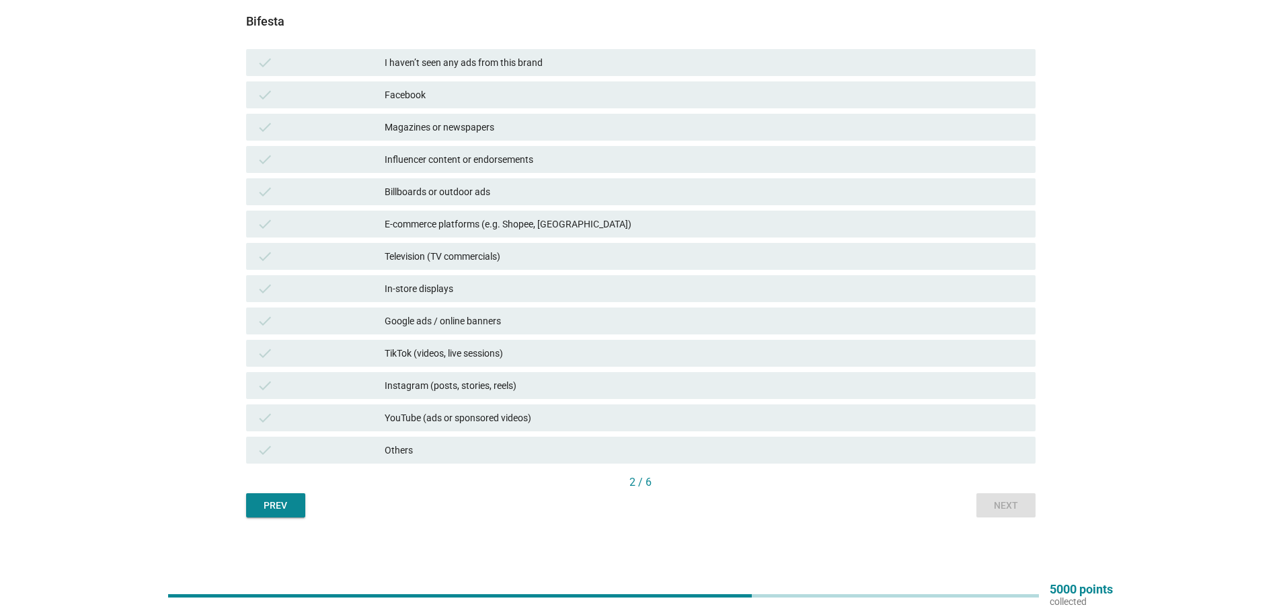
click at [156, 370] on div "English arrow_drop_down Where have you seen ads from this brand in the past mon…" at bounding box center [640, 216] width 1216 height 623
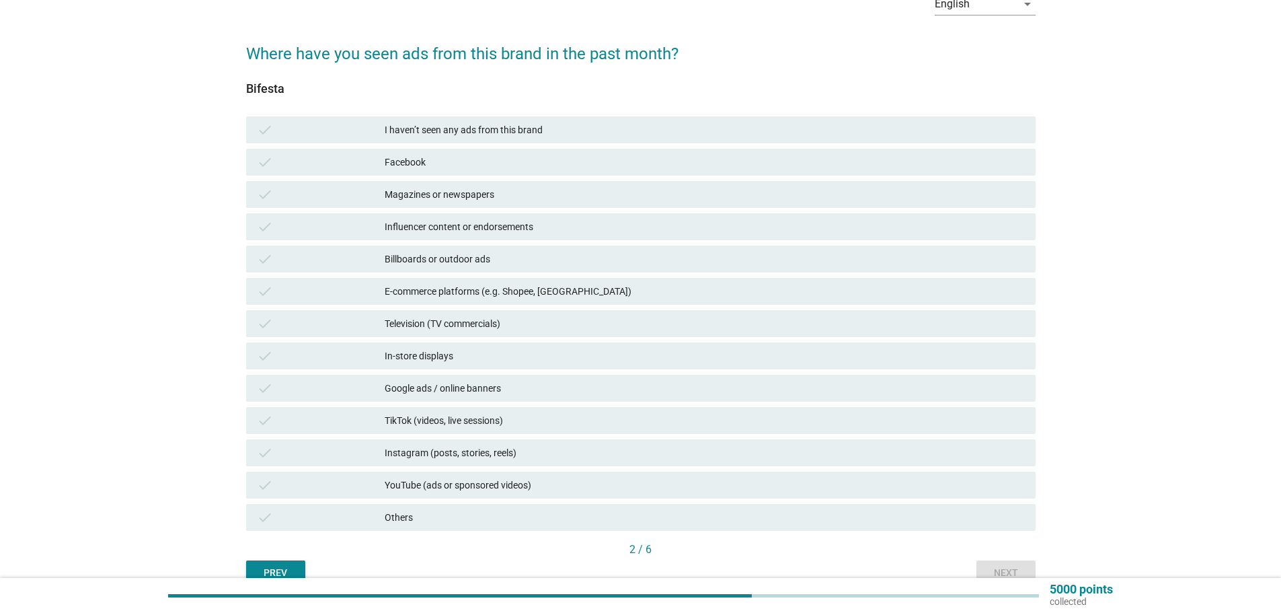
click at [430, 365] on div "check In-store displays" at bounding box center [640, 355] width 789 height 27
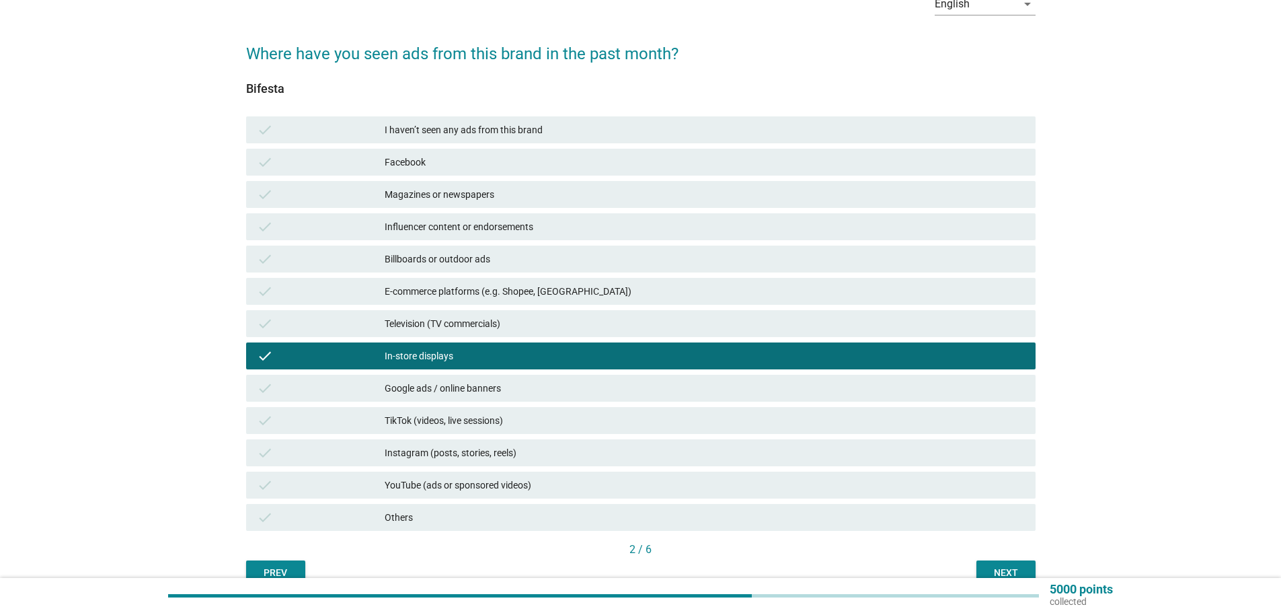
click at [600, 270] on div "check Billboards or outdoor ads" at bounding box center [640, 258] width 789 height 27
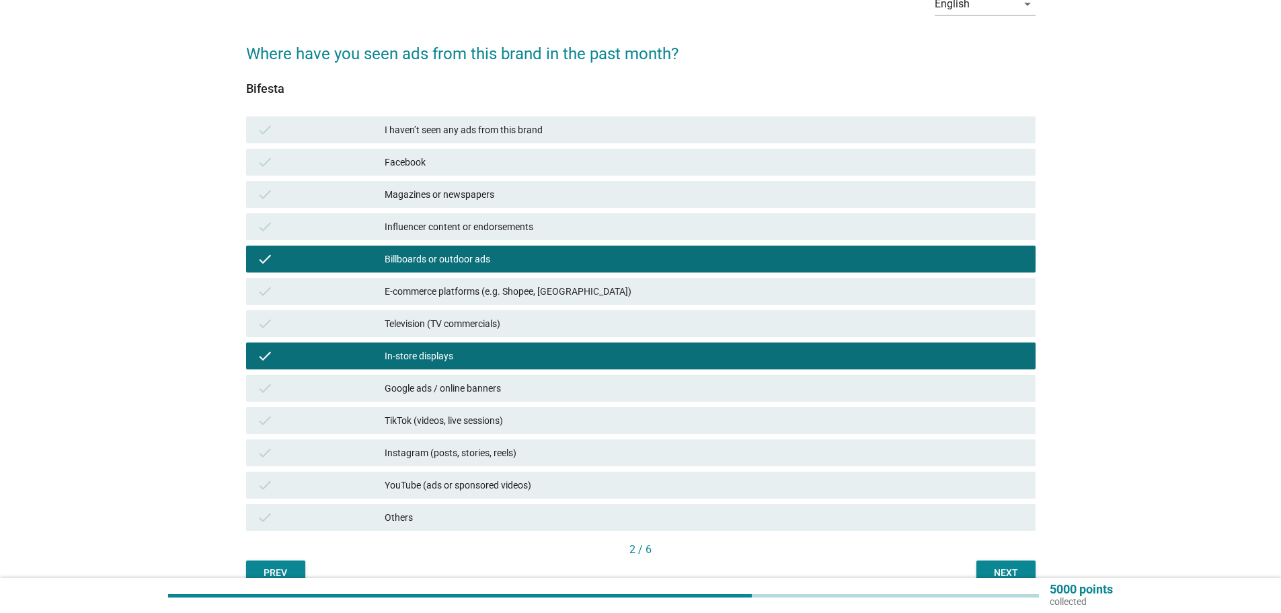
click at [596, 294] on div "E-commerce platforms (e.g. Shopee, [GEOGRAPHIC_DATA])" at bounding box center [705, 291] width 640 height 16
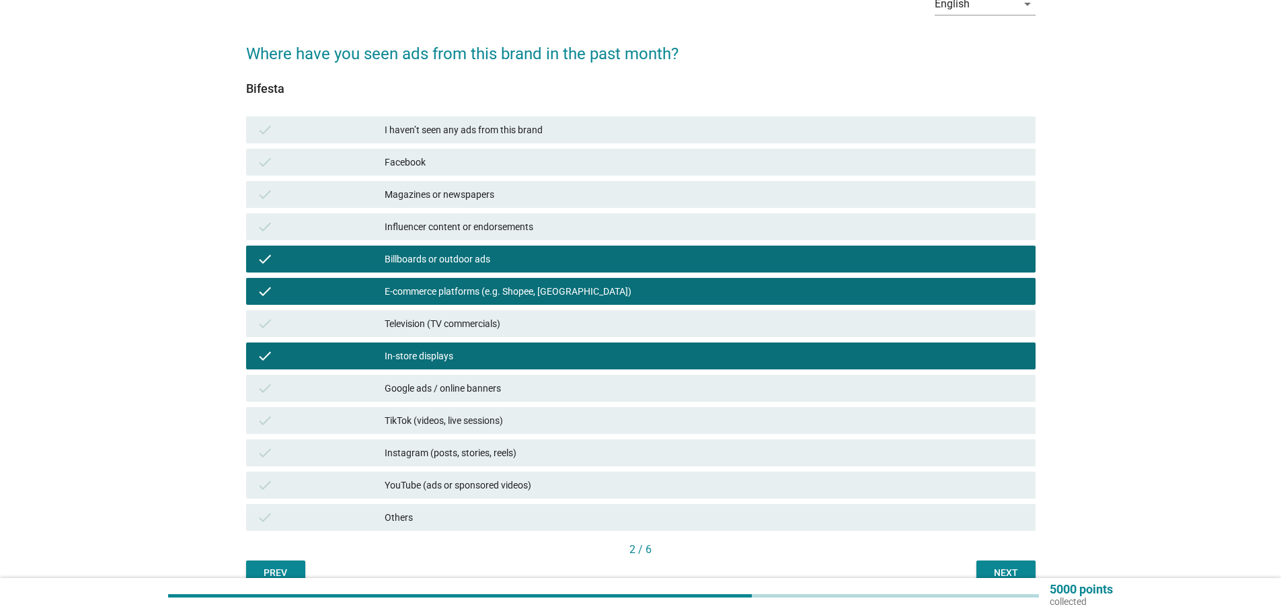
click at [589, 256] on div "Billboards or outdoor ads" at bounding box center [705, 259] width 640 height 16
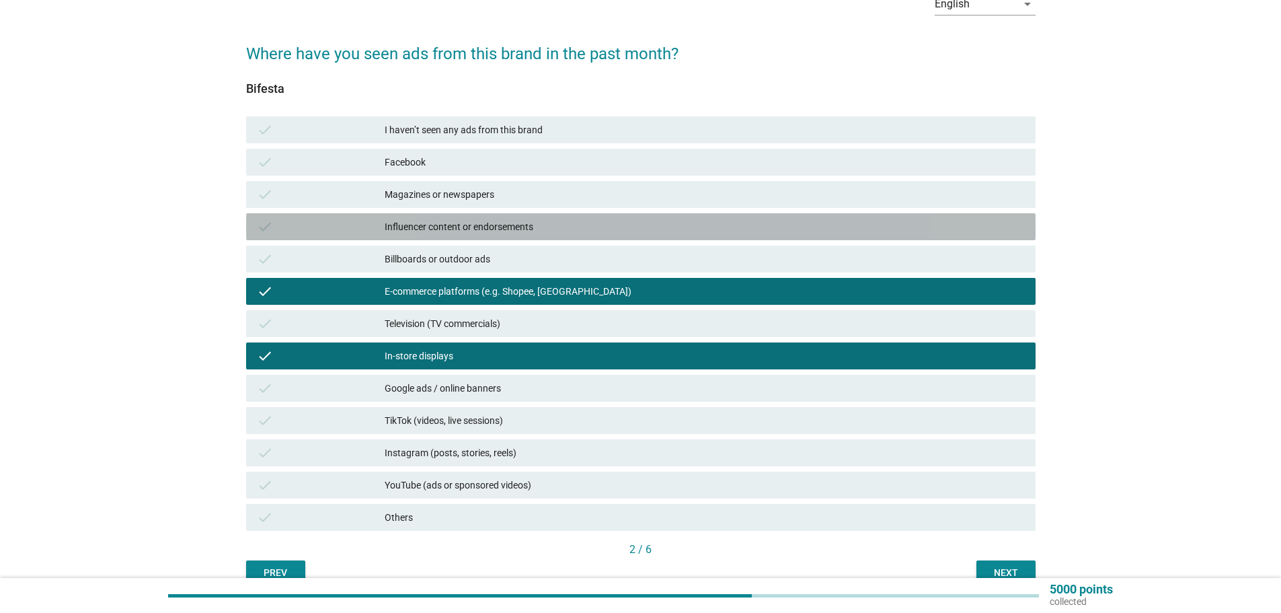
click at [580, 214] on div "check Influencer content or endorsements" at bounding box center [640, 226] width 789 height 27
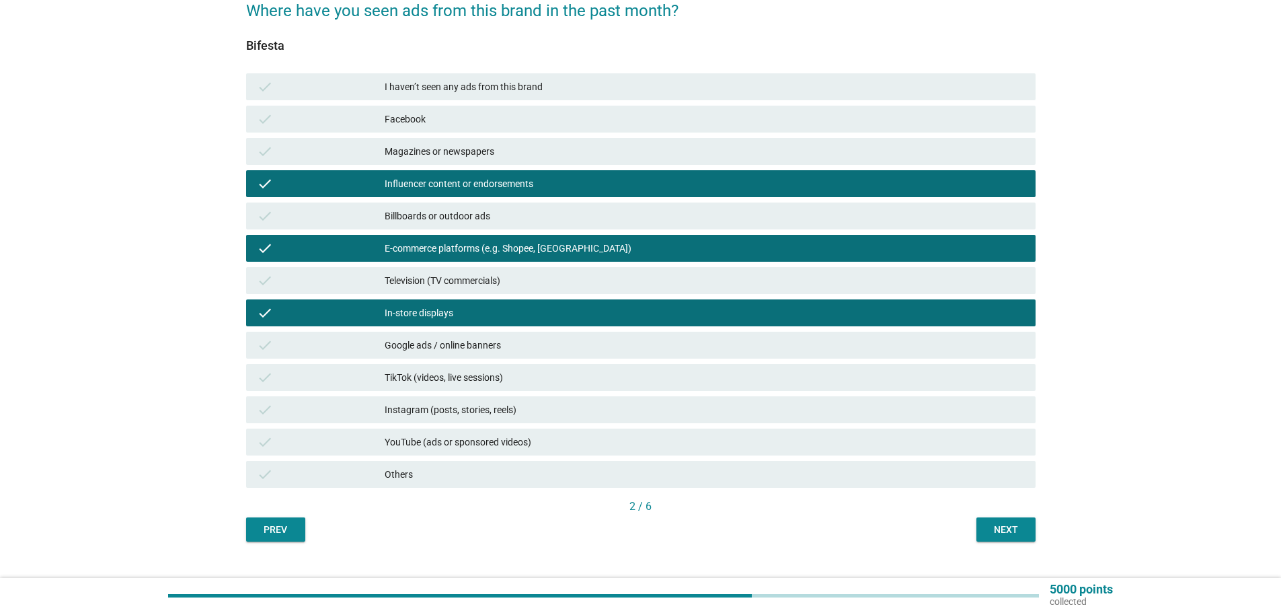
scroll to position [145, 0]
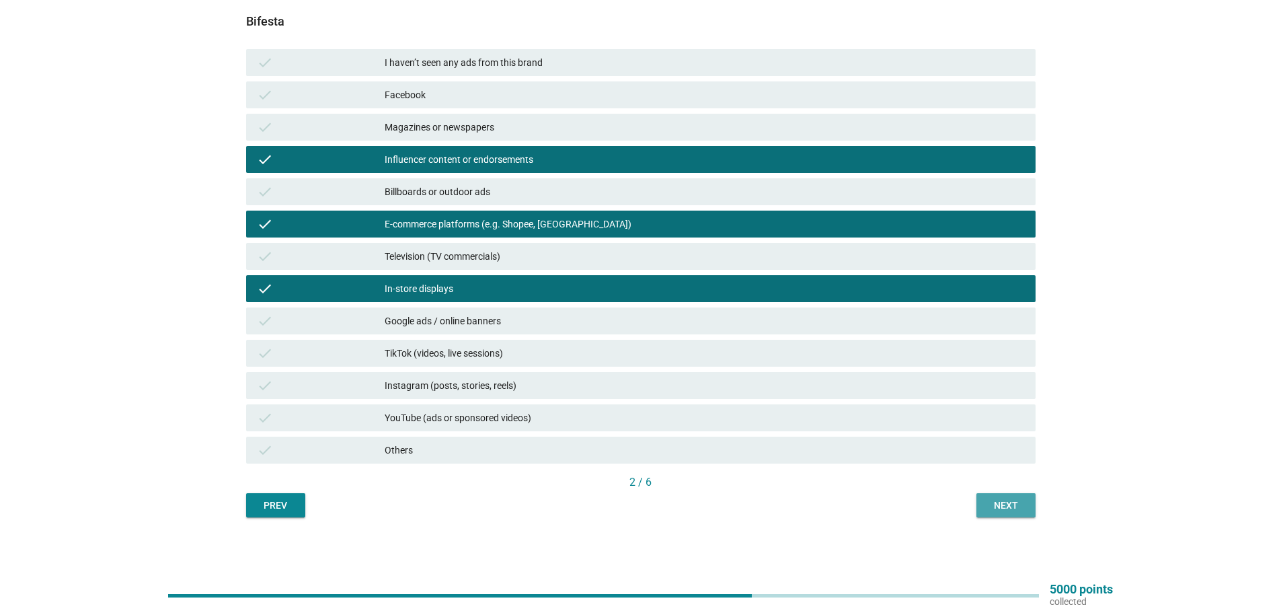
click at [1003, 505] on div "Next" at bounding box center [1006, 505] width 38 height 14
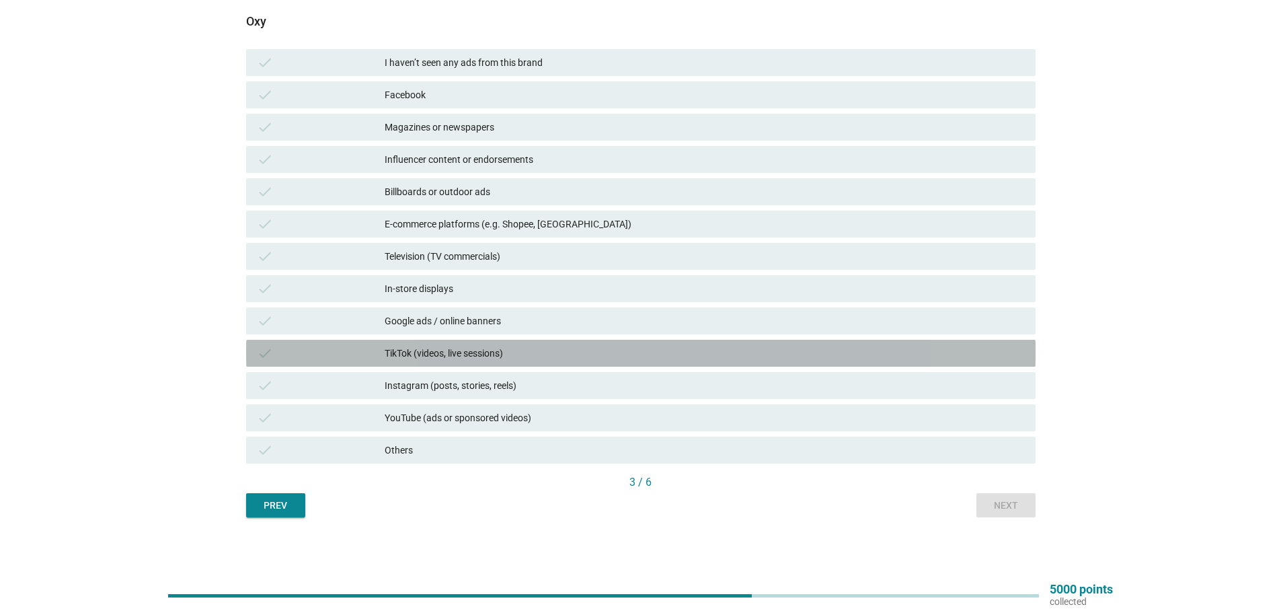
click at [466, 353] on div "TikTok (videos, live sessions)" at bounding box center [705, 353] width 640 height 16
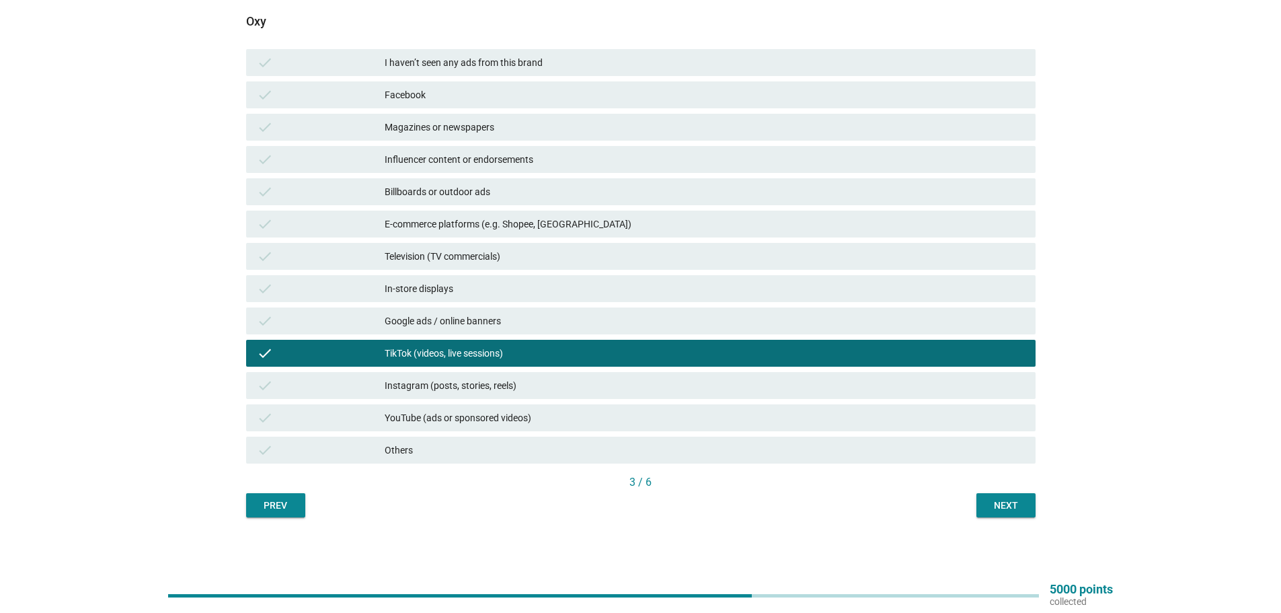
click at [473, 309] on div "check Google ads / online banners" at bounding box center [640, 320] width 789 height 27
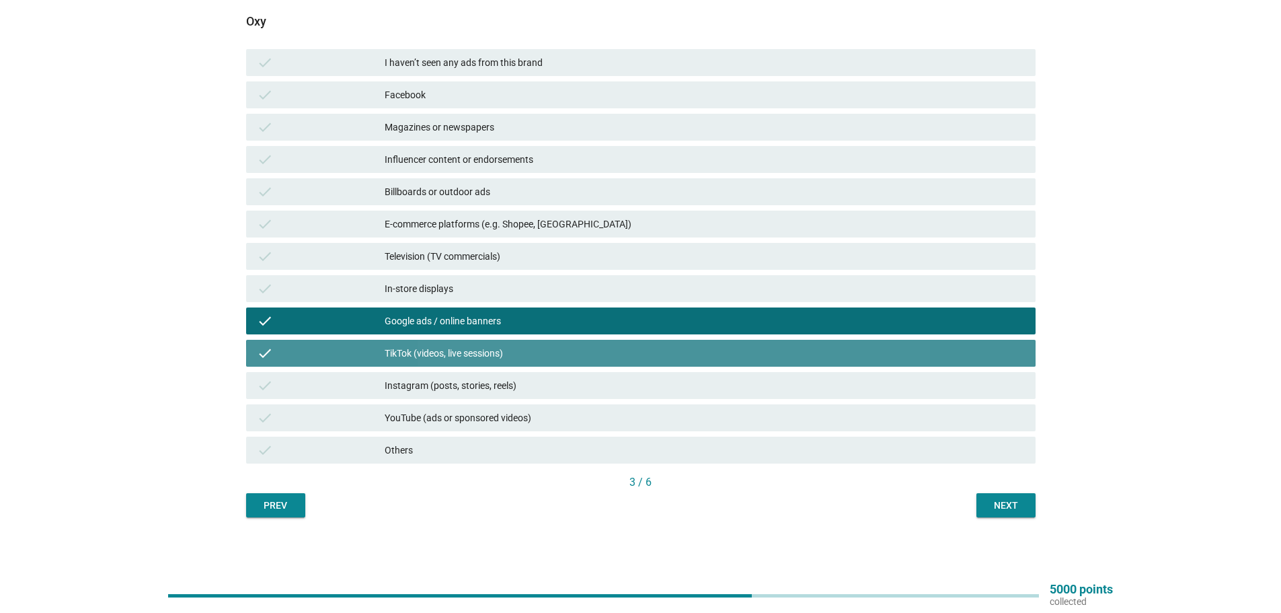
click at [471, 346] on div "TikTok (videos, live sessions)" at bounding box center [705, 353] width 640 height 16
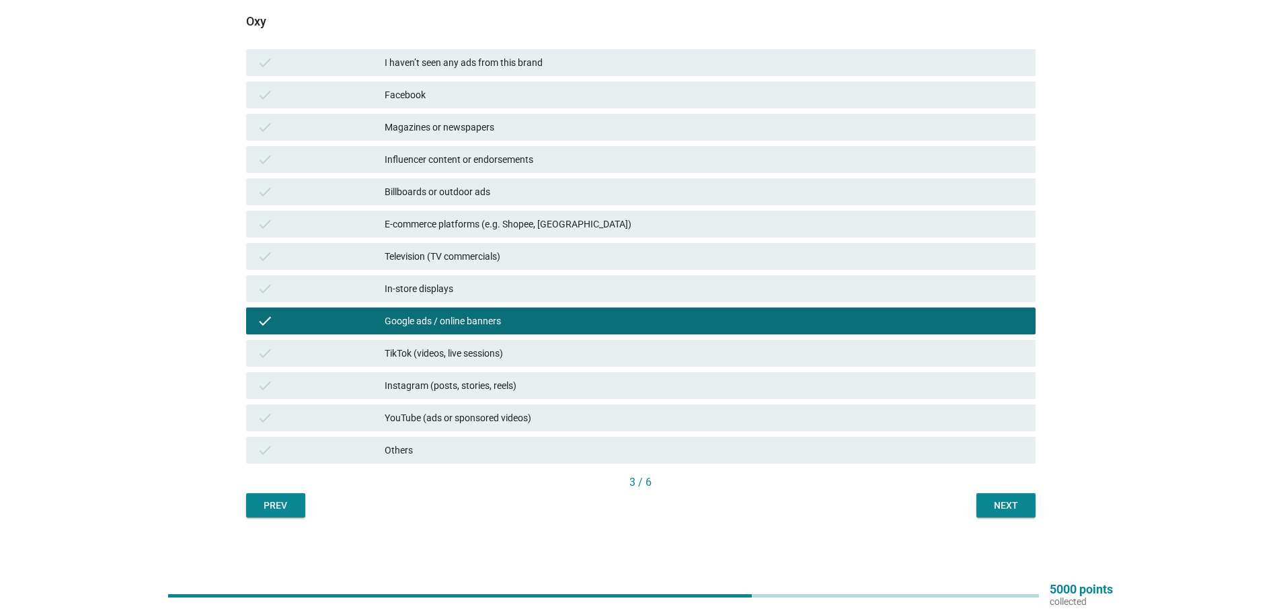
click at [473, 323] on div "Google ads / online banners" at bounding box center [705, 321] width 640 height 16
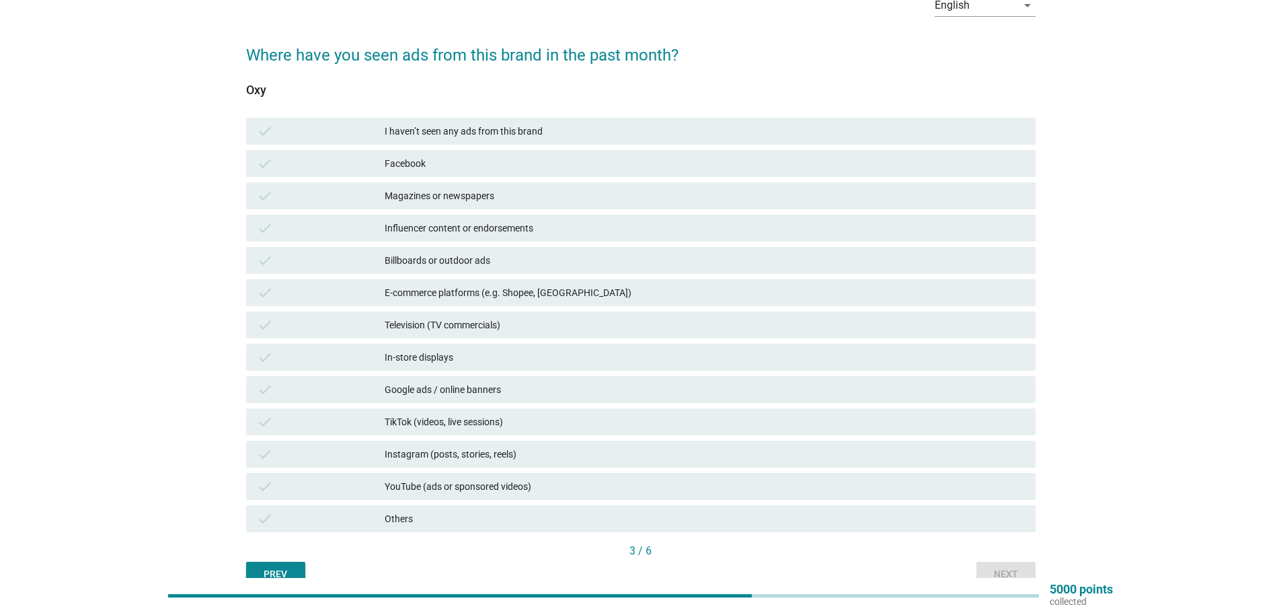
scroll to position [11, 0]
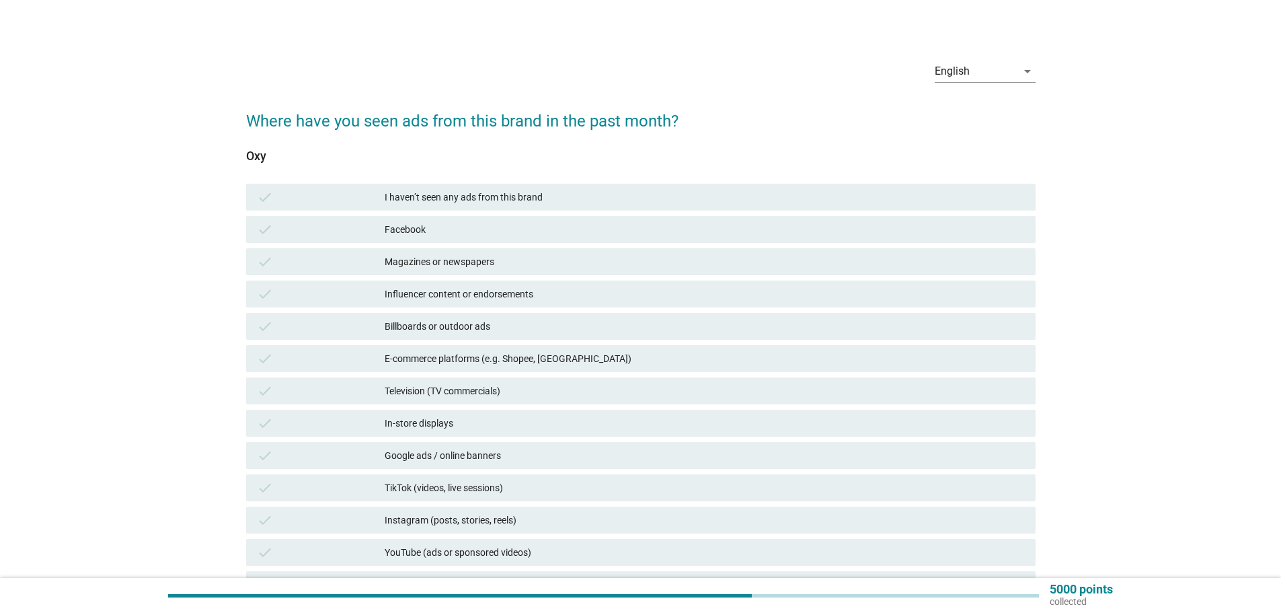
click at [456, 294] on div "Influencer content or endorsements" at bounding box center [705, 294] width 640 height 16
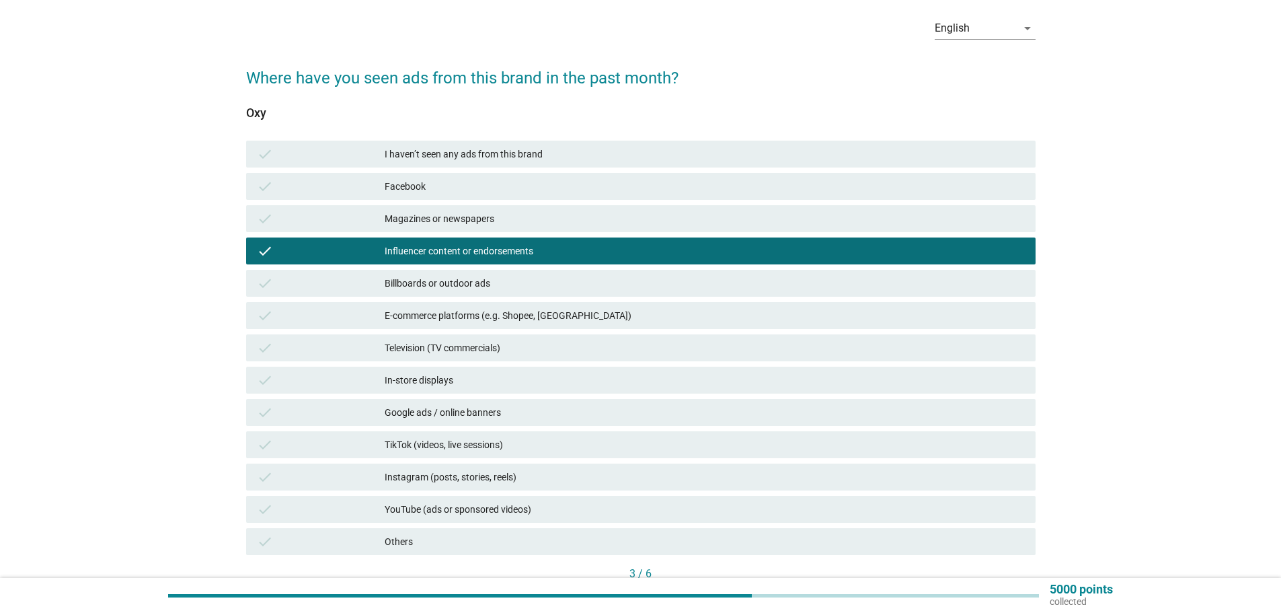
scroll to position [78, 0]
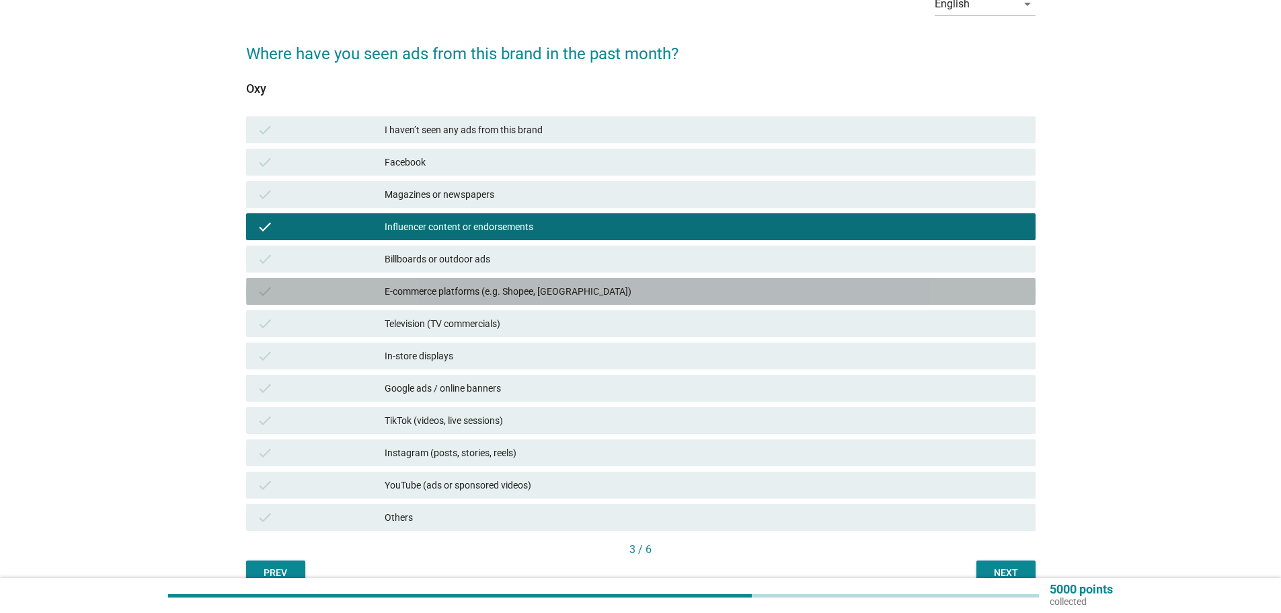
click at [456, 294] on div "E-commerce platforms (e.g. Shopee, [GEOGRAPHIC_DATA])" at bounding box center [705, 291] width 640 height 16
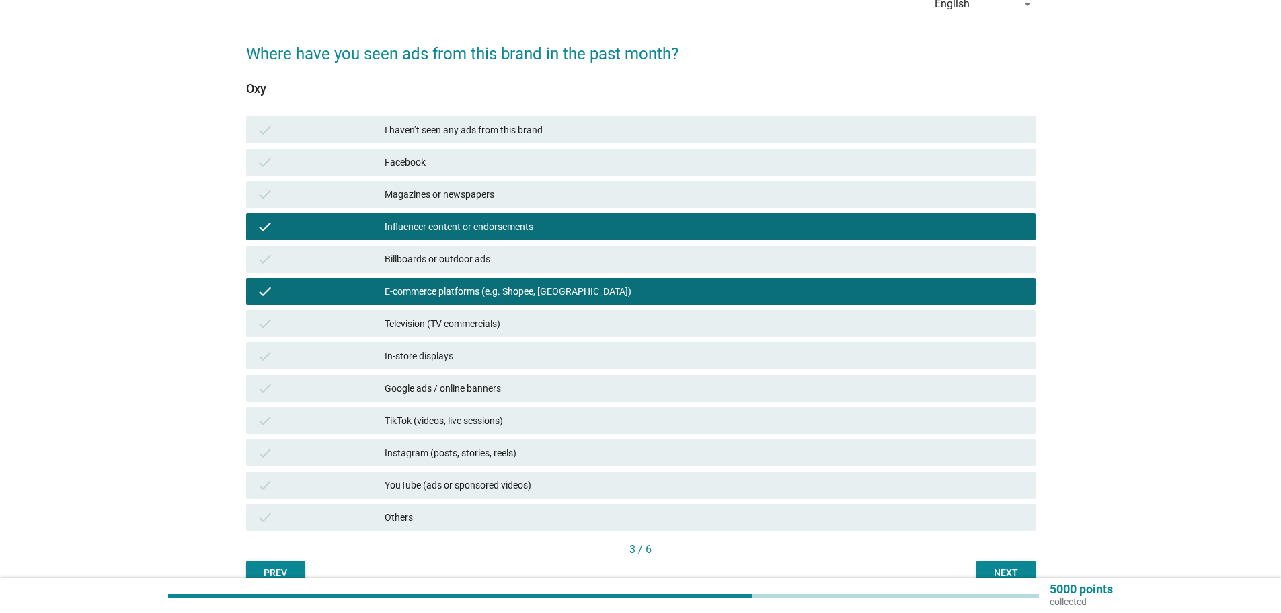
click at [462, 364] on div "check In-store displays" at bounding box center [640, 355] width 789 height 27
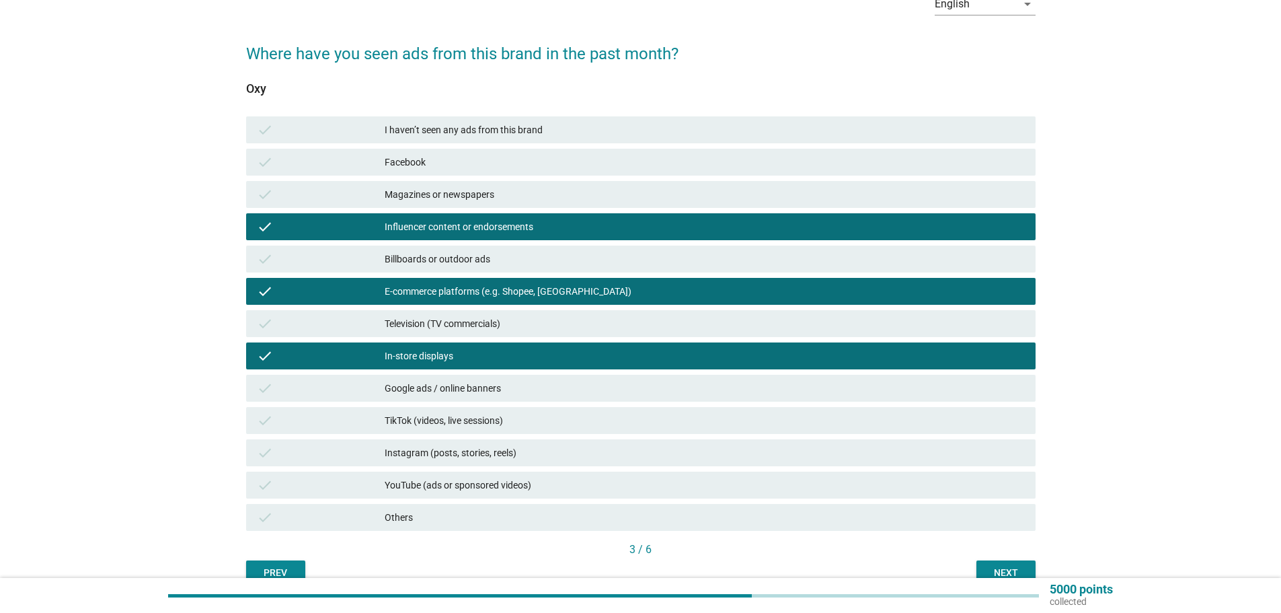
scroll to position [145, 0]
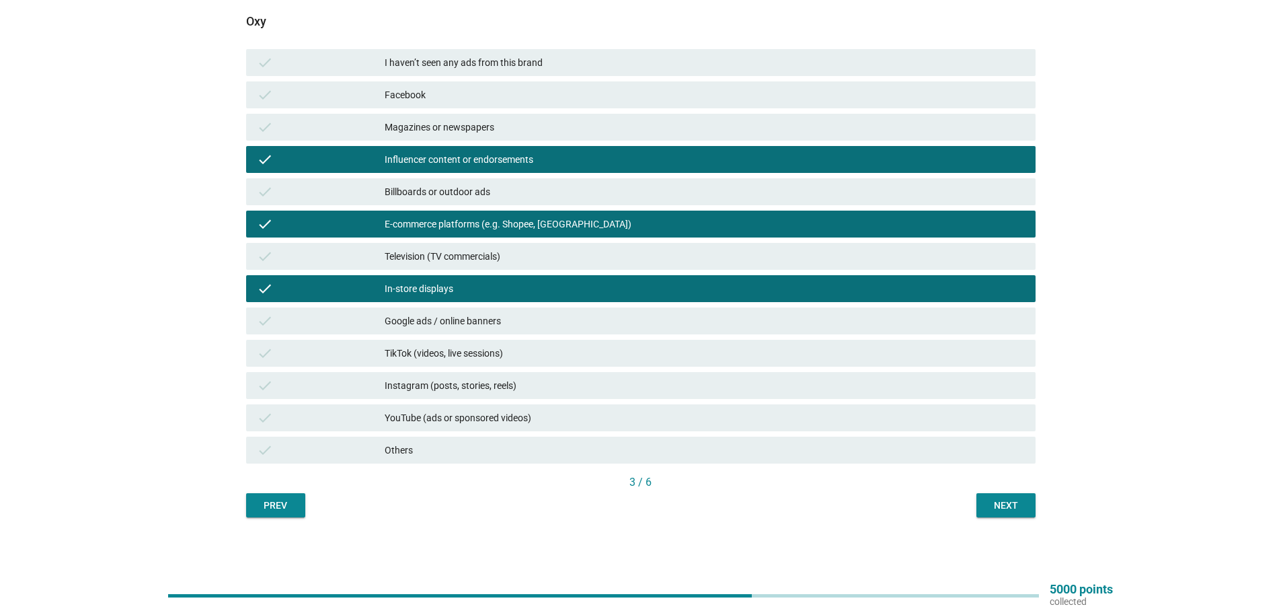
click at [1015, 506] on div "Next" at bounding box center [1006, 505] width 38 height 14
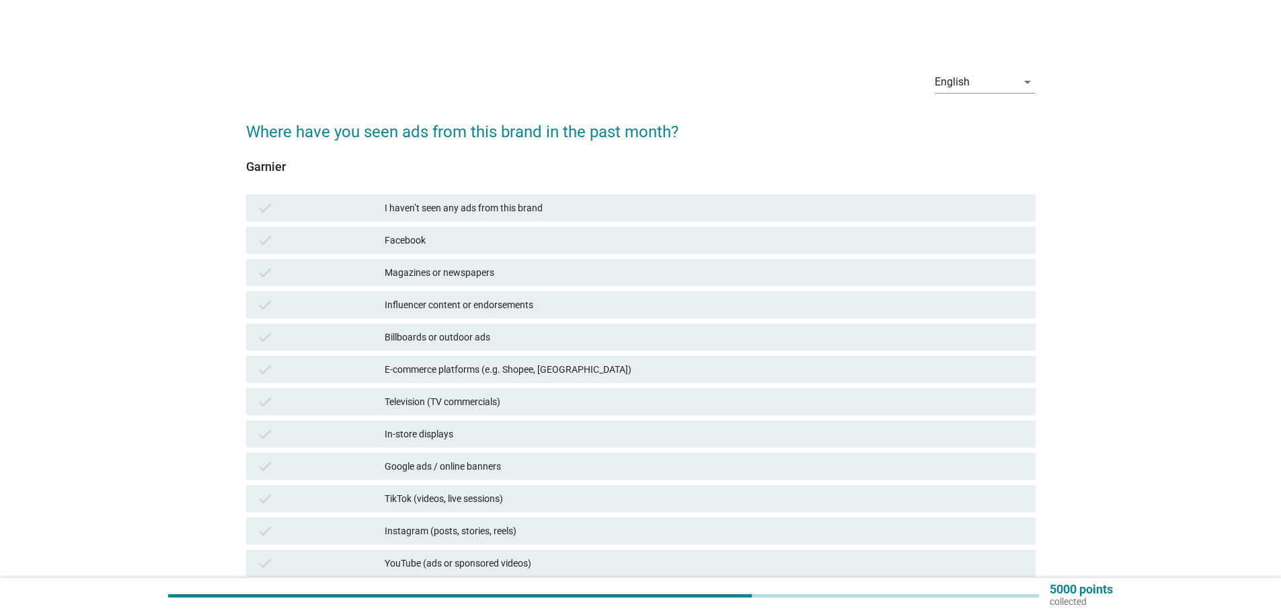
click at [668, 284] on div "check Magazines or newspapers" at bounding box center [640, 272] width 789 height 27
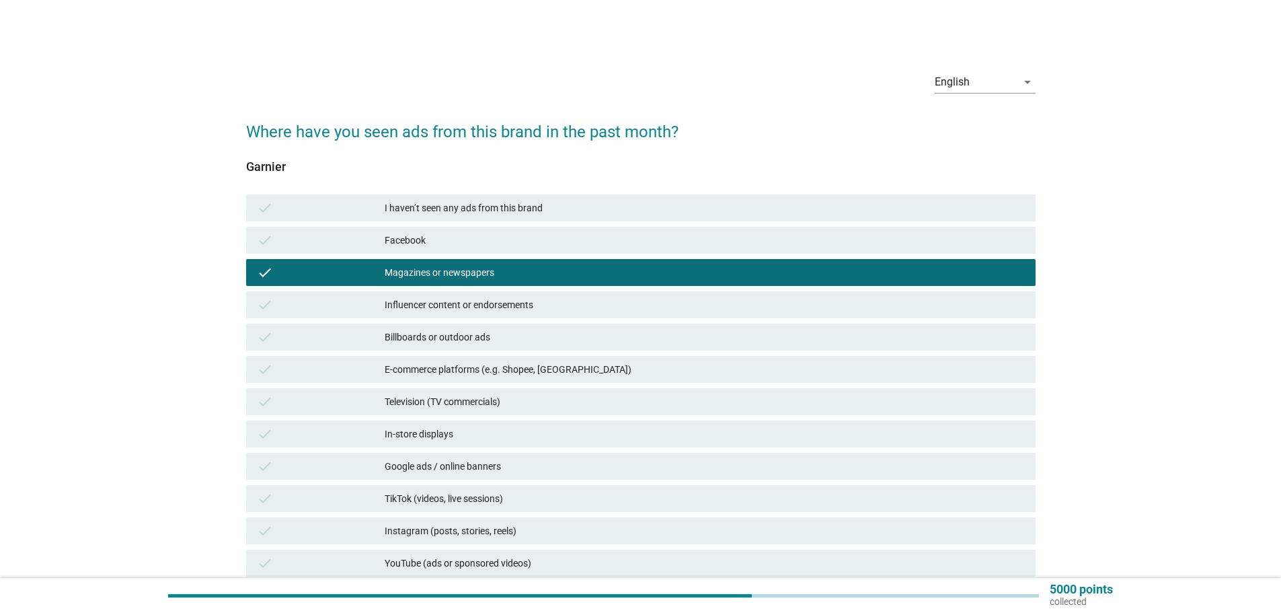
click at [654, 355] on div "check E-commerce platforms (e.g. Shopee, [GEOGRAPHIC_DATA])" at bounding box center [640, 369] width 795 height 32
click at [641, 443] on div "check In-store displays" at bounding box center [640, 433] width 789 height 27
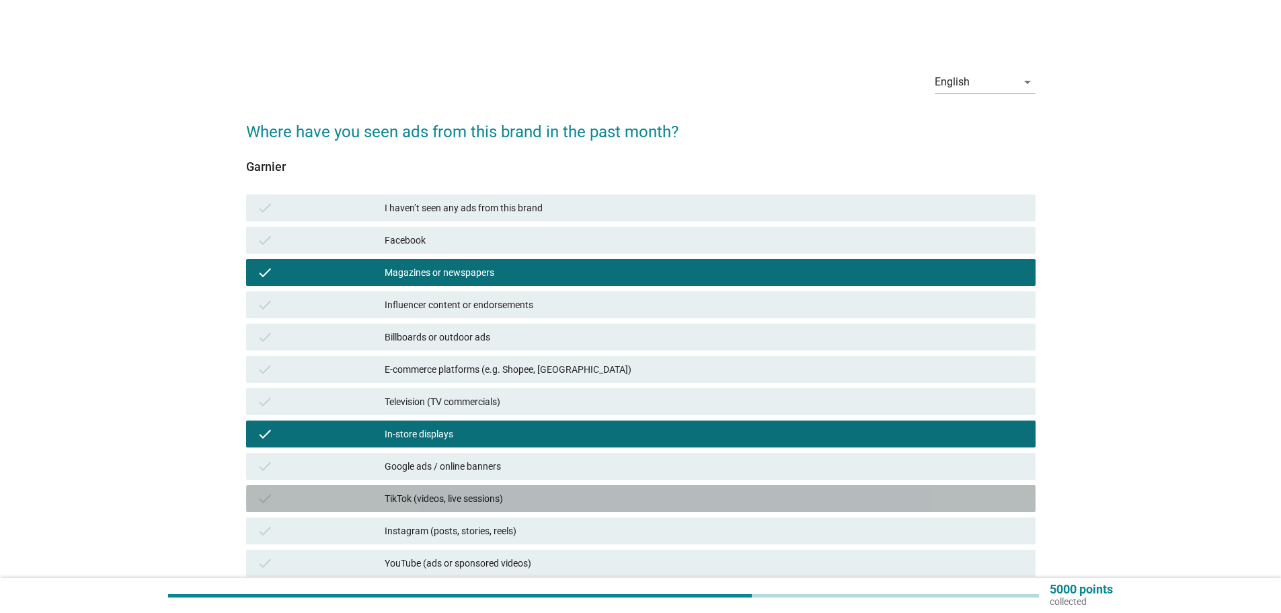
click at [637, 490] on div "check TikTok (videos, live sessions)" at bounding box center [640, 498] width 789 height 27
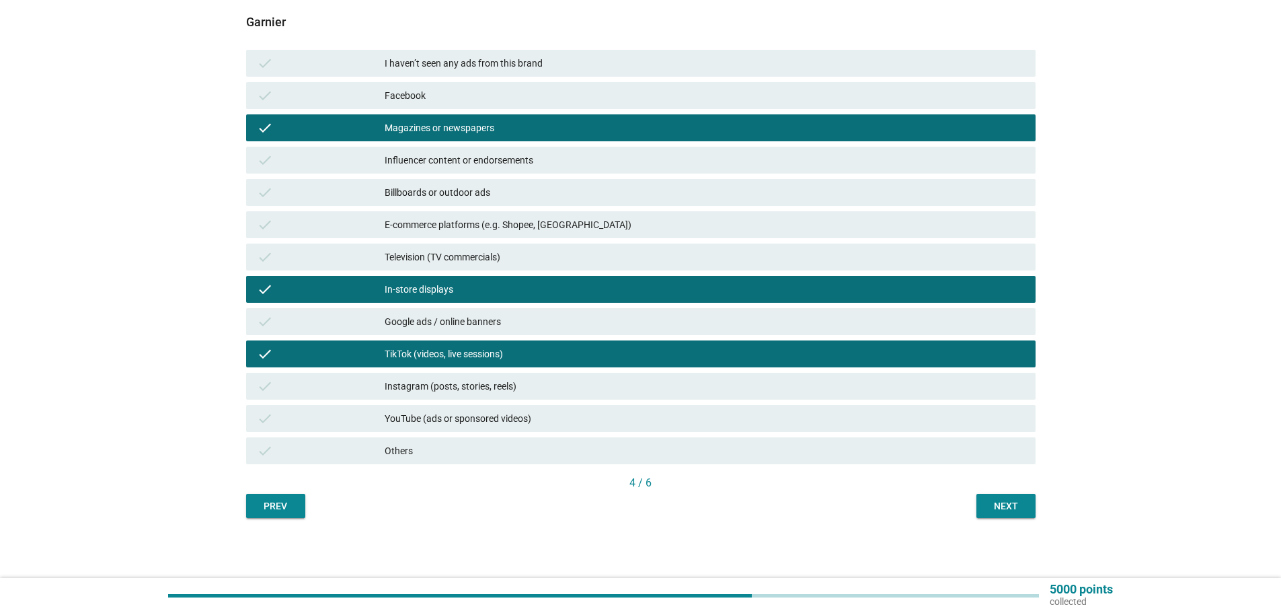
scroll to position [145, 0]
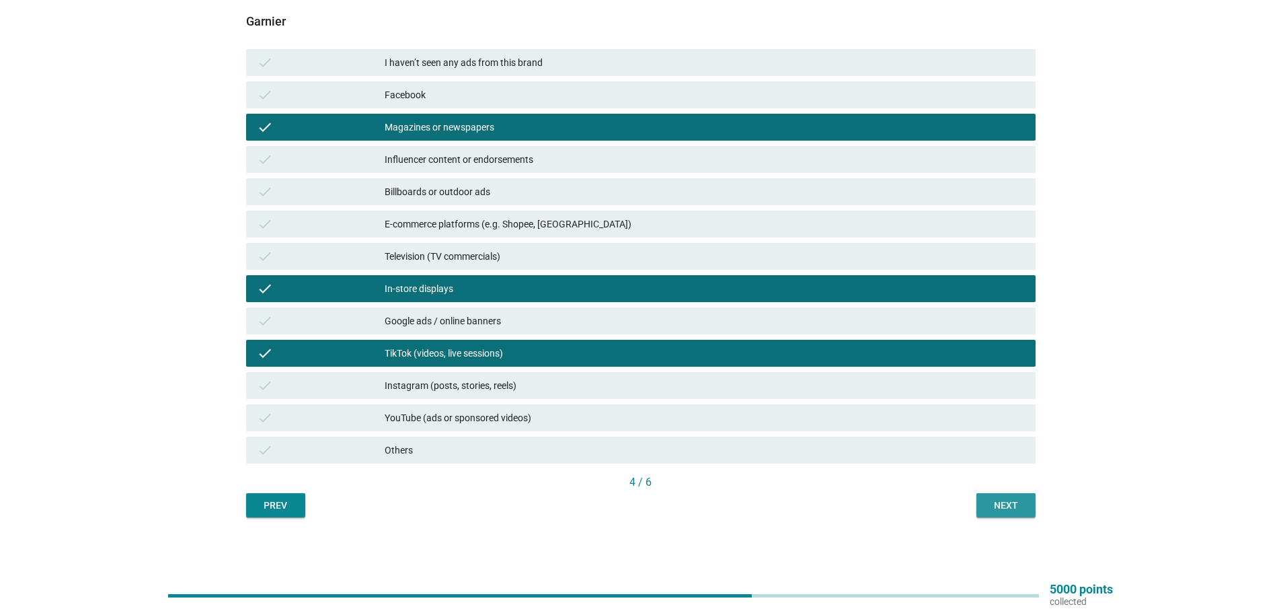
click at [1023, 508] on div "Next" at bounding box center [1006, 505] width 38 height 14
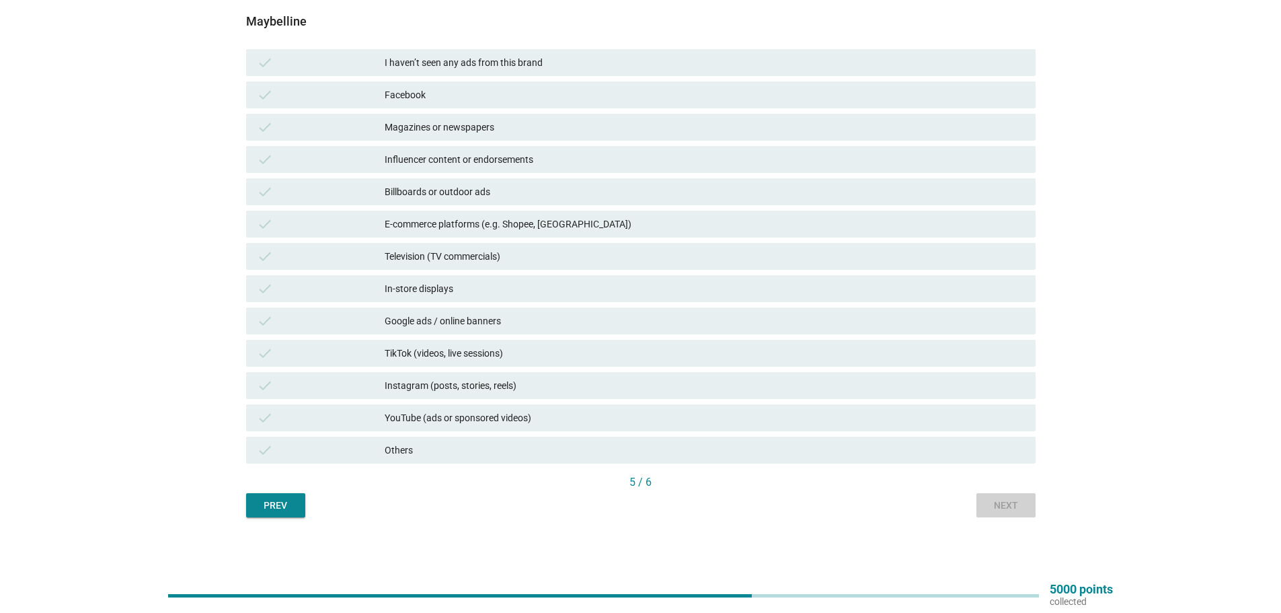
scroll to position [0, 0]
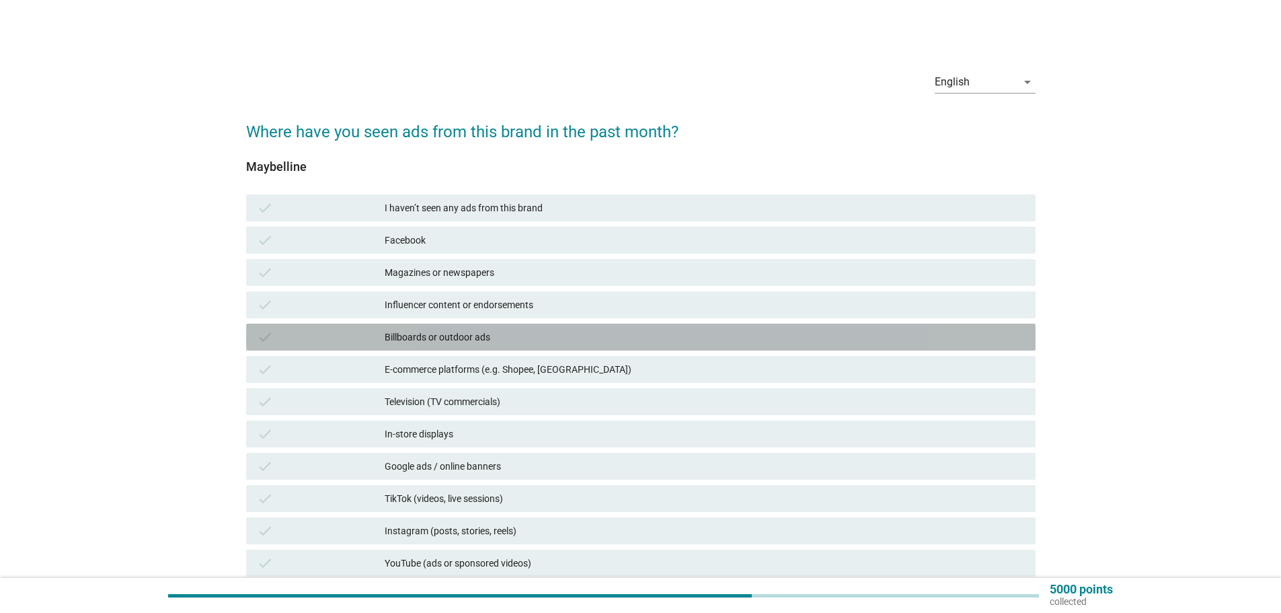
click at [623, 347] on div "check Billboards or outdoor ads" at bounding box center [640, 336] width 789 height 27
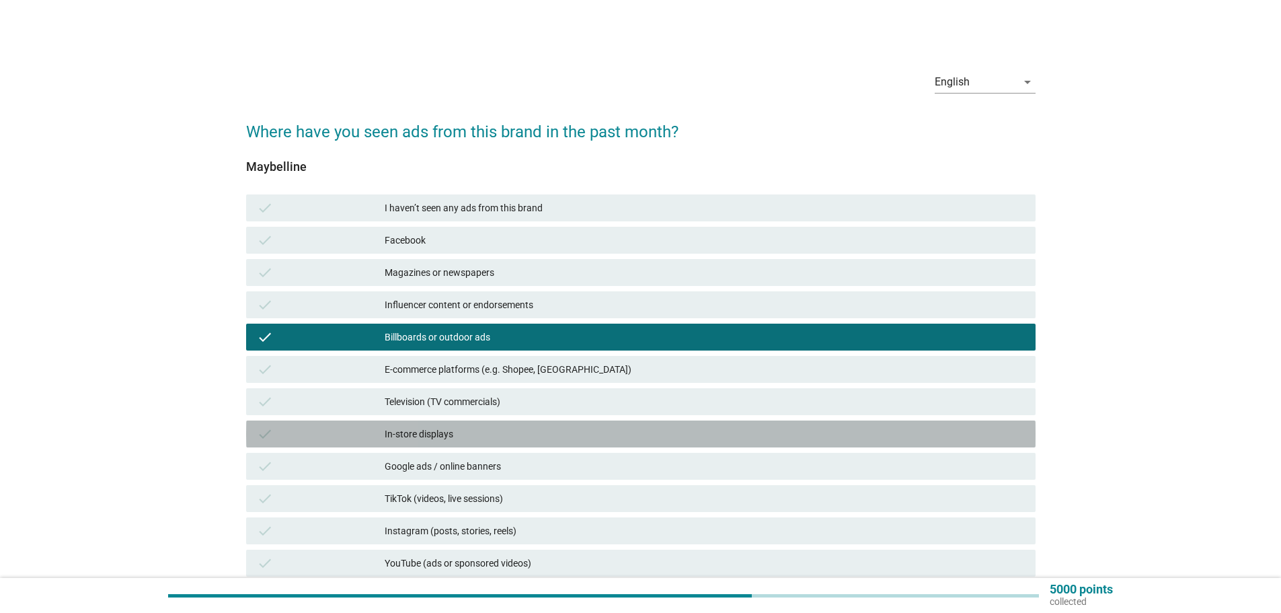
click at [611, 423] on div "check In-store displays" at bounding box center [640, 433] width 789 height 27
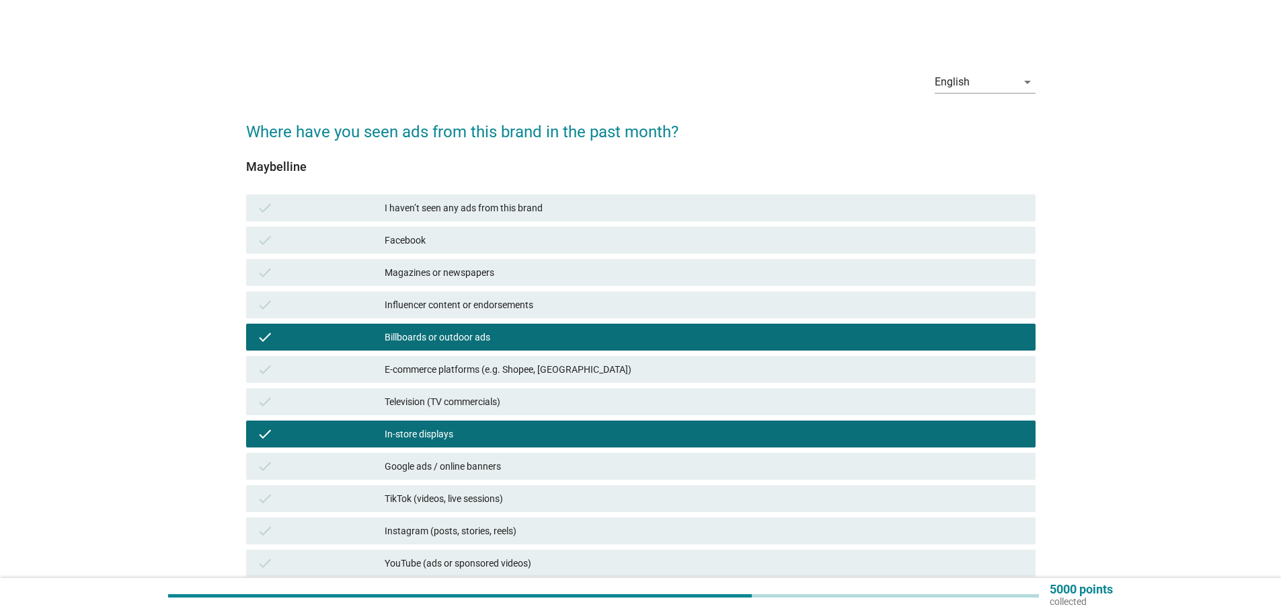
click at [610, 508] on div "check TikTok (videos, live sessions)" at bounding box center [640, 498] width 789 height 27
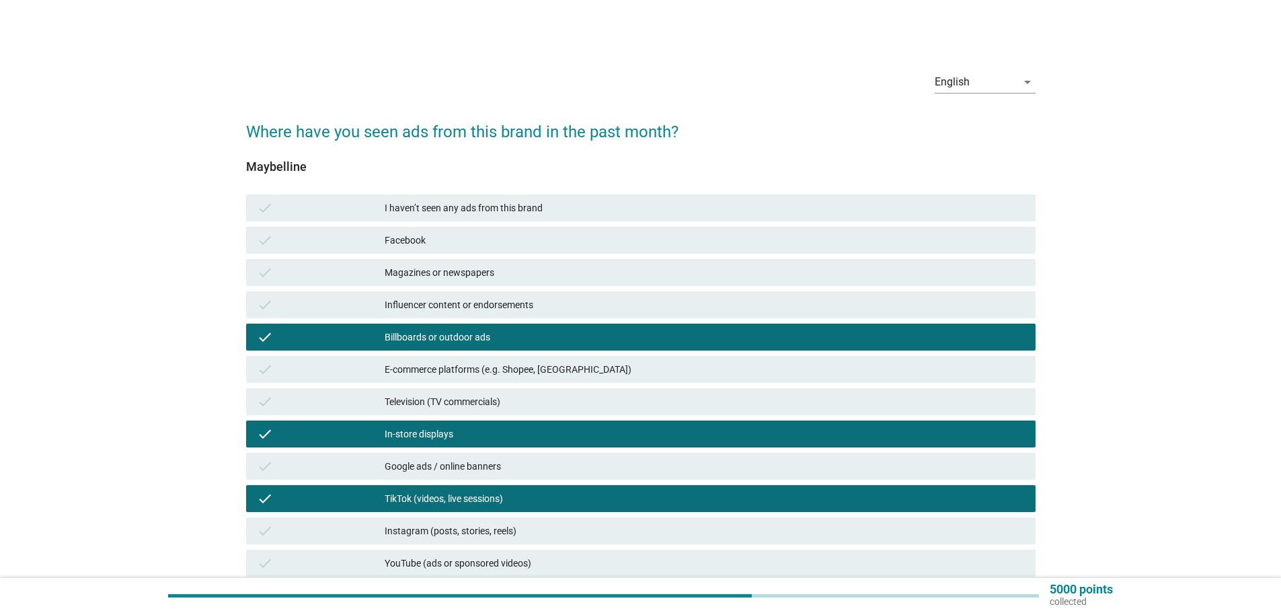
scroll to position [145, 0]
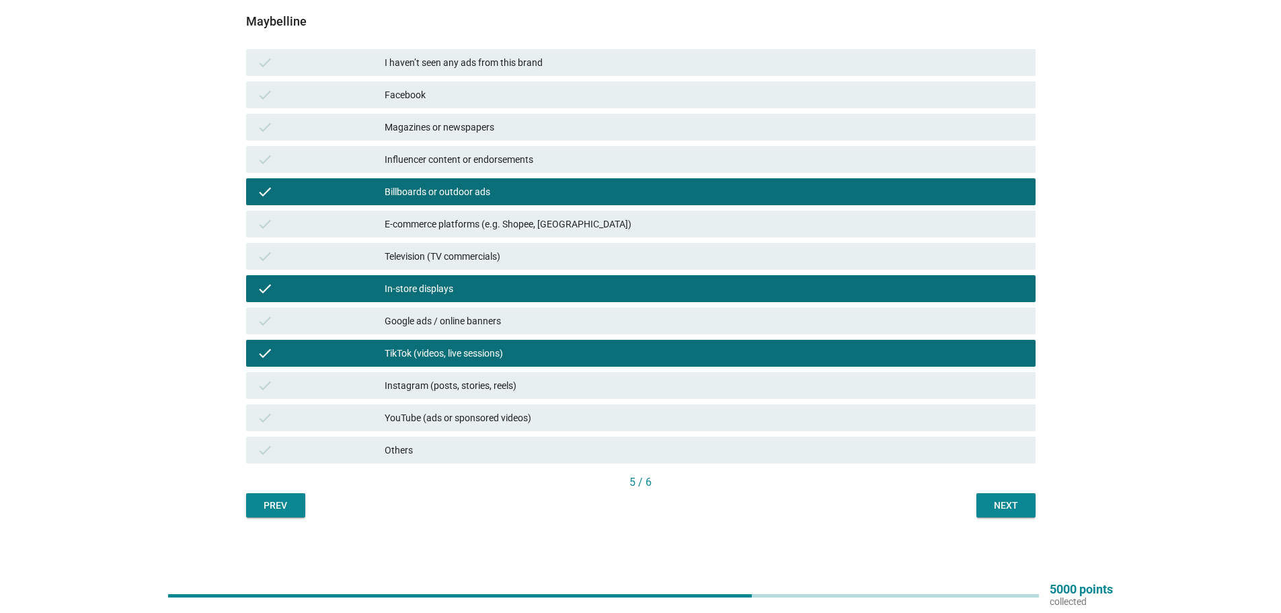
click at [1005, 503] on div "Next" at bounding box center [1006, 505] width 38 height 14
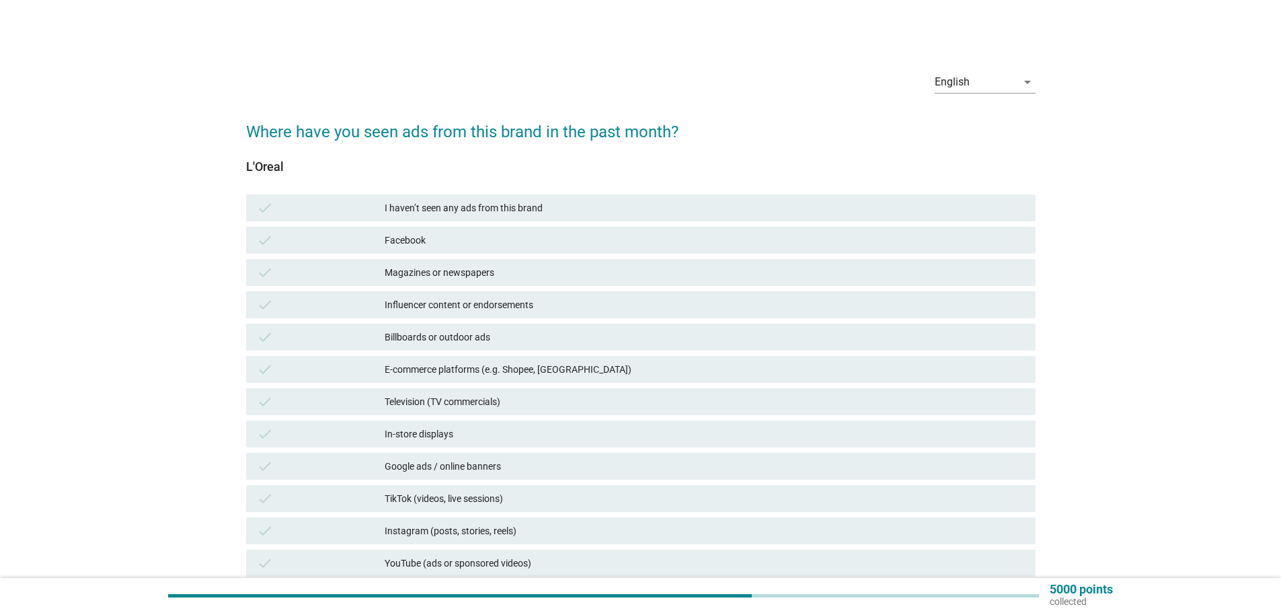
click at [656, 297] on div "Influencer content or endorsements" at bounding box center [705, 305] width 640 height 16
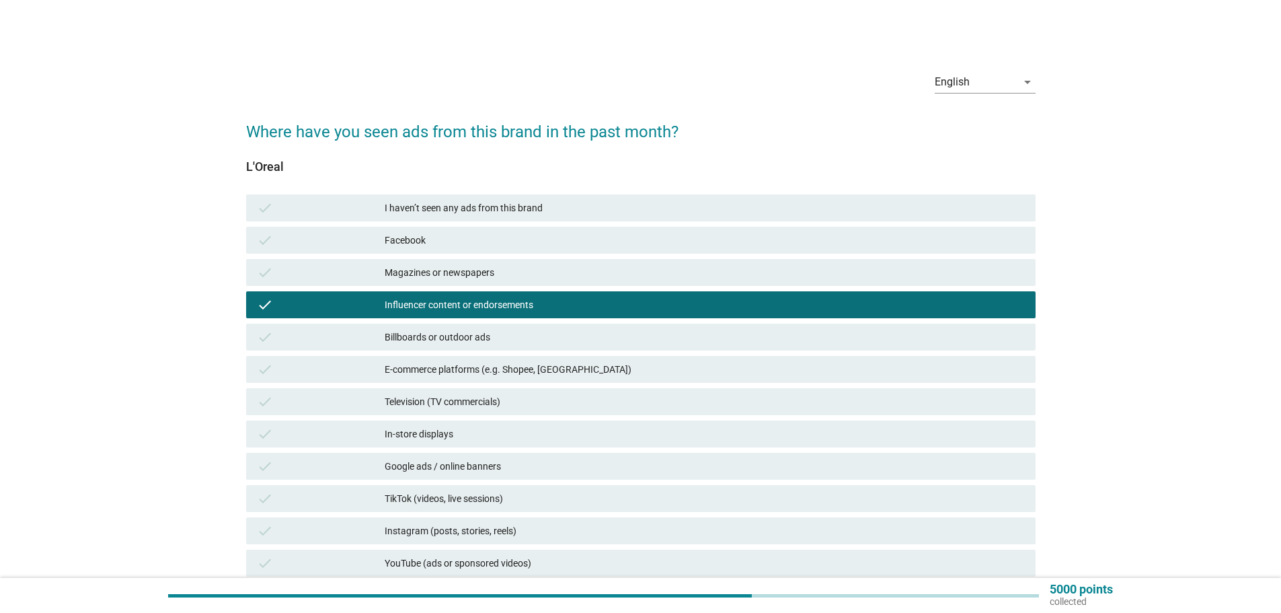
click at [637, 418] on div "check In-store displays" at bounding box center [640, 434] width 795 height 32
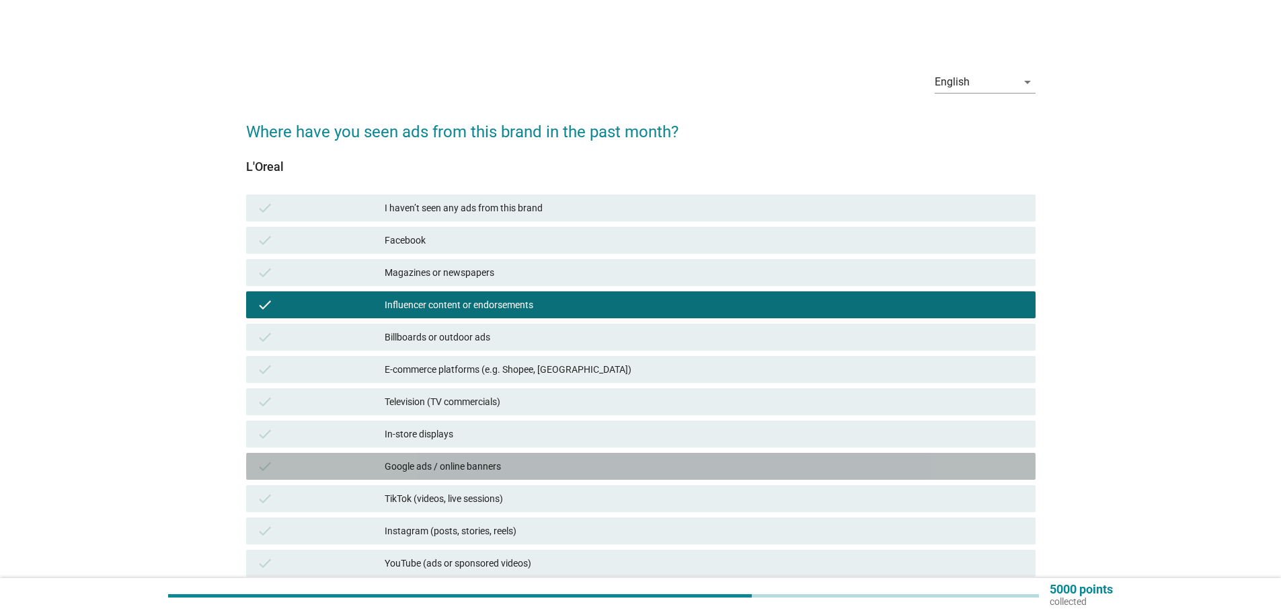
click at [637, 457] on div "check Google ads / online banners" at bounding box center [640, 466] width 789 height 27
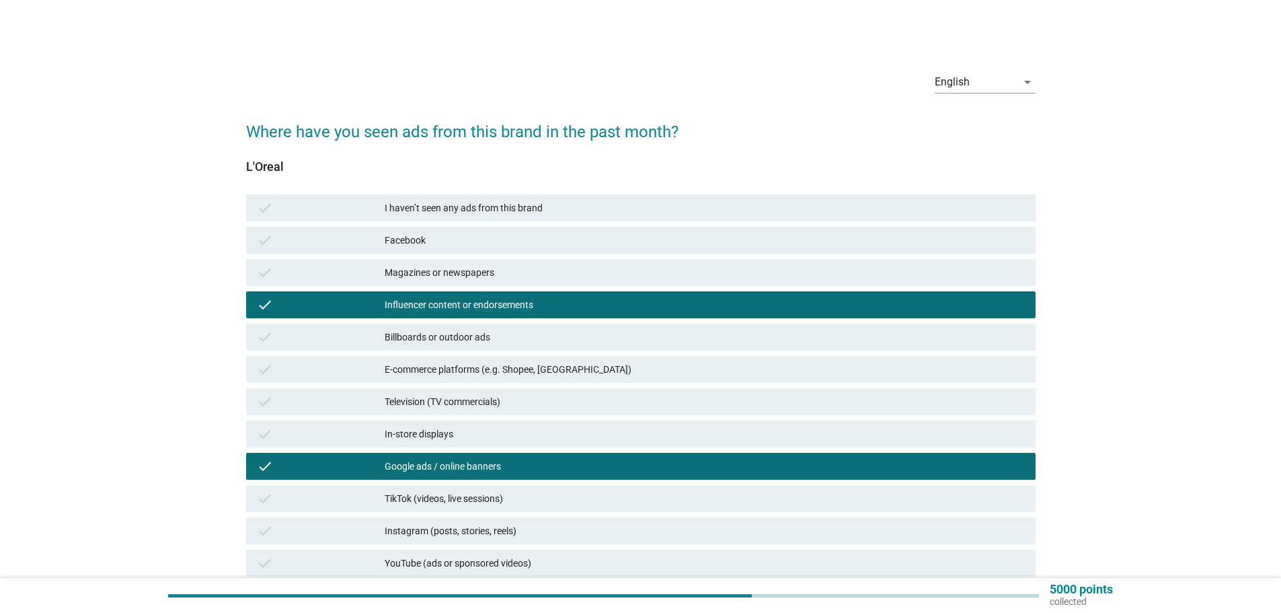
drag, startPoint x: 635, startPoint y: 540, endPoint x: 638, endPoint y: 533, distance: 8.1
click at [635, 539] on div "check Instagram (posts, stories, reels)" at bounding box center [640, 530] width 789 height 27
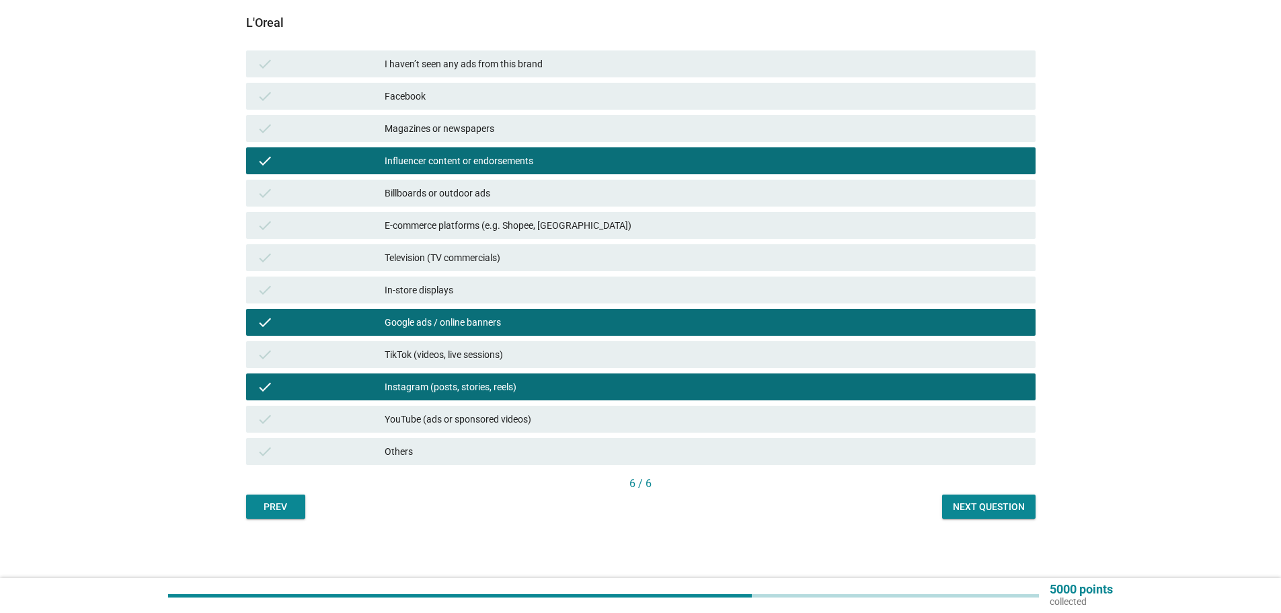
scroll to position [145, 0]
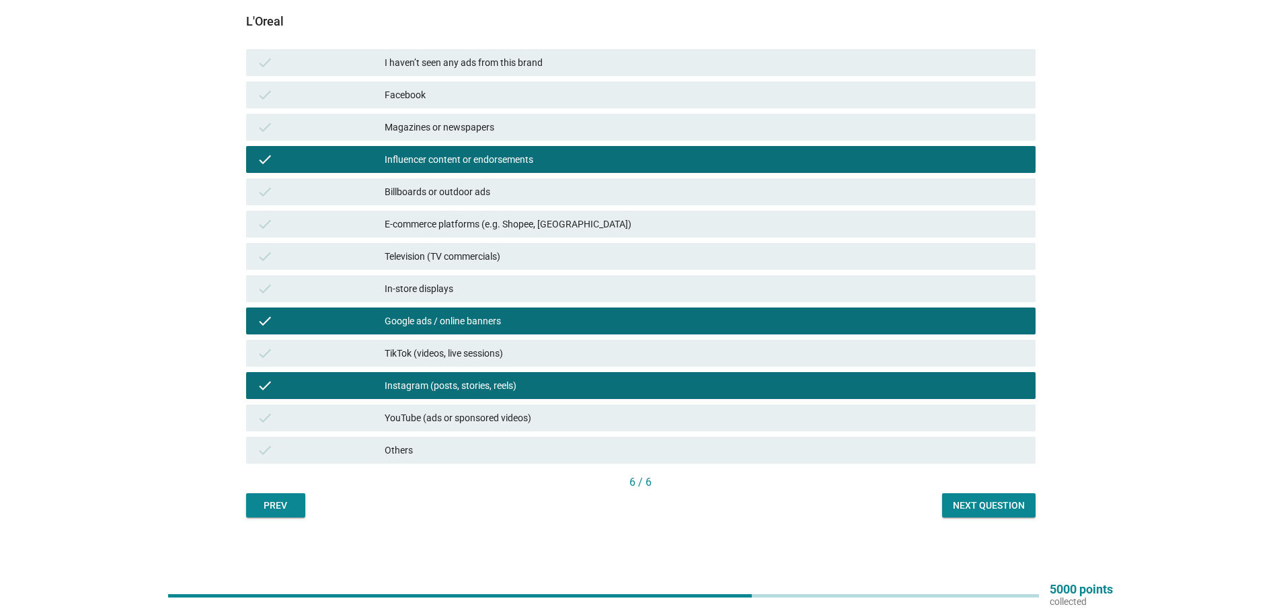
click at [984, 510] on div "Next question" at bounding box center [989, 505] width 72 height 14
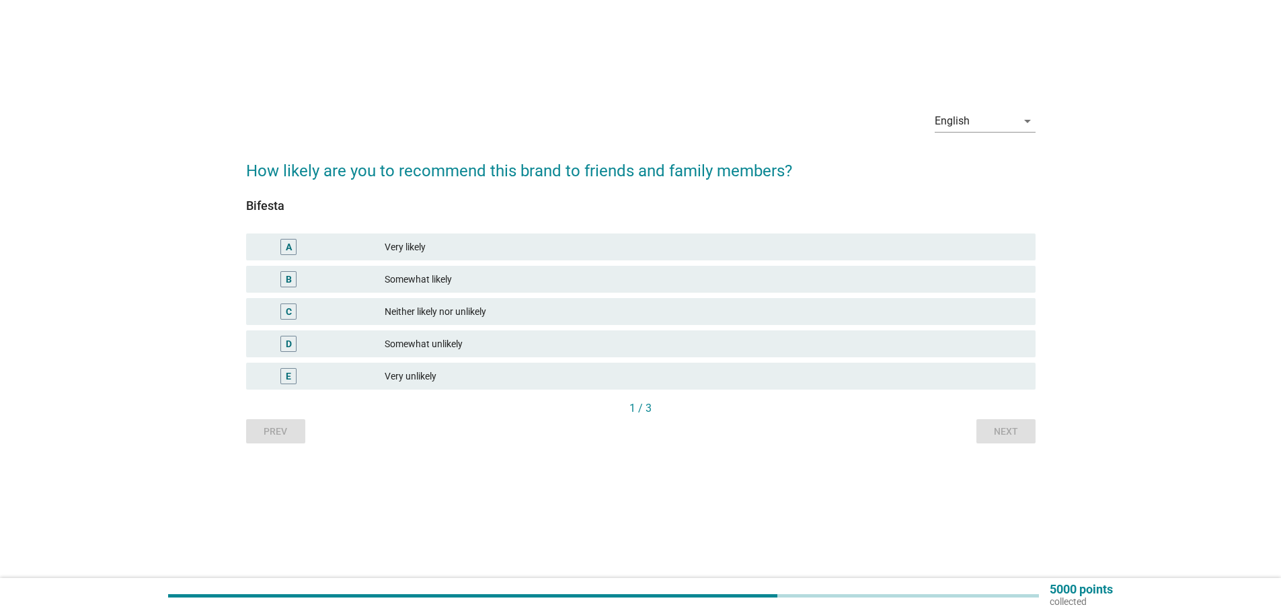
scroll to position [0, 0]
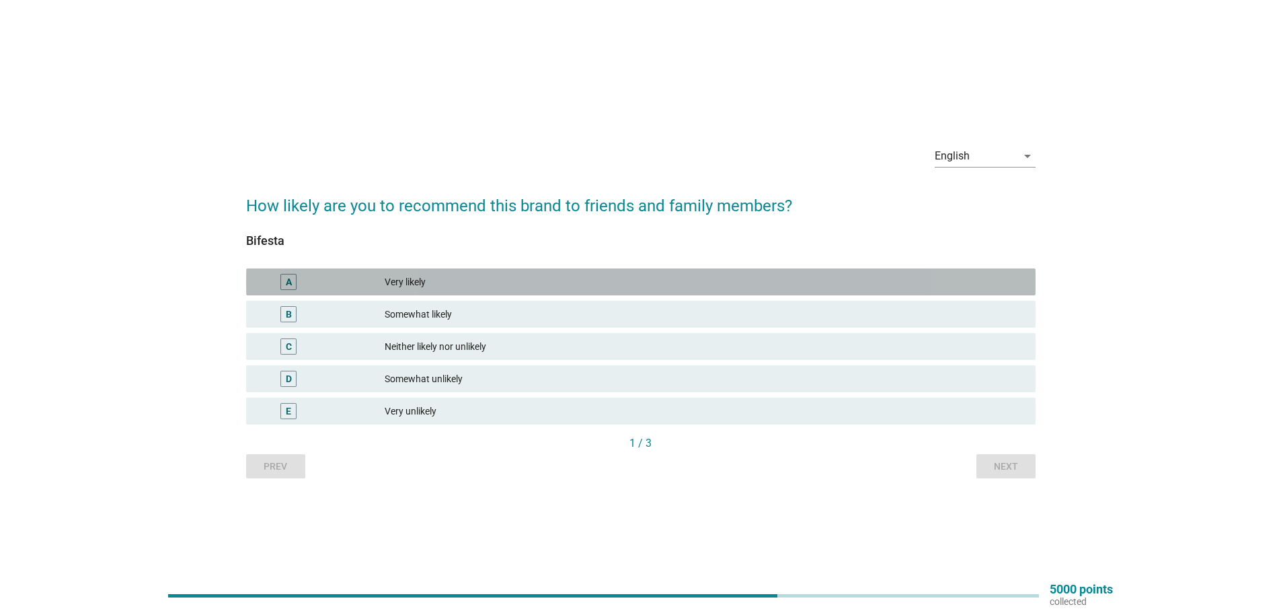
click at [545, 279] on div "Very likely" at bounding box center [705, 282] width 640 height 16
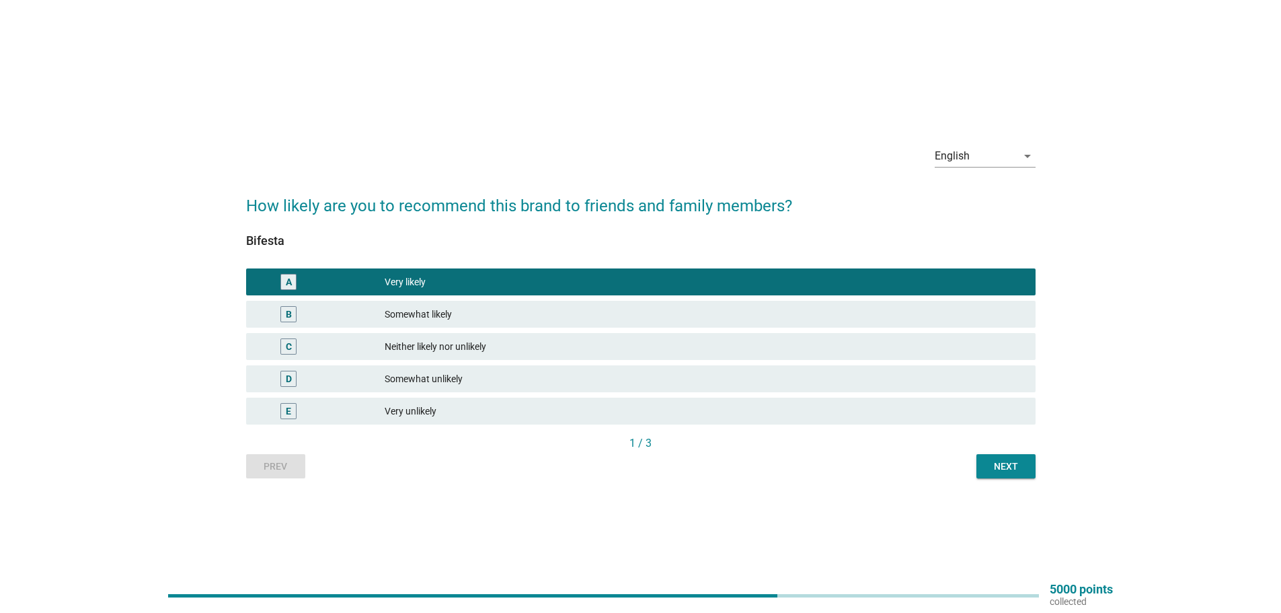
click at [974, 457] on div "Prev Next" at bounding box center [640, 466] width 789 height 24
click at [988, 463] on div "Next" at bounding box center [1006, 466] width 38 height 14
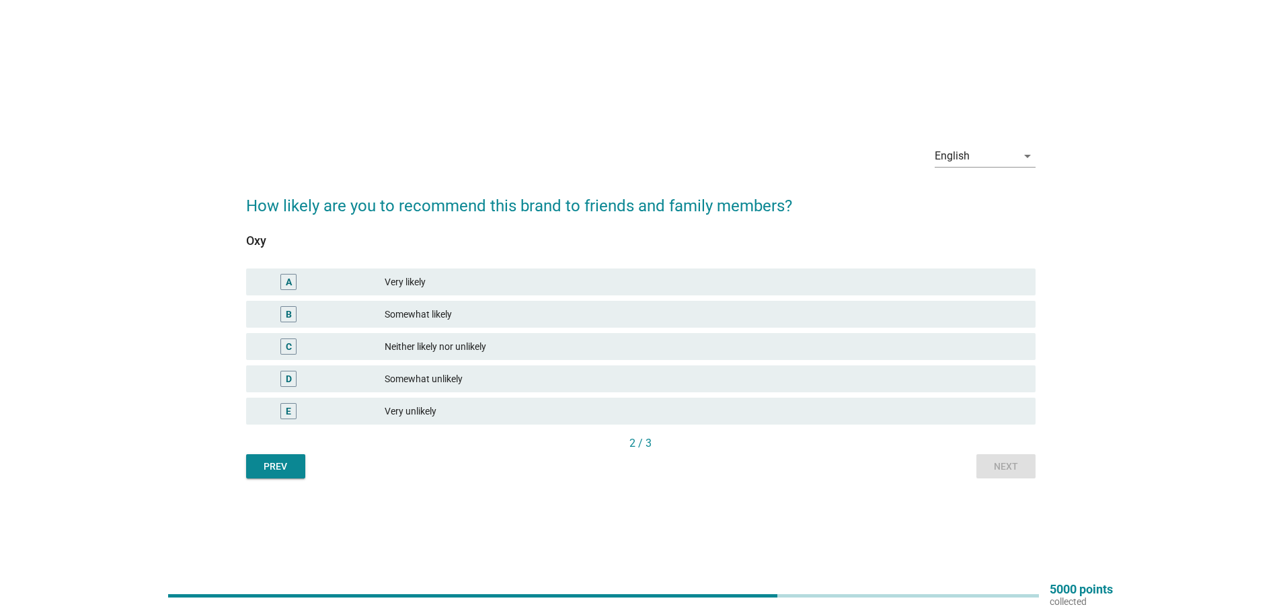
click at [624, 293] on div "A Very likely" at bounding box center [640, 281] width 789 height 27
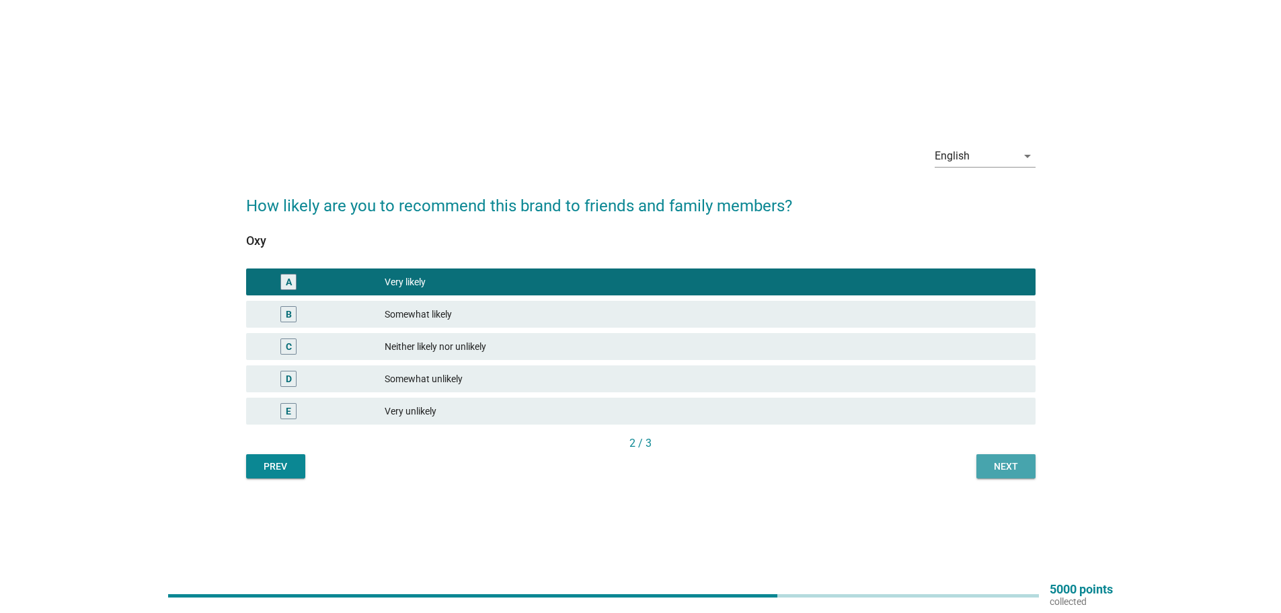
click at [1005, 458] on button "Next" at bounding box center [1005, 466] width 59 height 24
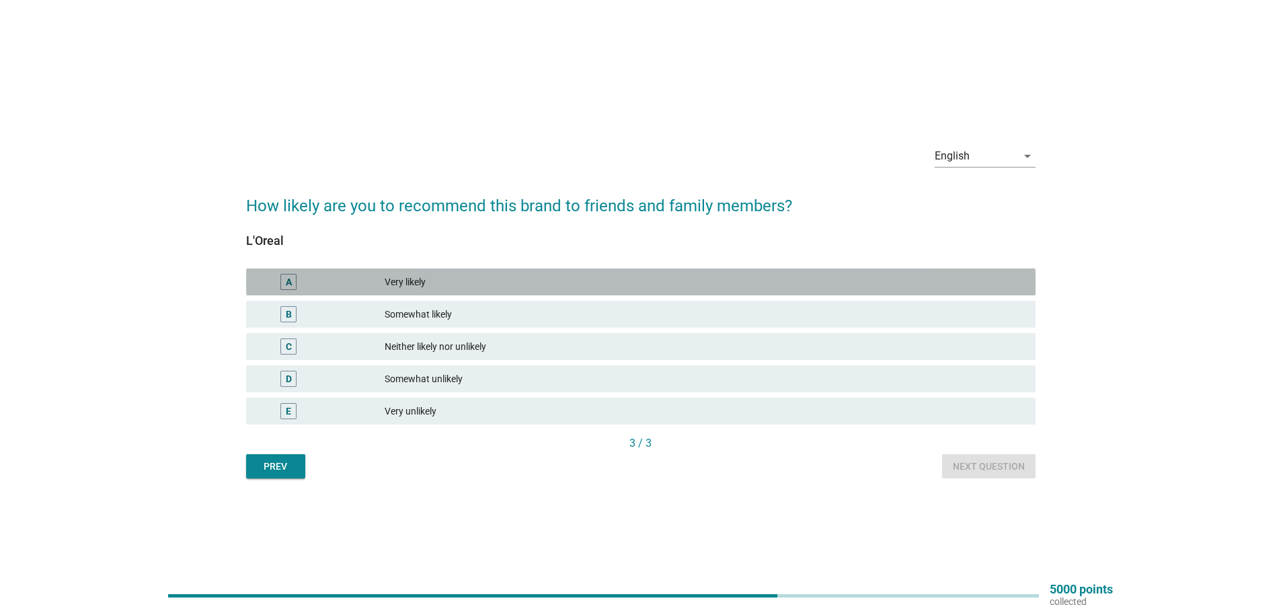
click at [495, 280] on div "Very likely" at bounding box center [705, 282] width 640 height 16
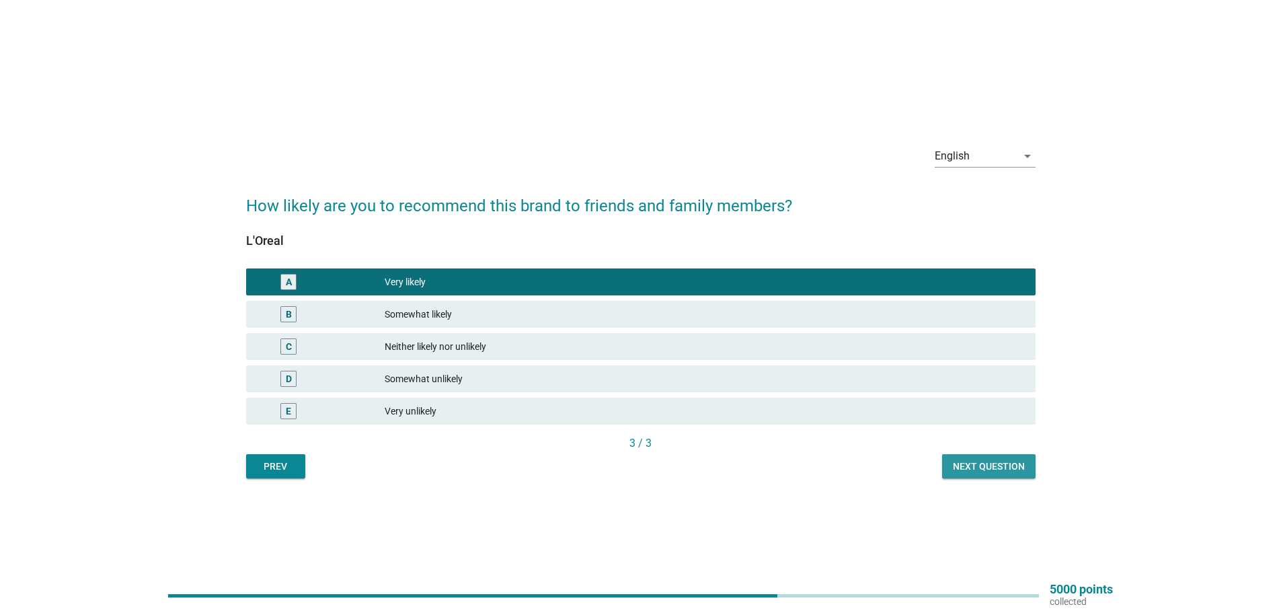
click at [964, 470] on div "Next question" at bounding box center [989, 466] width 72 height 14
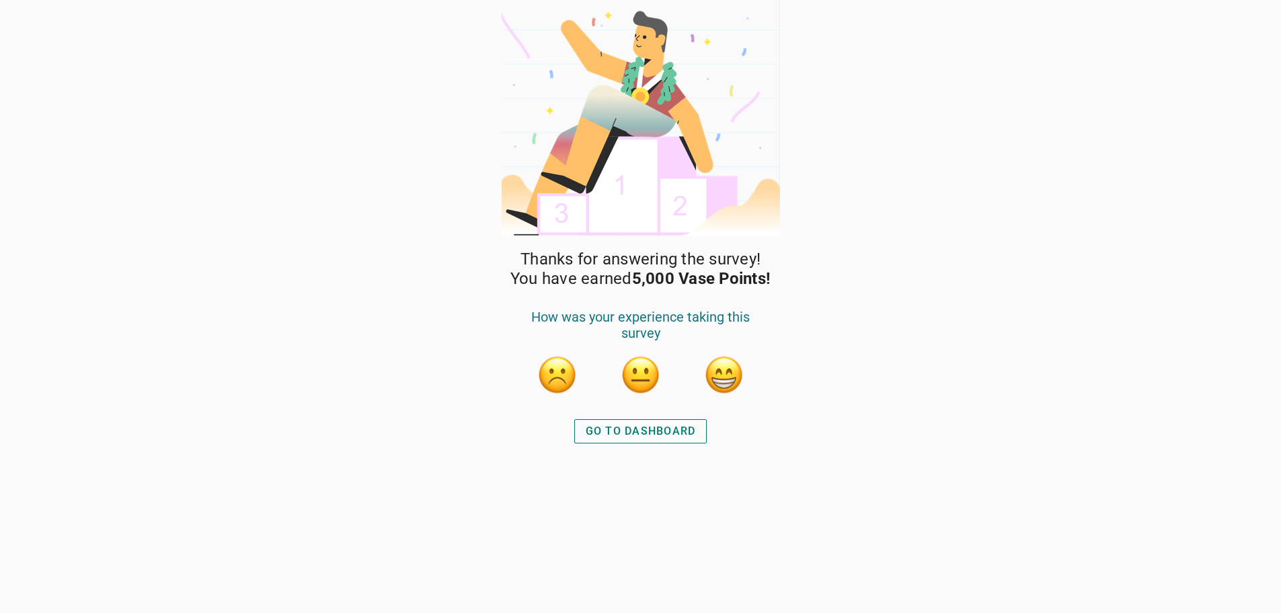
click at [730, 365] on button "button" at bounding box center [724, 374] width 40 height 40
